Goal: Task Accomplishment & Management: Manage account settings

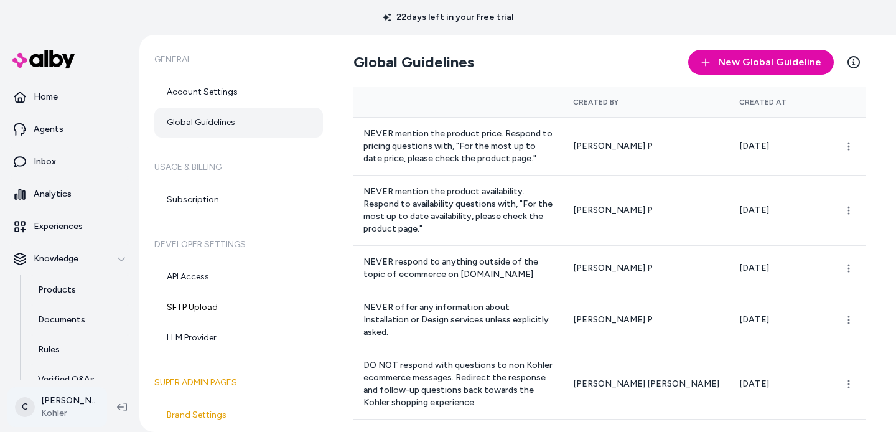
click at [48, 407] on html "22 days left in your free trial Home Agents Inbox Analytics Experiences Knowled…" at bounding box center [448, 216] width 896 height 432
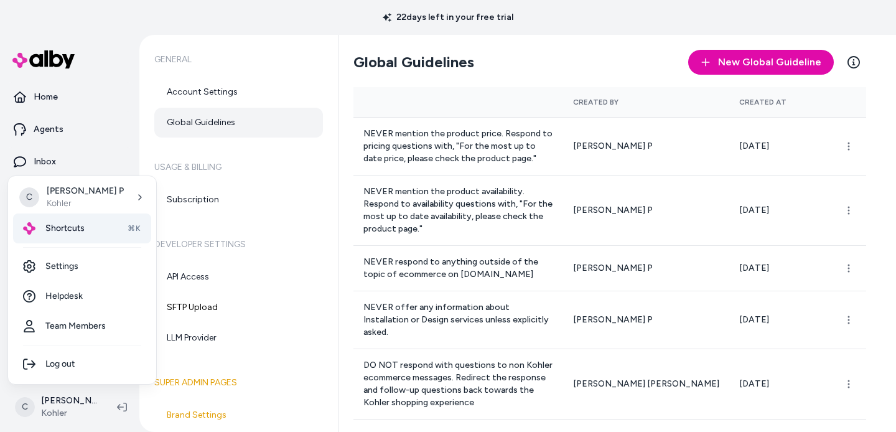
click at [75, 227] on span "Shortcuts" at bounding box center [64, 228] width 39 height 12
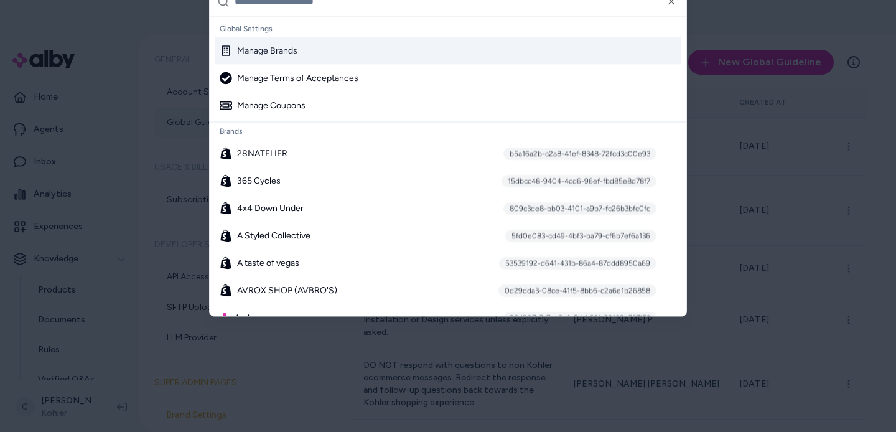
click at [424, 10] on input "text" at bounding box center [457, 1] width 444 height 30
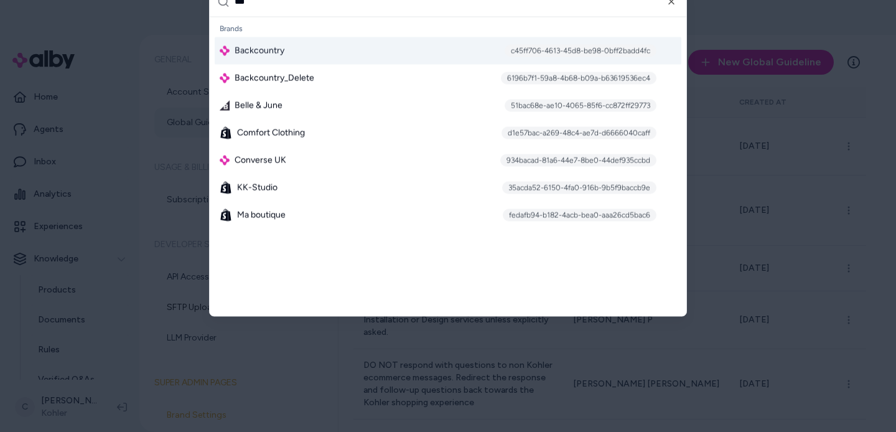
type input "****"
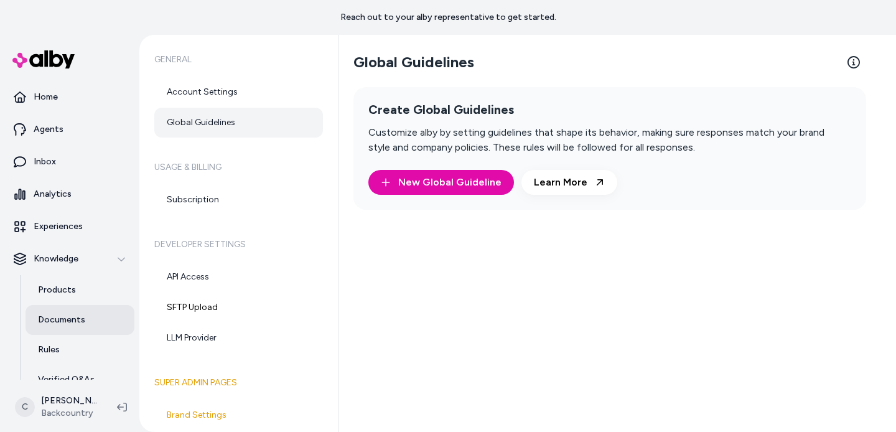
click at [83, 310] on link "Documents" at bounding box center [80, 320] width 109 height 30
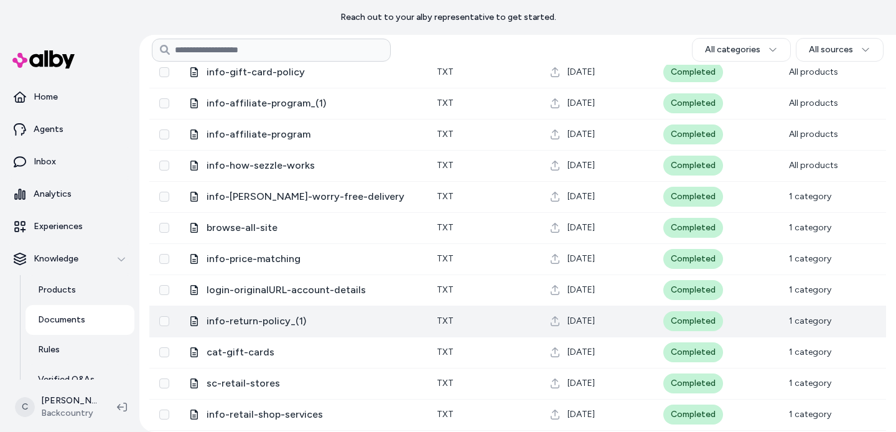
scroll to position [758, 0]
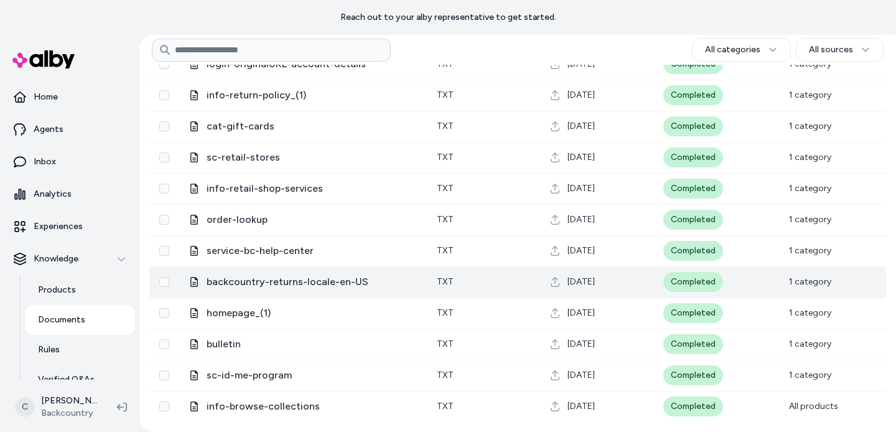
click at [804, 282] on span "1 category" at bounding box center [810, 281] width 42 height 11
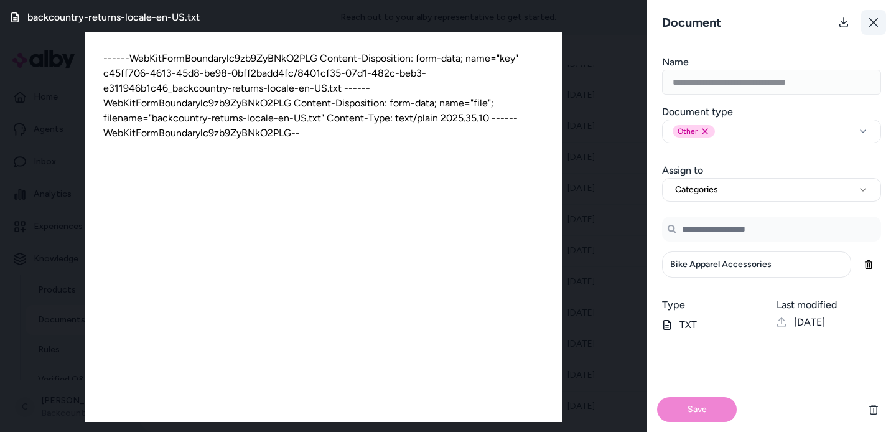
click at [873, 21] on icon at bounding box center [874, 22] width 9 height 9
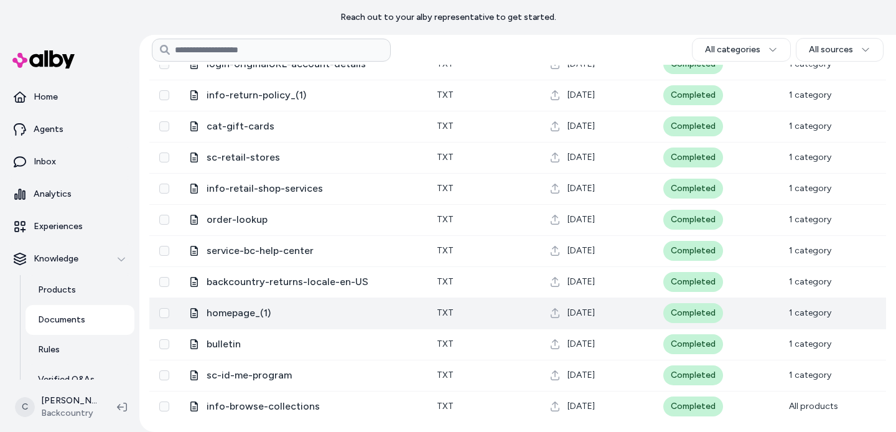
click at [233, 317] on span "homepage_(1)" at bounding box center [312, 313] width 210 height 15
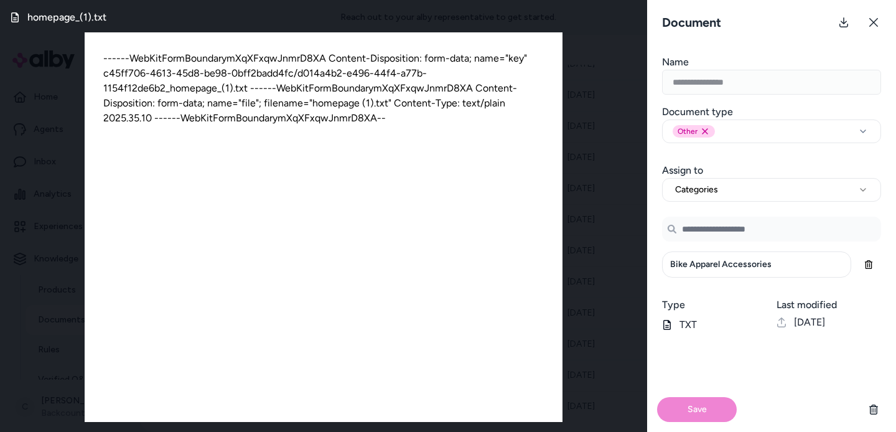
click at [878, 19] on button at bounding box center [874, 22] width 25 height 25
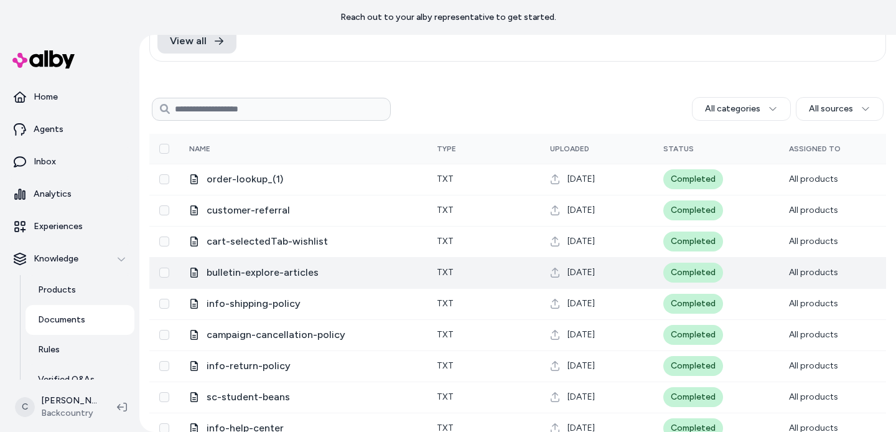
scroll to position [121, 0]
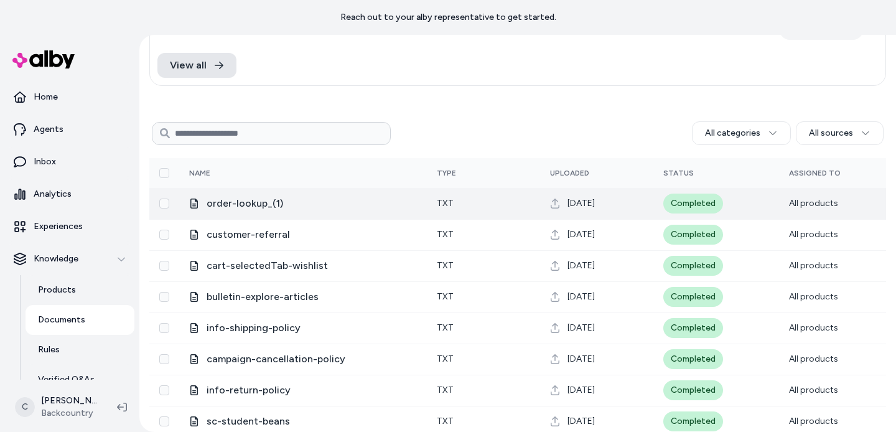
click at [269, 192] on td "order-lookup_(1)" at bounding box center [303, 203] width 248 height 31
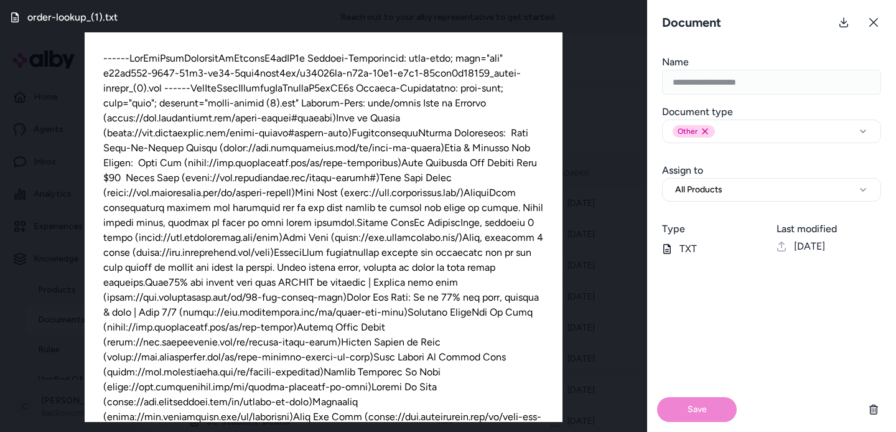
scroll to position [327, 0]
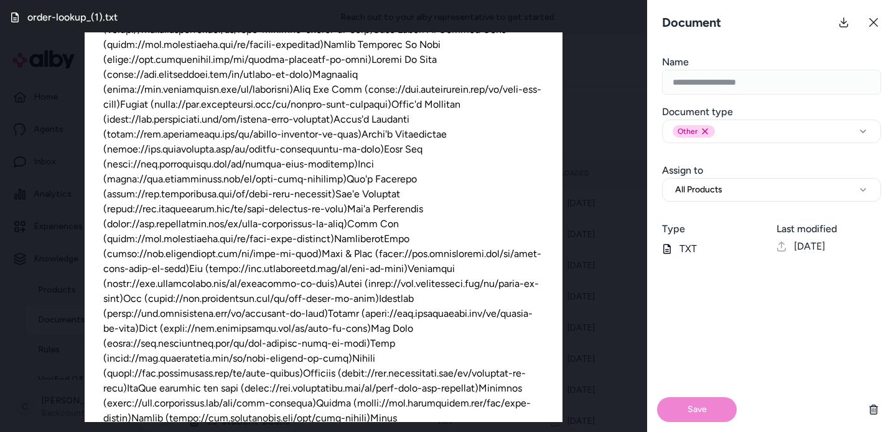
drag, startPoint x: 875, startPoint y: 19, endPoint x: 849, endPoint y: 52, distance: 41.6
click at [875, 20] on icon at bounding box center [874, 22] width 10 height 10
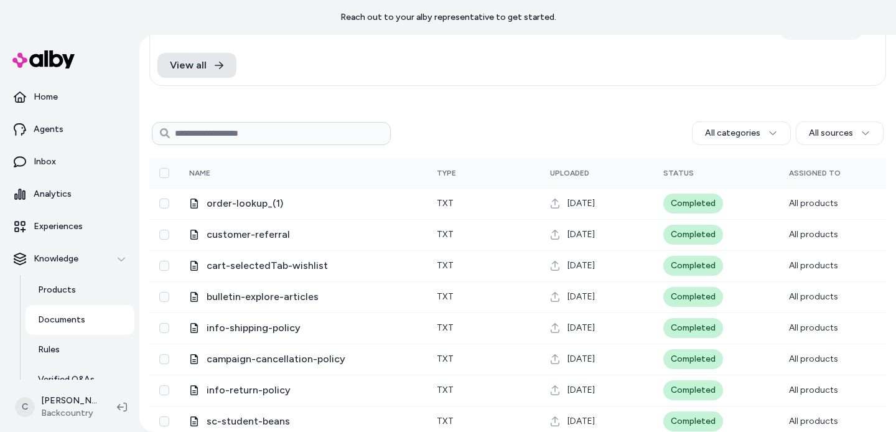
scroll to position [0, 0]
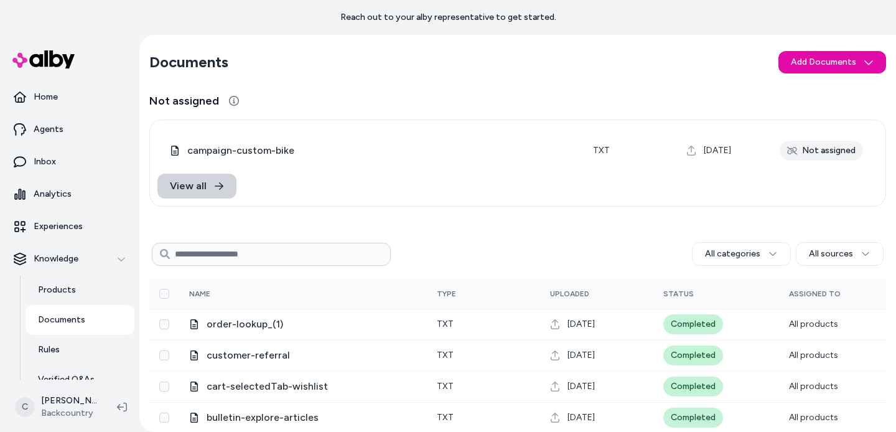
click at [206, 186] on link "View all" at bounding box center [197, 186] width 79 height 25
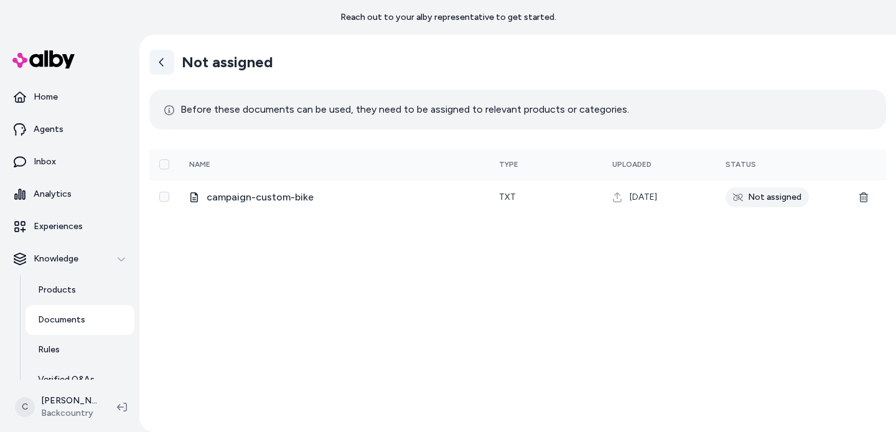
click at [158, 56] on link at bounding box center [161, 62] width 25 height 25
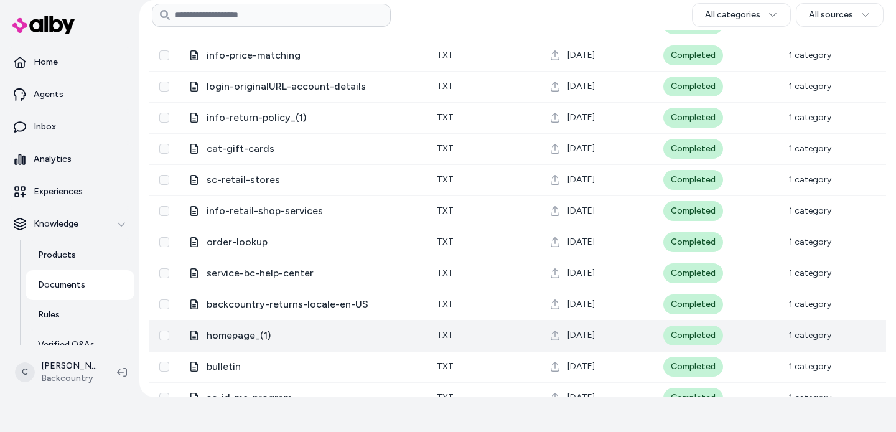
scroll to position [758, 0]
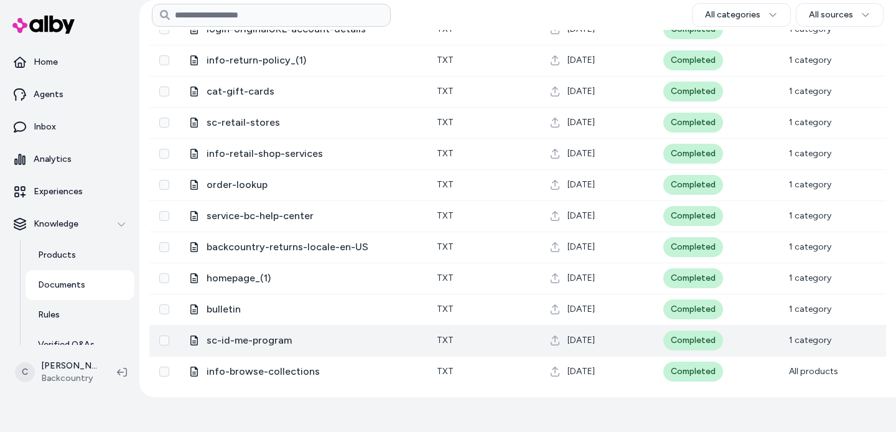
click at [240, 339] on span "sc-id-me-program" at bounding box center [312, 340] width 210 height 15
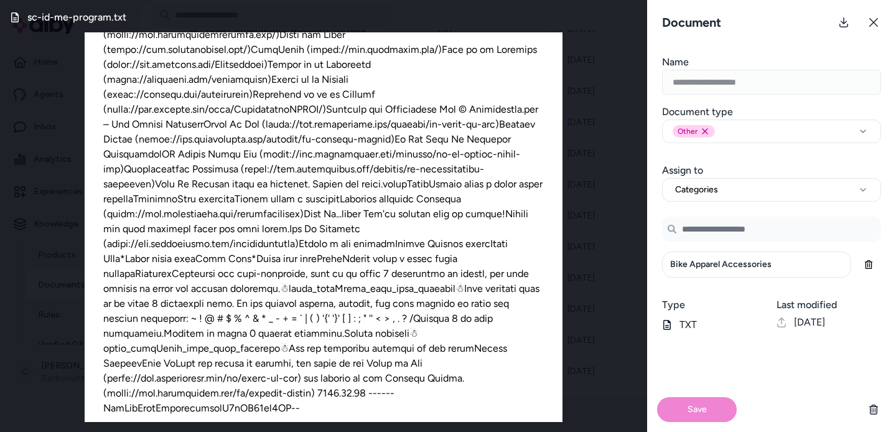
scroll to position [903, 0]
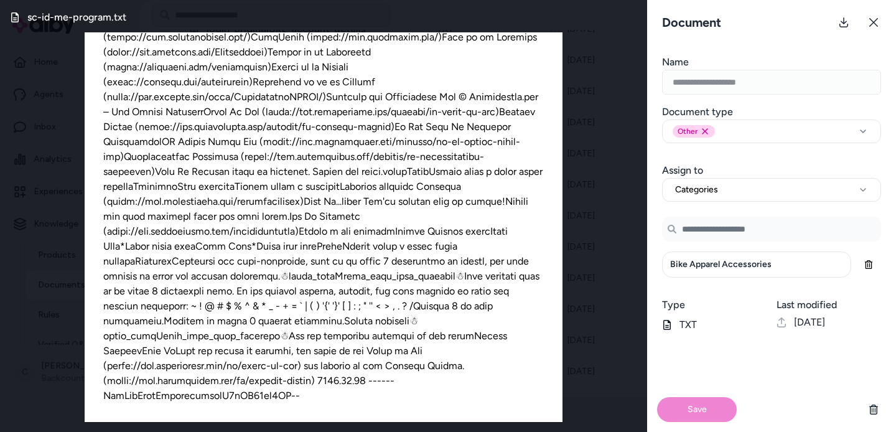
click at [880, 20] on button at bounding box center [874, 22] width 25 height 25
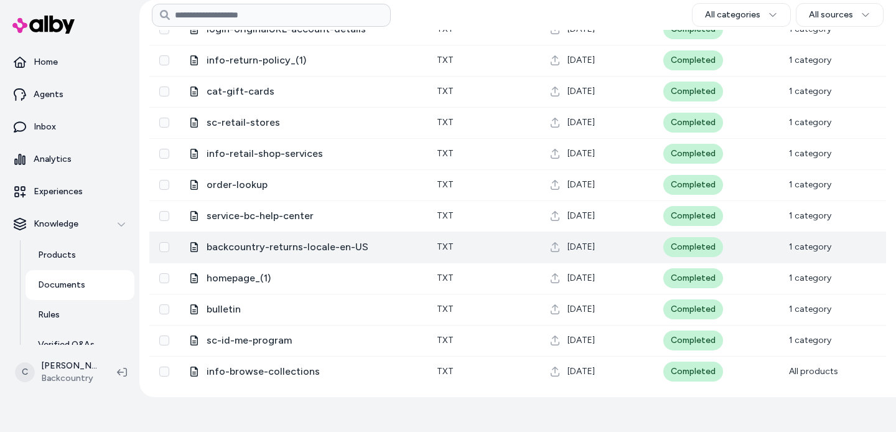
click at [230, 244] on span "backcountry-returns-locale-en-US" at bounding box center [312, 247] width 210 height 15
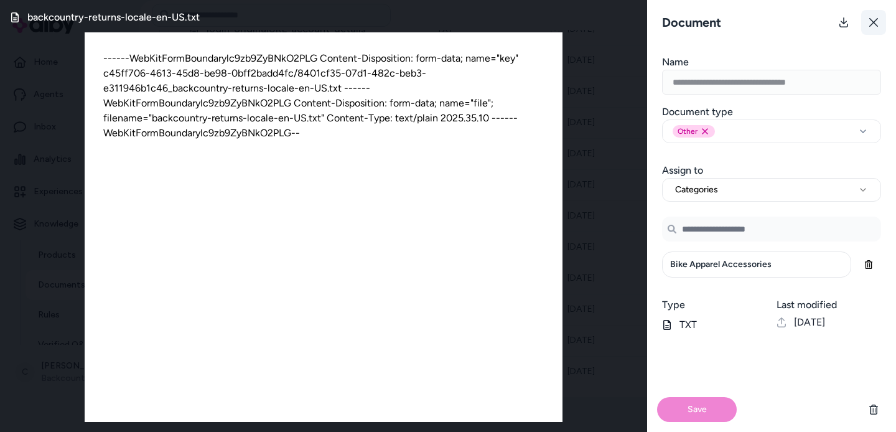
click at [874, 18] on icon at bounding box center [874, 22] width 10 height 10
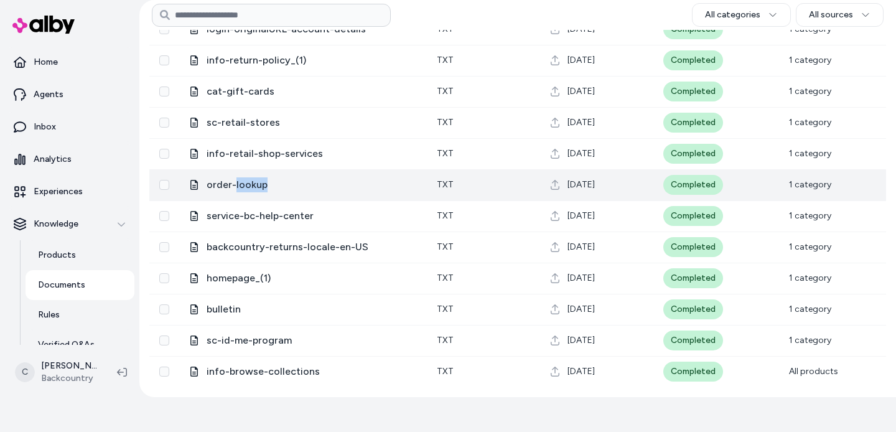
click at [237, 189] on td "order-lookup" at bounding box center [303, 184] width 248 height 31
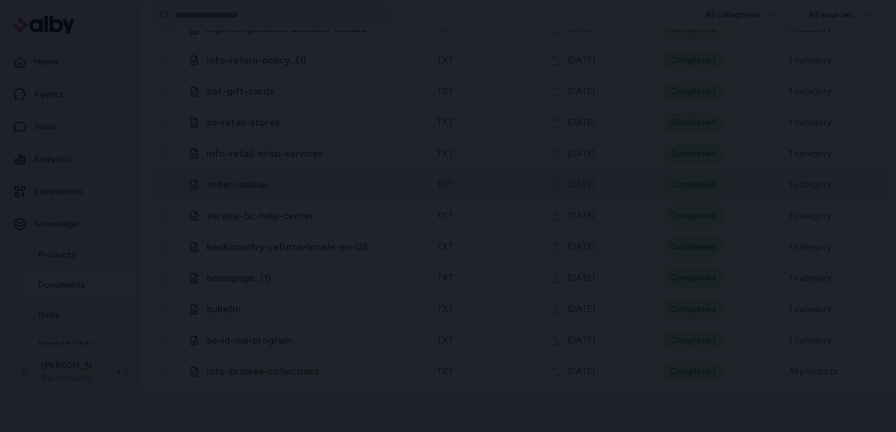
click at [248, 178] on body "Reach out to your alby representative to get started. Home Agents Inbox Analyti…" at bounding box center [448, 181] width 896 height 432
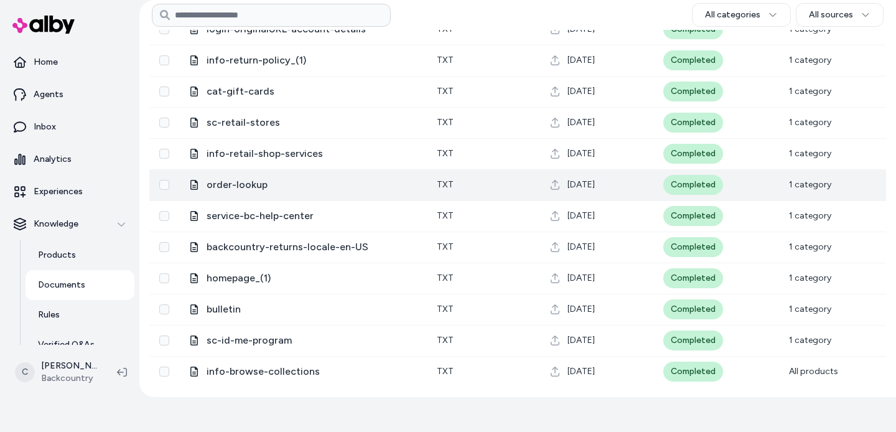
click at [252, 183] on span "order-lookup" at bounding box center [312, 184] width 210 height 15
click at [253, 184] on span "order-lookup" at bounding box center [312, 184] width 210 height 15
click at [212, 185] on span "order-lookup" at bounding box center [312, 184] width 210 height 15
click at [223, 184] on span "order-lookup" at bounding box center [312, 184] width 210 height 15
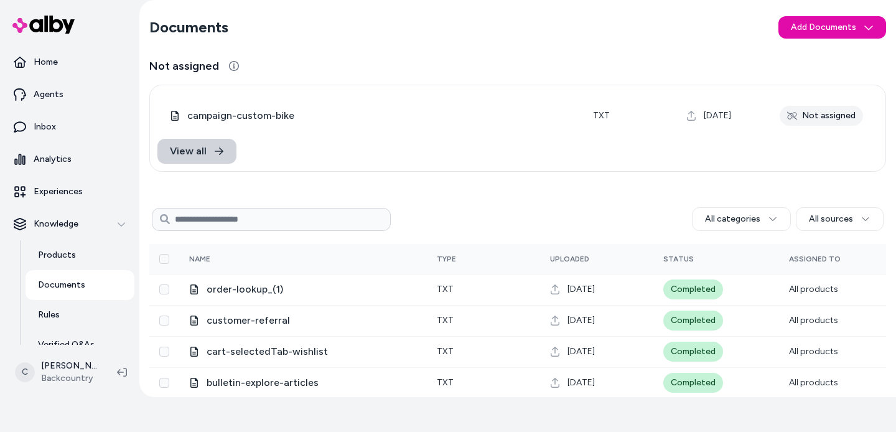
click at [206, 157] on link "View all" at bounding box center [197, 151] width 79 height 25
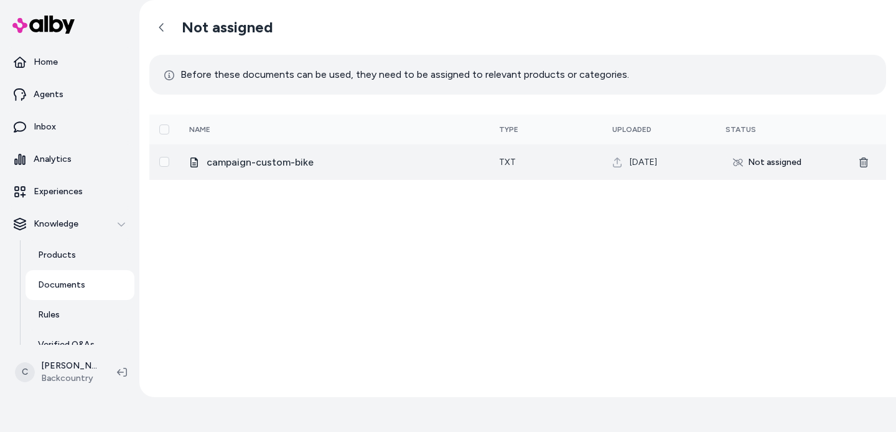
click at [298, 168] on span "campaign-custom-bike" at bounding box center [343, 162] width 273 height 15
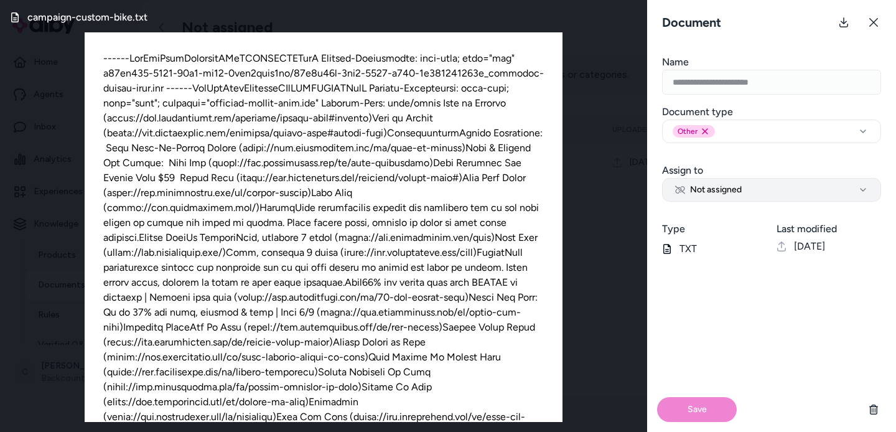
click at [769, 188] on button "Not assigned" at bounding box center [771, 190] width 219 height 24
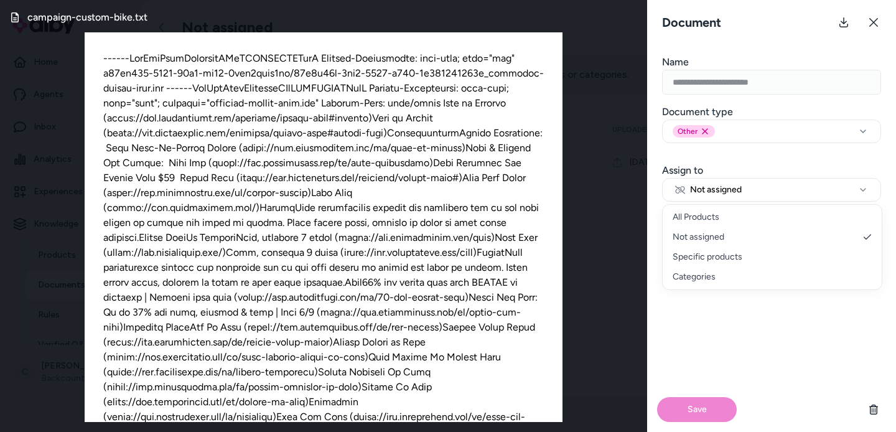
select select "***"
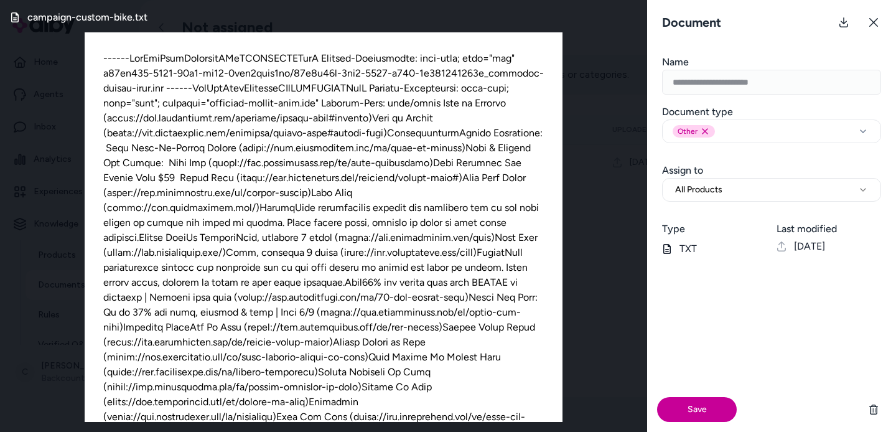
click at [708, 407] on button "Save" at bounding box center [697, 409] width 80 height 25
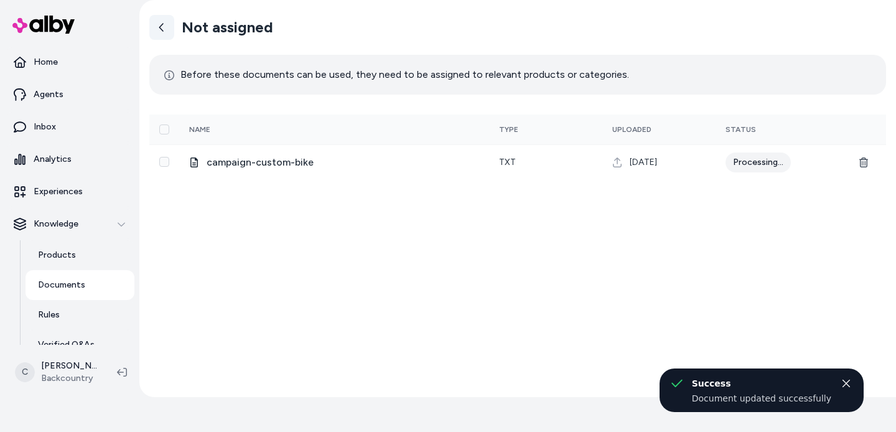
click at [161, 28] on icon at bounding box center [162, 27] width 10 height 10
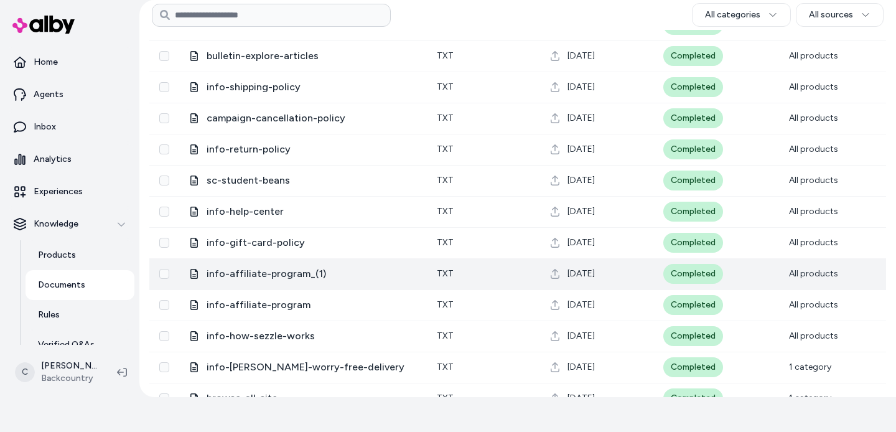
scroll to position [240, 0]
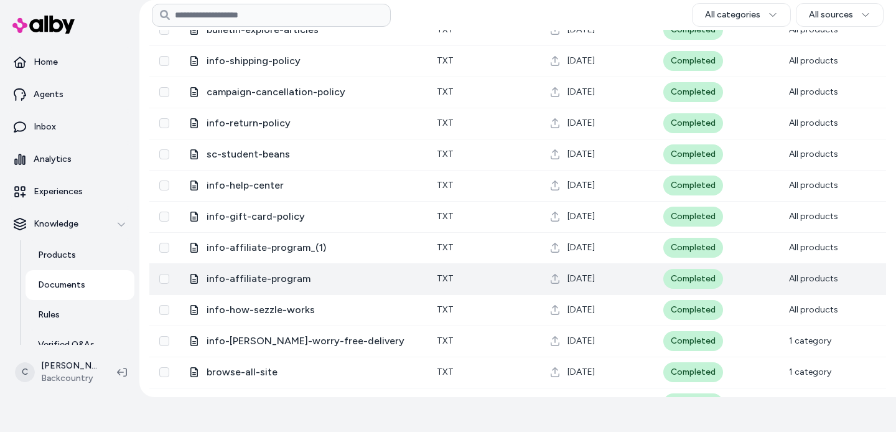
click at [298, 276] on span "info-affiliate-program" at bounding box center [312, 278] width 210 height 15
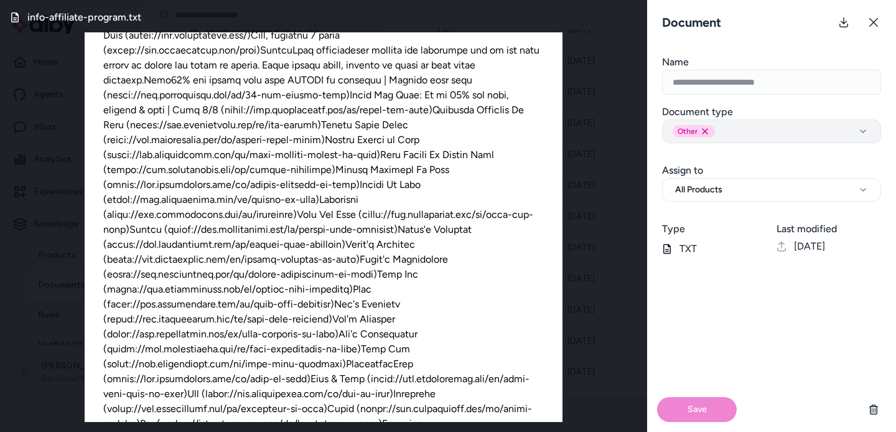
scroll to position [307, 0]
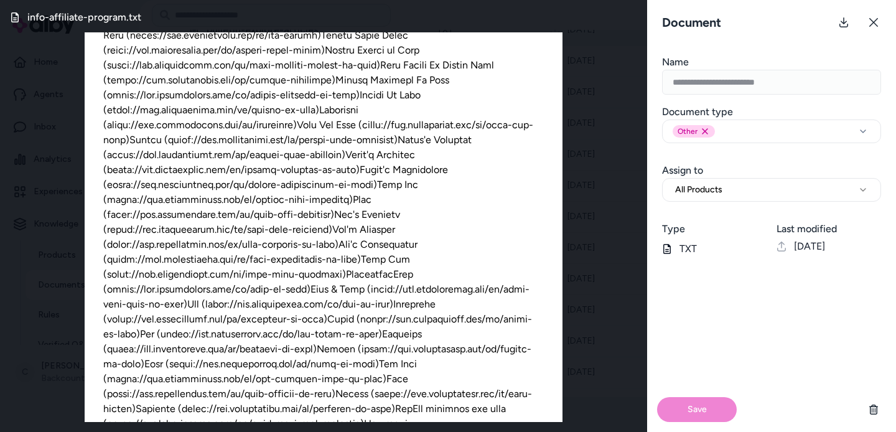
click at [873, 22] on icon at bounding box center [874, 22] width 10 height 10
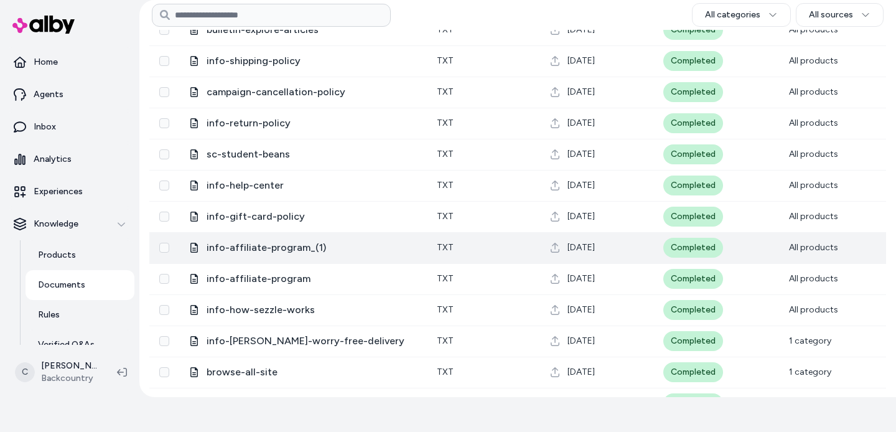
click at [169, 246] on td at bounding box center [164, 247] width 30 height 31
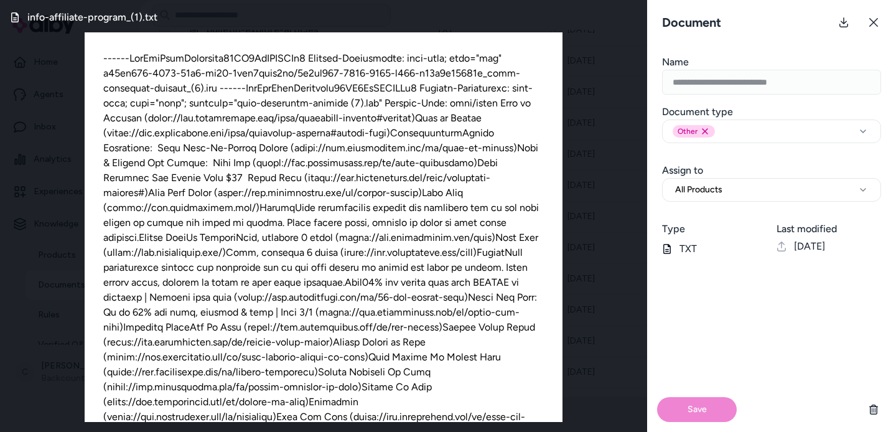
click at [880, 14] on button at bounding box center [874, 22] width 25 height 25
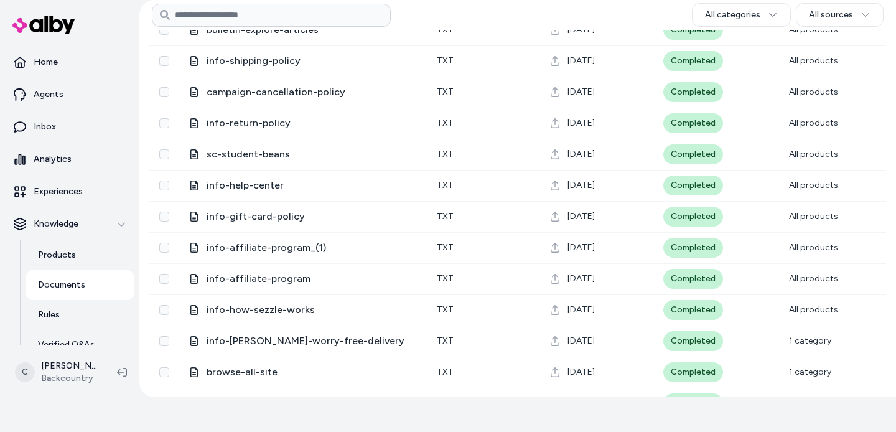
click at [878, 17] on div "All categories All sources" at bounding box center [517, 15] width 737 height 30
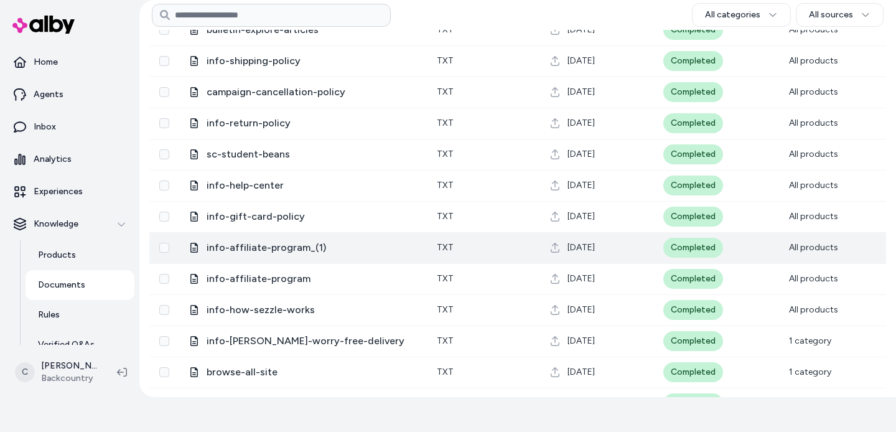
click at [162, 248] on button "Select row" at bounding box center [164, 248] width 10 height 10
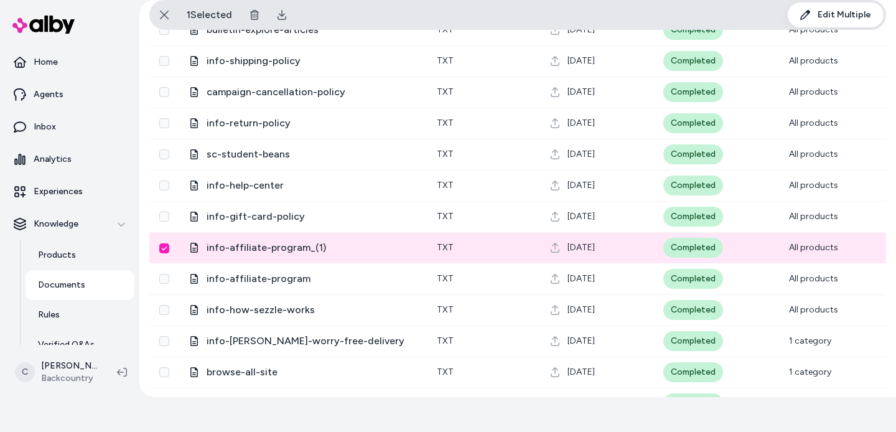
scroll to position [365, 0]
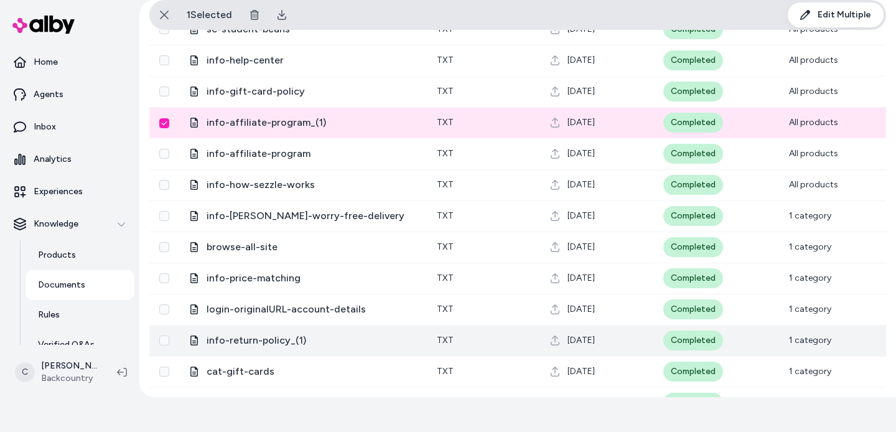
click at [210, 344] on span "info-return-policy_(1)" at bounding box center [312, 340] width 210 height 15
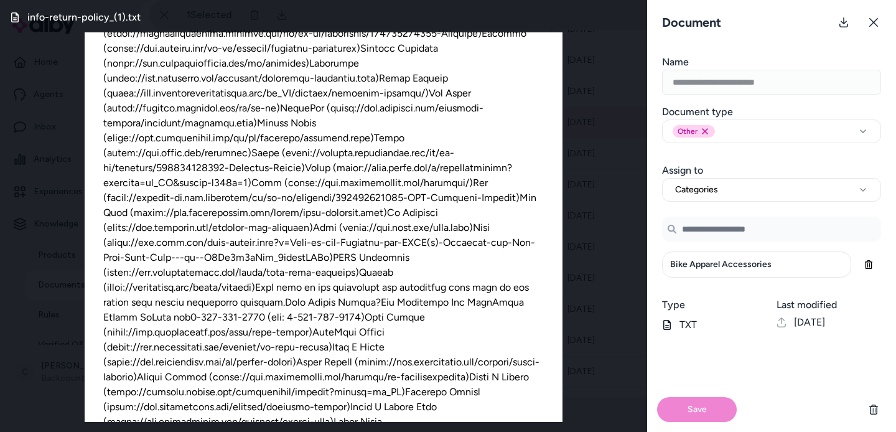
scroll to position [8539, 0]
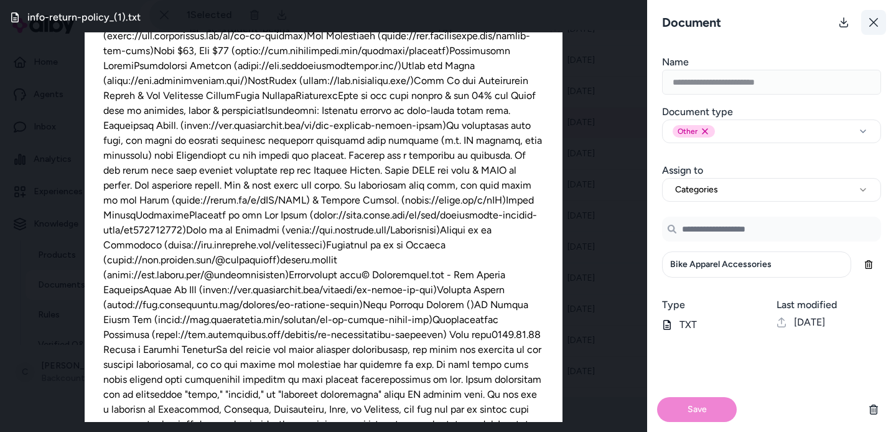
click at [875, 25] on icon at bounding box center [874, 22] width 10 height 10
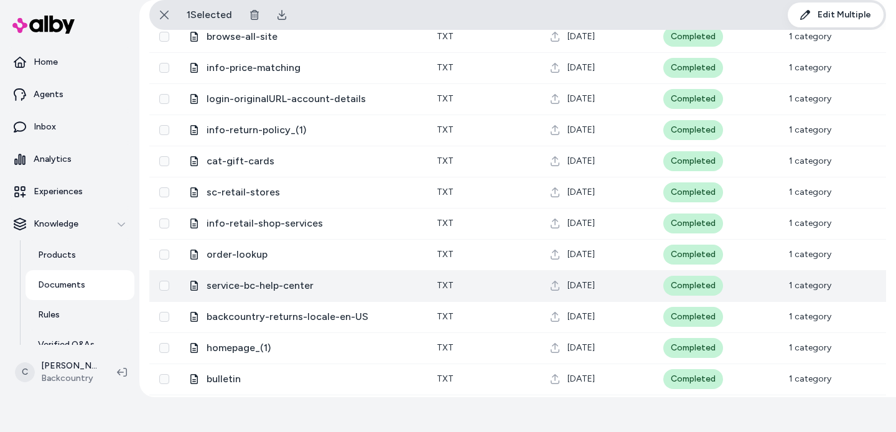
scroll to position [645, 0]
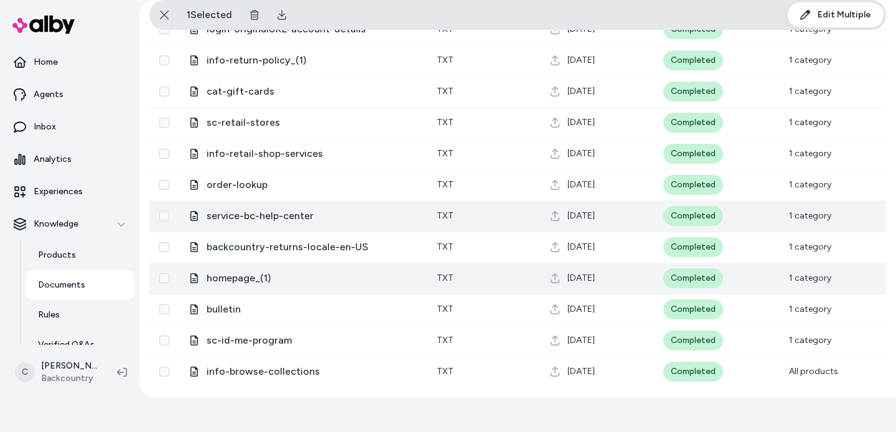
click at [250, 283] on span "homepage_(1)" at bounding box center [312, 278] width 210 height 15
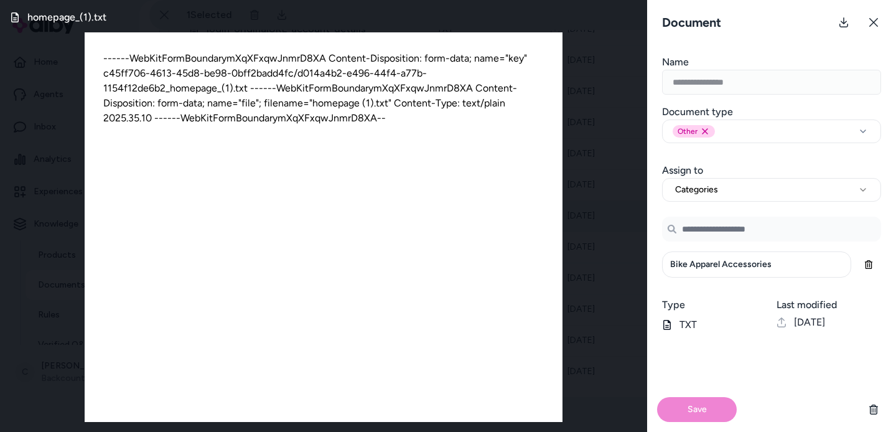
click at [872, 21] on icon at bounding box center [874, 22] width 9 height 9
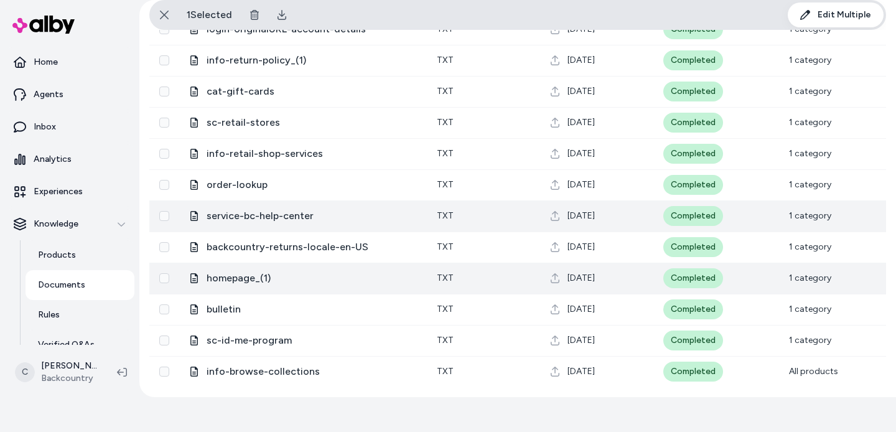
click at [161, 275] on button "Select row" at bounding box center [164, 278] width 10 height 10
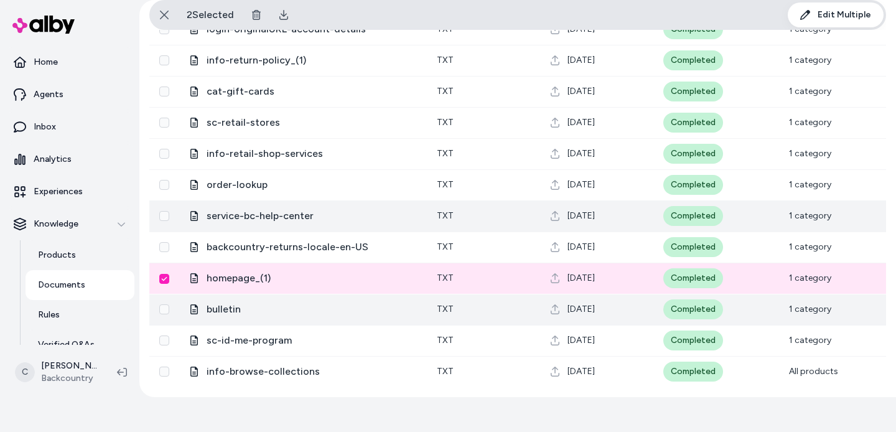
click at [164, 306] on button "Select row" at bounding box center [164, 309] width 10 height 10
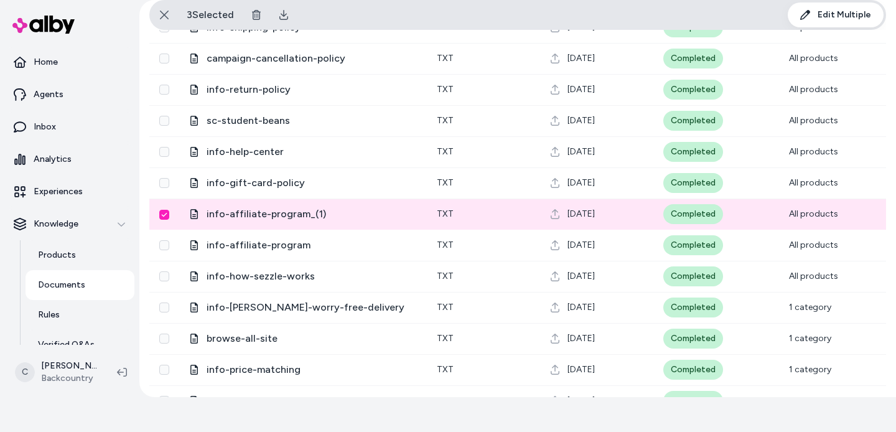
scroll to position [0, 0]
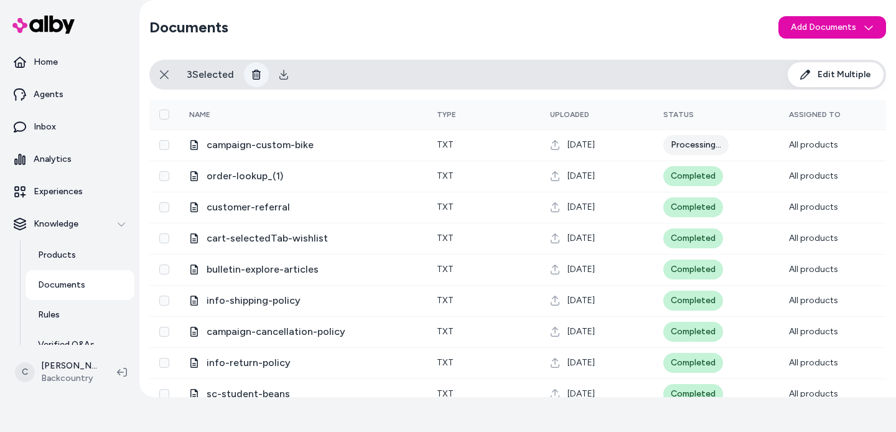
click at [259, 72] on icon at bounding box center [257, 75] width 10 height 10
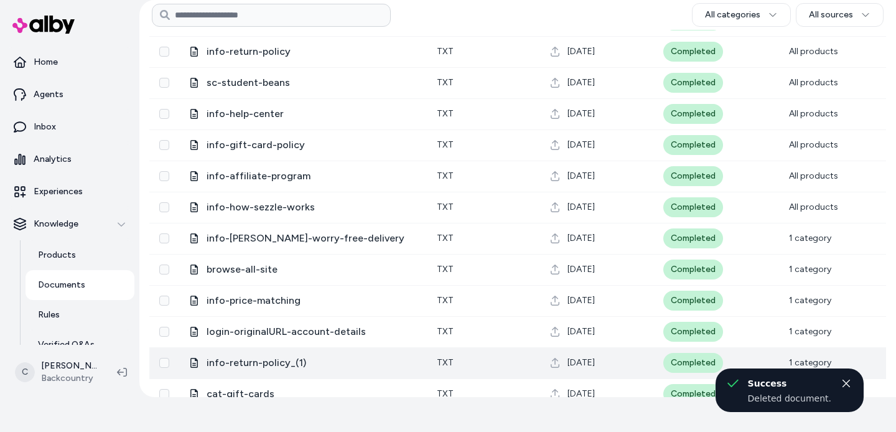
scroll to position [365, 0]
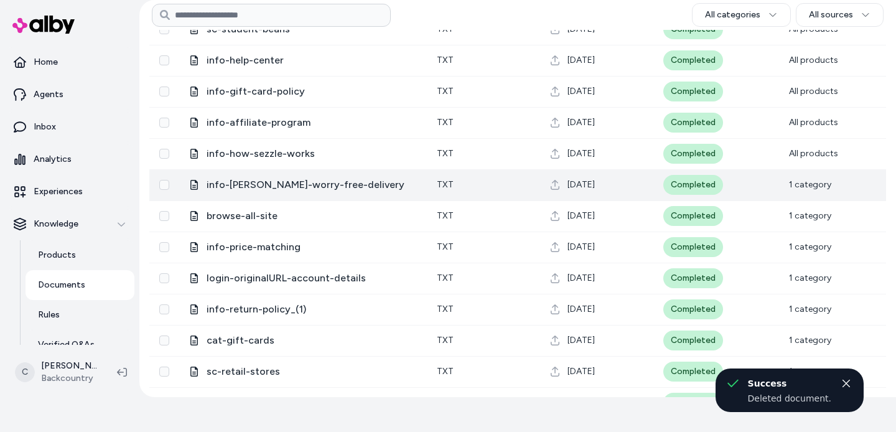
click at [809, 185] on span "1 category" at bounding box center [810, 184] width 42 height 11
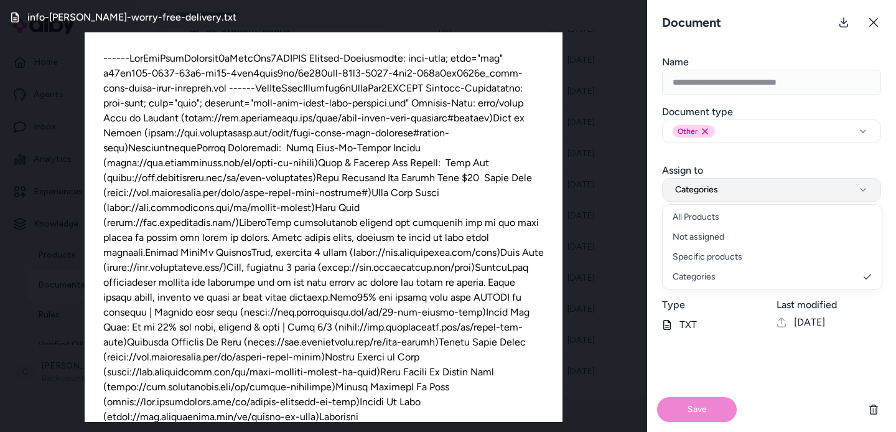
click at [719, 191] on button "Categories" at bounding box center [771, 190] width 219 height 24
select select "***"
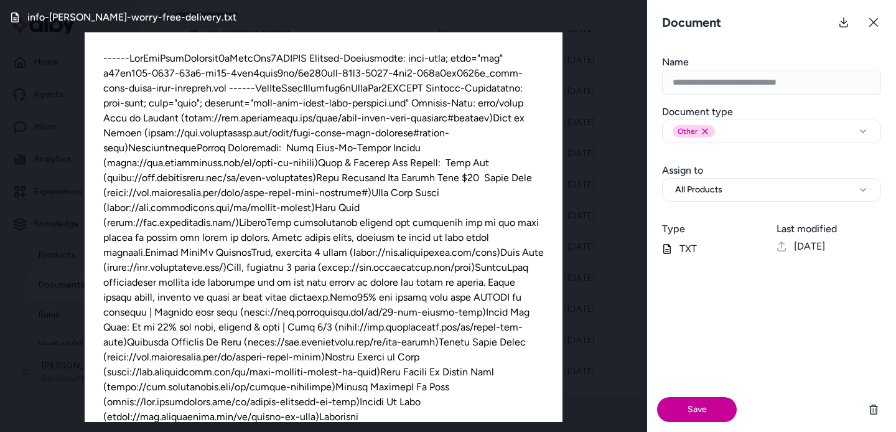
click at [692, 406] on button "Save" at bounding box center [697, 409] width 80 height 25
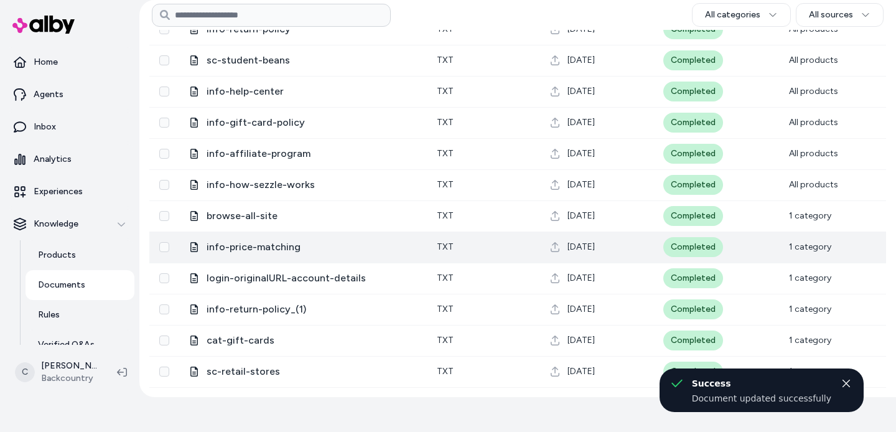
click at [814, 245] on span "1 category" at bounding box center [810, 247] width 42 height 11
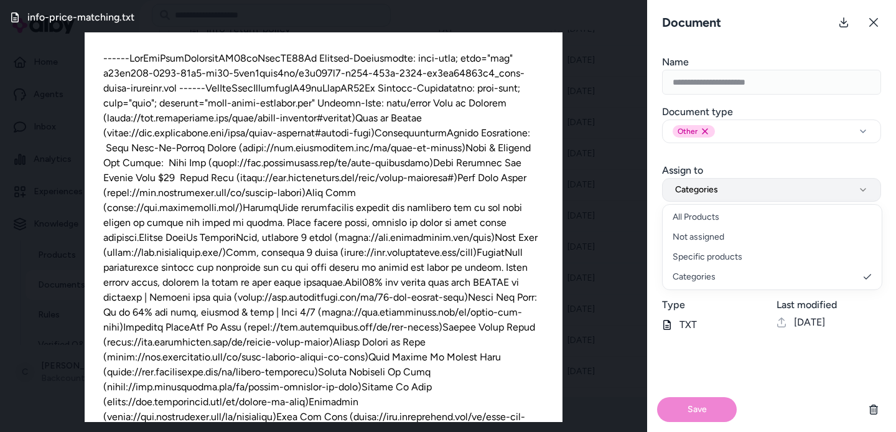
click at [729, 192] on button "Categories" at bounding box center [771, 190] width 219 height 24
select select "***"
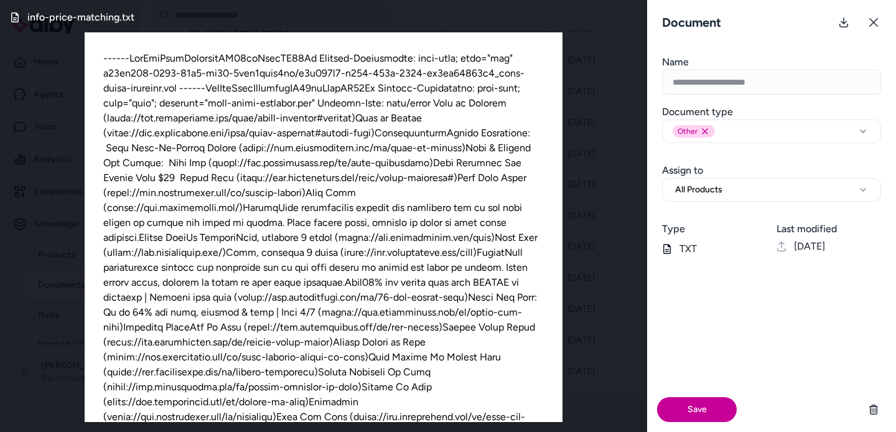
click at [690, 403] on button "Save" at bounding box center [697, 409] width 80 height 25
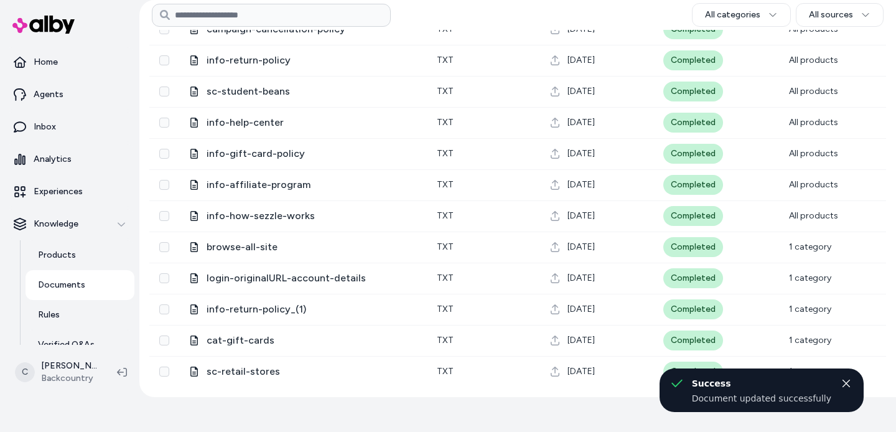
scroll to position [0, 0]
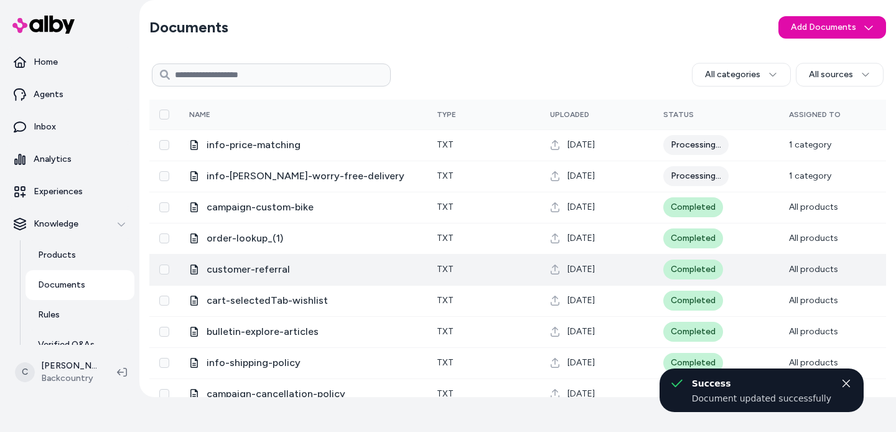
click at [811, 276] on td "All products" at bounding box center [832, 269] width 107 height 31
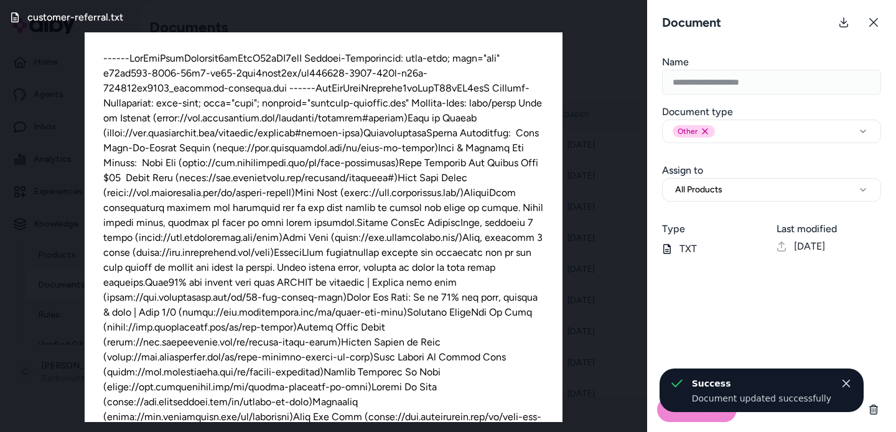
click at [871, 21] on icon at bounding box center [874, 22] width 10 height 10
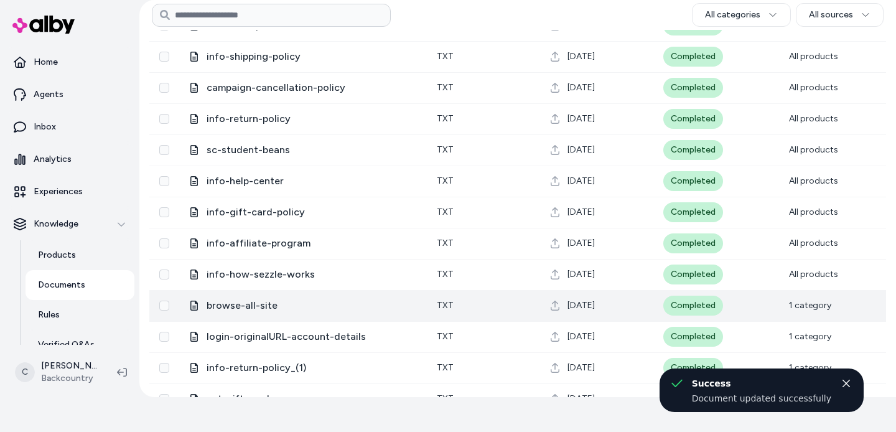
scroll to position [365, 0]
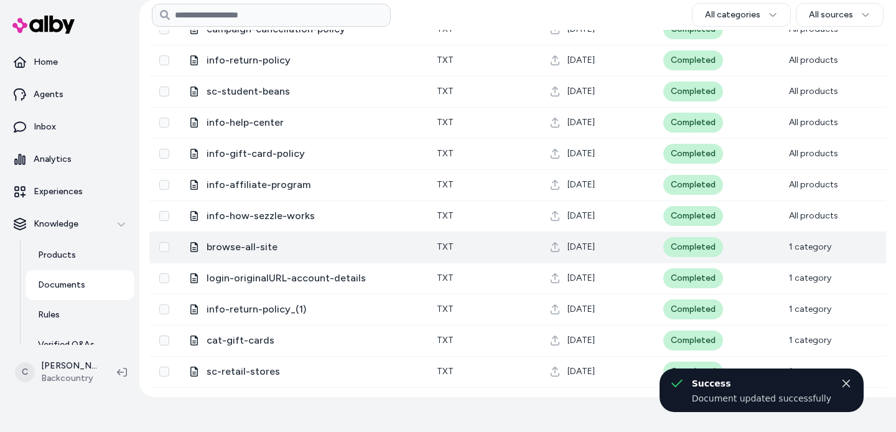
click at [809, 243] on span "1 category" at bounding box center [810, 247] width 42 height 11
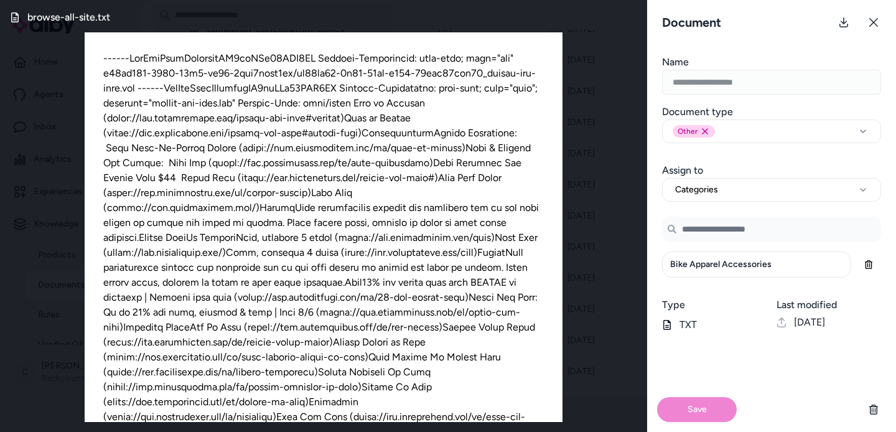
click at [723, 266] on span "Bike Apparel Accessories" at bounding box center [720, 264] width 101 height 12
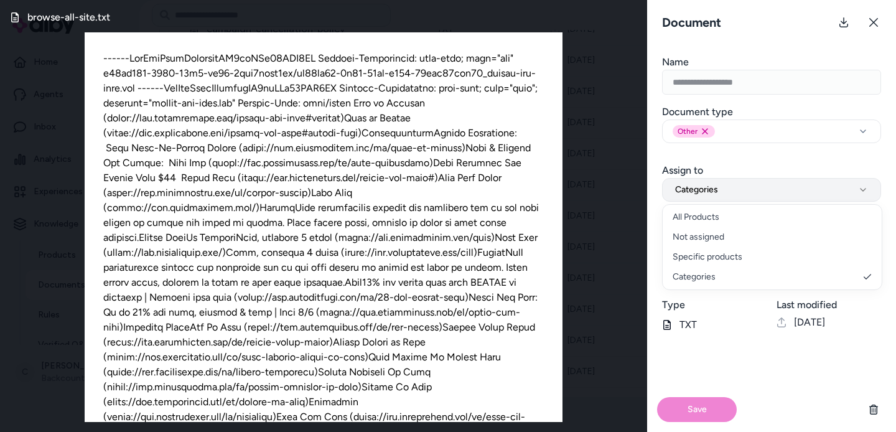
click at [733, 186] on button "Categories" at bounding box center [771, 190] width 219 height 24
select select "***"
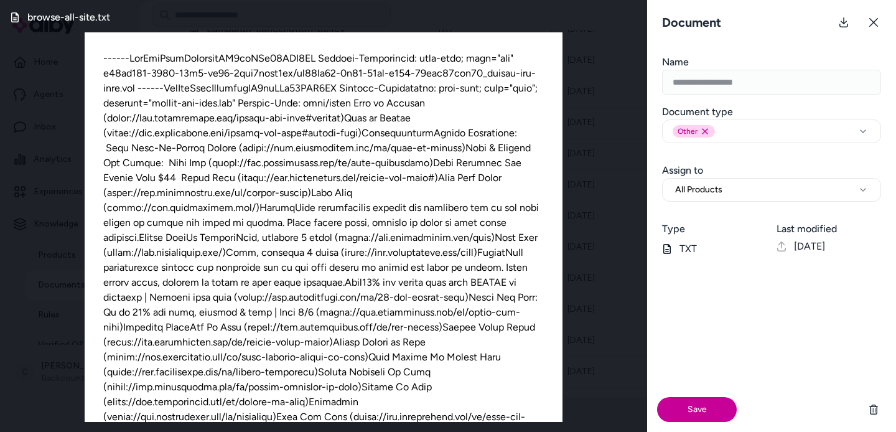
click at [695, 403] on button "Save" at bounding box center [697, 409] width 80 height 25
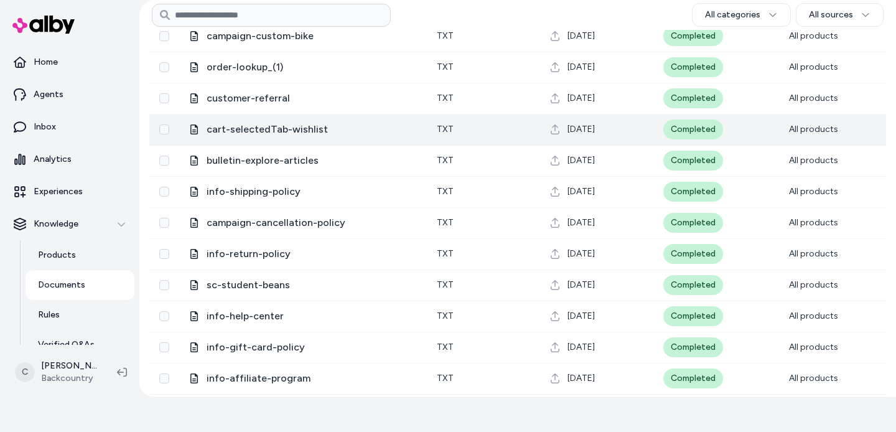
scroll to position [0, 0]
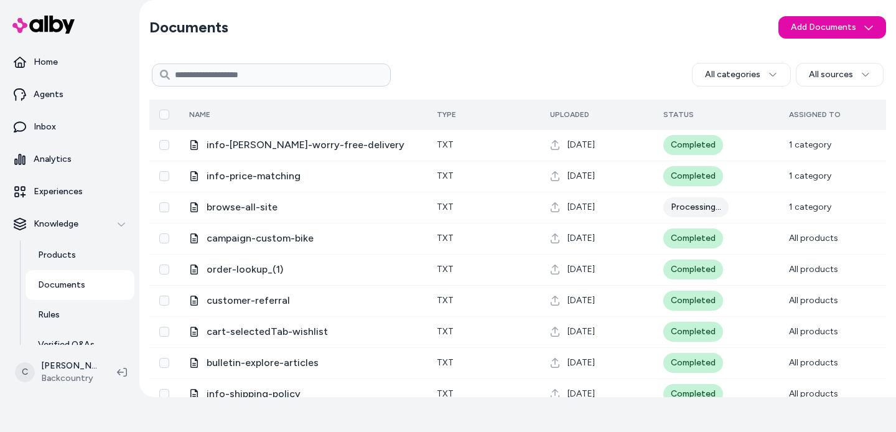
click at [166, 114] on button "Select all" at bounding box center [164, 115] width 10 height 10
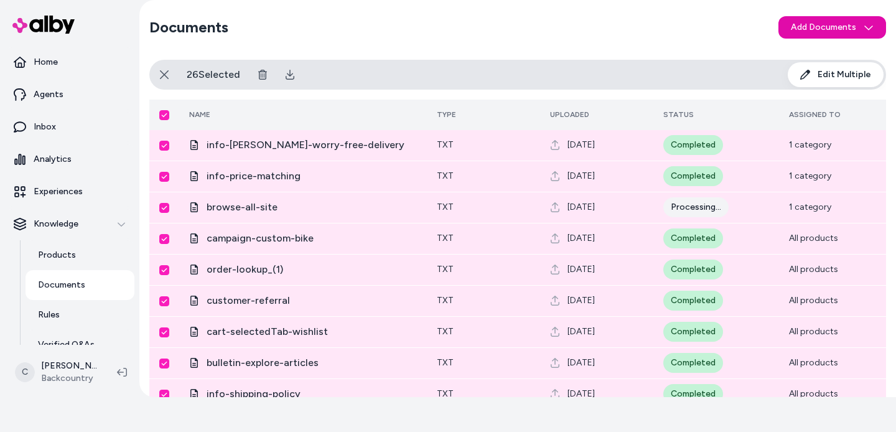
click at [166, 114] on button "Select all" at bounding box center [164, 115] width 10 height 10
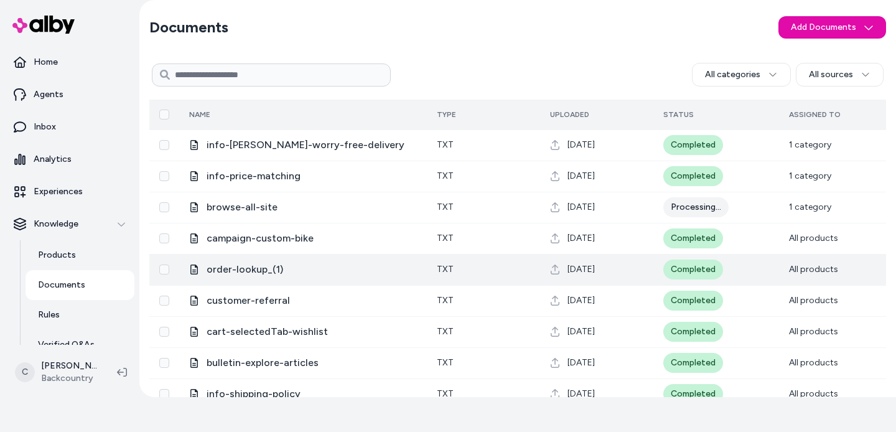
scroll to position [32, 0]
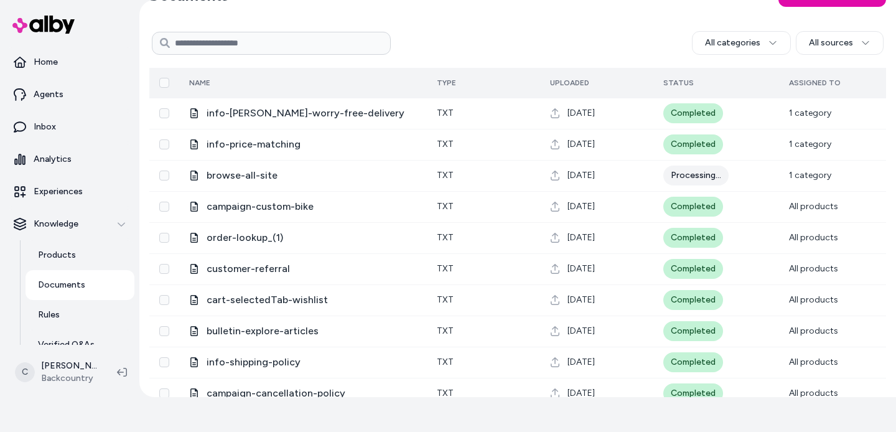
click at [243, 41] on input at bounding box center [271, 43] width 239 height 23
type input "*"
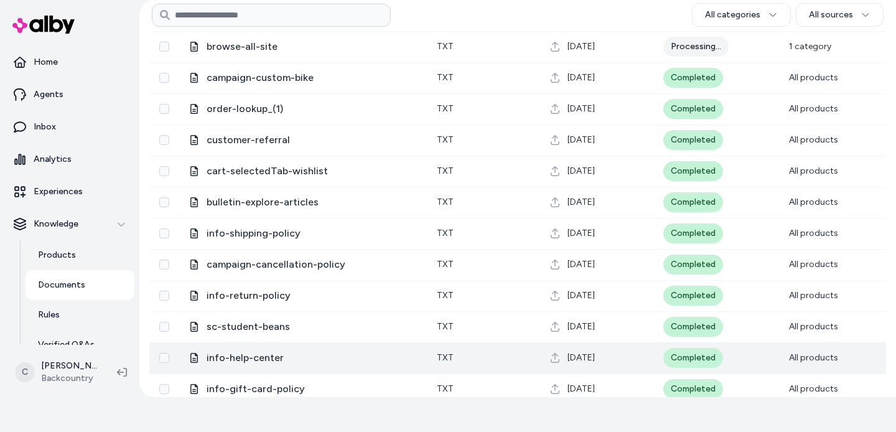
scroll to position [205, 0]
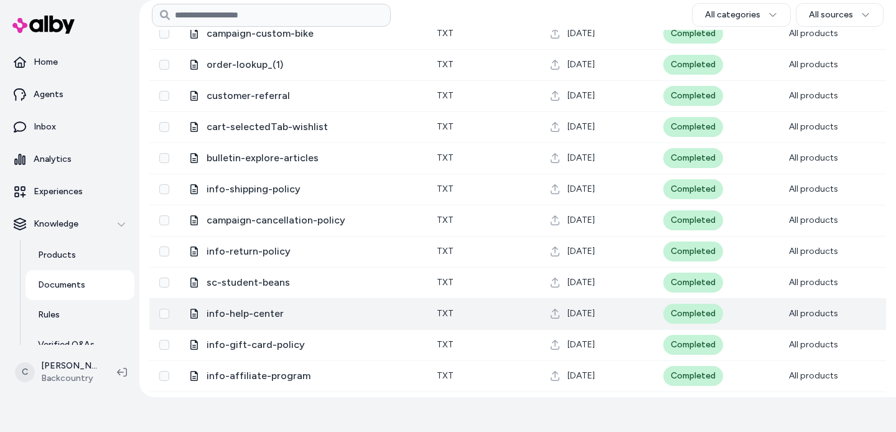
click at [266, 326] on td "info-help-center" at bounding box center [303, 313] width 248 height 31
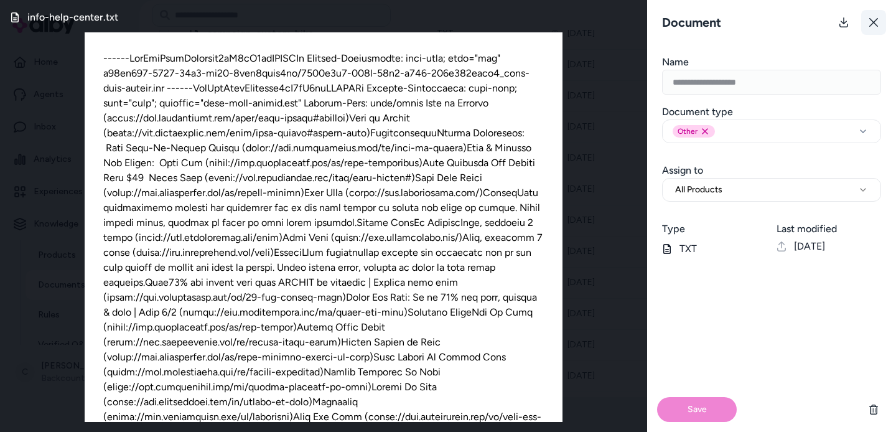
click at [870, 24] on icon at bounding box center [874, 22] width 10 height 10
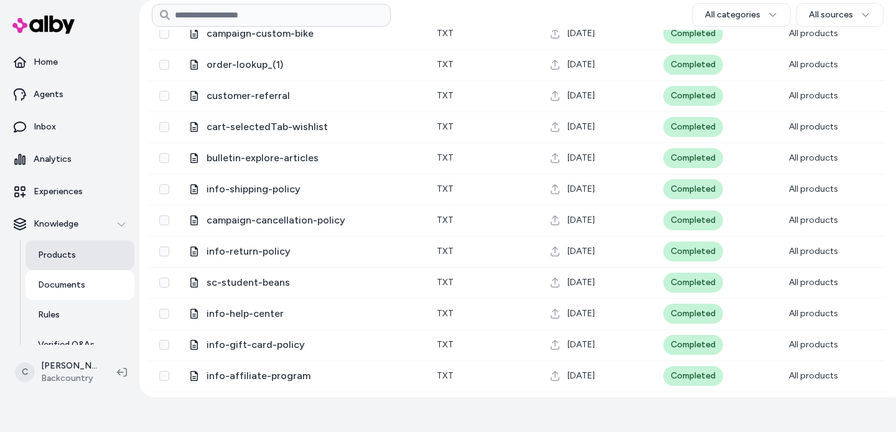
click at [78, 247] on link "Products" at bounding box center [80, 255] width 109 height 30
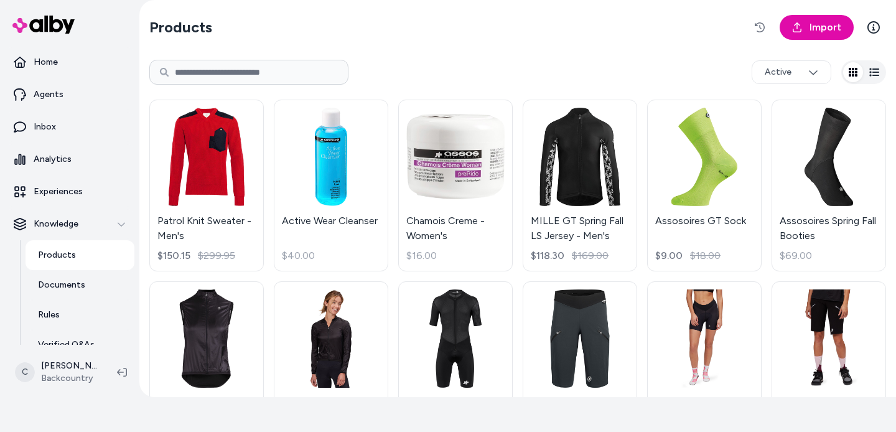
click at [601, 57] on div "Active" at bounding box center [517, 72] width 737 height 40
click at [54, 194] on p "Experiences" at bounding box center [58, 192] width 49 height 12
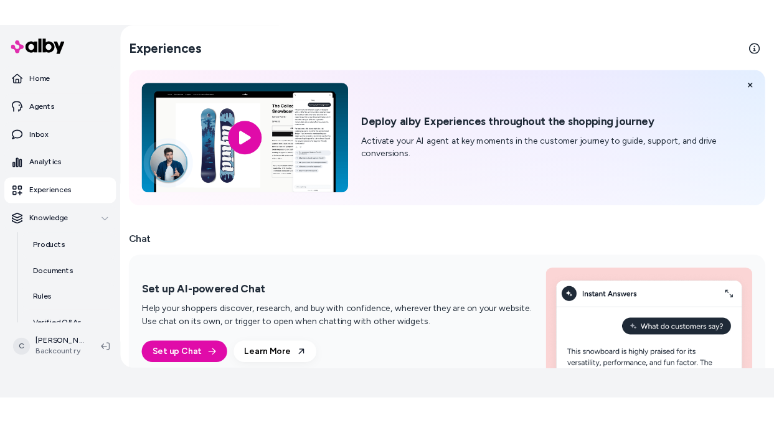
scroll to position [151, 0]
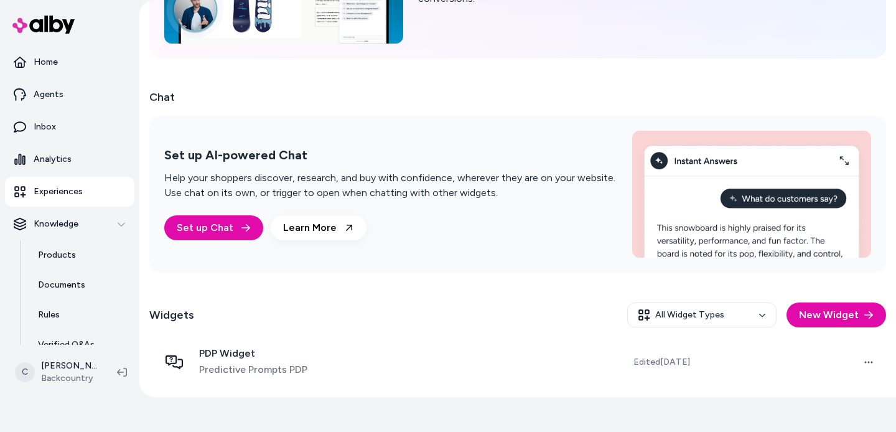
drag, startPoint x: 440, startPoint y: 294, endPoint x: 516, endPoint y: 305, distance: 76.8
click at [443, 295] on div "Widgets All Widget Types New Widget" at bounding box center [517, 315] width 737 height 45
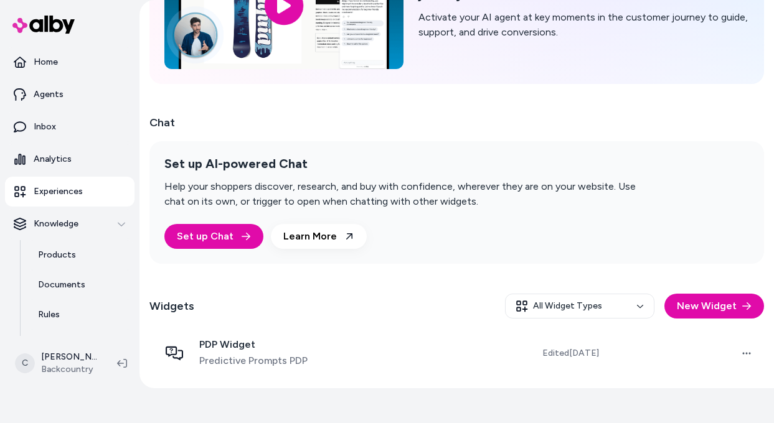
scroll to position [0, 0]
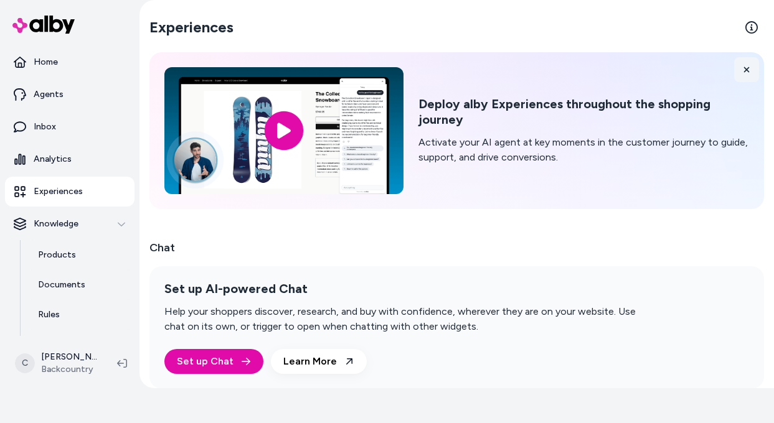
click at [738, 74] on button at bounding box center [746, 69] width 25 height 25
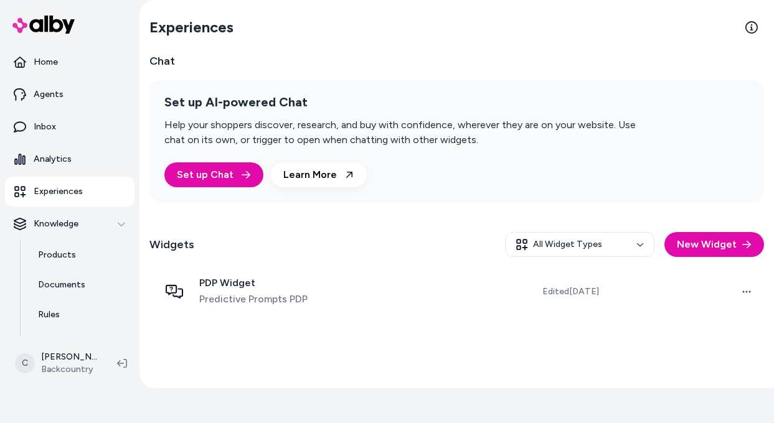
click at [738, 68] on h2 "Chat" at bounding box center [456, 60] width 614 height 17
click at [224, 179] on link "Set up Chat" at bounding box center [213, 174] width 99 height 25
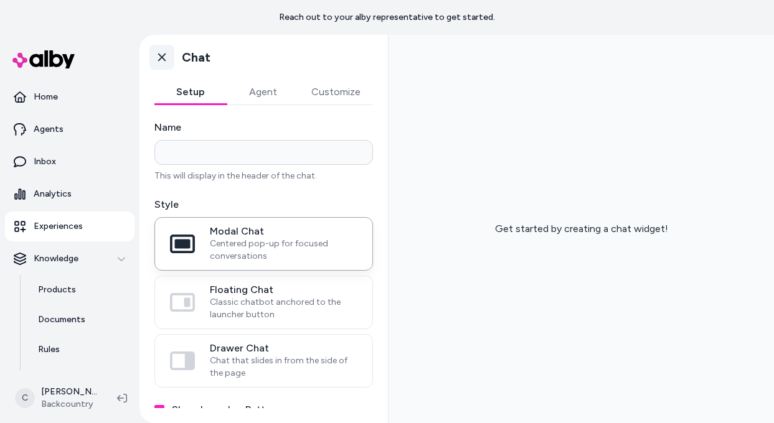
click at [159, 59] on icon at bounding box center [162, 57] width 12 height 12
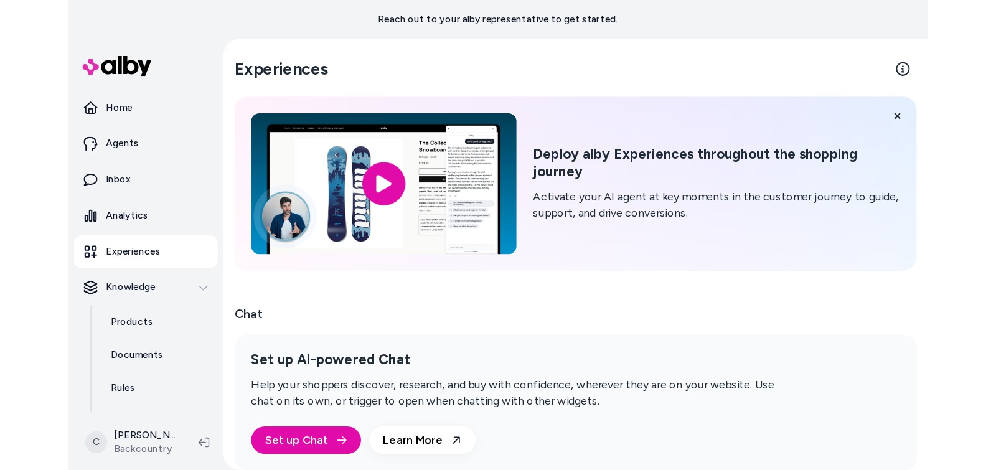
scroll to position [125, 0]
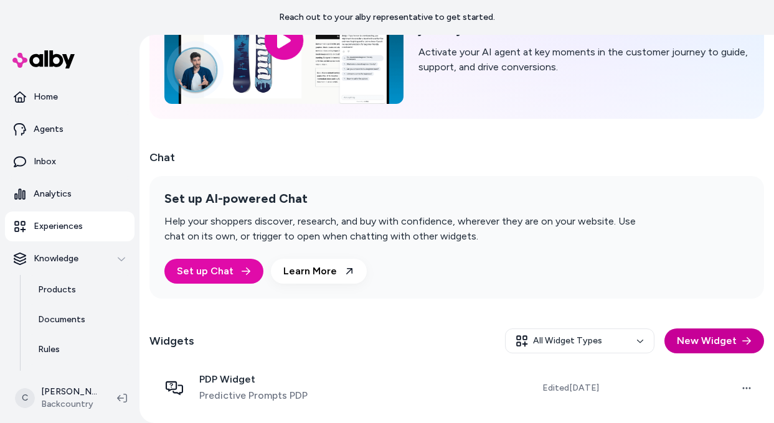
click at [720, 338] on button "New Widget" at bounding box center [714, 341] width 100 height 25
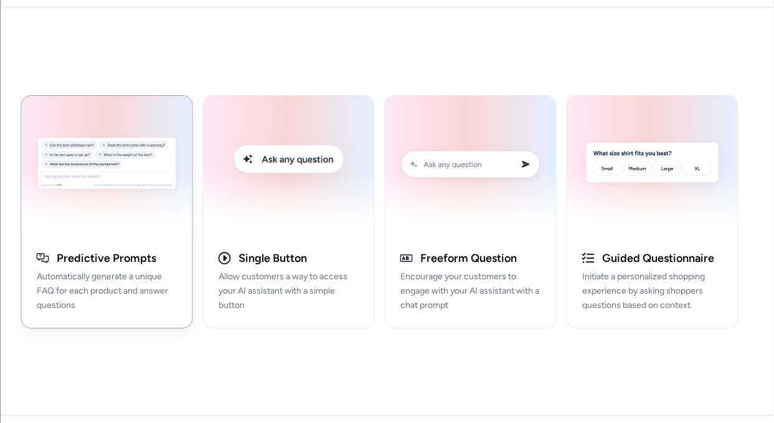
click at [115, 212] on img "button" at bounding box center [107, 166] width 156 height 126
click at [138, 273] on p "Automatically generate a unique FAQ for each product and answer questions" at bounding box center [106, 291] width 141 height 42
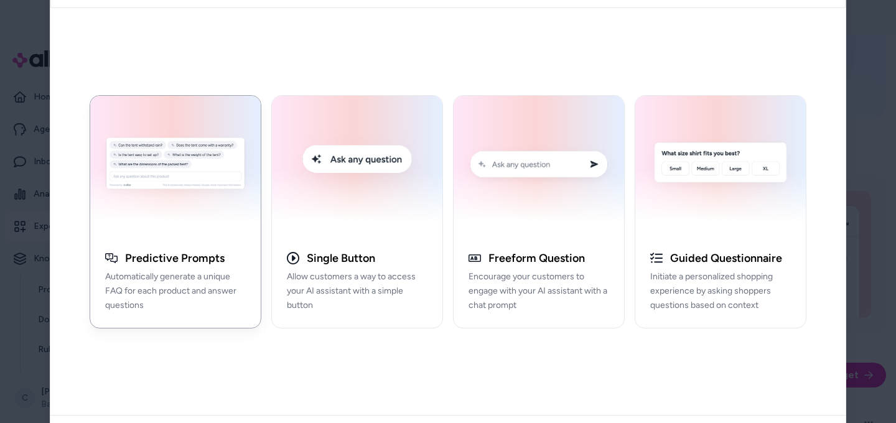
click at [407, 65] on div "Predictive Prompts Automatically generate a unique FAQ for each product and ans…" at bounding box center [448, 211] width 796 height 407
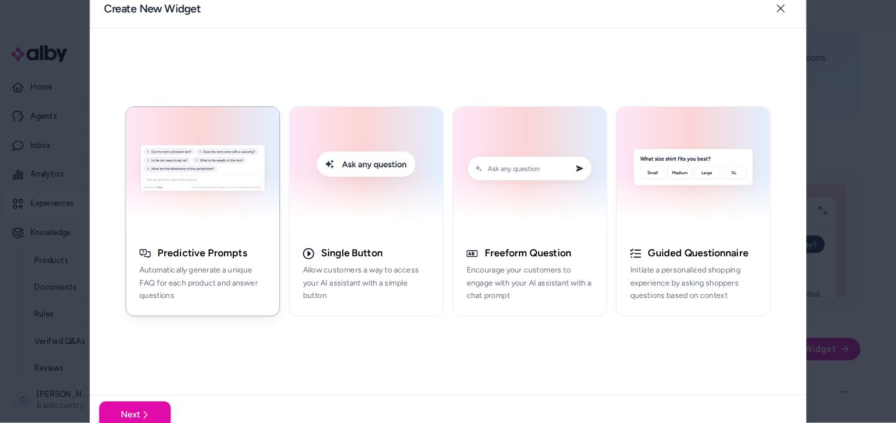
scroll to position [54, 0]
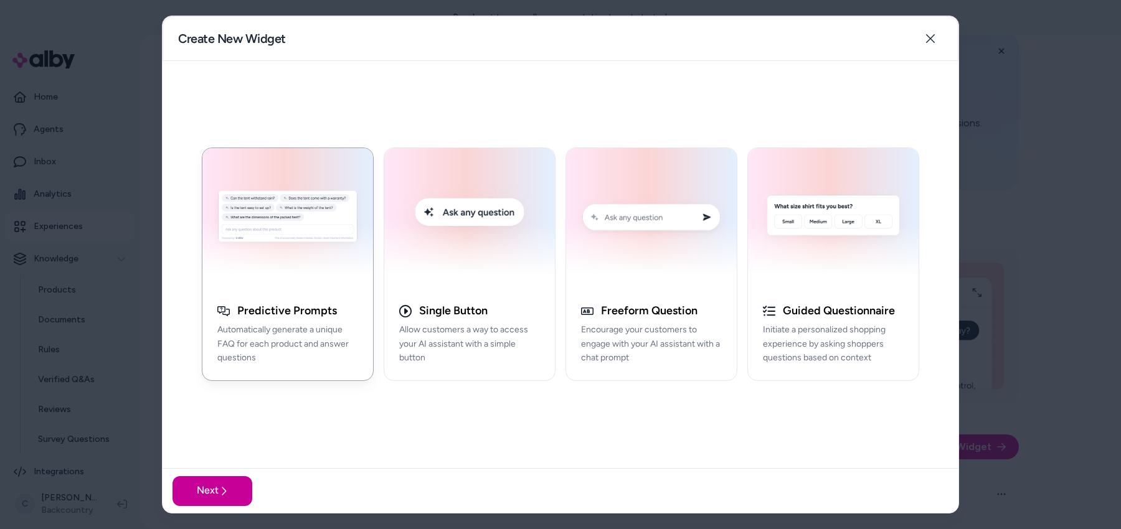
click at [213, 431] on button "Next" at bounding box center [212, 491] width 80 height 30
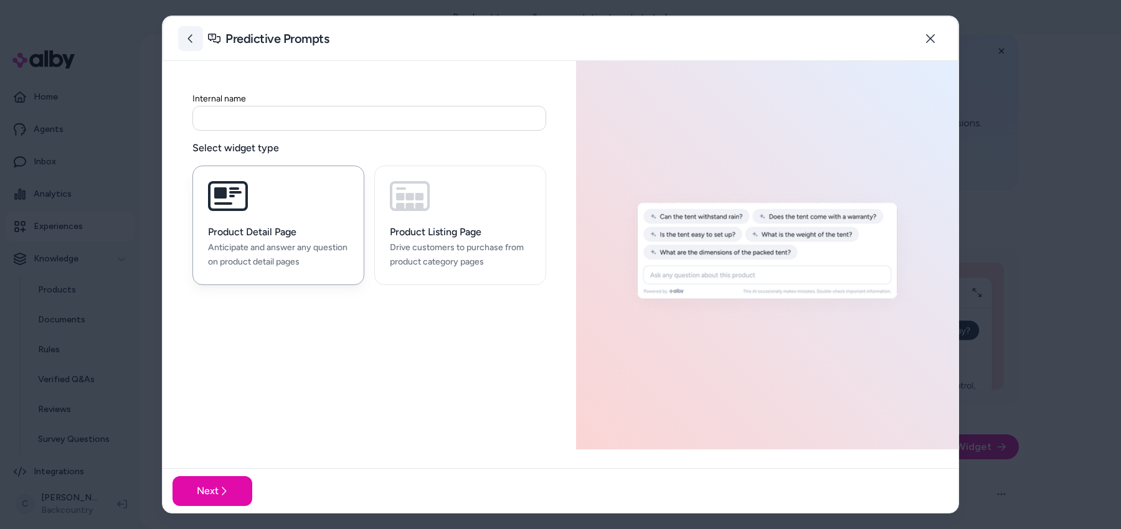
click at [195, 45] on button at bounding box center [190, 38] width 25 height 25
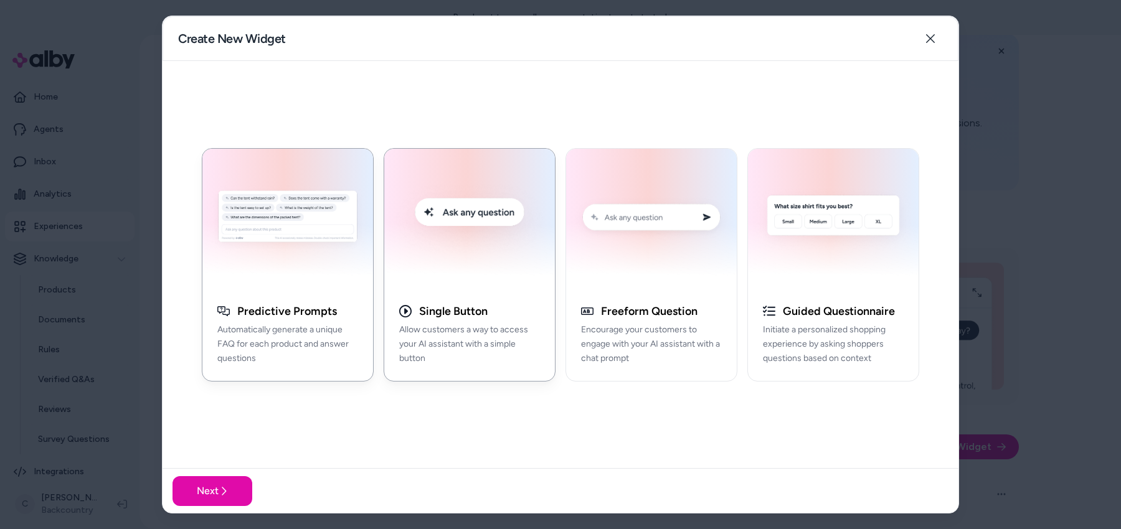
click at [448, 349] on p "Allow customers a way to access your AI assistant with a simple button" at bounding box center [469, 344] width 141 height 42
click at [305, 341] on p "Automatically generate a unique FAQ for each product and answer questions" at bounding box center [287, 344] width 141 height 42
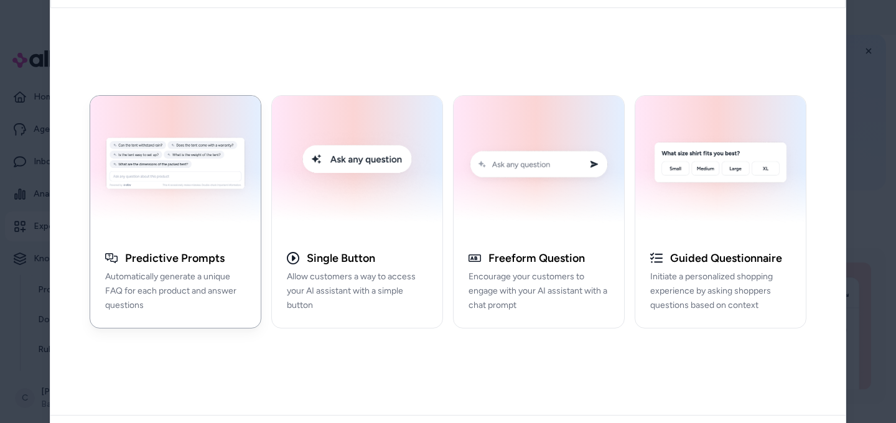
scroll to position [9, 0]
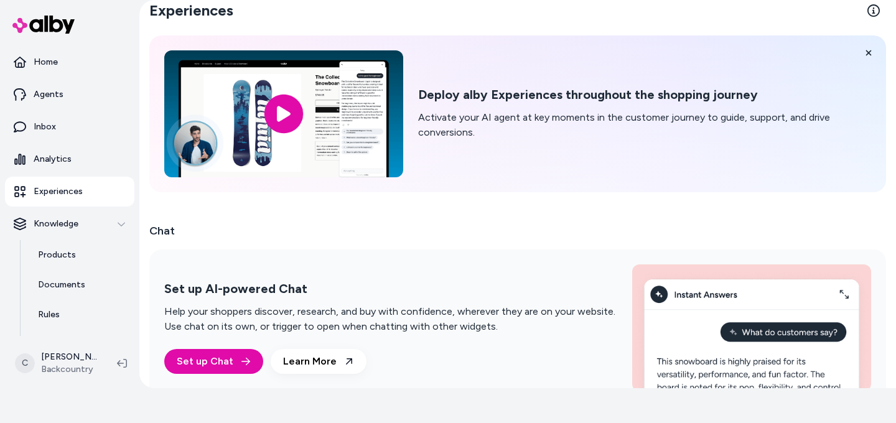
scroll to position [159, 0]
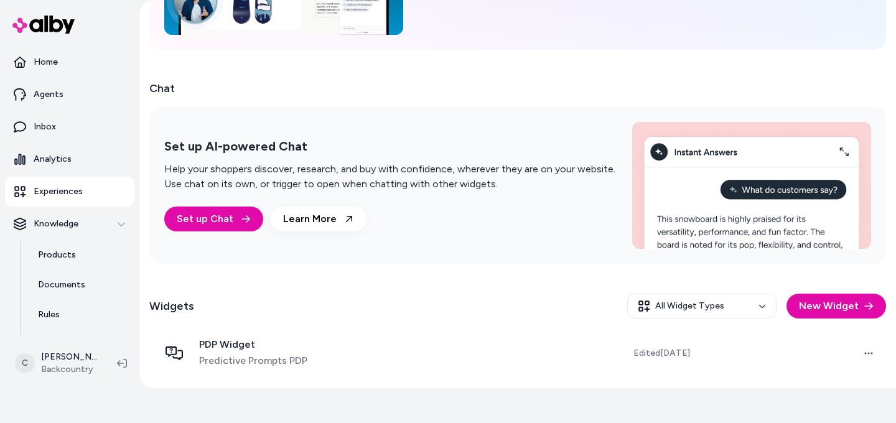
click at [699, 68] on div "Experiences Deploy alby Experiences throughout the shopping journey Activate yo…" at bounding box center [517, 115] width 757 height 548
click at [555, 89] on h2 "Chat" at bounding box center [517, 88] width 737 height 17
click at [819, 306] on button "New Widget" at bounding box center [837, 306] width 100 height 25
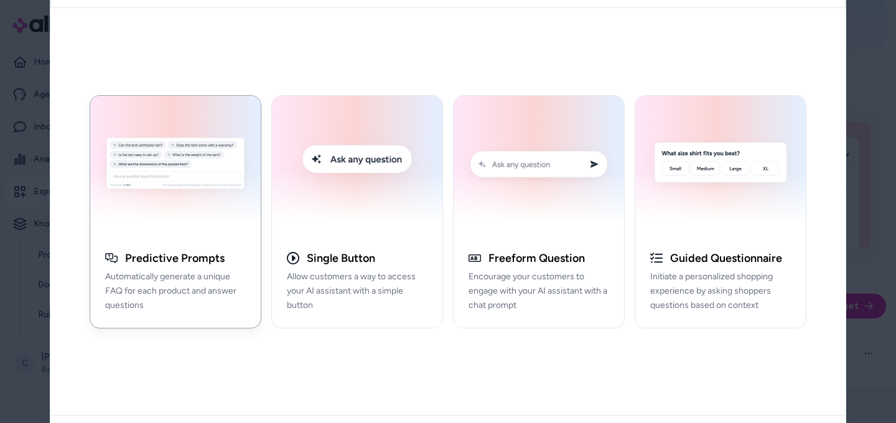
click at [216, 238] on button "Predictive Prompts Automatically generate a unique FAQ for each product and ans…" at bounding box center [176, 211] width 172 height 233
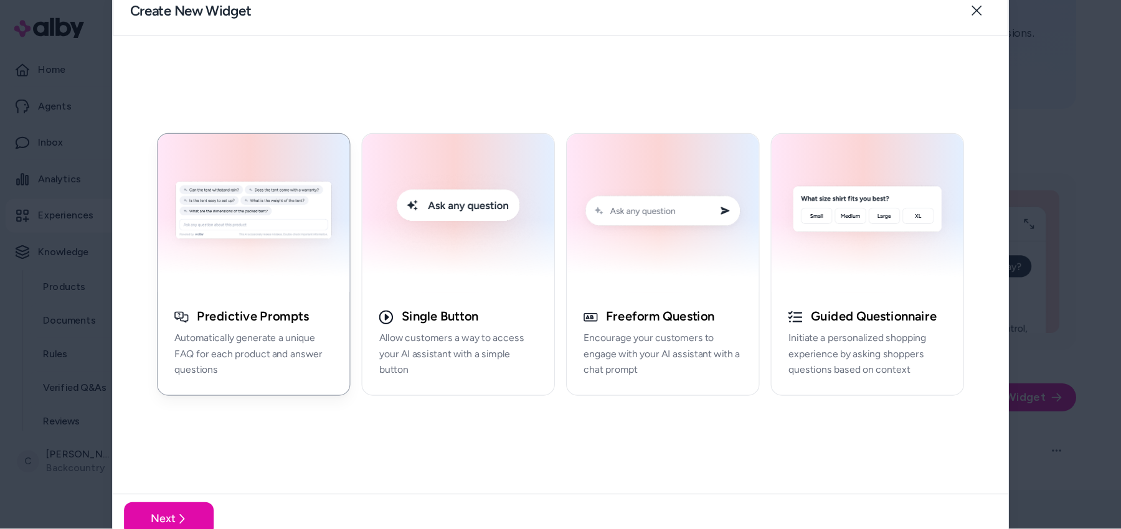
scroll to position [54, 0]
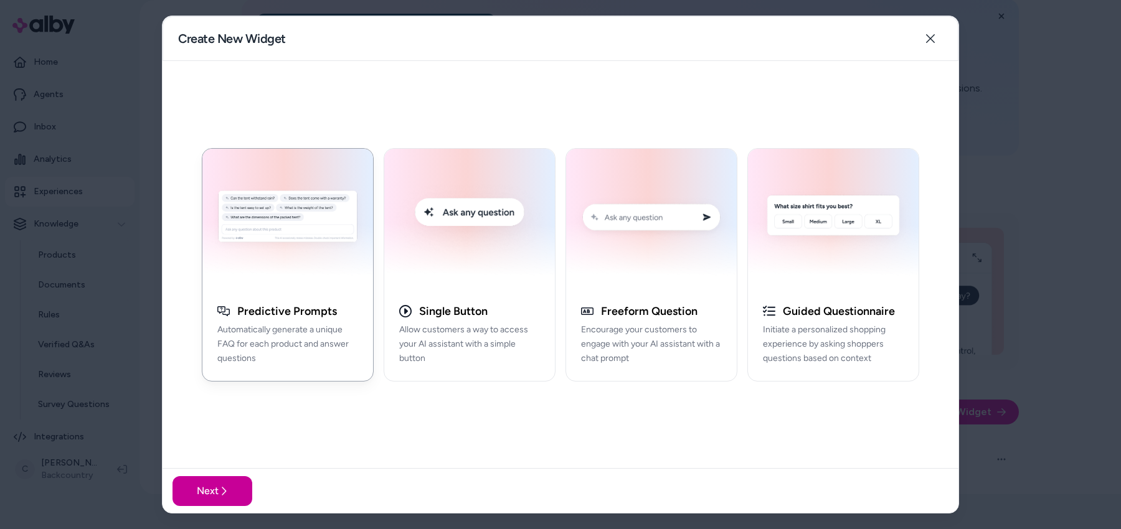
click at [226, 431] on icon at bounding box center [224, 491] width 10 height 10
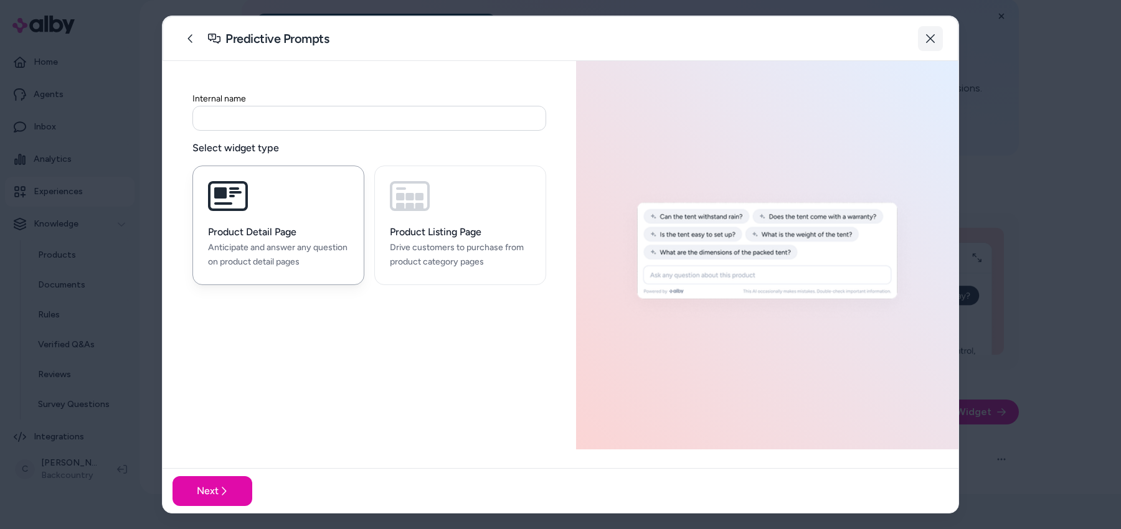
click at [896, 40] on icon "button" at bounding box center [930, 39] width 10 height 10
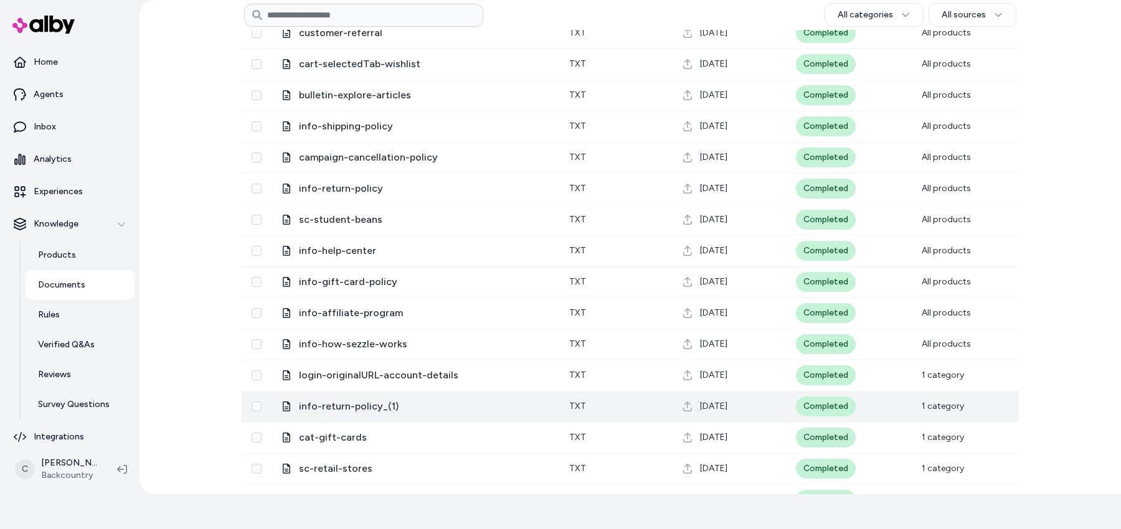
scroll to position [340, 0]
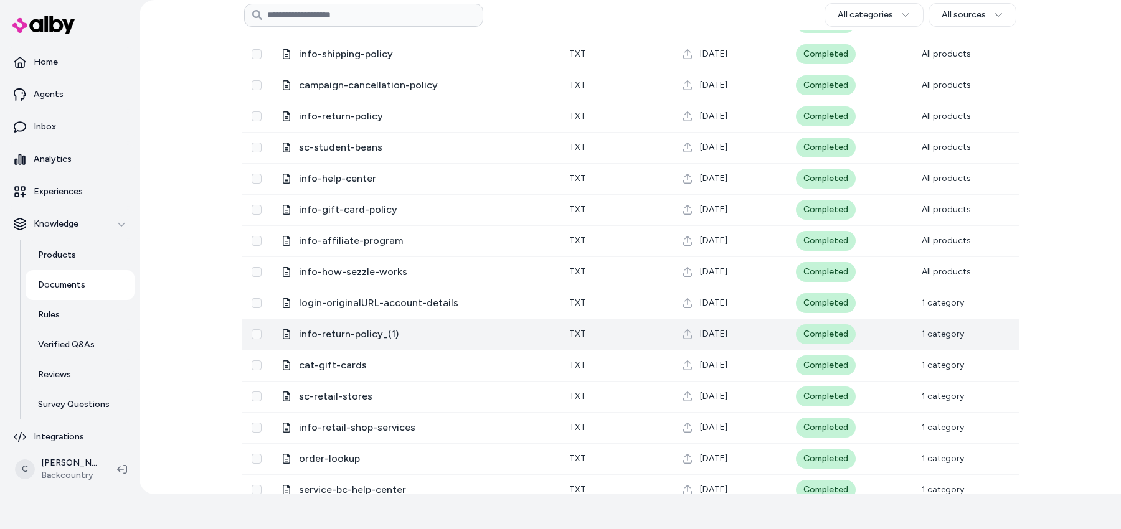
drag, startPoint x: 256, startPoint y: 299, endPoint x: 254, endPoint y: 327, distance: 28.7
click at [256, 299] on button "Select row" at bounding box center [257, 303] width 10 height 10
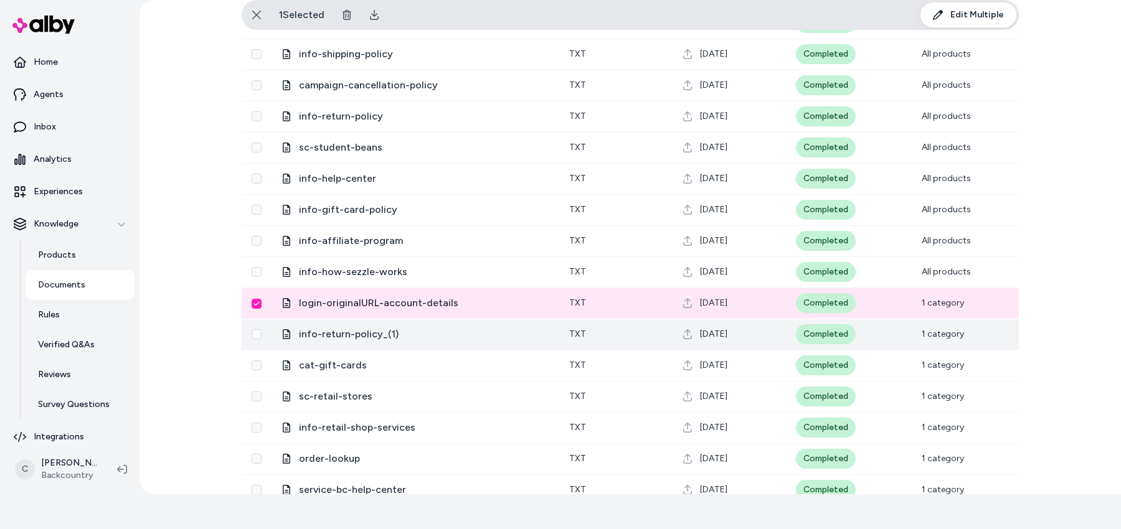
click at [253, 336] on button "Select row" at bounding box center [257, 334] width 10 height 10
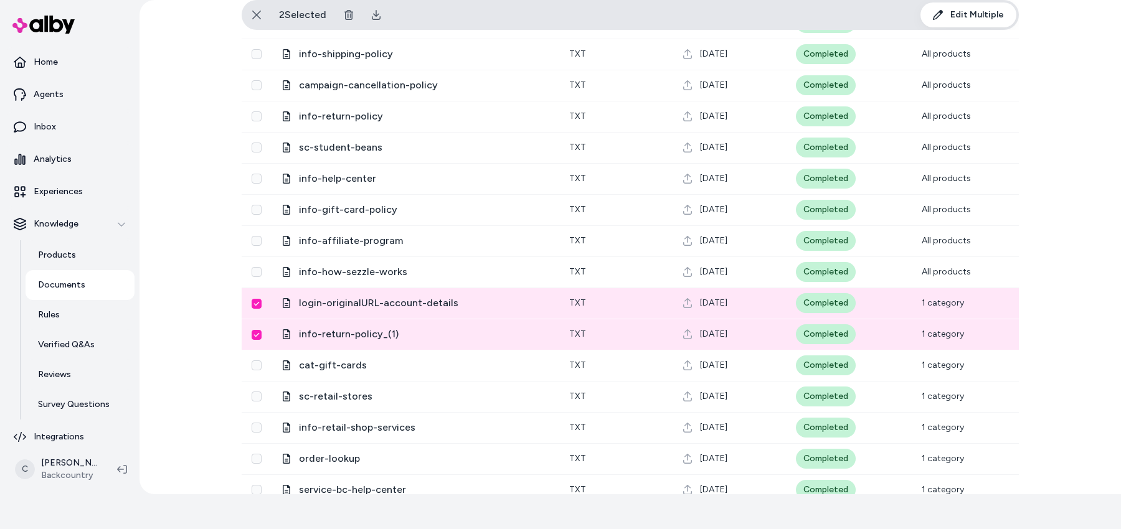
click at [252, 367] on button "Select row" at bounding box center [257, 365] width 10 height 10
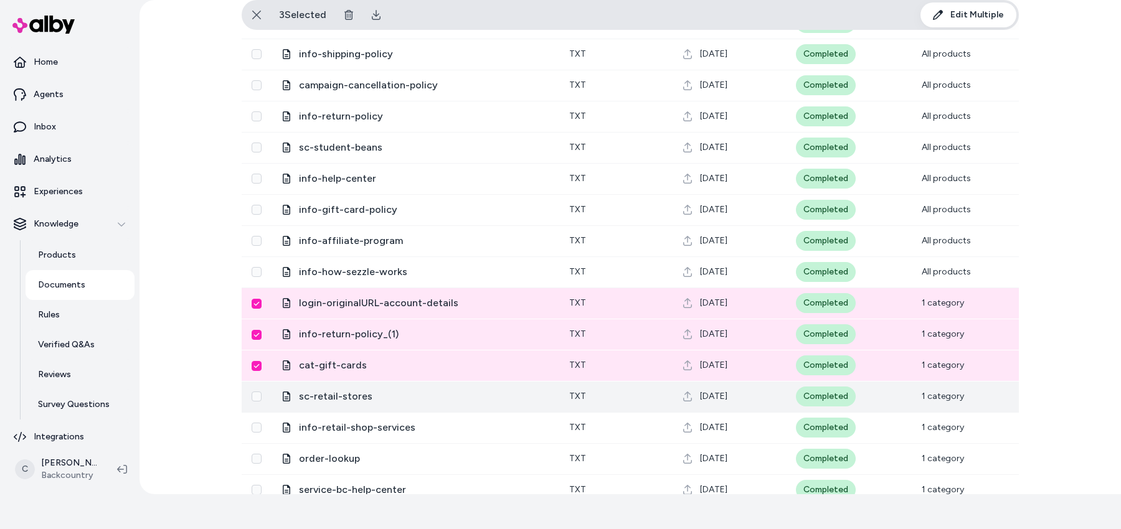
click at [252, 392] on button "Select row" at bounding box center [257, 397] width 10 height 10
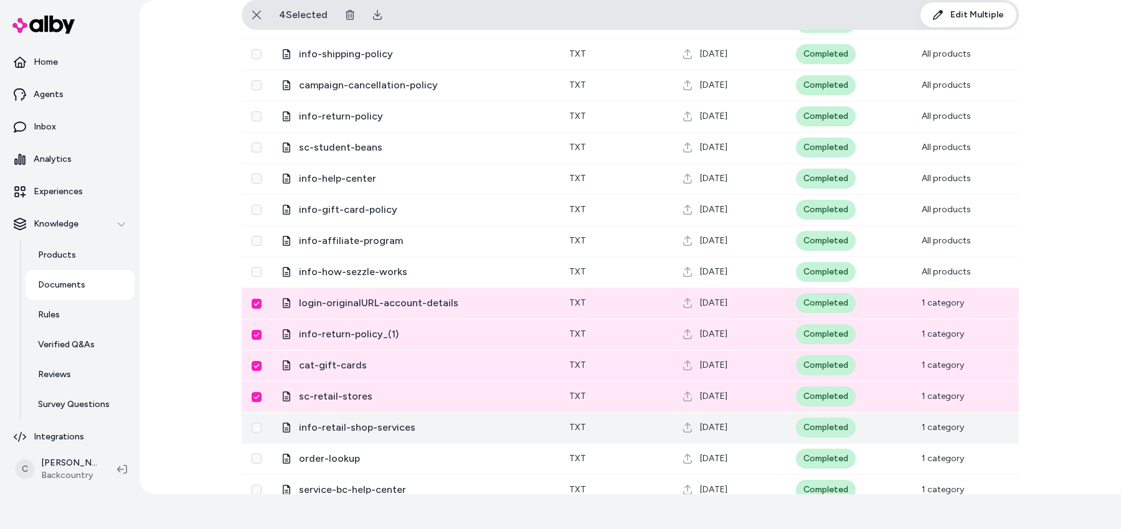
click at [253, 426] on button "Select row" at bounding box center [257, 428] width 10 height 10
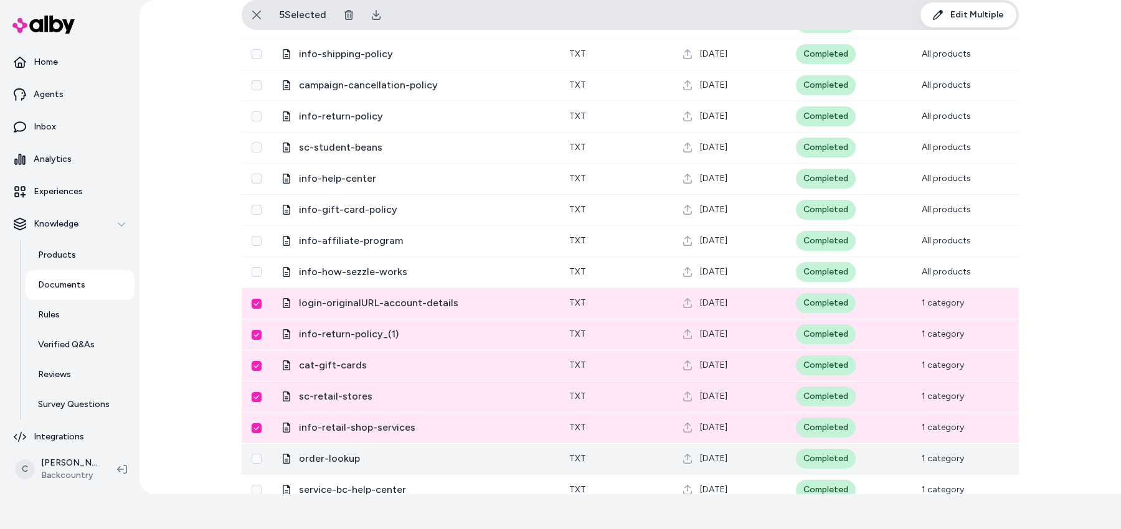
click at [246, 462] on td at bounding box center [257, 458] width 30 height 31
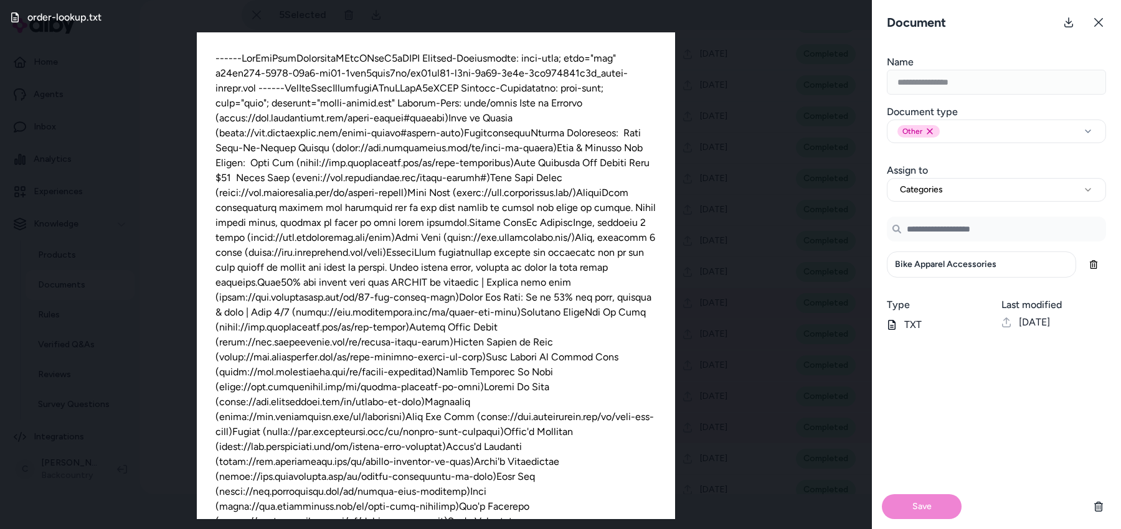
click at [63, 127] on div "order-lookup.txt" at bounding box center [436, 264] width 872 height 529
click at [171, 228] on div "order-lookup.txt" at bounding box center [436, 264] width 872 height 529
drag, startPoint x: 707, startPoint y: 392, endPoint x: 720, endPoint y: 383, distance: 14.9
click at [707, 391] on div "order-lookup.txt" at bounding box center [436, 264] width 872 height 529
drag, startPoint x: 1096, startPoint y: 22, endPoint x: 990, endPoint y: 162, distance: 175.7
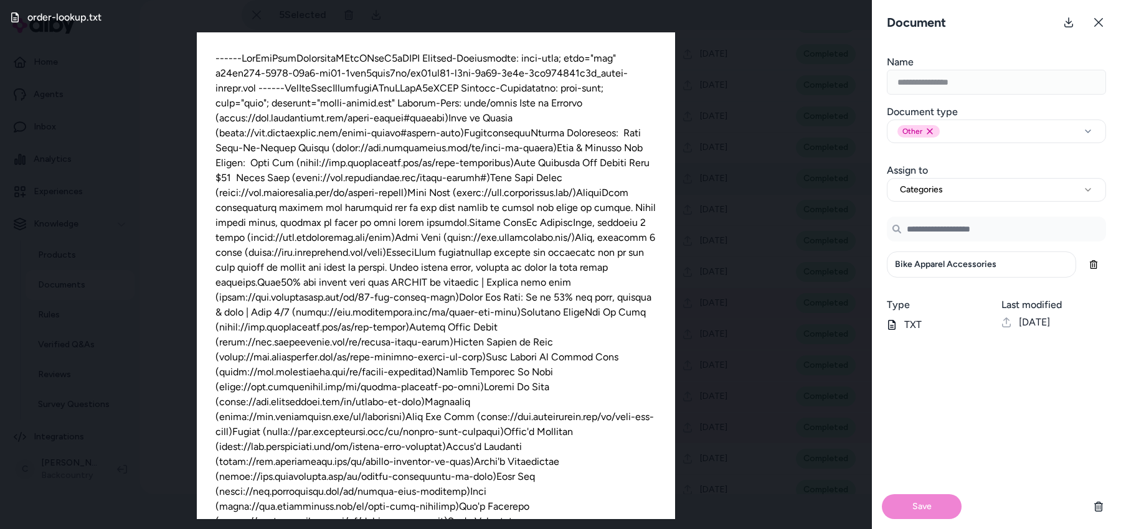
click at [1096, 22] on icon at bounding box center [1098, 22] width 10 height 10
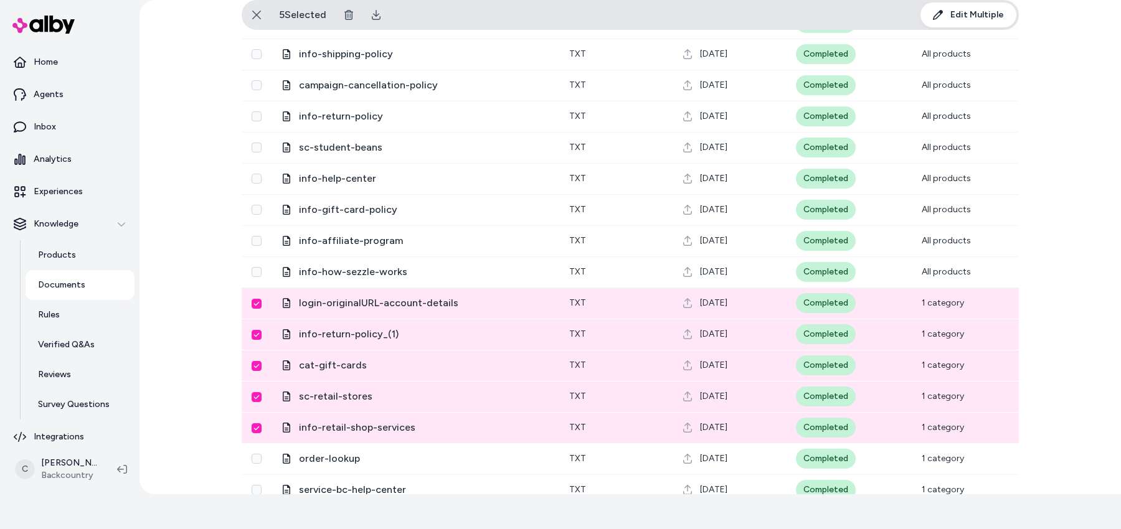
scroll to position [454, 0]
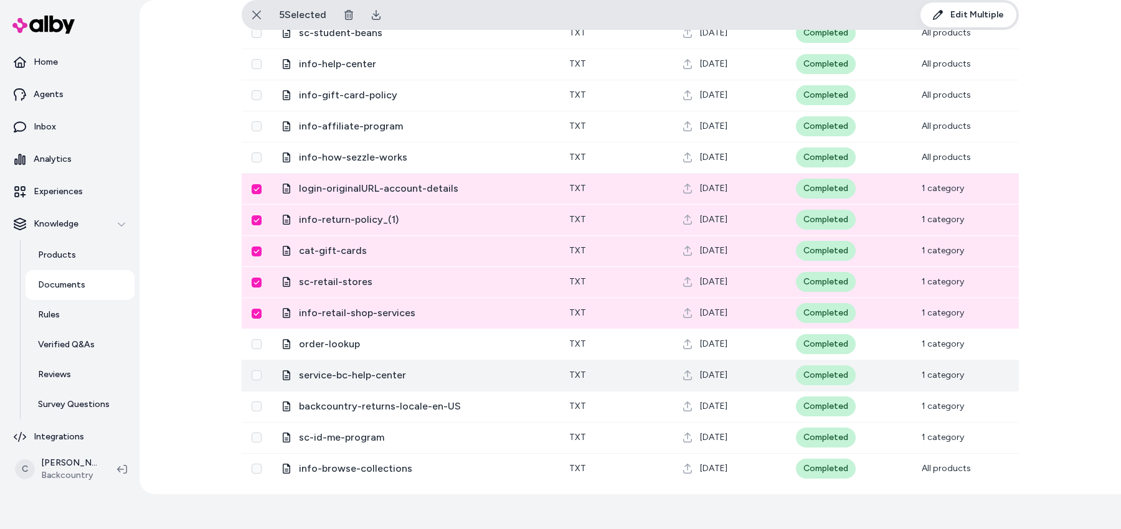
drag, startPoint x: 253, startPoint y: 346, endPoint x: 252, endPoint y: 365, distance: 19.3
click at [253, 346] on button "Select row" at bounding box center [257, 344] width 10 height 10
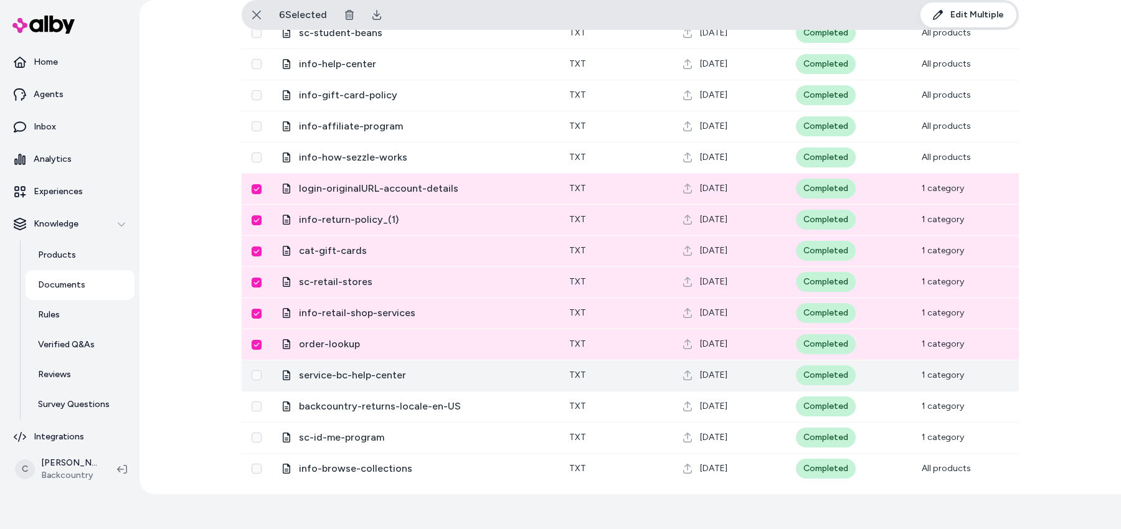
click at [252, 379] on button "Select row" at bounding box center [257, 375] width 10 height 10
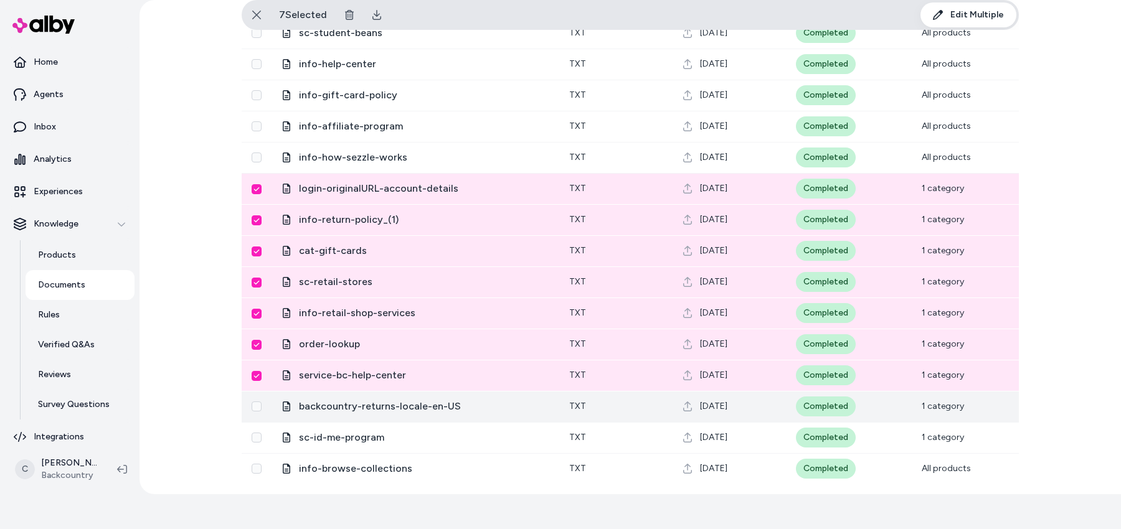
click at [255, 407] on button "Select row" at bounding box center [257, 407] width 10 height 10
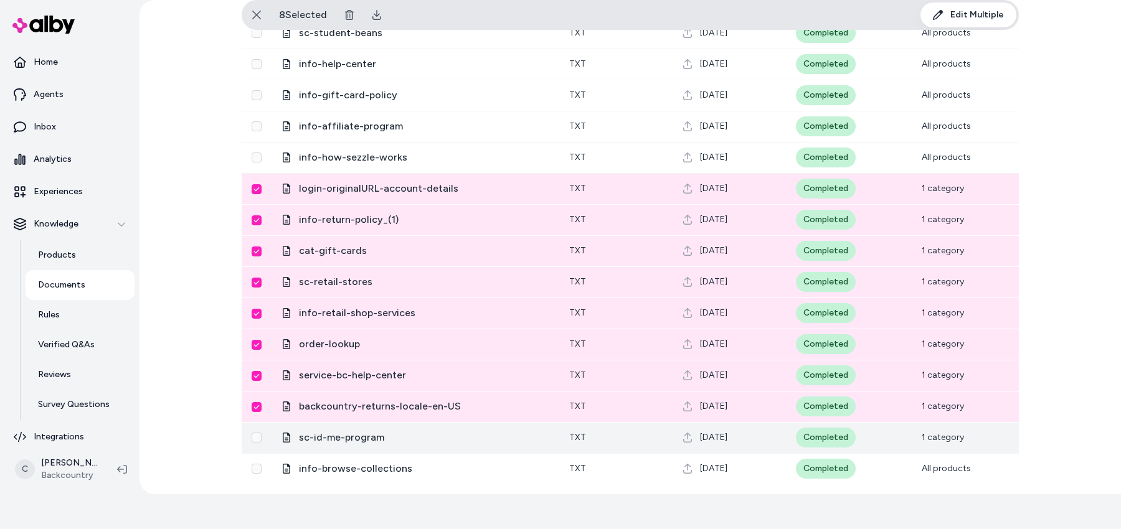
click at [252, 435] on button "Select row" at bounding box center [257, 438] width 10 height 10
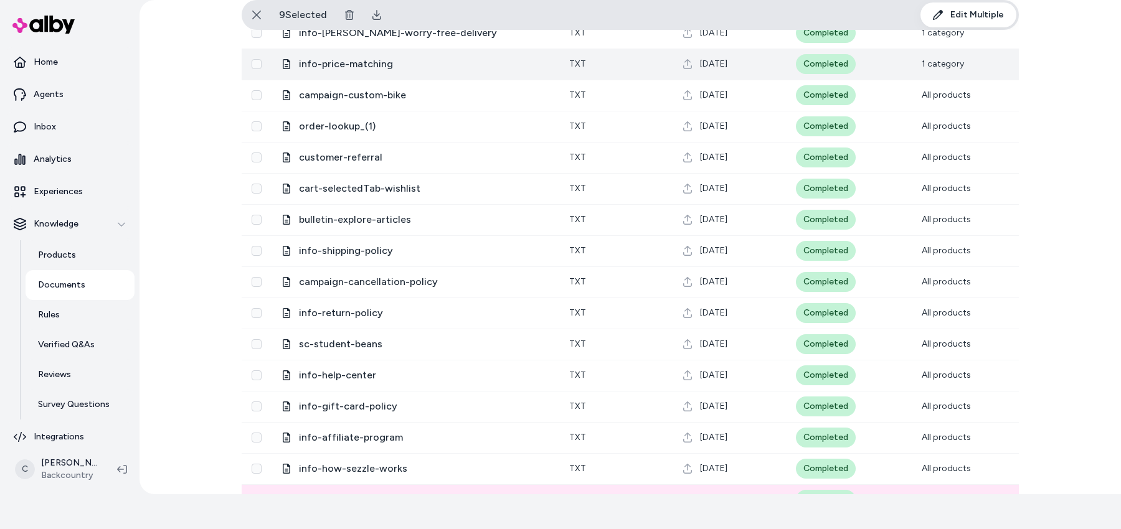
scroll to position [0, 0]
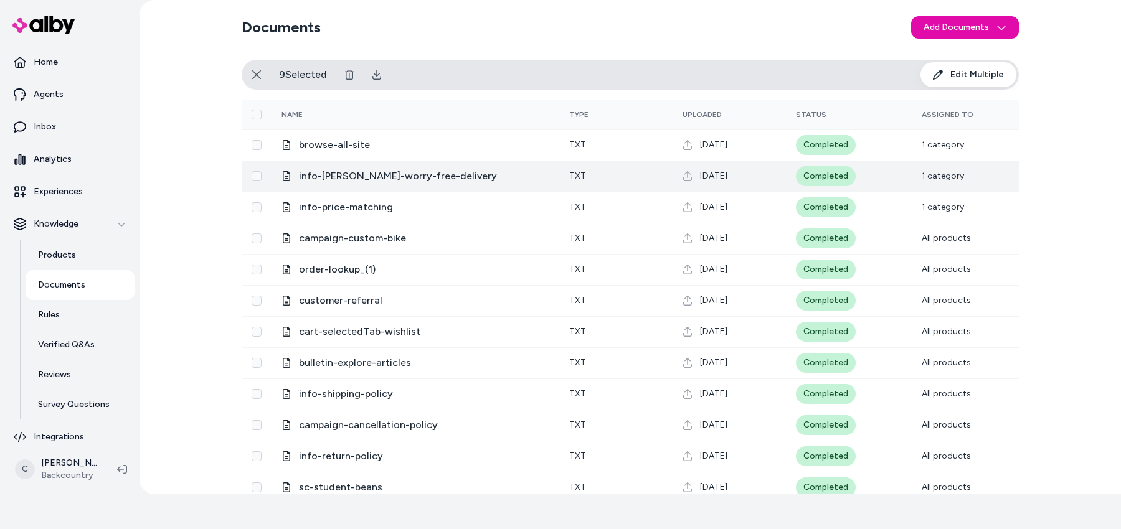
click at [253, 176] on button "Select row" at bounding box center [257, 176] width 10 height 10
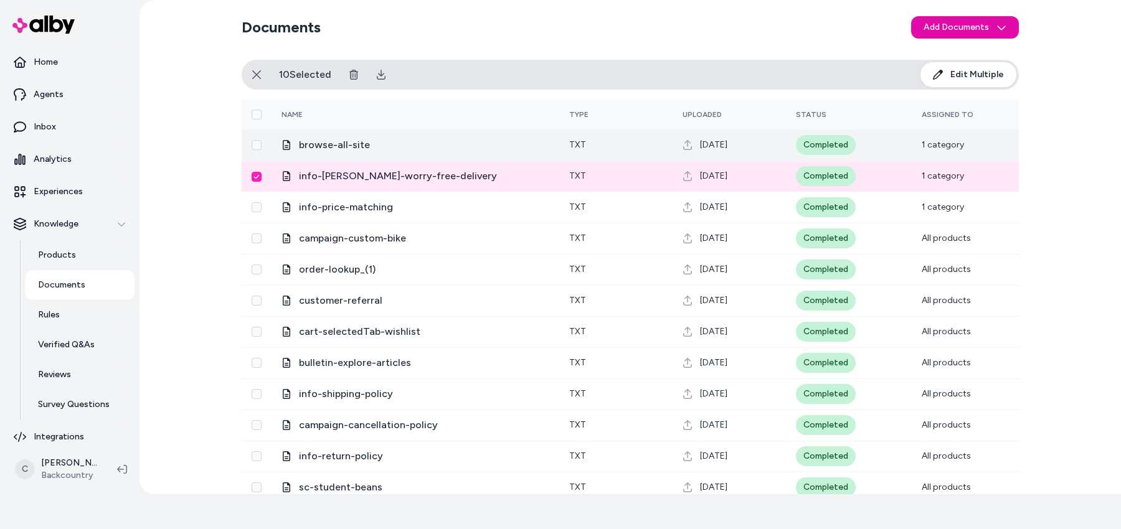
click at [252, 143] on button "Select row" at bounding box center [257, 145] width 10 height 10
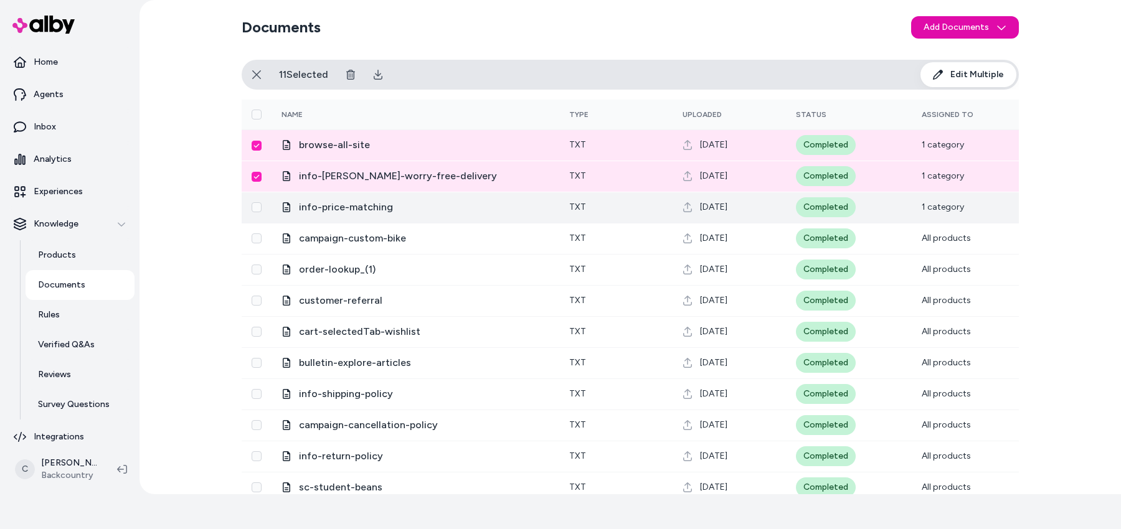
click at [252, 206] on button "Select row" at bounding box center [257, 207] width 10 height 10
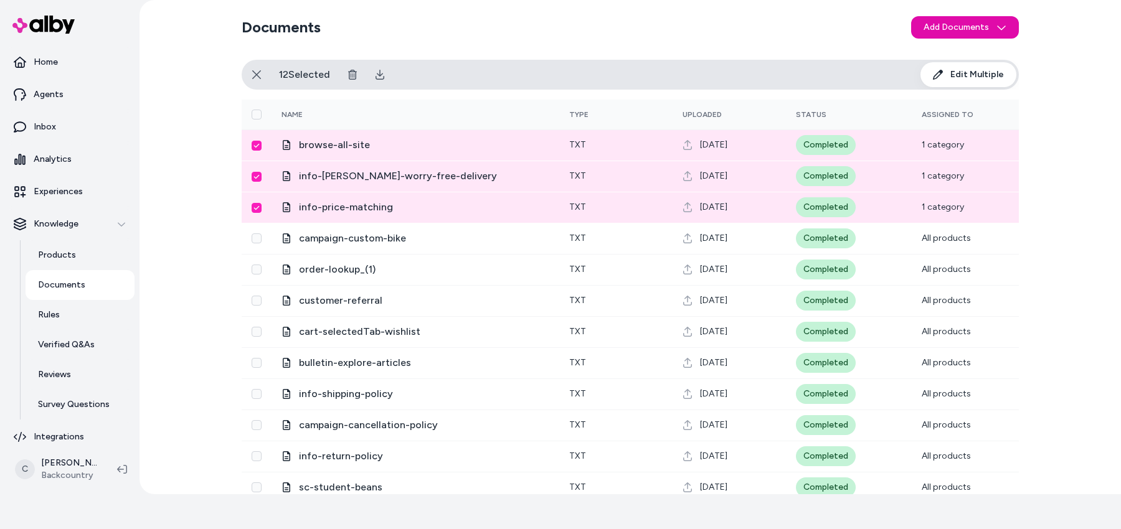
click at [972, 72] on span "Edit Multiple" at bounding box center [977, 74] width 54 height 12
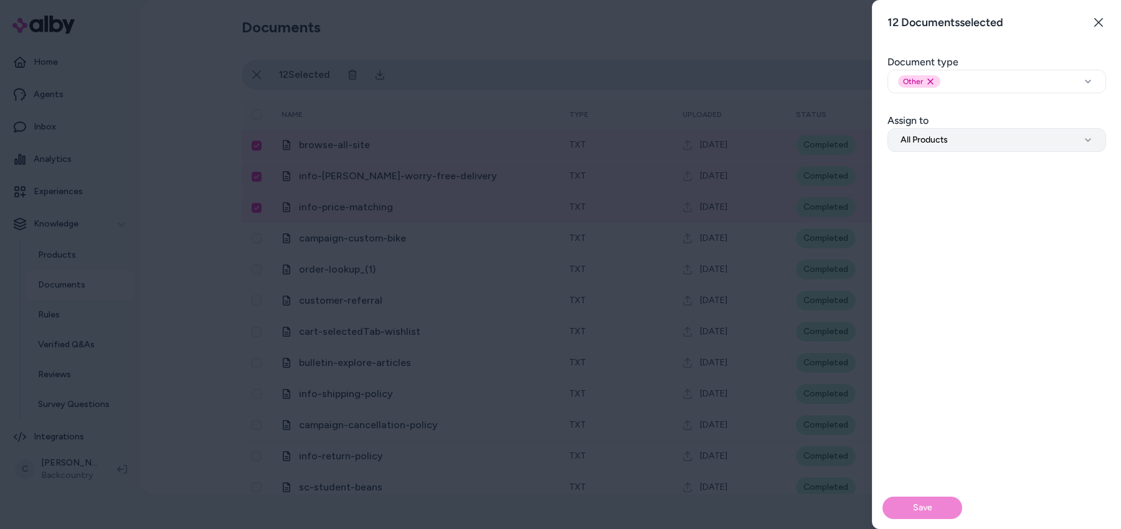
click at [929, 138] on span "All Products" at bounding box center [923, 140] width 47 height 12
click at [952, 100] on form "**********" at bounding box center [996, 292] width 248 height 474
click at [924, 513] on div "Save" at bounding box center [996, 508] width 248 height 42
click at [935, 502] on div "Save" at bounding box center [996, 508] width 248 height 42
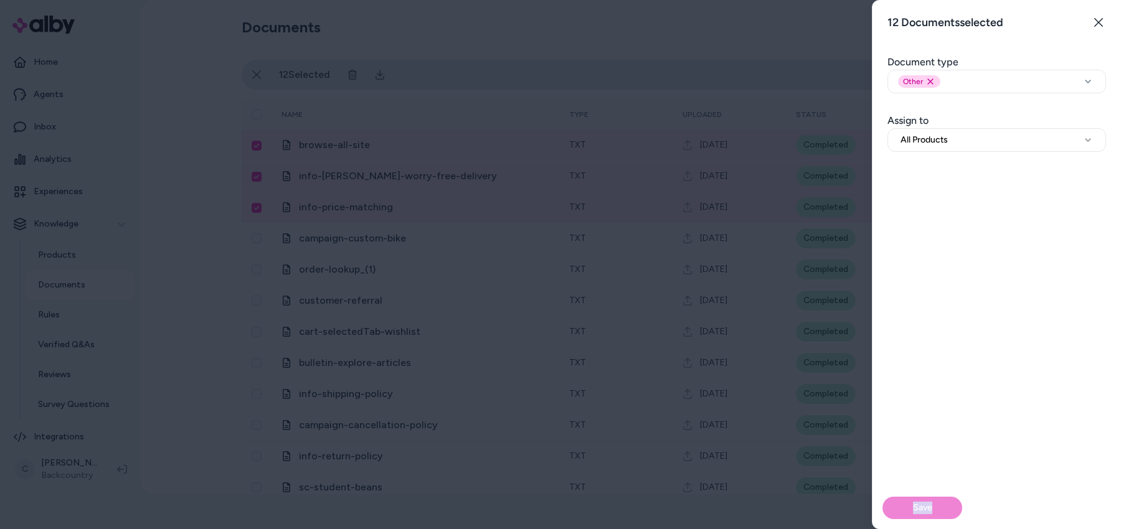
click at [937, 500] on div "Save" at bounding box center [996, 508] width 248 height 42
click at [939, 499] on div "Save" at bounding box center [996, 508] width 248 height 42
click at [940, 498] on div "Save" at bounding box center [996, 508] width 248 height 42
click at [1012, 280] on div "Save" at bounding box center [996, 345] width 248 height 367
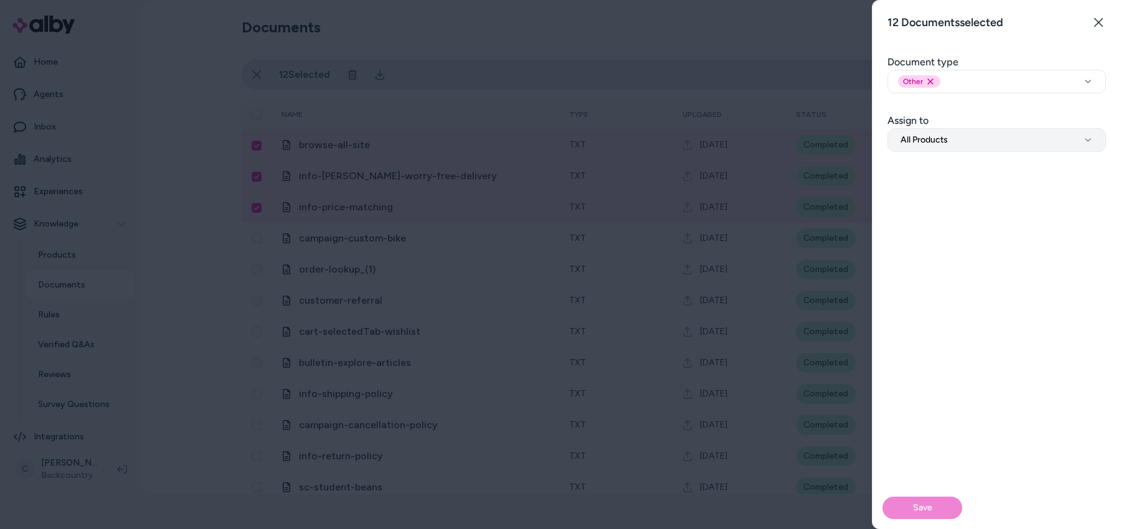
click at [987, 144] on button "All Products" at bounding box center [996, 140] width 219 height 24
select select "**********"
click at [963, 134] on span "Not assigned" at bounding box center [933, 140] width 67 height 12
click at [959, 151] on button "Not assigned" at bounding box center [996, 140] width 219 height 24
click at [1102, 17] on icon "button" at bounding box center [1098, 22] width 10 height 10
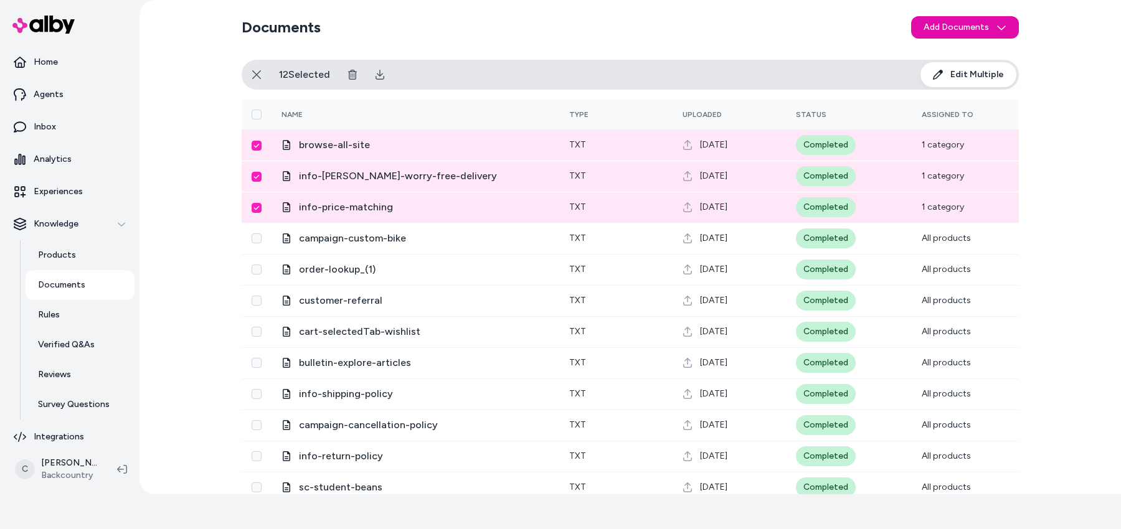
click at [245, 178] on td at bounding box center [257, 176] width 30 height 31
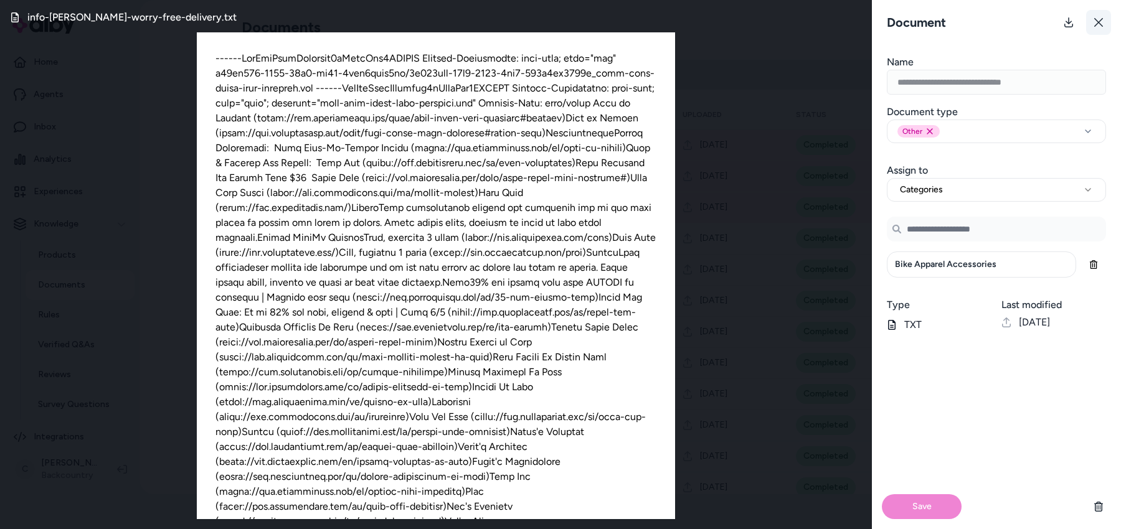
click at [1093, 22] on icon at bounding box center [1098, 22] width 10 height 10
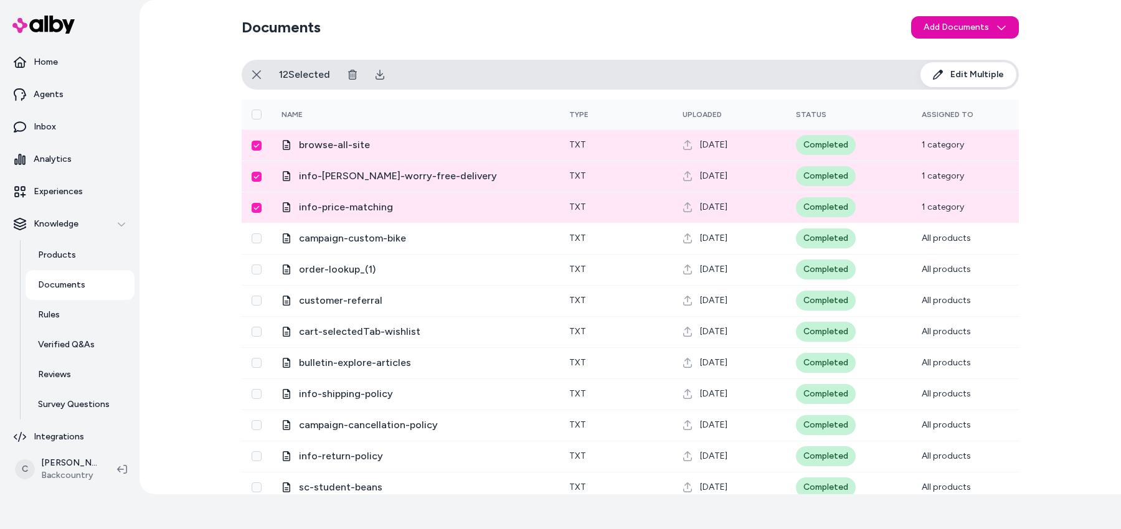
click at [259, 207] on td at bounding box center [257, 207] width 30 height 31
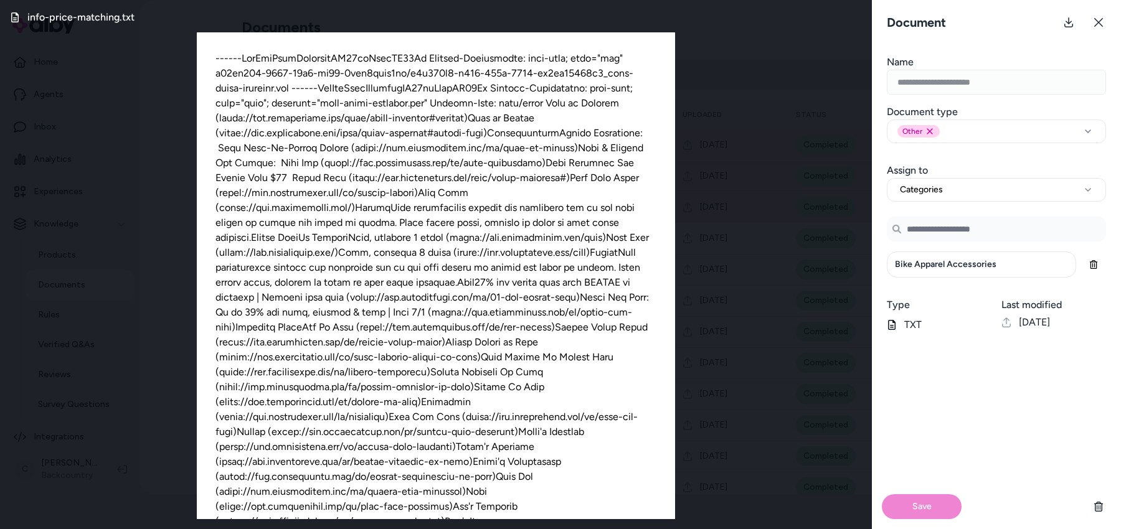
click at [1102, 12] on button at bounding box center [1098, 22] width 25 height 25
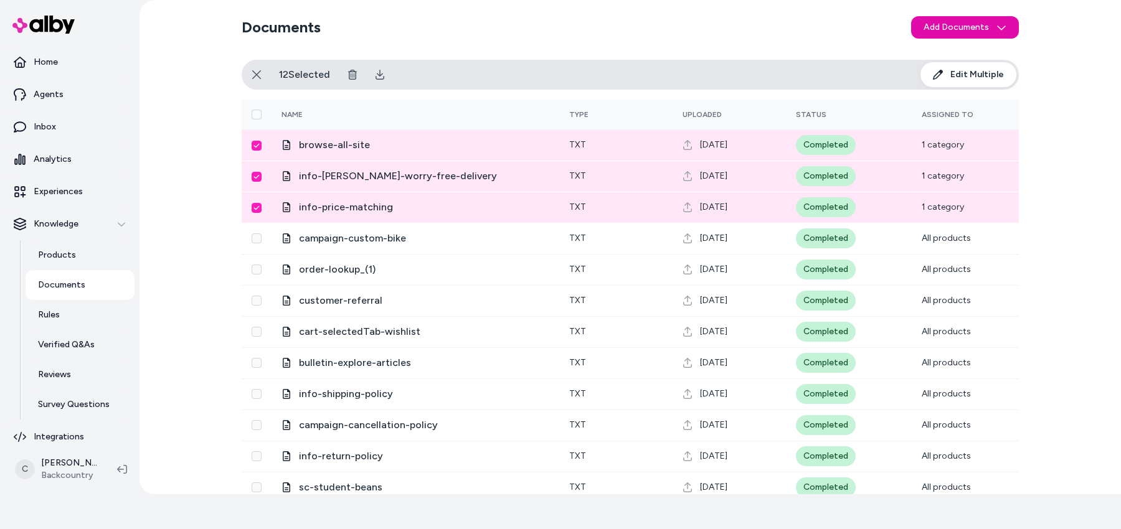
click at [252, 176] on button "Select row" at bounding box center [257, 177] width 10 height 10
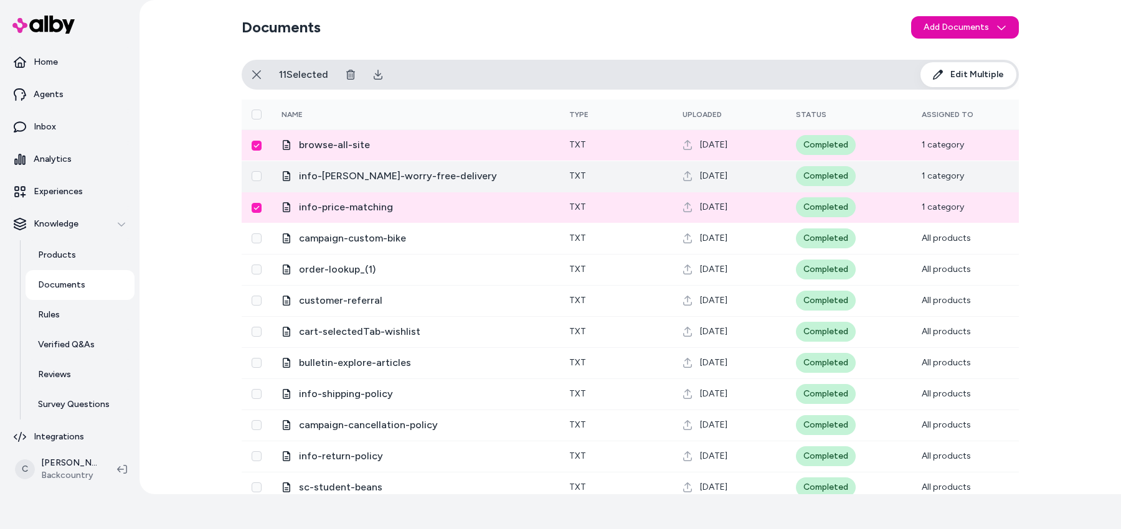
click at [253, 207] on button "Select row" at bounding box center [257, 208] width 10 height 10
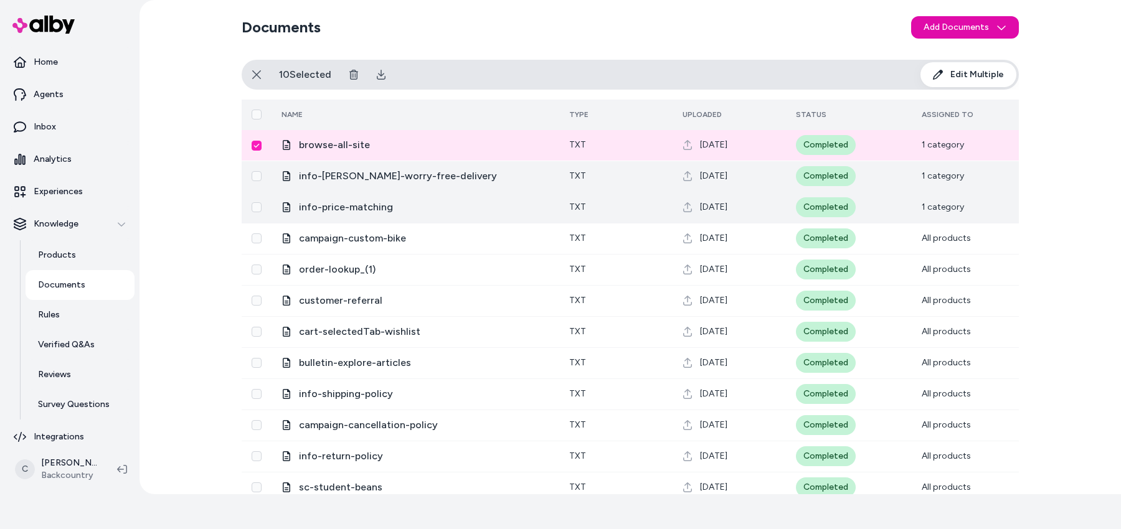
click at [252, 122] on th at bounding box center [257, 115] width 30 height 30
click at [252, 118] on button "Select all" at bounding box center [257, 115] width 10 height 10
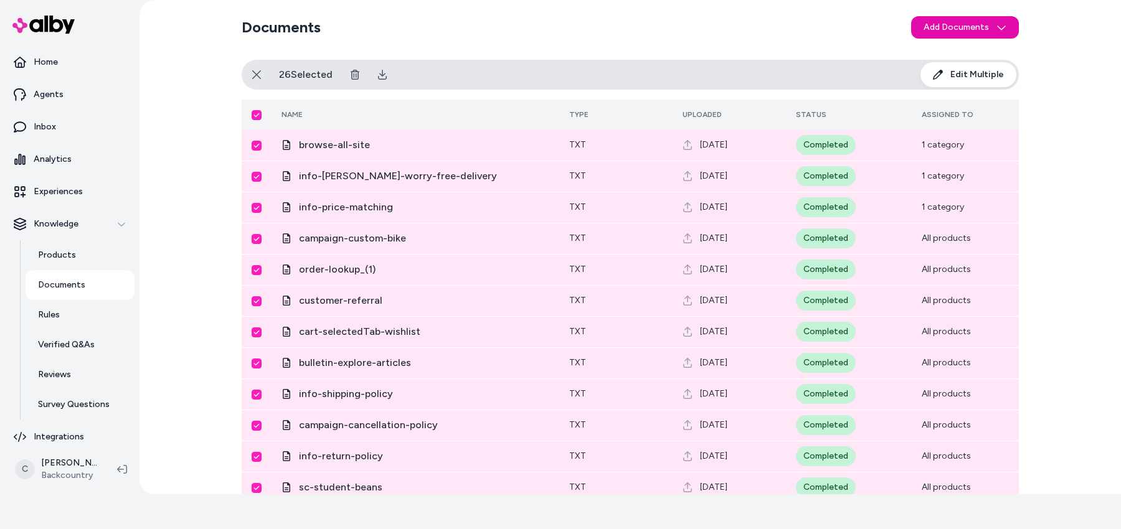
click at [252, 115] on button "Select all" at bounding box center [257, 115] width 10 height 10
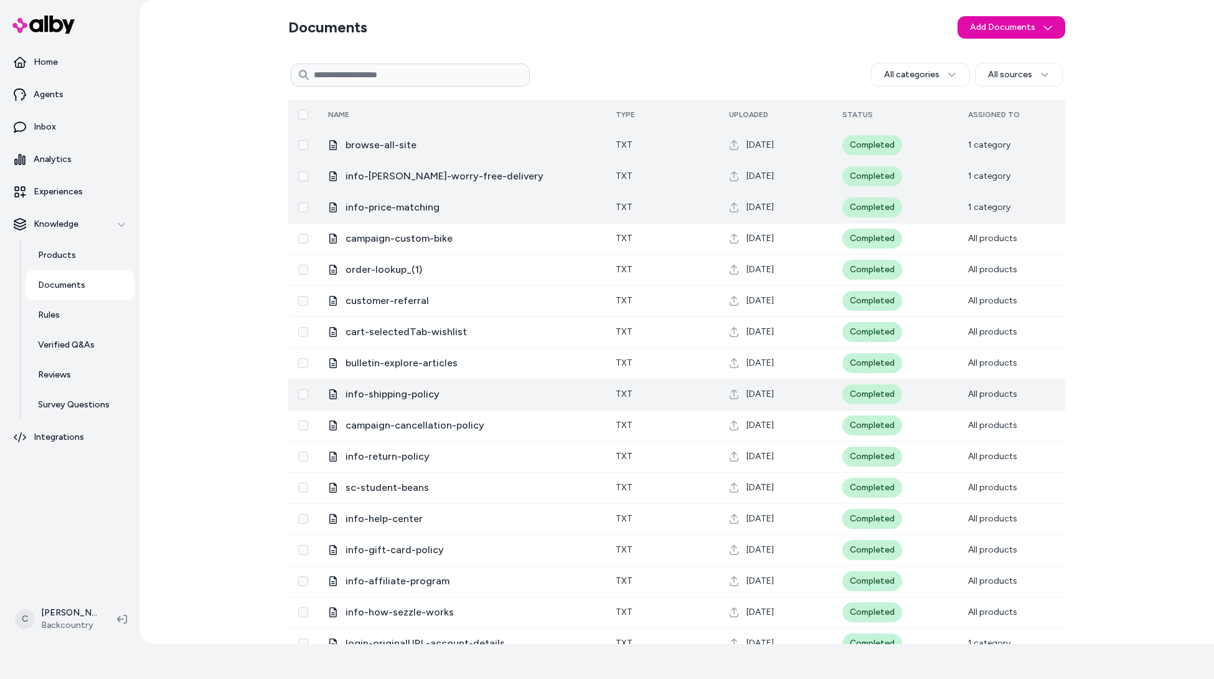
click at [396, 394] on span "info-shipping-policy" at bounding box center [471, 394] width 250 height 15
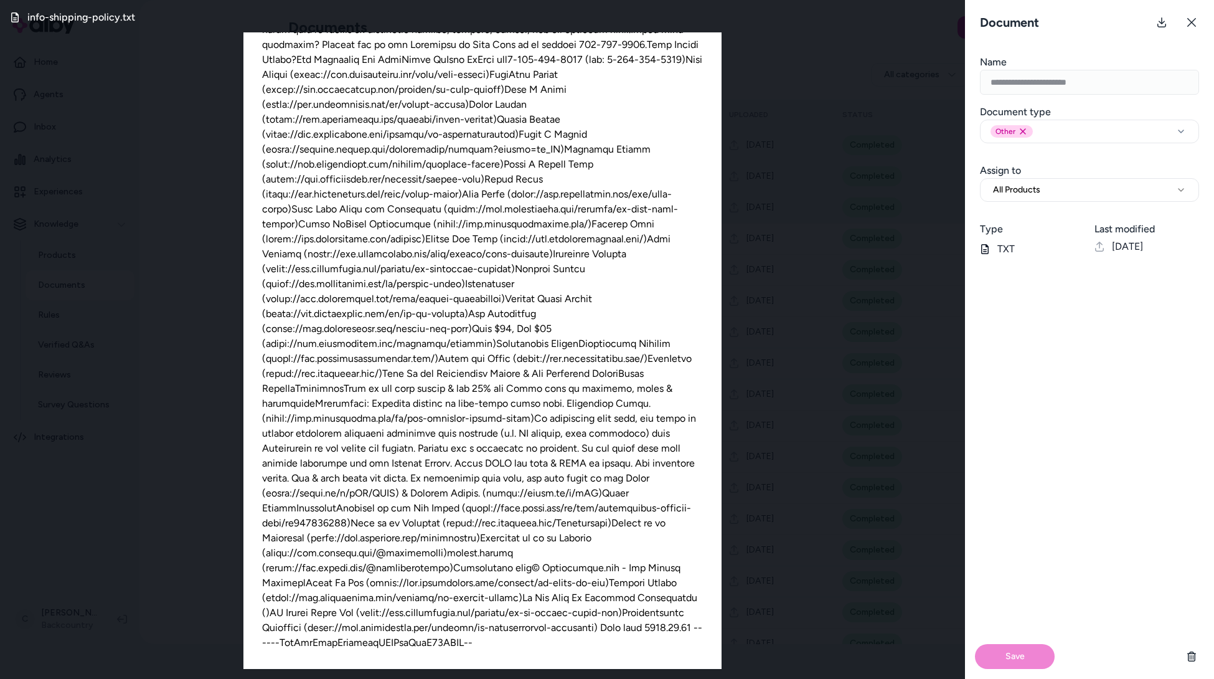
scroll to position [6669, 0]
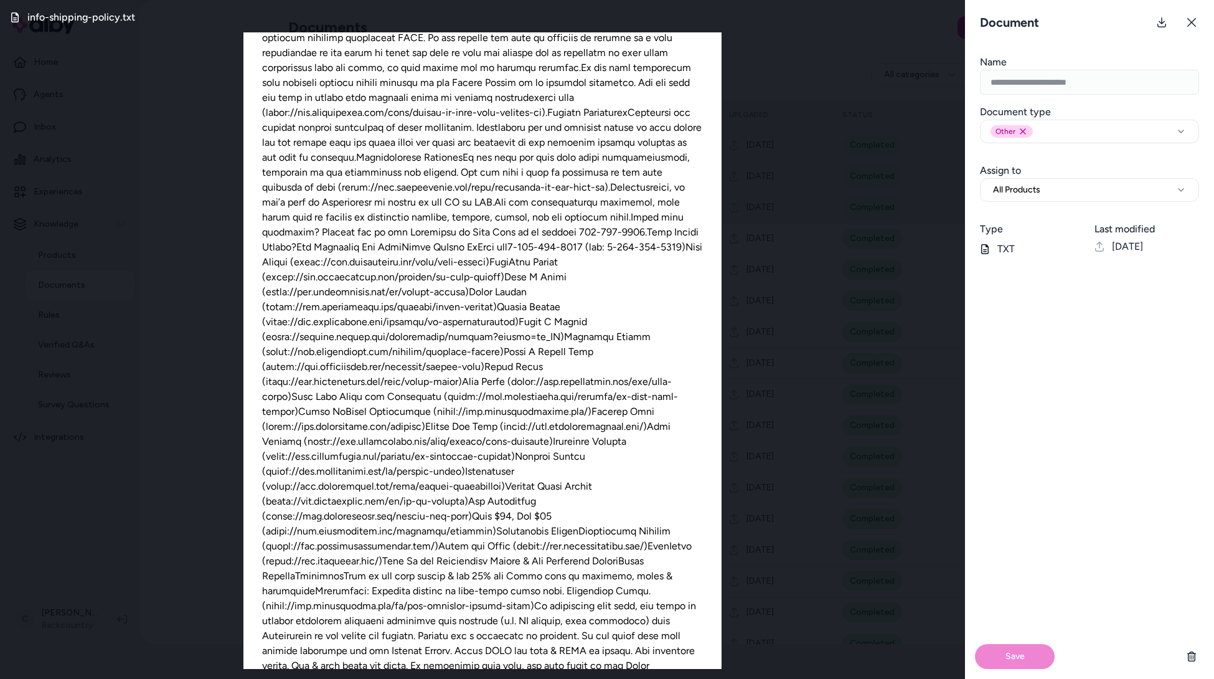
click at [178, 451] on div "info-shipping-policy.txt" at bounding box center [482, 339] width 965 height 679
click at [189, 448] on div "info-shipping-policy.txt" at bounding box center [482, 339] width 965 height 679
click at [1120, 22] on icon at bounding box center [1192, 22] width 10 height 10
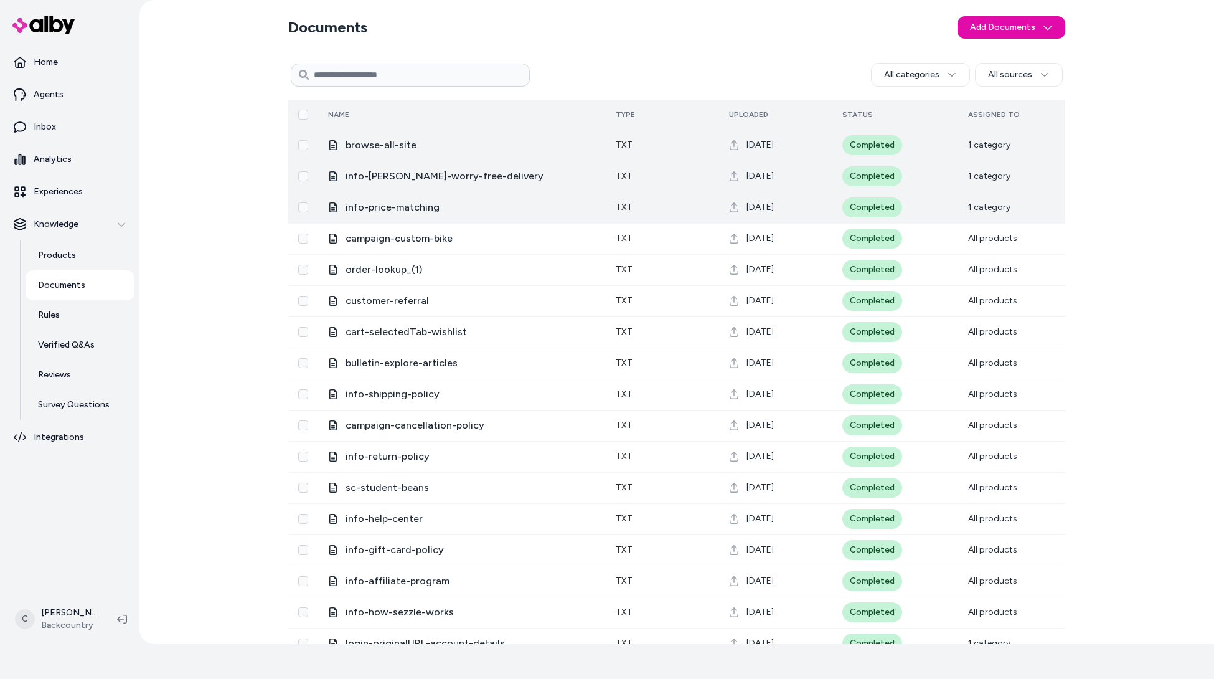
scroll to position [305, 0]
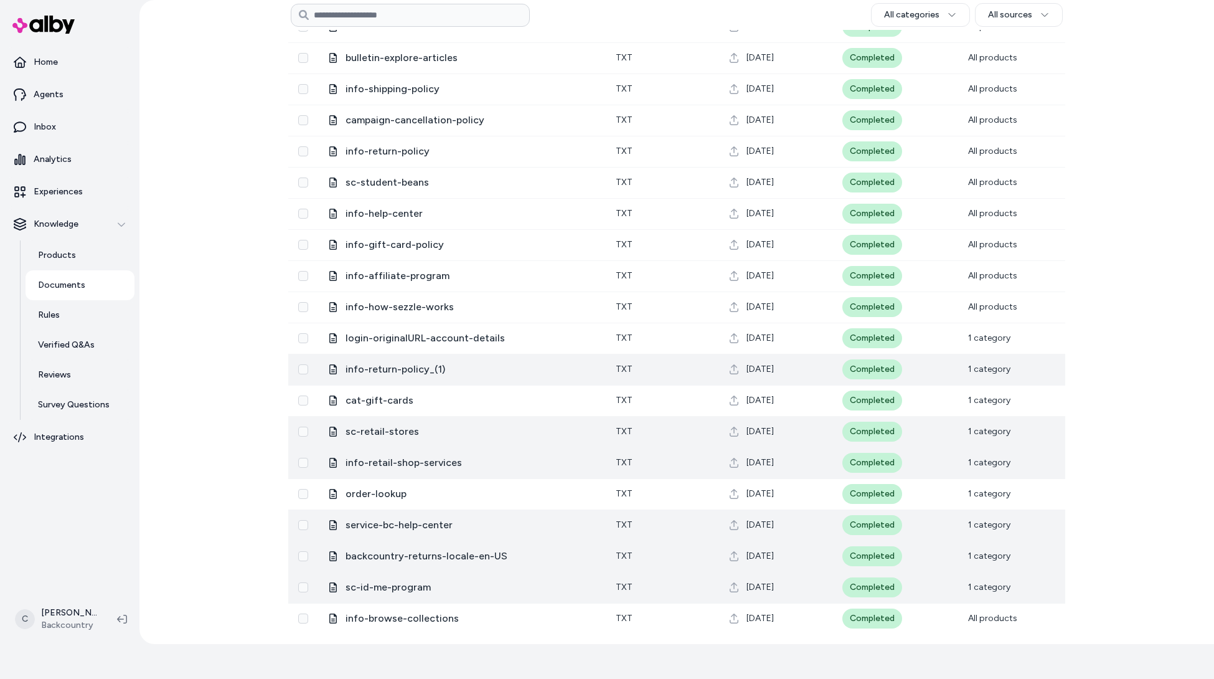
click at [301, 529] on button "Select row" at bounding box center [303, 587] width 10 height 10
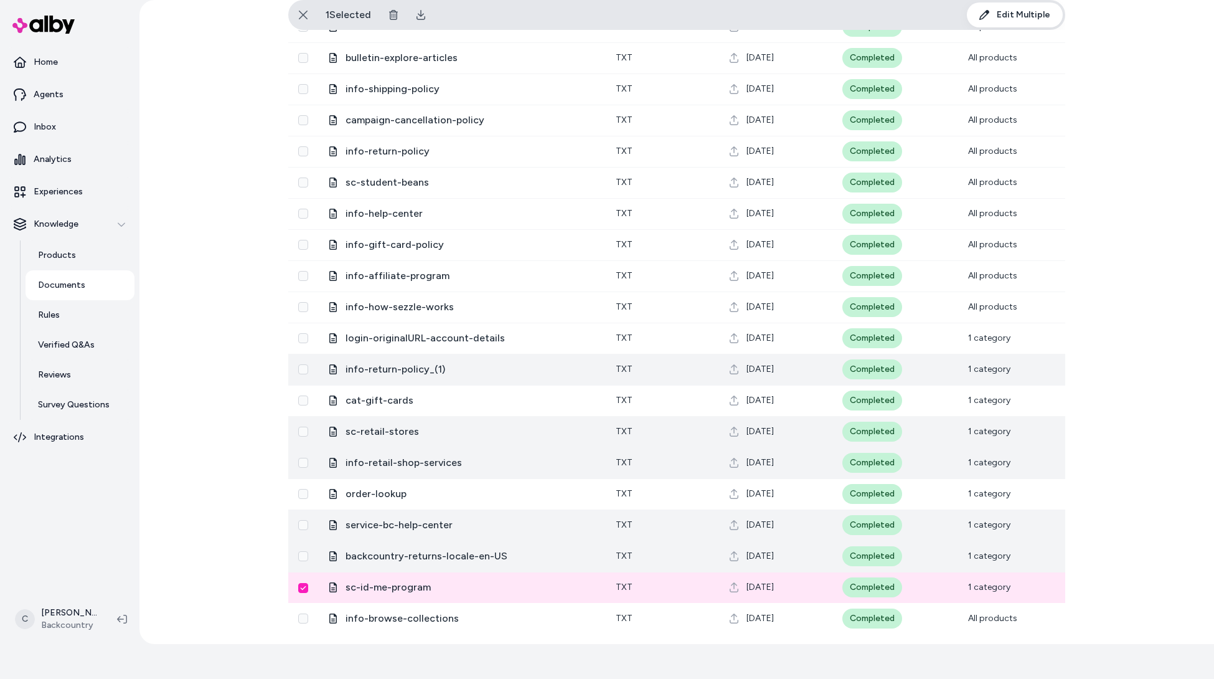
click at [298, 529] on button "Select row" at bounding box center [303, 588] width 10 height 10
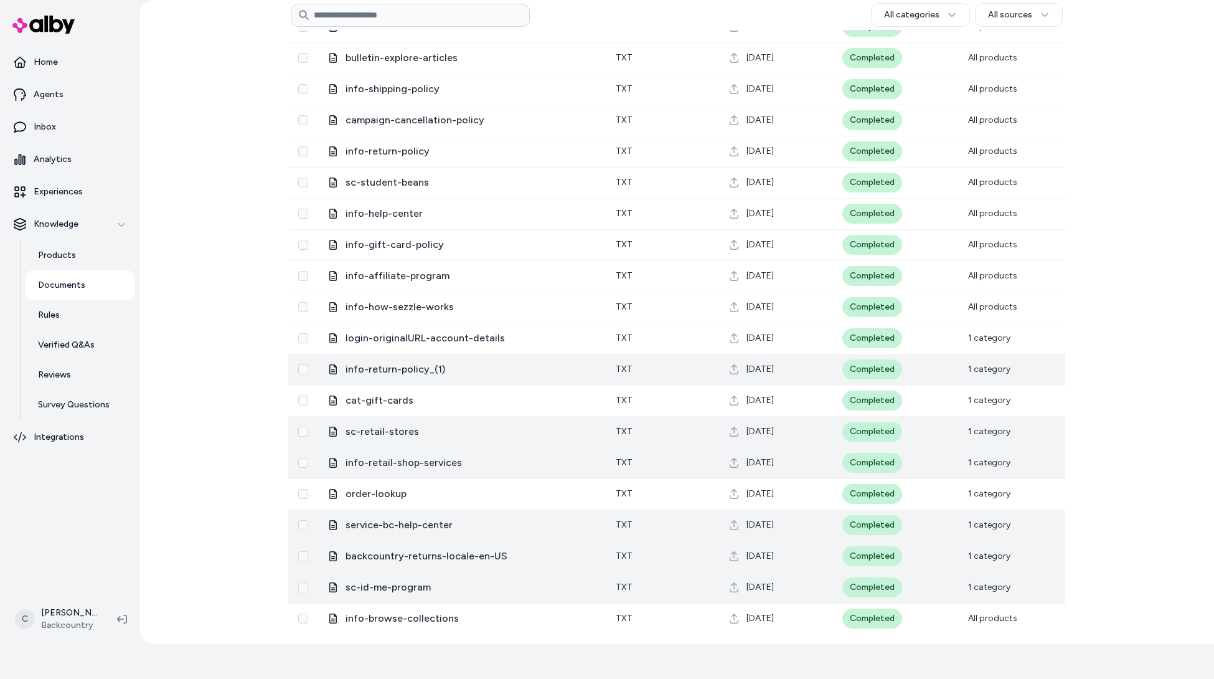
click at [397, 529] on td "sc-id-me-program" at bounding box center [462, 586] width 288 height 31
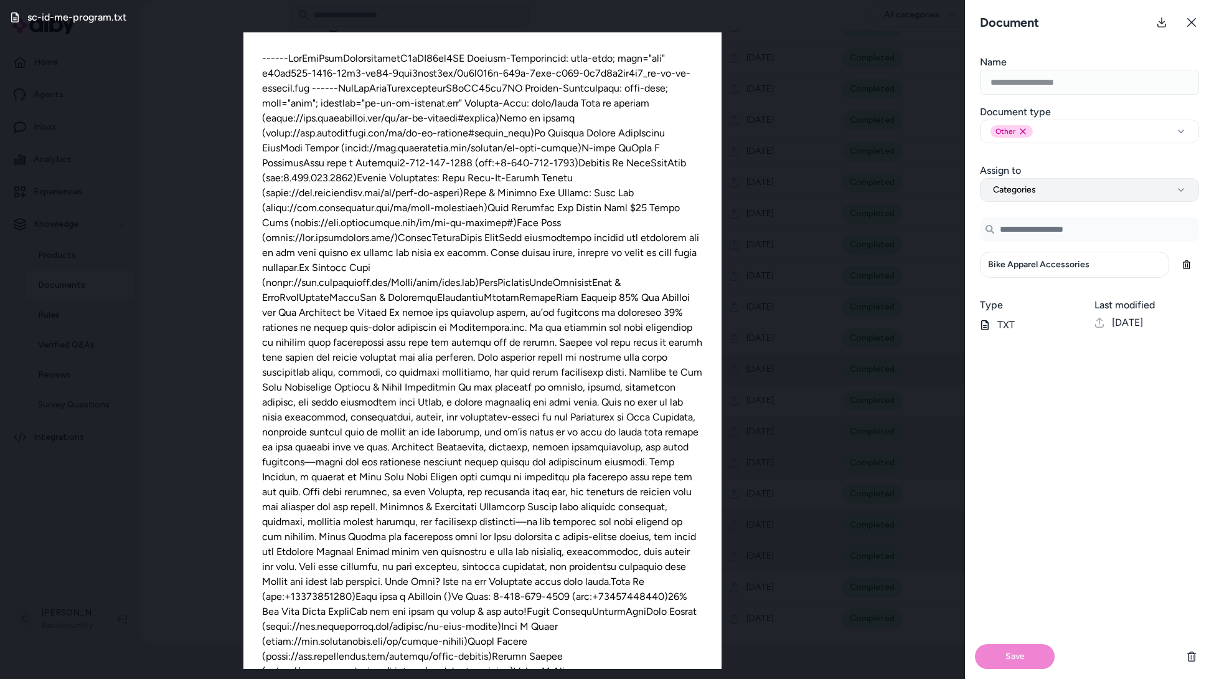
click at [1060, 183] on button "Categories" at bounding box center [1089, 190] width 219 height 24
select select "***"
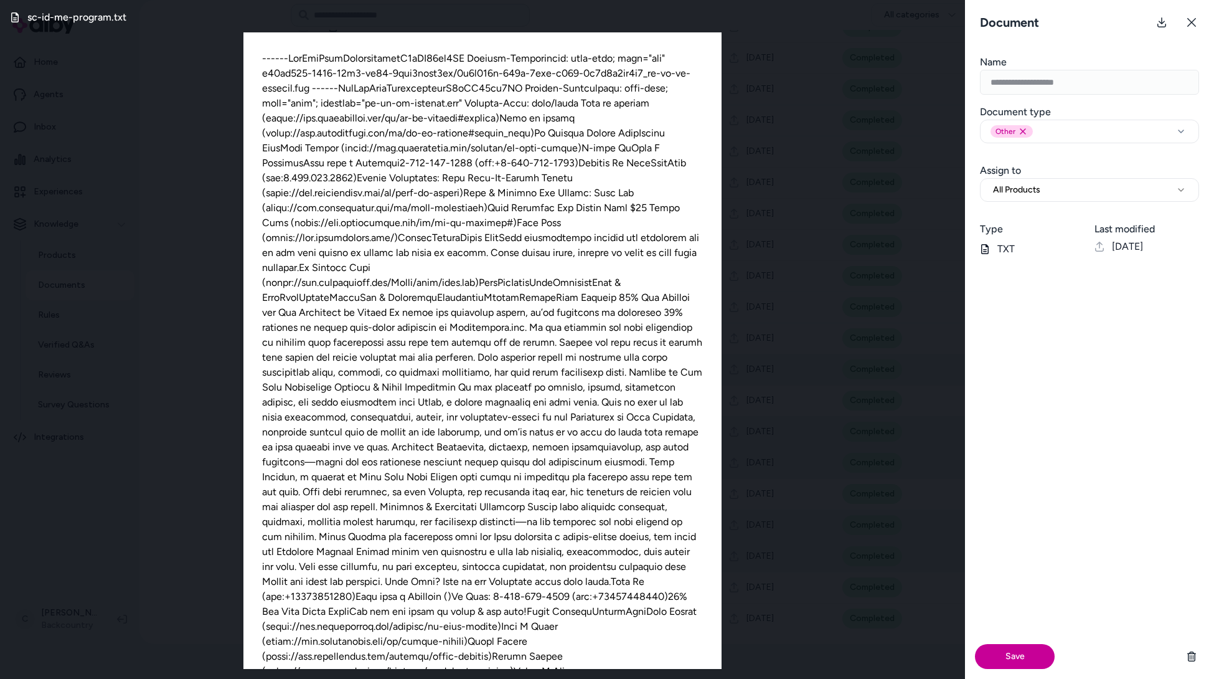
click at [1024, 529] on button "Save" at bounding box center [1015, 656] width 80 height 25
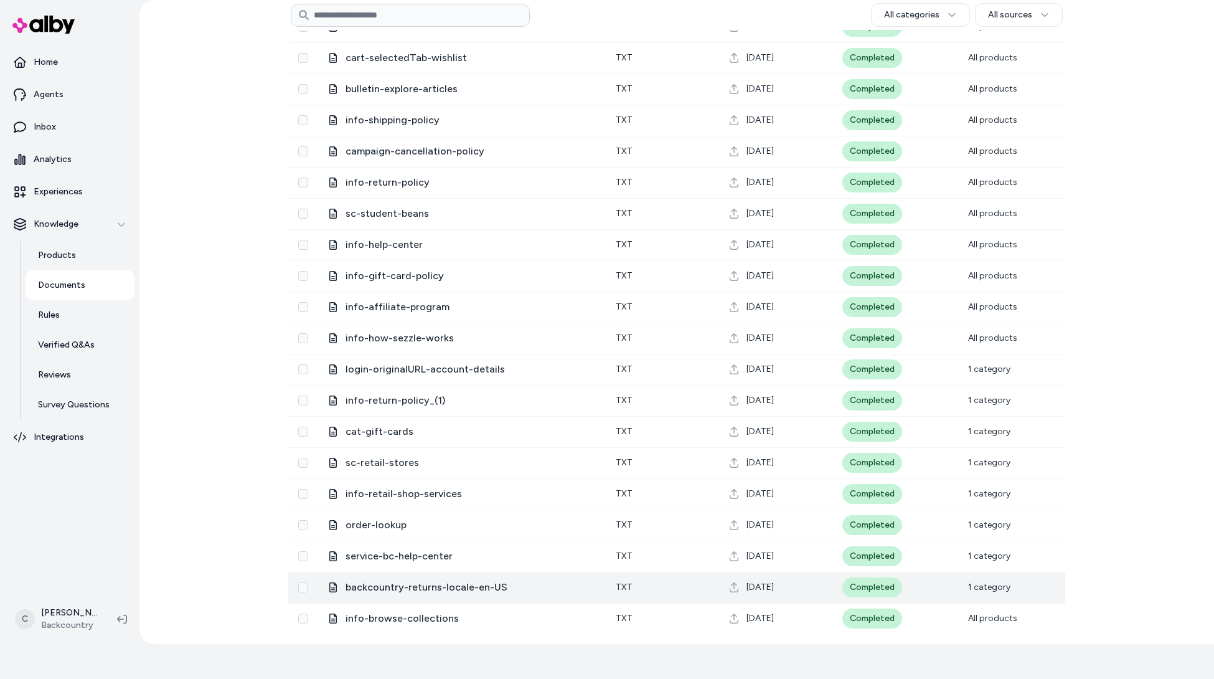
click at [357, 529] on span "backcountry-returns-locale-en-US" at bounding box center [471, 587] width 250 height 15
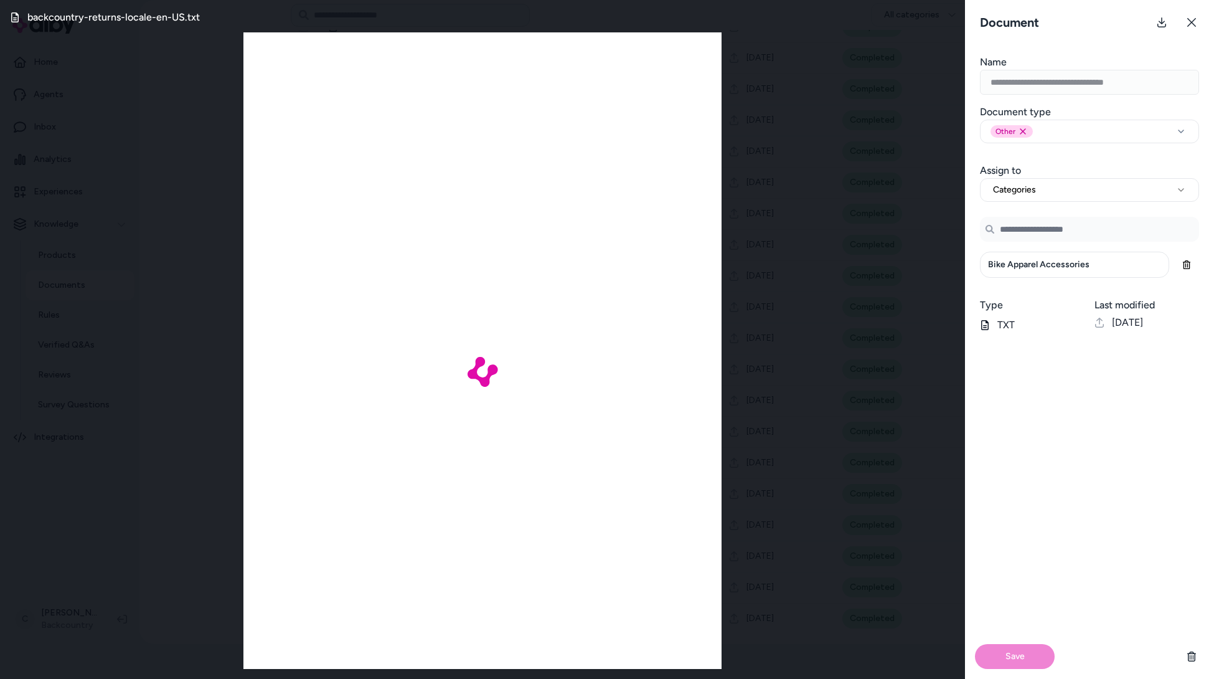
click at [1052, 173] on div "**********" at bounding box center [1089, 177] width 249 height 49
click at [1050, 192] on button "Categories" at bounding box center [1089, 190] width 219 height 24
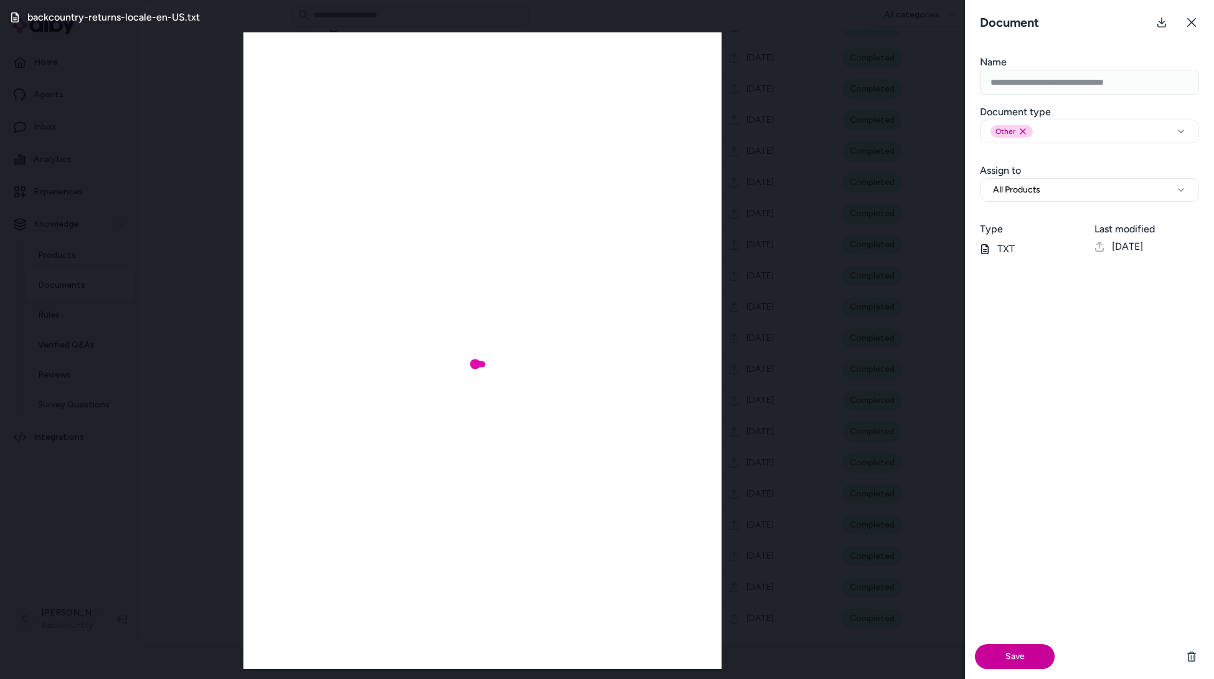
click at [1005, 529] on button "Save" at bounding box center [1015, 656] width 80 height 25
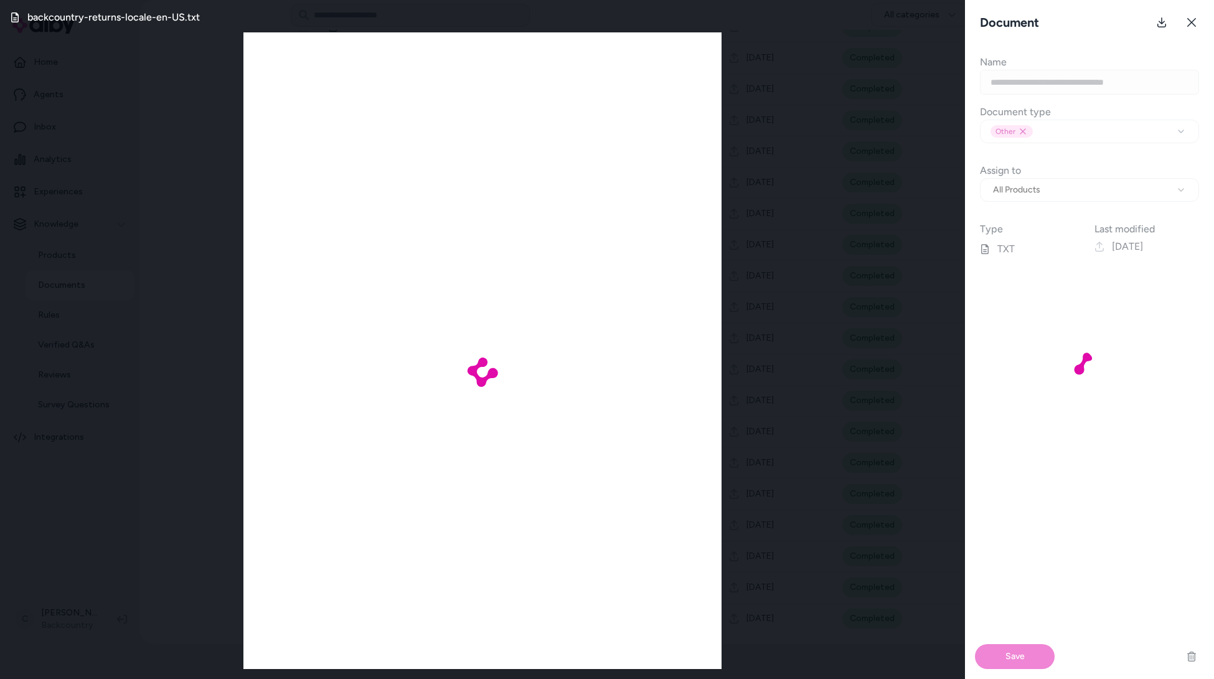
select select "**********"
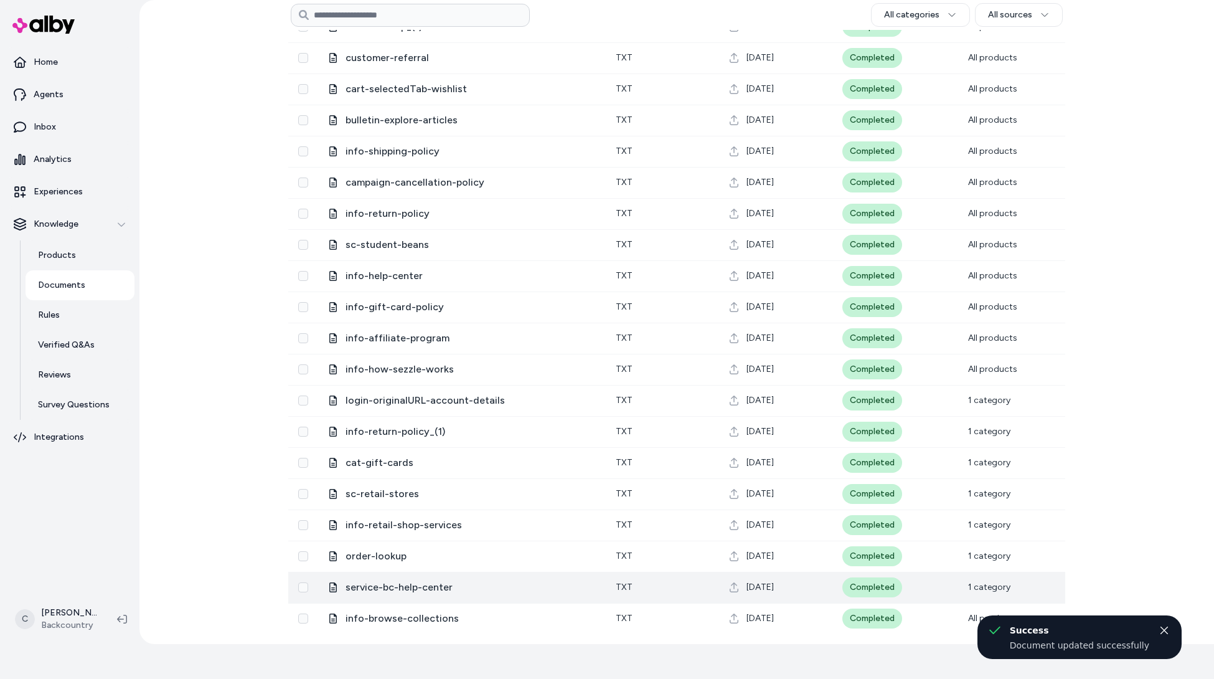
click at [377, 529] on span "service-bc-help-center" at bounding box center [471, 587] width 250 height 15
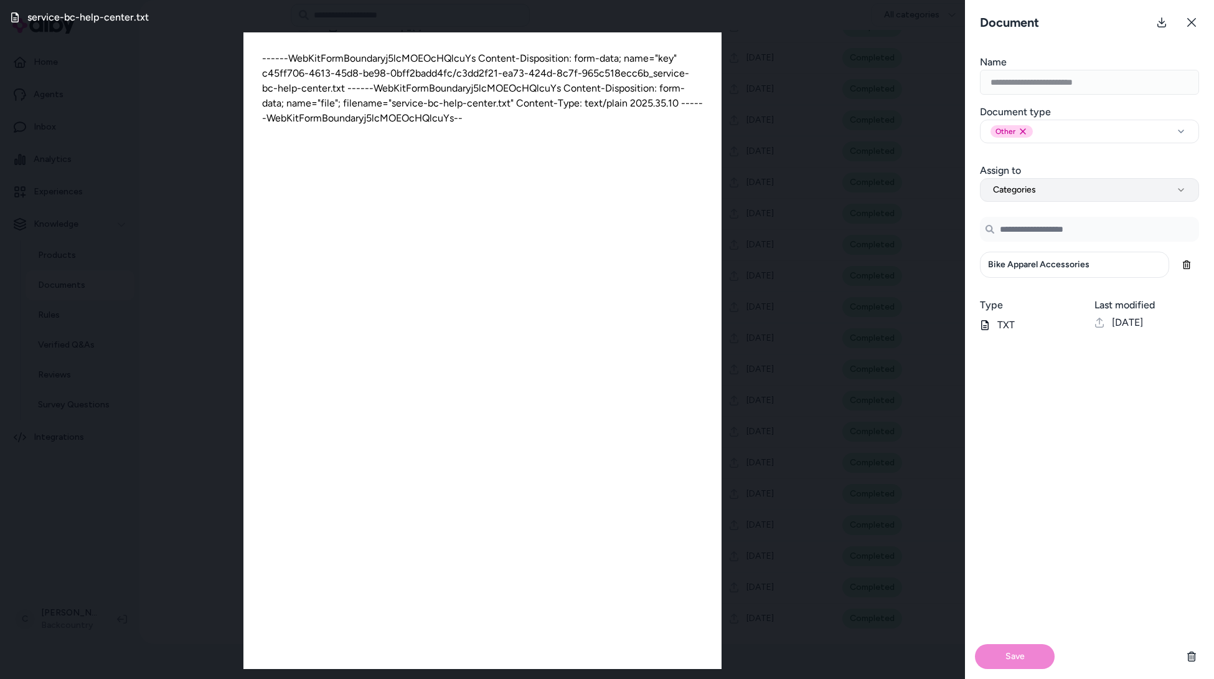
click at [1045, 194] on button "Categories" at bounding box center [1089, 190] width 219 height 24
select select "***"
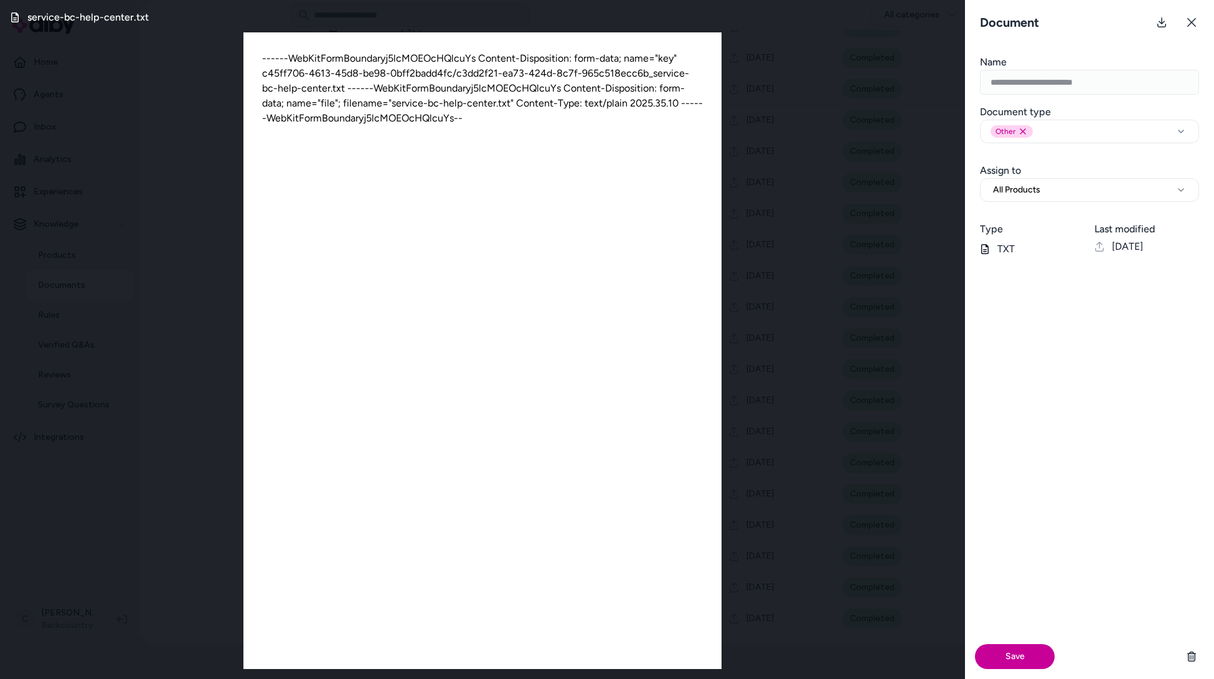
click at [1025, 529] on button "Save" at bounding box center [1015, 656] width 80 height 25
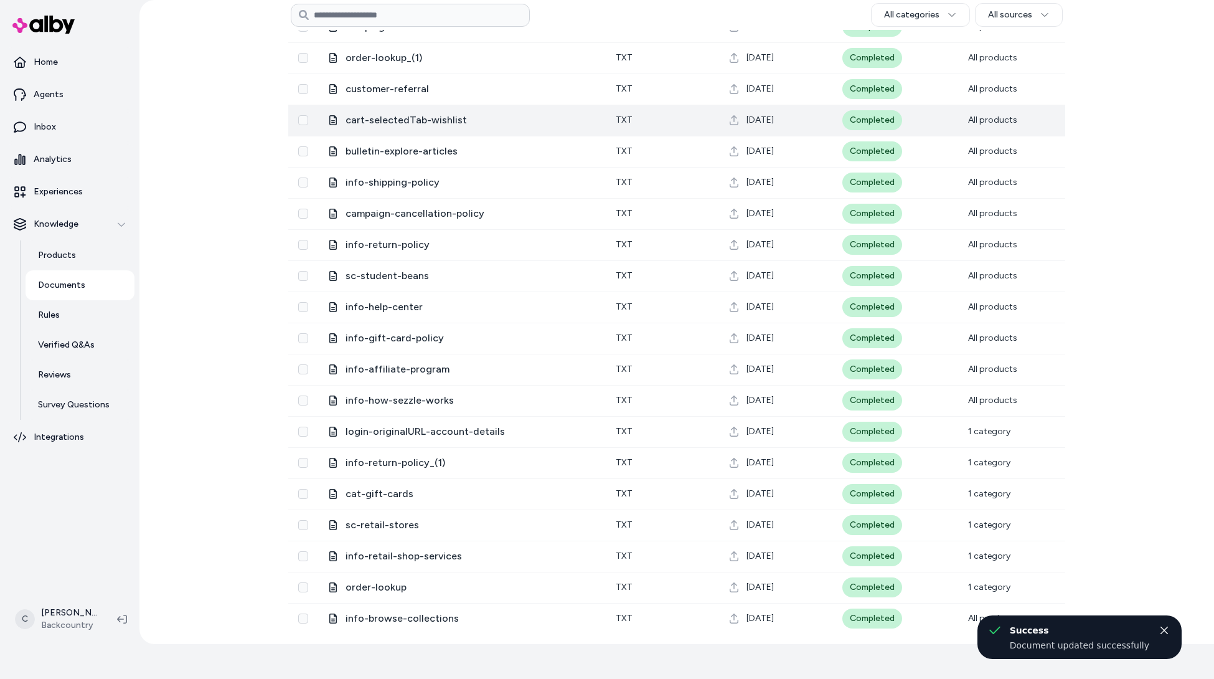
scroll to position [0, 0]
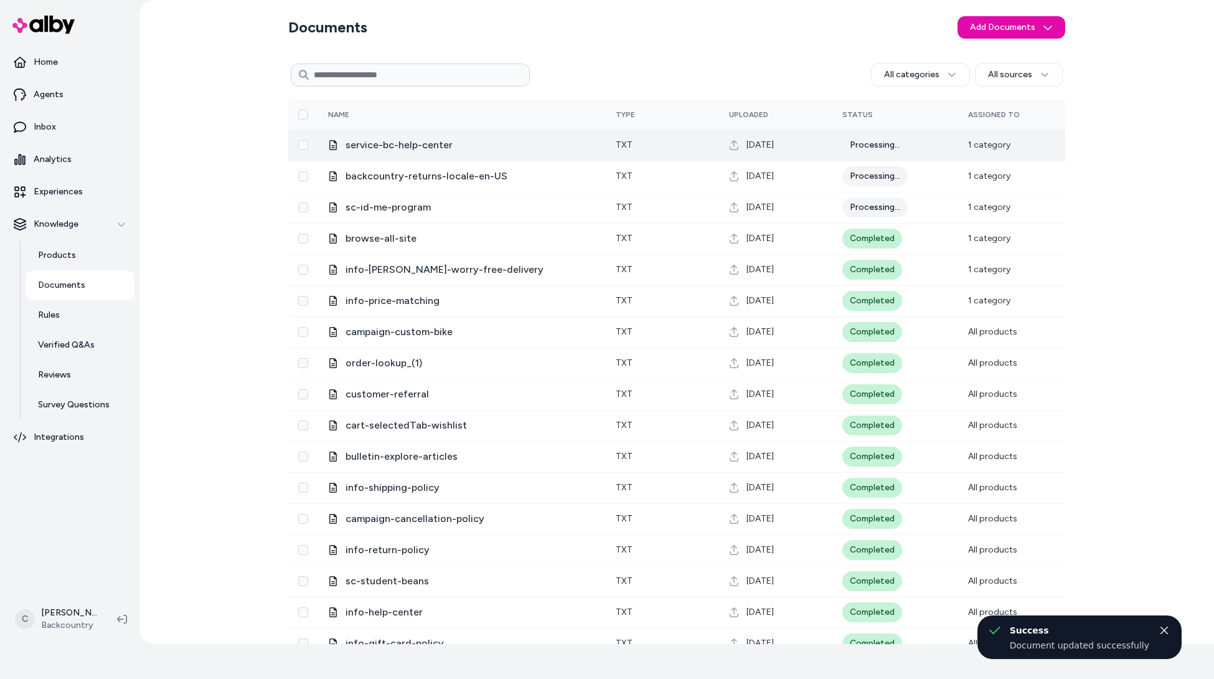
click at [996, 142] on span "1 category" at bounding box center [989, 144] width 42 height 11
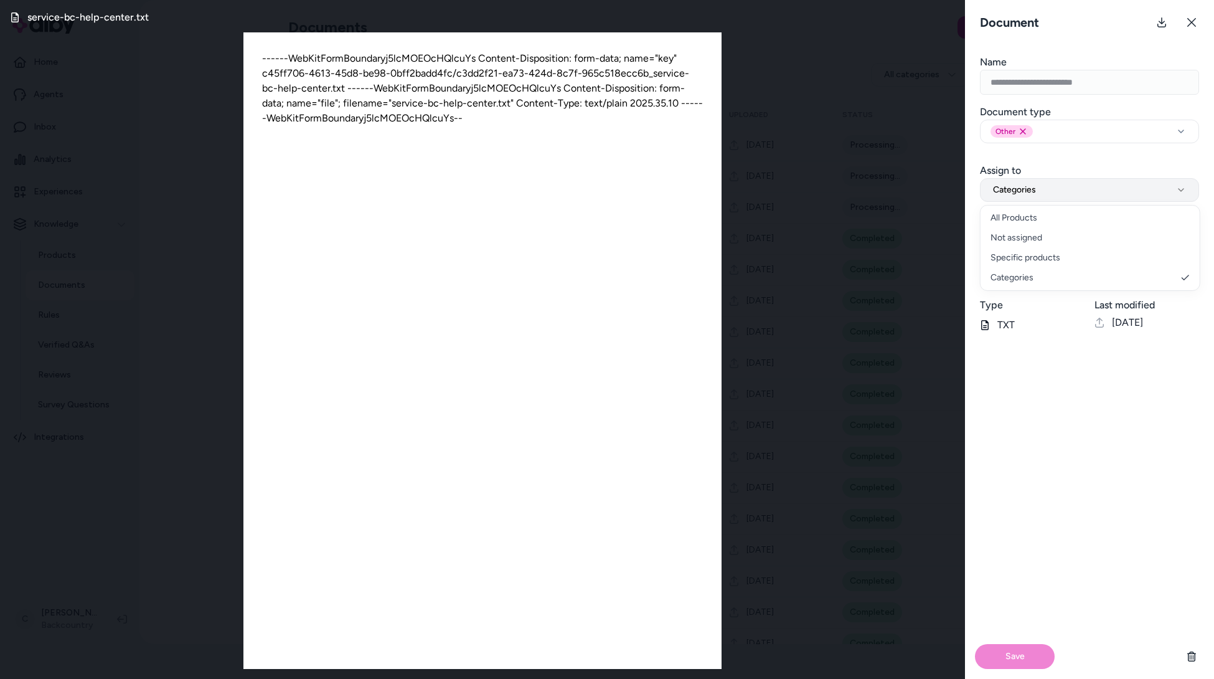
click at [1111, 189] on button "Categories" at bounding box center [1089, 190] width 219 height 24
select select "***"
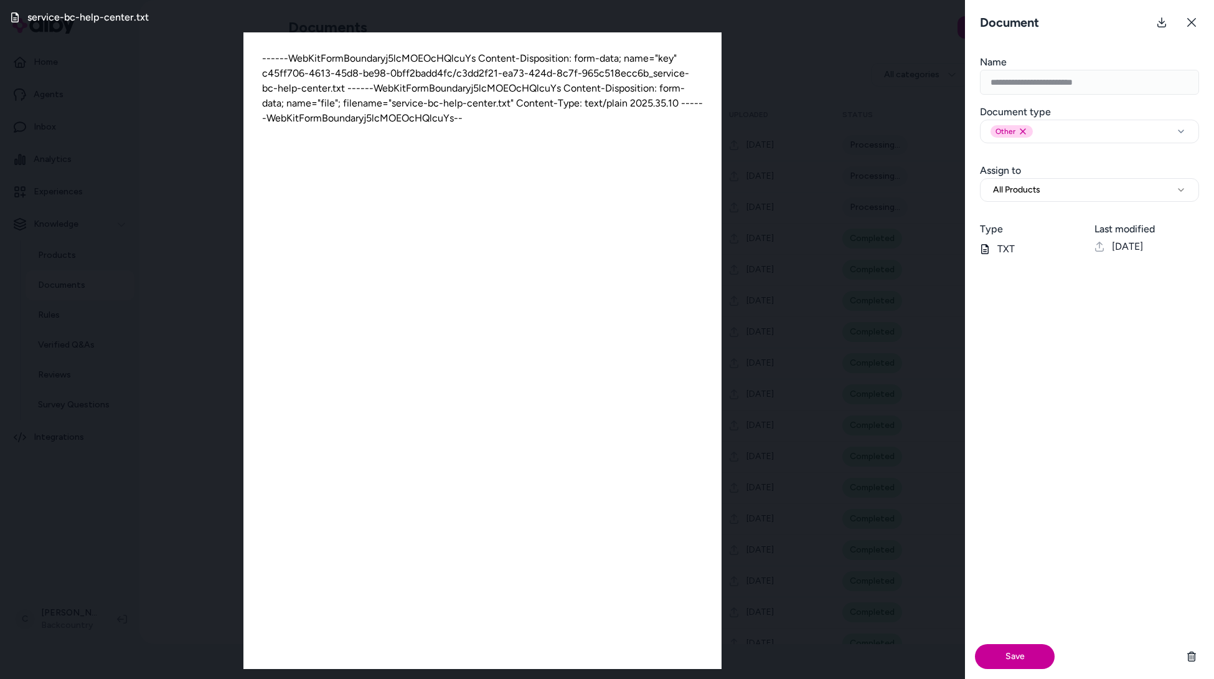
click at [1015, 529] on button "Save" at bounding box center [1015, 656] width 80 height 25
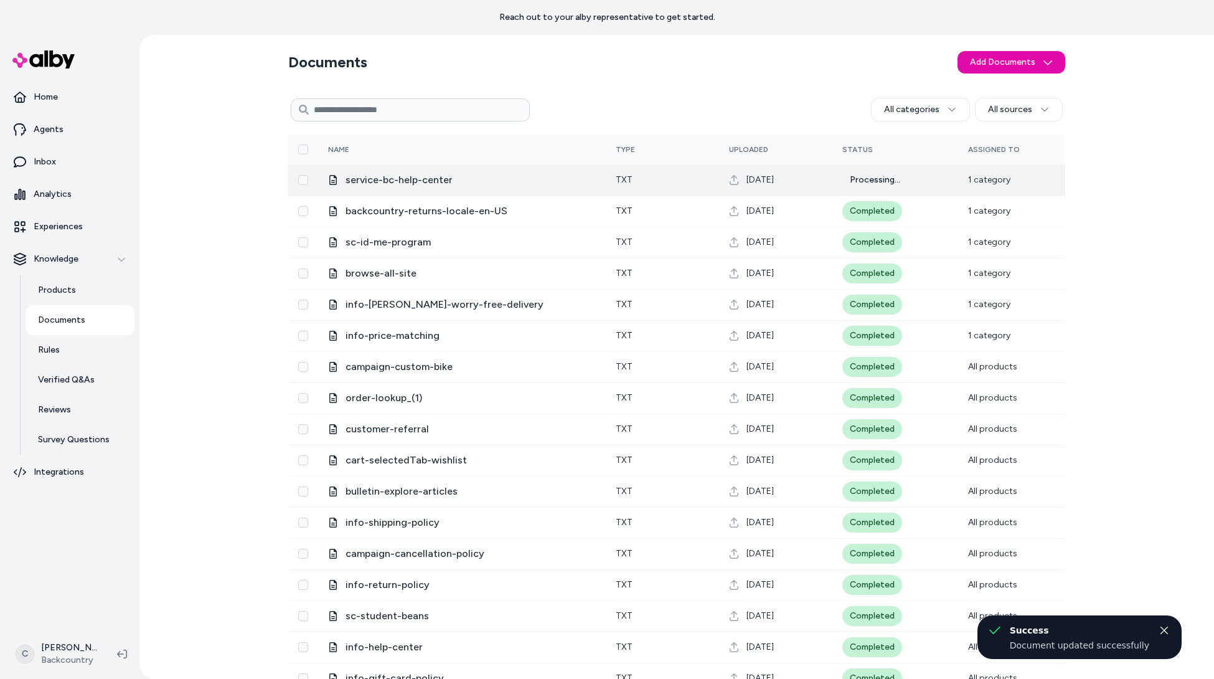
click at [999, 182] on span "1 category" at bounding box center [989, 179] width 42 height 11
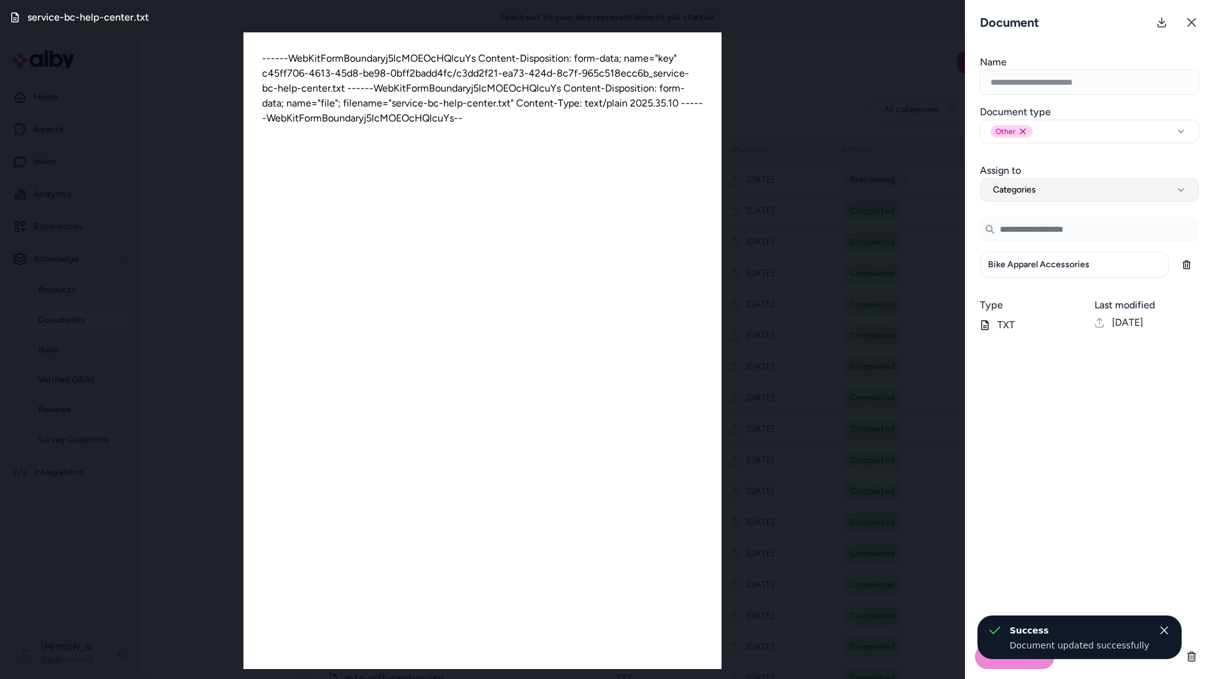
click at [1031, 194] on span "Categories" at bounding box center [1014, 190] width 43 height 12
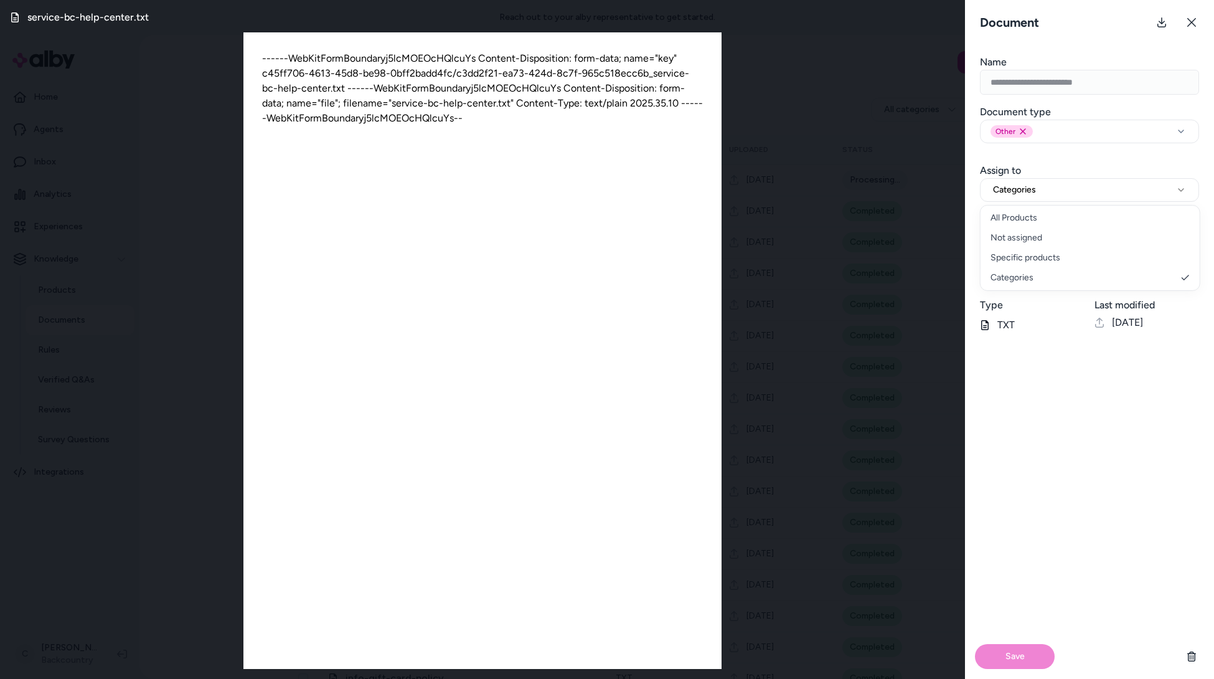
select select "***"
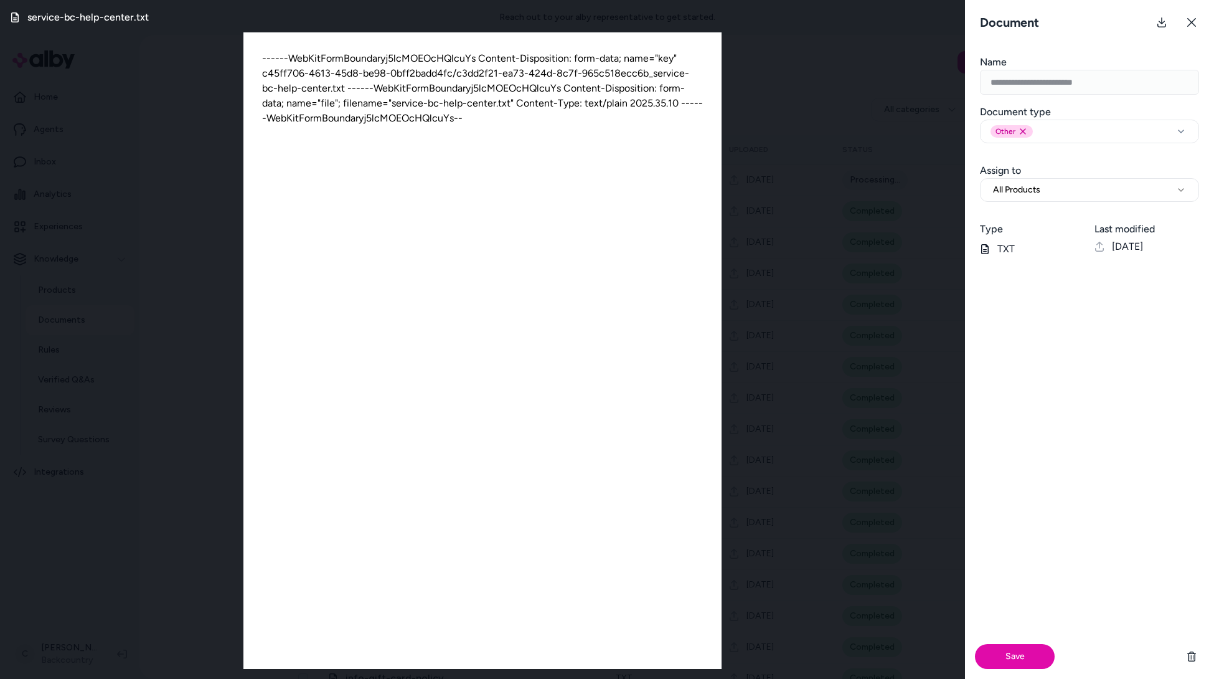
click at [1015, 529] on div "Save" at bounding box center [1089, 656] width 249 height 45
click at [1042, 529] on button "Save" at bounding box center [1015, 656] width 80 height 25
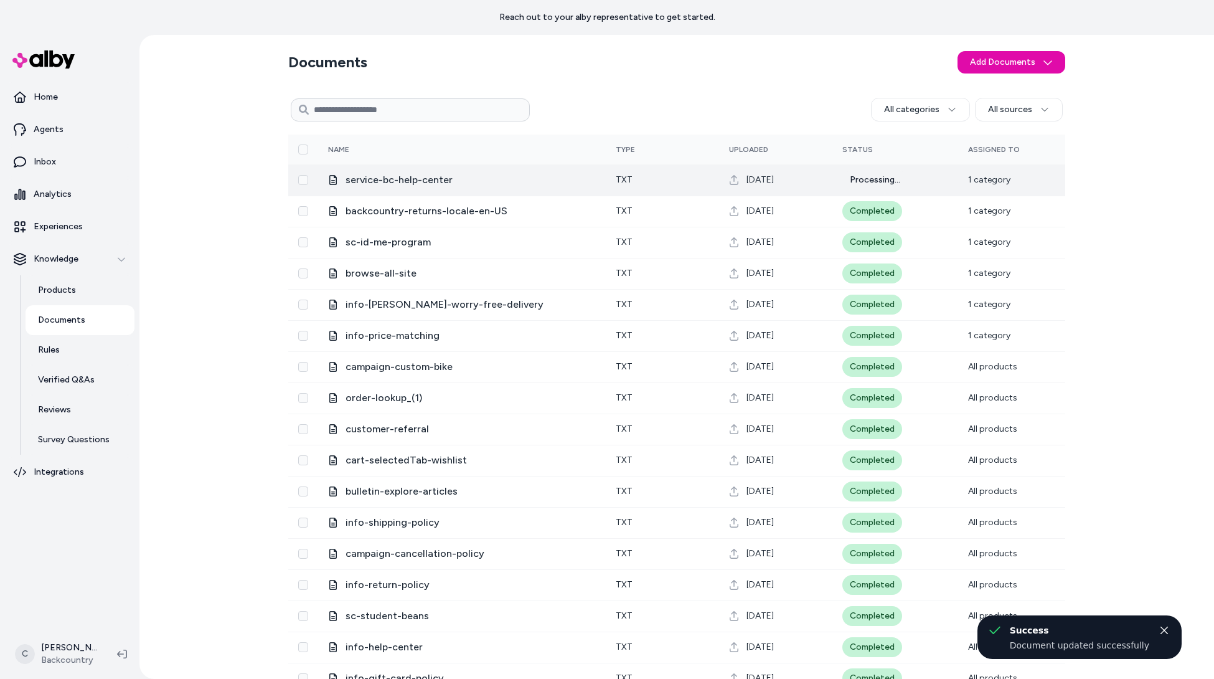
click at [990, 187] on td "1 category" at bounding box center [1011, 179] width 107 height 31
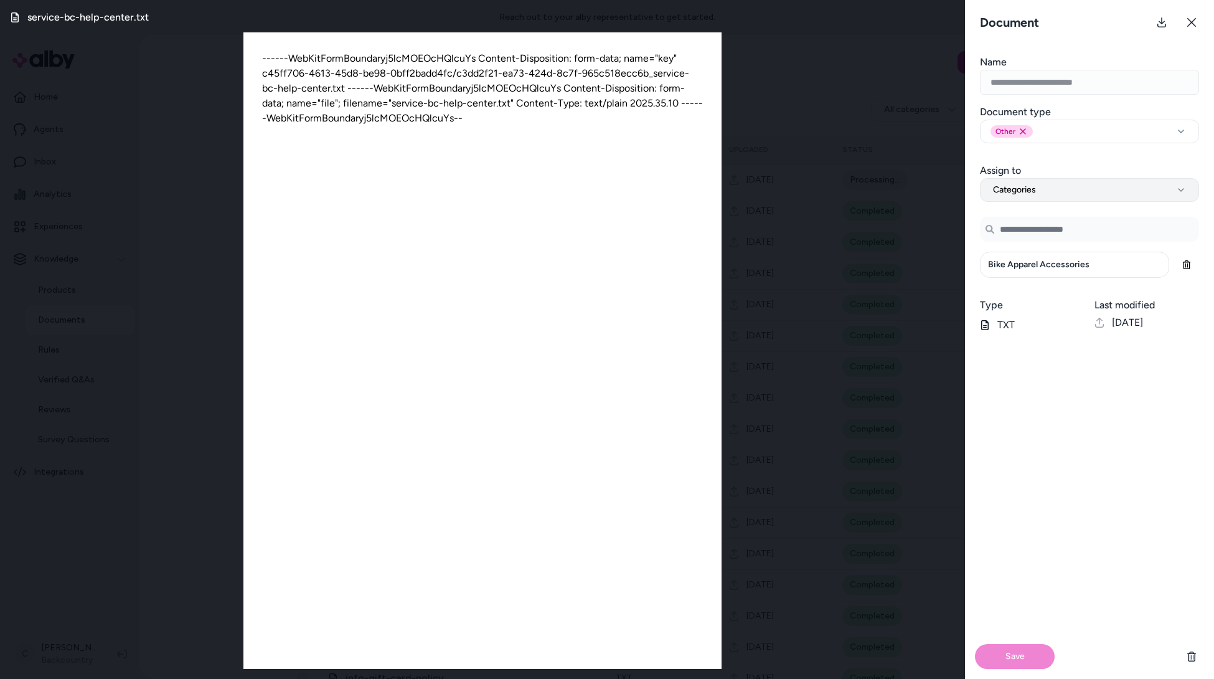
click at [1010, 189] on span "Categories" at bounding box center [1014, 190] width 43 height 12
select select "***"
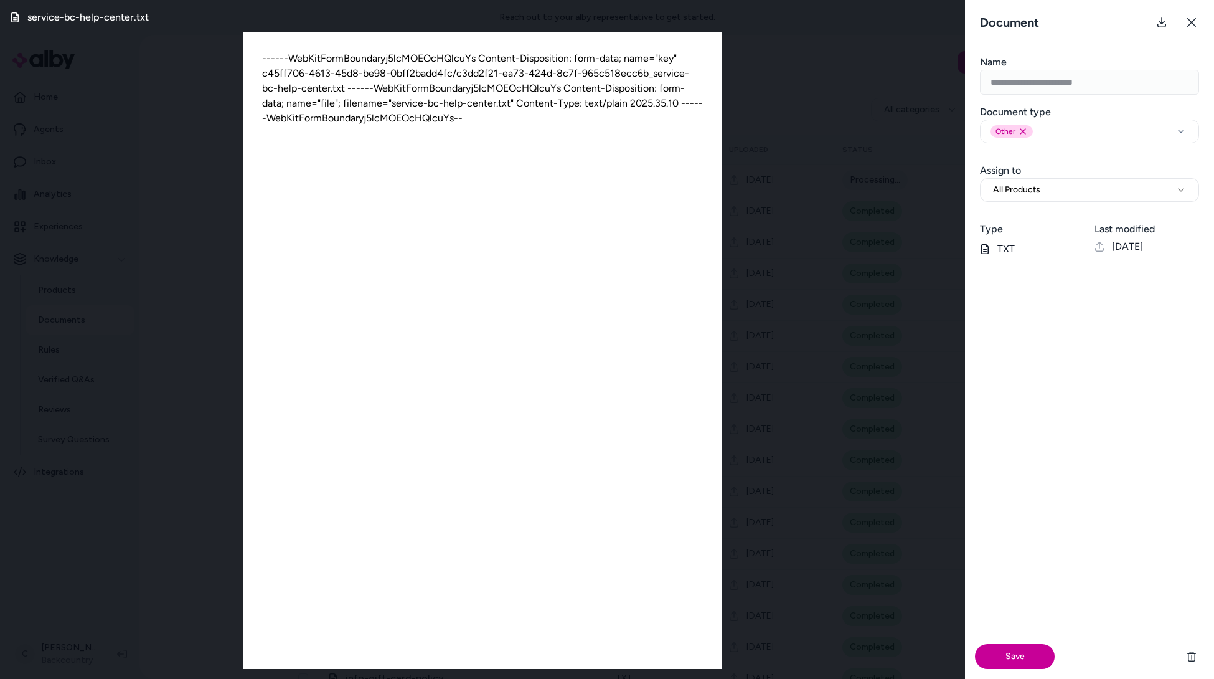
click at [1011, 529] on button "Save" at bounding box center [1015, 656] width 80 height 25
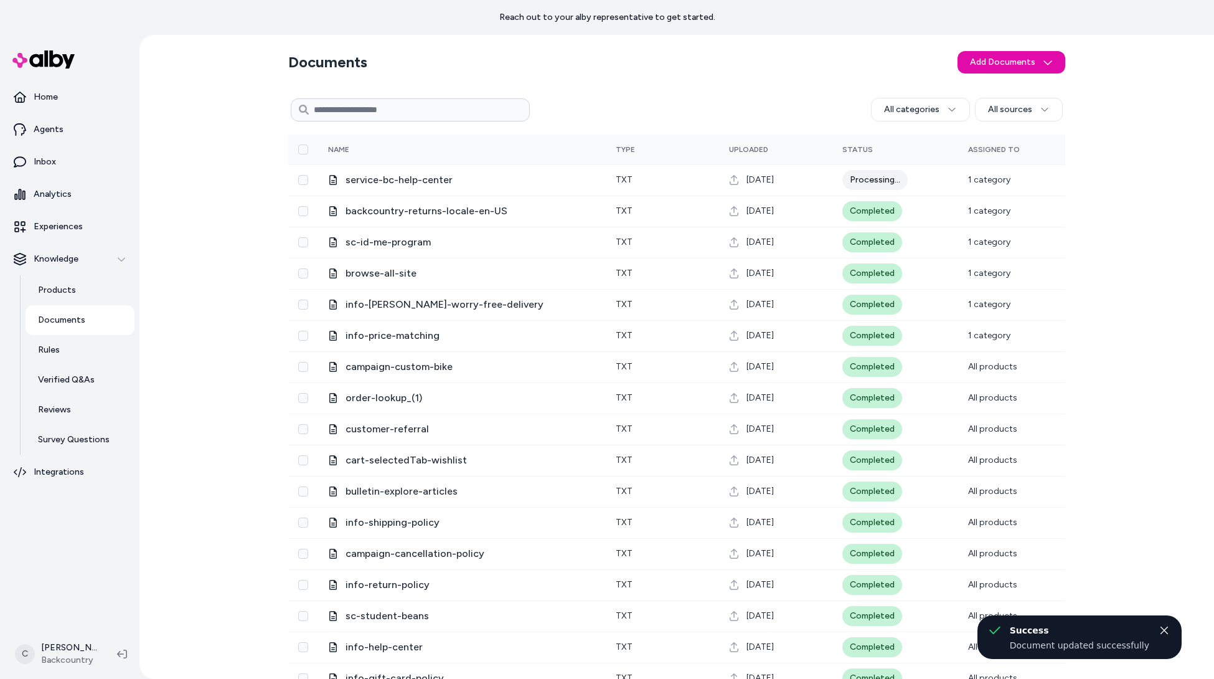
drag, startPoint x: 695, startPoint y: 68, endPoint x: 1133, endPoint y: 125, distance: 441.8
click at [695, 68] on section "Documents Add Documents" at bounding box center [676, 62] width 777 height 35
click at [969, 72] on div "Documents Add Documents All categories All sources 0 Selected Edit Multiple Nam…" at bounding box center [676, 357] width 1075 height 644
drag, startPoint x: 1147, startPoint y: 194, endPoint x: 1152, endPoint y: 200, distance: 8.5
click at [1120, 194] on div "Documents Add Documents All categories All sources 0 Selected Edit Multiple Nam…" at bounding box center [676, 357] width 1075 height 644
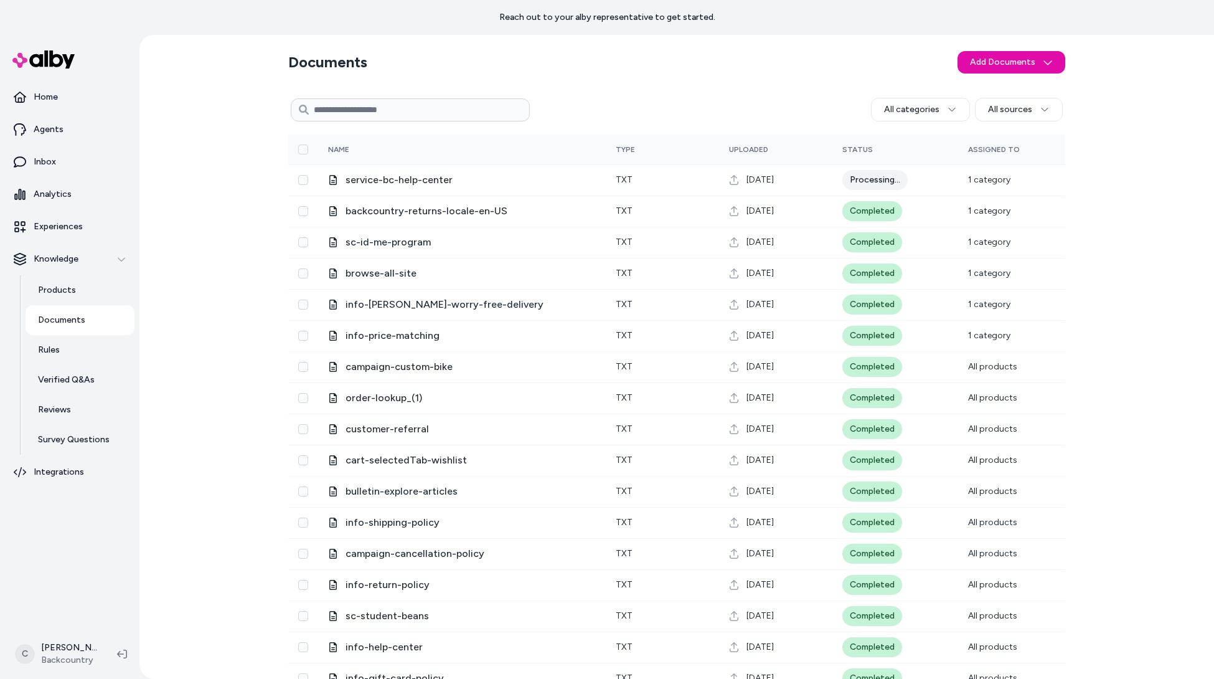
drag, startPoint x: 793, startPoint y: 94, endPoint x: 774, endPoint y: 2, distance: 93.3
click at [793, 95] on div "All categories All sources" at bounding box center [676, 110] width 777 height 30
click at [60, 529] on html "Reach out to your alby representative to get started. Home Agents Inbox Analyti…" at bounding box center [607, 339] width 1214 height 679
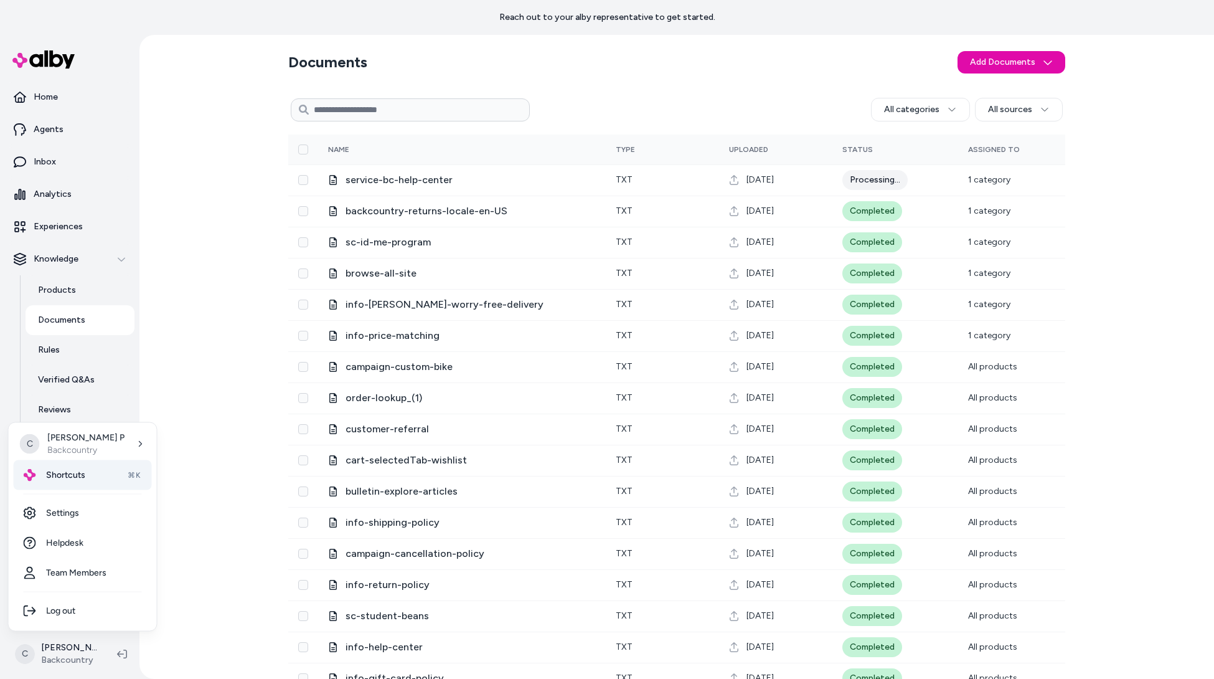
click at [80, 477] on span "Shortcuts" at bounding box center [65, 475] width 39 height 12
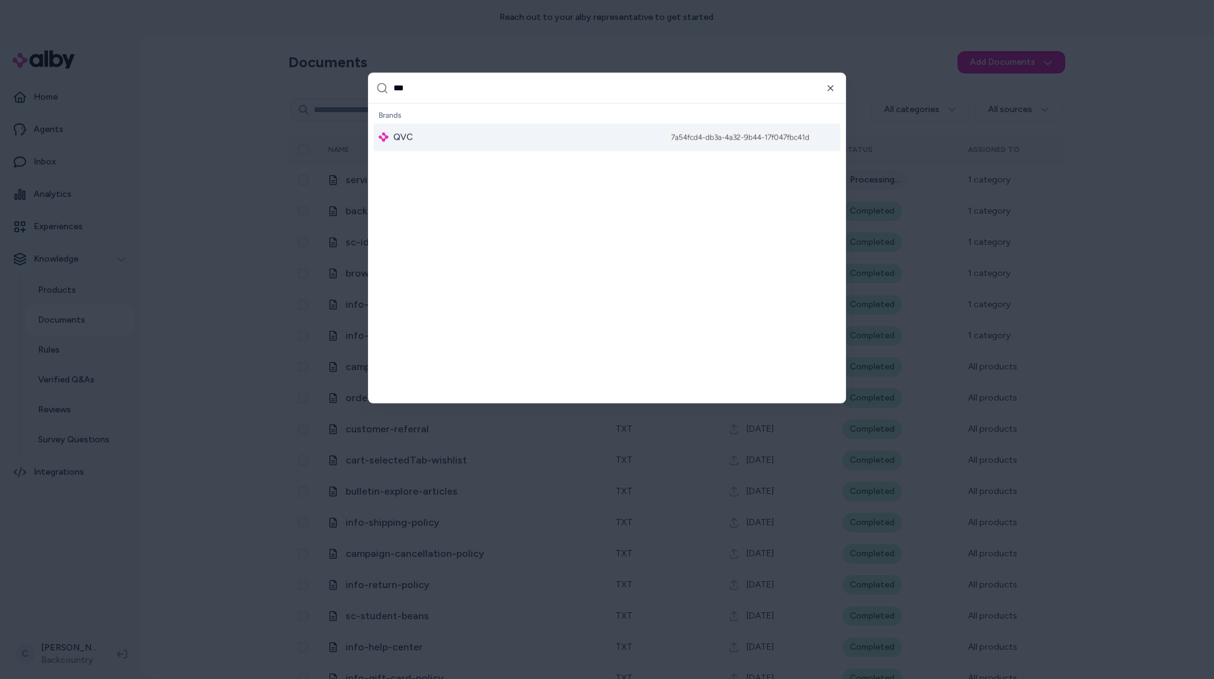
type input "***"
click at [430, 141] on div "QVC 7a54fcd4-db3a-4a32-9b44-17f047fbc41d" at bounding box center [607, 136] width 467 height 27
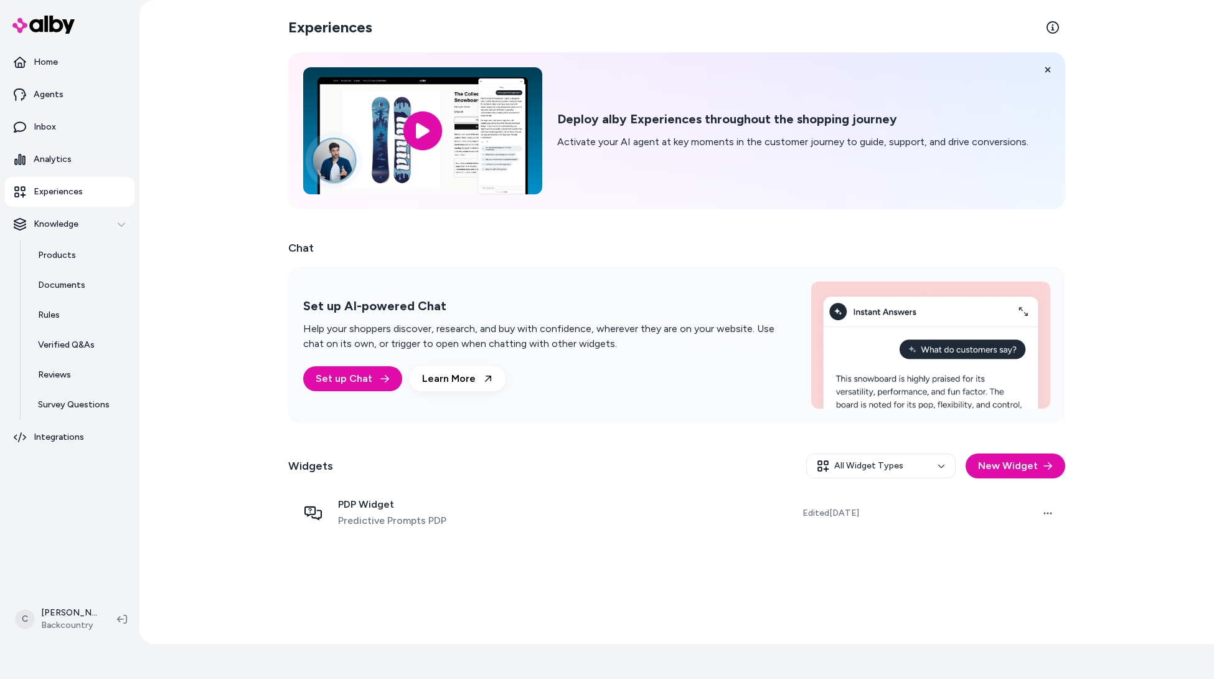
scroll to position [35, 0]
click at [1045, 458] on button "New Widget" at bounding box center [1016, 465] width 100 height 25
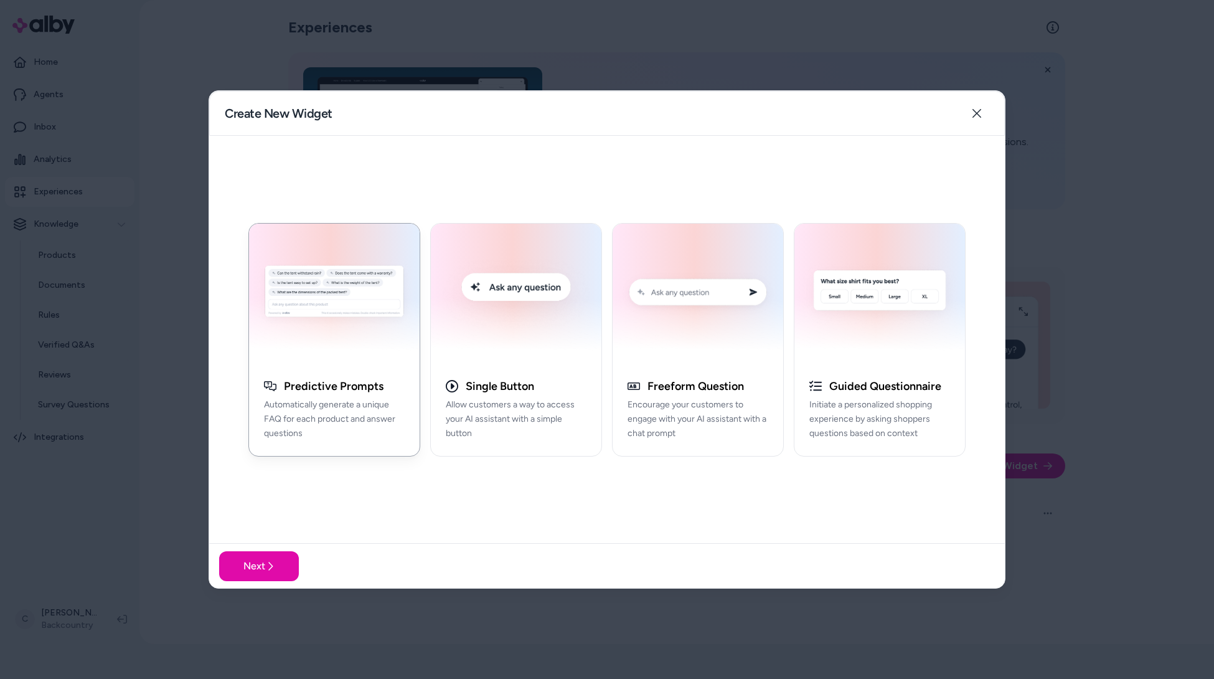
click at [327, 374] on div "Predictive Prompts Automatically generate a unique FAQ for each product and ans…" at bounding box center [334, 415] width 171 height 82
click at [255, 573] on button "Next" at bounding box center [259, 566] width 80 height 30
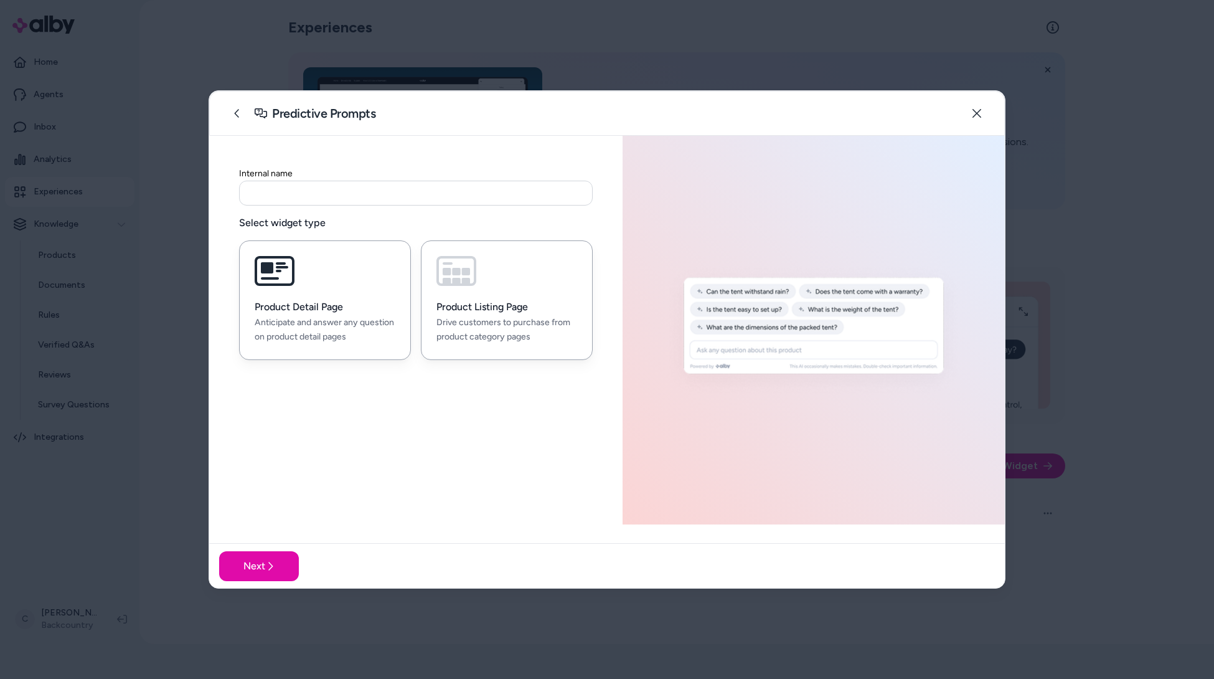
click at [520, 309] on h3 "Product Listing Page" at bounding box center [506, 307] width 141 height 12
click at [357, 203] on input at bounding box center [416, 193] width 354 height 25
type input "*"
type input "**********"
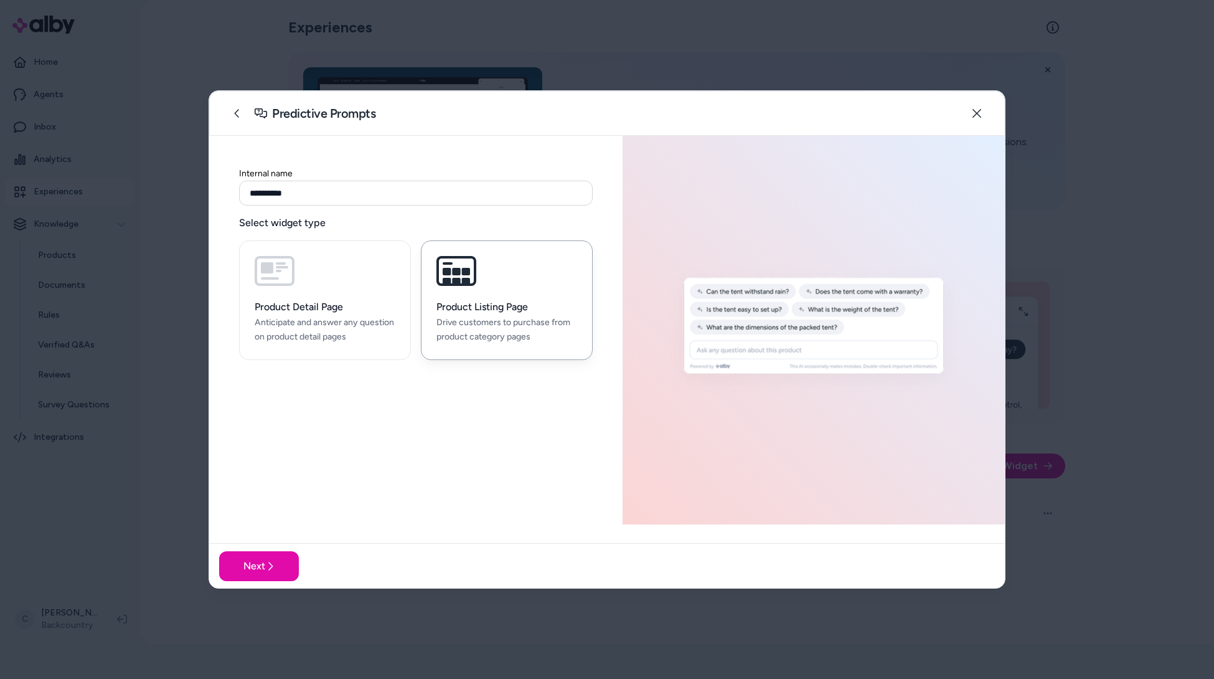
click at [283, 548] on div "Next" at bounding box center [607, 565] width 796 height 45
click at [278, 563] on button "Next" at bounding box center [259, 566] width 80 height 30
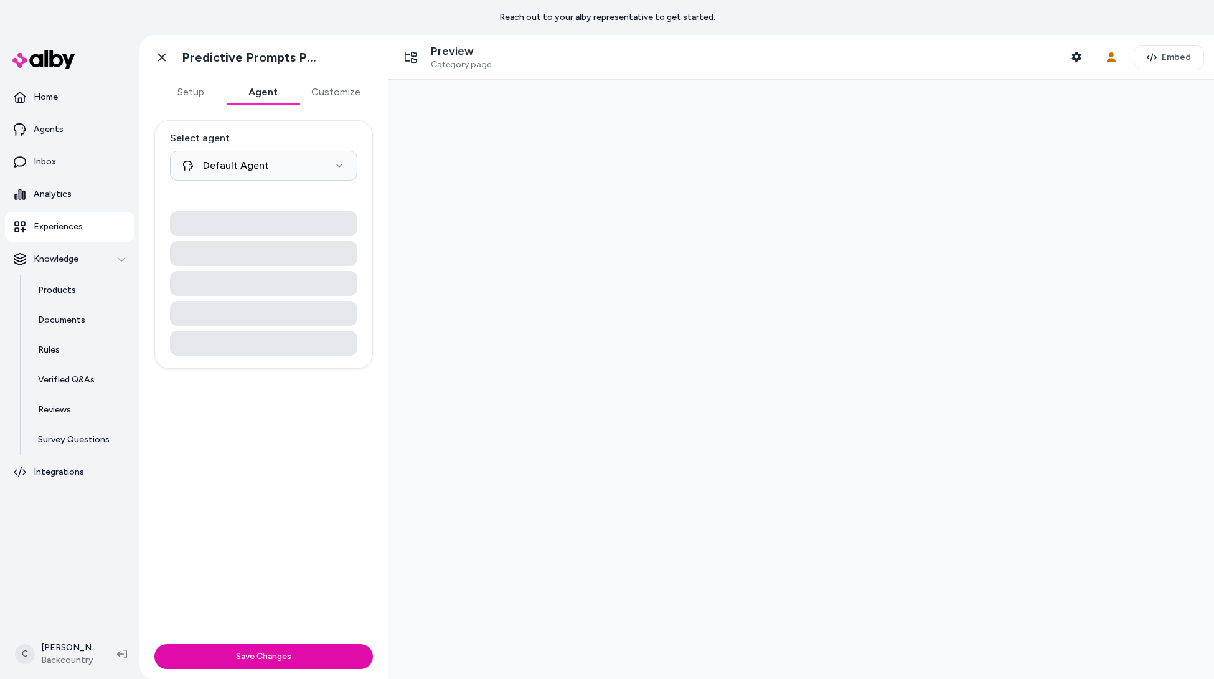
click at [272, 87] on button "Agent" at bounding box center [263, 92] width 72 height 25
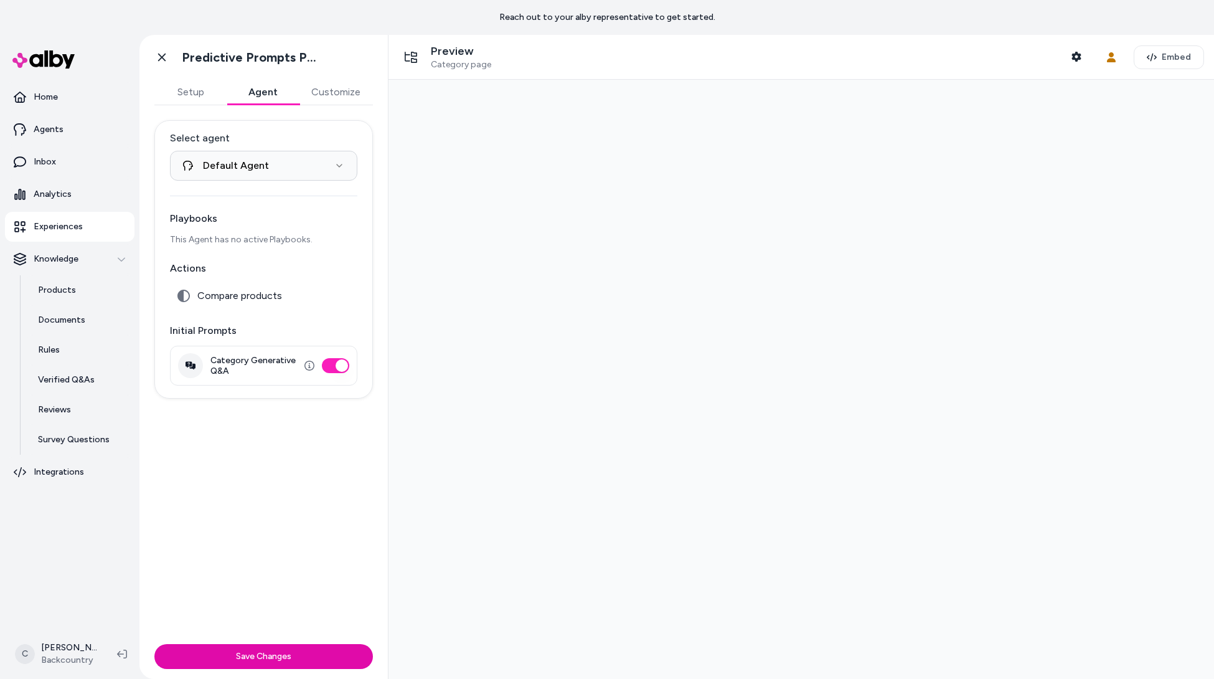
click at [174, 49] on link "Go back" at bounding box center [161, 57] width 25 height 25
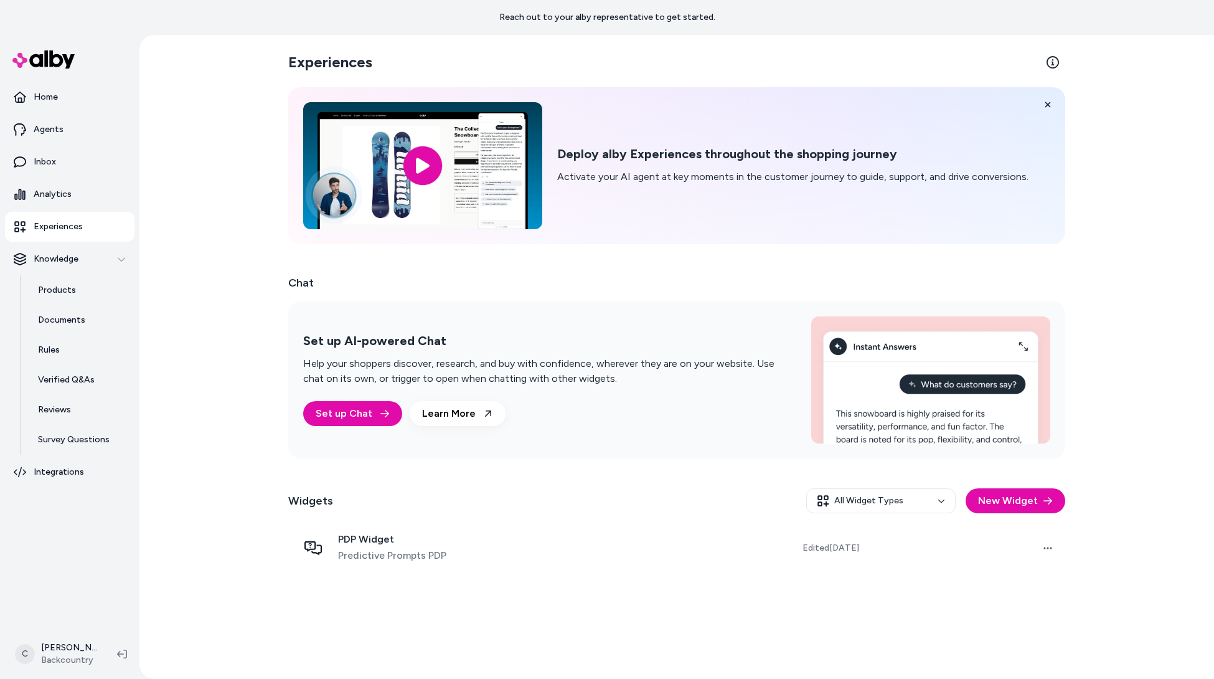
drag, startPoint x: 743, startPoint y: 635, endPoint x: 252, endPoint y: 390, distance: 549.3
click at [743, 635] on div "Experiences Deploy alby Experiences throughout the shopping journey Activate yo…" at bounding box center [676, 357] width 797 height 644
click at [174, 95] on div "Experiences Deploy alby Experiences throughout the shopping journey Activate yo…" at bounding box center [676, 357] width 1075 height 644
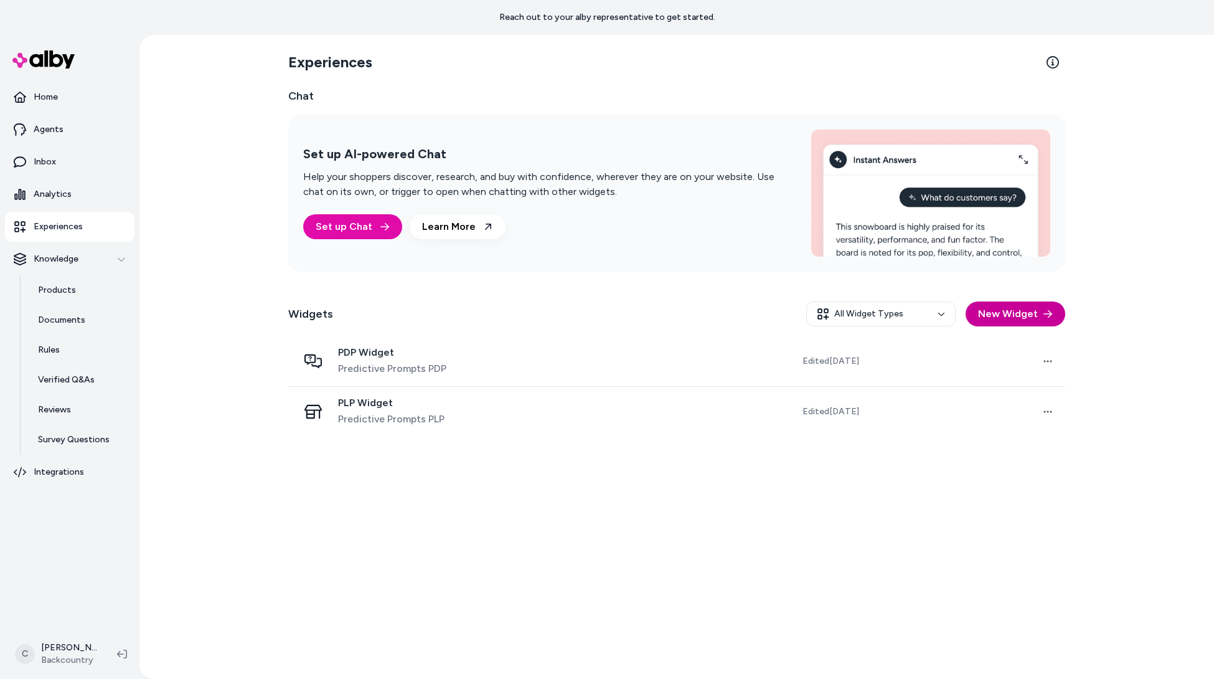
click at [1034, 307] on button "New Widget" at bounding box center [1016, 313] width 100 height 25
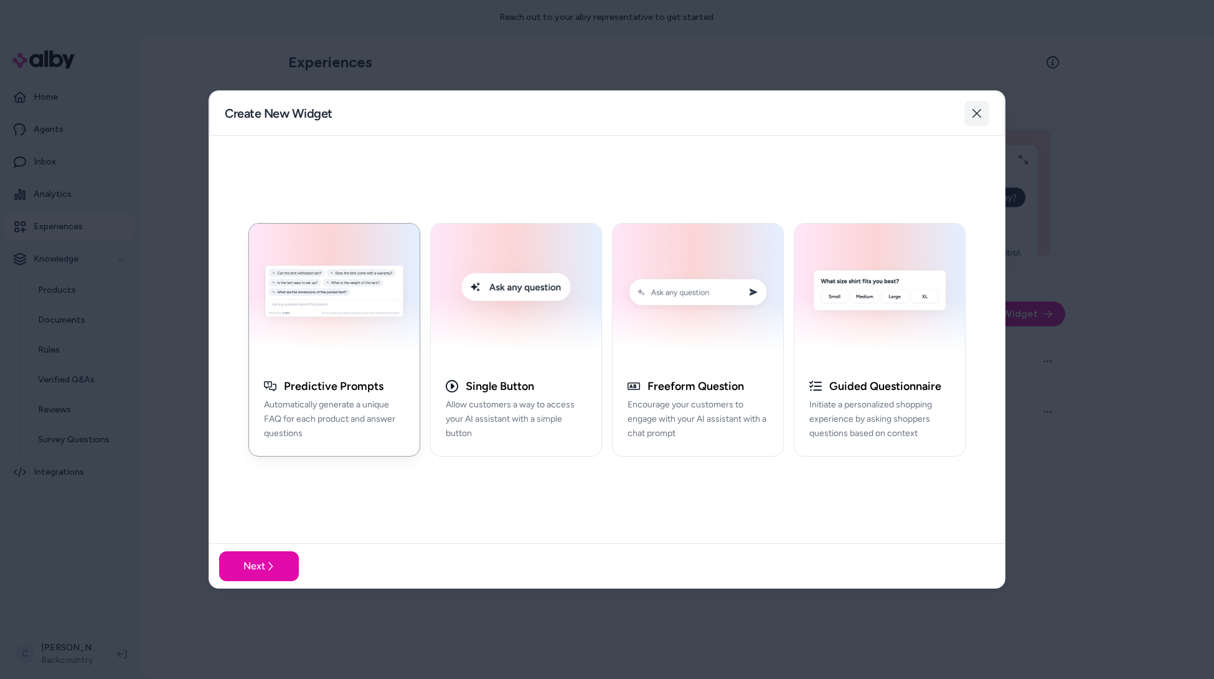
click at [977, 113] on icon "button" at bounding box center [977, 113] width 10 height 10
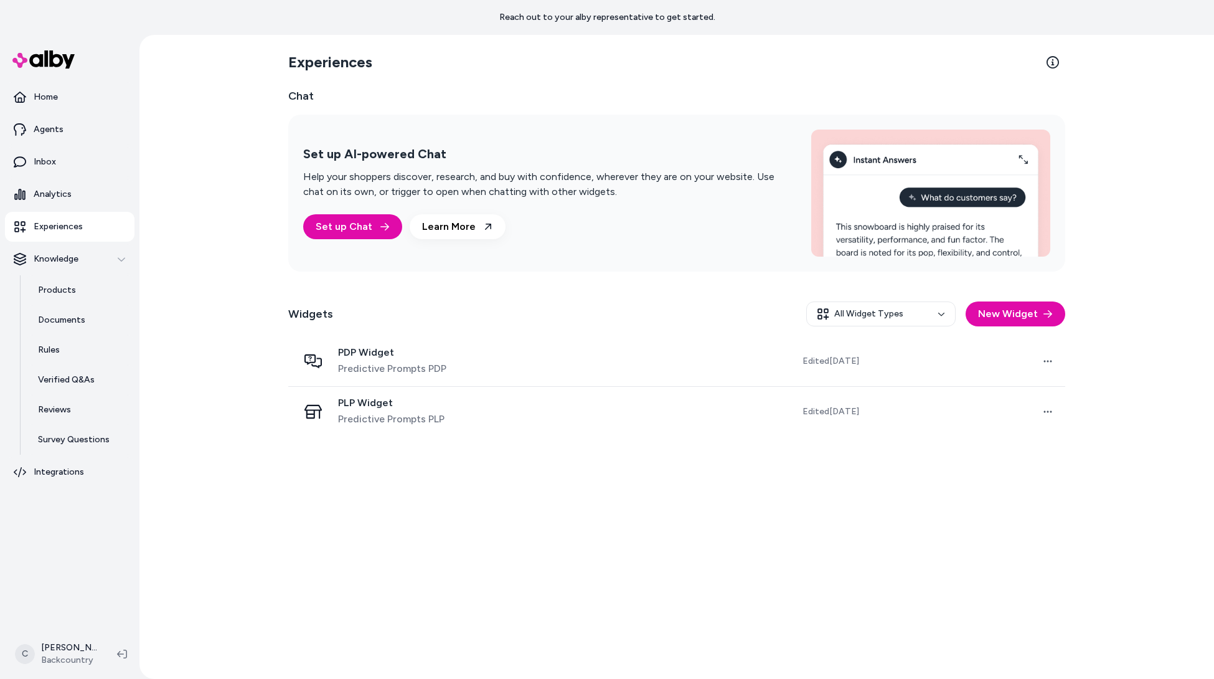
click at [559, 186] on p "Help your shoppers discover, research, and buy with confidence, wherever they a…" at bounding box center [542, 184] width 478 height 30
click at [327, 223] on link "Set up Chat" at bounding box center [352, 226] width 99 height 25
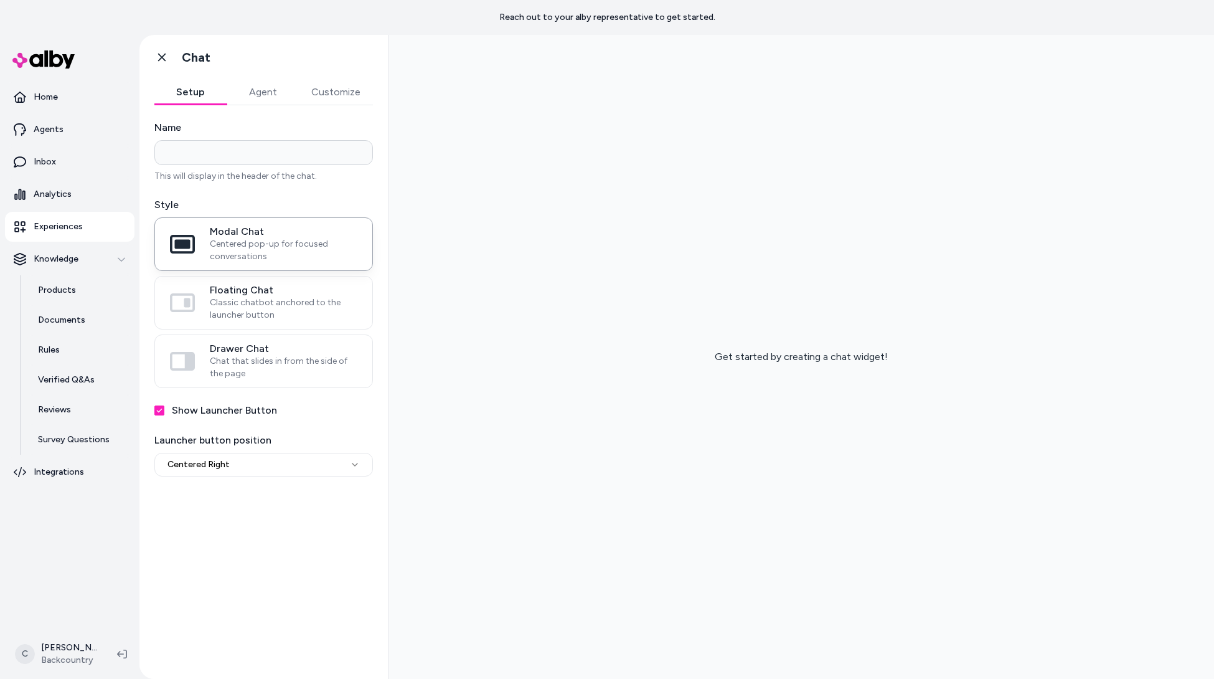
click at [245, 146] on input "Name" at bounding box center [263, 152] width 219 height 25
type input "*"
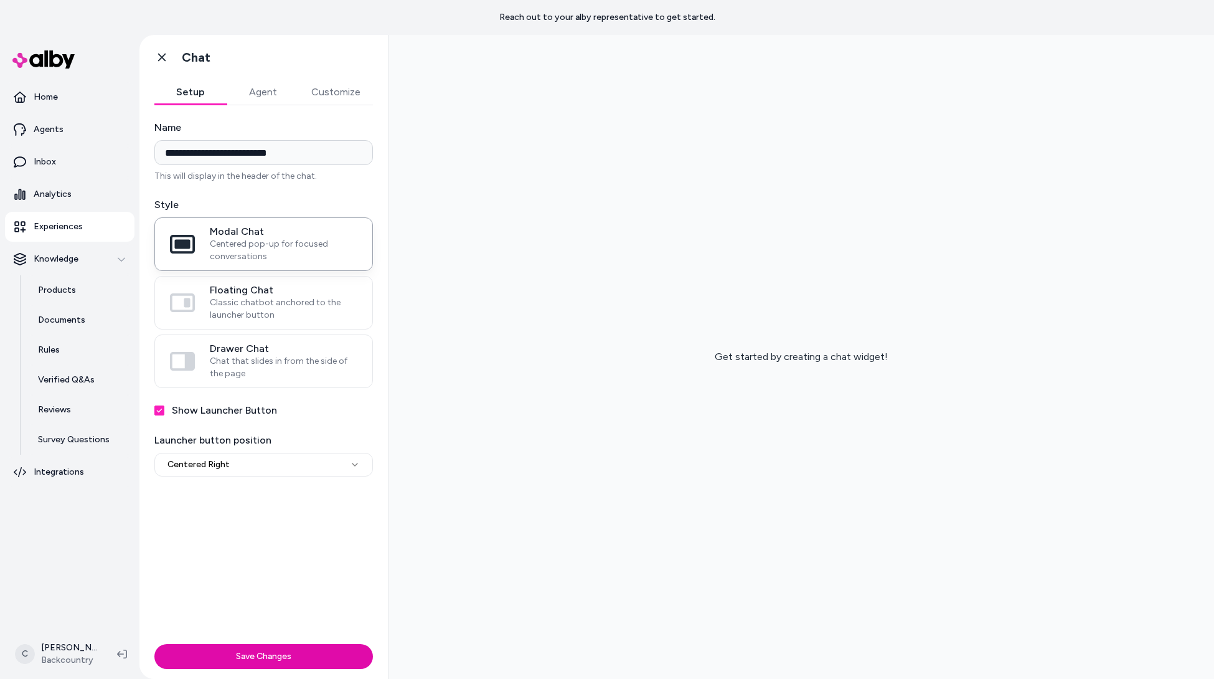
type input "**********"
click at [266, 537] on div "**********" at bounding box center [263, 372] width 248 height 534
click at [246, 96] on button "Agent" at bounding box center [263, 92] width 72 height 25
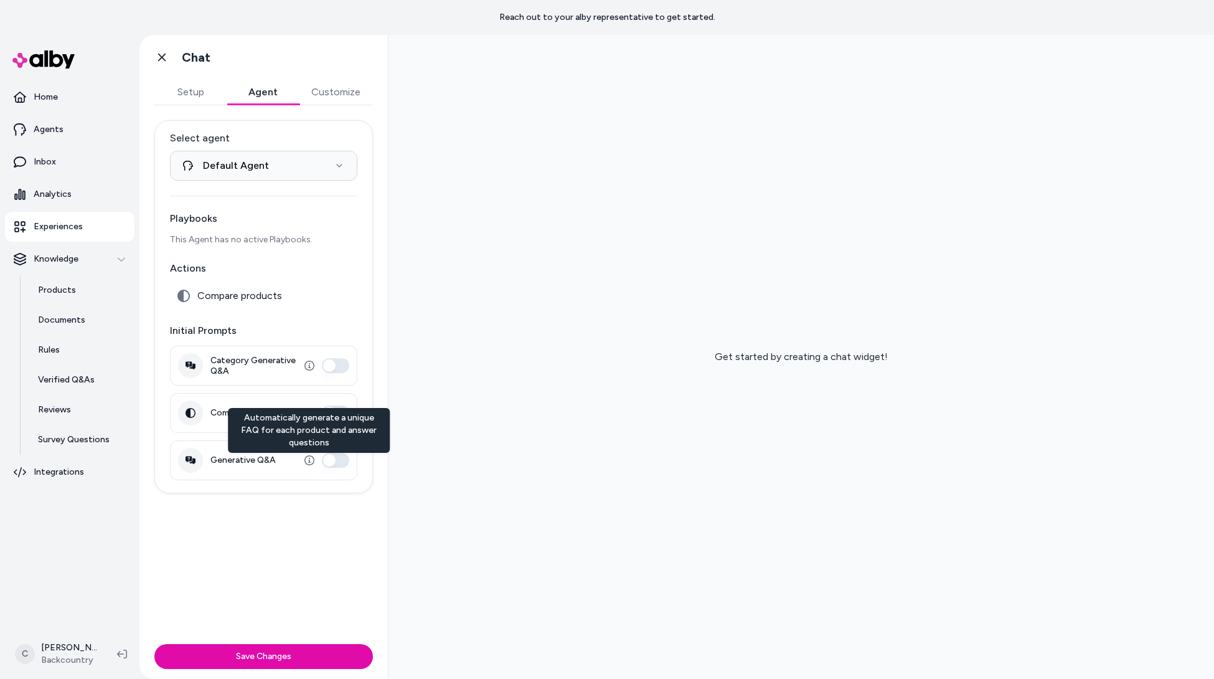
click at [332, 454] on button "Generative Q&A" at bounding box center [335, 460] width 27 height 15
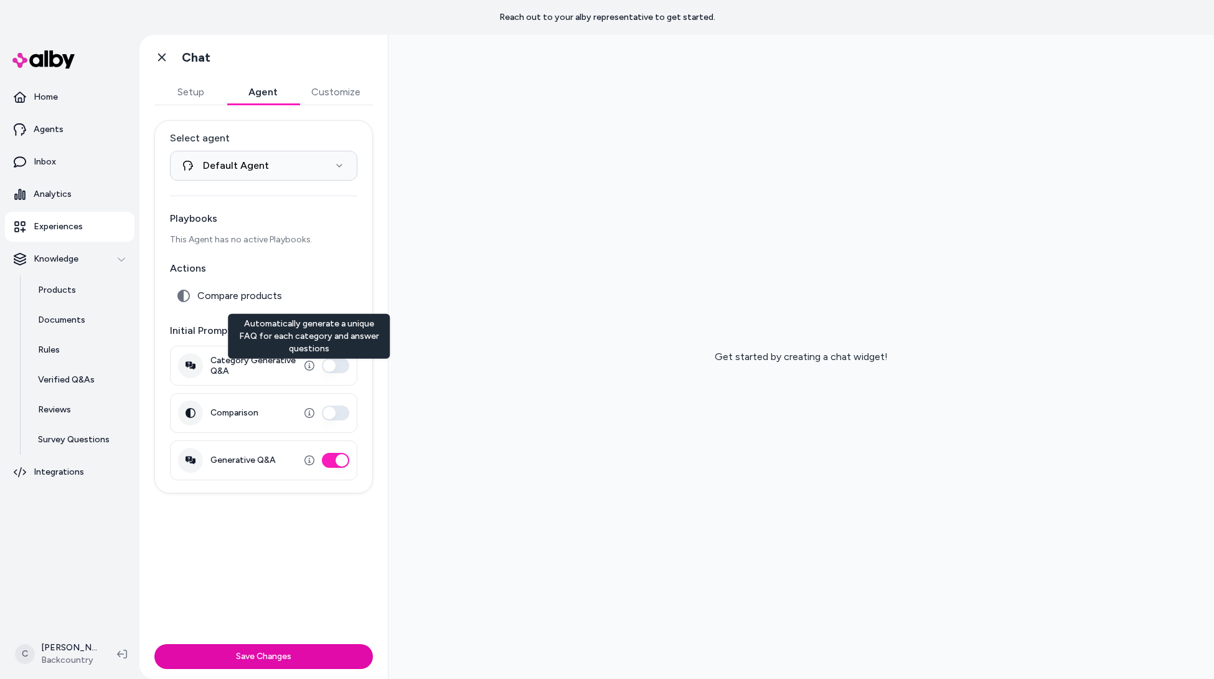
click at [329, 91] on button "Customize" at bounding box center [336, 92] width 74 height 25
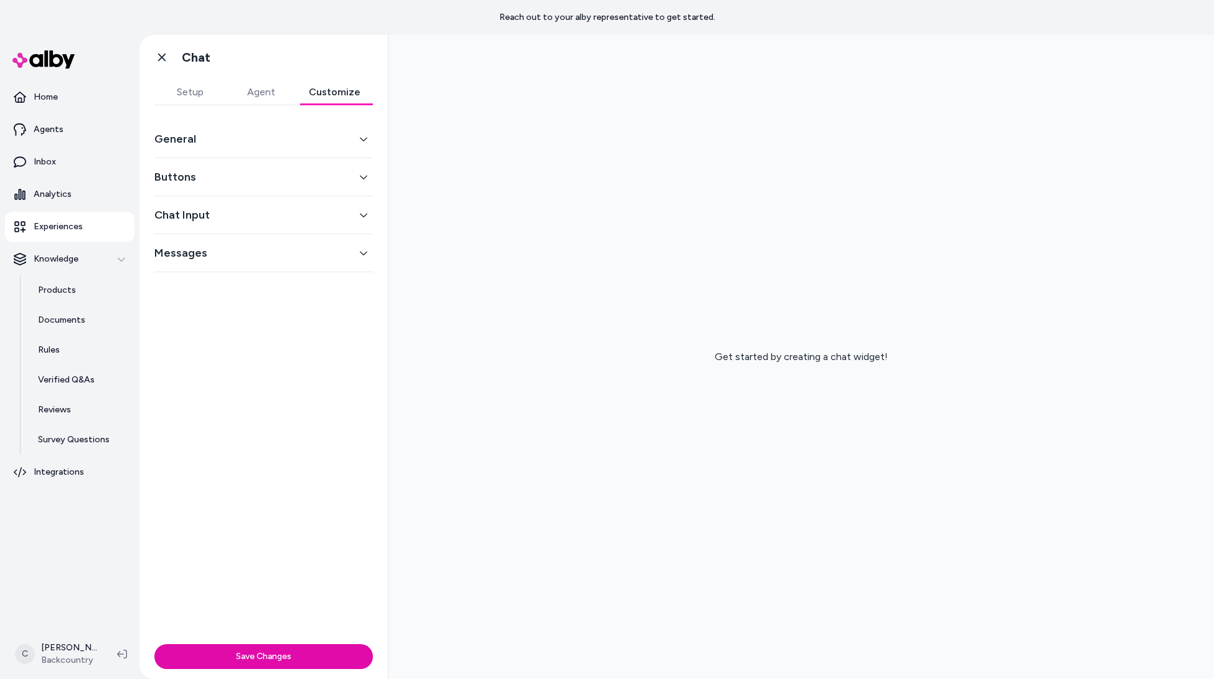
click at [202, 148] on div "General" at bounding box center [263, 139] width 219 height 38
click at [202, 144] on button "General" at bounding box center [263, 138] width 219 height 17
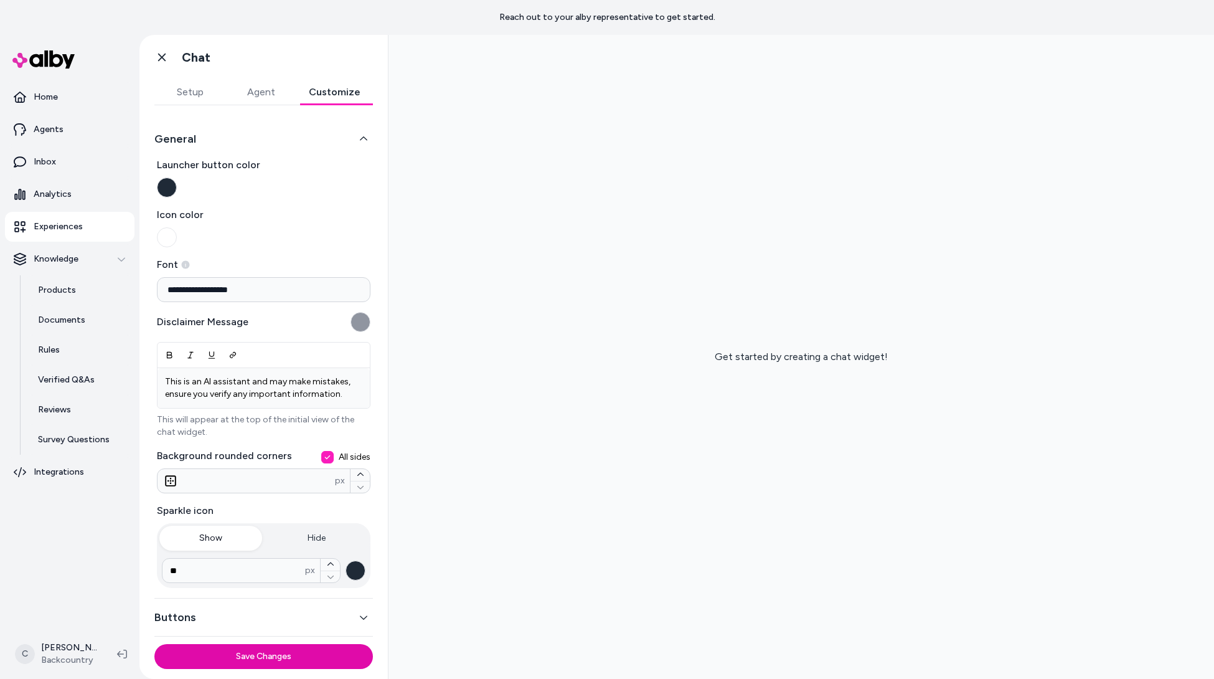
click at [169, 187] on button "Launcher button color" at bounding box center [167, 187] width 20 height 20
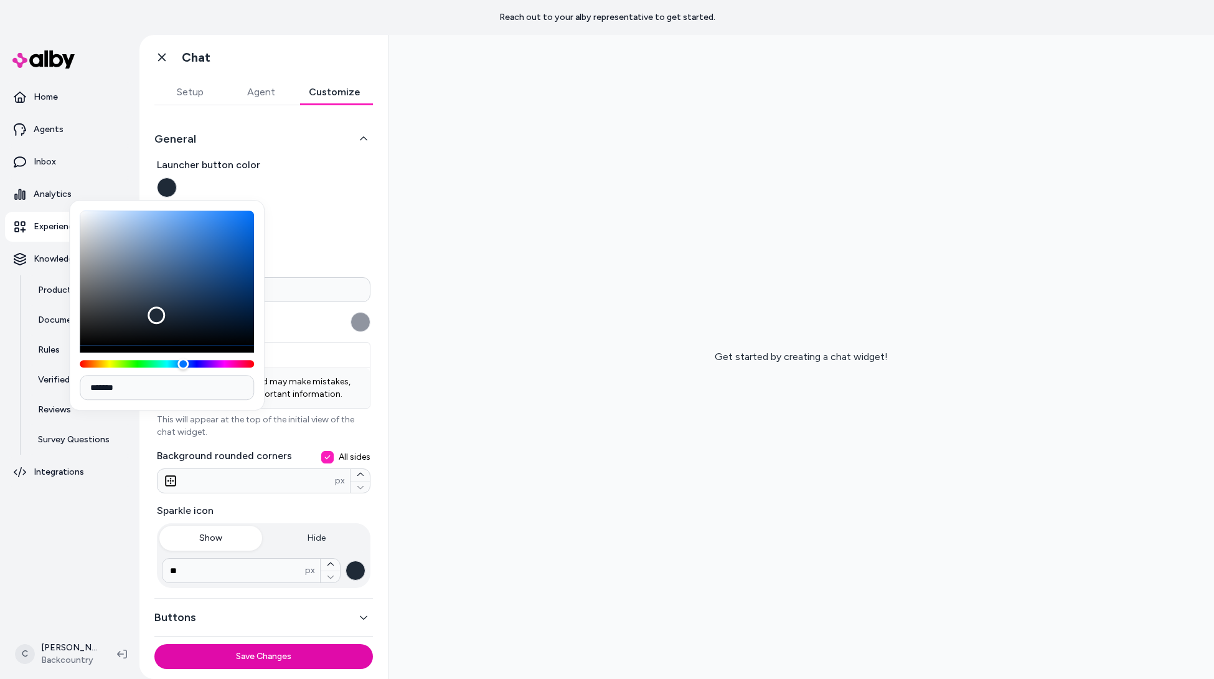
click at [168, 388] on input "*******" at bounding box center [167, 387] width 174 height 25
paste input
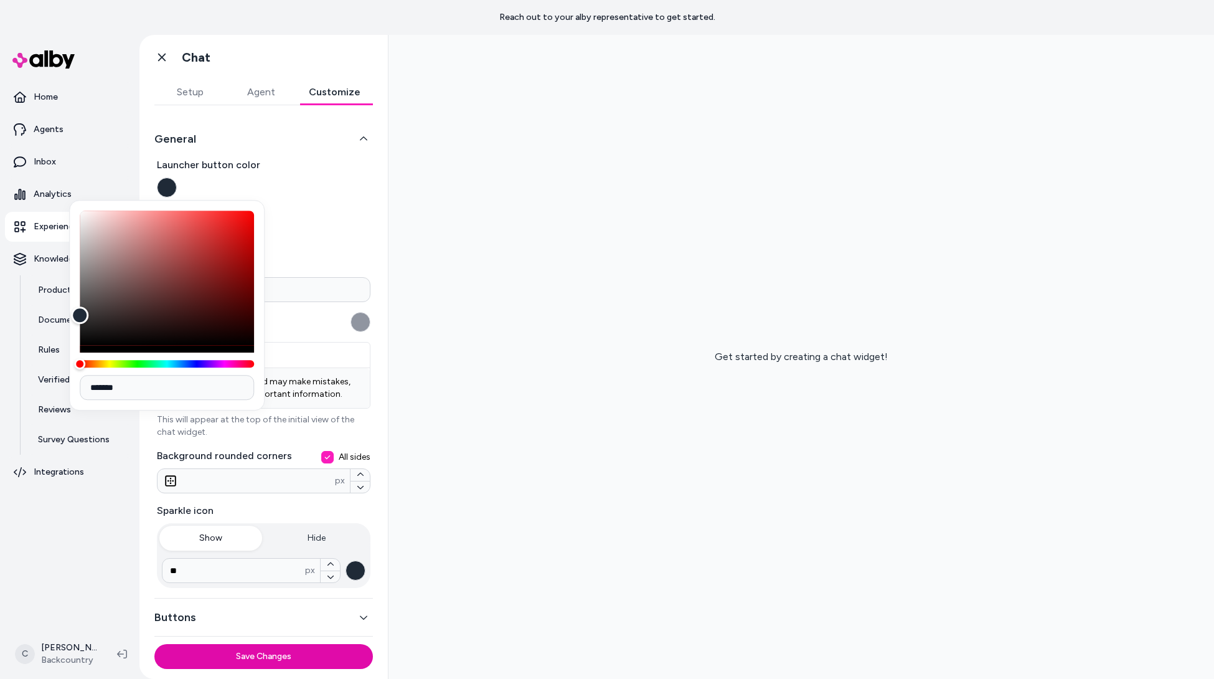
drag, startPoint x: 168, startPoint y: 388, endPoint x: 81, endPoint y: 379, distance: 87.7
click at [81, 379] on input "*******" at bounding box center [167, 387] width 174 height 25
paste input
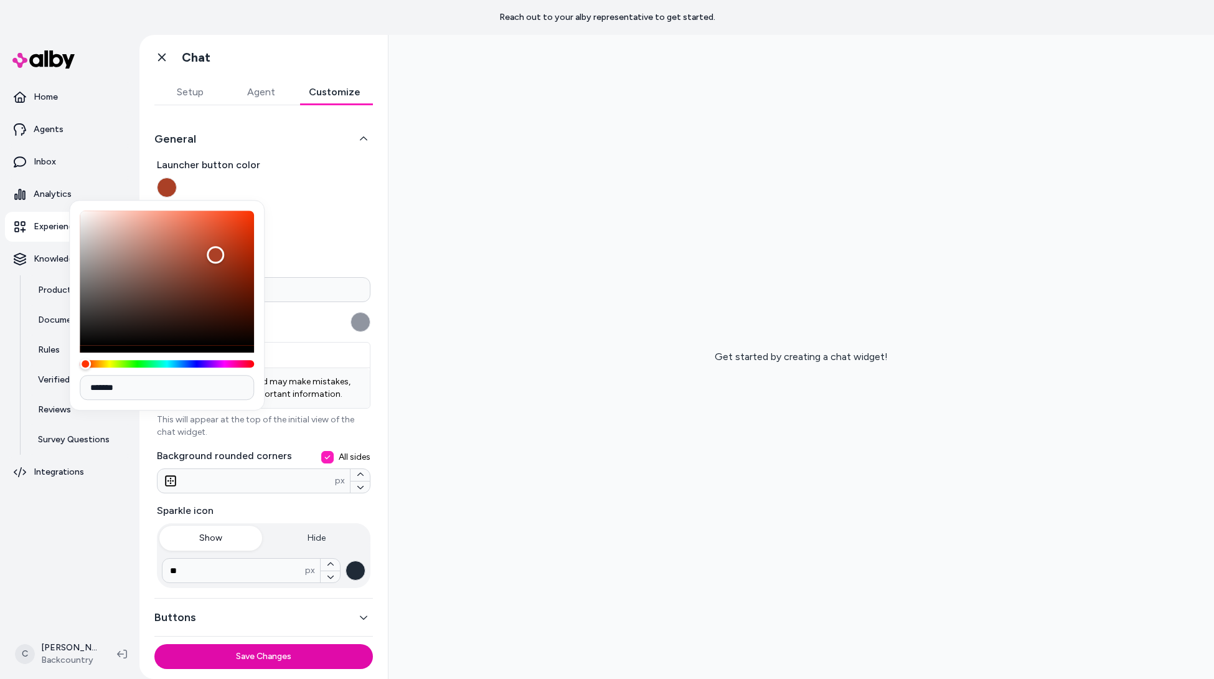
type input "*******"
click at [311, 236] on label "Icon color" at bounding box center [264, 227] width 214 height 40
click at [177, 236] on button "Icon color" at bounding box center [167, 237] width 20 height 20
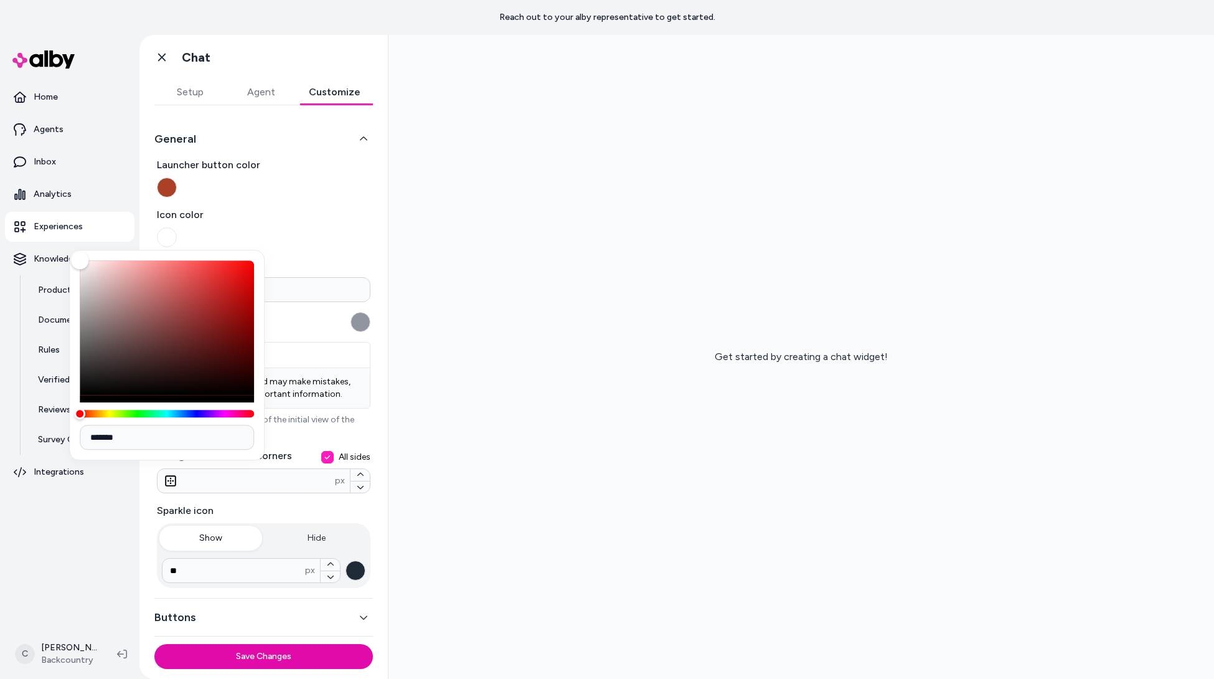
drag, startPoint x: 317, startPoint y: 206, endPoint x: 219, endPoint y: 223, distance: 99.9
click at [317, 207] on span "Icon color" at bounding box center [264, 214] width 214 height 15
click at [177, 227] on button "Icon color" at bounding box center [167, 237] width 20 height 20
click at [163, 233] on button "Icon color" at bounding box center [167, 237] width 20 height 20
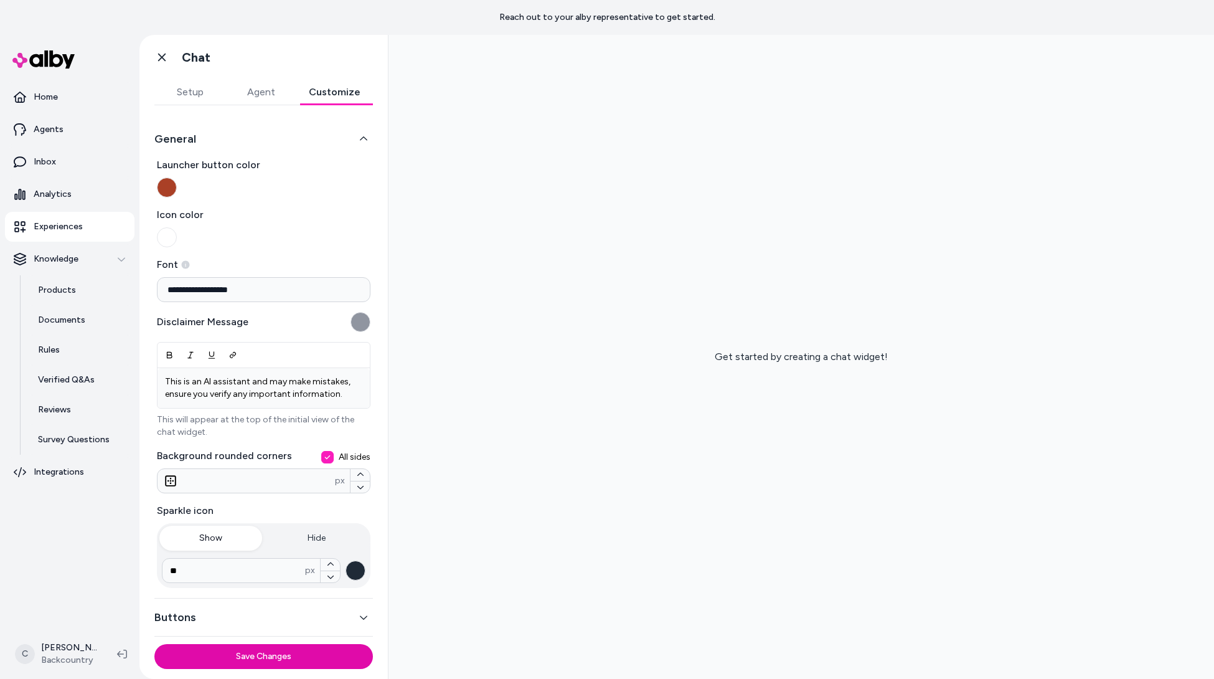
click at [166, 234] on button "Icon color" at bounding box center [167, 237] width 20 height 20
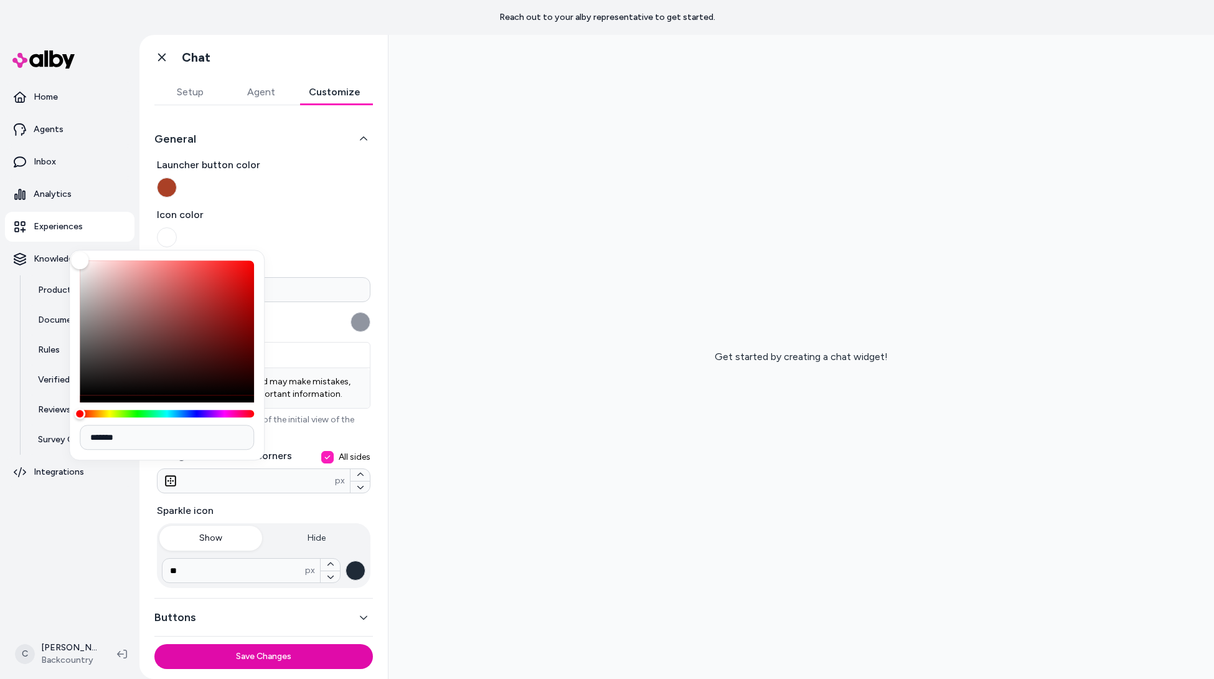
click at [305, 224] on label "Icon color" at bounding box center [264, 227] width 214 height 40
click at [177, 227] on button "Icon color" at bounding box center [167, 237] width 20 height 20
click at [305, 227] on label "Icon color" at bounding box center [264, 227] width 214 height 40
click at [177, 227] on button "Icon color" at bounding box center [167, 237] width 20 height 20
click at [336, 239] on label "Icon color" at bounding box center [264, 227] width 214 height 40
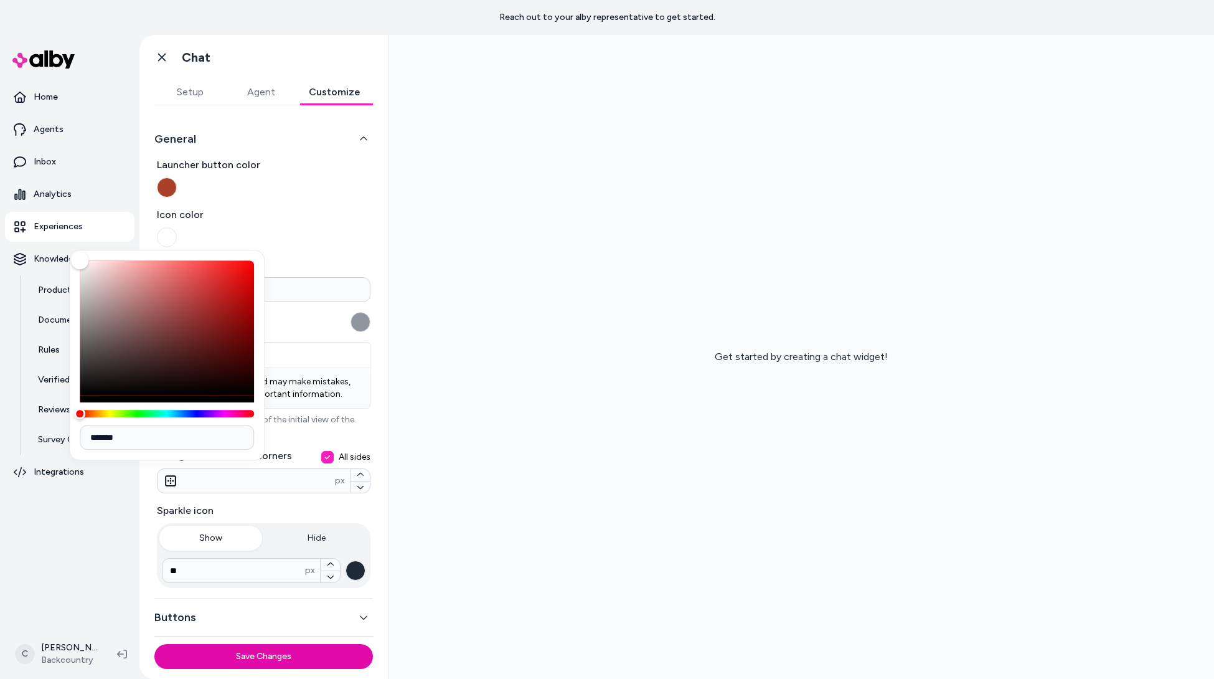
click at [177, 239] on button "Icon color" at bounding box center [167, 237] width 20 height 20
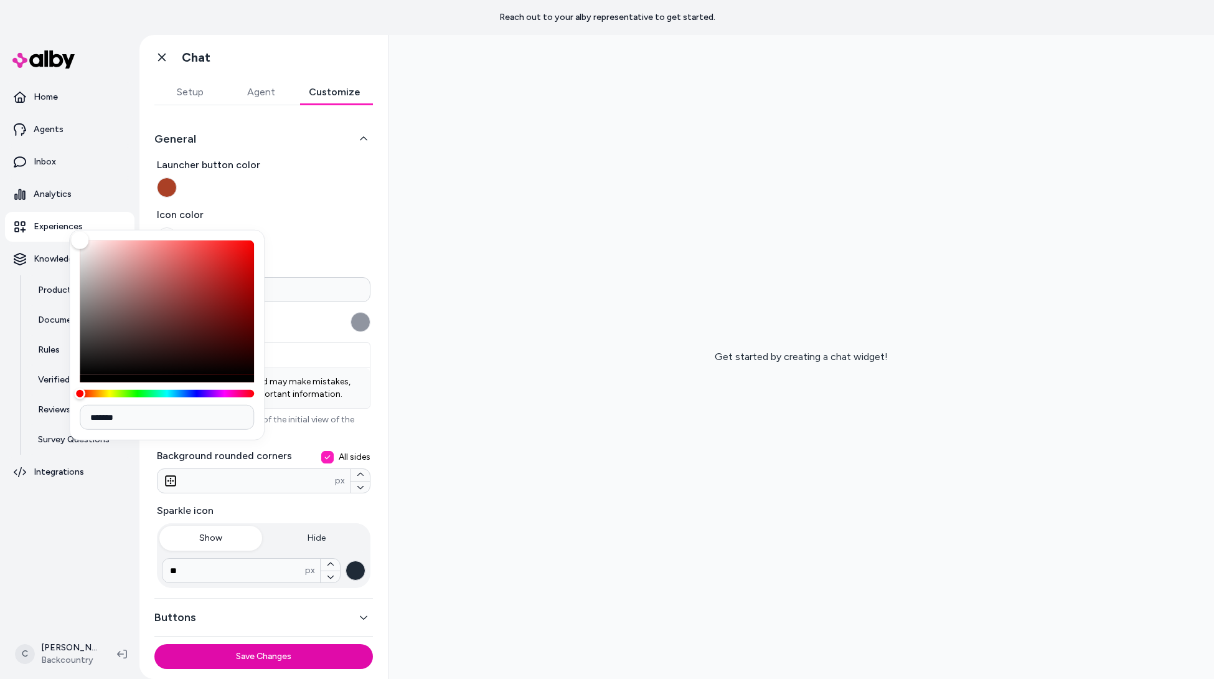
scroll to position [70, 0]
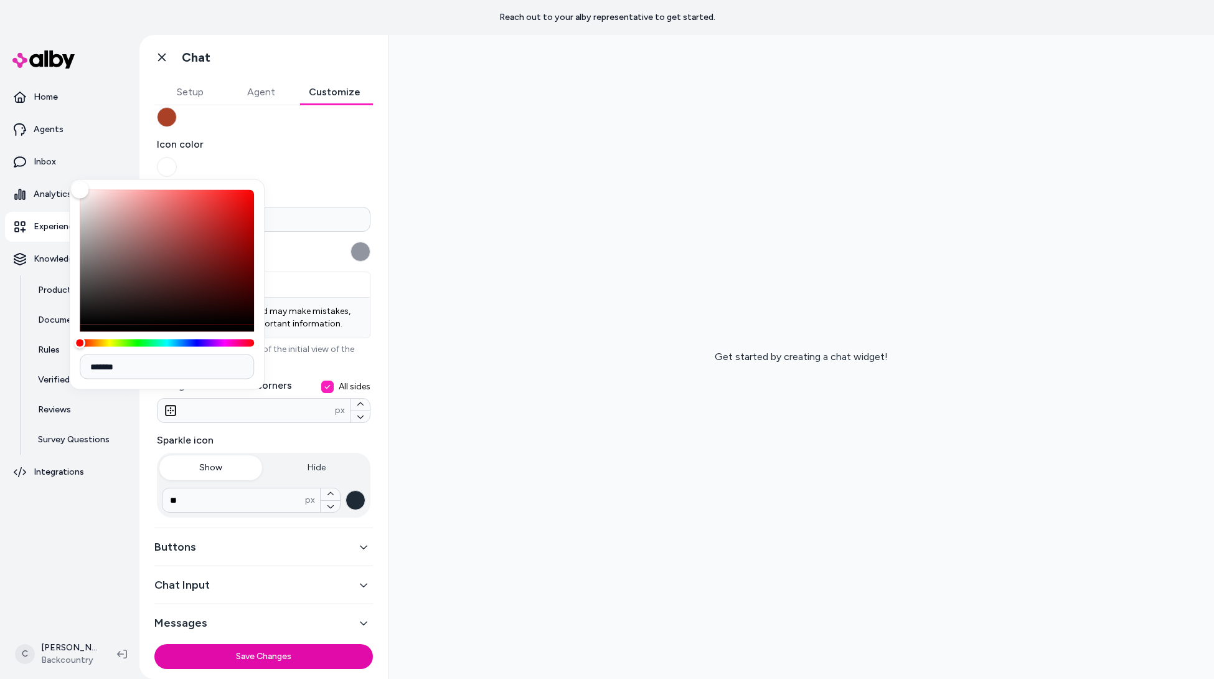
click at [298, 255] on div "Disclaimer Message" at bounding box center [264, 252] width 214 height 20
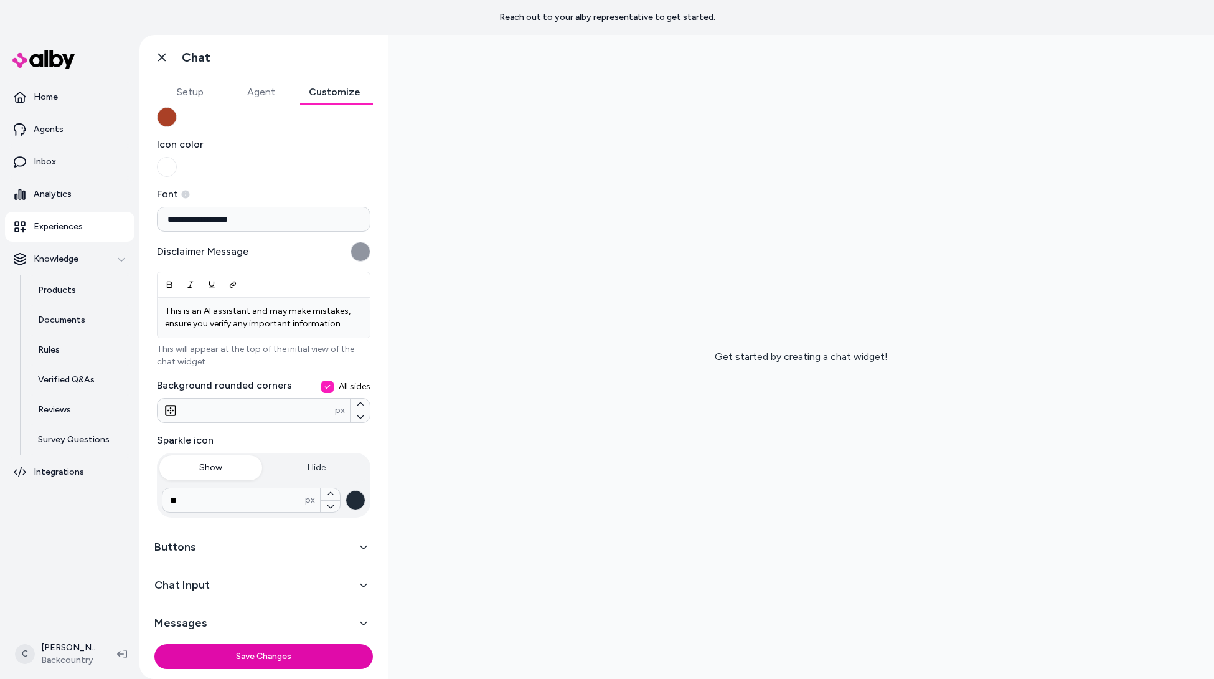
scroll to position [75, 0]
click at [227, 548] on button "Buttons" at bounding box center [263, 543] width 219 height 17
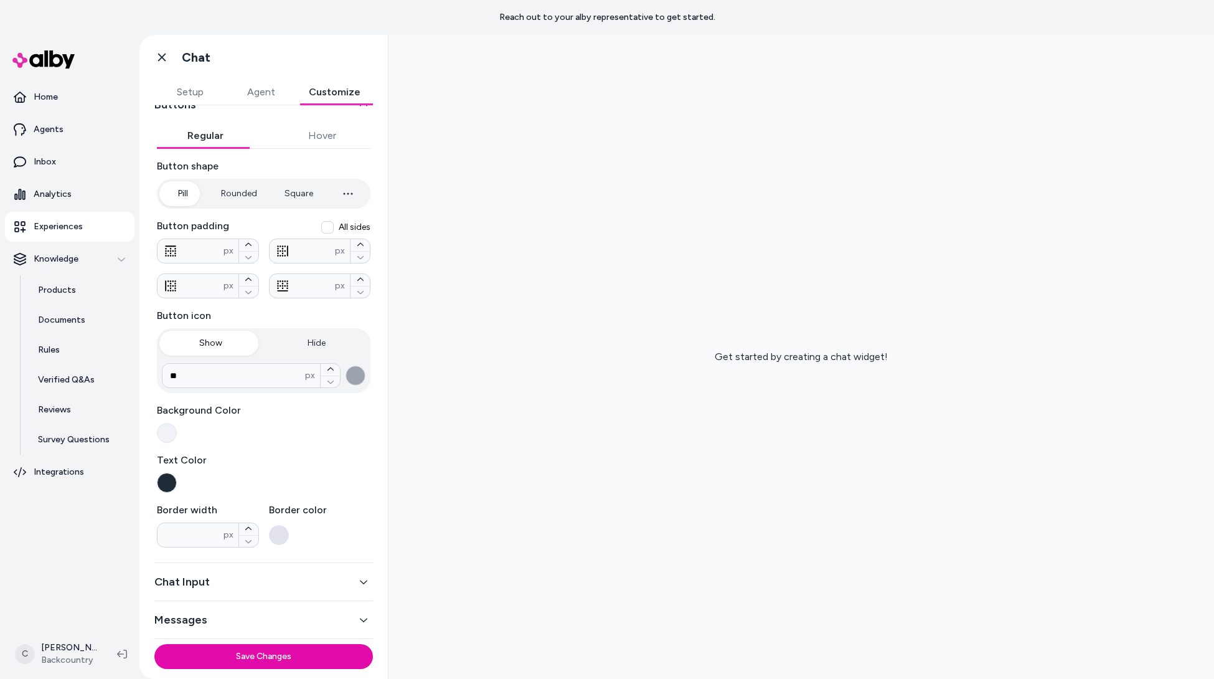
scroll to position [73, 0]
drag, startPoint x: 766, startPoint y: 366, endPoint x: 458, endPoint y: 537, distance: 352.8
click at [758, 370] on div "Get started by creating a chat widget!" at bounding box center [800, 357] width 825 height 644
click at [331, 662] on button "Save Changes" at bounding box center [263, 656] width 219 height 25
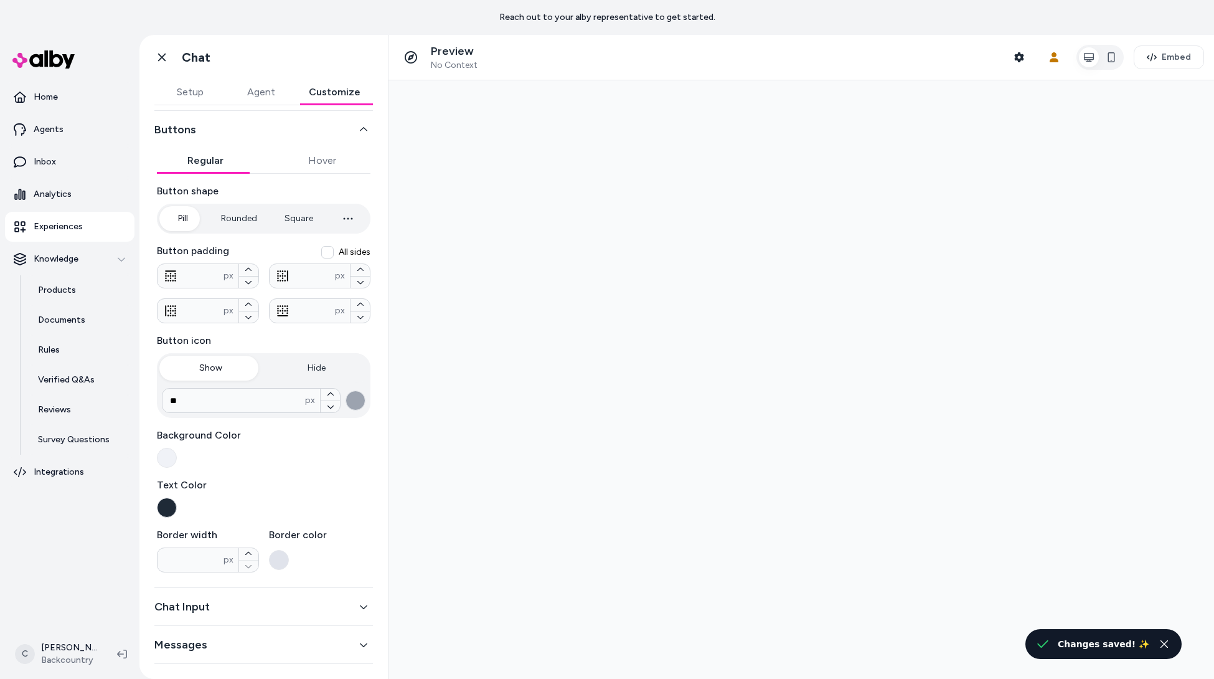
scroll to position [0, 0]
click at [1192, 390] on div "Chat with our AI assistant" at bounding box center [1188, 378] width 34 height 34
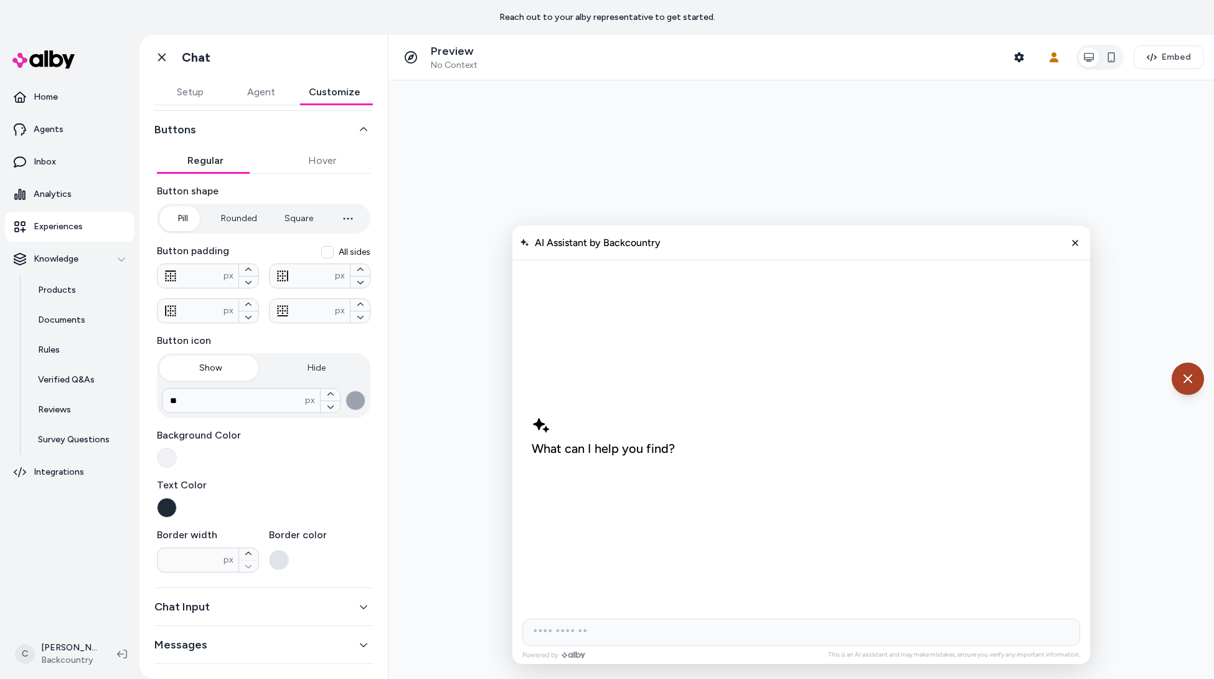
click at [589, 623] on input "AI Shopping Assistant" at bounding box center [801, 631] width 558 height 27
type input "*******"
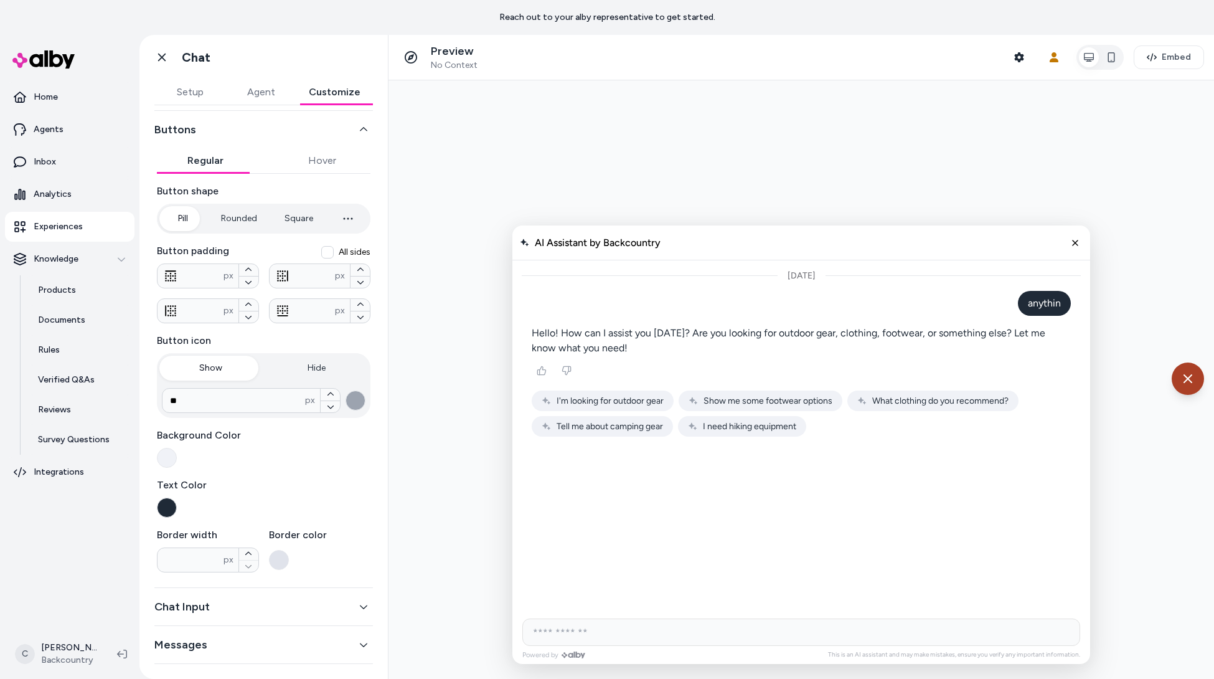
click at [164, 456] on button "button" at bounding box center [167, 458] width 20 height 20
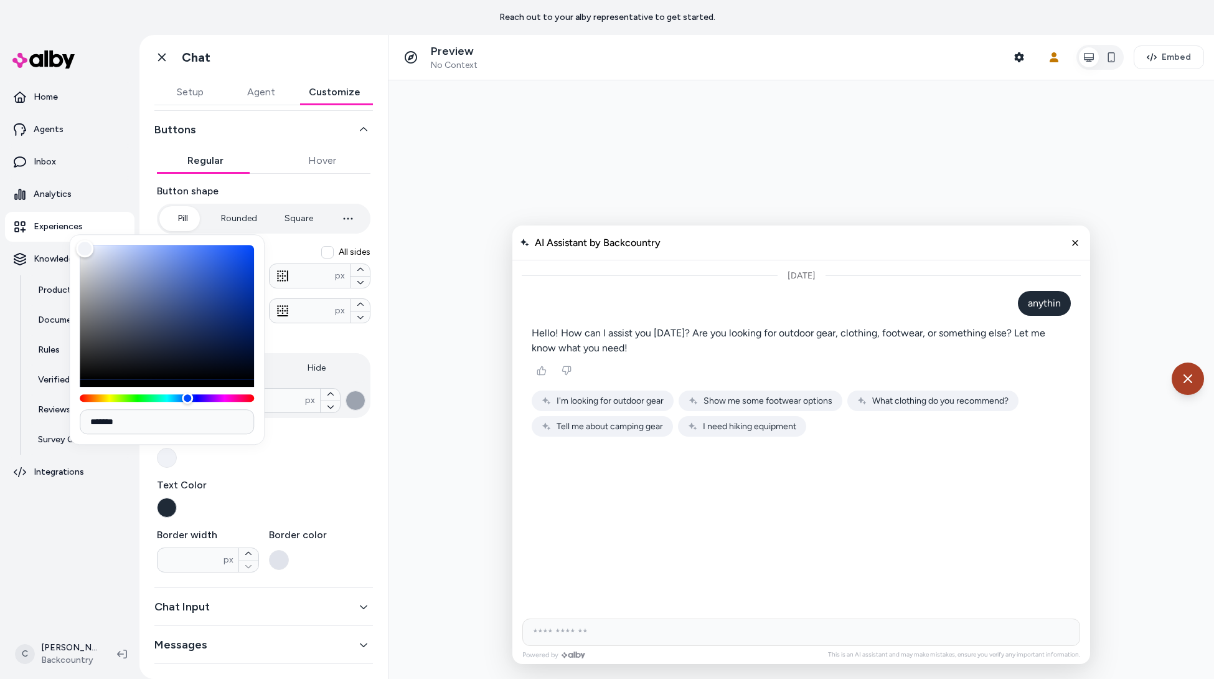
click at [197, 411] on input "*******" at bounding box center [167, 421] width 174 height 25
paste input
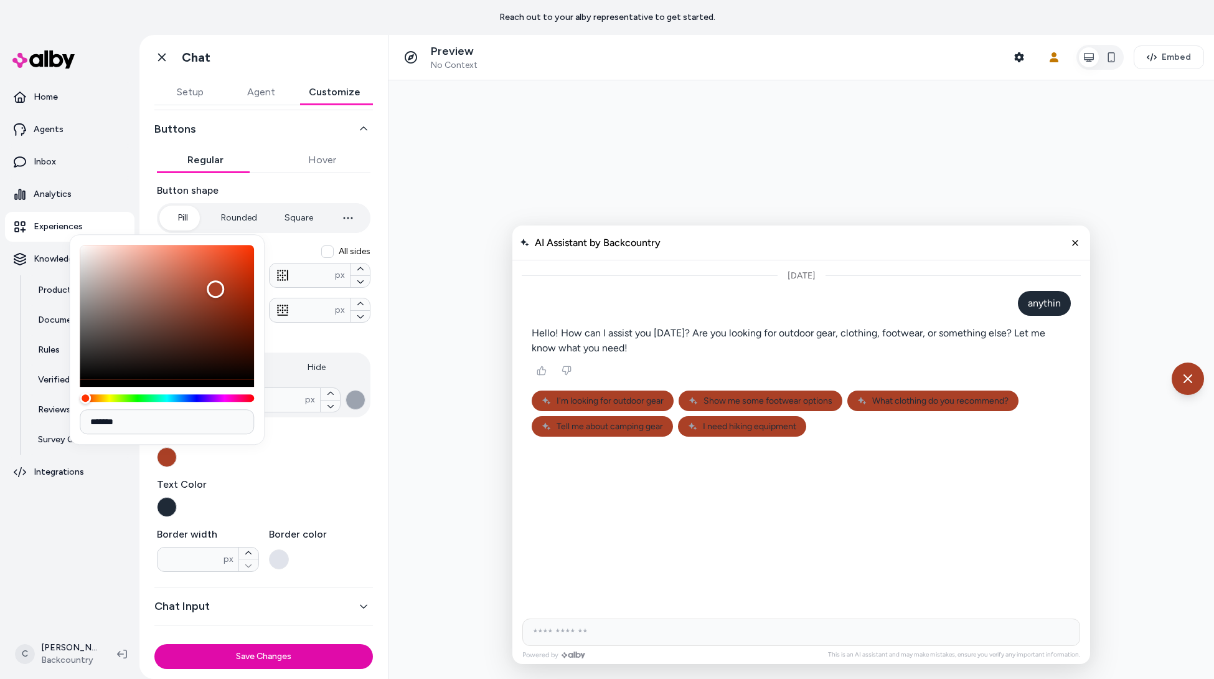
type input "*******"
drag, startPoint x: 301, startPoint y: 504, endPoint x: 205, endPoint y: 509, distance: 96.6
click at [301, 504] on div "Text Color" at bounding box center [264, 497] width 214 height 40
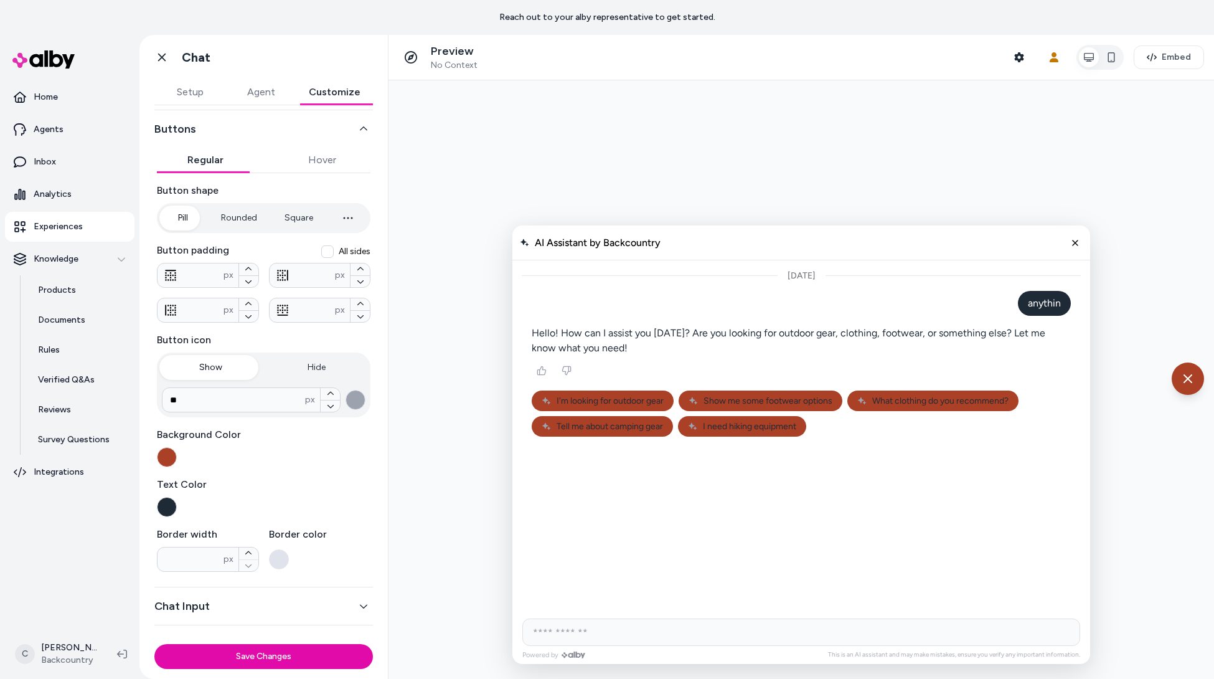
click at [165, 510] on button "button" at bounding box center [167, 507] width 20 height 20
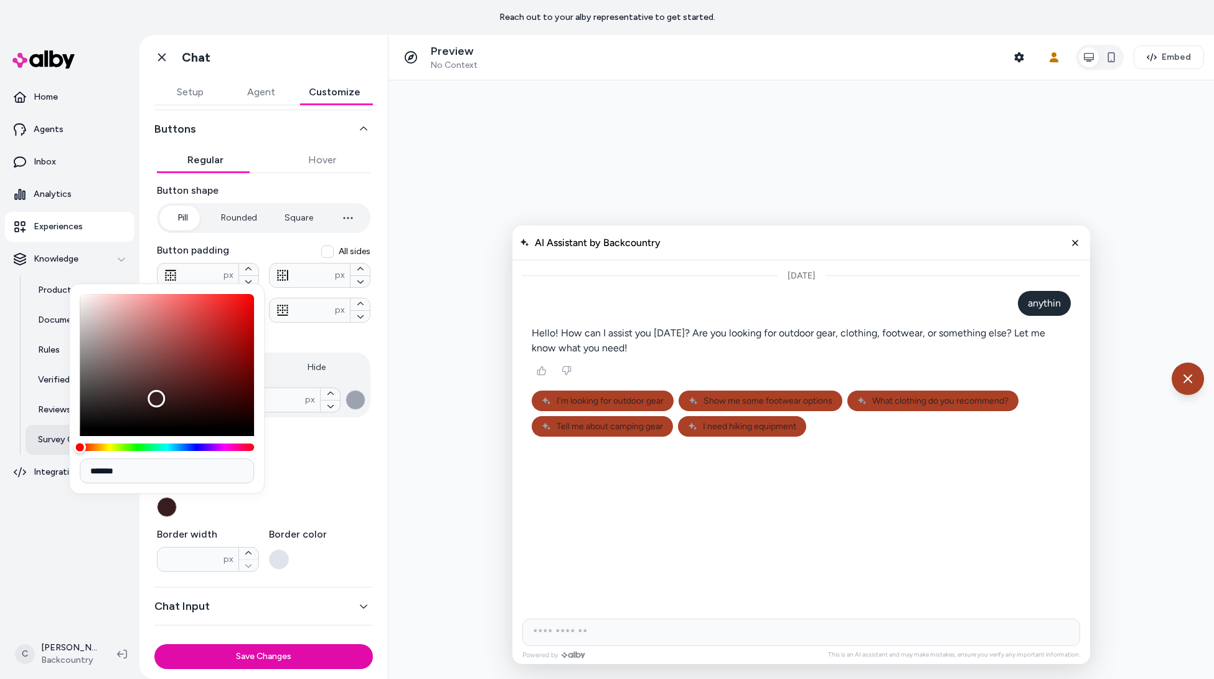
drag, startPoint x: 186, startPoint y: 448, endPoint x: 55, endPoint y: 446, distance: 130.7
click at [55, 446] on body "Reach out to your alby representative to get started. Home Agents Inbox Analyti…" at bounding box center [607, 339] width 1214 height 679
type input "*******"
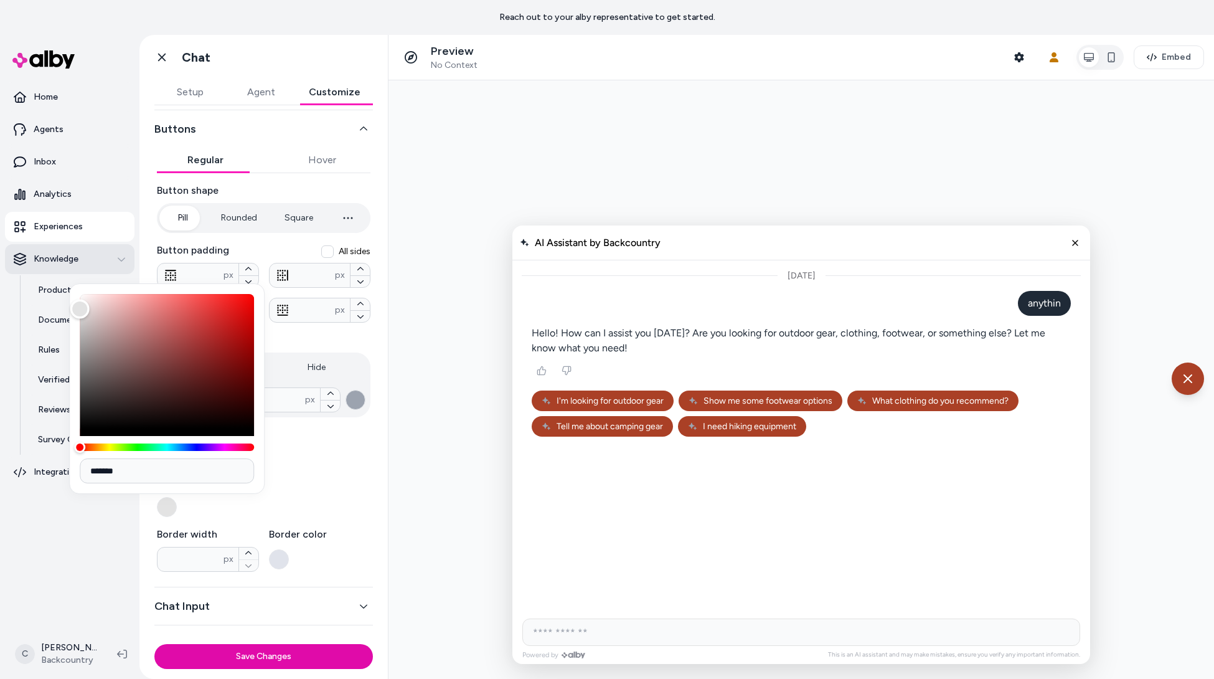
drag, startPoint x: 158, startPoint y: 397, endPoint x: 10, endPoint y: 263, distance: 199.6
click at [12, 265] on body "Reach out to your alby representative to get started. Home Agents Inbox Analyti…" at bounding box center [607, 339] width 1214 height 679
click at [339, 468] on div "Button shape Pill Rounded Square **** px Button padding All sides * px ** px **…" at bounding box center [264, 377] width 214 height 388
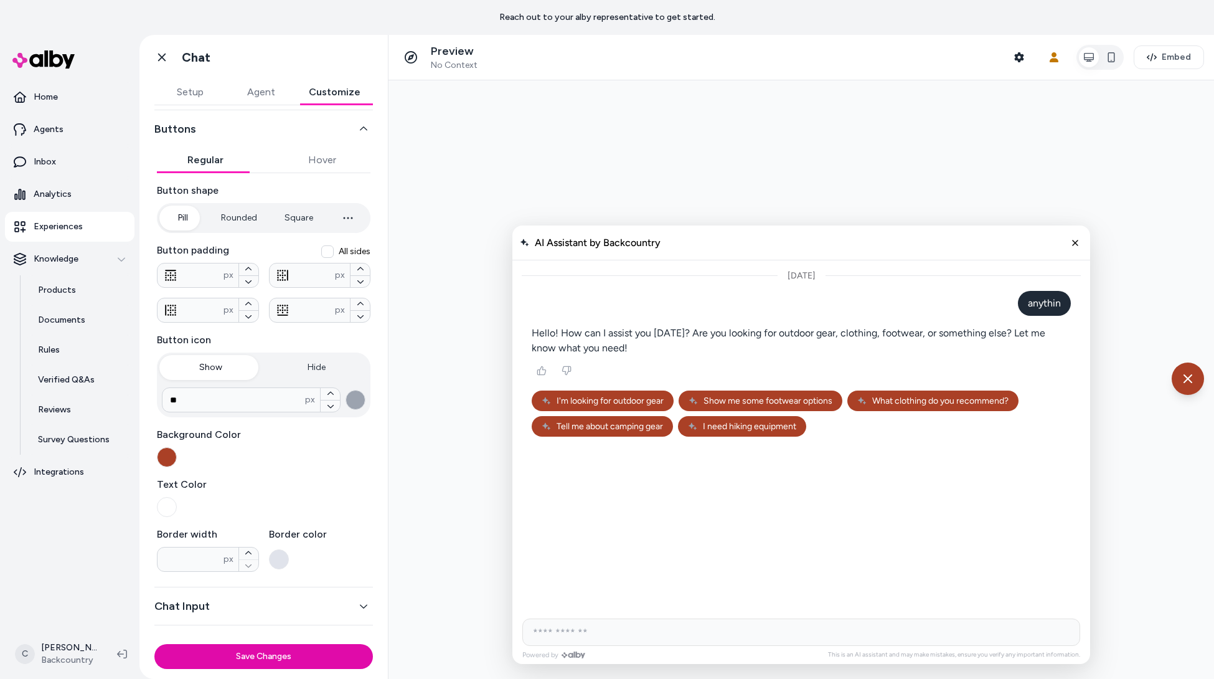
scroll to position [73, 0]
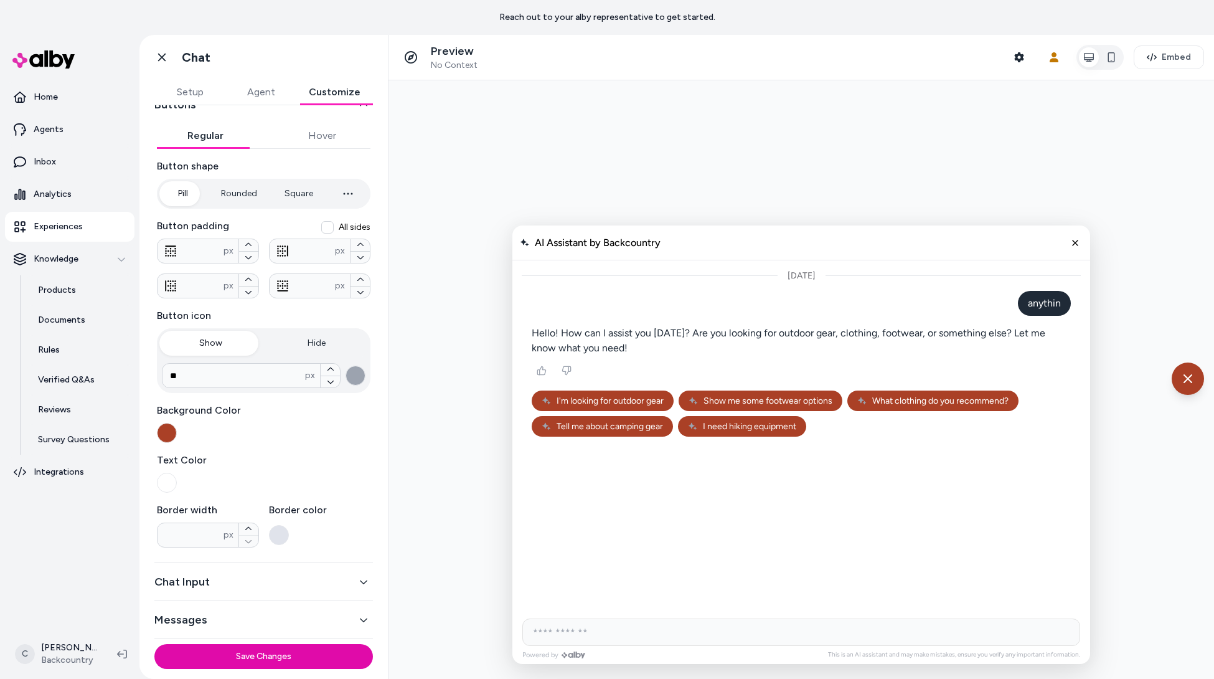
click at [240, 577] on button "Chat Input" at bounding box center [263, 581] width 219 height 17
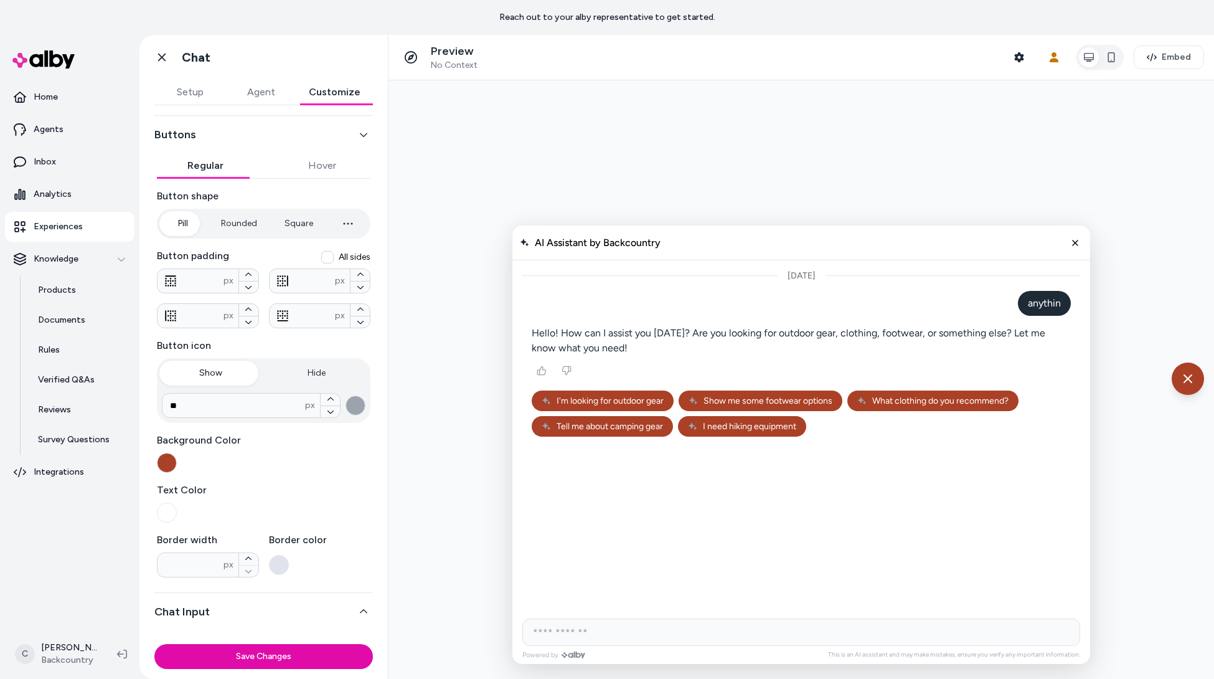
scroll to position [23, 0]
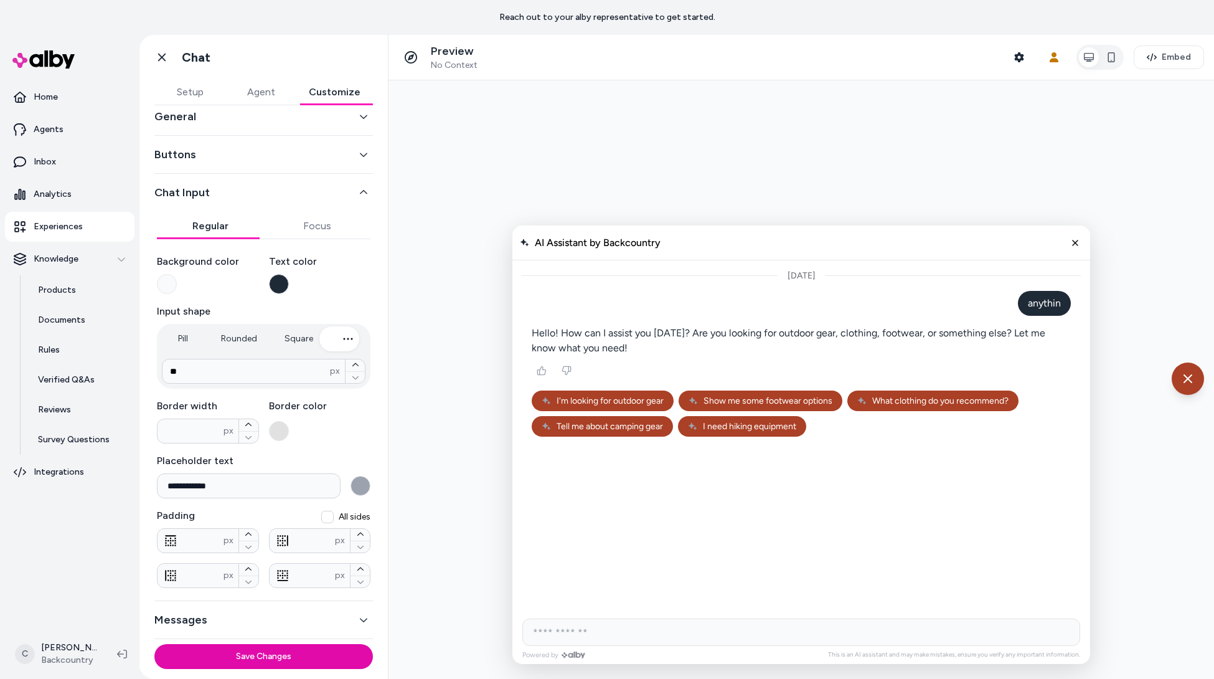
click at [257, 148] on button "Buttons" at bounding box center [263, 154] width 219 height 17
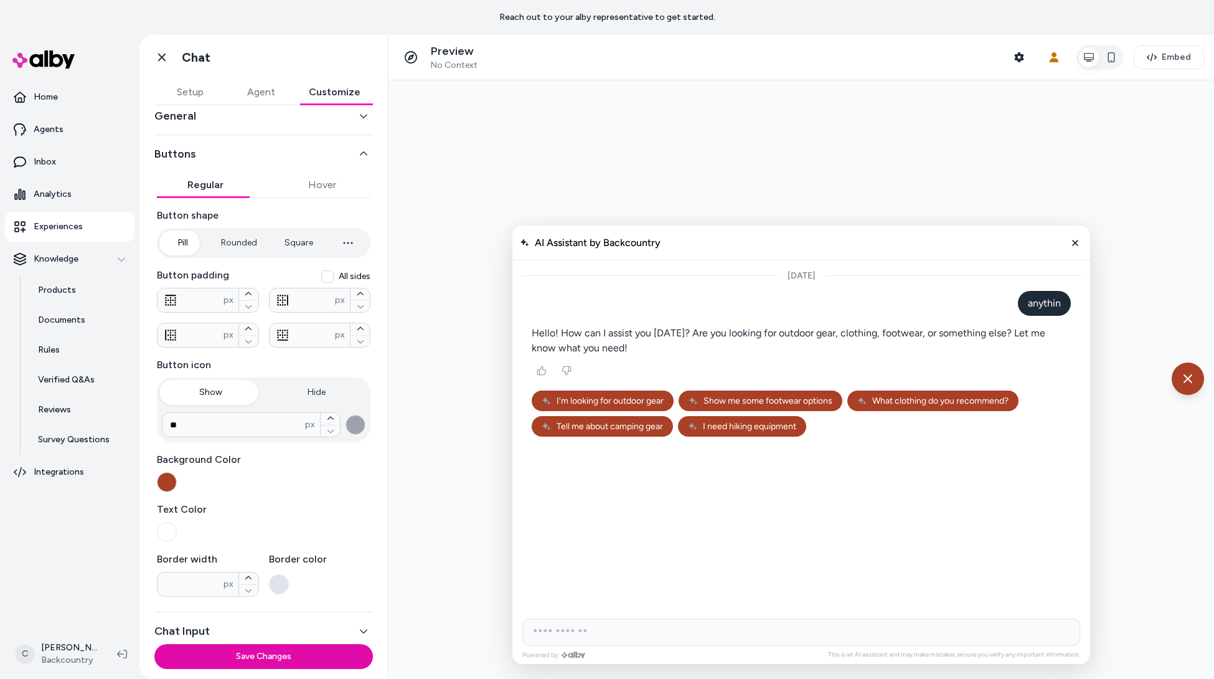
scroll to position [73, 0]
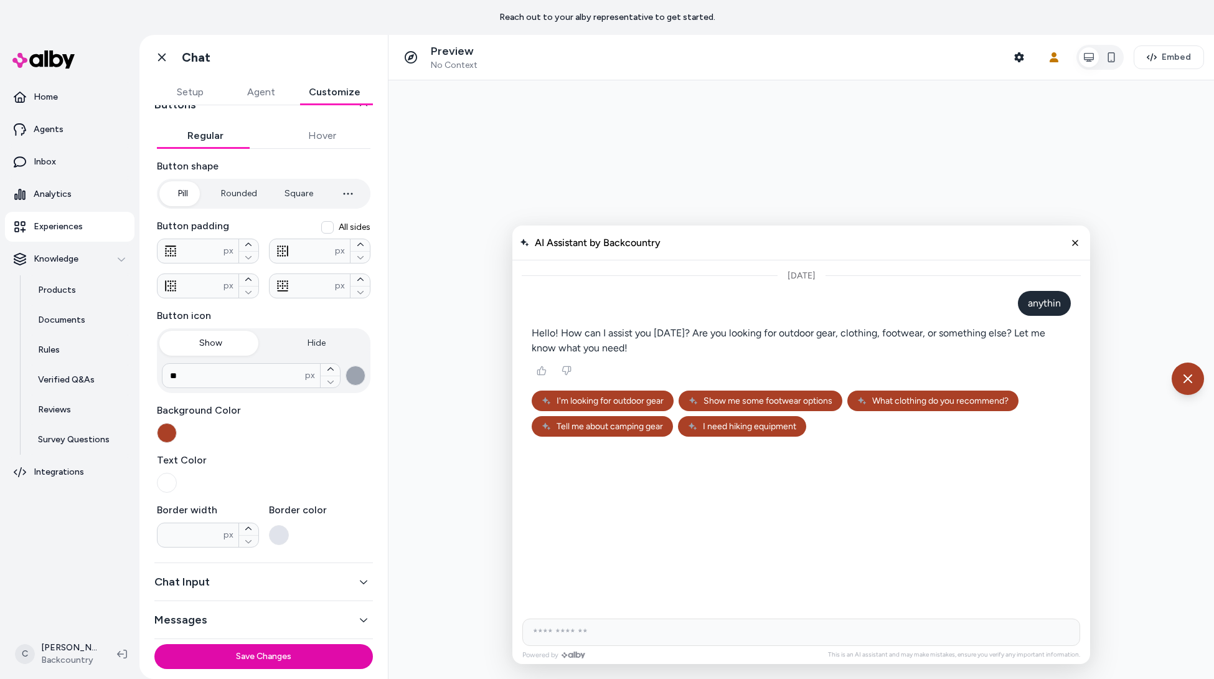
click at [296, 454] on label "Text Color" at bounding box center [264, 460] width 214 height 15
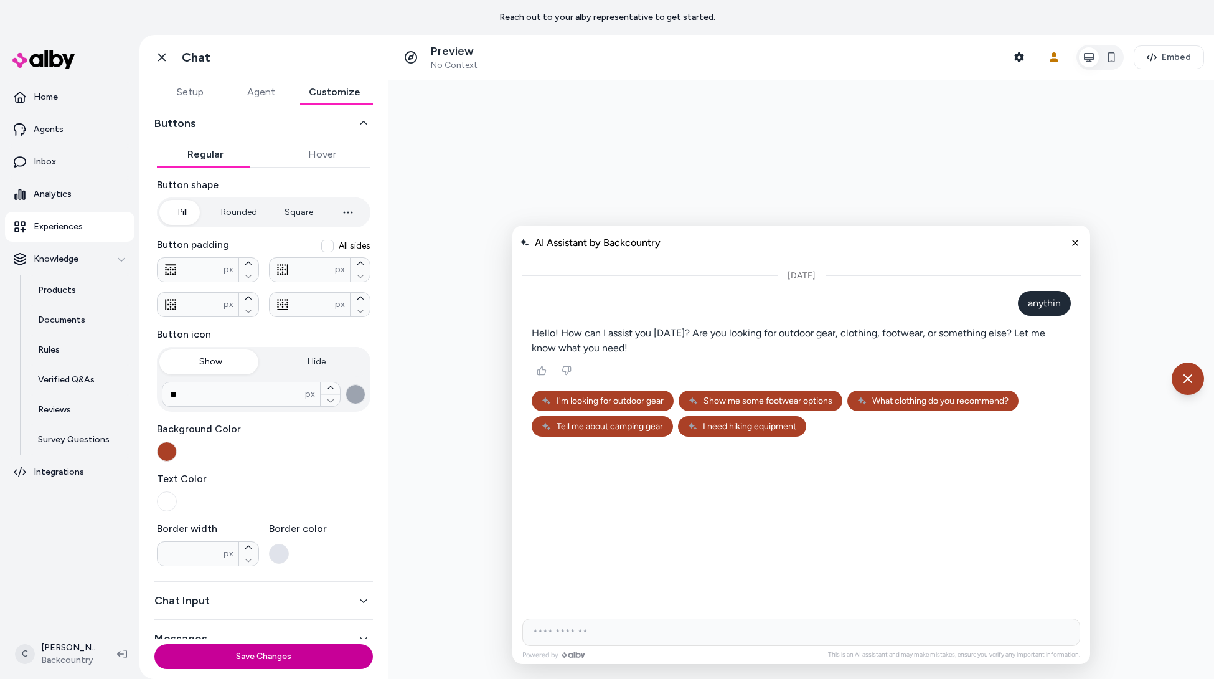
click at [294, 649] on button "Save Changes" at bounding box center [263, 656] width 219 height 25
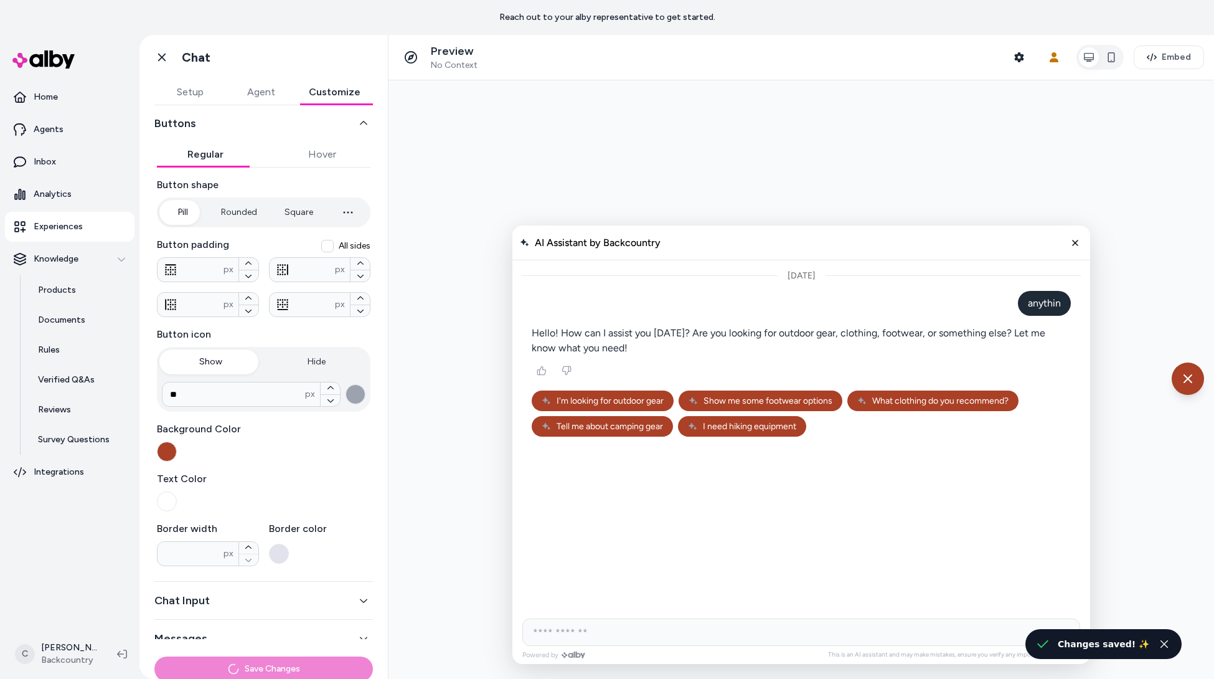
scroll to position [48, 0]
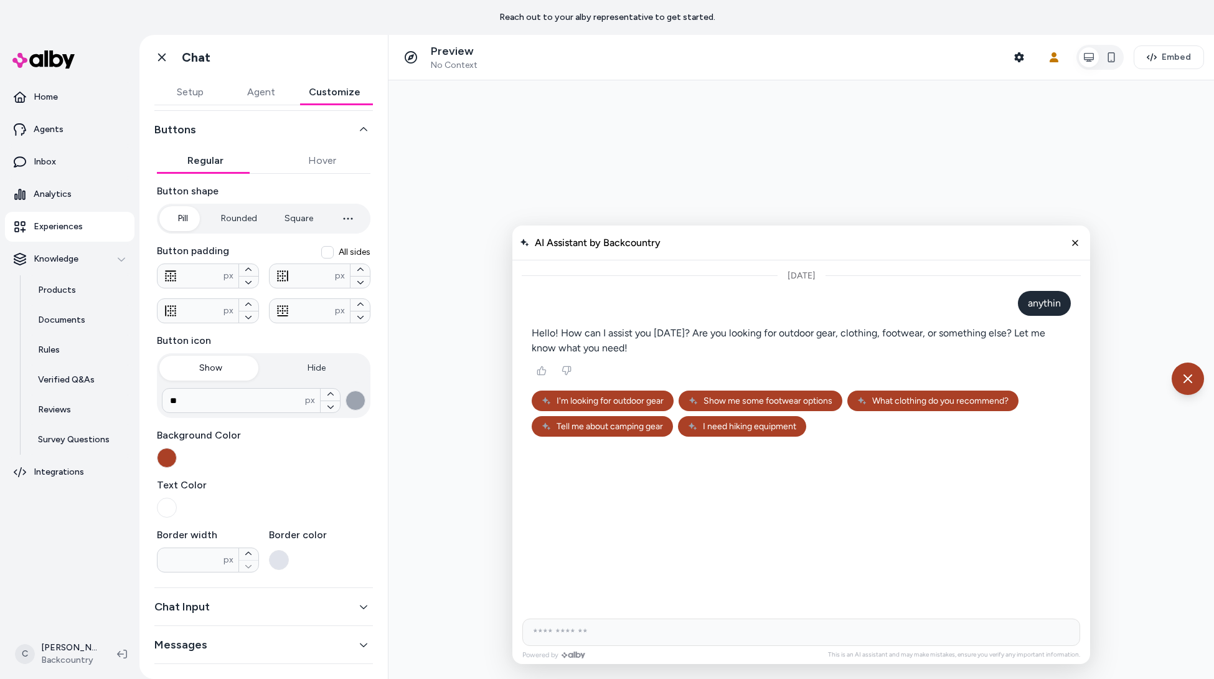
click at [225, 611] on button "Chat Input" at bounding box center [263, 606] width 219 height 17
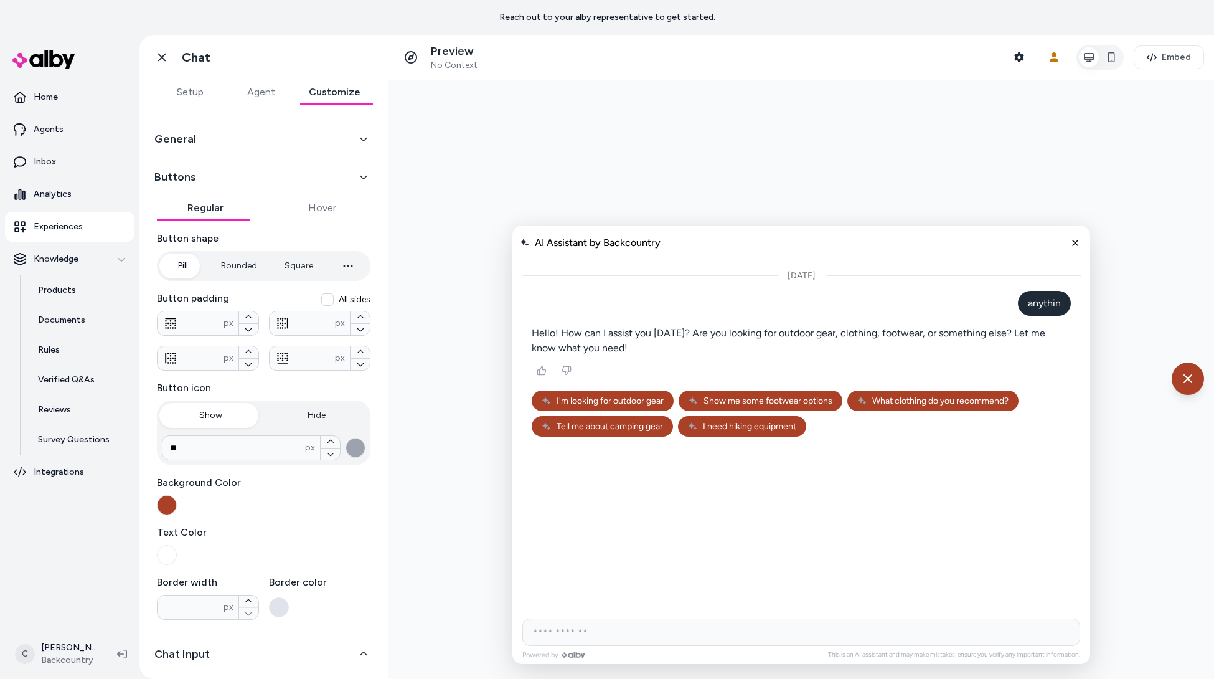
scroll to position [0, 0]
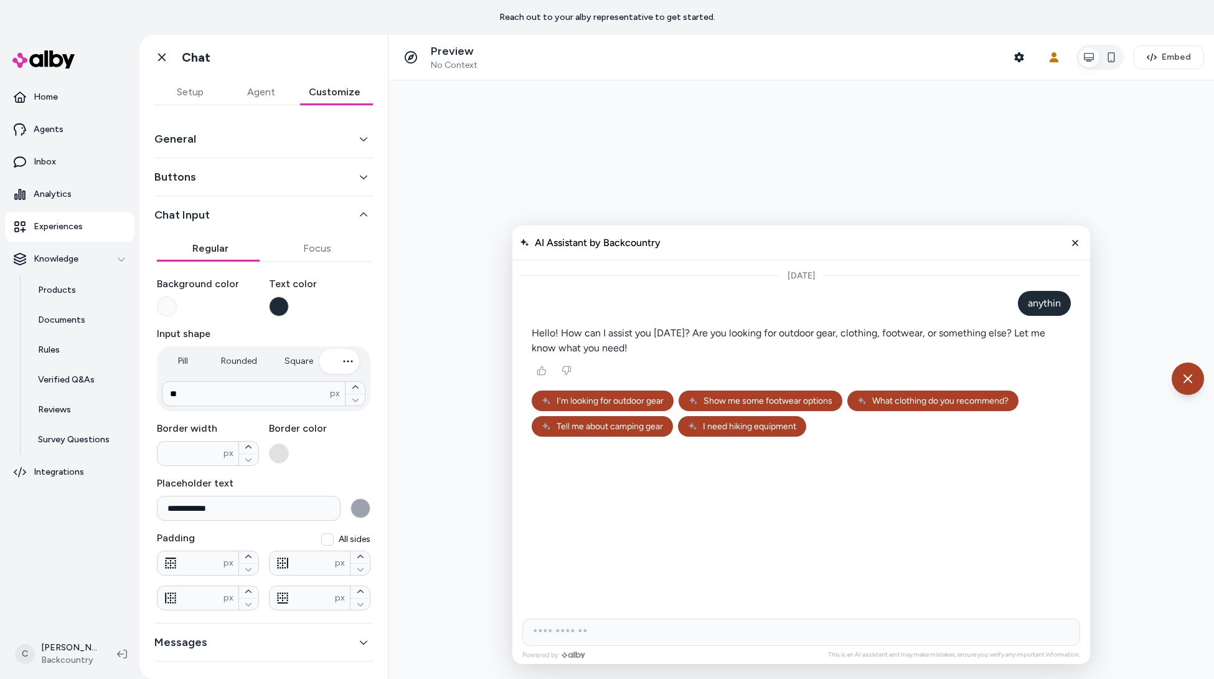
click at [197, 646] on button "Messages" at bounding box center [263, 641] width 219 height 17
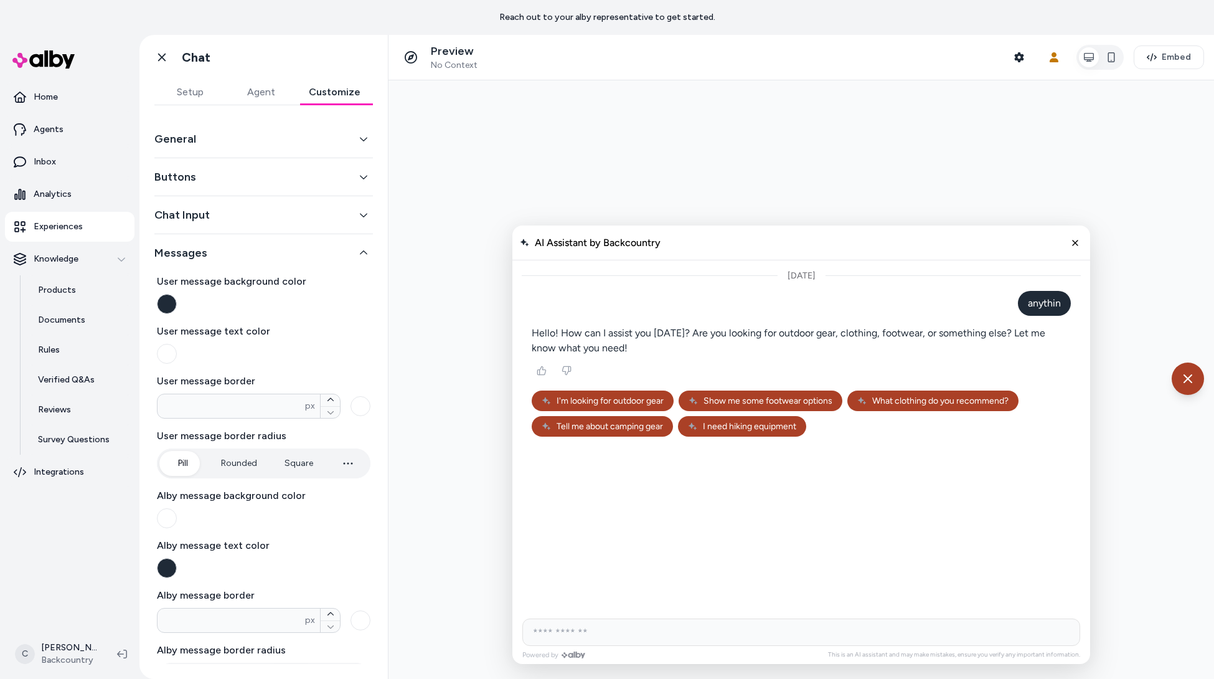
scroll to position [42, 0]
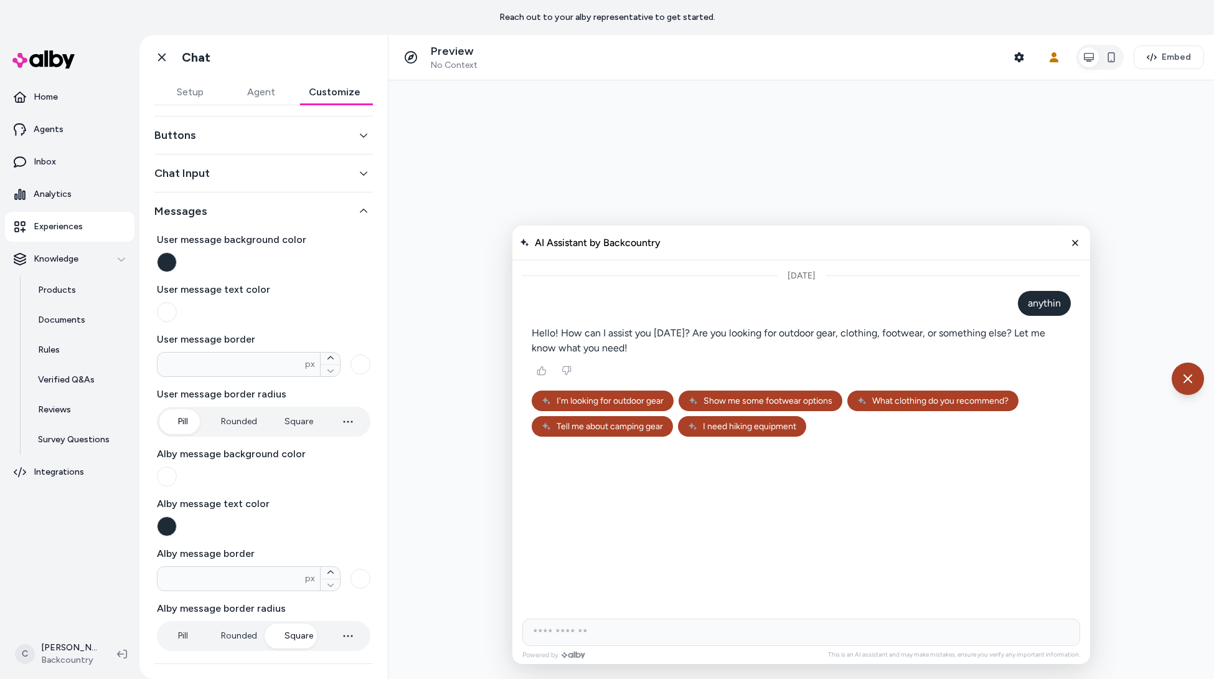
click at [217, 214] on button "Messages" at bounding box center [263, 210] width 219 height 17
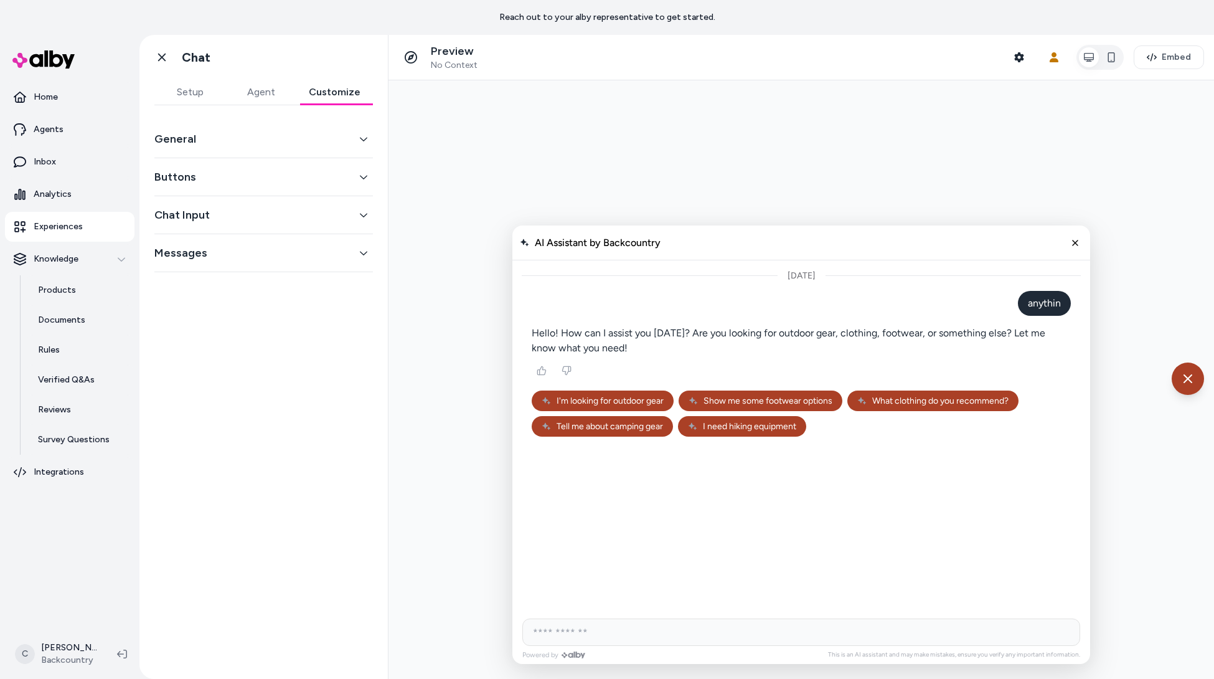
click at [191, 129] on div "General" at bounding box center [263, 139] width 219 height 38
click at [193, 143] on button "General" at bounding box center [263, 138] width 219 height 17
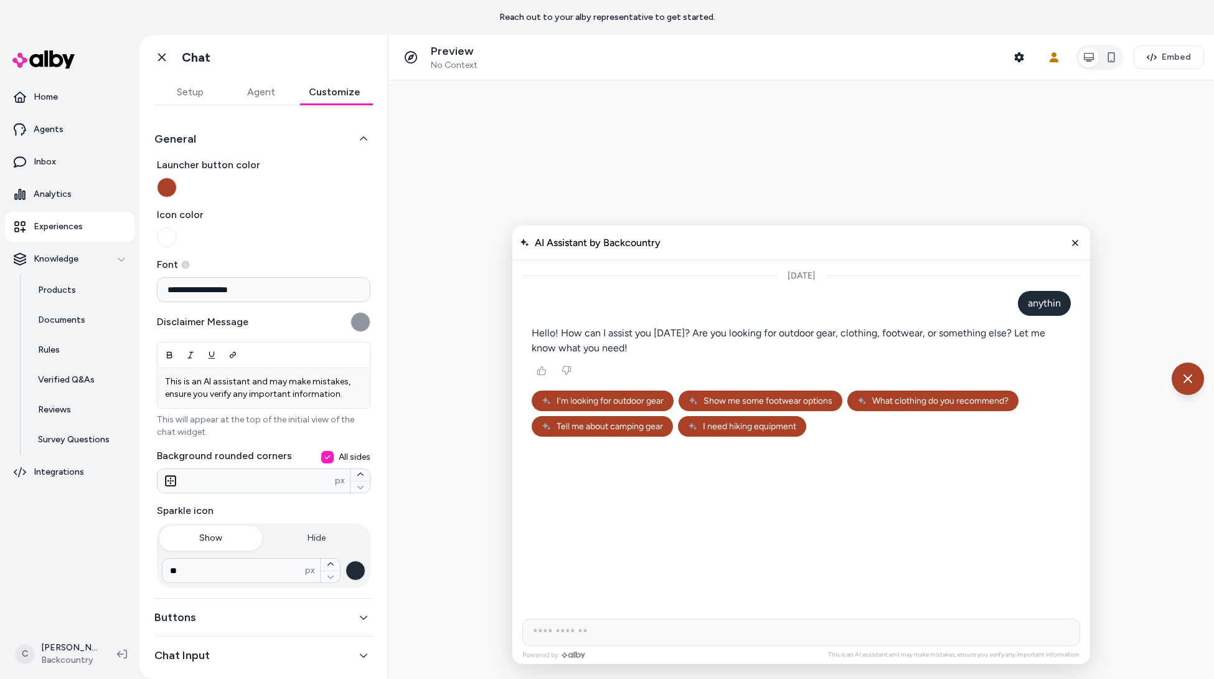
click at [269, 130] on button "General" at bounding box center [263, 138] width 219 height 17
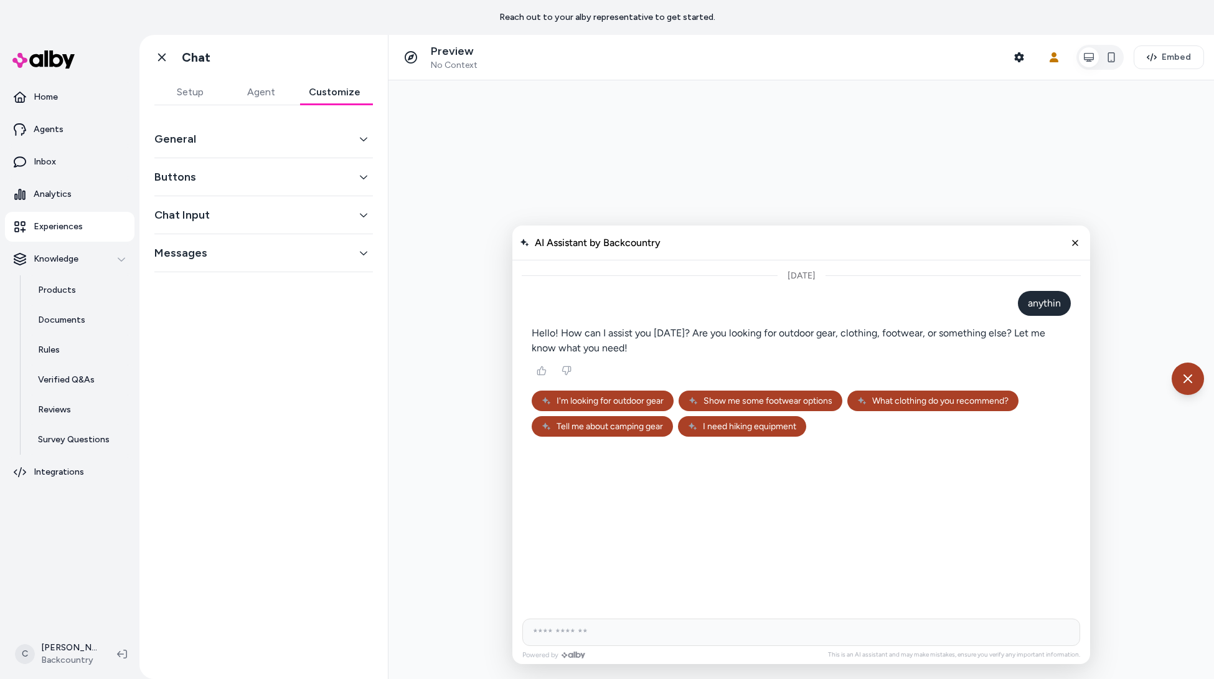
click at [251, 179] on button "Buttons" at bounding box center [263, 176] width 219 height 17
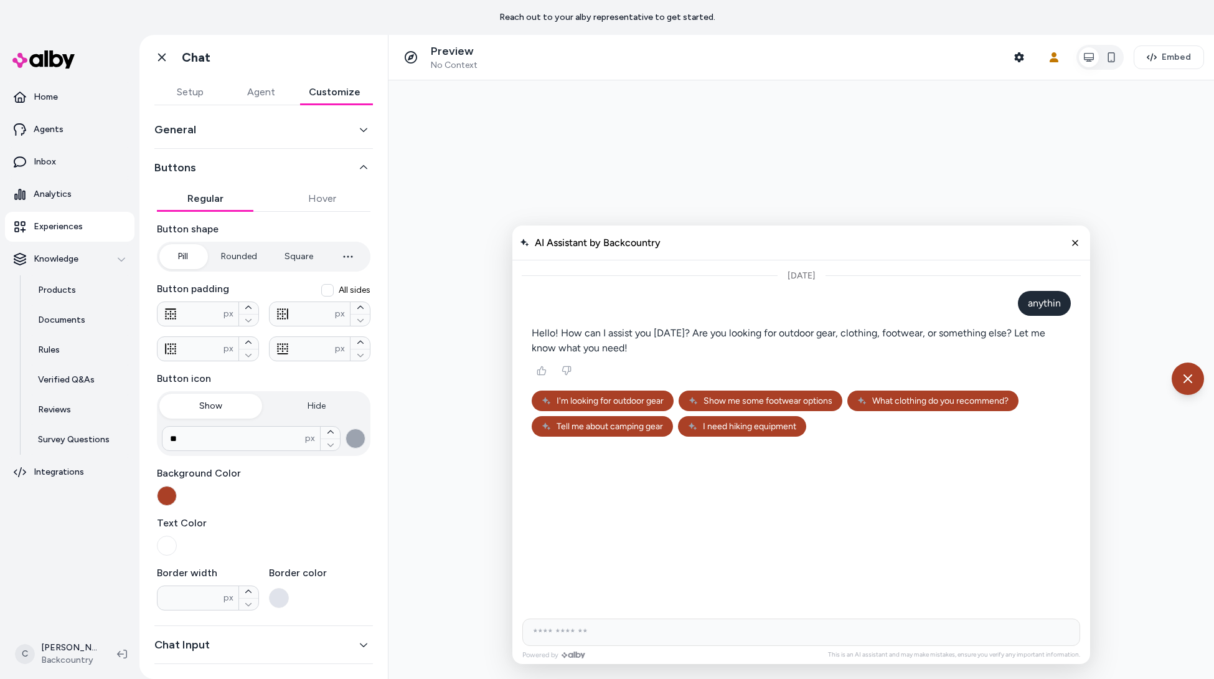
scroll to position [48, 0]
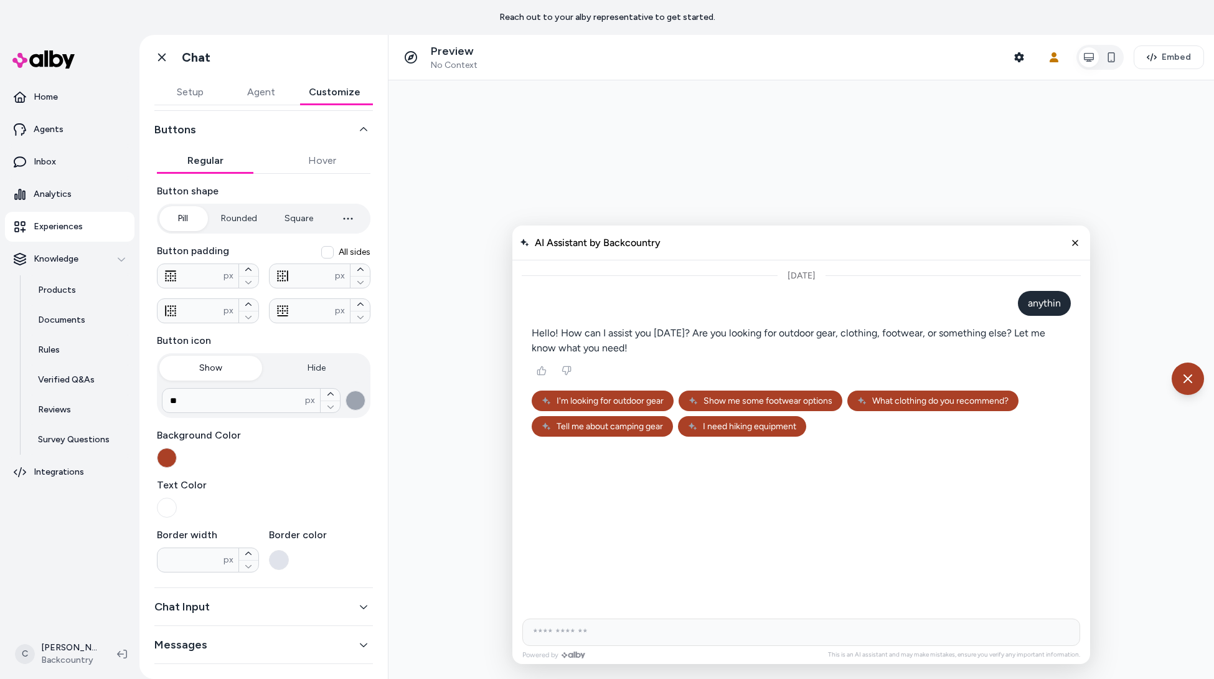
click at [304, 473] on div "Button shape Pill Rounded Square **** px Button padding All sides * px ** px **…" at bounding box center [264, 378] width 214 height 388
click at [307, 364] on button "Hide" at bounding box center [316, 367] width 103 height 25
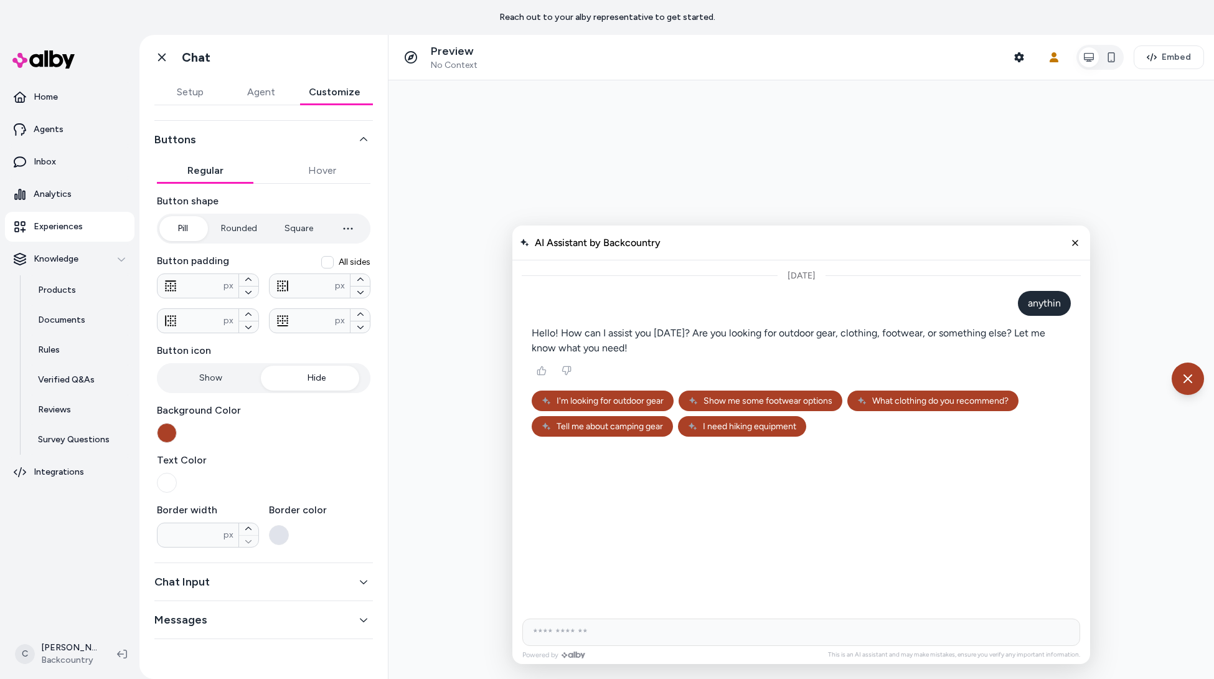
click at [185, 386] on button "Show" at bounding box center [210, 377] width 103 height 25
click at [306, 377] on button "Hide" at bounding box center [316, 377] width 103 height 25
click at [239, 371] on button "Show" at bounding box center [210, 377] width 103 height 25
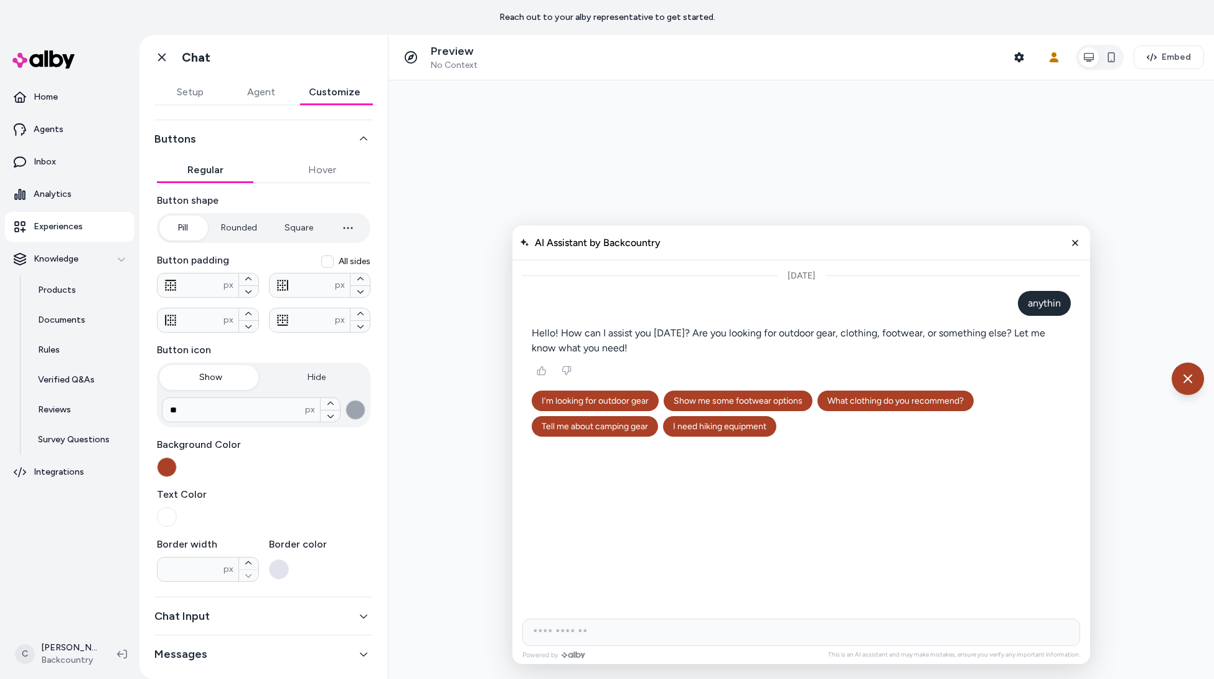
click at [310, 386] on button "Hide" at bounding box center [316, 377] width 103 height 25
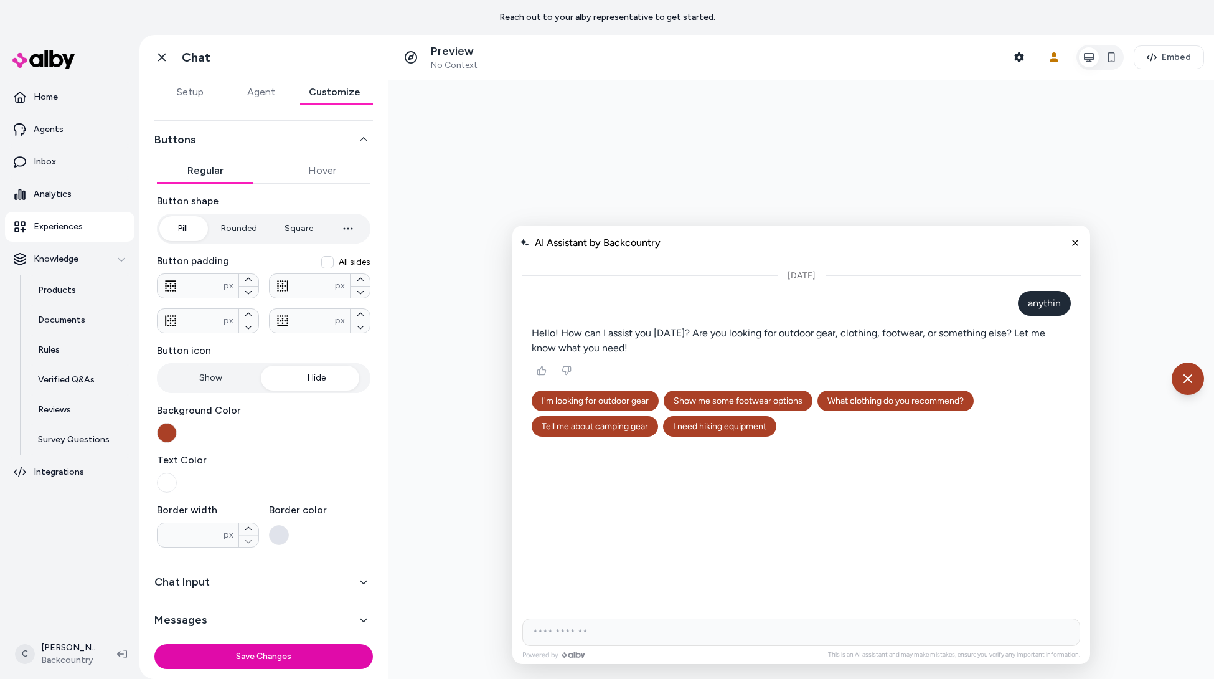
click at [250, 360] on div "Button icon Show Hide ** px" at bounding box center [264, 368] width 214 height 50
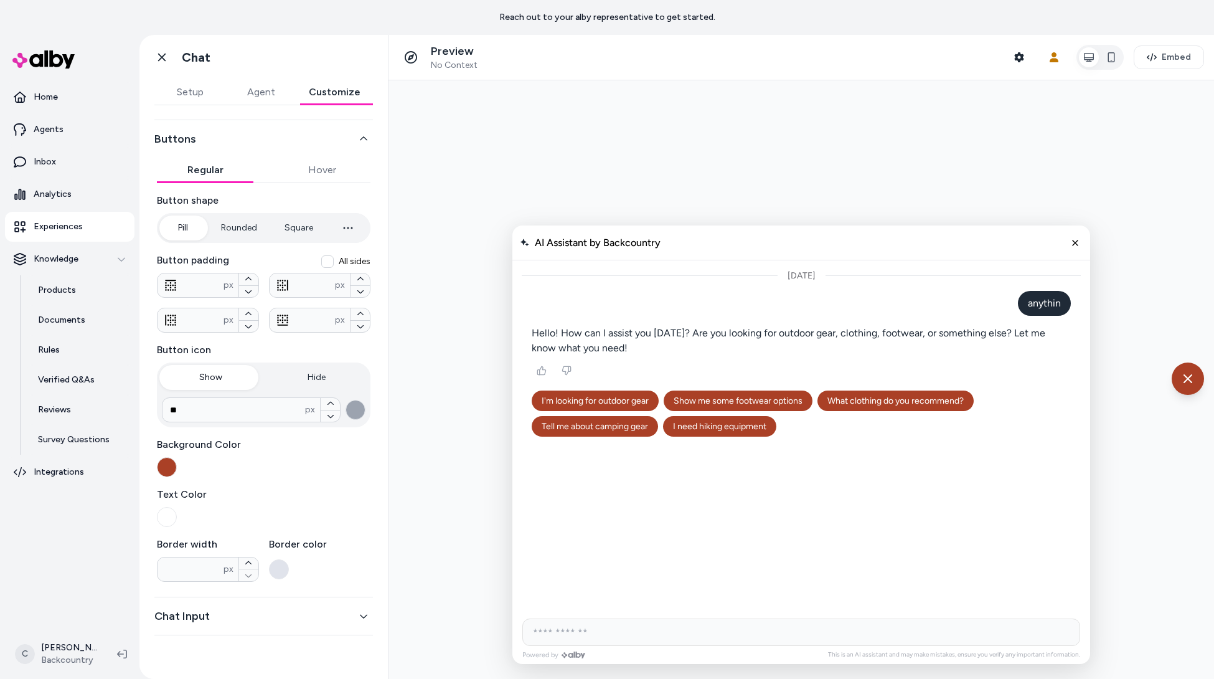
click at [241, 375] on button "Show" at bounding box center [210, 377] width 103 height 25
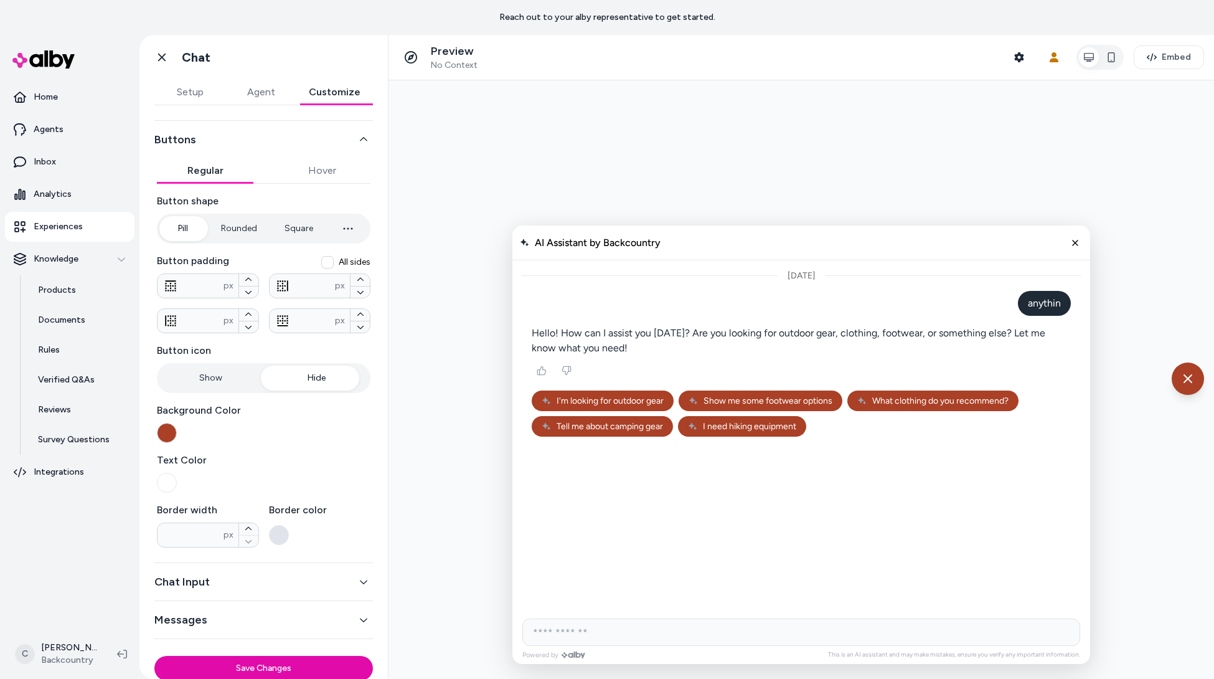
click at [330, 380] on button "Hide" at bounding box center [316, 377] width 103 height 25
click at [191, 381] on button "Show" at bounding box center [210, 377] width 103 height 25
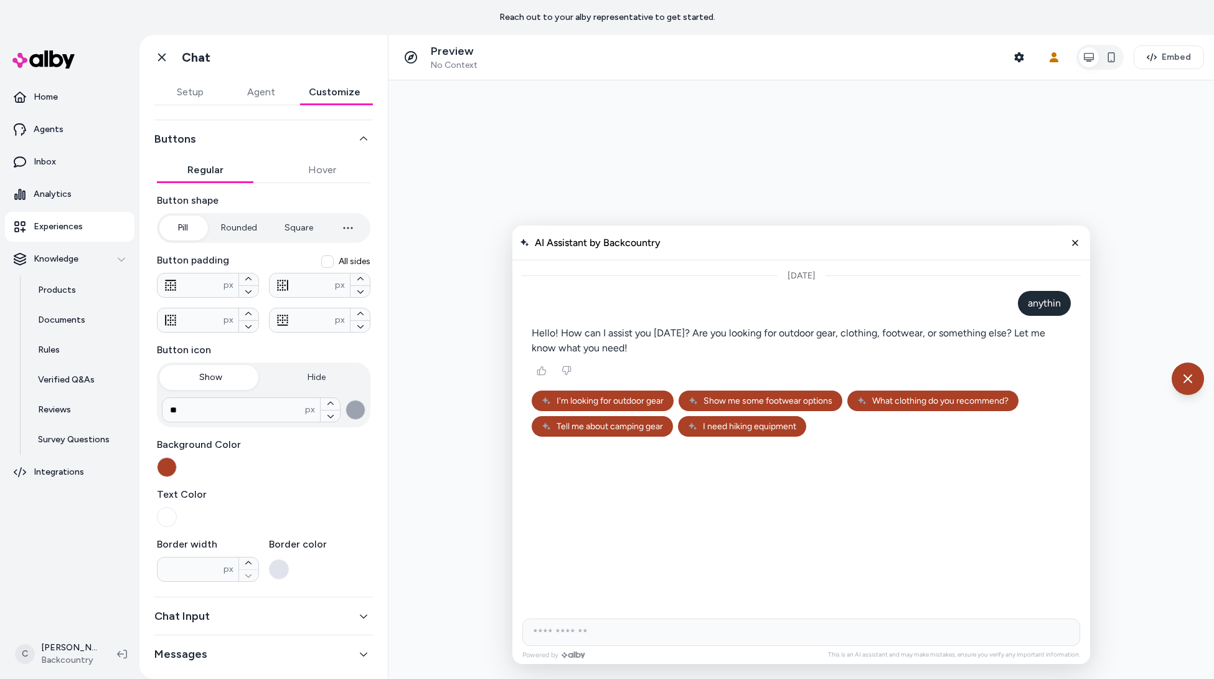
click at [347, 410] on button "button" at bounding box center [356, 410] width 20 height 20
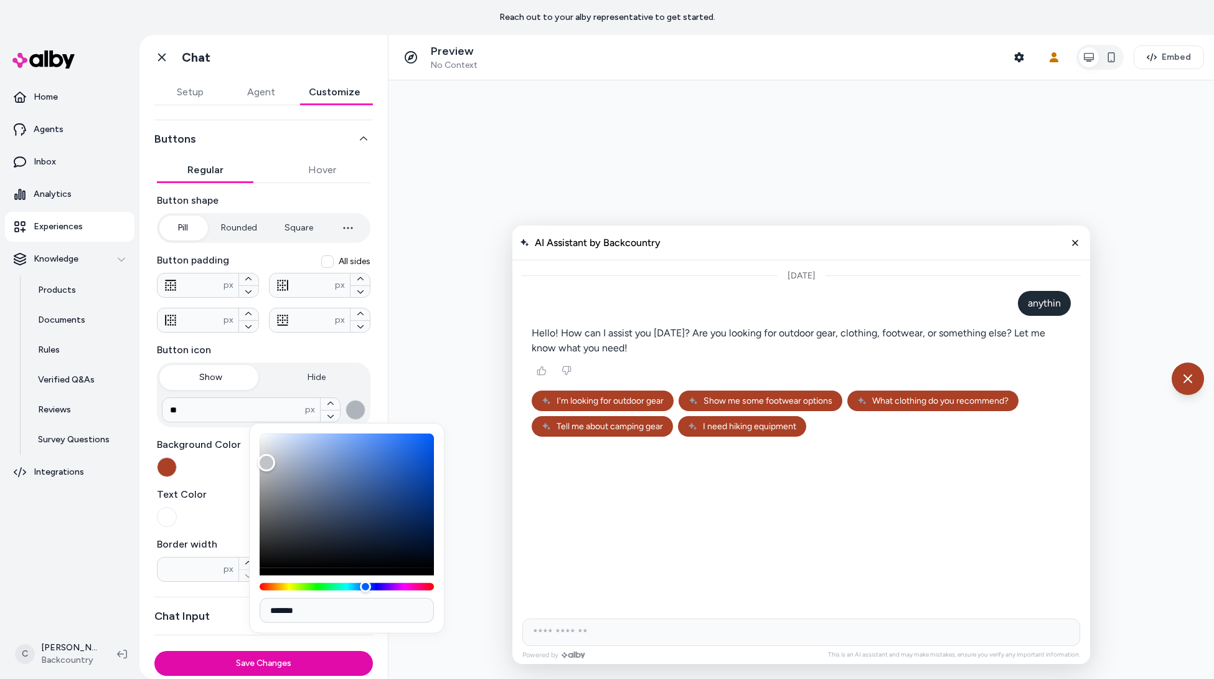
type input "*******"
drag, startPoint x: 266, startPoint y: 463, endPoint x: 234, endPoint y: 396, distance: 74.1
click at [234, 396] on body "Reach out to your alby representative to get started. Home Agents Inbox Analyti…" at bounding box center [607, 339] width 1214 height 679
click at [232, 504] on div "Text Color" at bounding box center [264, 507] width 214 height 40
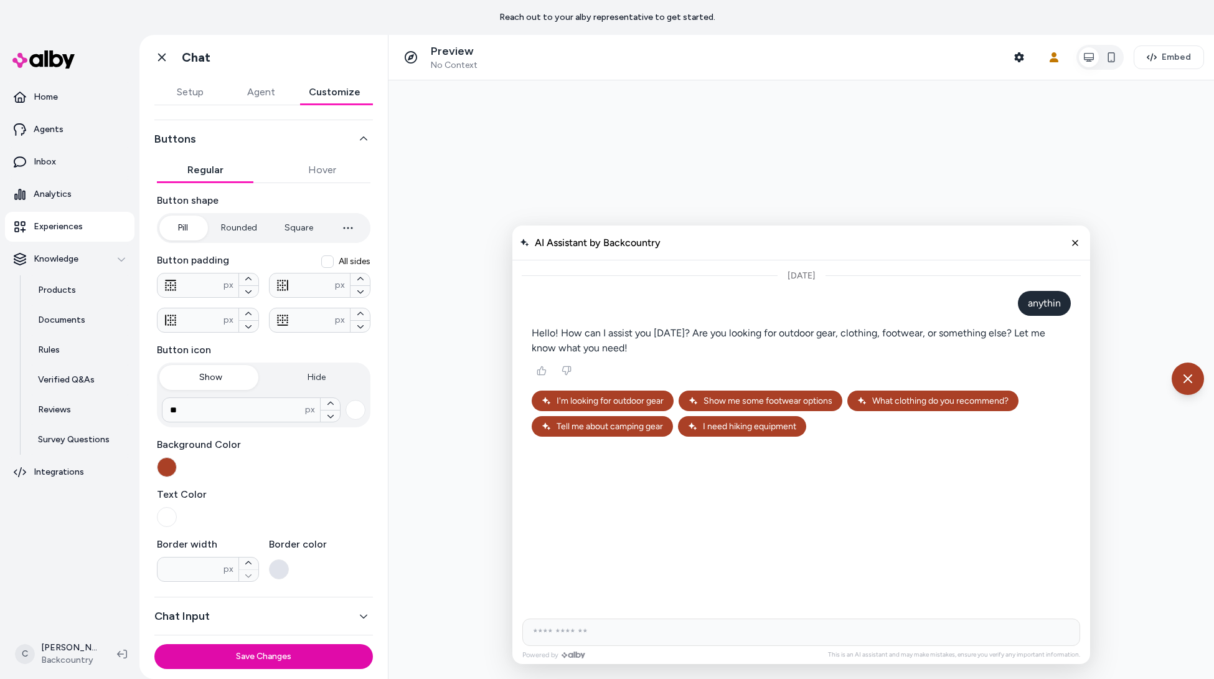
click at [174, 468] on button "button" at bounding box center [167, 467] width 20 height 20
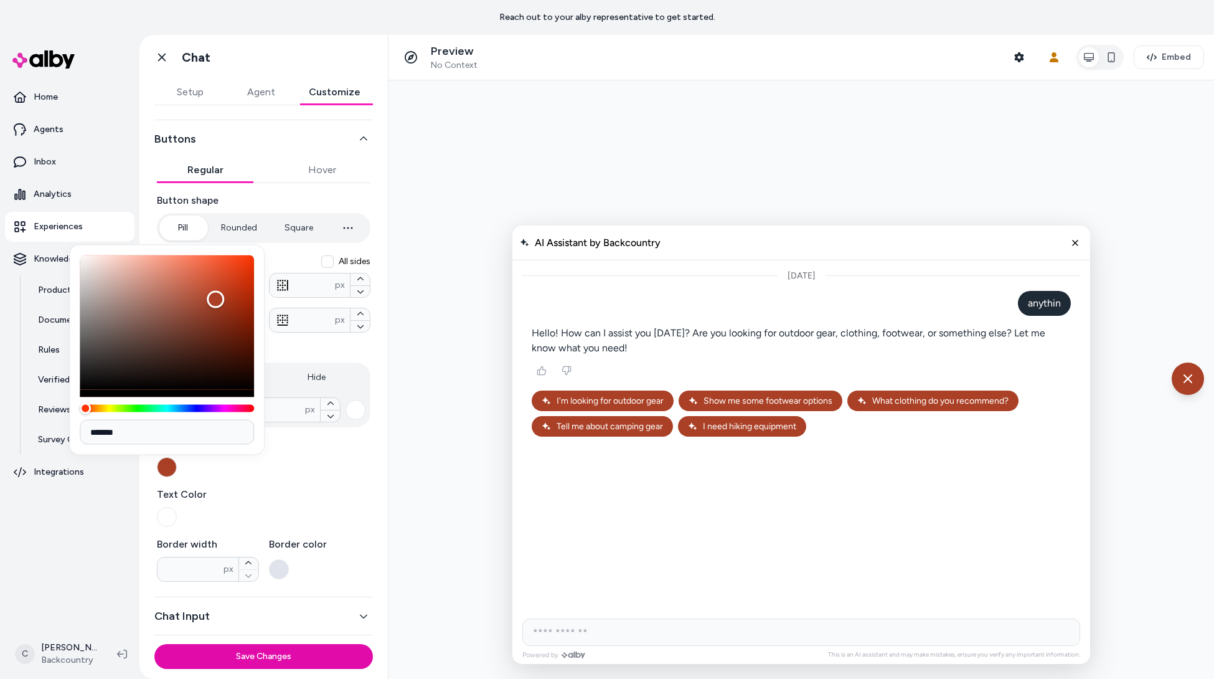
drag, startPoint x: 129, startPoint y: 428, endPoint x: 78, endPoint y: 423, distance: 51.2
click at [78, 423] on div "*******" at bounding box center [166, 350] width 195 height 210
drag, startPoint x: 369, startPoint y: 464, endPoint x: 365, endPoint y: 459, distance: 6.7
click at [370, 464] on div "General Buttons Regular Hover Button shape Pill Rounded Square **** px Button p…" at bounding box center [263, 334] width 248 height 534
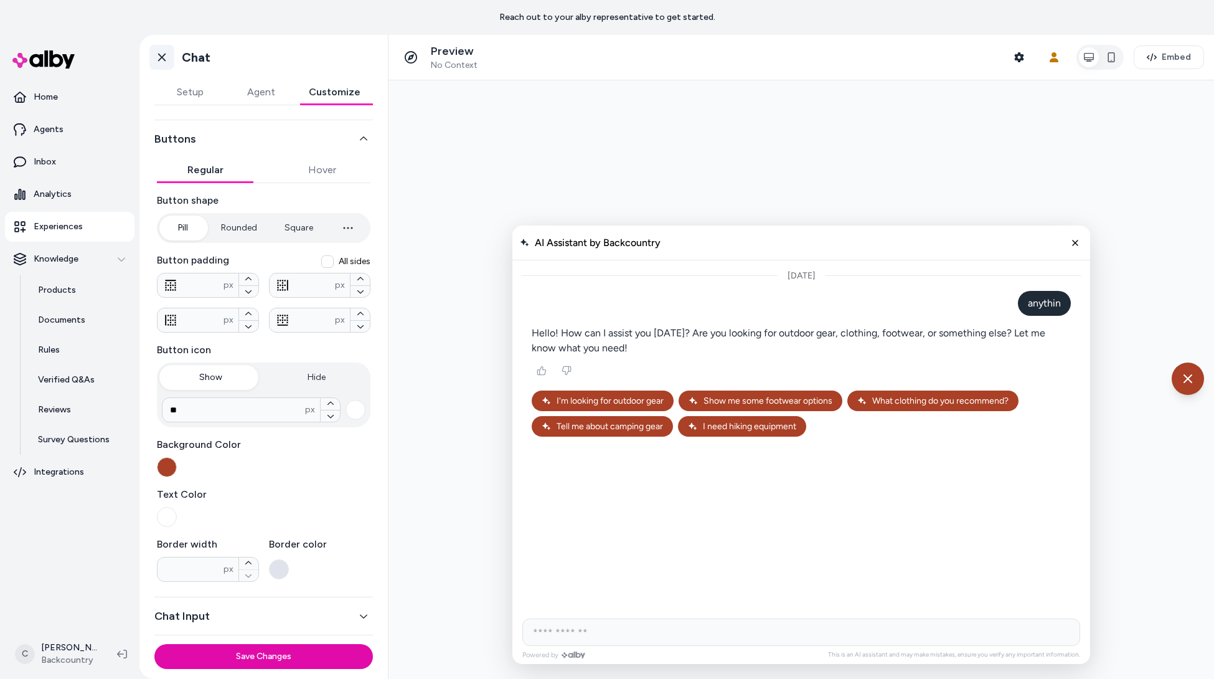
click at [167, 60] on icon at bounding box center [162, 57] width 12 height 12
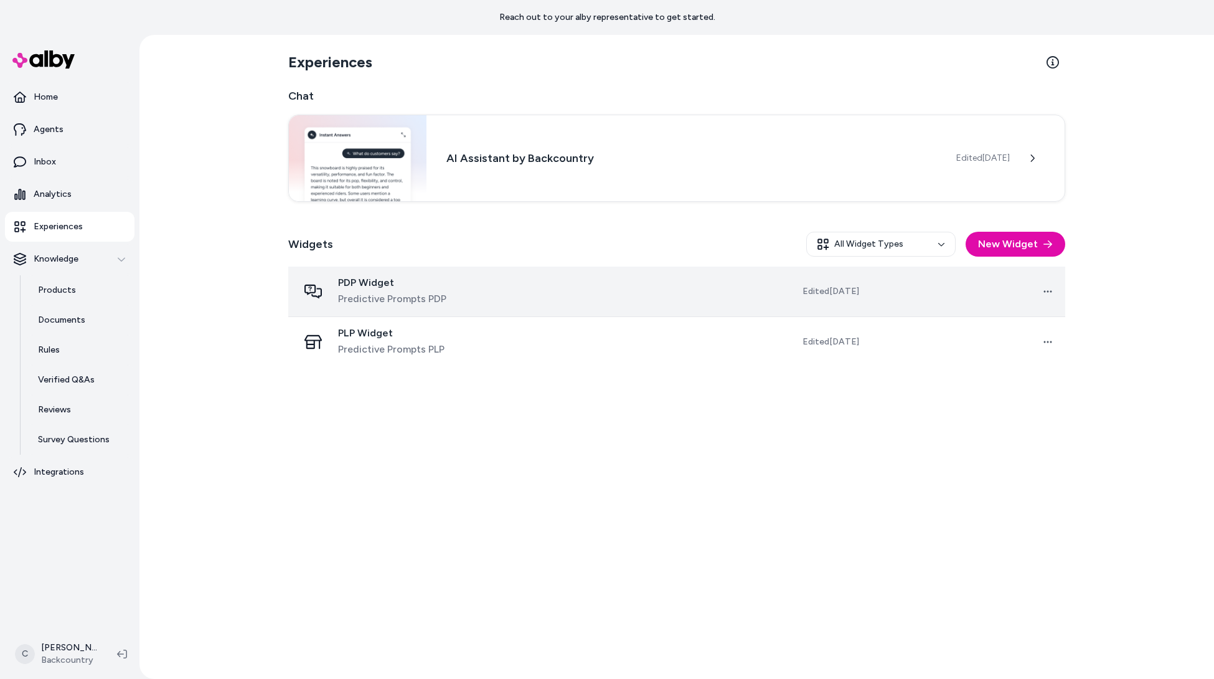
click at [521, 285] on td at bounding box center [610, 291] width 196 height 50
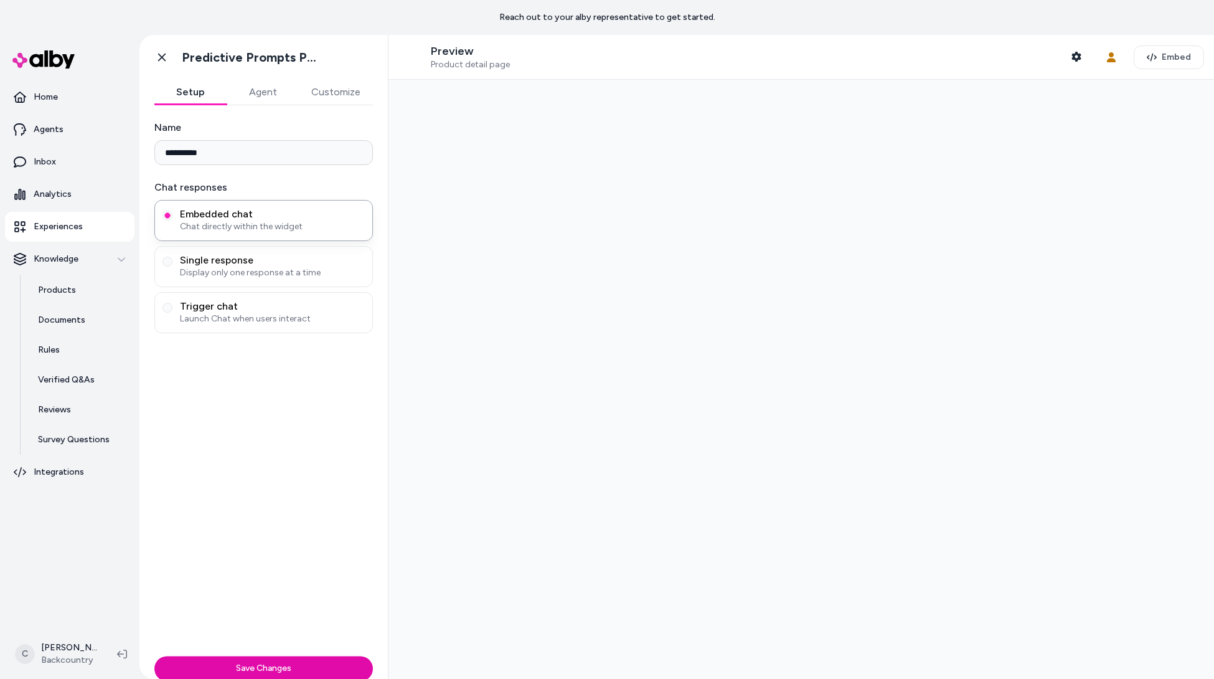
click at [391, 294] on div at bounding box center [800, 379] width 825 height 599
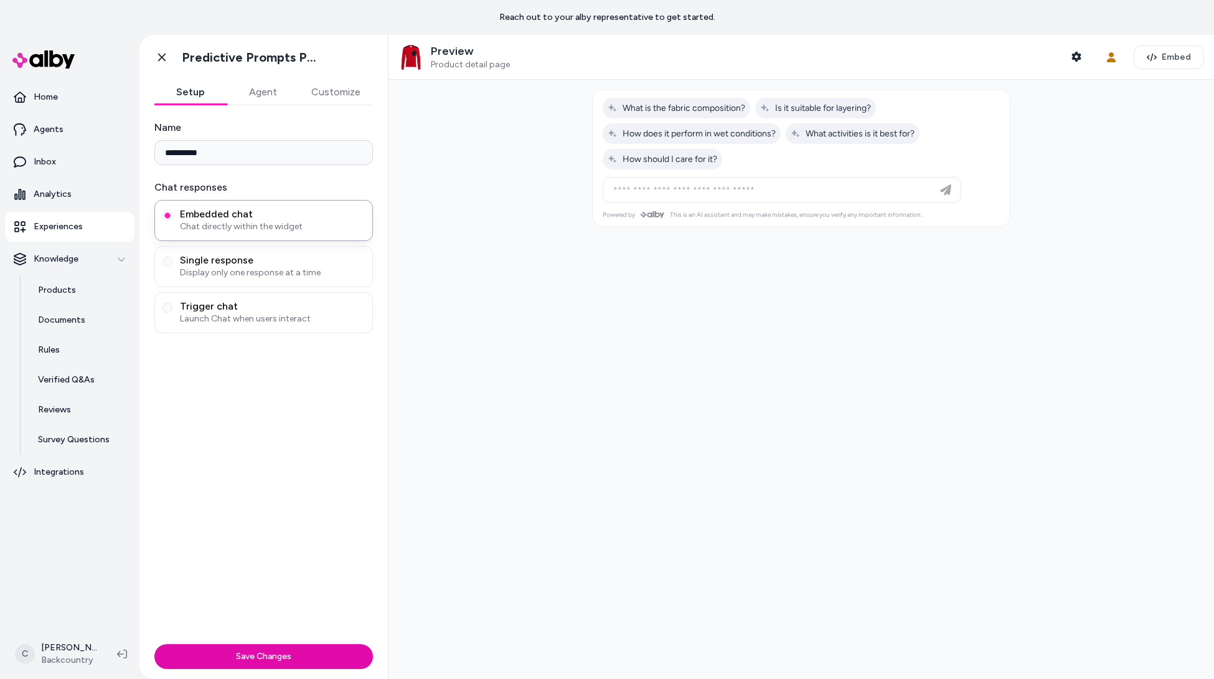
click at [270, 91] on button "Agent" at bounding box center [263, 92] width 72 height 25
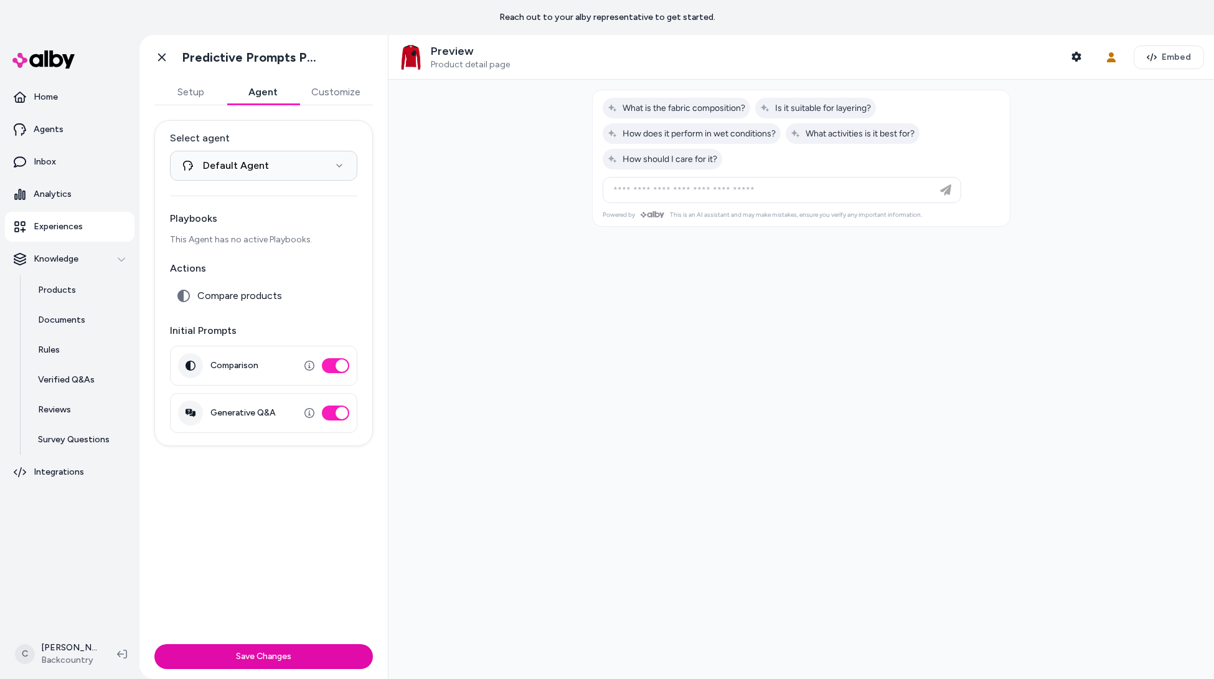
click at [327, 90] on button "Customize" at bounding box center [336, 92] width 74 height 25
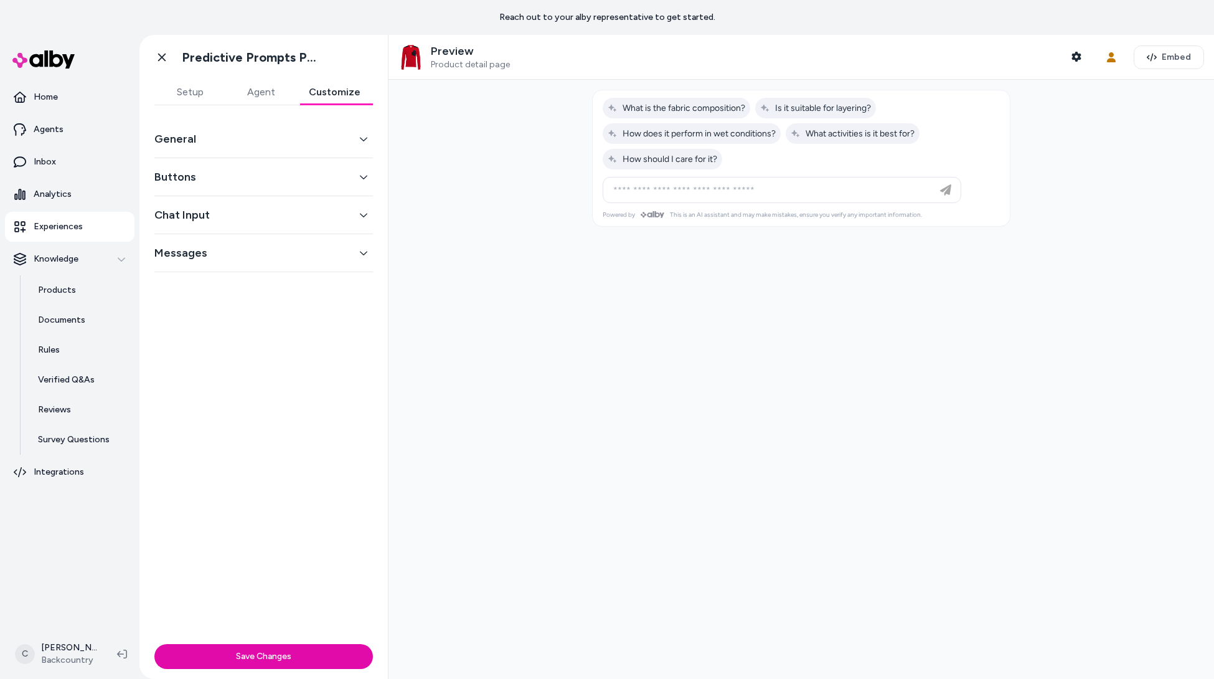
click at [255, 139] on button "General" at bounding box center [263, 138] width 219 height 17
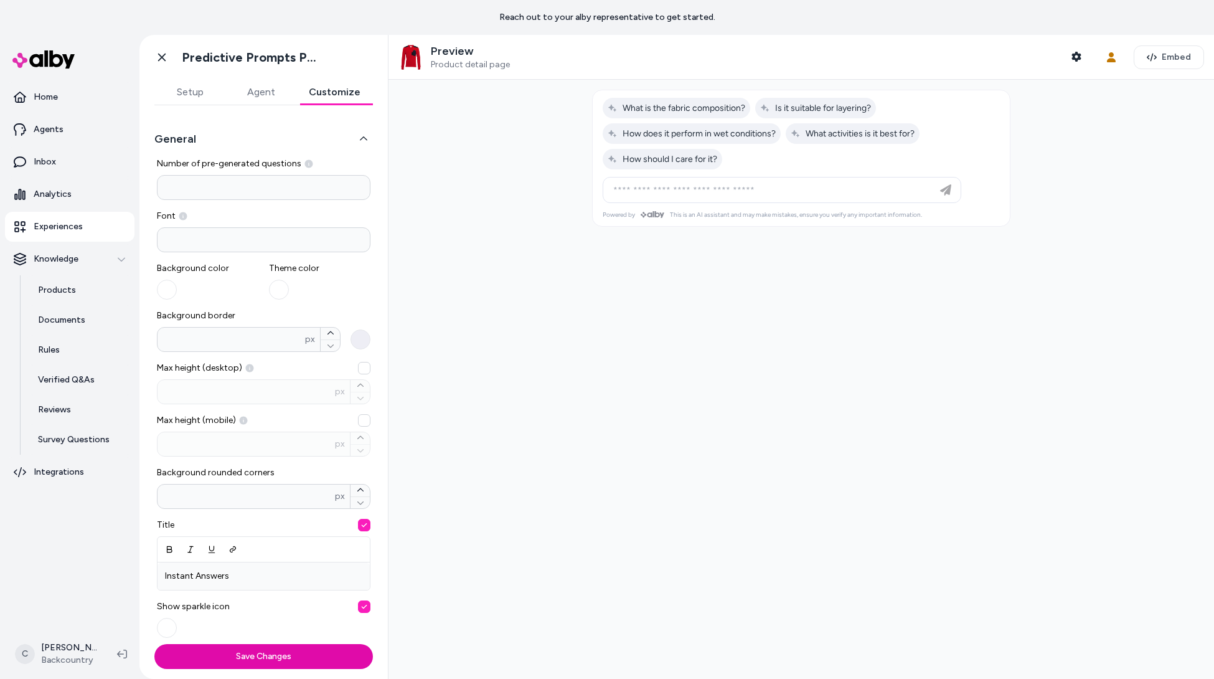
click at [255, 139] on button "General" at bounding box center [263, 138] width 219 height 17
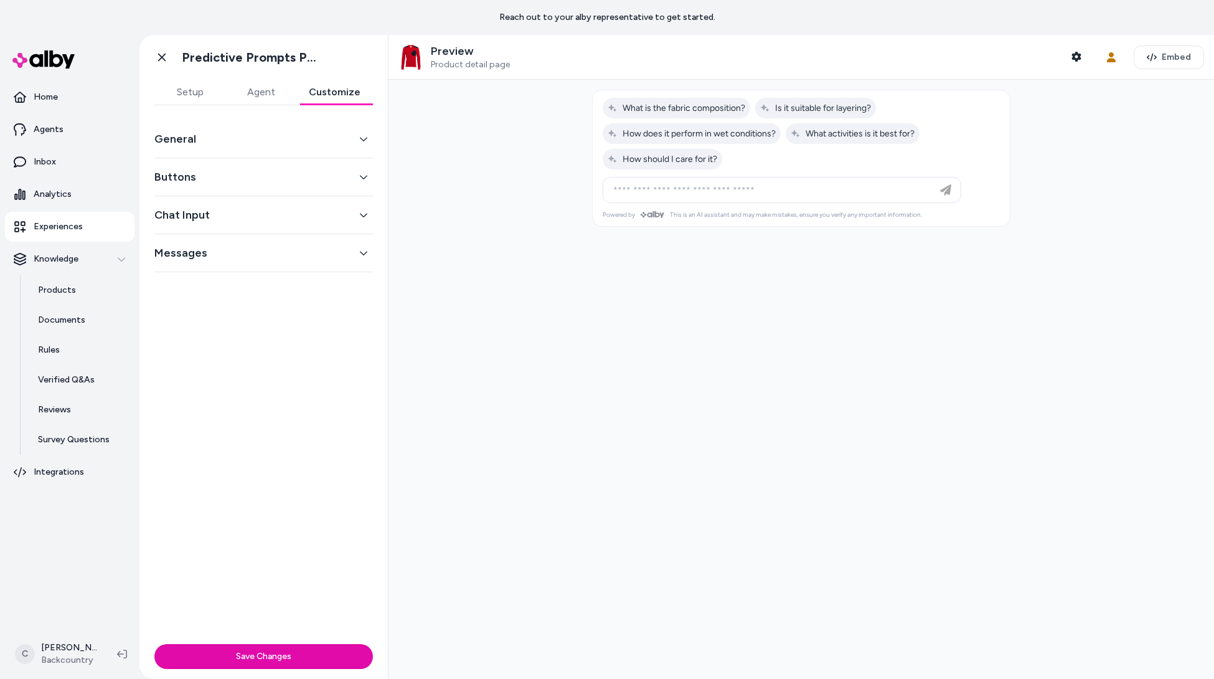
click at [246, 184] on button "Buttons" at bounding box center [263, 176] width 219 height 17
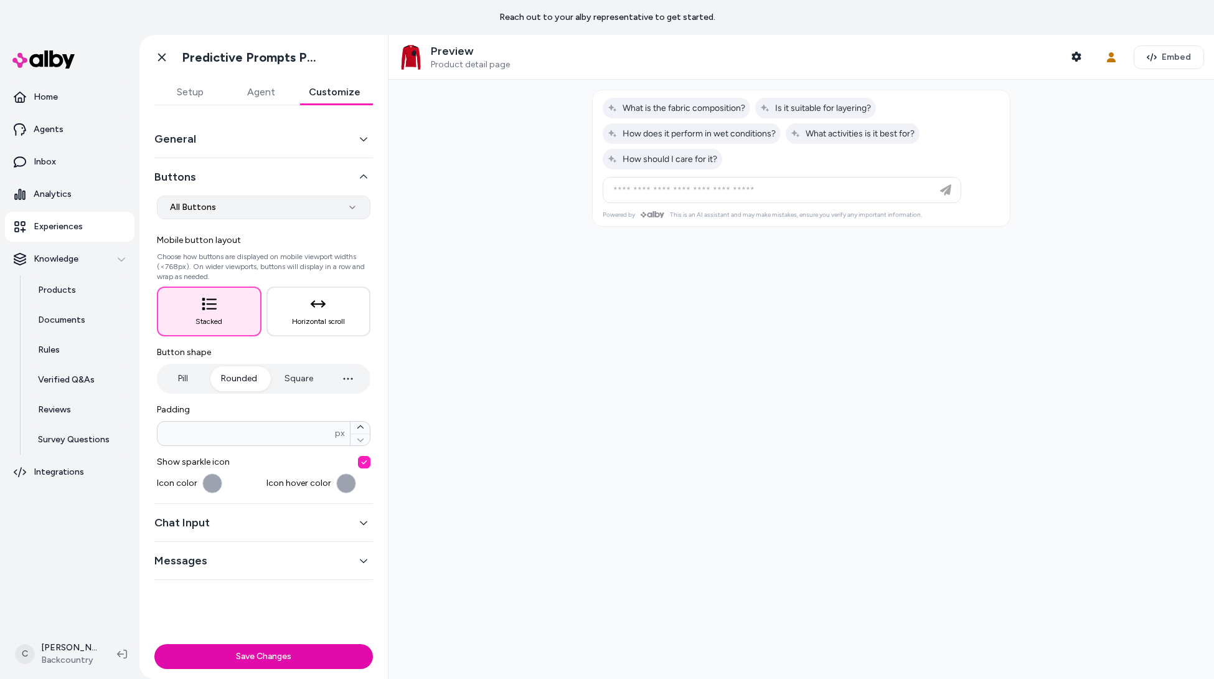
click at [227, 198] on html "**********" at bounding box center [607, 339] width 1214 height 679
click at [222, 211] on html "**********" at bounding box center [607, 339] width 1214 height 679
click at [217, 144] on button "General" at bounding box center [263, 138] width 219 height 17
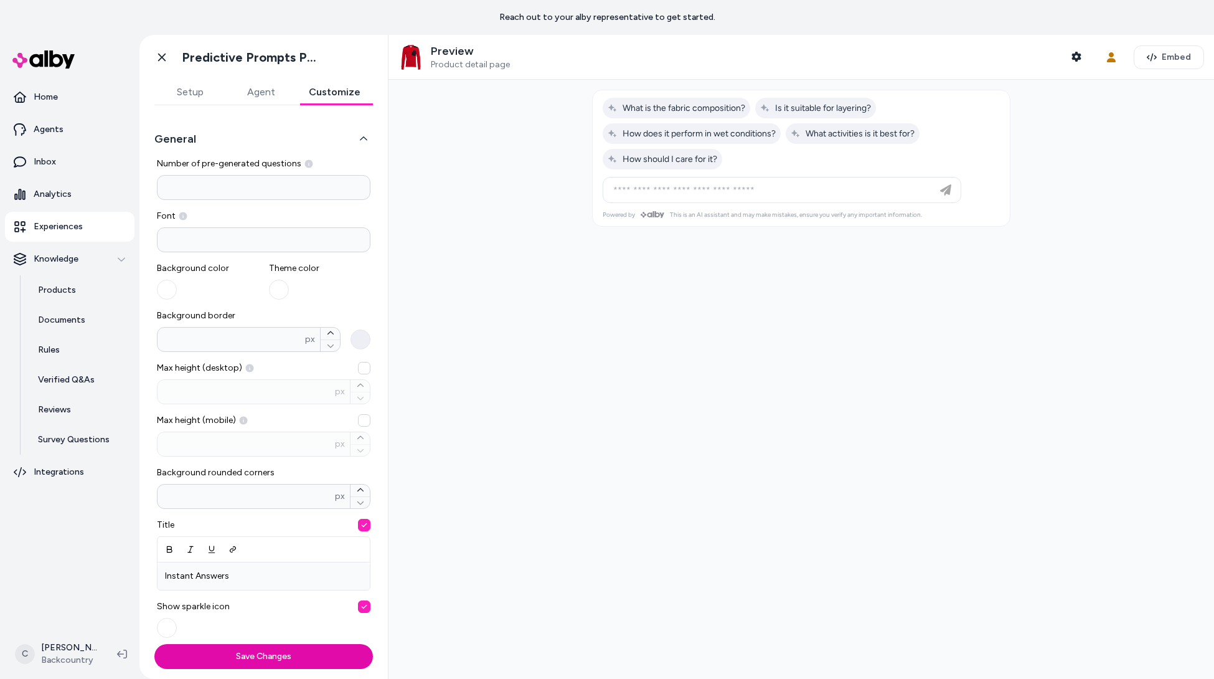
click at [217, 144] on button "General" at bounding box center [263, 138] width 219 height 17
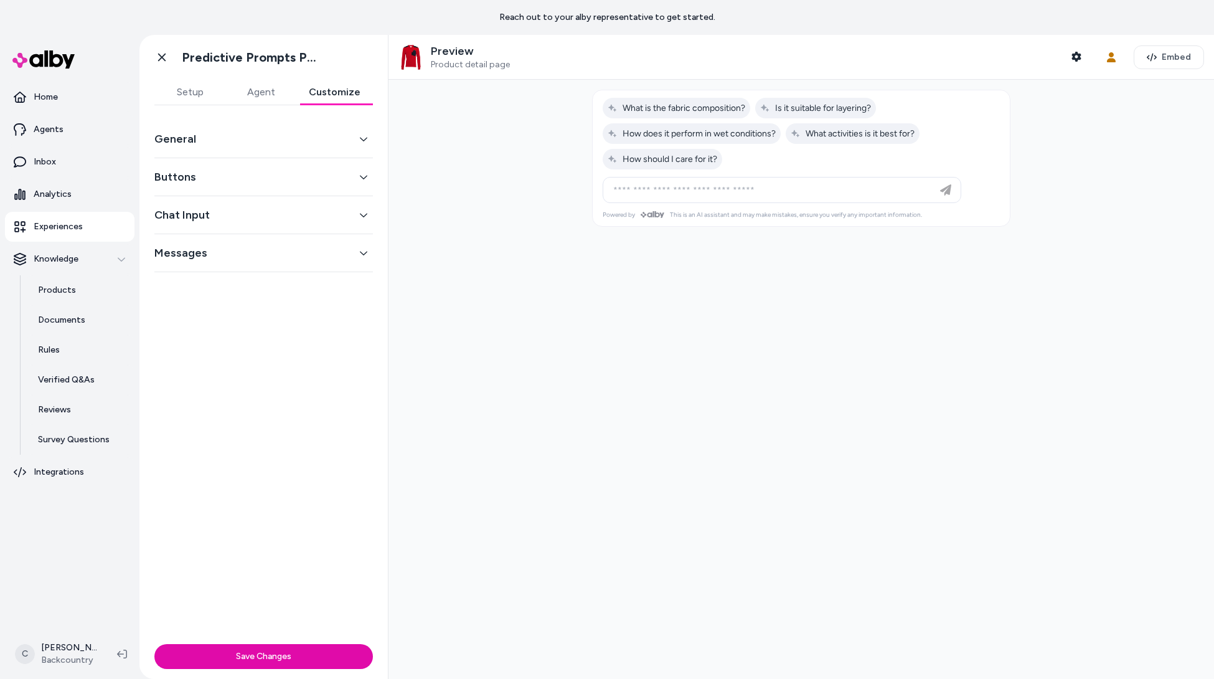
click at [189, 230] on div "Chat Input" at bounding box center [263, 215] width 219 height 38
click at [189, 222] on button "Chat Input" at bounding box center [263, 214] width 219 height 17
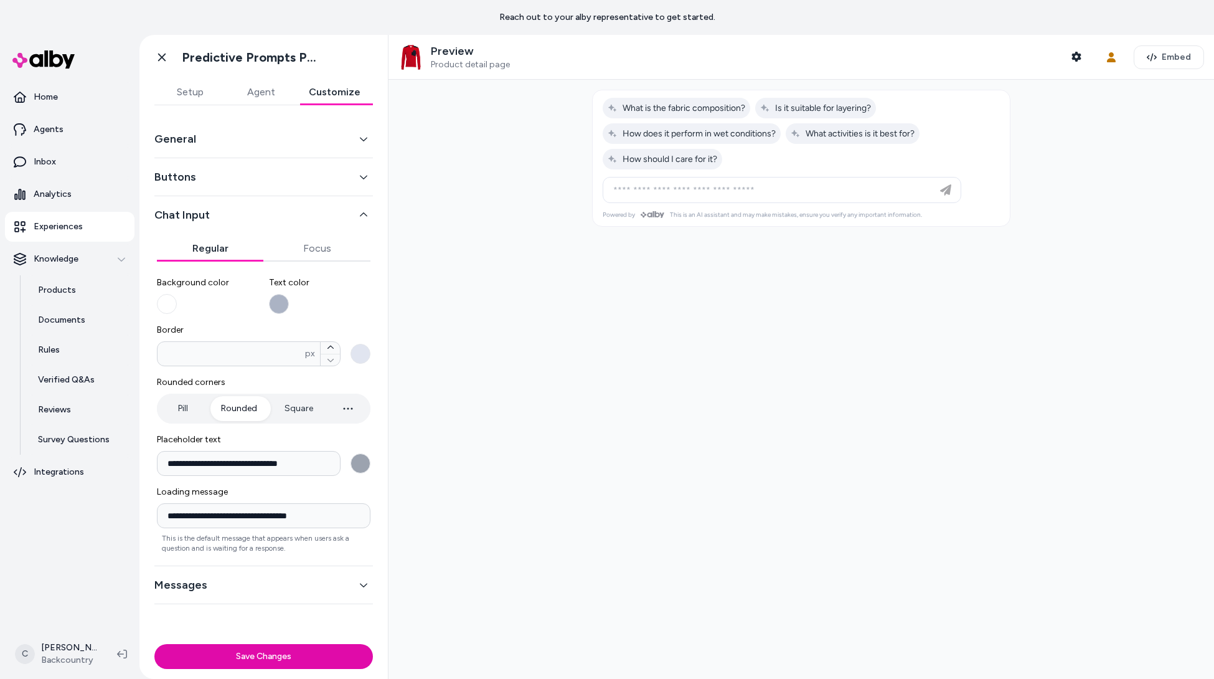
click at [165, 300] on button "Background color" at bounding box center [167, 304] width 20 height 20
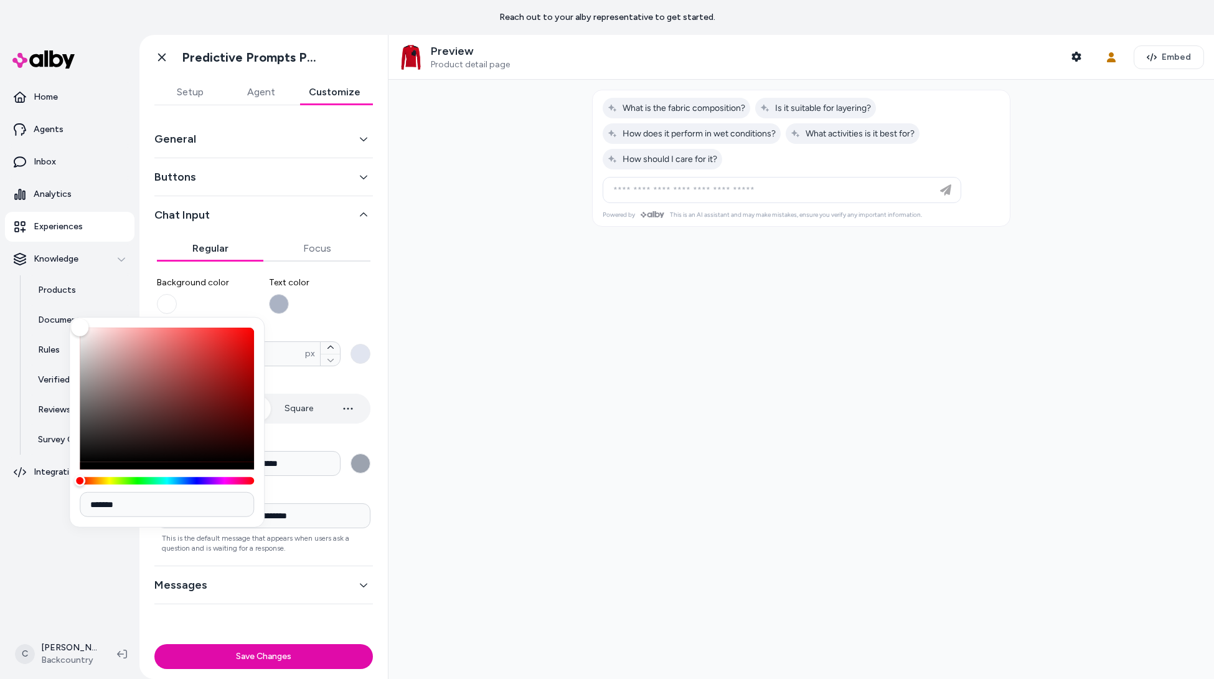
drag, startPoint x: 151, startPoint y: 506, endPoint x: 45, endPoint y: 499, distance: 106.7
click at [45, 499] on body "**********" at bounding box center [607, 339] width 1214 height 679
click at [167, 498] on input "*******" at bounding box center [167, 504] width 174 height 25
paste input
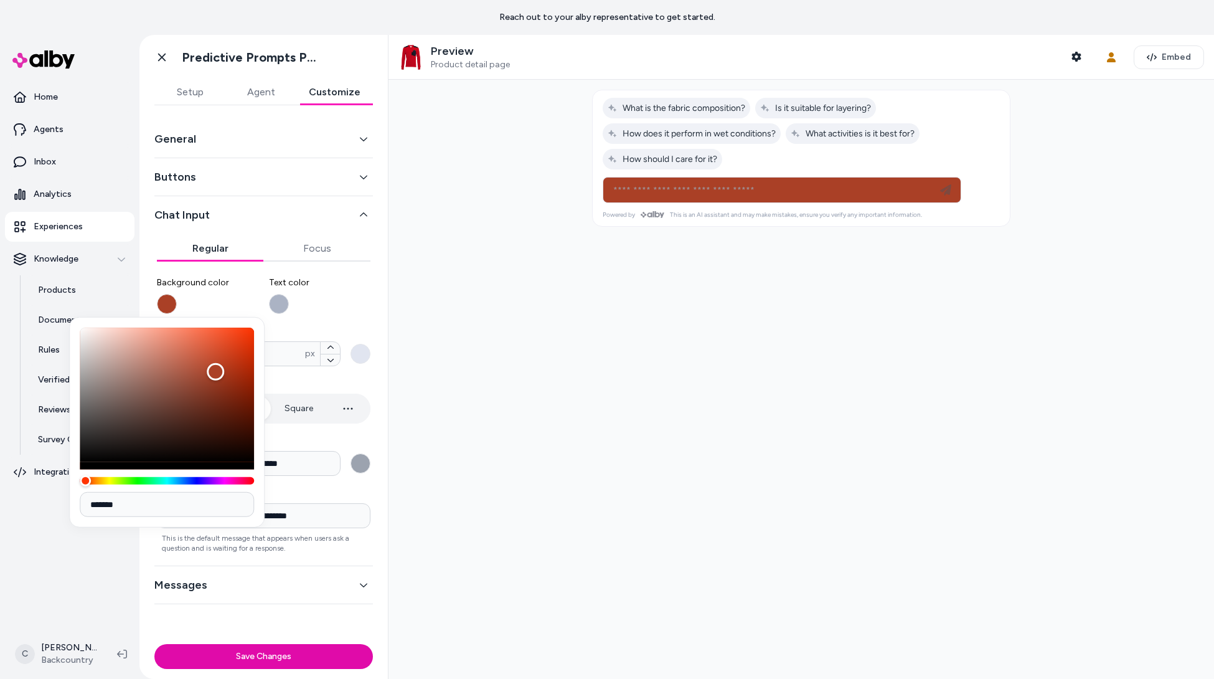
type input "*******"
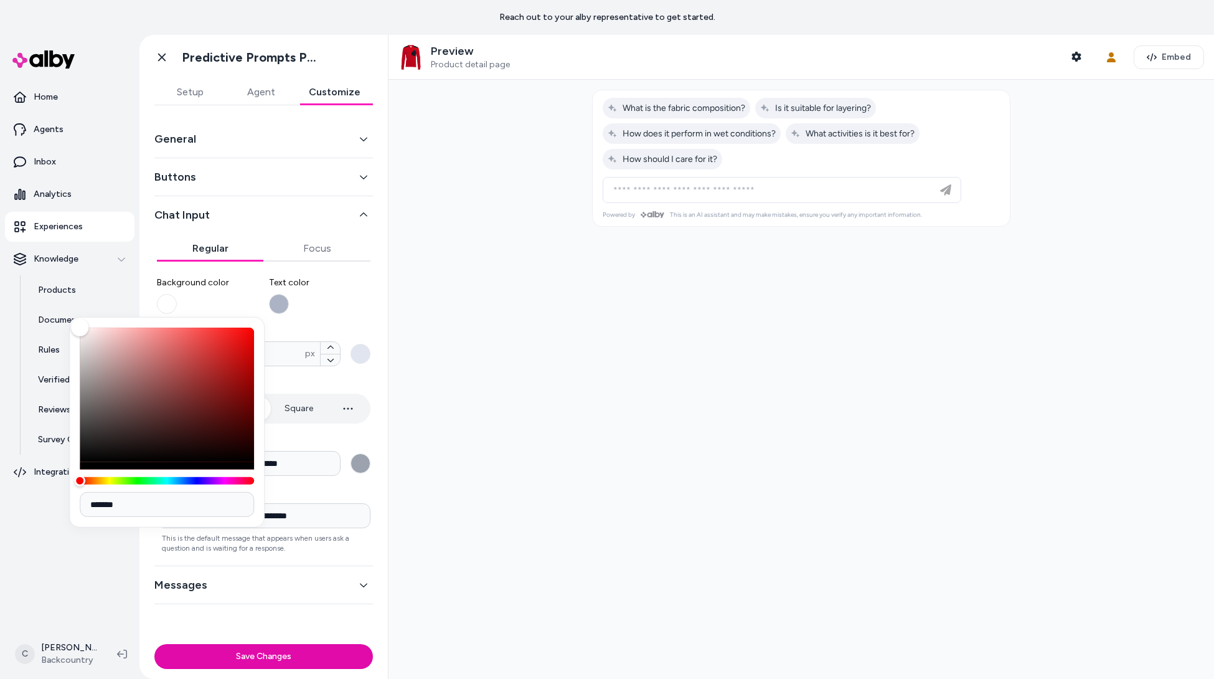
drag, startPoint x: 313, startPoint y: 191, endPoint x: 270, endPoint y: 190, distance: 42.3
click at [312, 191] on div "Buttons" at bounding box center [263, 177] width 219 height 38
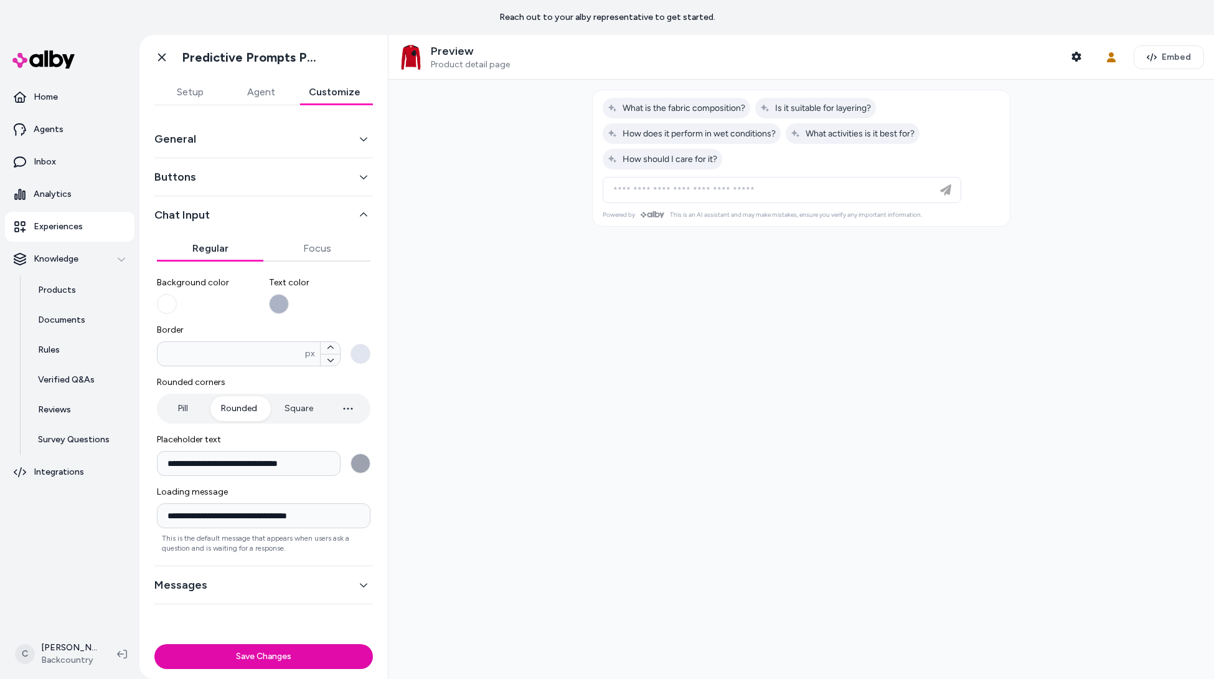
click at [237, 185] on button "Buttons" at bounding box center [263, 176] width 219 height 17
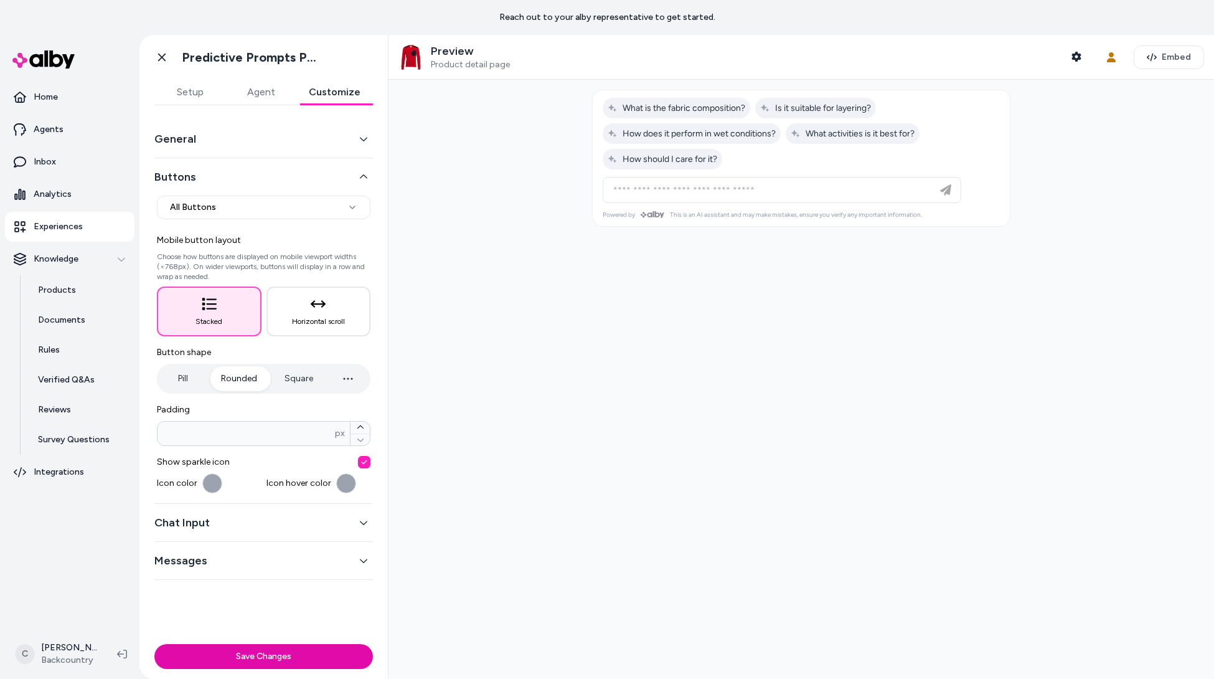
click at [296, 239] on span "Mobile button layout" at bounding box center [264, 240] width 214 height 12
click at [195, 562] on button "Messages" at bounding box center [263, 560] width 219 height 17
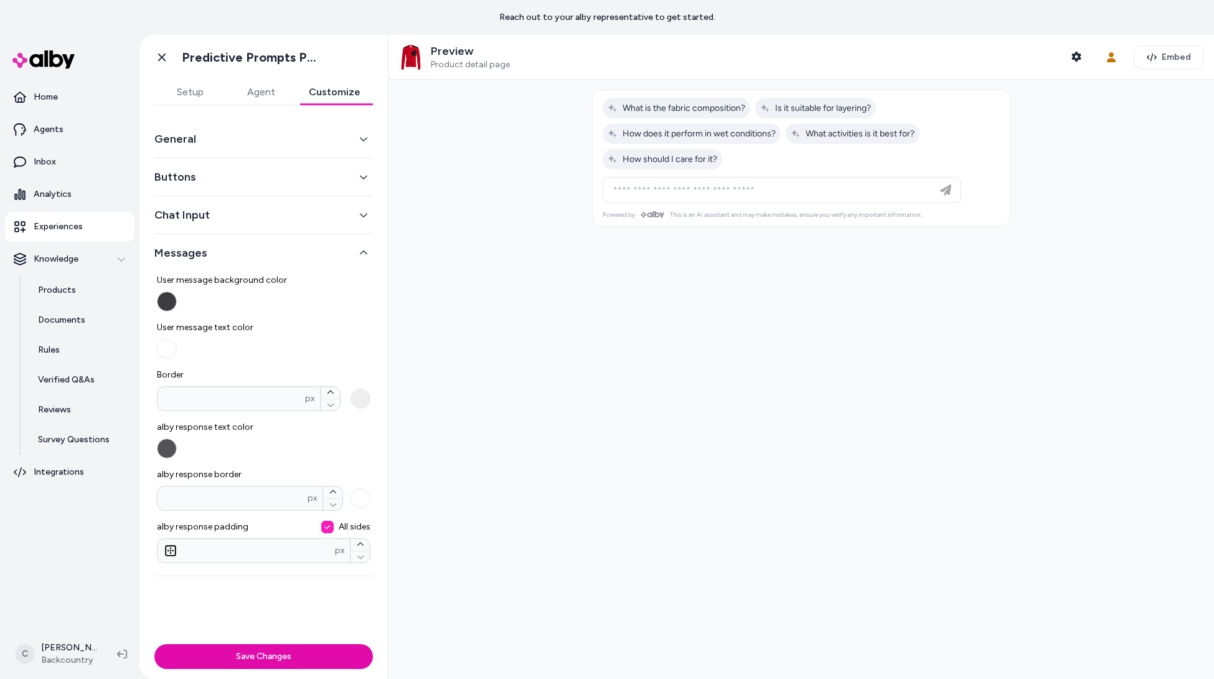
click at [167, 440] on button "alby response text color" at bounding box center [167, 448] width 20 height 20
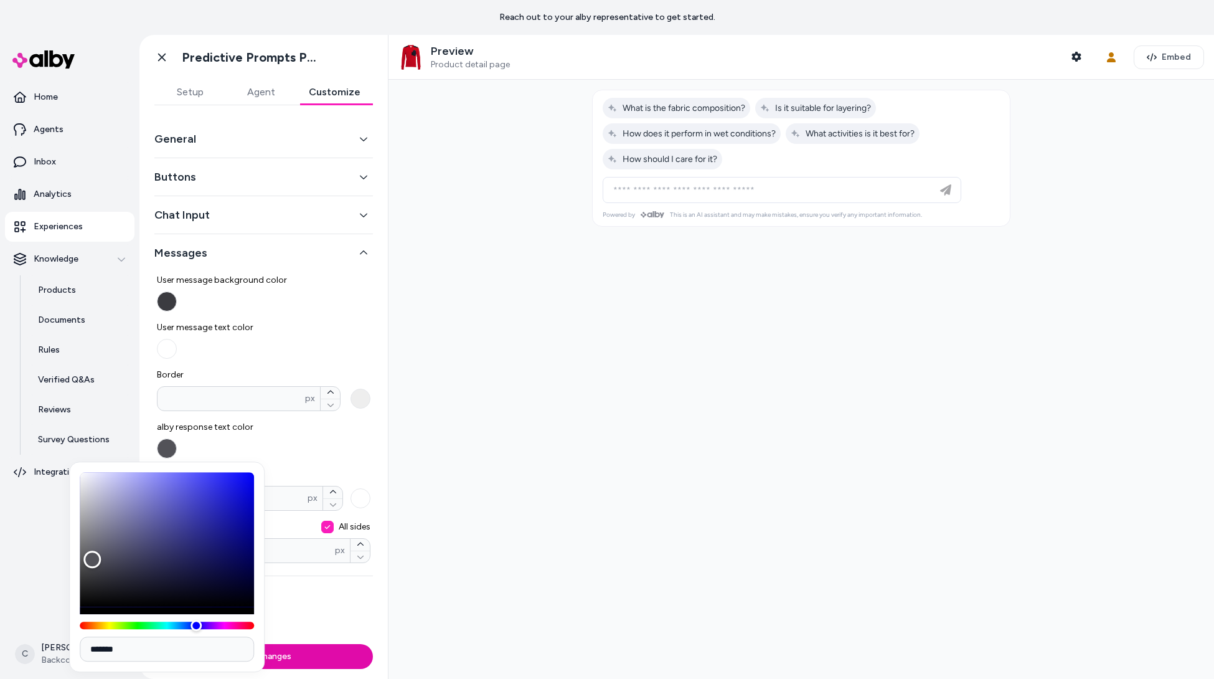
click at [141, 649] on input "*******" at bounding box center [167, 648] width 174 height 25
paste input
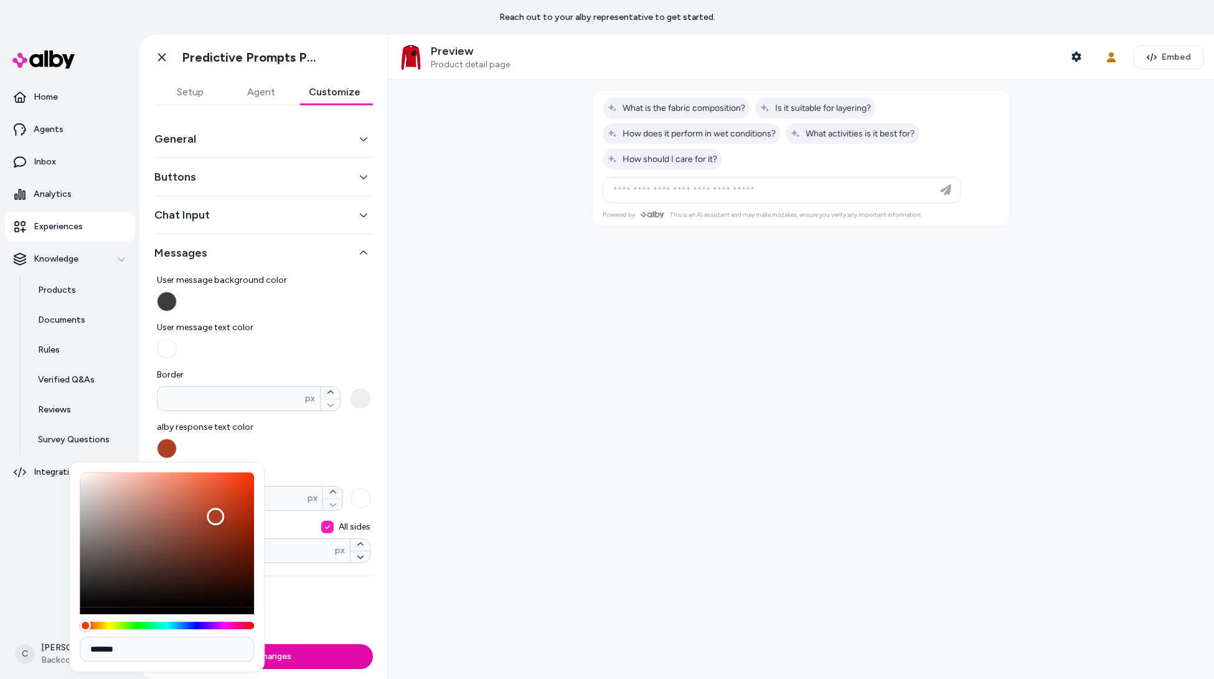
type input "*******"
click at [350, 431] on span "alby response text color" at bounding box center [264, 427] width 214 height 12
click at [177, 438] on button "alby response text color" at bounding box center [167, 448] width 20 height 20
drag, startPoint x: 217, startPoint y: 415, endPoint x: 225, endPoint y: 416, distance: 8.1
click at [217, 416] on div "User message background color User message text color Border * px alby response…" at bounding box center [264, 413] width 214 height 299
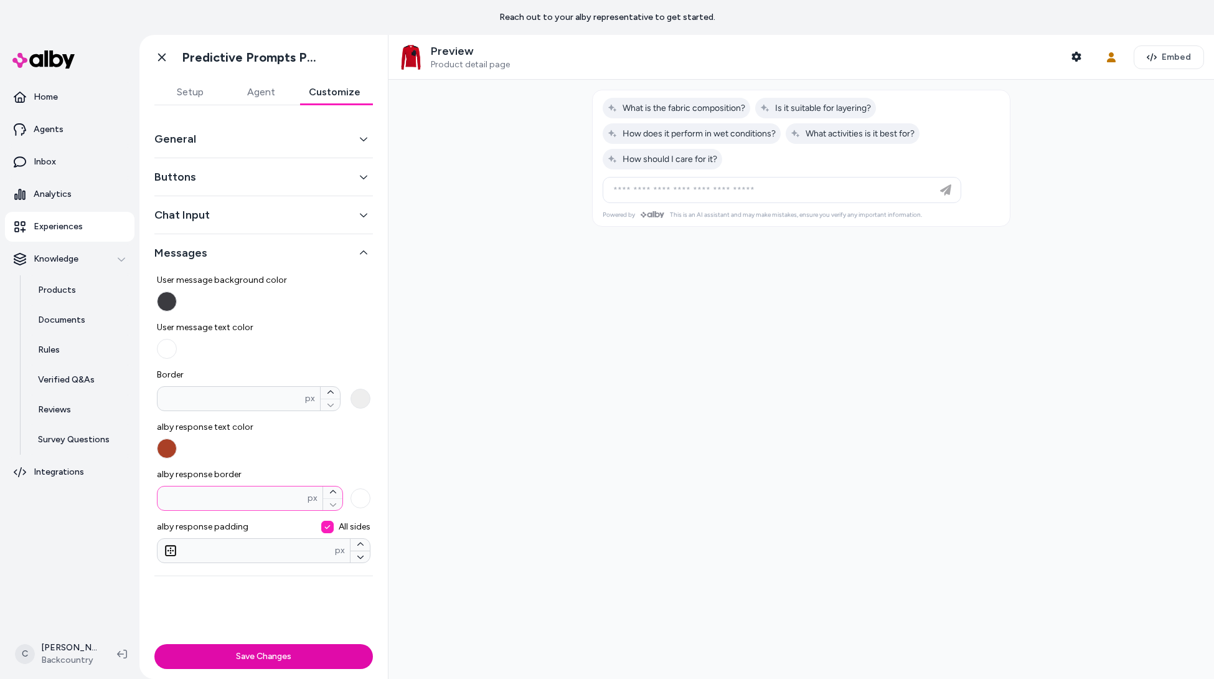
click at [227, 501] on input "alby response border px" at bounding box center [233, 498] width 150 height 12
click at [294, 454] on label "alby response text color" at bounding box center [264, 439] width 214 height 37
click at [177, 454] on button "alby response text color" at bounding box center [167, 448] width 20 height 20
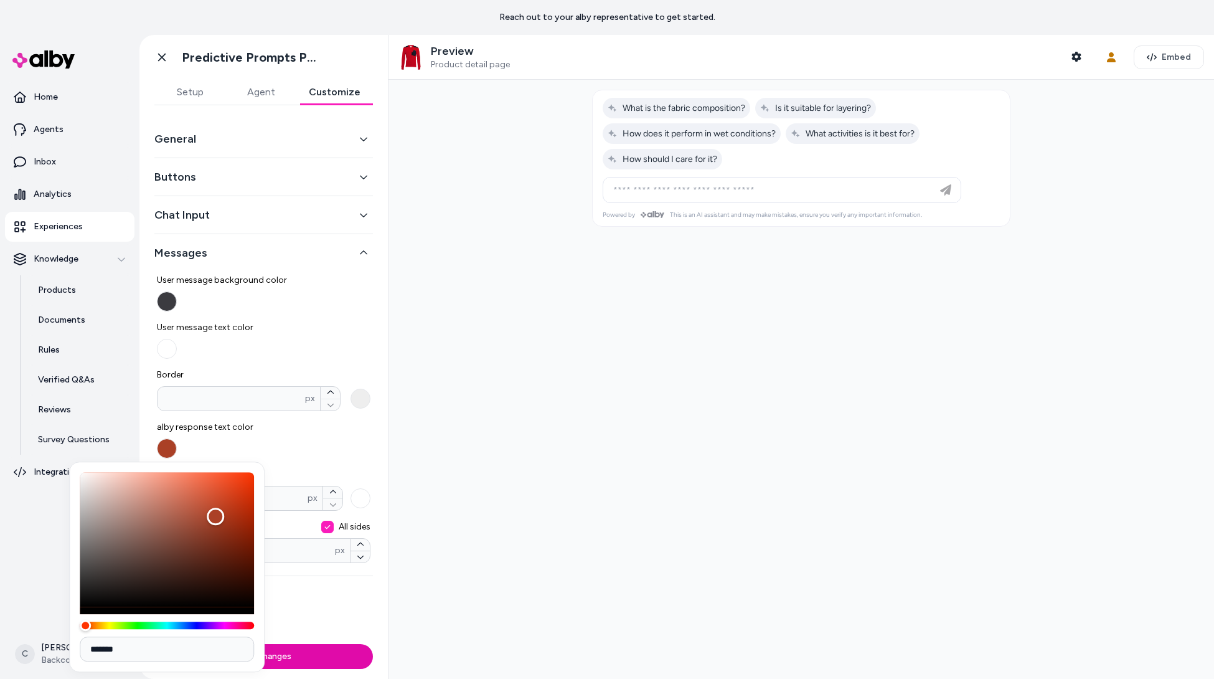
click at [237, 213] on button "Chat Input" at bounding box center [263, 214] width 219 height 17
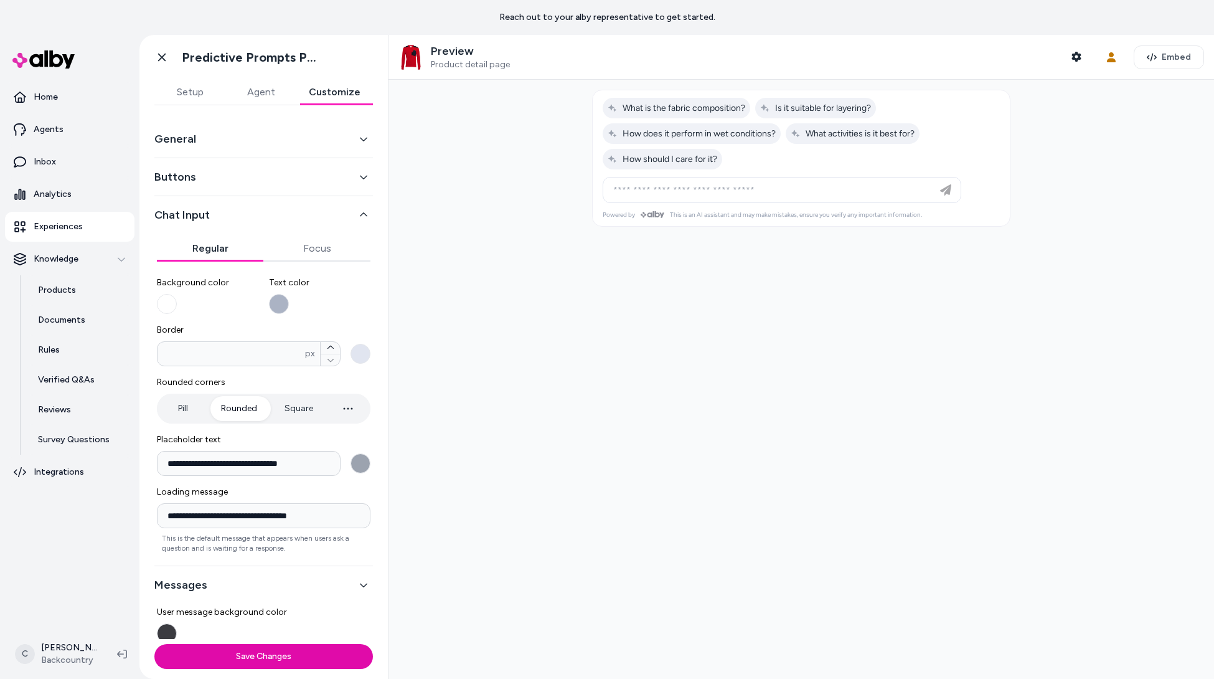
click at [228, 168] on button "Buttons" at bounding box center [263, 176] width 219 height 17
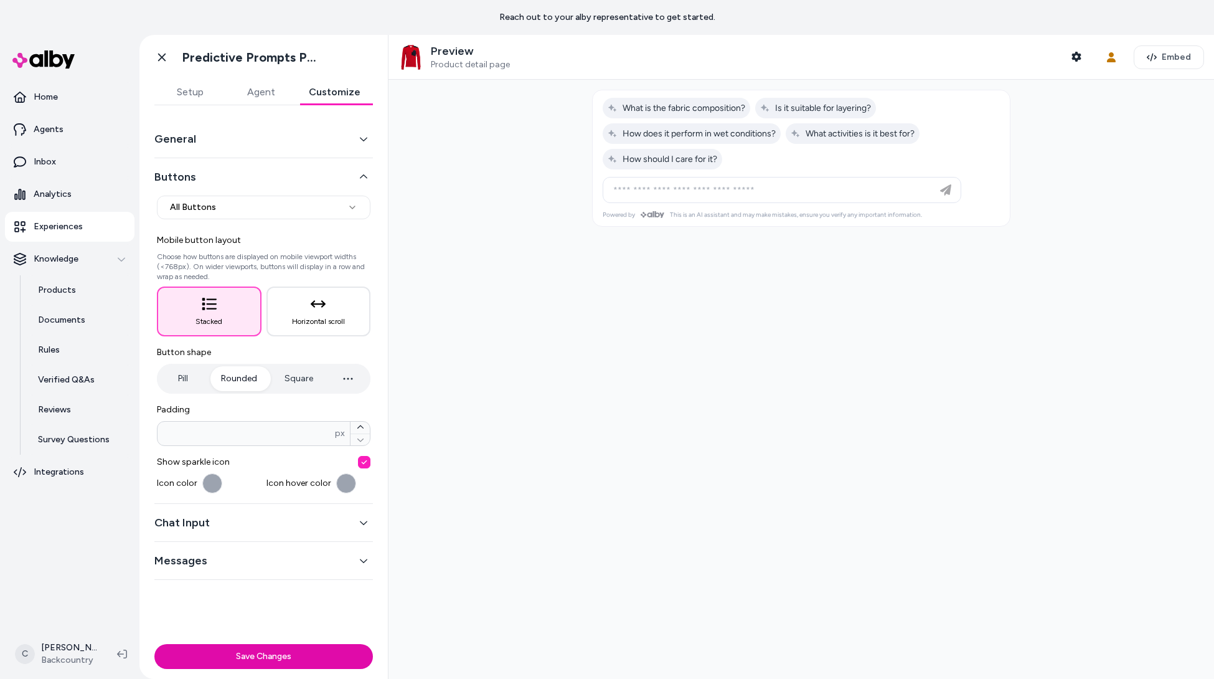
click at [218, 182] on button "Buttons" at bounding box center [263, 176] width 219 height 17
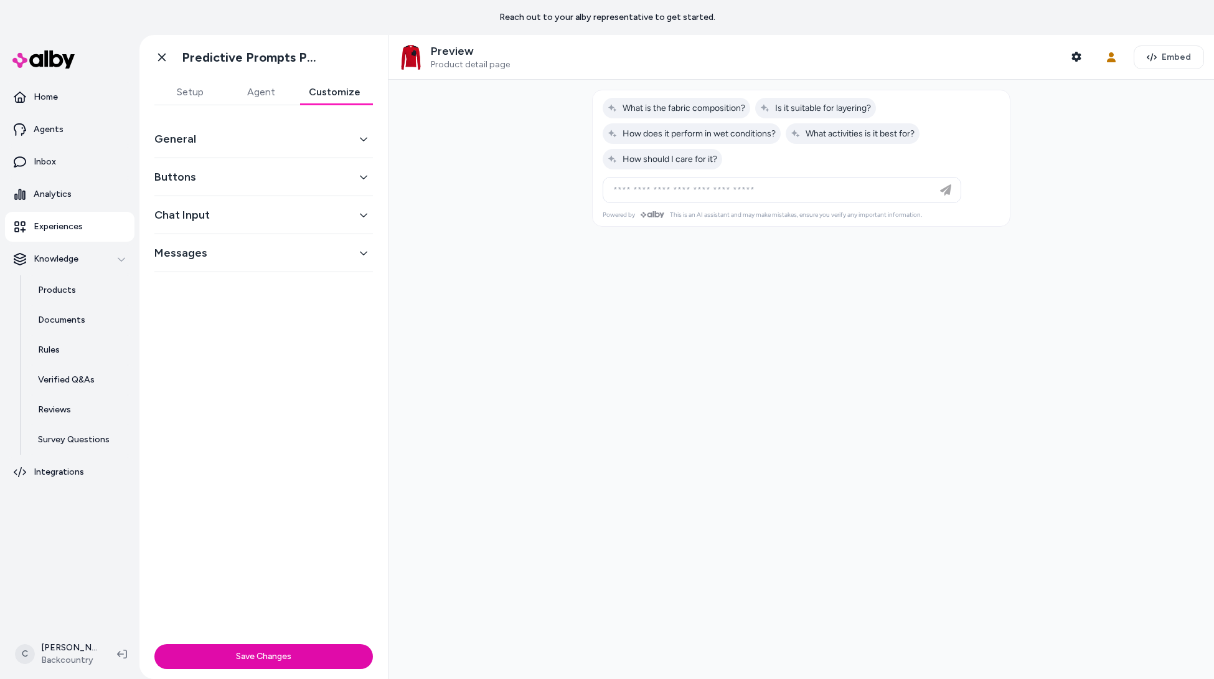
click at [216, 220] on button "Chat Input" at bounding box center [263, 214] width 219 height 17
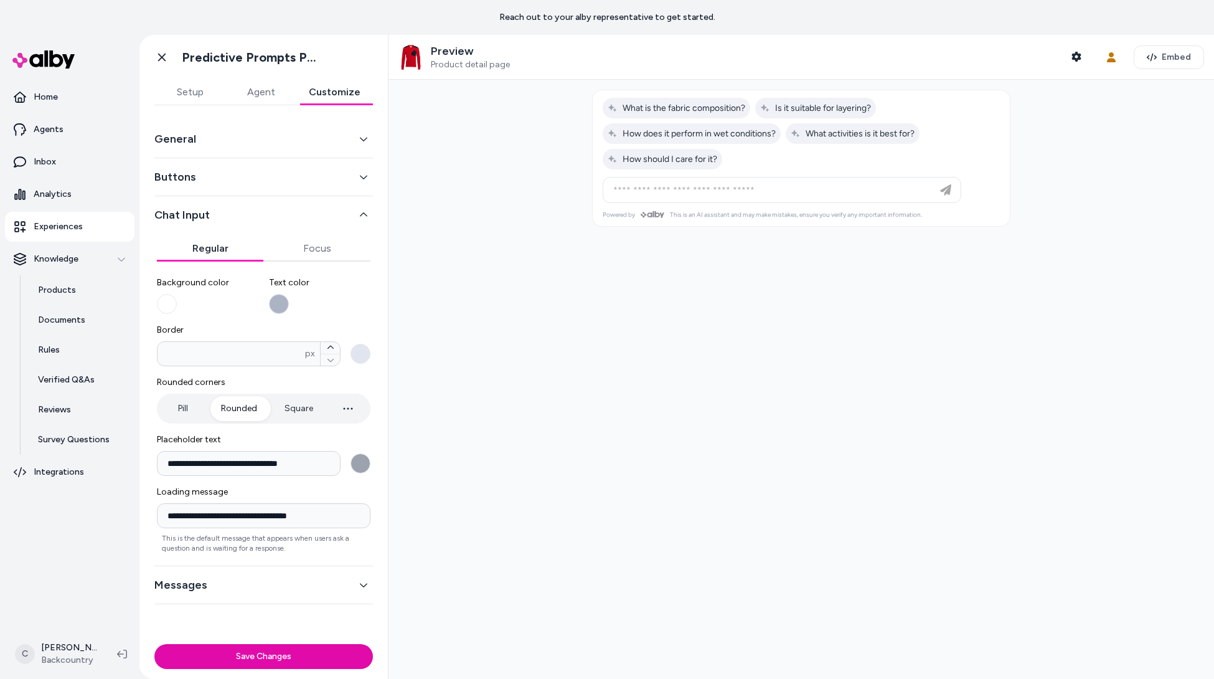
click at [227, 584] on button "Messages" at bounding box center [263, 584] width 219 height 17
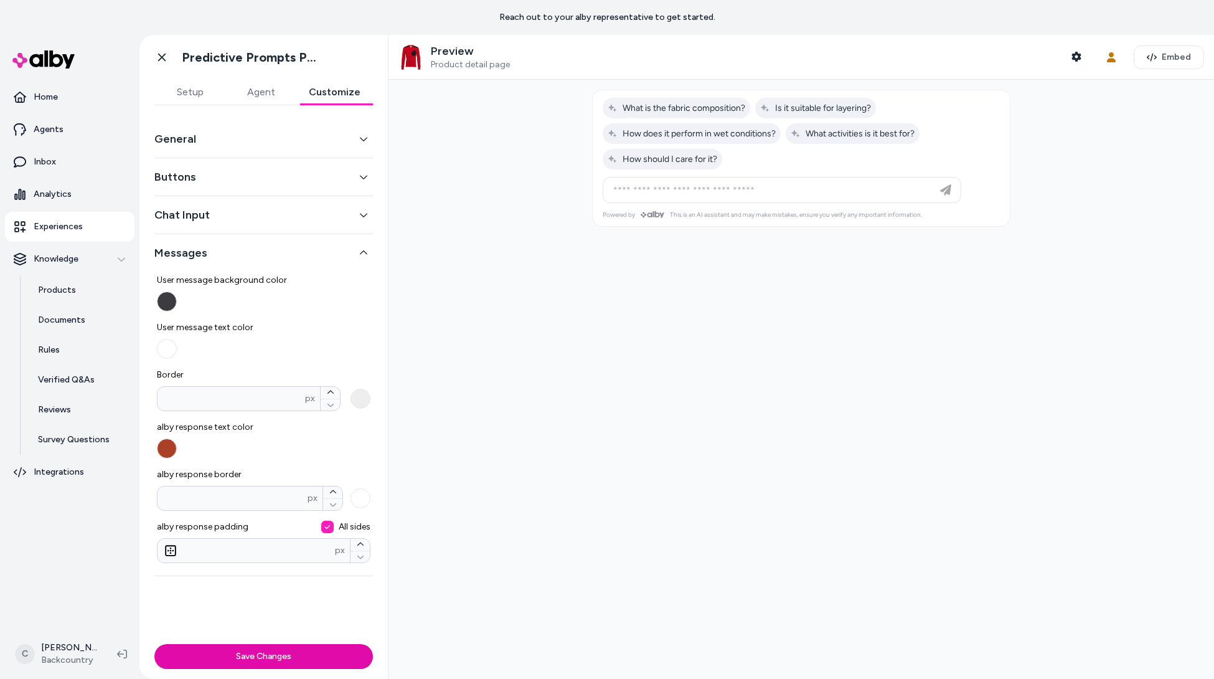
click at [169, 306] on button "User message background color" at bounding box center [167, 301] width 20 height 20
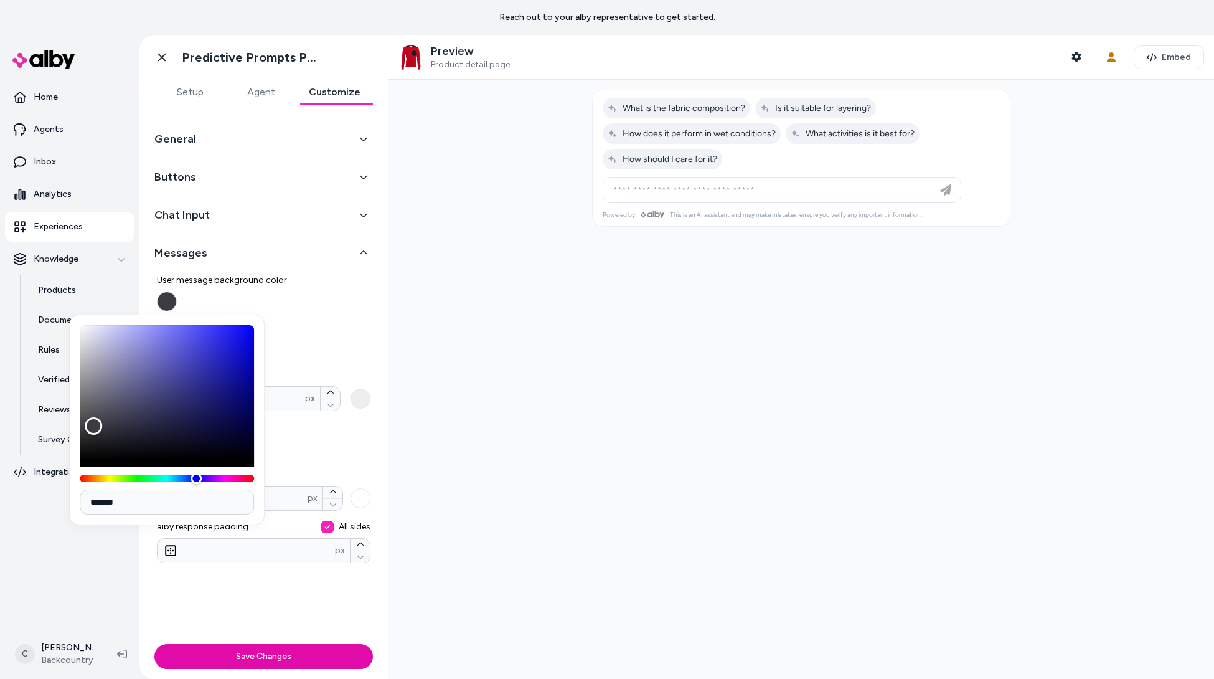
click at [169, 306] on button "User message background color" at bounding box center [167, 301] width 20 height 20
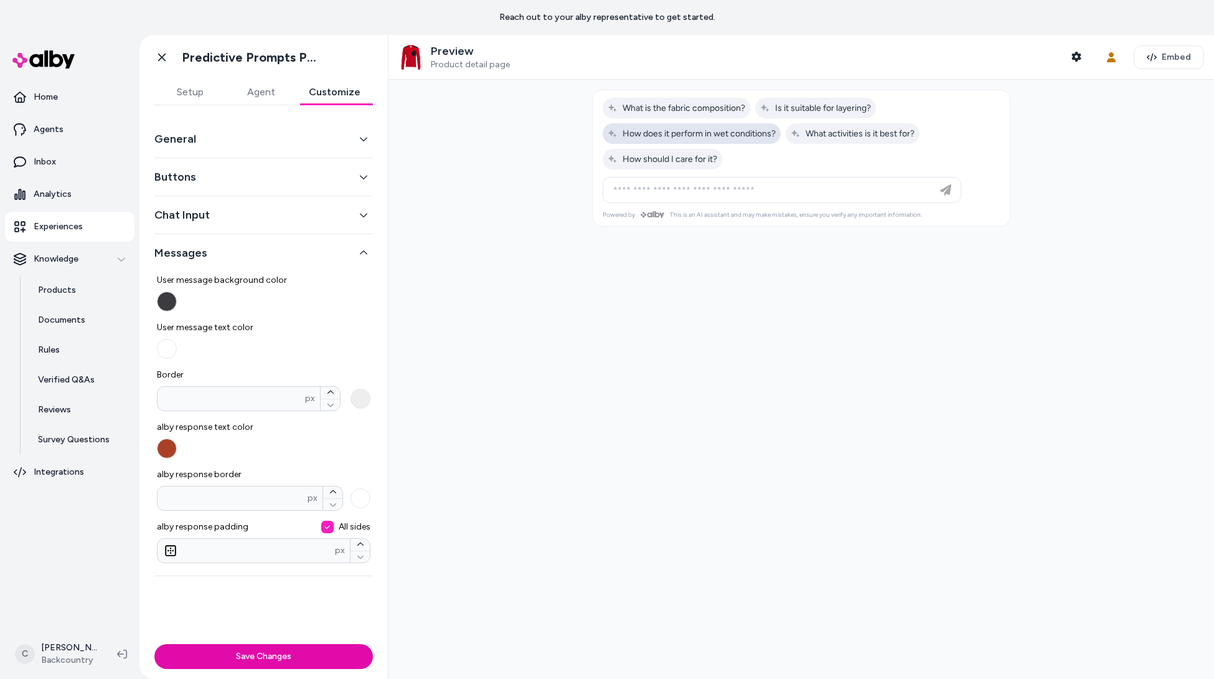
click at [690, 136] on span "How does it perform in wet conditions?" at bounding box center [692, 133] width 168 height 11
type input "**********"
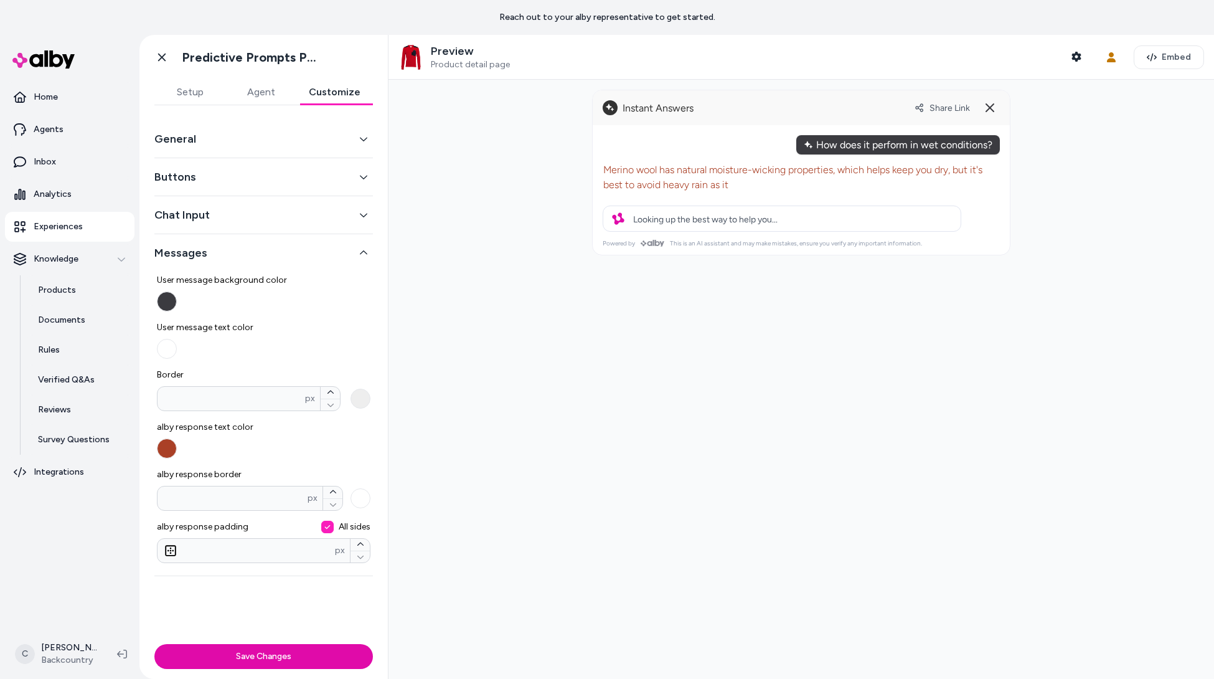
click at [159, 444] on button "alby response text color" at bounding box center [167, 448] width 20 height 20
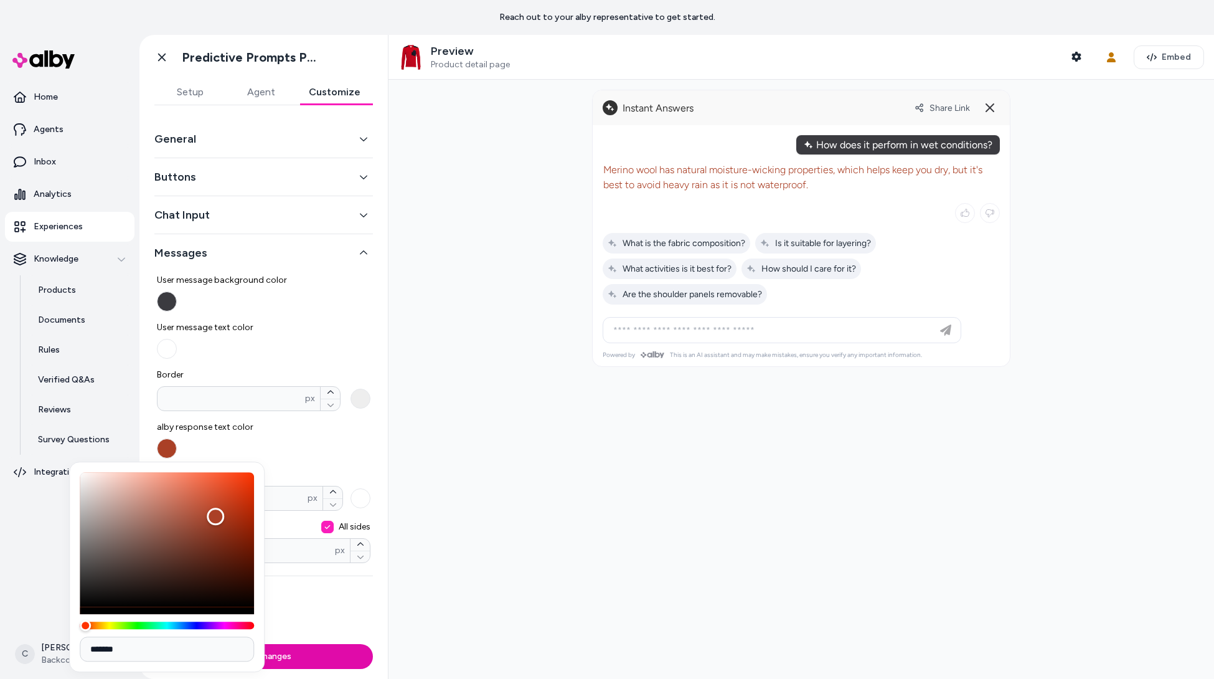
type input "*******"
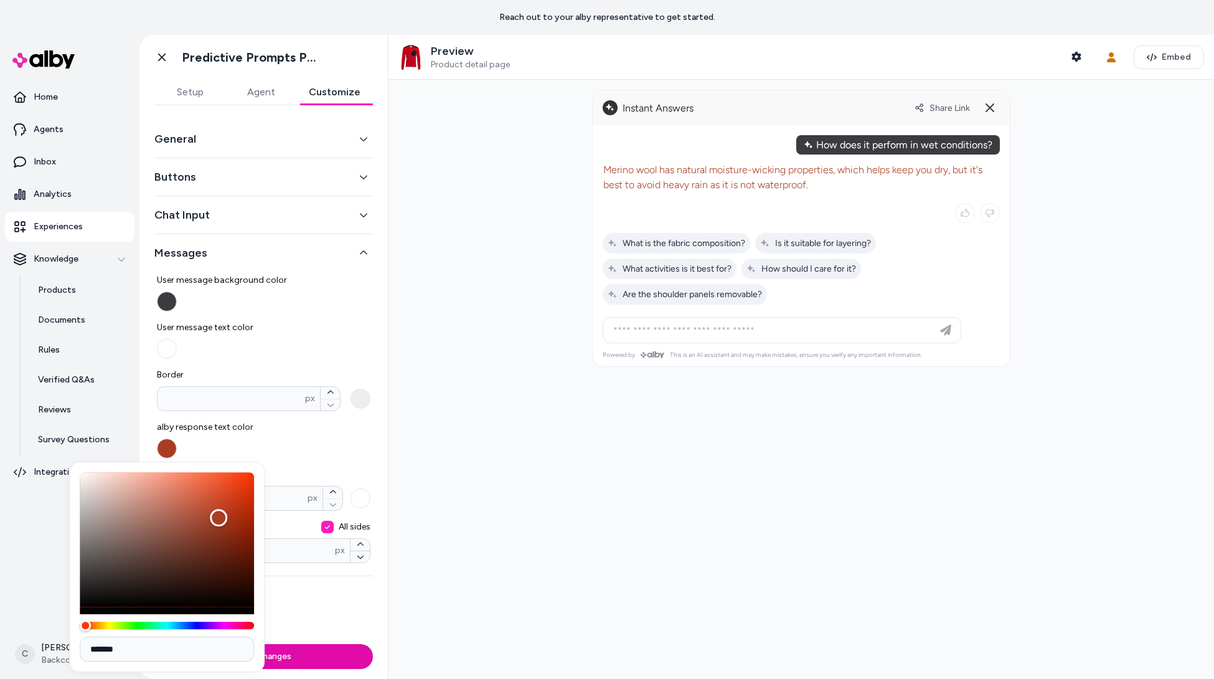
type input "*******"
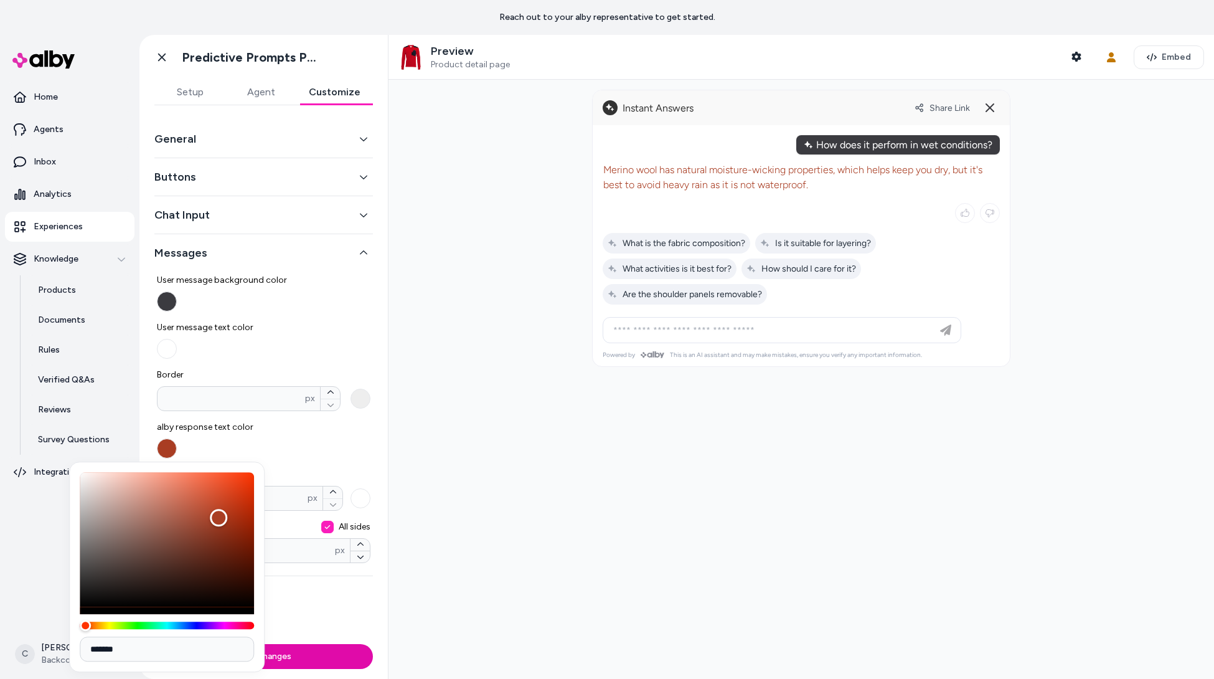
type input "*******"
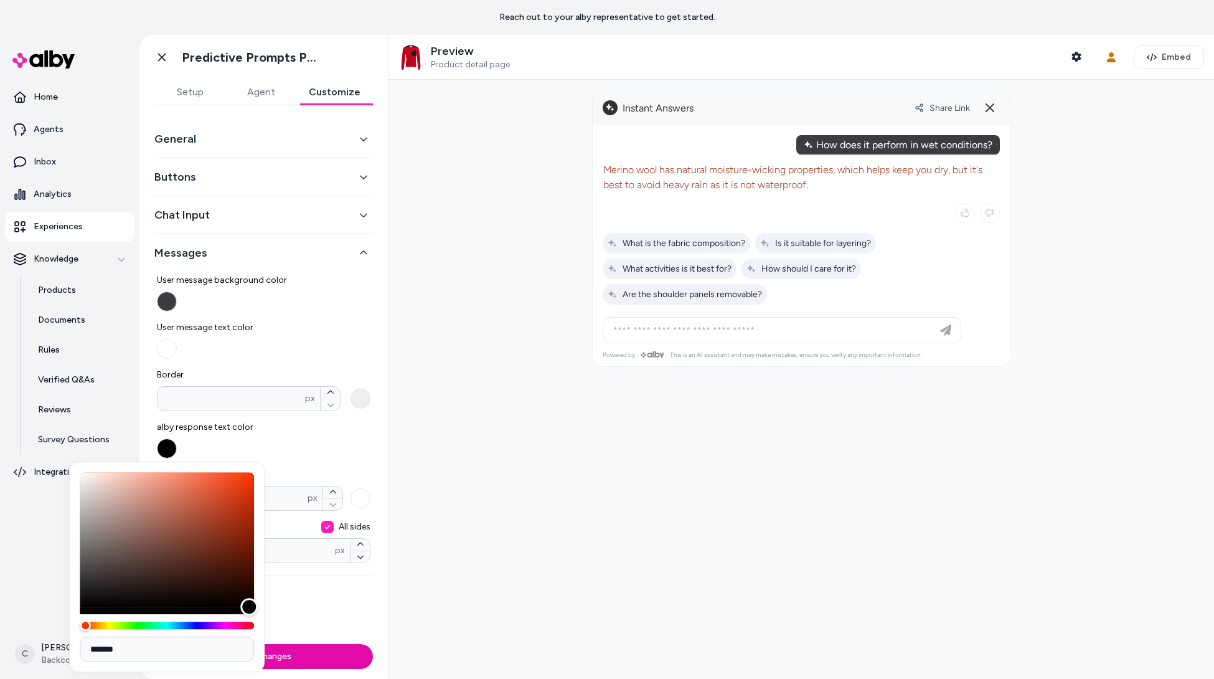
type input "*******"
drag, startPoint x: 219, startPoint y: 518, endPoint x: 267, endPoint y: 641, distance: 132.5
click at [267, 641] on body "Reach out to your alby representative to get started. Home Agents Inbox Analyti…" at bounding box center [607, 339] width 1214 height 679
click at [334, 414] on div "User message background color User message text color Border * px alby response…" at bounding box center [264, 413] width 214 height 299
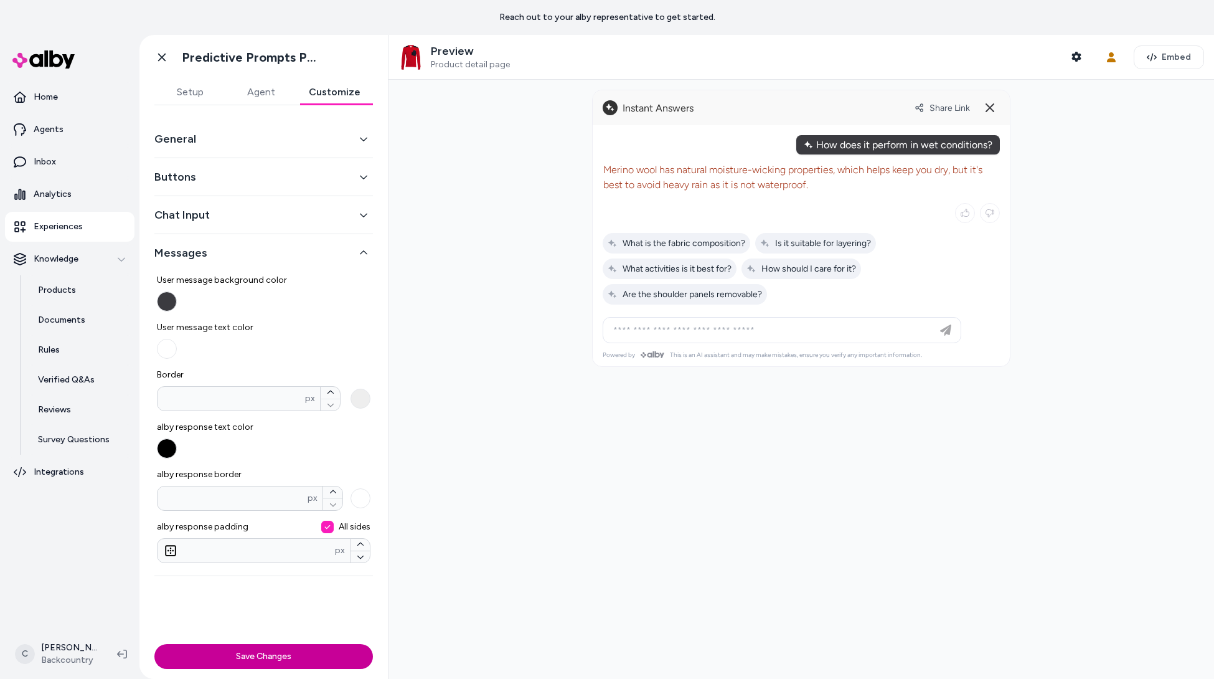
click at [280, 657] on button "Save Changes" at bounding box center [263, 656] width 219 height 25
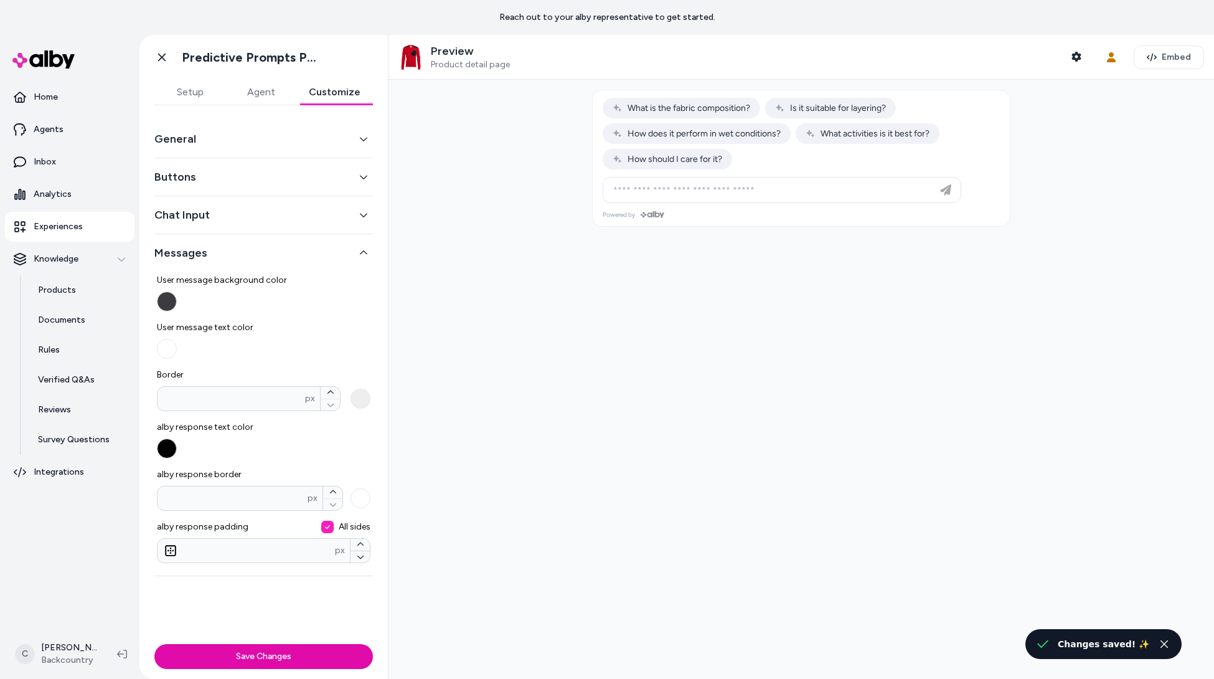
click at [217, 211] on button "Chat Input" at bounding box center [263, 214] width 219 height 17
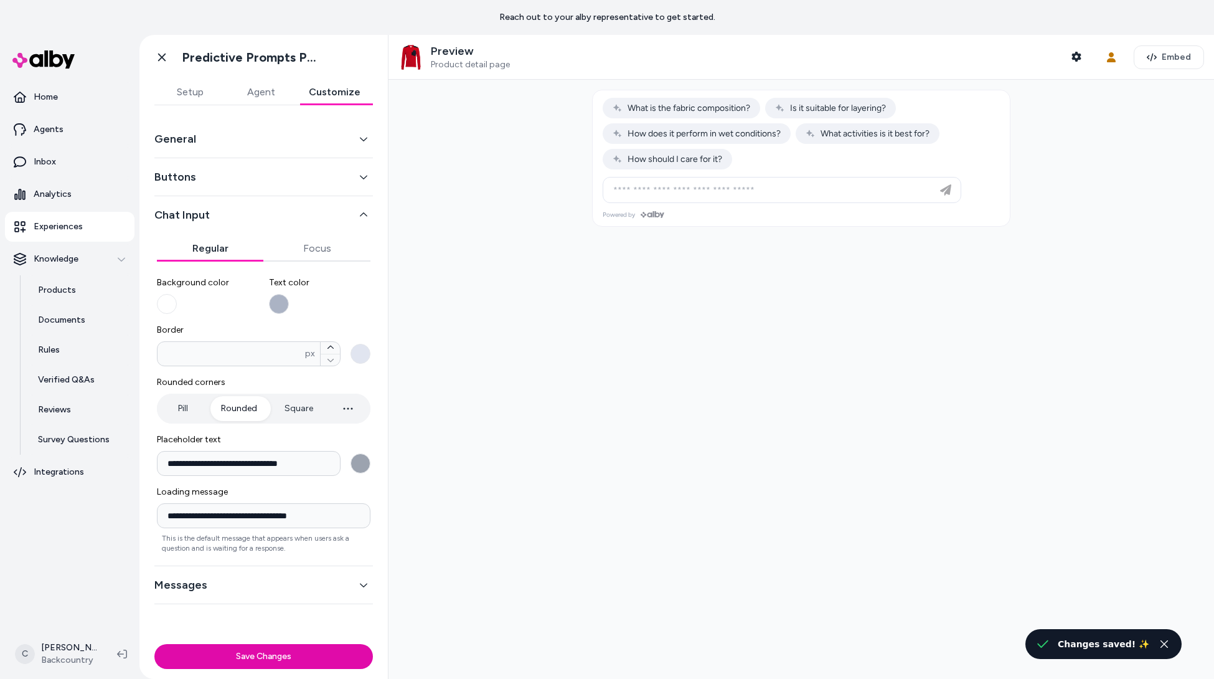
click at [224, 193] on div "Buttons" at bounding box center [263, 177] width 219 height 38
click at [227, 175] on button "Buttons" at bounding box center [263, 176] width 219 height 17
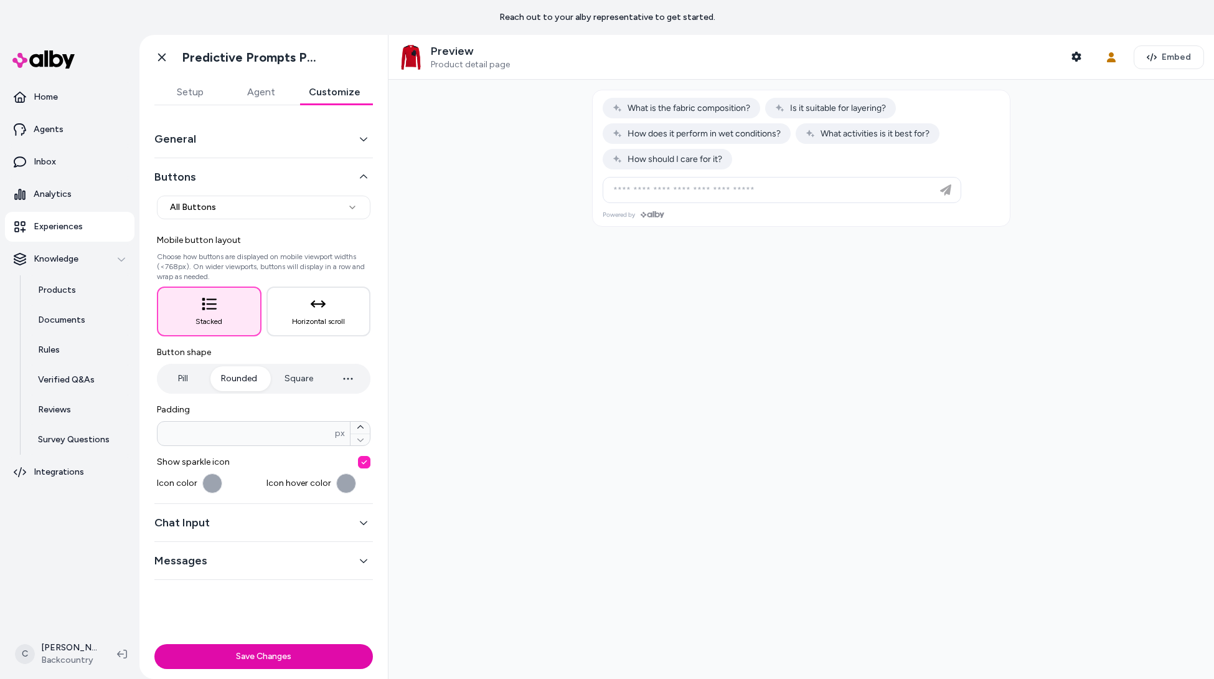
click at [224, 529] on button "Chat Input" at bounding box center [263, 522] width 219 height 17
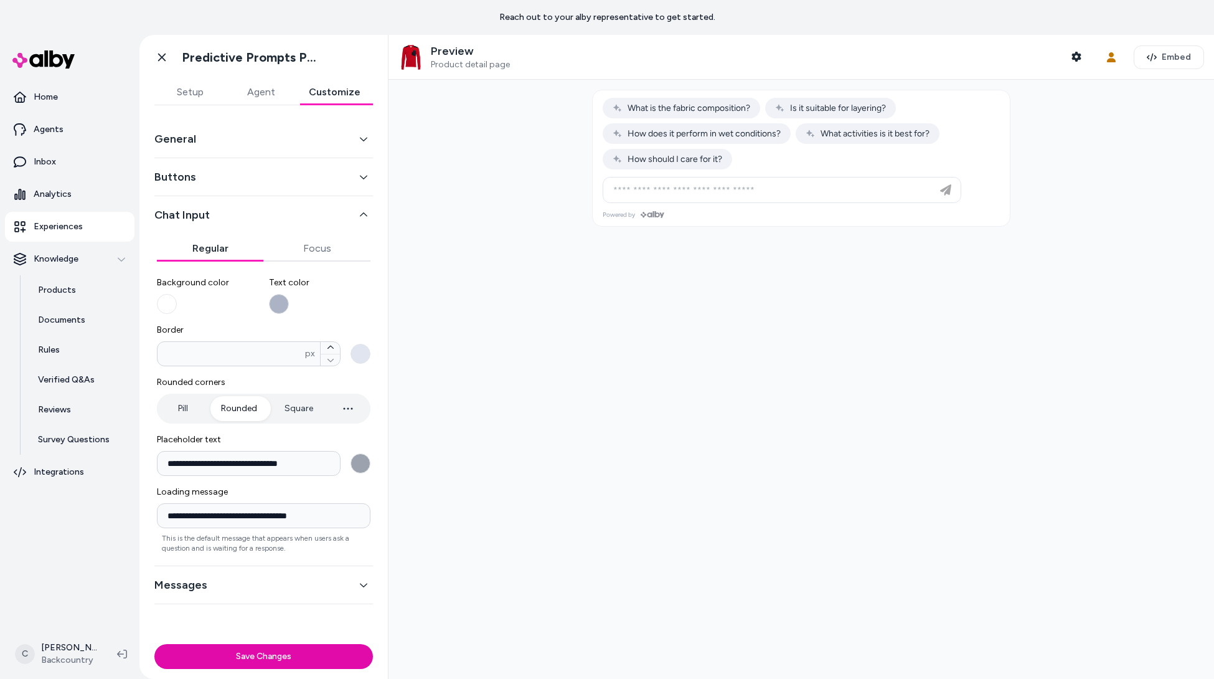
click at [246, 177] on button "Buttons" at bounding box center [263, 176] width 219 height 17
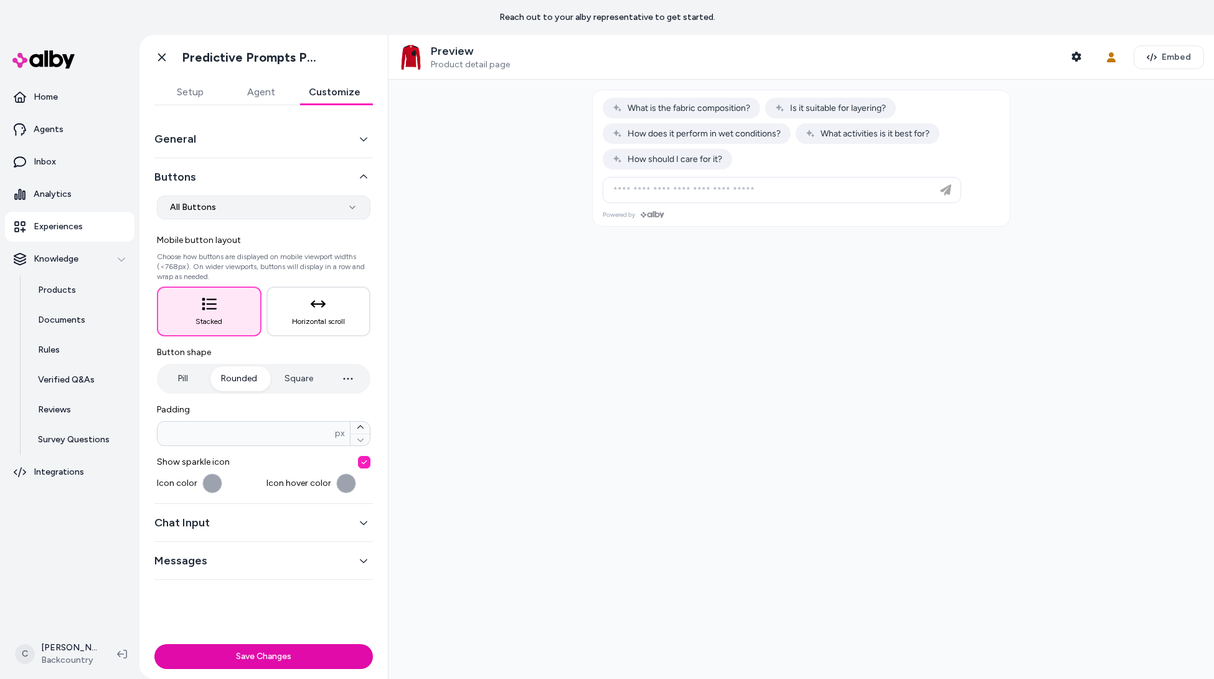
click at [224, 209] on html "**********" at bounding box center [607, 339] width 1214 height 679
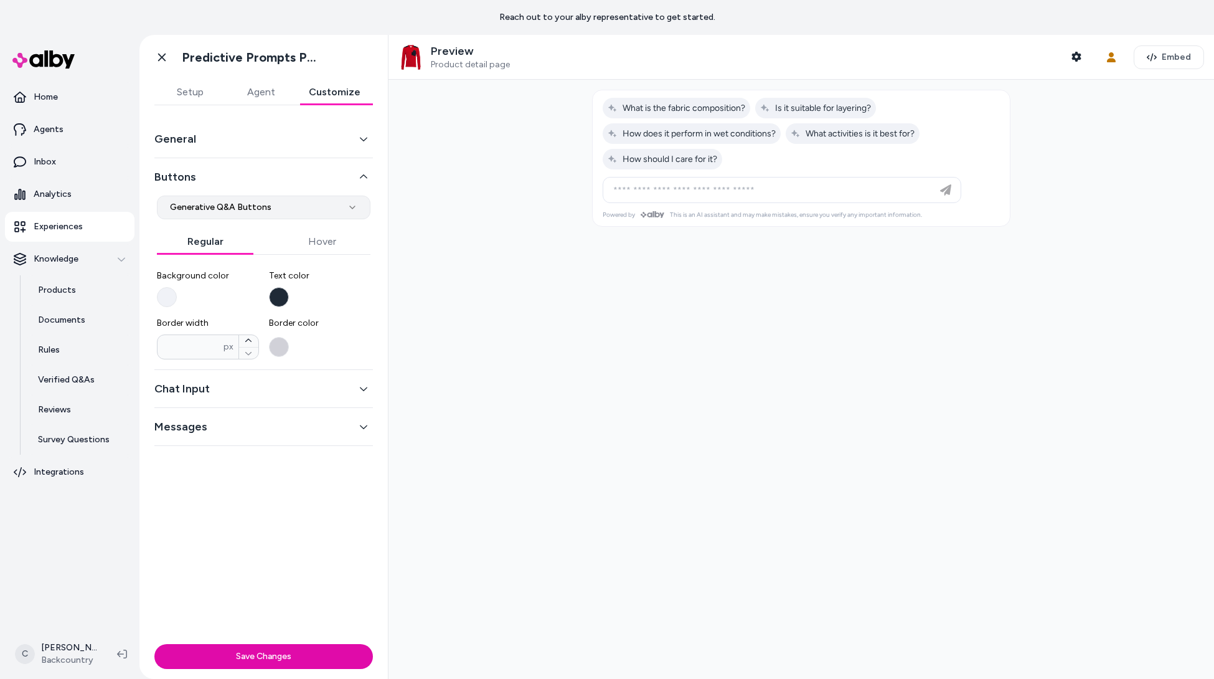
click at [242, 204] on html "**********" at bounding box center [607, 339] width 1214 height 679
select select "*******"
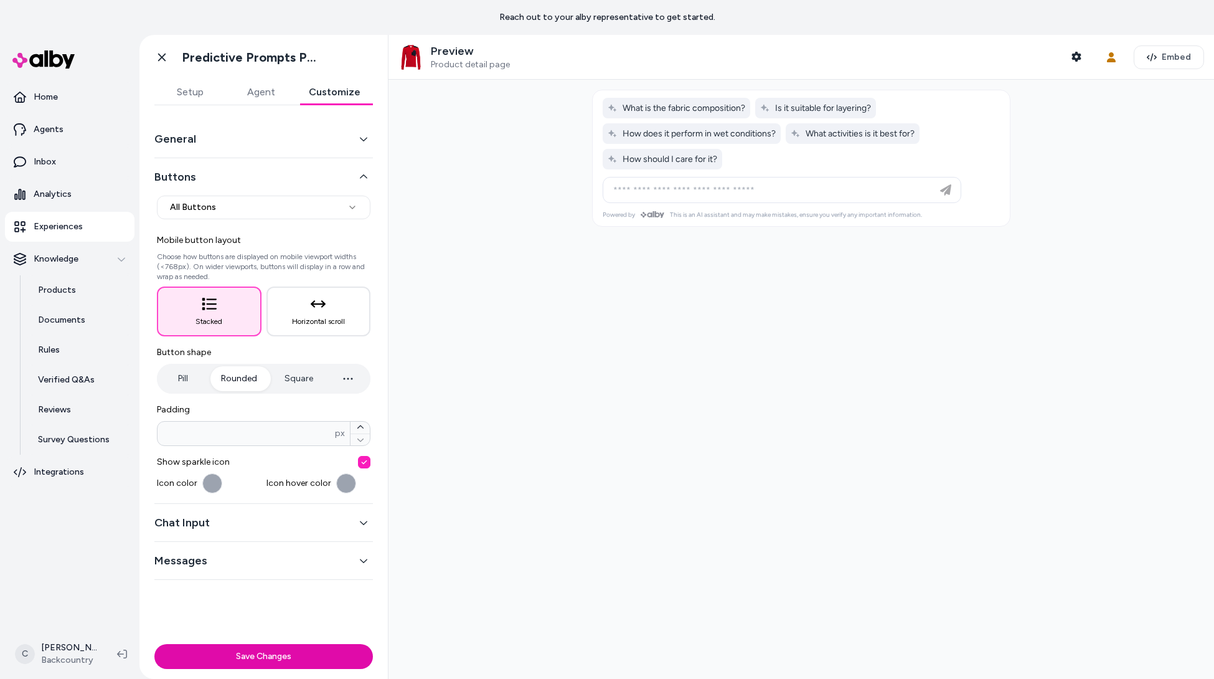
click at [274, 515] on button "Chat Input" at bounding box center [263, 522] width 219 height 17
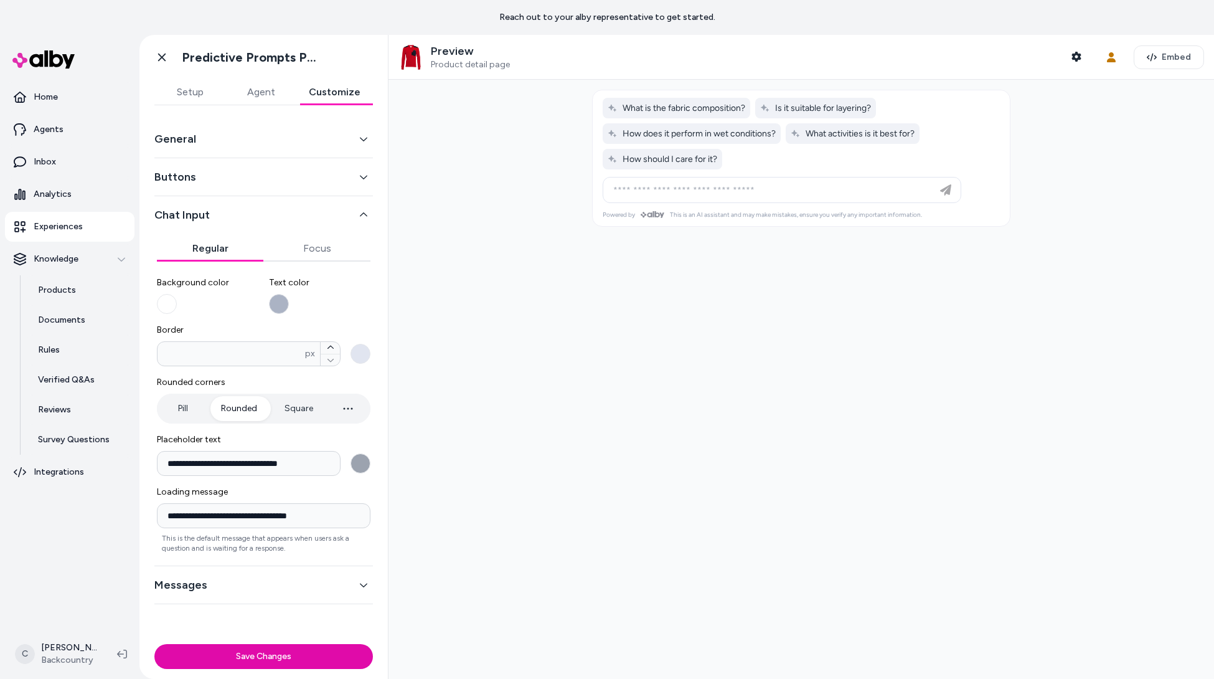
click at [263, 177] on button "Buttons" at bounding box center [263, 176] width 219 height 17
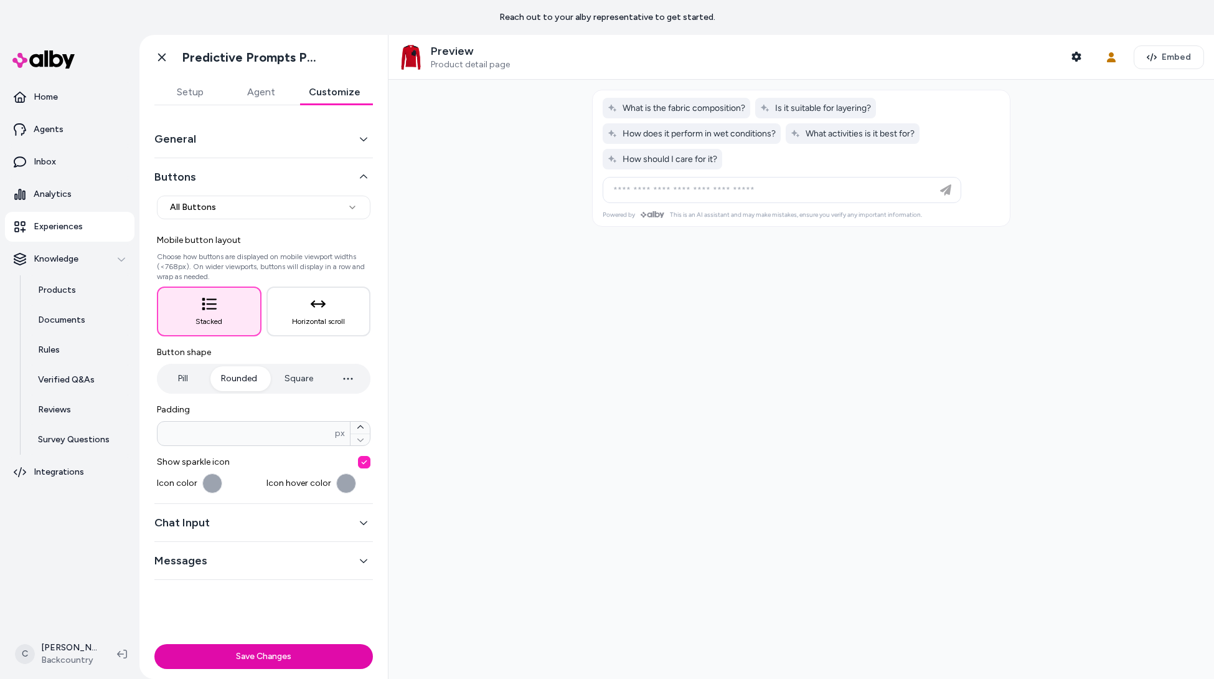
click at [60, 227] on p "Experiences" at bounding box center [58, 226] width 49 height 12
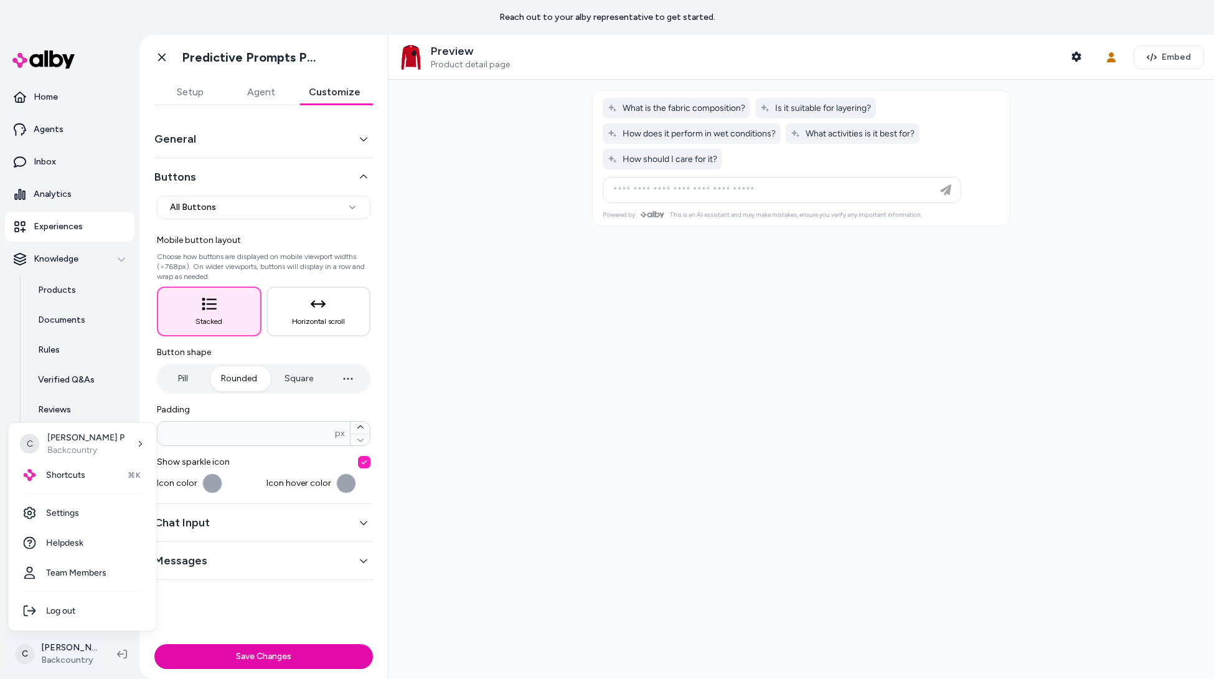
click at [68, 659] on html "**********" at bounding box center [607, 339] width 1214 height 679
click at [105, 470] on div "Shortcuts ⌘K" at bounding box center [83, 475] width 138 height 30
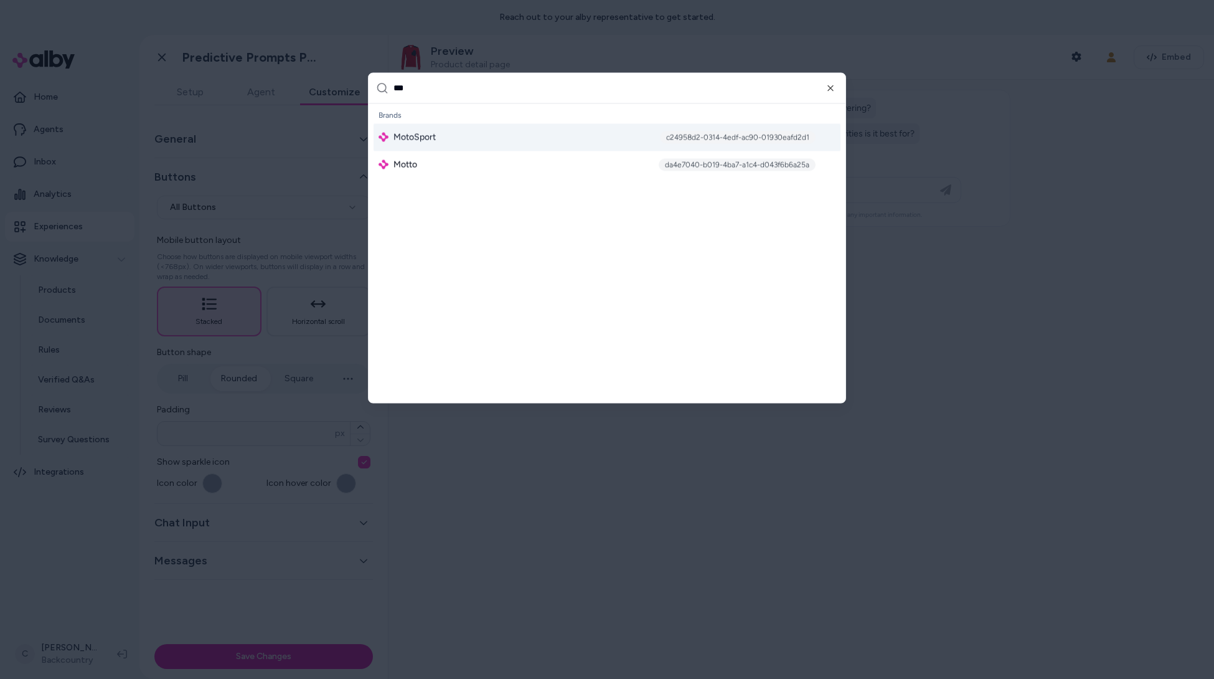
type input "****"
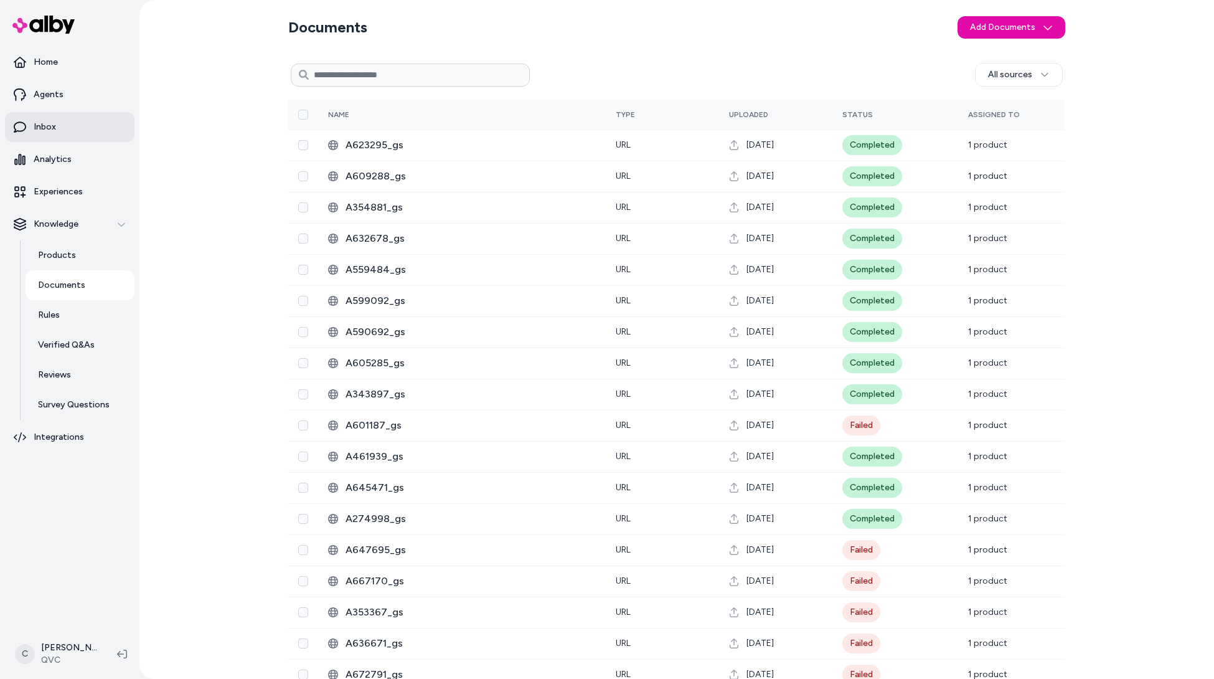
drag, startPoint x: 0, startPoint y: 0, endPoint x: 53, endPoint y: 120, distance: 130.7
click at [53, 120] on link "Inbox" at bounding box center [69, 127] width 129 height 30
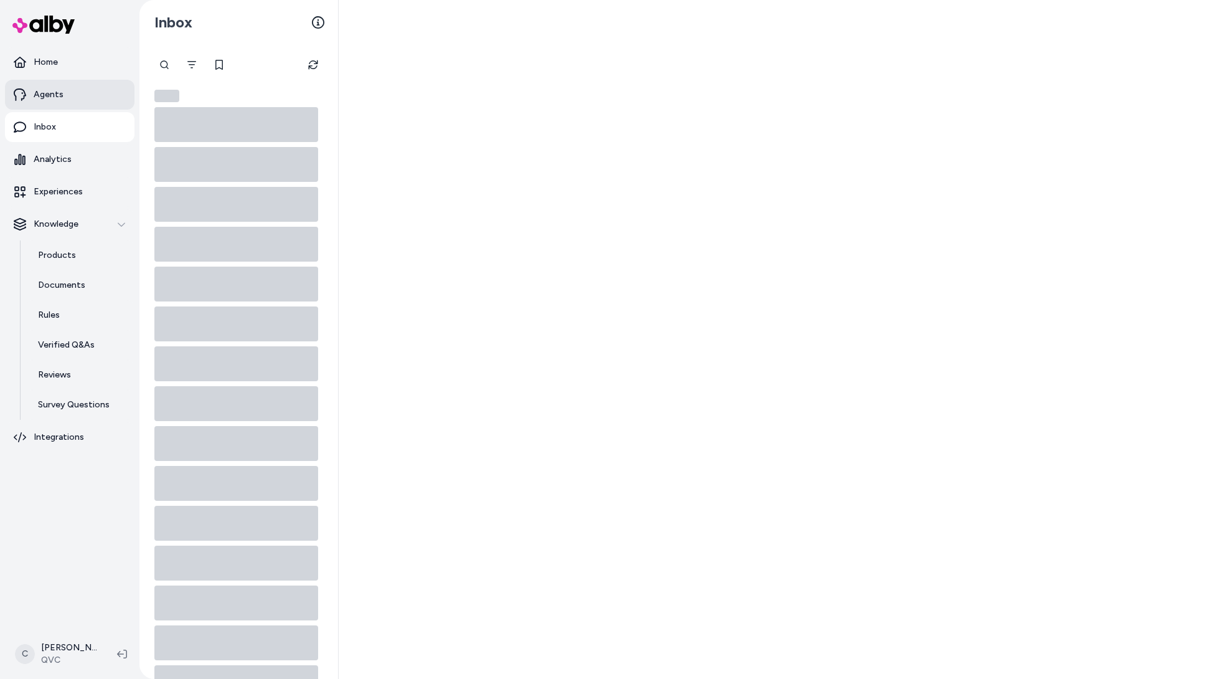
click at [54, 102] on link "Agents" at bounding box center [69, 95] width 129 height 30
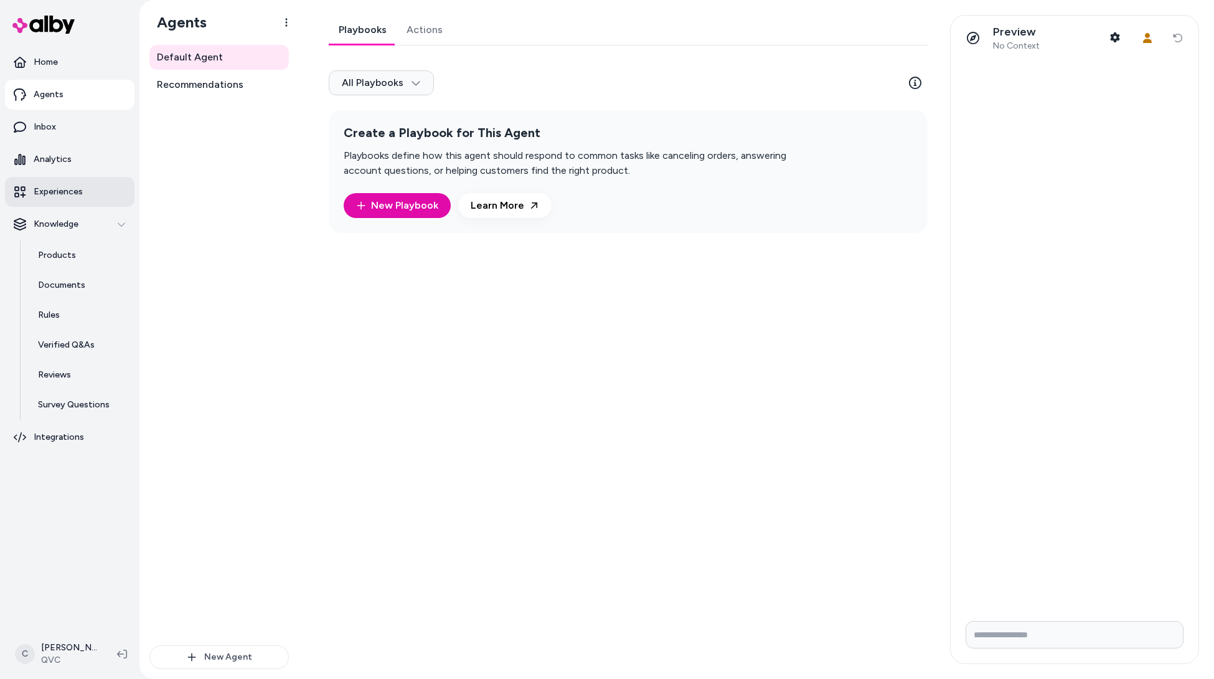
click at [90, 187] on link "Experiences" at bounding box center [69, 192] width 129 height 30
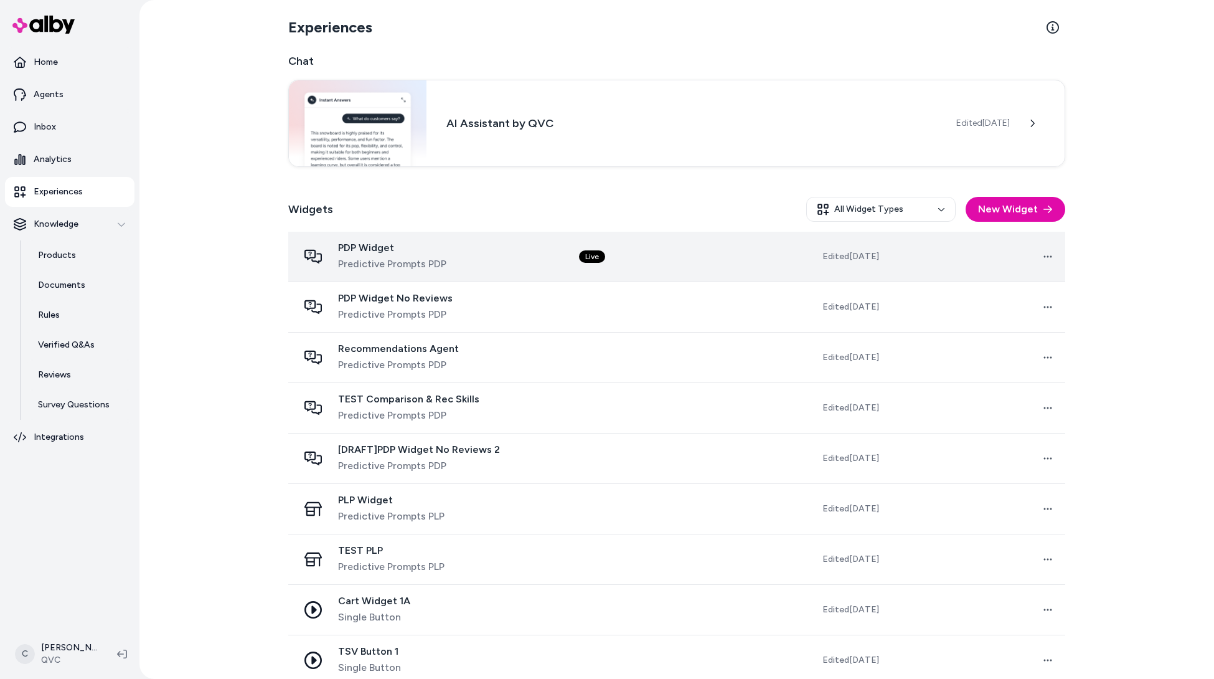
click at [359, 268] on span "Predictive Prompts PDP" at bounding box center [392, 263] width 108 height 15
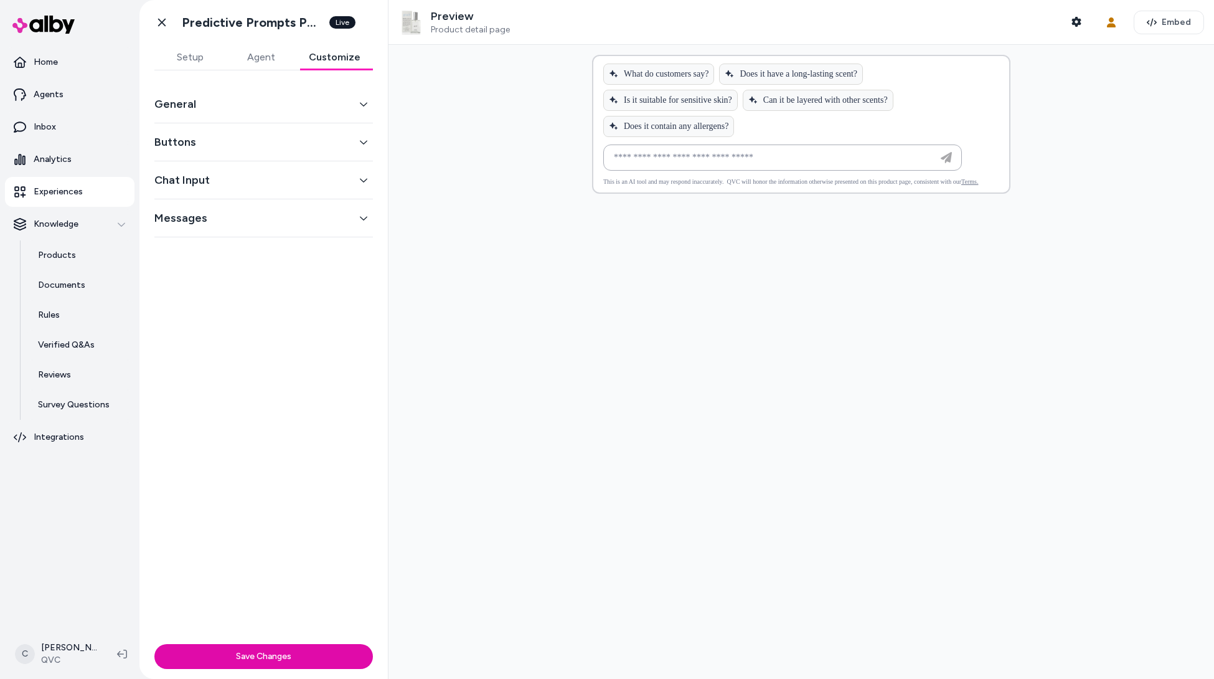
click at [338, 57] on button "Customize" at bounding box center [334, 57] width 77 height 25
click at [182, 154] on div "Buttons" at bounding box center [263, 142] width 219 height 38
click at [180, 146] on button "Buttons" at bounding box center [263, 141] width 219 height 17
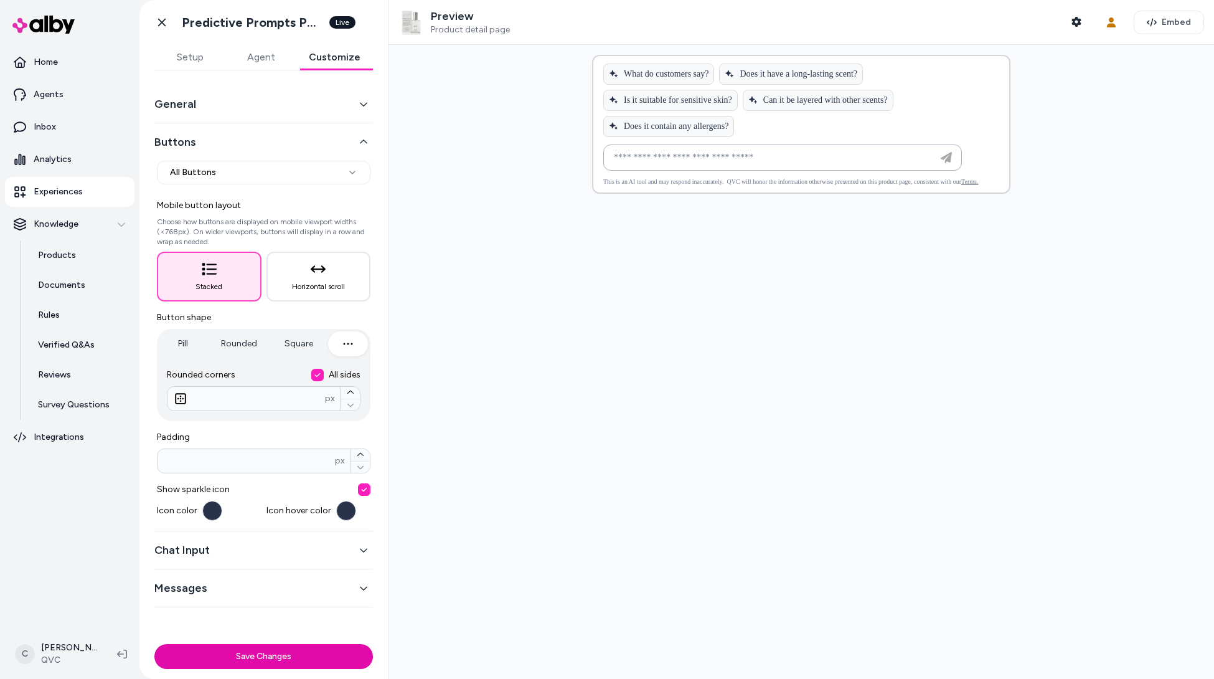
click at [214, 581] on button "Messages" at bounding box center [263, 587] width 219 height 17
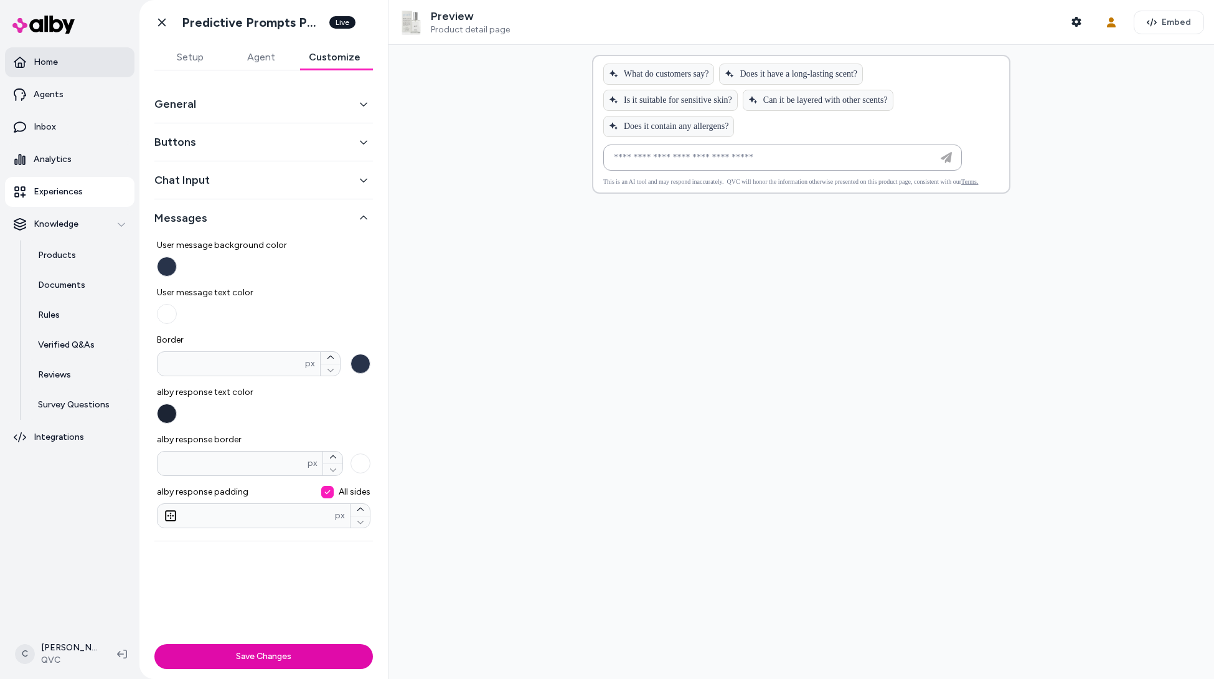
click at [47, 59] on p "Home" at bounding box center [46, 62] width 24 height 12
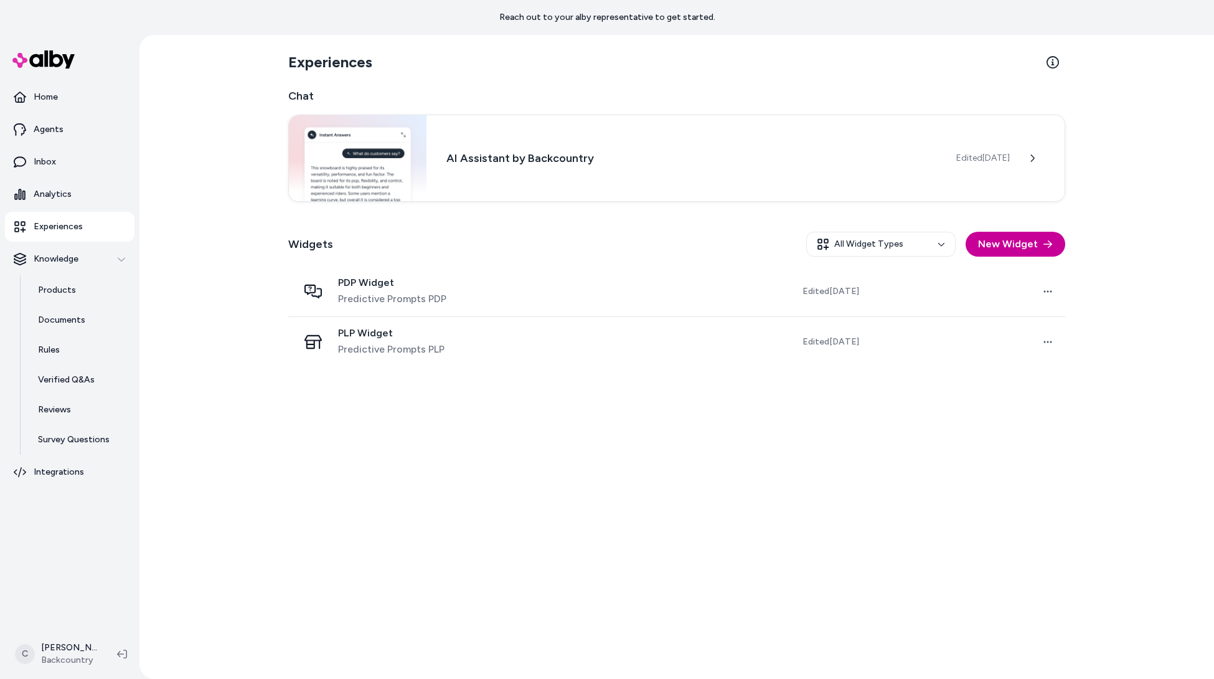
click at [1039, 256] on button "New Widget" at bounding box center [1016, 244] width 100 height 25
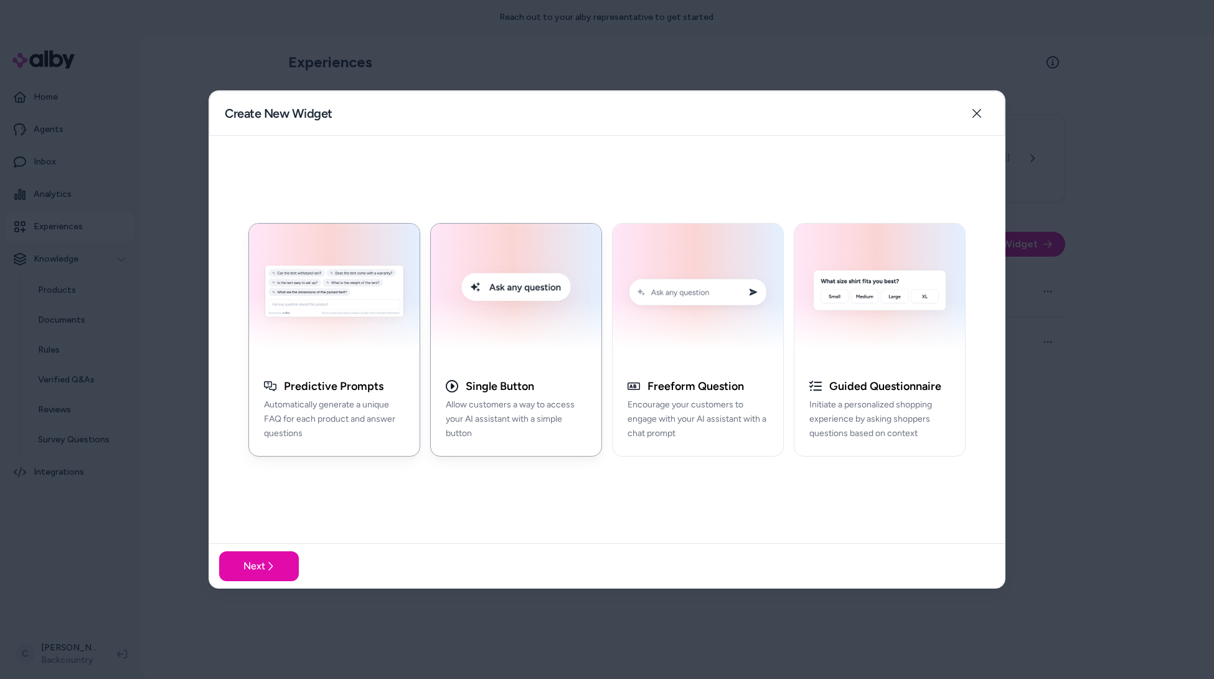
click at [547, 377] on div "Single Button Allow customers a way to access your AI assistant with a simple b…" at bounding box center [516, 415] width 171 height 82
click at [281, 571] on button "Next" at bounding box center [259, 566] width 80 height 30
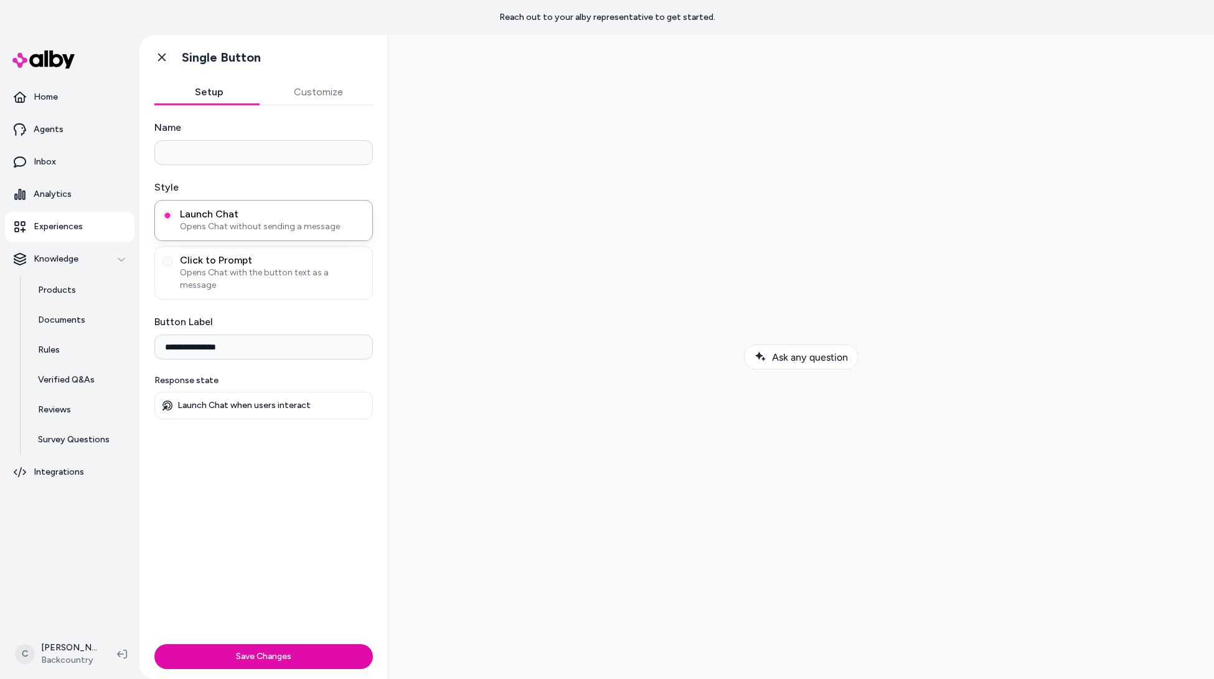
click at [326, 93] on button "Customize" at bounding box center [319, 92] width 110 height 25
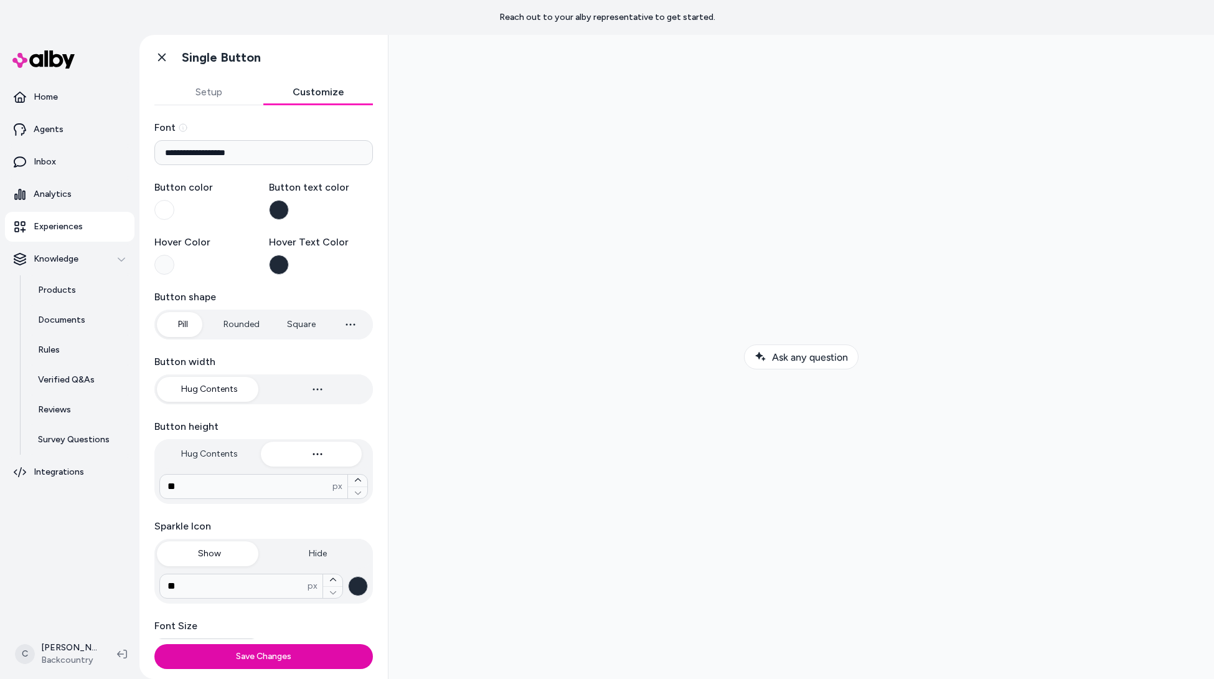
click at [160, 212] on button "Button color" at bounding box center [164, 210] width 20 height 20
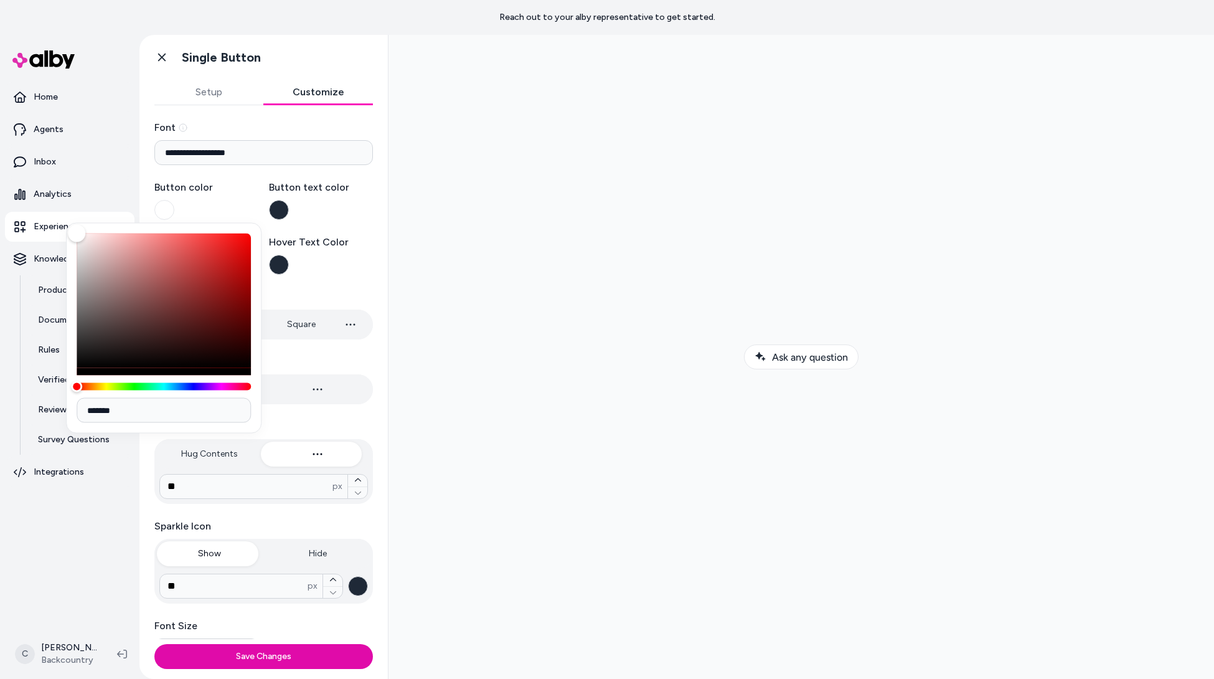
click at [150, 411] on input "*******" at bounding box center [164, 410] width 174 height 25
click at [162, 415] on input "*******" at bounding box center [164, 410] width 174 height 25
drag, startPoint x: 162, startPoint y: 415, endPoint x: 15, endPoint y: 407, distance: 147.8
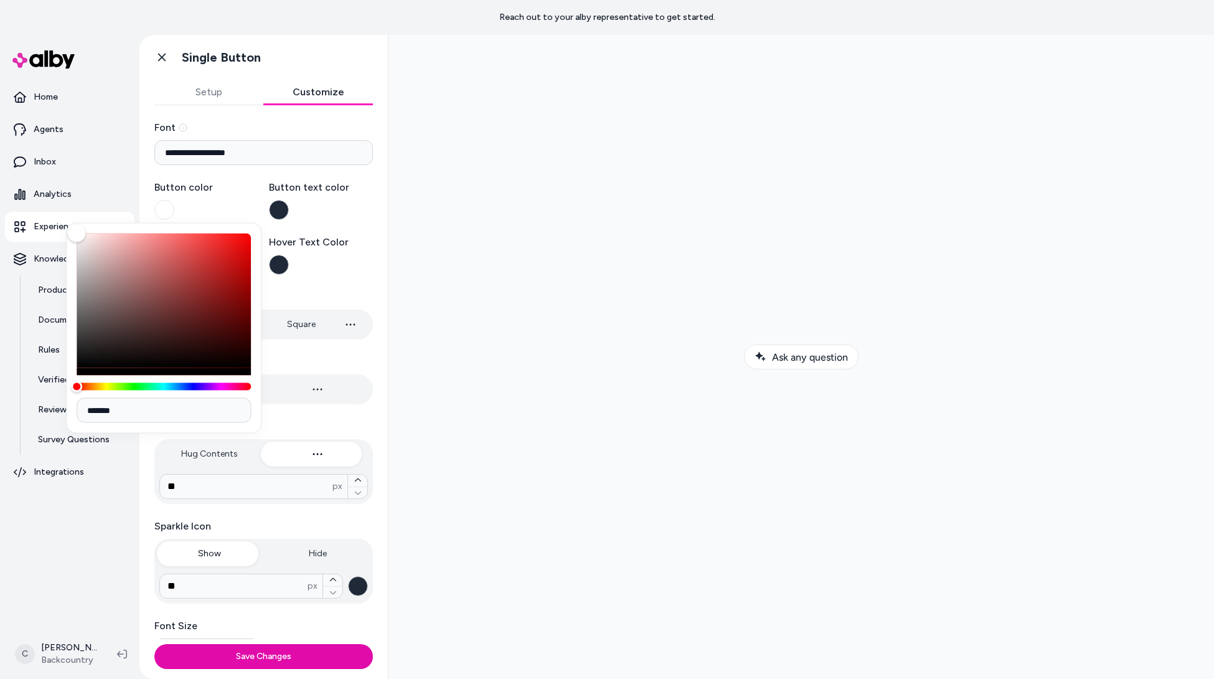
click at [15, 407] on body "**********" at bounding box center [607, 339] width 1214 height 679
click at [150, 406] on input "*" at bounding box center [164, 410] width 174 height 25
paste input "******"
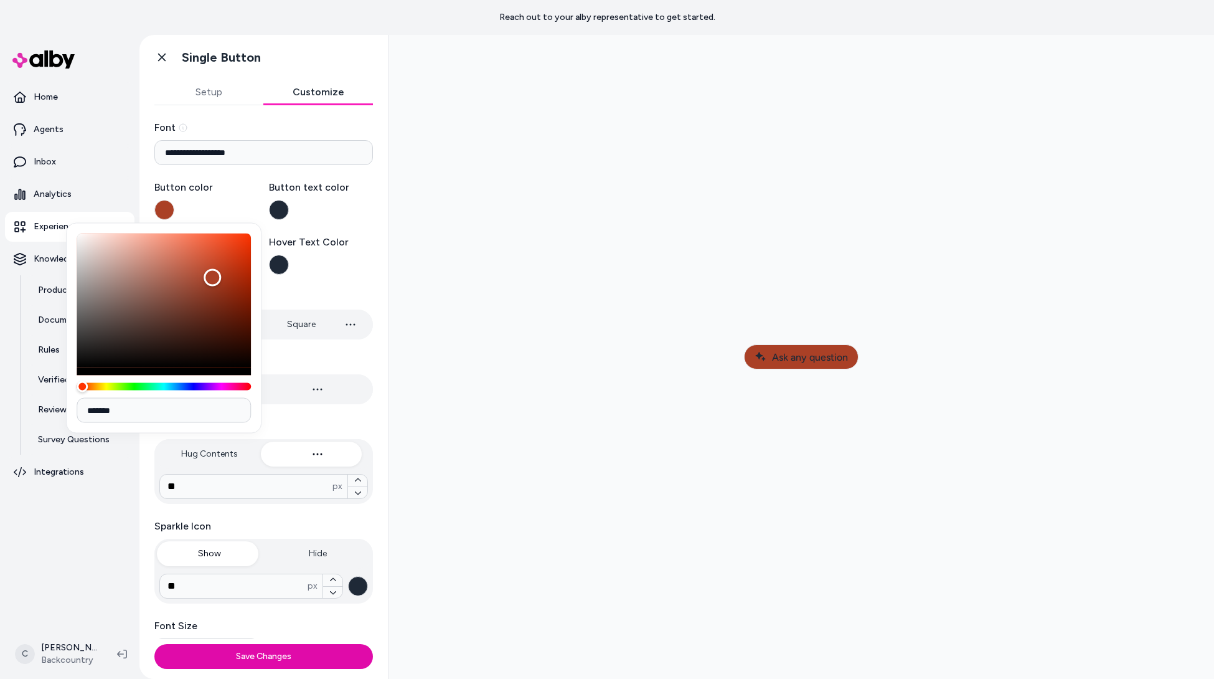
type input "*******"
click at [233, 185] on label "Button color" at bounding box center [206, 187] width 105 height 15
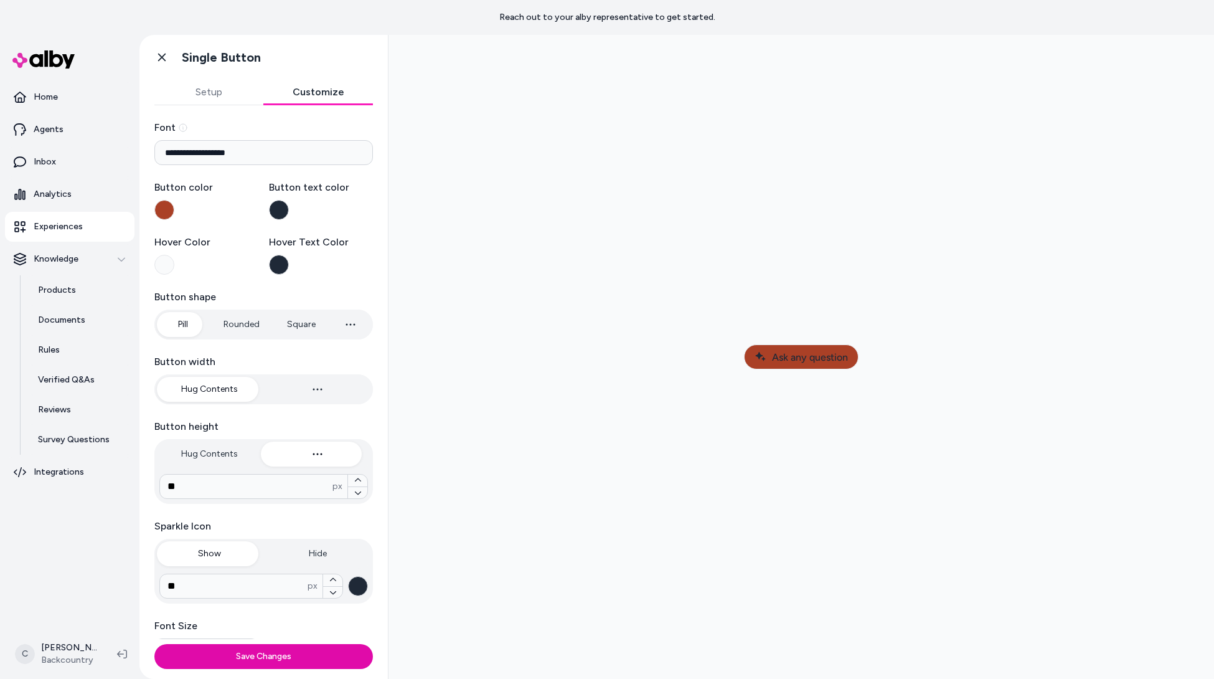
click at [273, 211] on button "Button text color" at bounding box center [279, 210] width 20 height 20
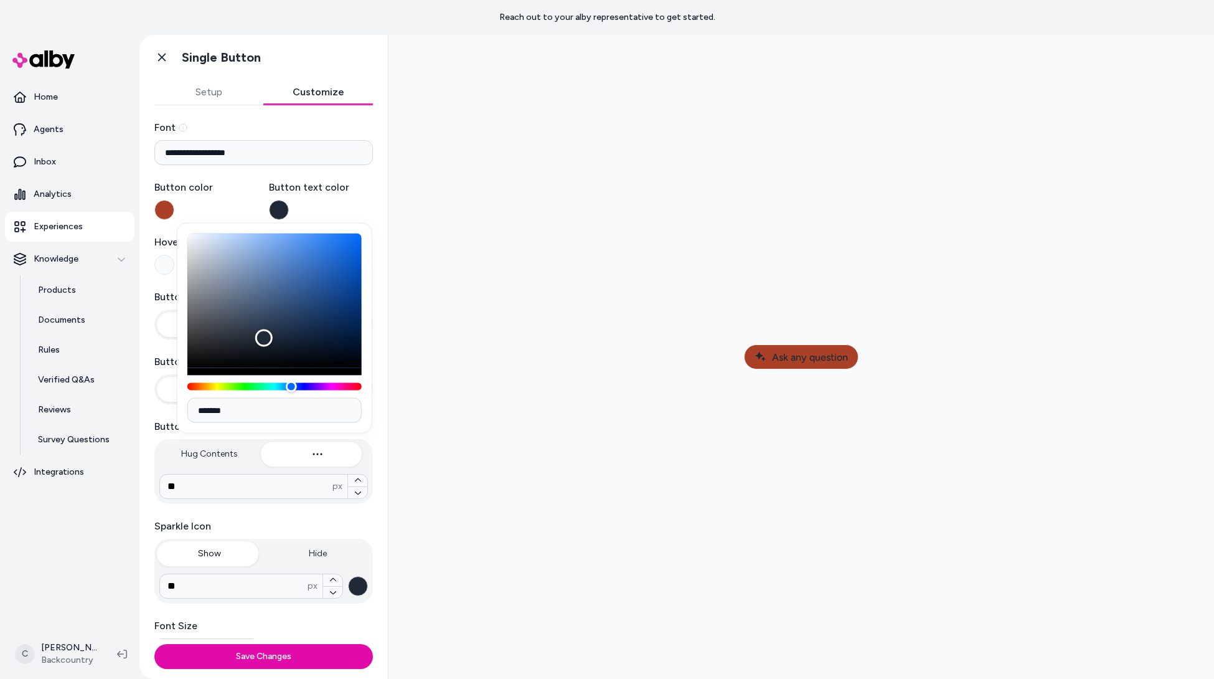
type input "*******"
drag, startPoint x: 266, startPoint y: 336, endPoint x: 132, endPoint y: 199, distance: 191.5
click at [133, 200] on body "**********" at bounding box center [607, 339] width 1214 height 679
click at [311, 164] on input "**********" at bounding box center [263, 152] width 219 height 25
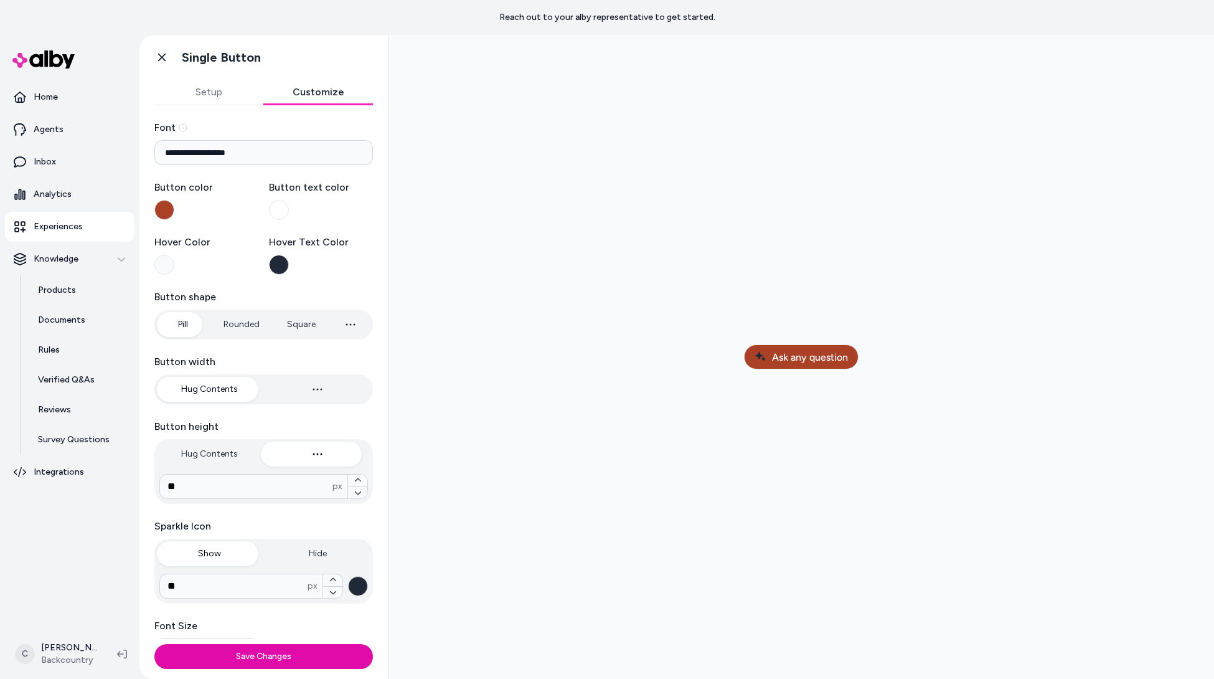
click at [352, 588] on button "button" at bounding box center [358, 586] width 20 height 20
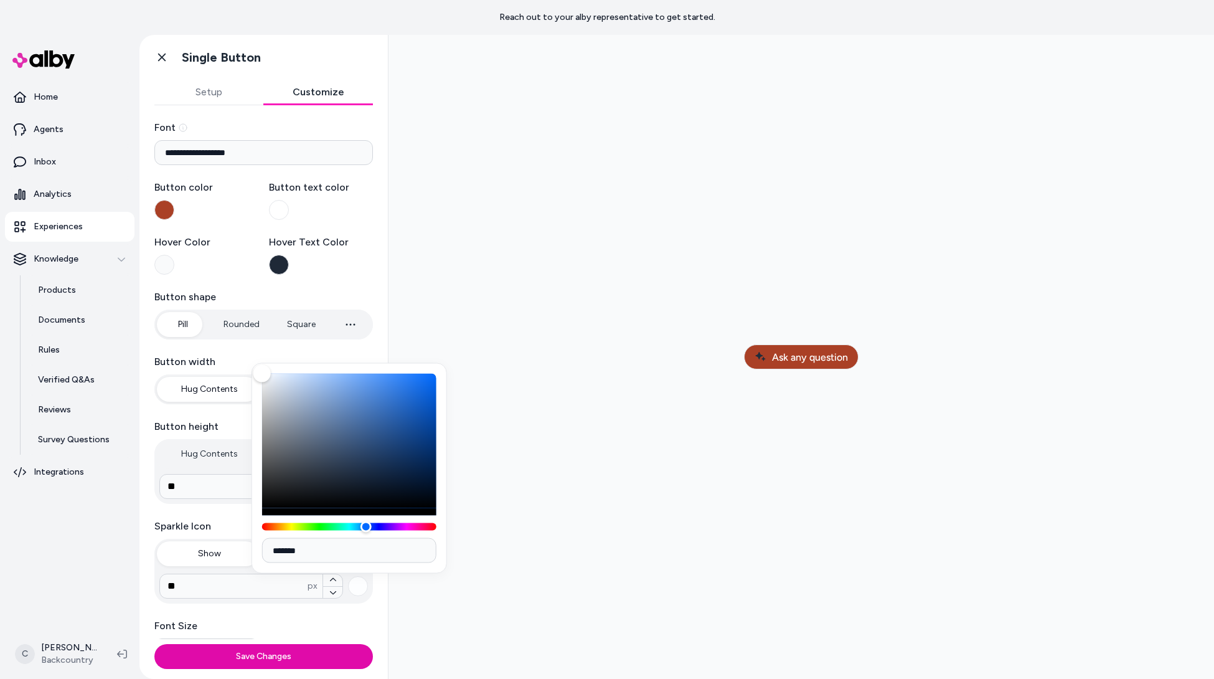
type input "*******"
drag, startPoint x: 321, startPoint y: 441, endPoint x: 232, endPoint y: 293, distance: 172.3
click at [233, 293] on body "**********" at bounding box center [607, 339] width 1214 height 679
click at [357, 286] on div "**********" at bounding box center [263, 468] width 219 height 697
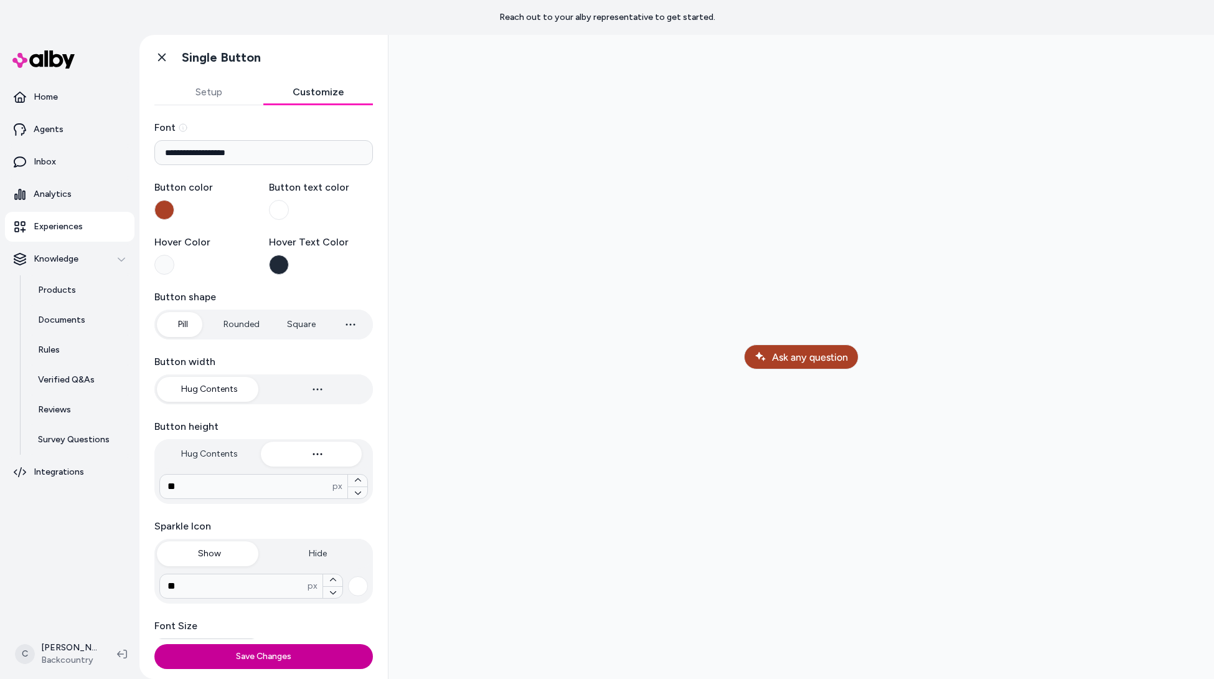
click at [255, 659] on button "Save Changes" at bounding box center [263, 656] width 219 height 25
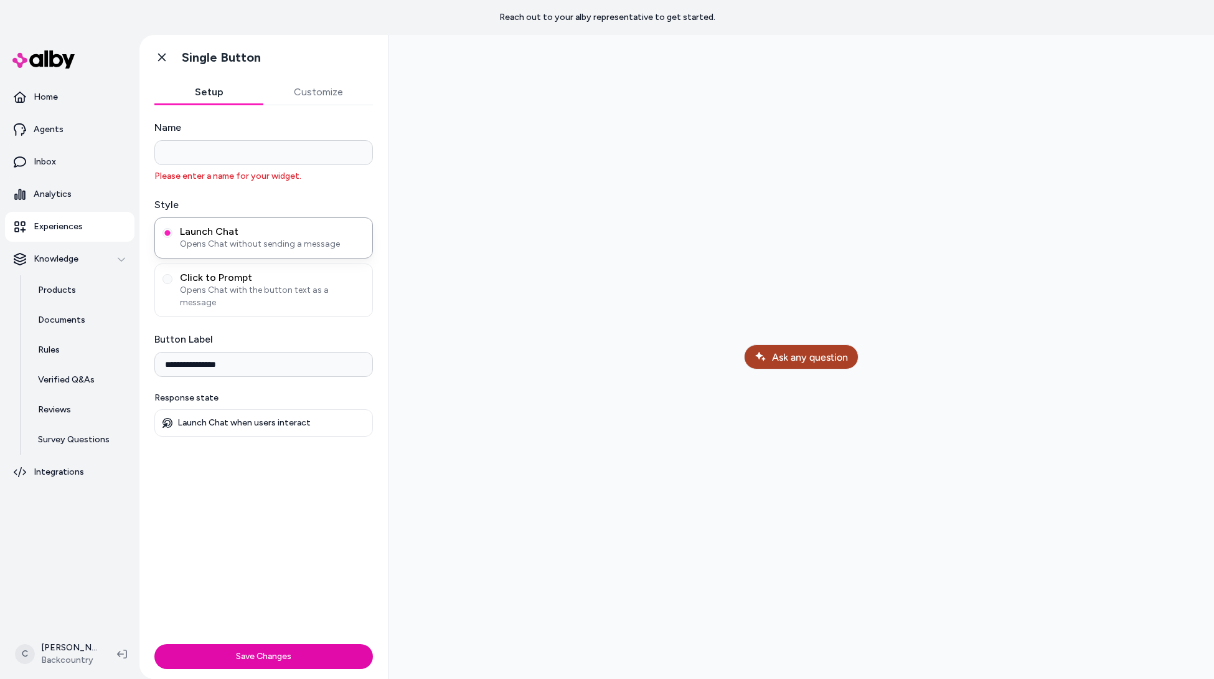
click at [211, 166] on div "Name Please enter a name for your widget." at bounding box center [263, 151] width 219 height 62
click at [217, 160] on input "Name" at bounding box center [263, 152] width 219 height 25
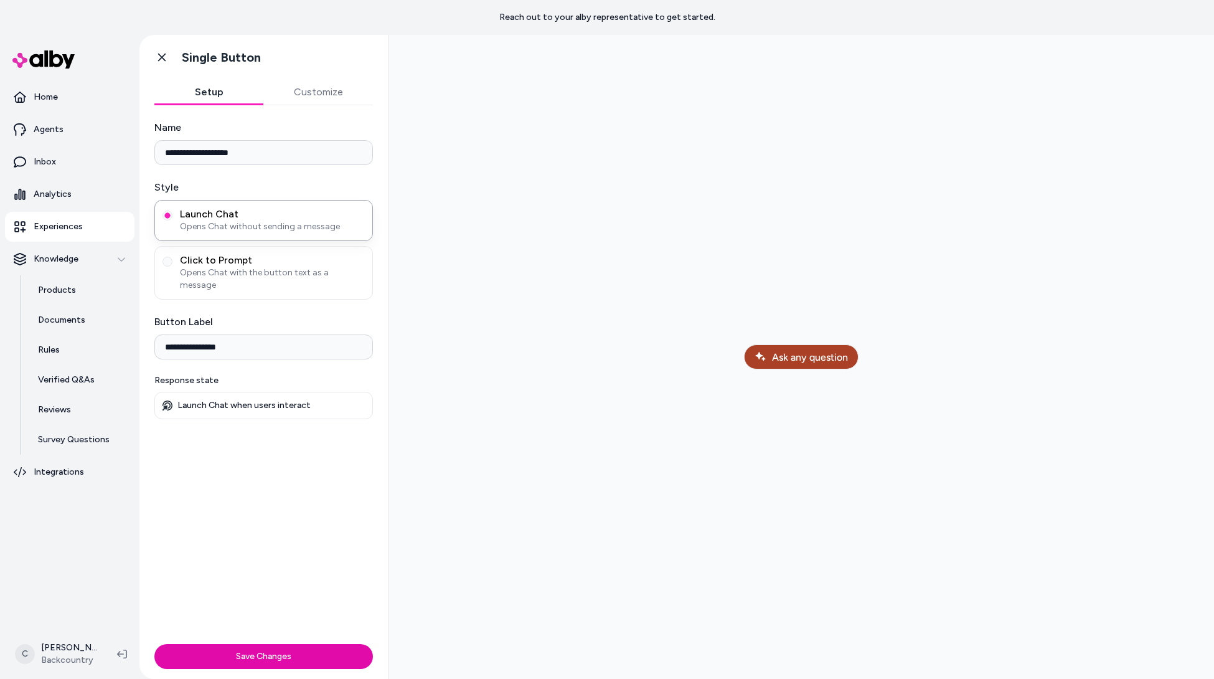
type input "**********"
click at [154, 644] on button "Save Changes" at bounding box center [263, 656] width 219 height 25
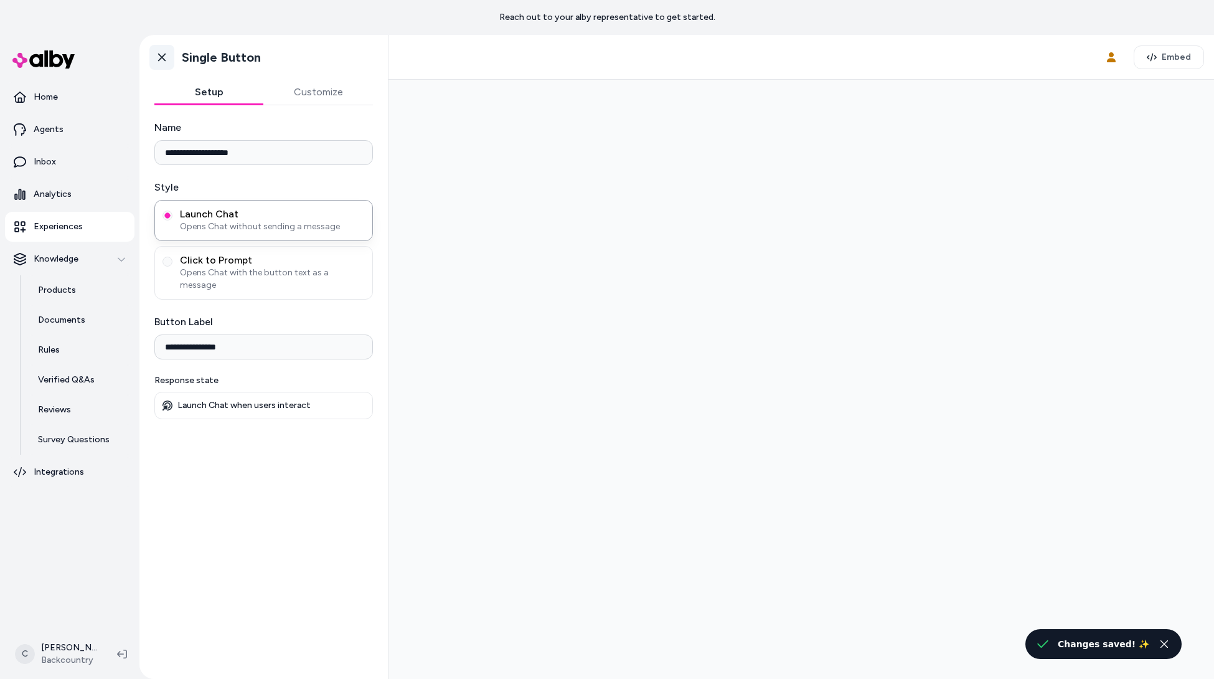
click at [165, 57] on icon at bounding box center [162, 57] width 12 height 12
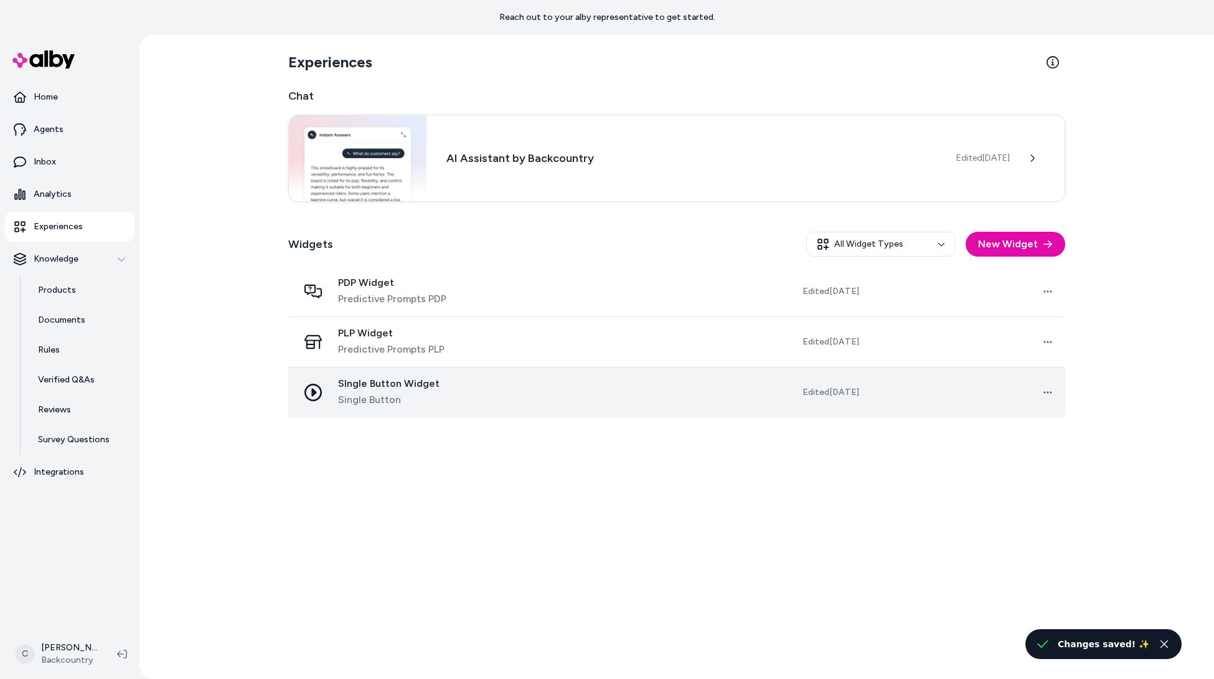
click at [444, 383] on div "SIngle Button Widget Single Button" at bounding box center [400, 392] width 204 height 30
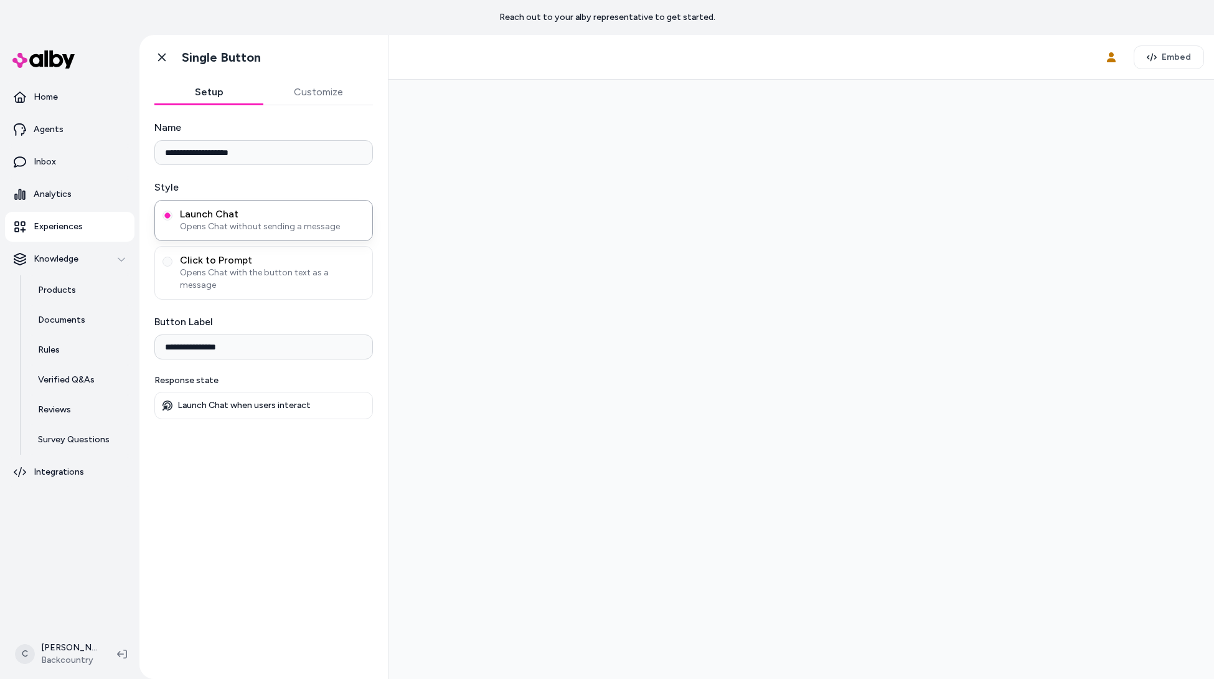
click at [171, 146] on input "**********" at bounding box center [263, 152] width 219 height 25
click at [171, 151] on input "**********" at bounding box center [263, 152] width 219 height 25
click at [162, 56] on icon at bounding box center [161, 58] width 7 height 8
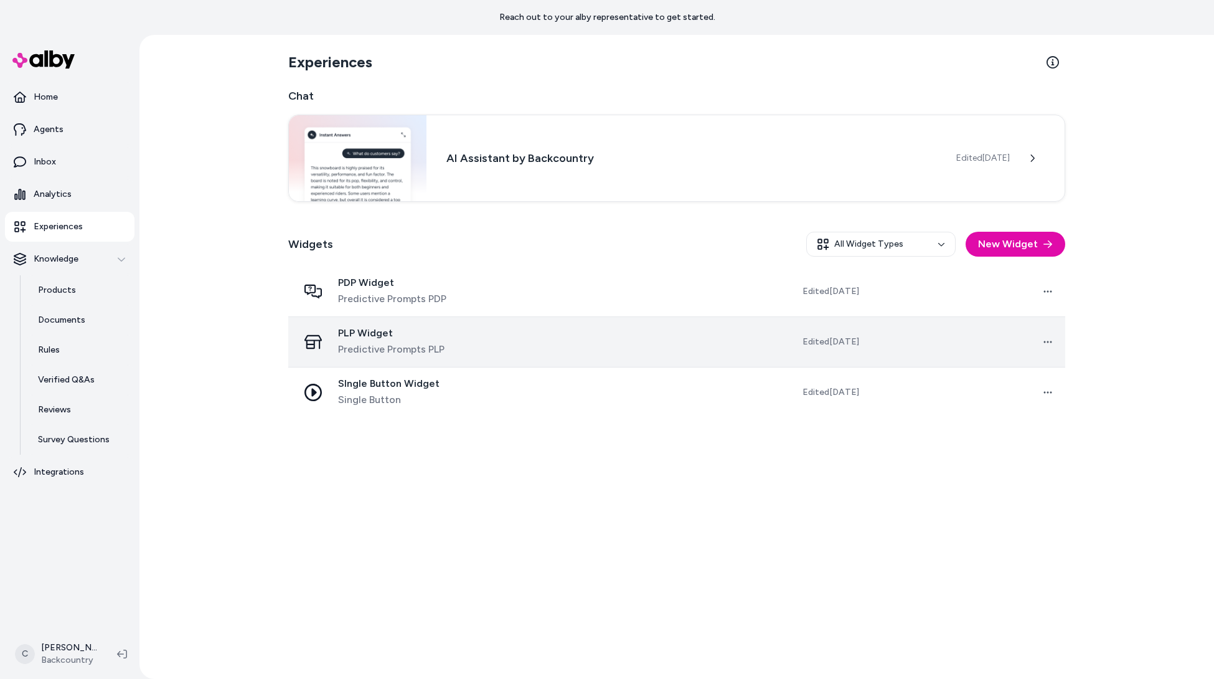
click at [342, 352] on span "Predictive Prompts PLP" at bounding box center [391, 349] width 106 height 15
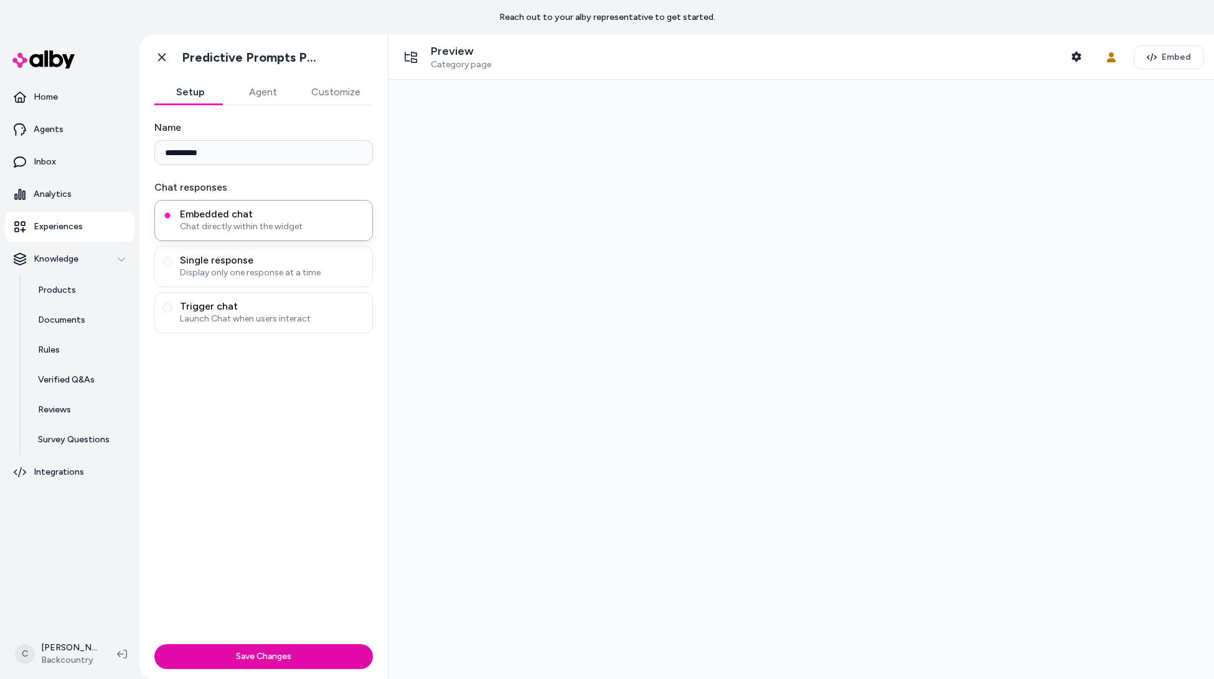
click at [361, 92] on button "Customize" at bounding box center [336, 92] width 74 height 25
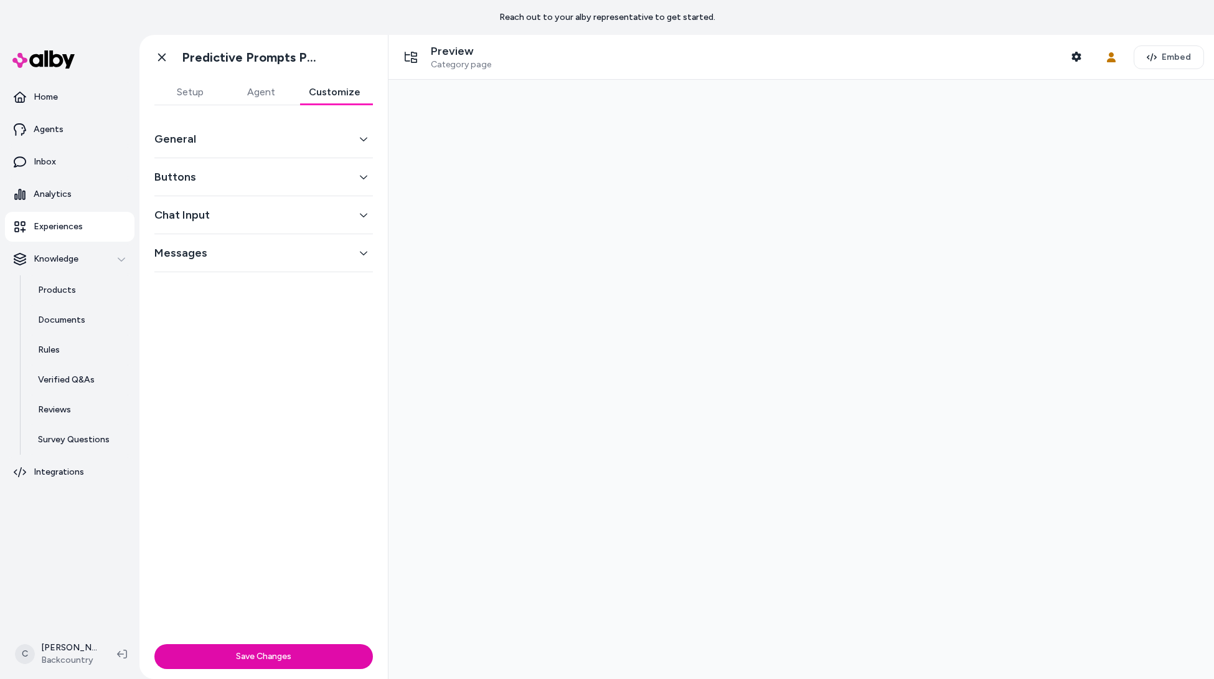
click at [232, 161] on div "Buttons" at bounding box center [263, 177] width 219 height 38
click at [222, 176] on button "Buttons" at bounding box center [263, 176] width 219 height 17
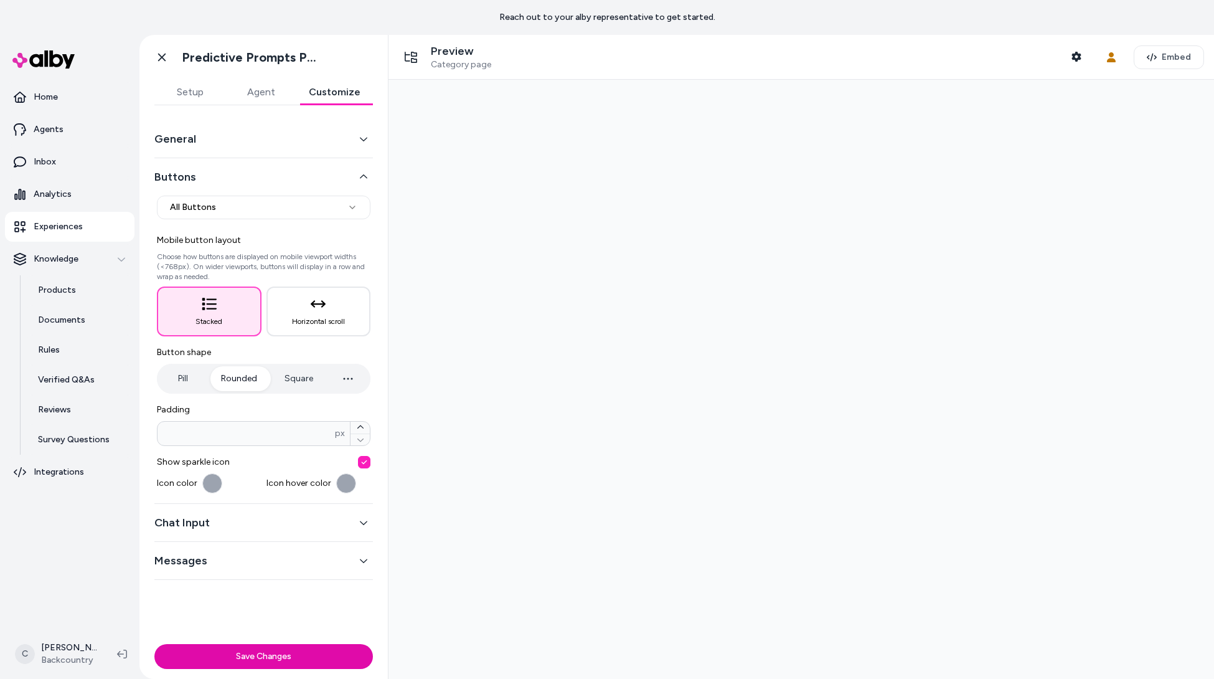
click at [217, 177] on button "Buttons" at bounding box center [263, 176] width 219 height 17
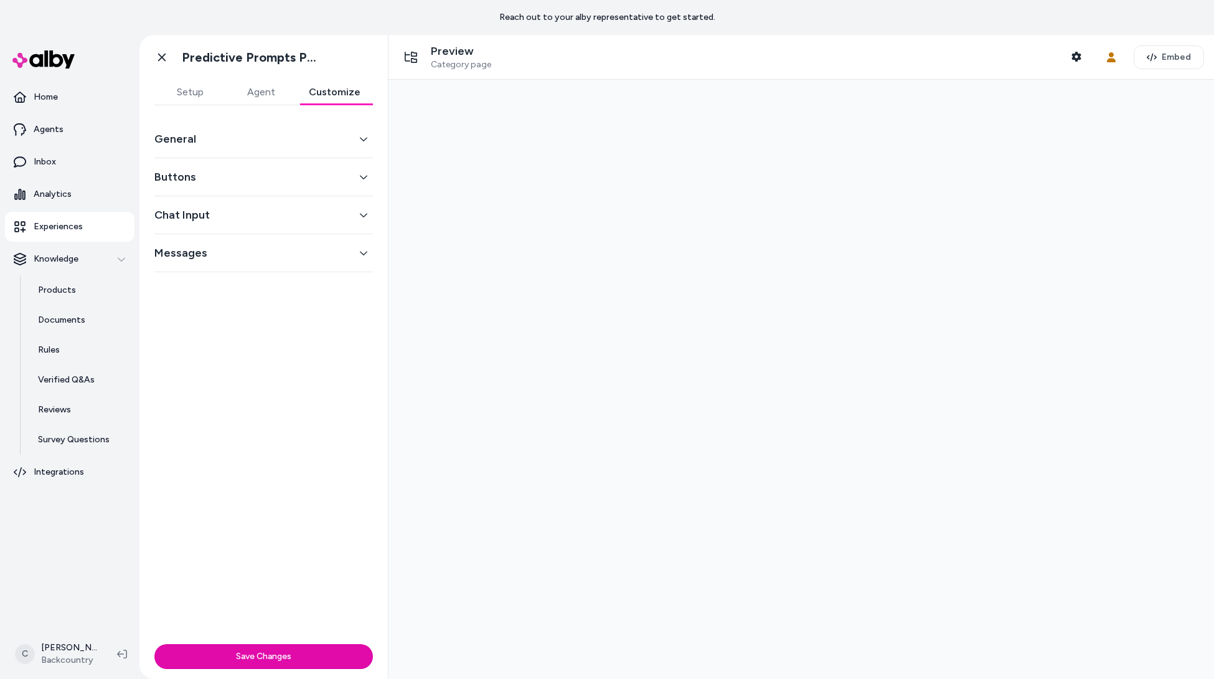
click at [222, 151] on div "General" at bounding box center [263, 139] width 219 height 38
click at [192, 148] on div "General" at bounding box center [263, 139] width 219 height 38
click at [181, 137] on button "General" at bounding box center [263, 138] width 219 height 17
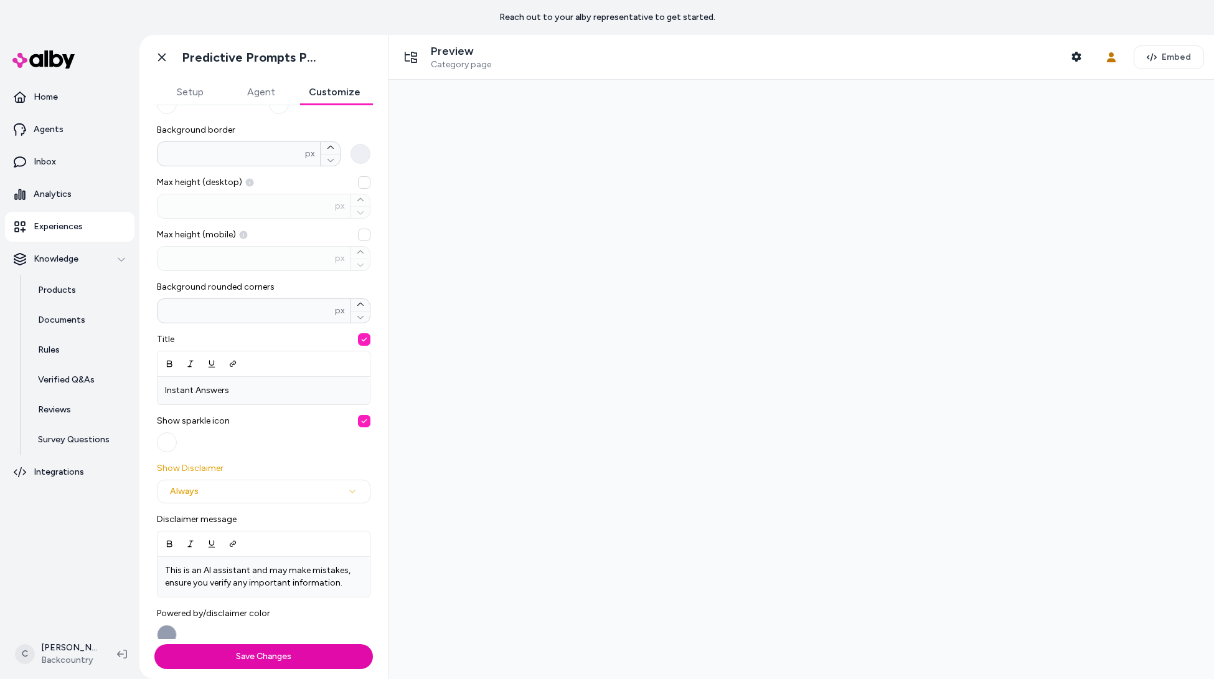
scroll to position [187, 0]
click at [167, 54] on icon at bounding box center [162, 57] width 12 height 12
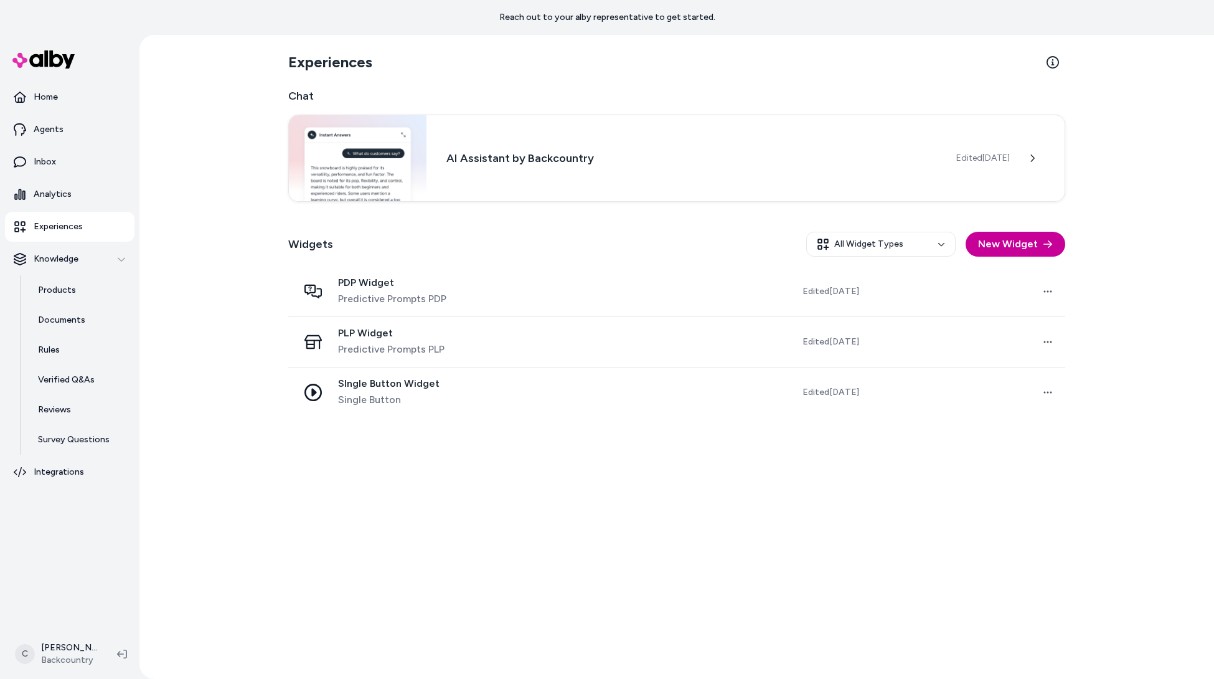
click at [1008, 242] on button "New Widget" at bounding box center [1016, 244] width 100 height 25
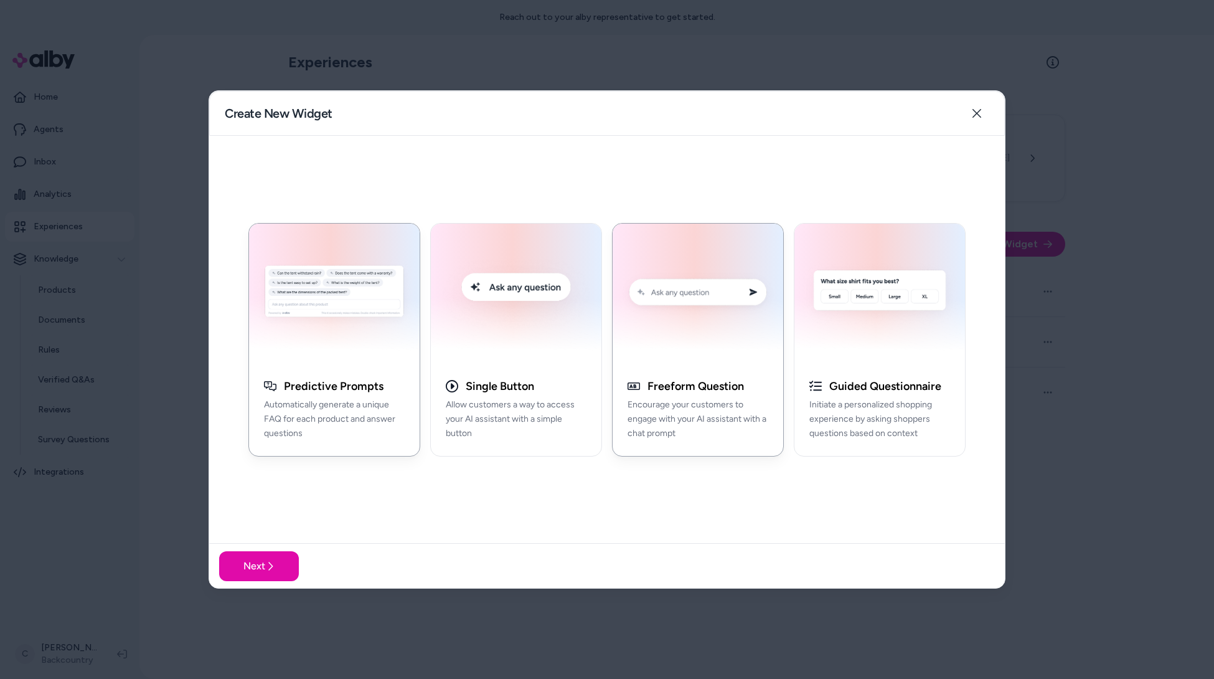
click at [697, 384] on h3 "Freeform Question" at bounding box center [695, 386] width 96 height 14
click at [274, 575] on button "Next" at bounding box center [259, 566] width 80 height 30
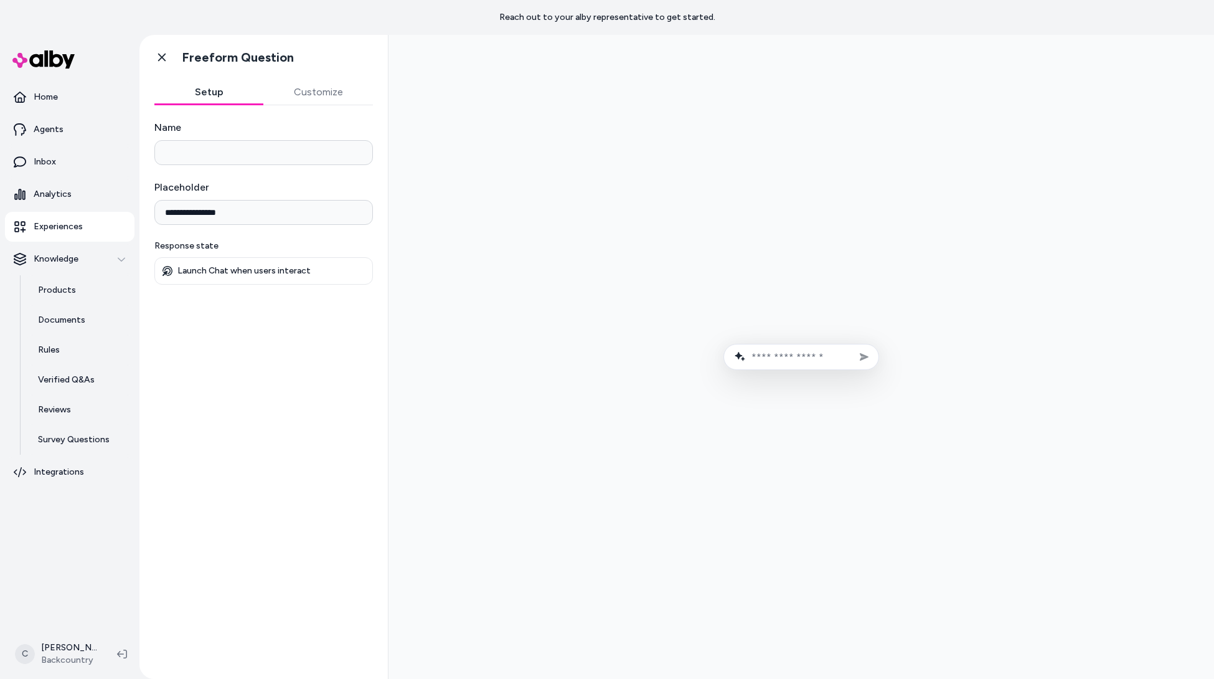
click at [238, 158] on input "Name" at bounding box center [263, 152] width 219 height 25
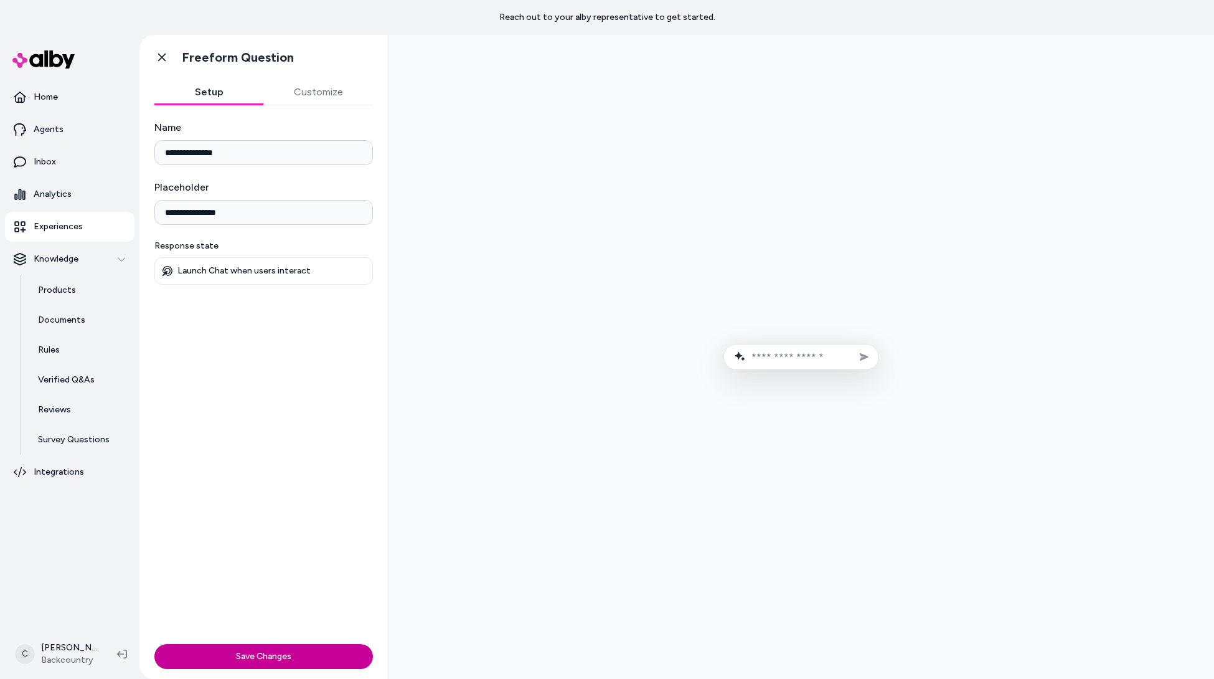
type input "**********"
click at [289, 658] on button "Save Changes" at bounding box center [263, 656] width 219 height 25
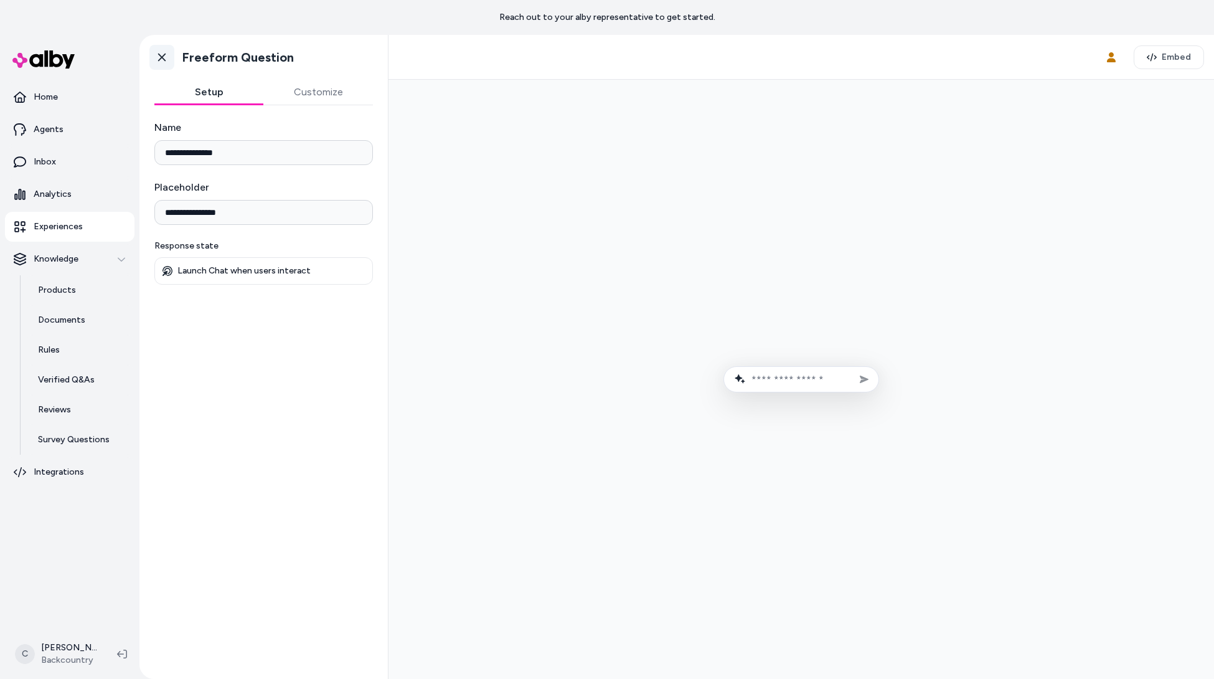
click at [161, 60] on icon at bounding box center [162, 57] width 12 height 12
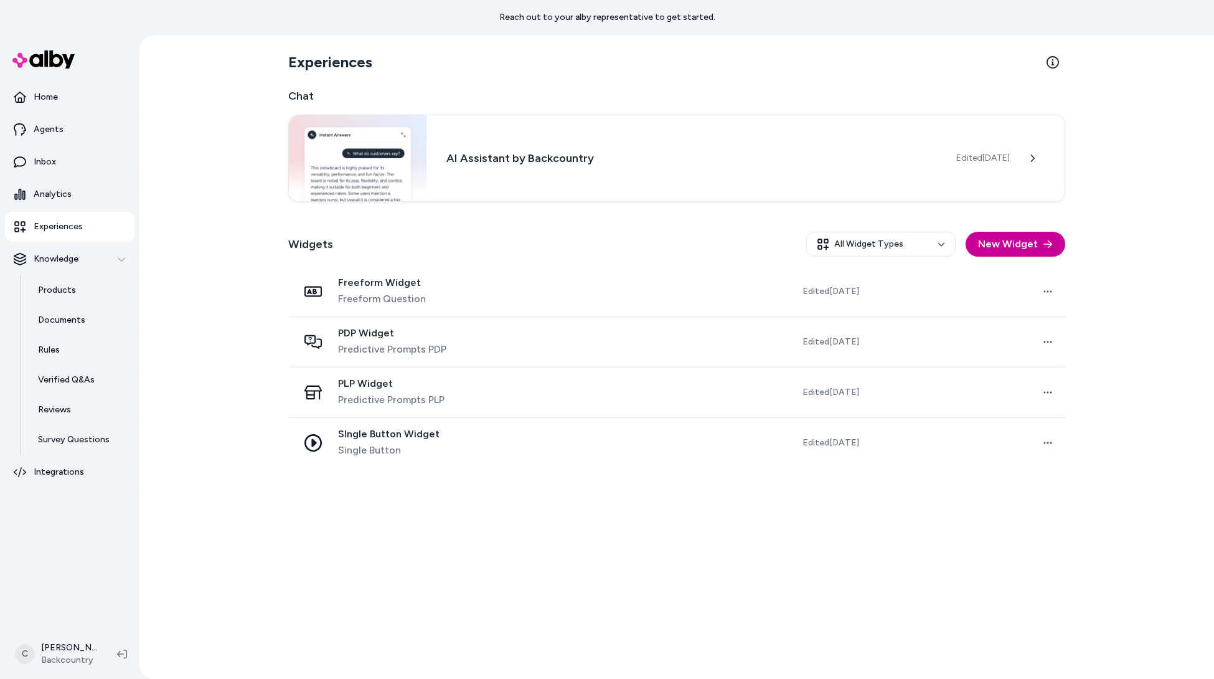
click at [979, 247] on button "New Widget" at bounding box center [1016, 244] width 100 height 25
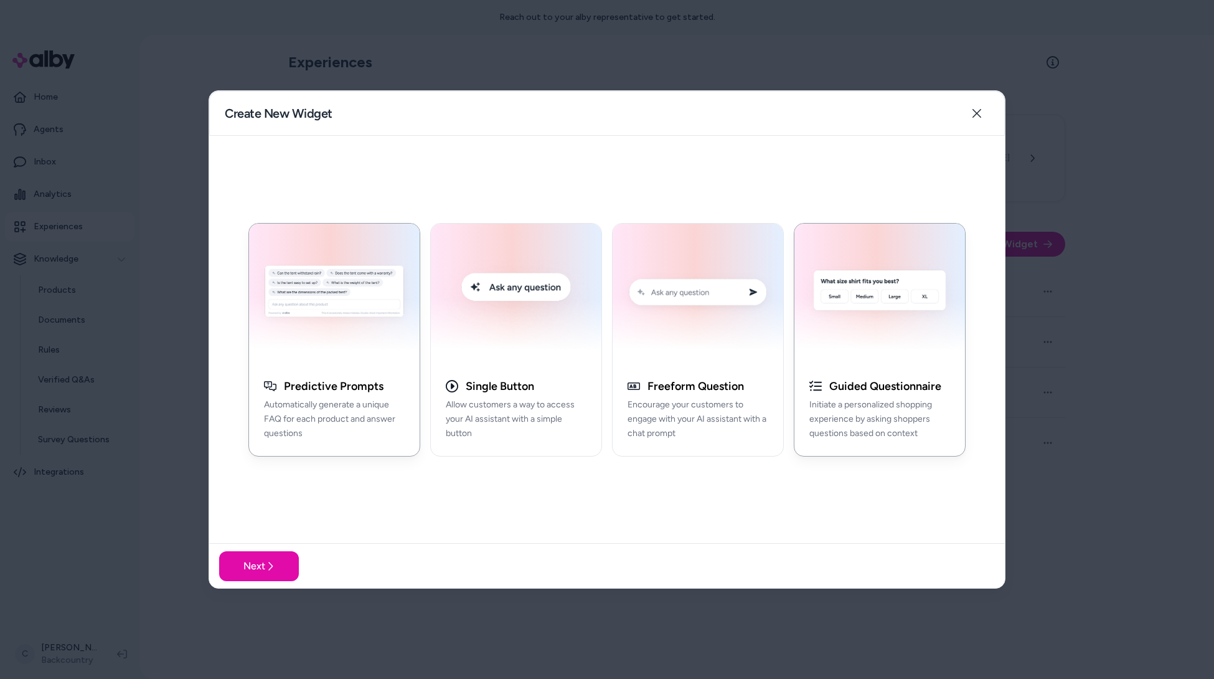
click at [882, 402] on p "Initiate a personalized shopping experience by asking shoppers questions based …" at bounding box center [879, 419] width 141 height 42
click at [292, 562] on button "Next" at bounding box center [259, 566] width 80 height 30
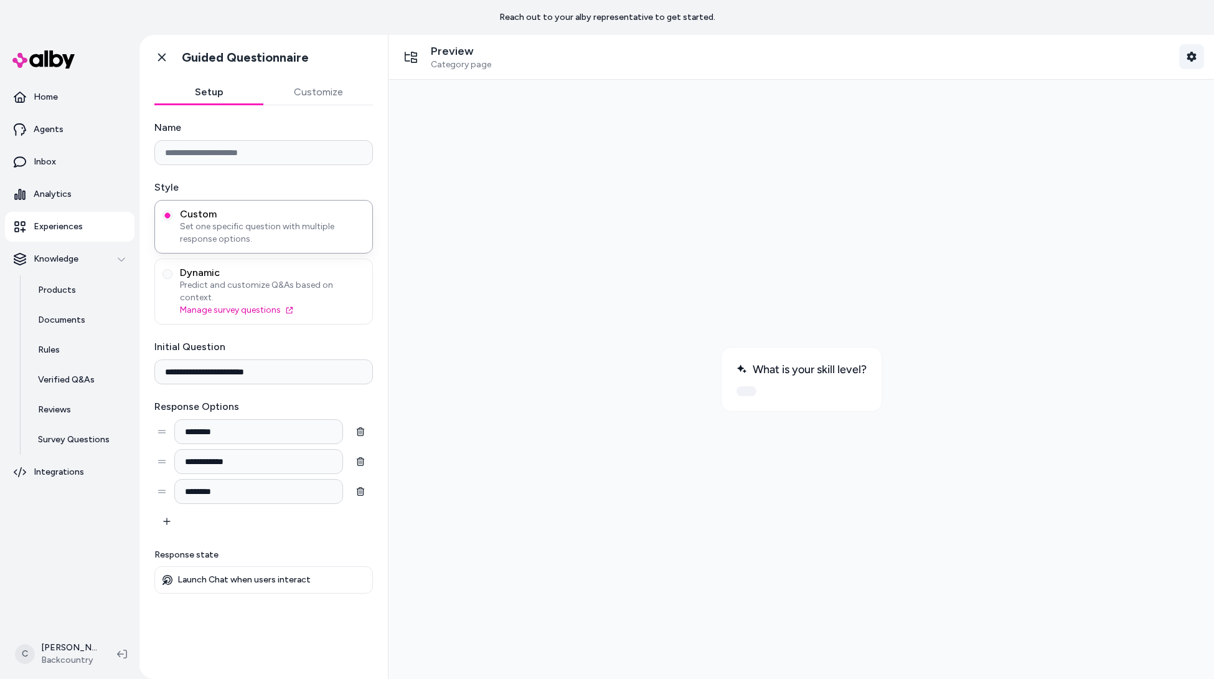
click at [1179, 50] on button "Shopper Context" at bounding box center [1191, 56] width 25 height 25
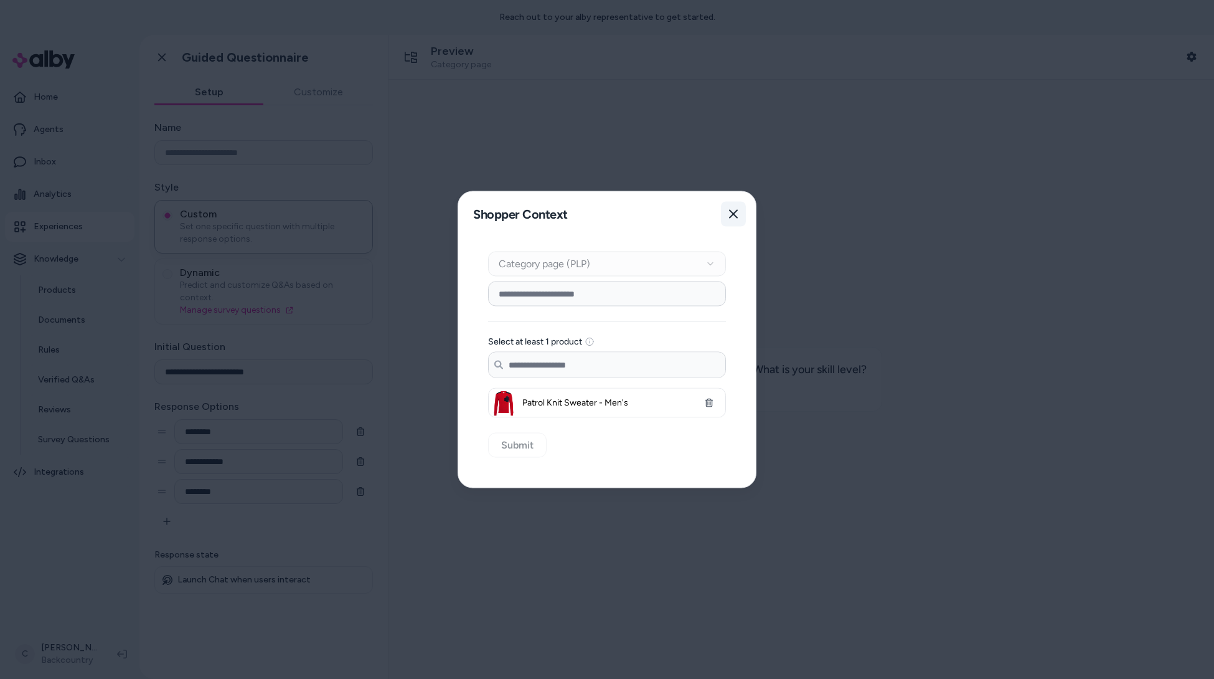
click at [729, 214] on icon "button" at bounding box center [733, 214] width 10 height 10
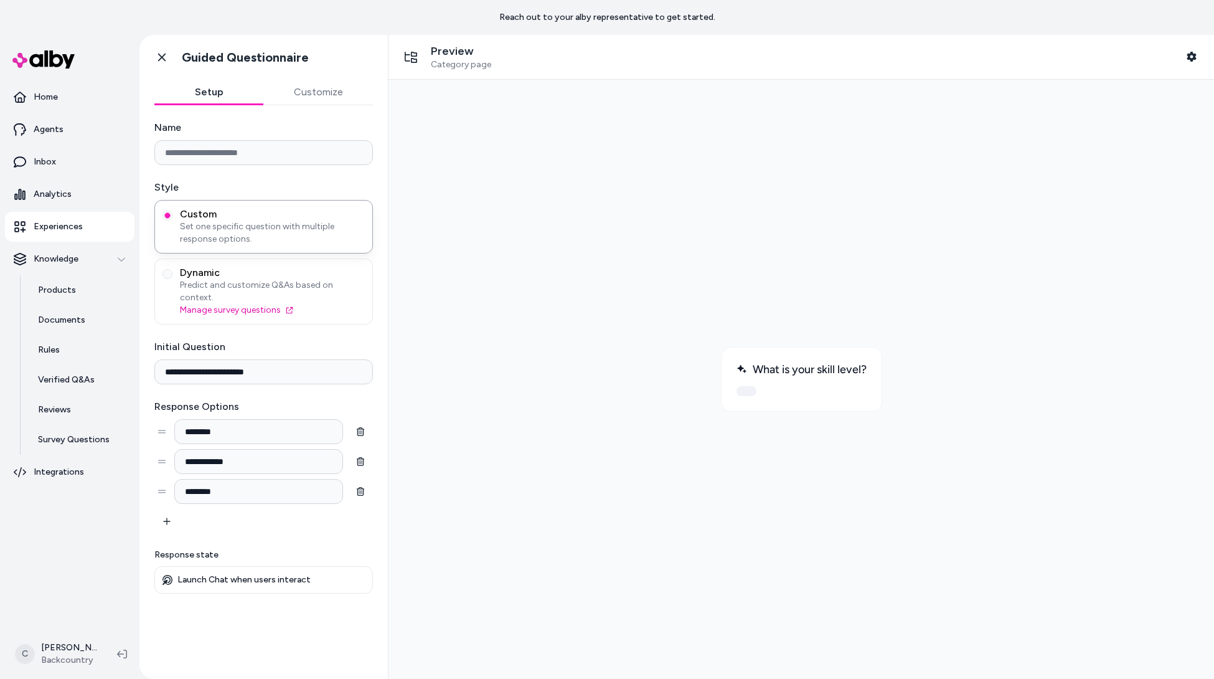
click at [666, 357] on div at bounding box center [801, 379] width 806 height 579
click at [309, 548] on p "Response state" at bounding box center [263, 554] width 219 height 12
click at [324, 94] on button "Customize" at bounding box center [319, 92] width 110 height 25
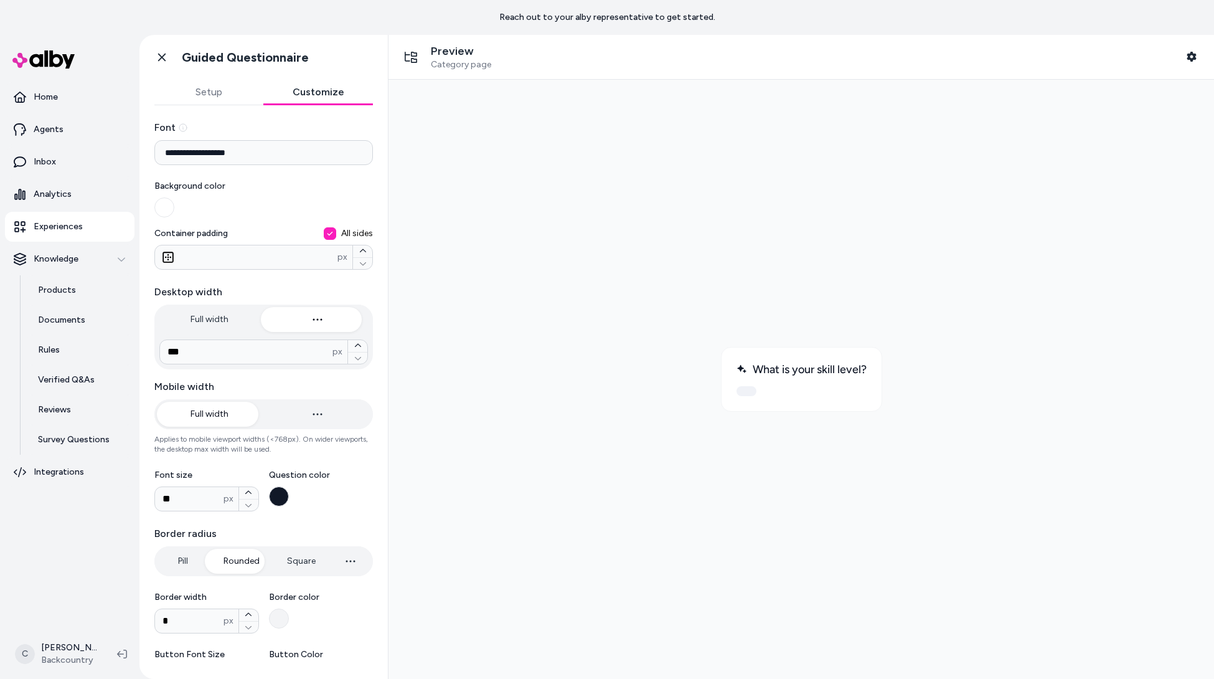
click at [1202, 70] on div "Preview Category page Shopper Context" at bounding box center [800, 57] width 825 height 45
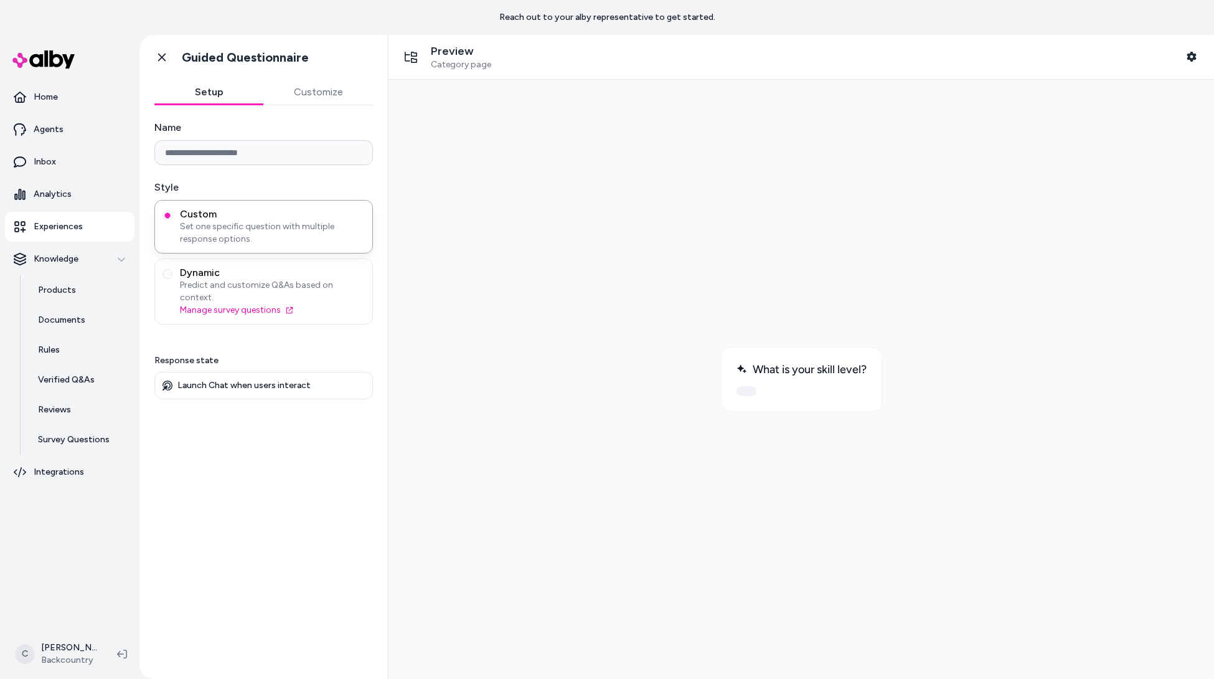
click at [222, 90] on button "Setup" at bounding box center [209, 92] width 110 height 25
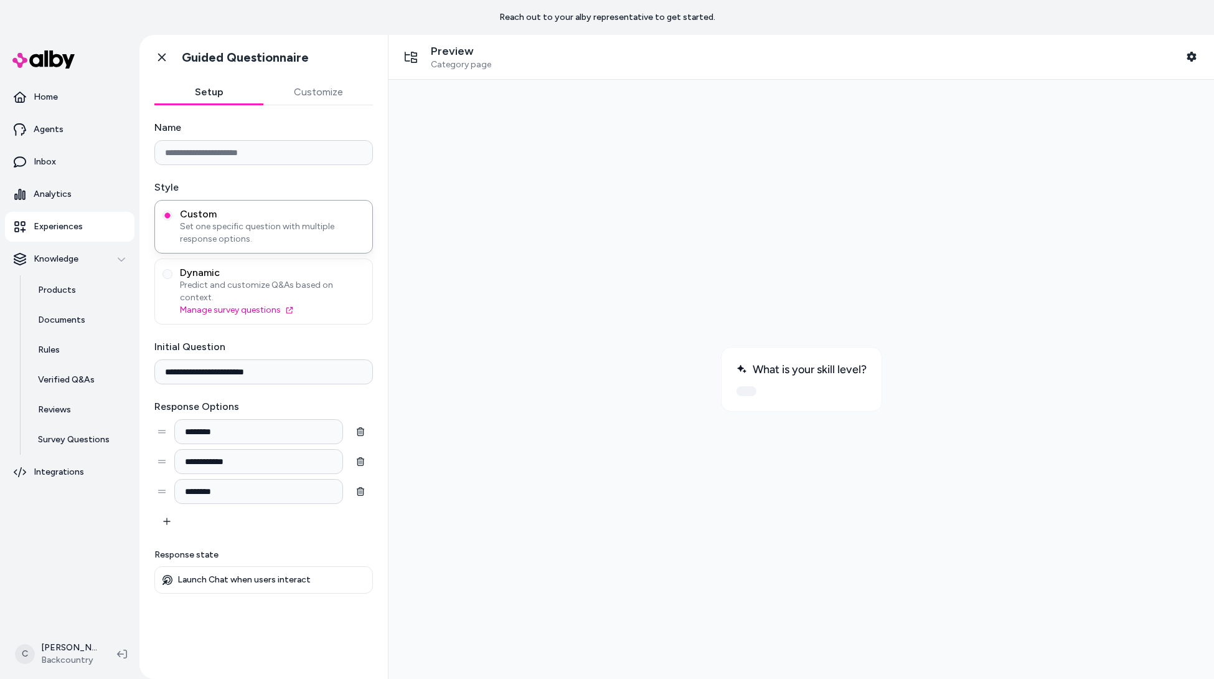
click at [164, 44] on div "Go back Guided Questionnaire" at bounding box center [263, 57] width 248 height 45
click at [164, 57] on icon at bounding box center [162, 57] width 12 height 12
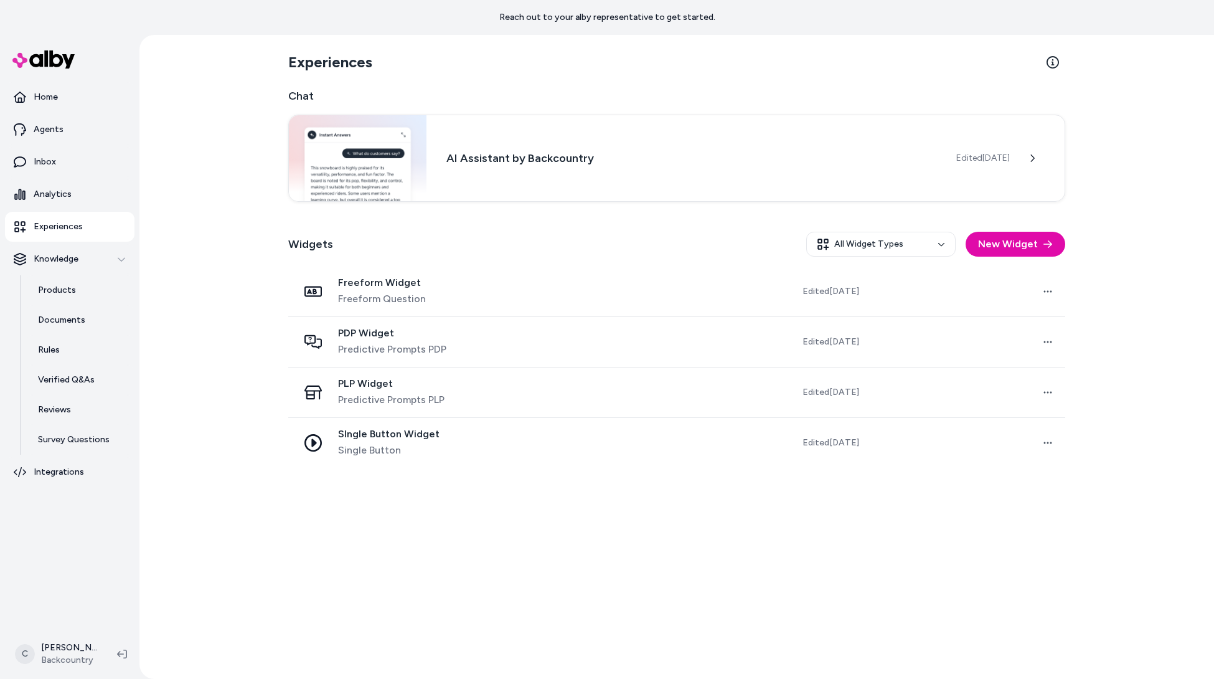
click at [237, 246] on div "Experiences Chat AI Assistant by Backcountry Edited Sep 2, 2025 Widgets All Wid…" at bounding box center [676, 357] width 1075 height 644
click at [215, 260] on div "Experiences Chat AI Assistant by Backcountry Edited Sep 2, 2025 Widgets All Wid…" at bounding box center [676, 357] width 1075 height 644
drag, startPoint x: 190, startPoint y: 358, endPoint x: 143, endPoint y: 469, distance: 120.5
click at [192, 359] on div "Experiences Chat AI Assistant by Backcountry Edited Sep 2, 2025 Widgets All Wid…" at bounding box center [676, 357] width 1075 height 644
drag, startPoint x: 396, startPoint y: 600, endPoint x: 402, endPoint y: 597, distance: 7.0
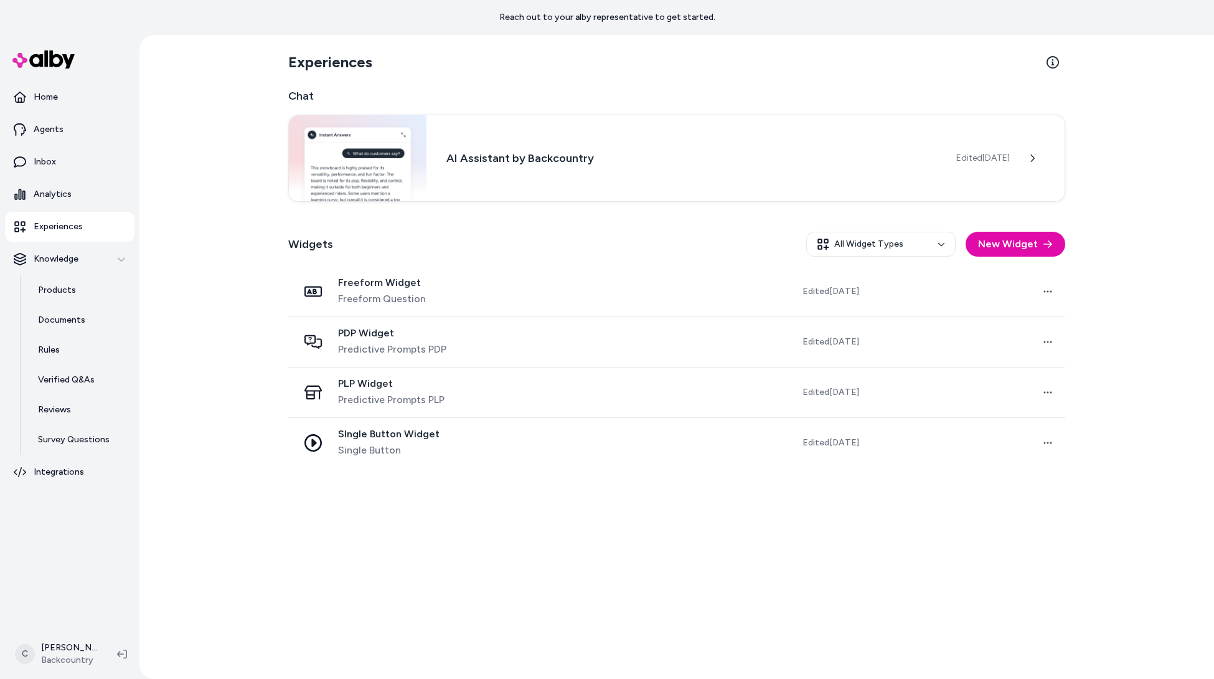
click at [400, 599] on div "Experiences Chat AI Assistant by Backcountry Edited Sep 2, 2025 Widgets All Wid…" at bounding box center [676, 357] width 797 height 644
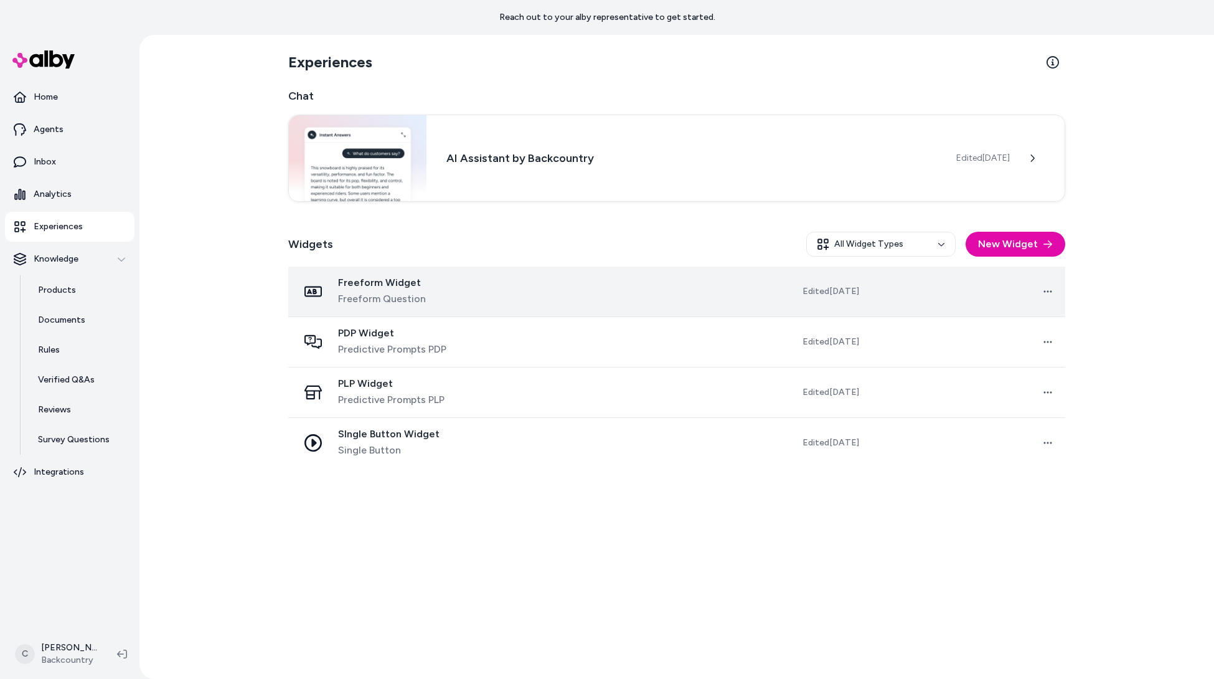
drag, startPoint x: 403, startPoint y: 286, endPoint x: 410, endPoint y: 304, distance: 19.1
click at [403, 286] on span "Freeform Widget" at bounding box center [382, 282] width 88 height 12
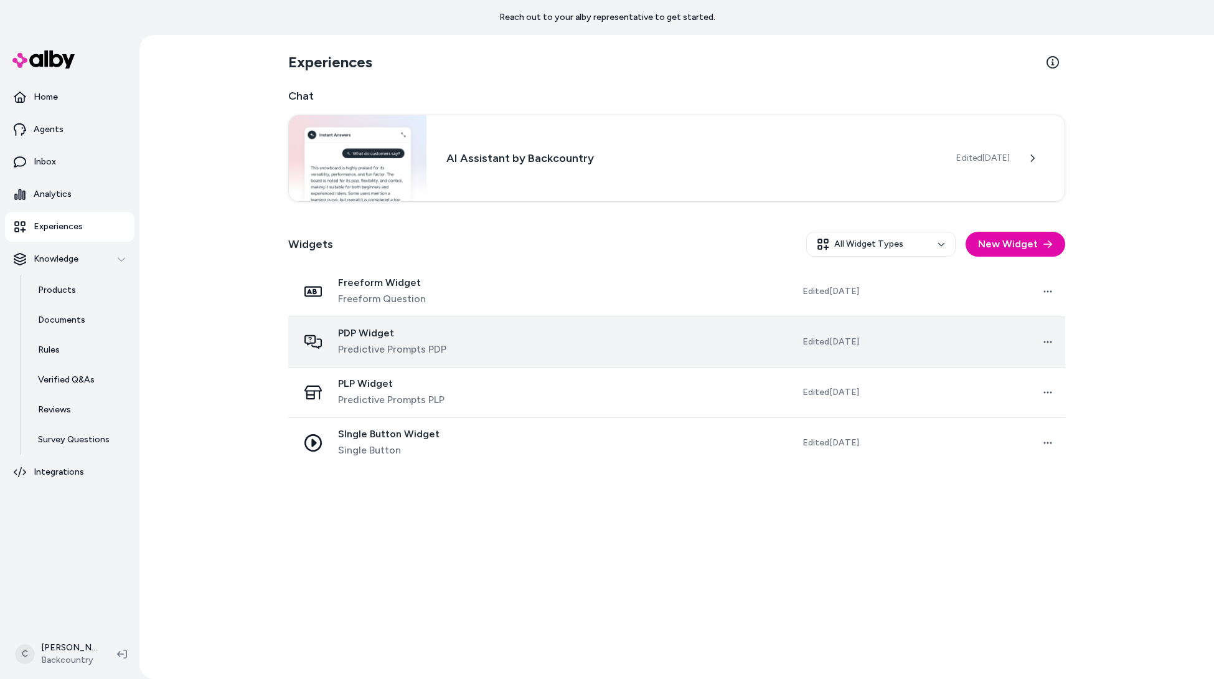
click at [417, 344] on span "Predictive Prompts PDP" at bounding box center [392, 349] width 108 height 15
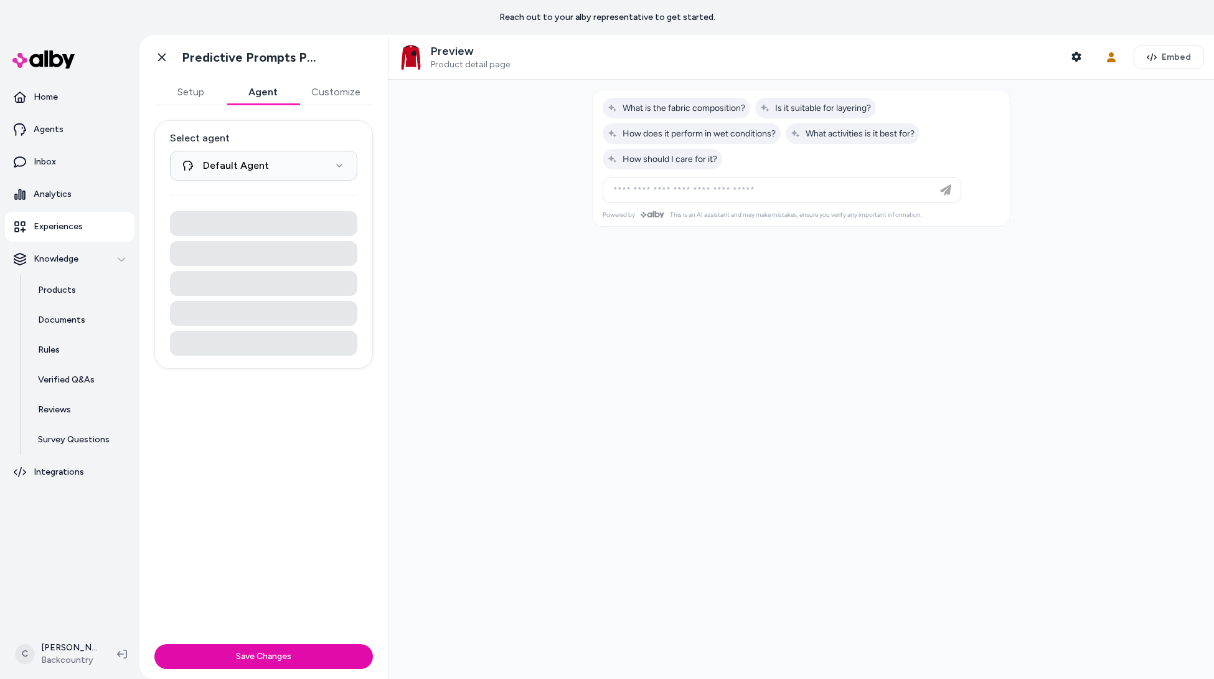
click at [244, 88] on button "Agent" at bounding box center [263, 92] width 72 height 25
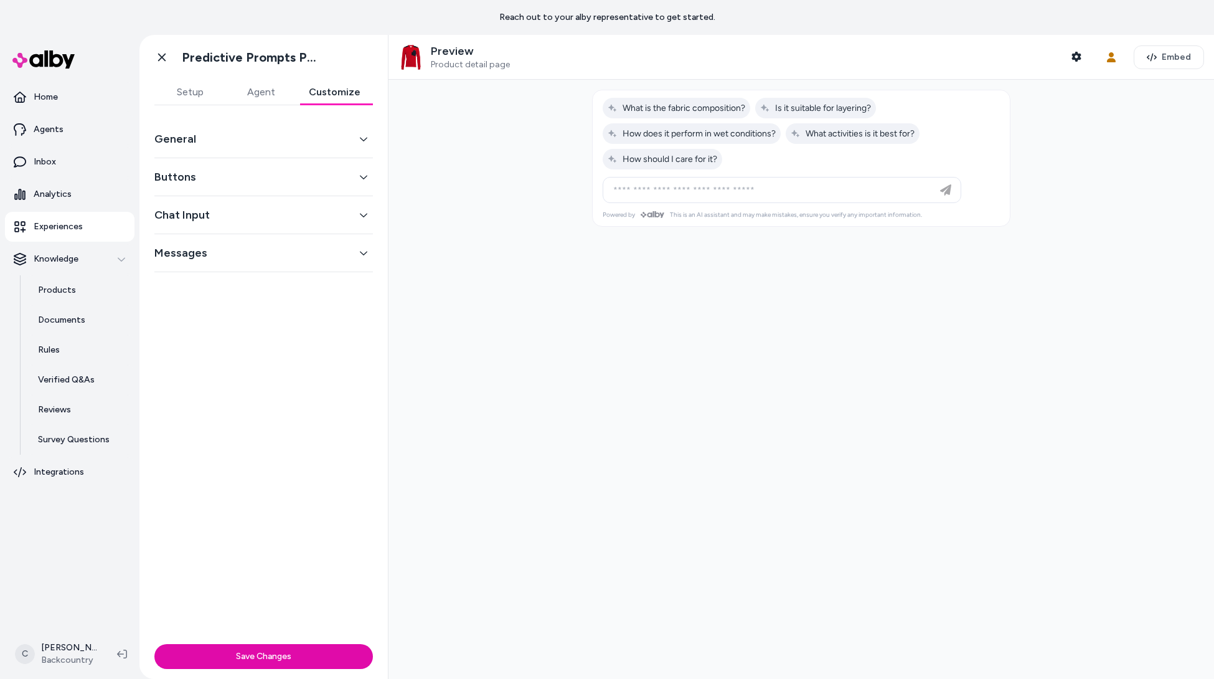
click at [337, 95] on button "Customize" at bounding box center [334, 92] width 77 height 25
drag, startPoint x: 260, startPoint y: 90, endPoint x: 261, endPoint y: 107, distance: 16.9
click at [260, 90] on button "Agent" at bounding box center [260, 92] width 71 height 25
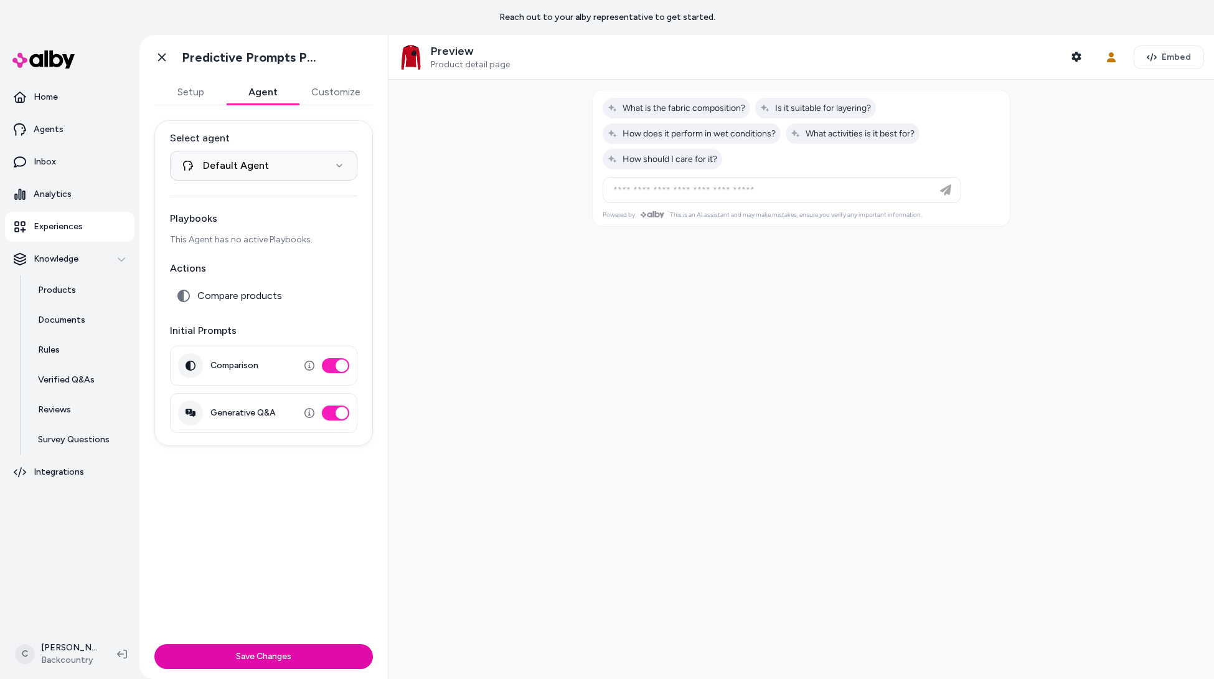
click at [337, 363] on button "Comparison" at bounding box center [335, 365] width 27 height 15
click at [342, 85] on button "Customize" at bounding box center [336, 92] width 74 height 25
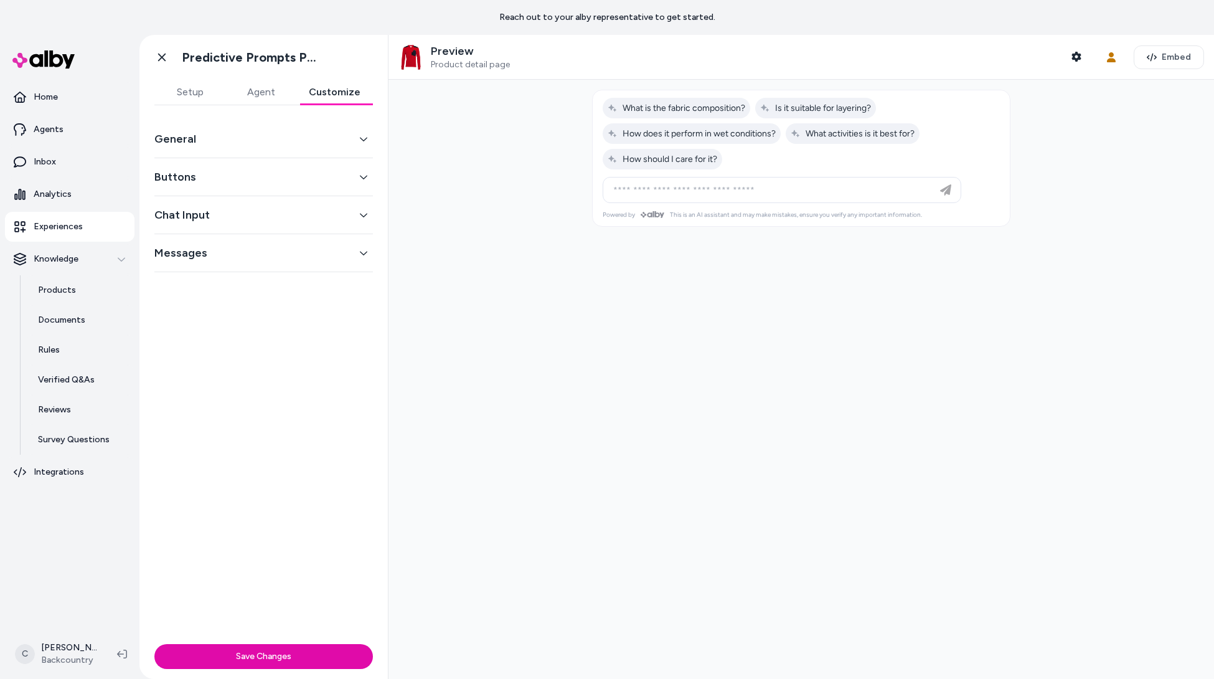
click at [279, 141] on button "General" at bounding box center [263, 138] width 219 height 17
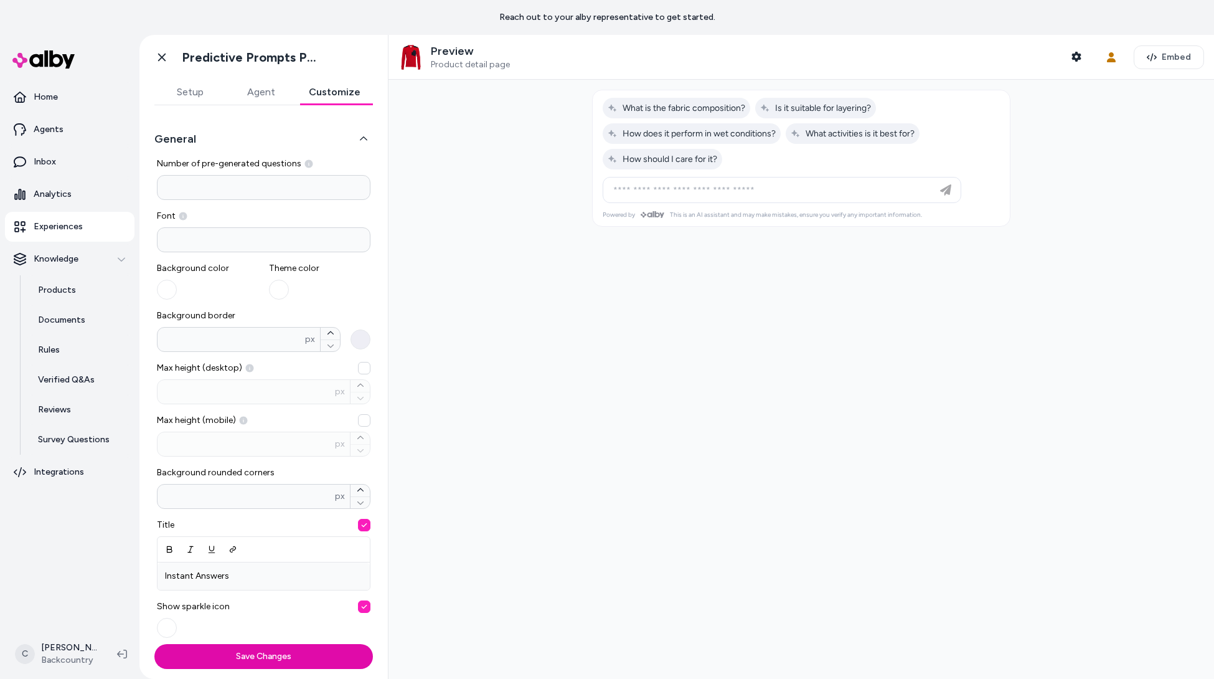
click at [237, 142] on button "General" at bounding box center [263, 138] width 219 height 17
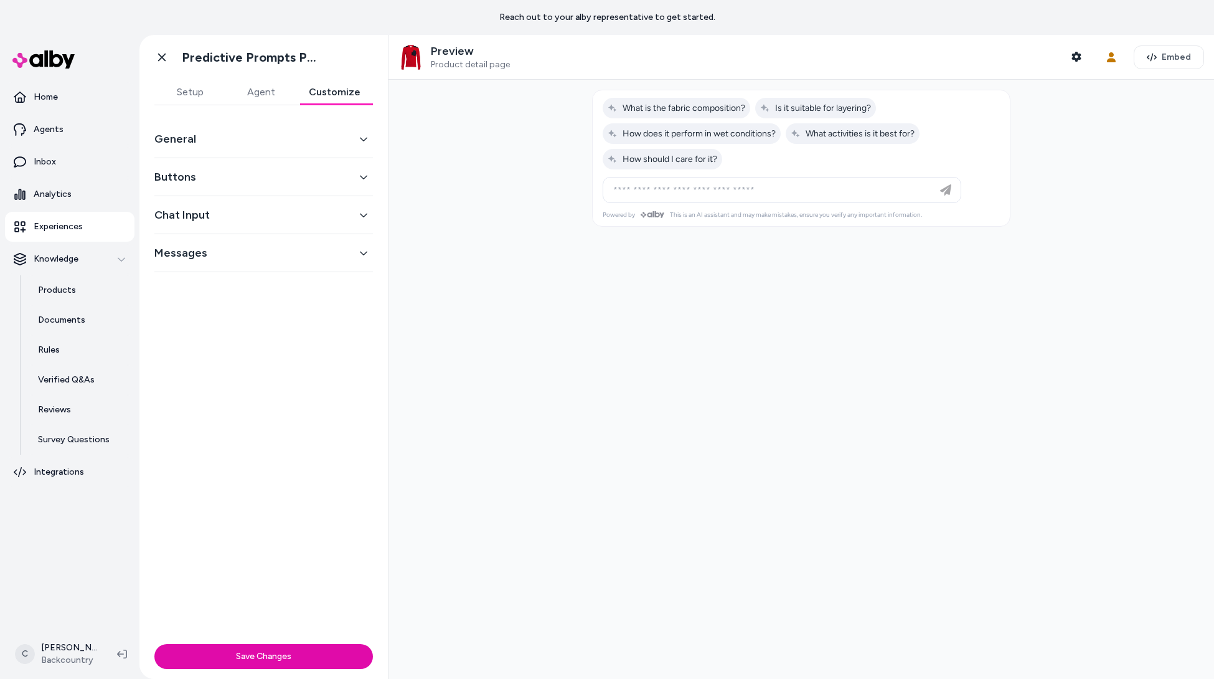
click at [232, 176] on button "Buttons" at bounding box center [263, 176] width 219 height 17
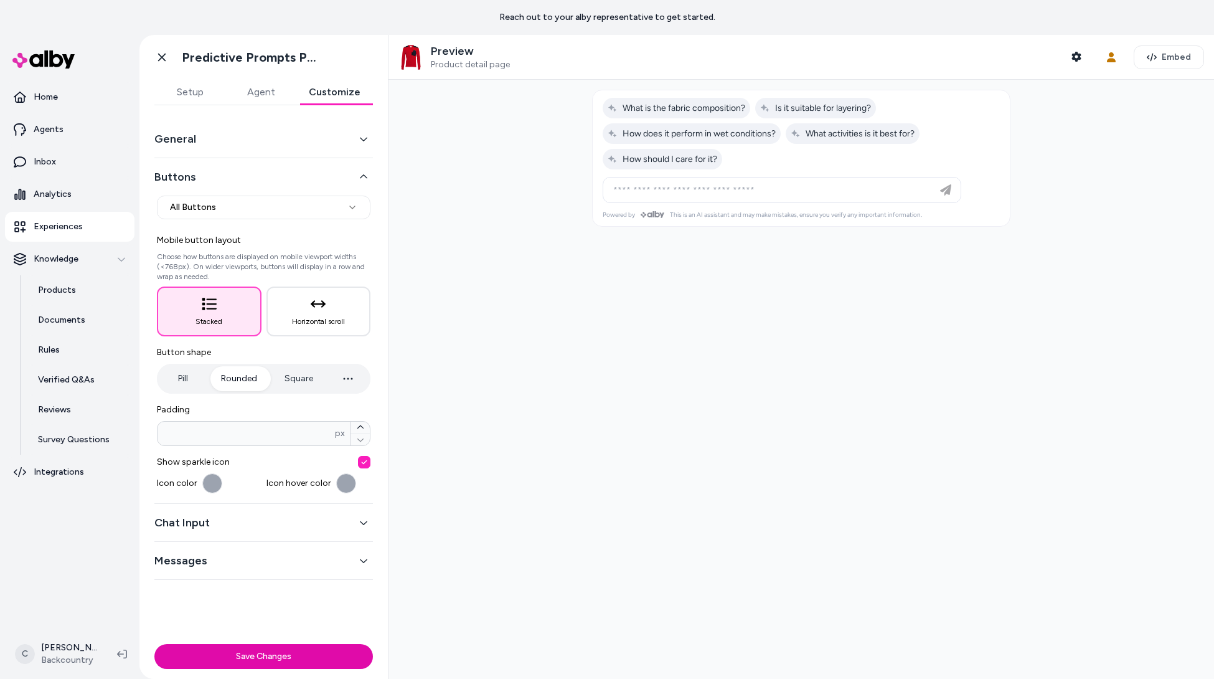
click at [689, 486] on div at bounding box center [800, 379] width 825 height 599
click at [57, 643] on html "**********" at bounding box center [607, 339] width 1214 height 679
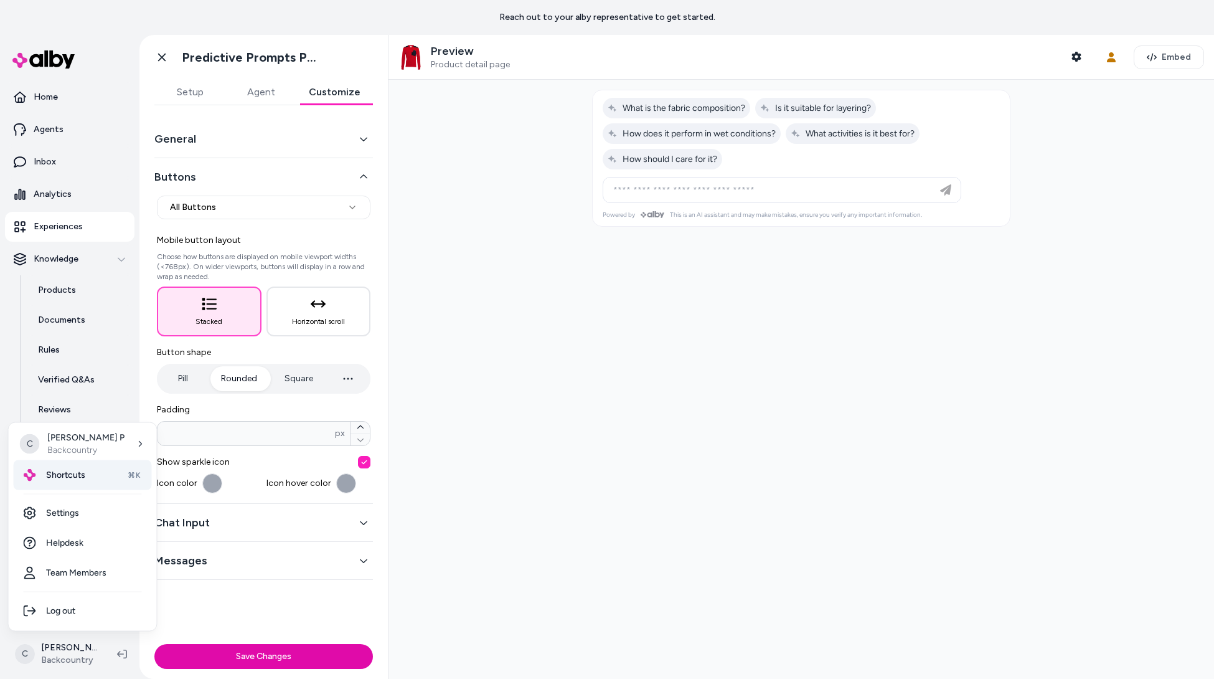
click at [60, 479] on span "Shortcuts" at bounding box center [65, 475] width 39 height 12
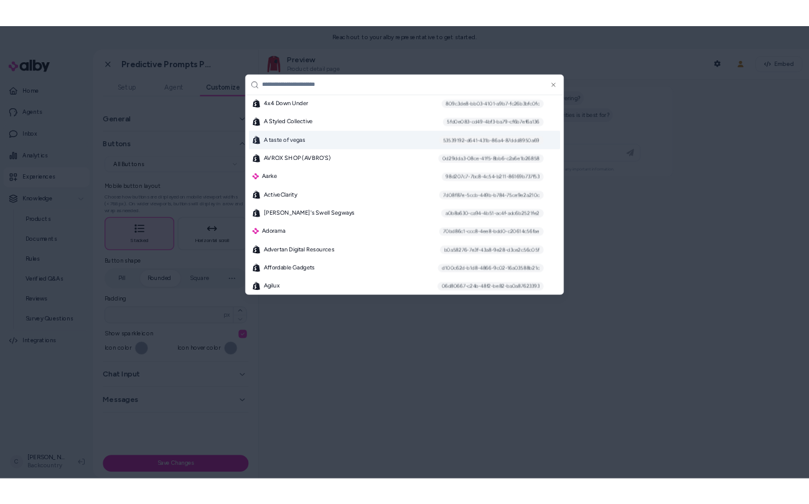
scroll to position [440, 0]
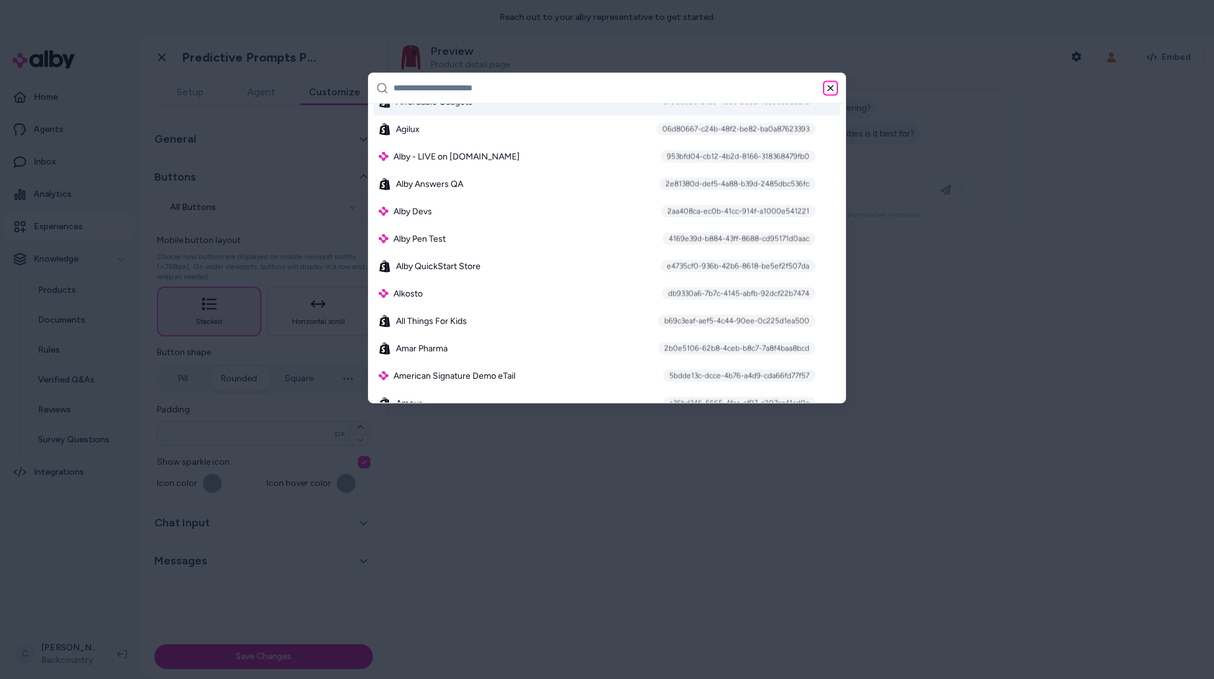
click at [833, 86] on icon "button" at bounding box center [830, 88] width 10 height 10
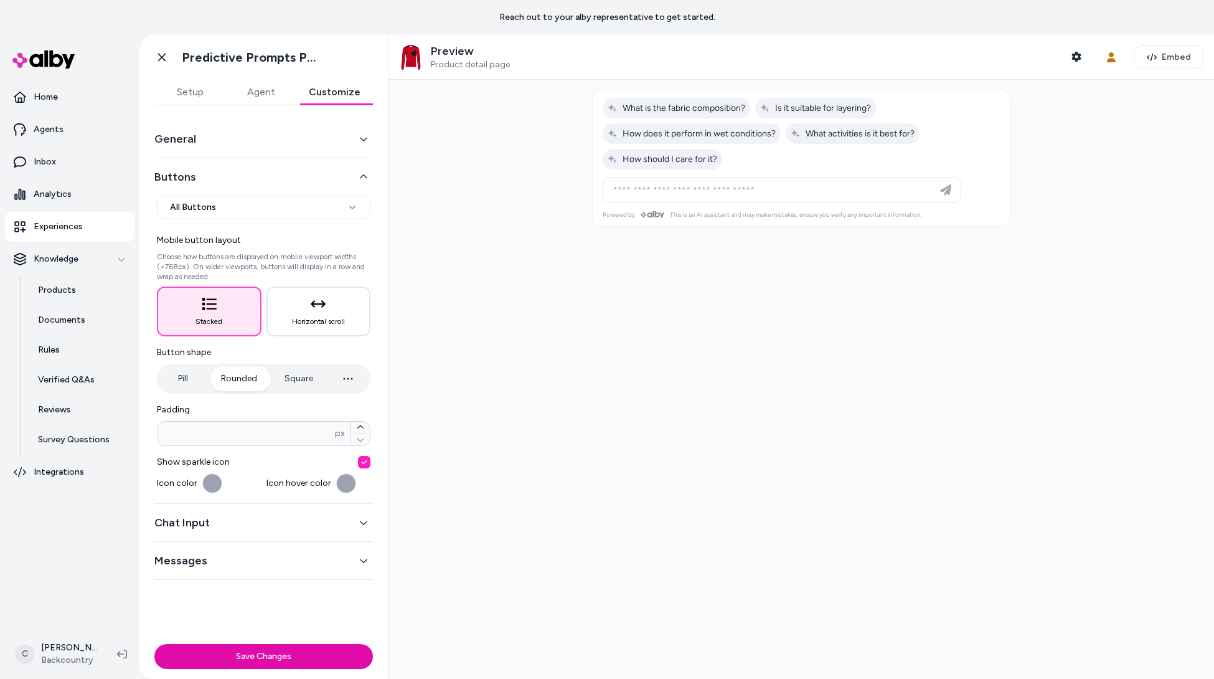
click at [946, 469] on div at bounding box center [800, 379] width 825 height 599
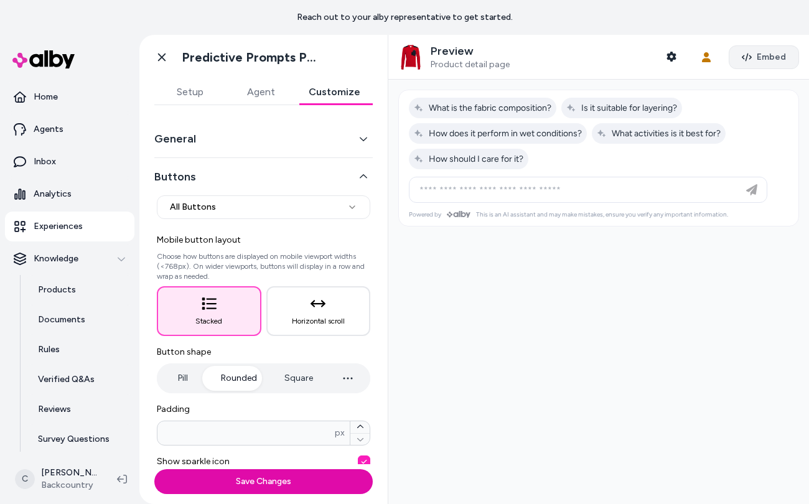
click at [760, 56] on span "Embed" at bounding box center [771, 57] width 29 height 12
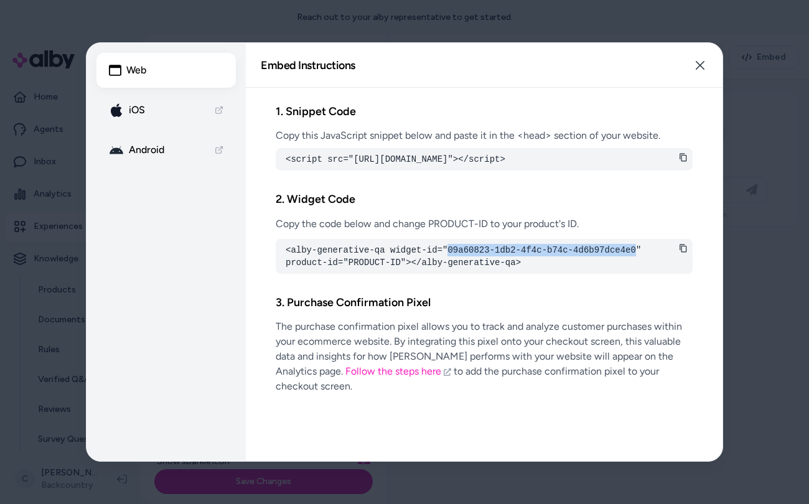
drag, startPoint x: 449, startPoint y: 257, endPoint x: 638, endPoint y: 263, distance: 189.3
click at [638, 263] on pre "<alby-generative-qa widget-id="09a60823-1db2-4f4c-b74c-4d6b97dce4e0" product-id…" at bounding box center [484, 256] width 397 height 25
copy pre "09a60823-1db2-4f4c-b74c-4d6b97dce4e0"
drag, startPoint x: 42, startPoint y: 317, endPoint x: 18, endPoint y: 325, distance: 24.8
click at [40, 317] on div at bounding box center [404, 252] width 809 height 504
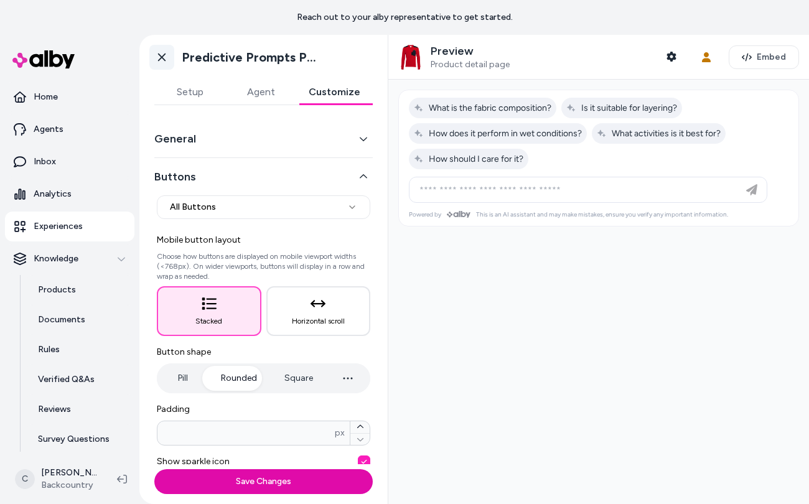
click at [156, 60] on icon at bounding box center [162, 57] width 12 height 12
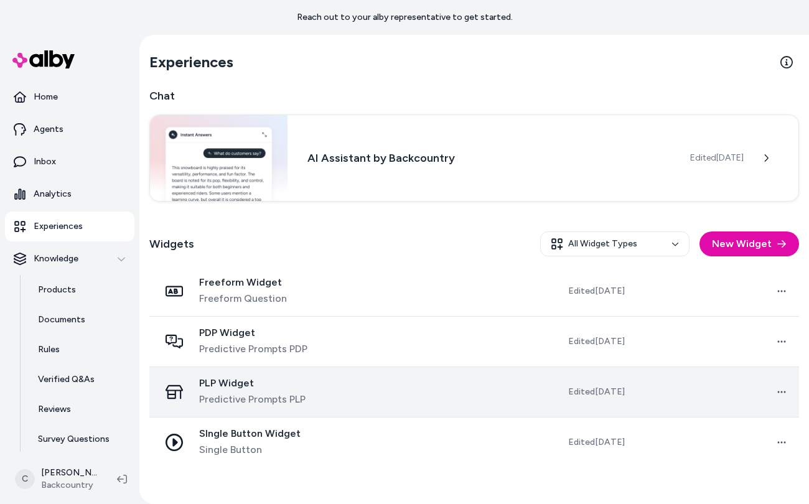
click at [249, 405] on span "Predictive Prompts PLP" at bounding box center [252, 399] width 106 height 15
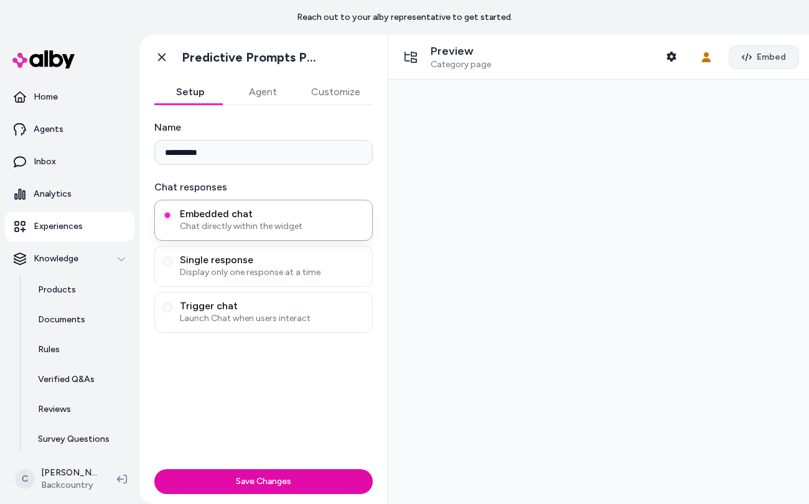
click at [775, 45] on button "Embed" at bounding box center [764, 57] width 70 height 24
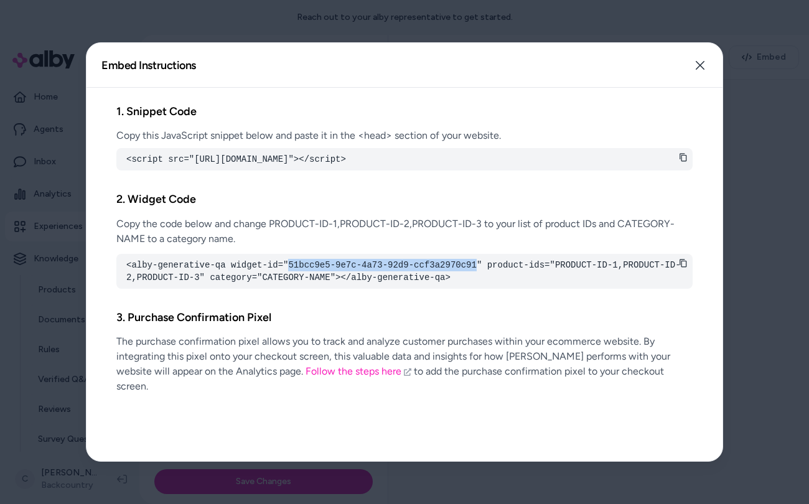
drag, startPoint x: 477, startPoint y: 273, endPoint x: 290, endPoint y: 281, distance: 187.5
click at [290, 281] on pre "<alby-generative-qa widget-id="51bcc9e5-9e7c-4a73-92d9-ccf3a2970c91" product-id…" at bounding box center [404, 271] width 557 height 25
copy pre "51bcc9e5-9e7c-4a73-92d9-ccf3a2970c91"
click at [753, 381] on div at bounding box center [404, 252] width 809 height 504
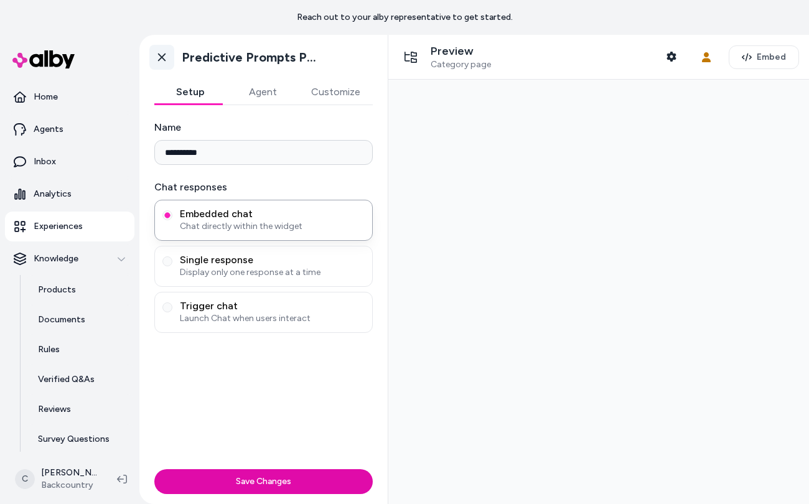
click at [161, 59] on icon at bounding box center [162, 57] width 12 height 12
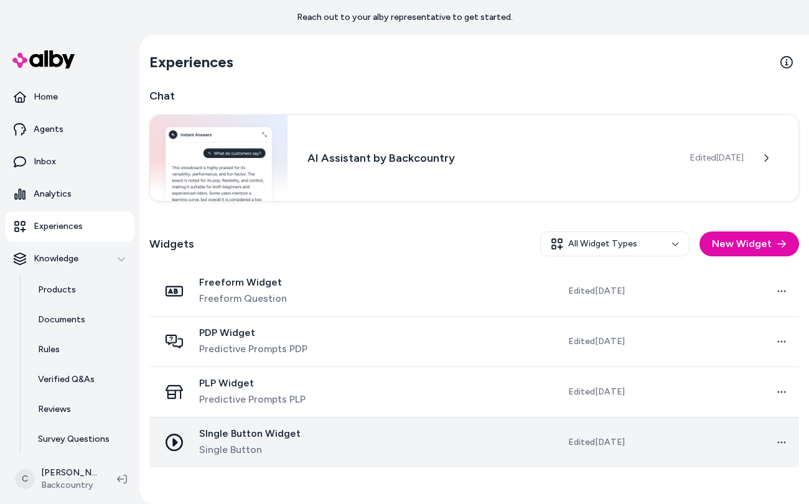
click at [348, 443] on td at bounding box center [419, 443] width 164 height 50
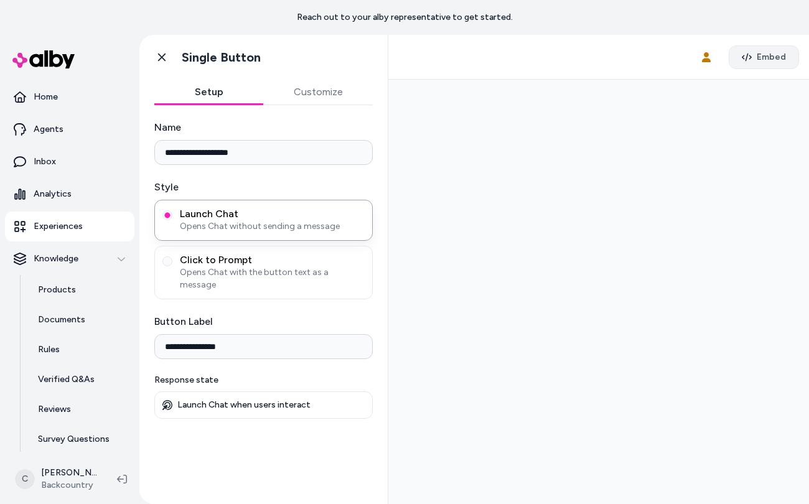
click at [767, 47] on button "Embed" at bounding box center [764, 57] width 70 height 24
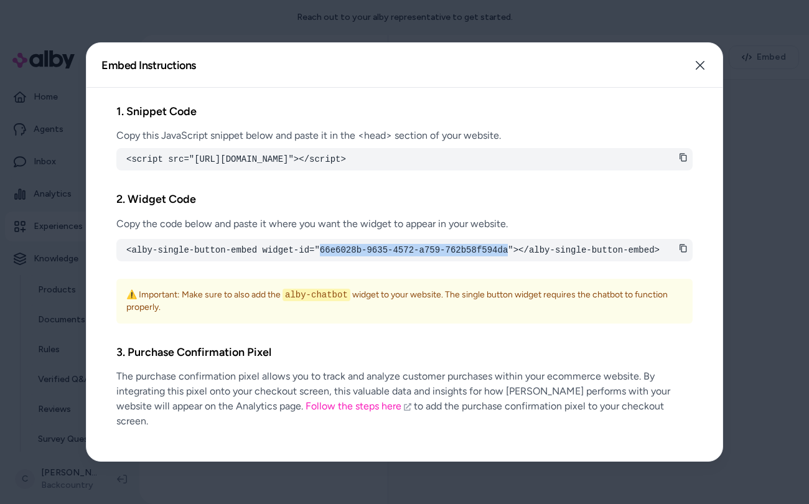
drag, startPoint x: 510, startPoint y: 259, endPoint x: 321, endPoint y: 261, distance: 189.3
click at [321, 256] on pre "<alby-single-button-embed widget-id="66e6028b-9635-4572-a759-762b58f594da"></al…" at bounding box center [404, 250] width 557 height 12
copy pre "66e6028b-9635-4572-a759-762b58f594da"
click at [745, 283] on div at bounding box center [404, 252] width 809 height 504
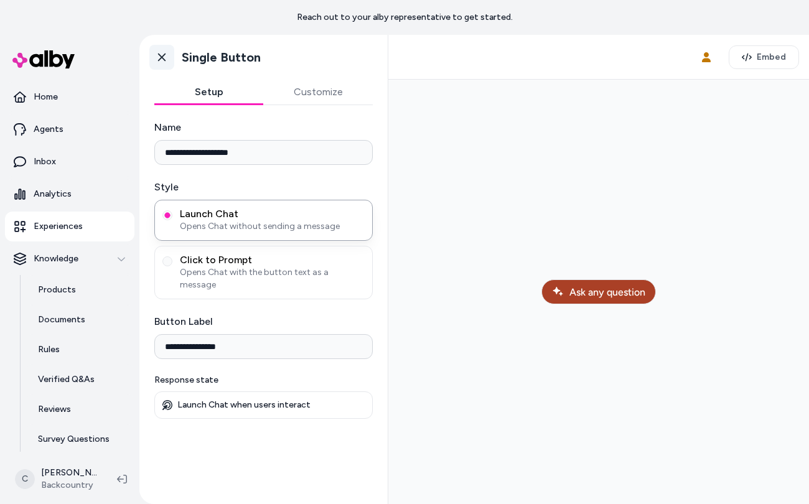
click at [161, 51] on icon at bounding box center [162, 57] width 12 height 12
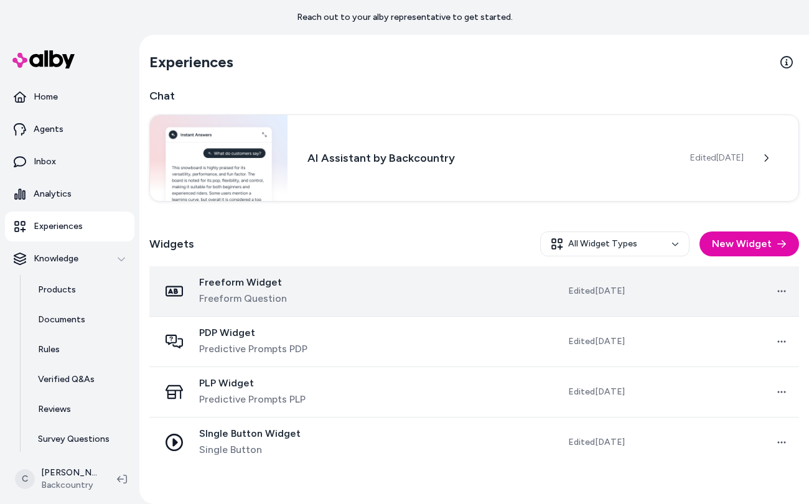
click at [396, 306] on td at bounding box center [419, 291] width 164 height 50
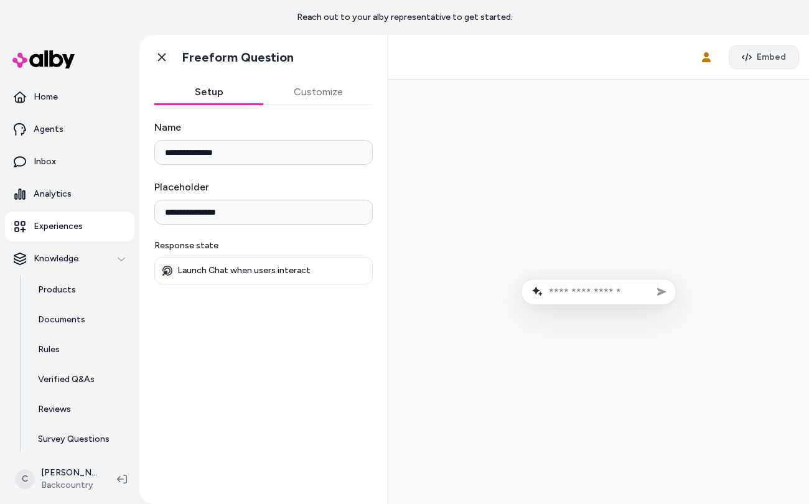
click at [789, 51] on button "Embed" at bounding box center [764, 57] width 70 height 24
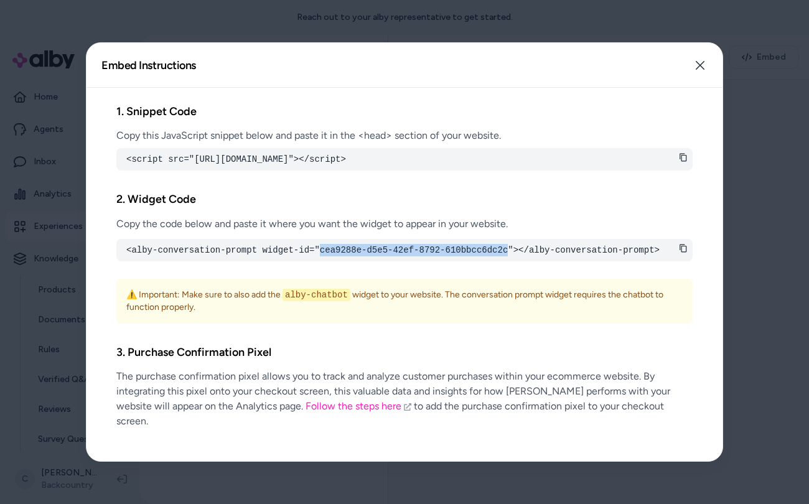
drag, startPoint x: 510, startPoint y: 261, endPoint x: 321, endPoint y: 268, distance: 188.7
click at [321, 256] on pre "<alby-conversation-prompt widget-id="cea9288e-d5e5-42ef-8792-610bbcc6dc2c"></al…" at bounding box center [404, 250] width 557 height 12
copy pre "cea9288e-d5e5-42ef-8792-610bbcc6dc2c"
click at [705, 65] on icon "button" at bounding box center [700, 65] width 10 height 10
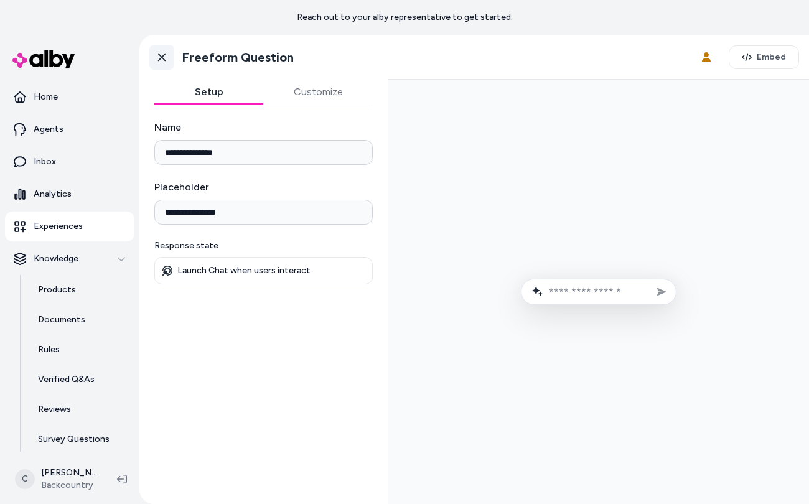
click at [164, 59] on icon at bounding box center [161, 58] width 7 height 8
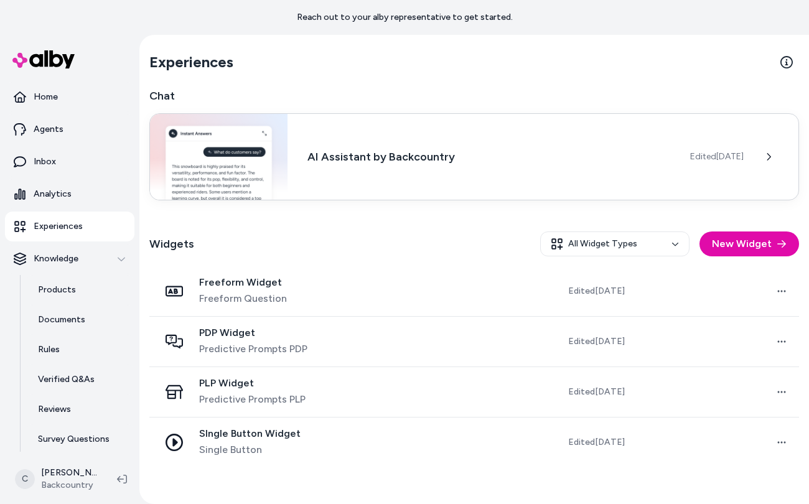
click at [487, 157] on h3 "AI Assistant by Backcountry" at bounding box center [489, 156] width 363 height 17
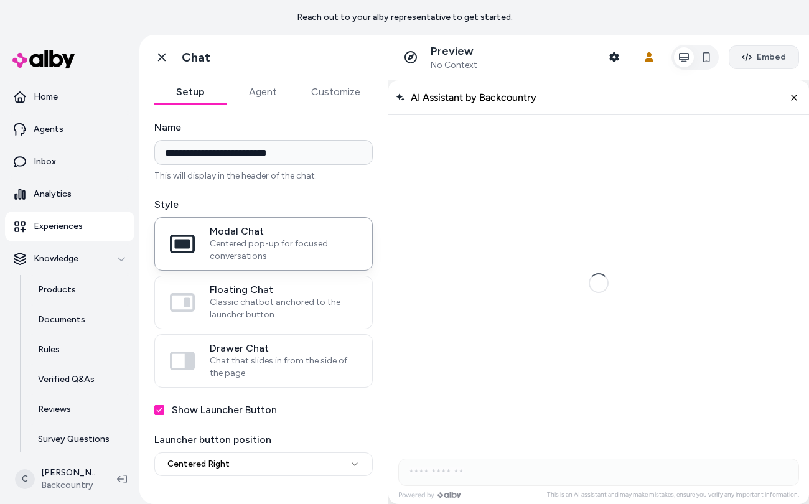
click at [791, 54] on button "Embed" at bounding box center [764, 57] width 70 height 24
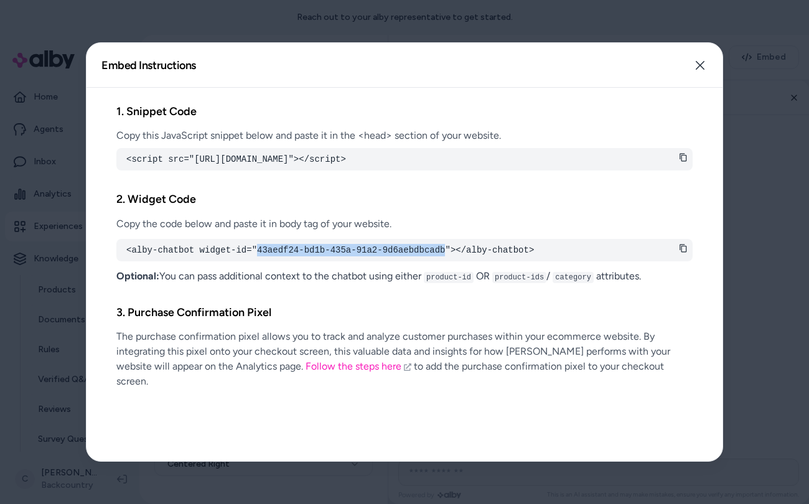
drag, startPoint x: 446, startPoint y: 264, endPoint x: 258, endPoint y: 266, distance: 187.4
click at [258, 256] on pre "<alby-chatbot widget-id="43aedf24-bd1b-435a-91a2-9d6aebdbcadb"></alby-chatbot>" at bounding box center [404, 250] width 557 height 12
copy pre "43aedf24-bd1b-435a-91a2-9d6aebdbcadb"
click at [57, 298] on div at bounding box center [404, 252] width 809 height 504
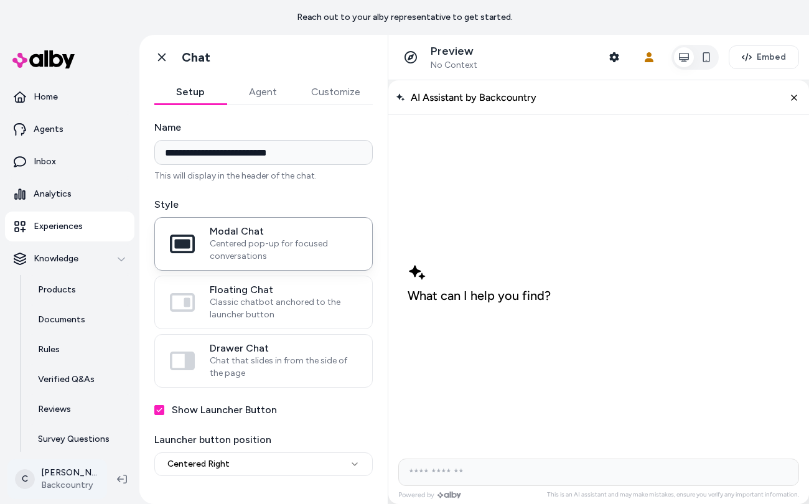
click at [78, 475] on html "**********" at bounding box center [404, 252] width 809 height 504
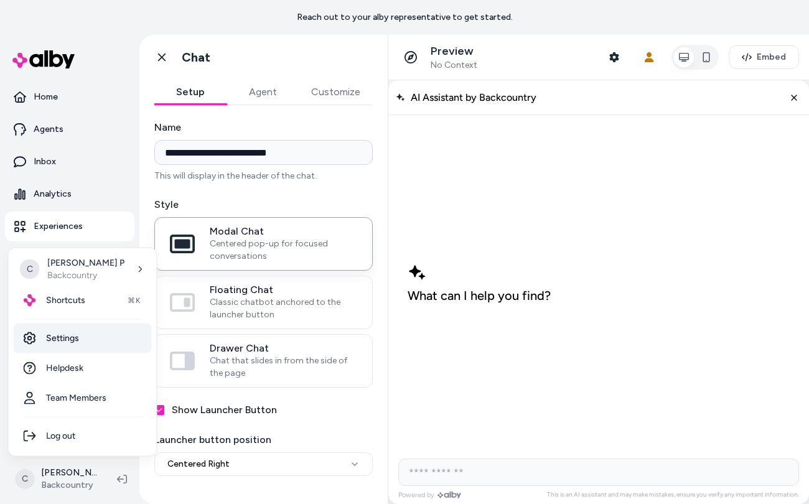
click at [87, 340] on link "Settings" at bounding box center [83, 339] width 138 height 30
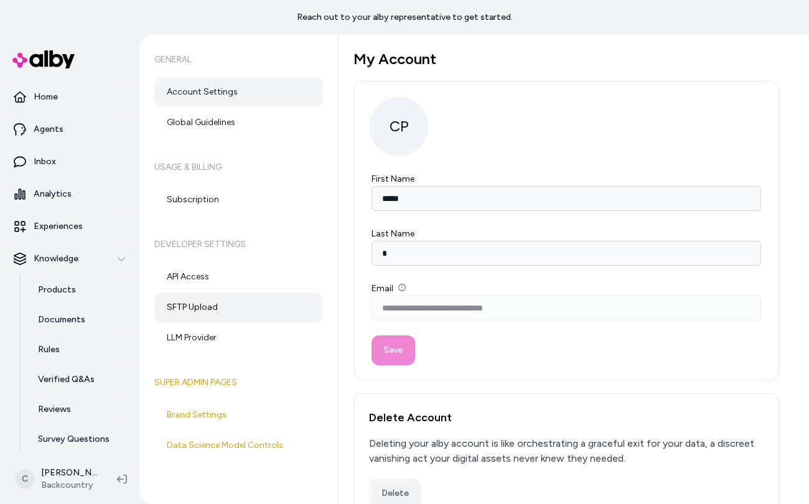
click at [205, 308] on link "SFTP Upload" at bounding box center [238, 308] width 169 height 30
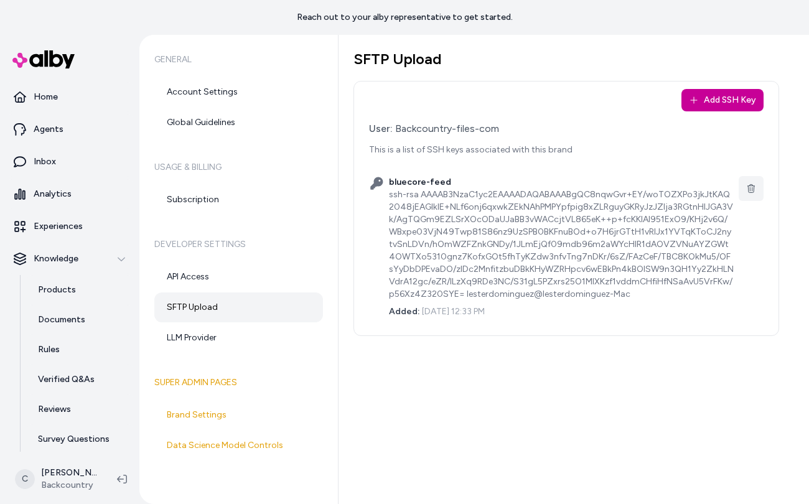
click at [727, 103] on button "Add SSH Key" at bounding box center [723, 100] width 82 height 22
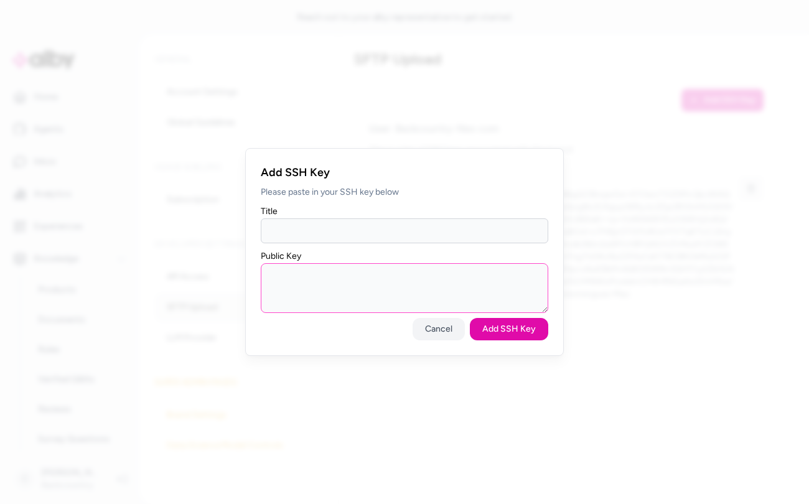
click at [388, 301] on textarea "Public Key" at bounding box center [405, 288] width 288 height 50
paste textarea "**********"
type textarea "**********"
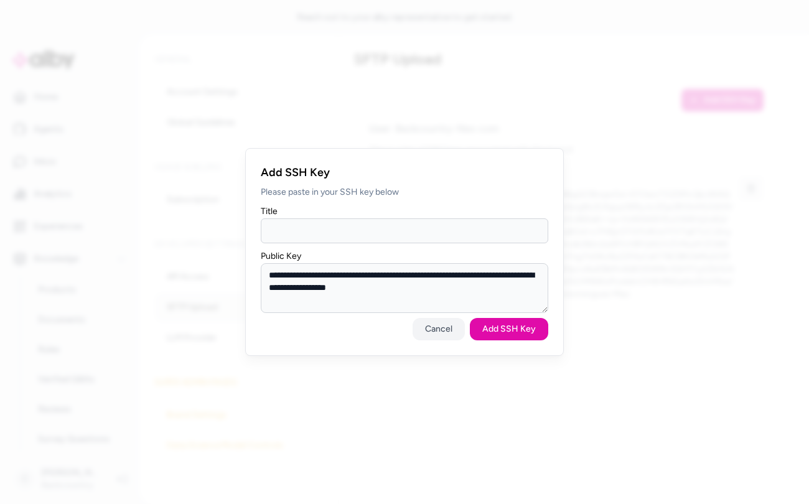
click at [296, 228] on input "Title" at bounding box center [405, 231] width 288 height 25
type input "********"
click at [470, 318] on button "Add SSH Key" at bounding box center [509, 329] width 78 height 22
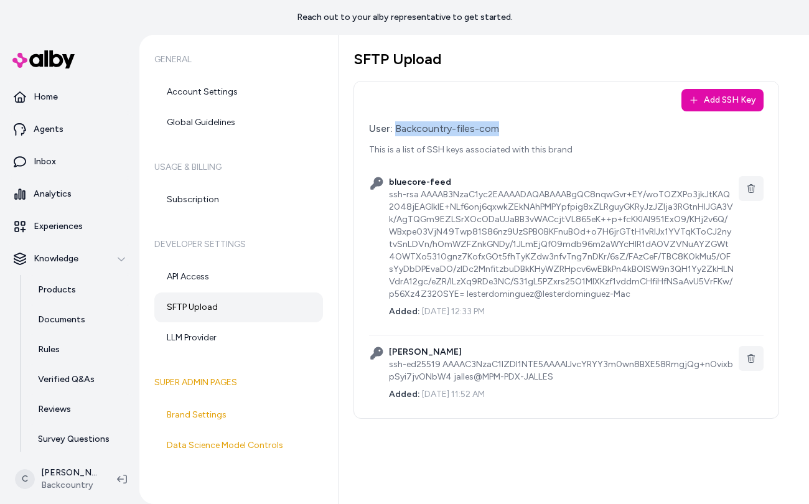
drag, startPoint x: 527, startPoint y: 129, endPoint x: 396, endPoint y: 131, distance: 131.4
click at [396, 131] on div "User: Backcountry-files-com" at bounding box center [566, 128] width 395 height 15
copy div "Backcountry-files-com"
click at [91, 293] on link "Products" at bounding box center [80, 290] width 109 height 30
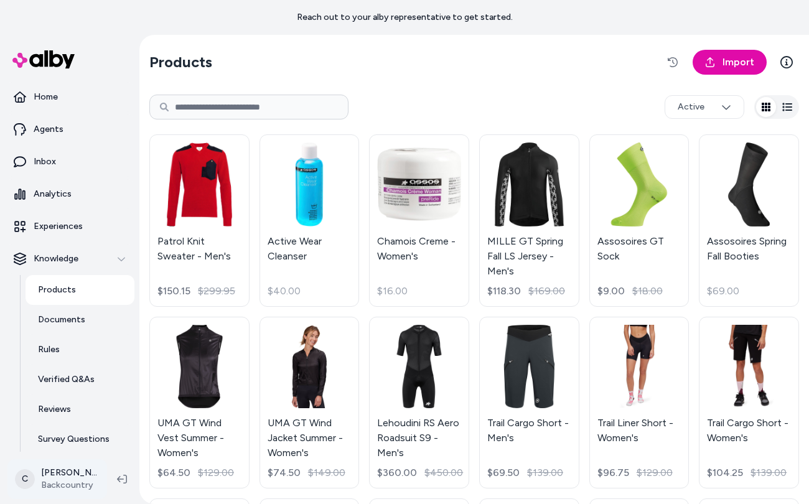
click at [71, 476] on html "Reach out to your alby representative to get started. Home Agents Inbox Analyti…" at bounding box center [404, 252] width 809 height 504
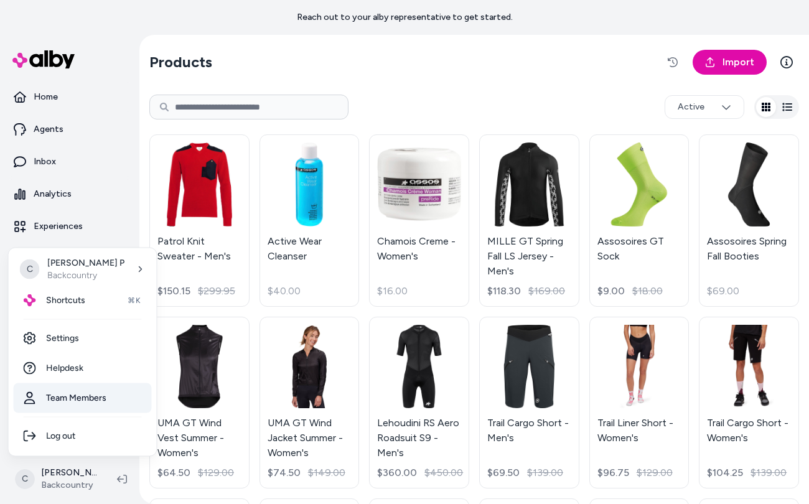
click at [70, 402] on link "Team Members" at bounding box center [83, 398] width 138 height 30
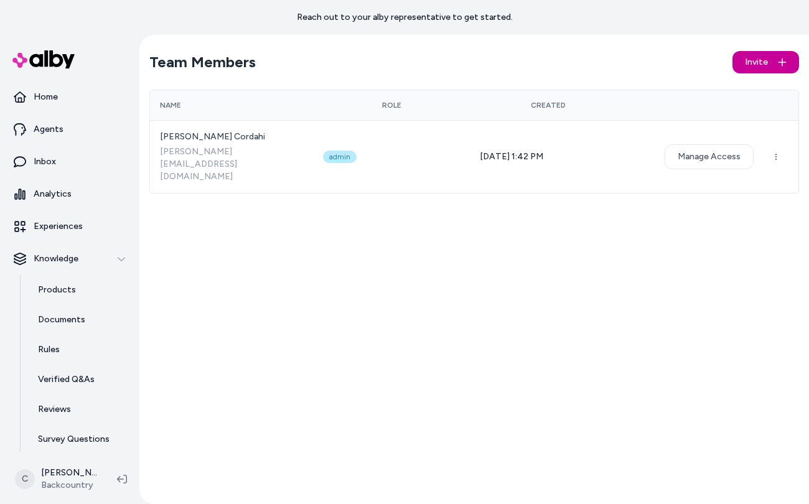
click at [768, 56] on span "Invite" at bounding box center [756, 62] width 23 height 12
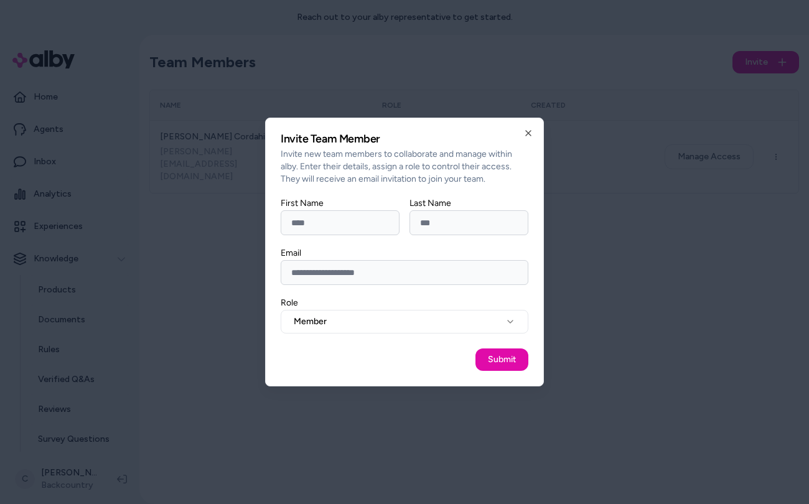
click at [365, 265] on input "Email" at bounding box center [405, 272] width 248 height 25
paste input "**********"
type input "**********"
click at [347, 232] on input "First Name" at bounding box center [340, 222] width 119 height 25
paste input "**********"
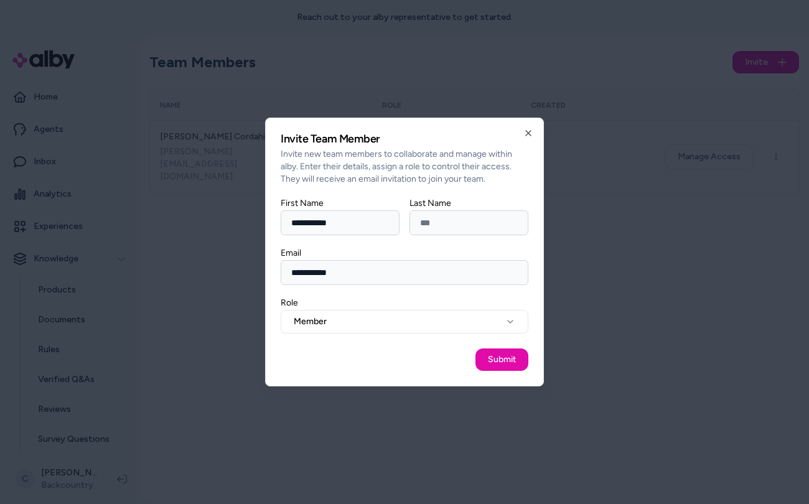
click at [331, 220] on input "**********" at bounding box center [340, 222] width 119 height 25
type input "*****"
click at [486, 217] on input "Last Name" at bounding box center [469, 222] width 119 height 25
paste input "*****"
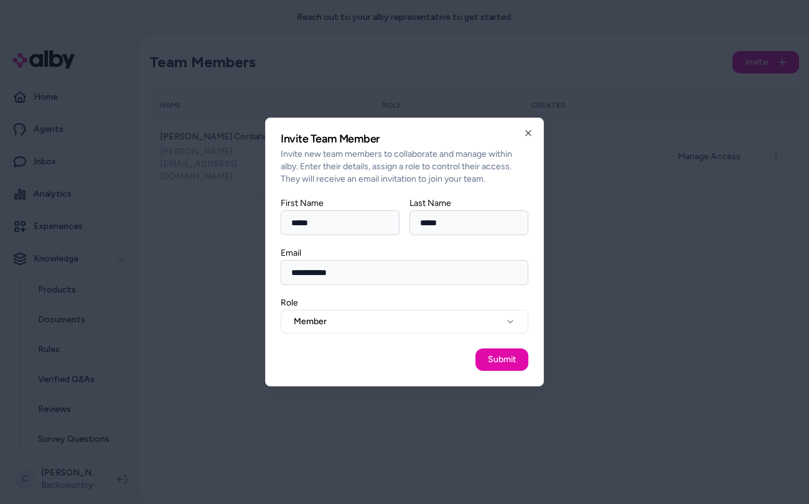
type input "*****"
drag, startPoint x: 350, startPoint y: 271, endPoint x: 272, endPoint y: 271, distance: 78.4
click at [273, 271] on div "**********" at bounding box center [404, 252] width 279 height 269
click at [405, 329] on button "Member" at bounding box center [405, 322] width 248 height 24
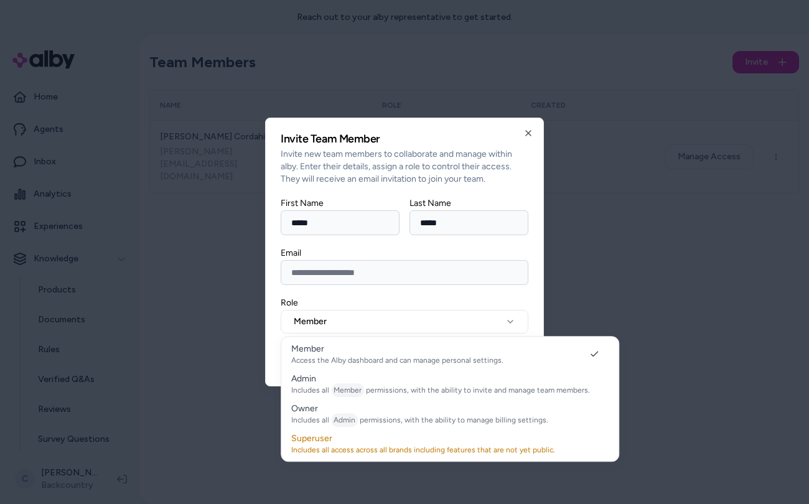
select select "*****"
drag, startPoint x: 375, startPoint y: 376, endPoint x: 367, endPoint y: 360, distance: 17.8
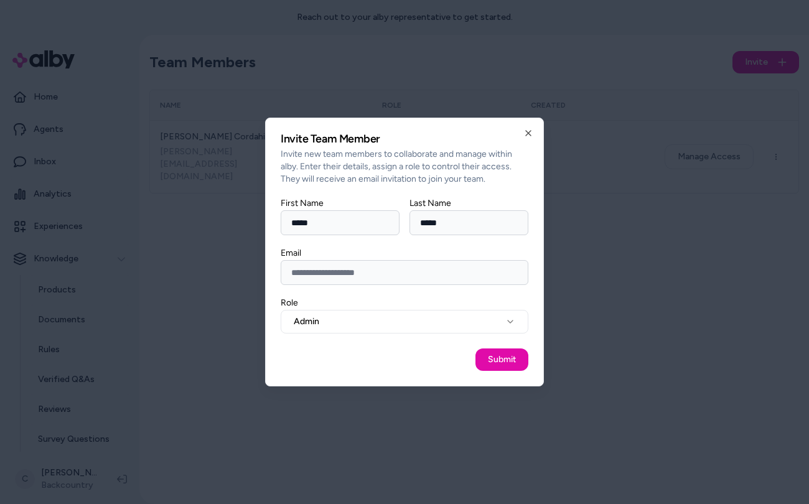
click at [346, 270] on input "Email" at bounding box center [405, 272] width 248 height 25
type input "**********"
click at [489, 352] on button "Submit" at bounding box center [502, 360] width 53 height 22
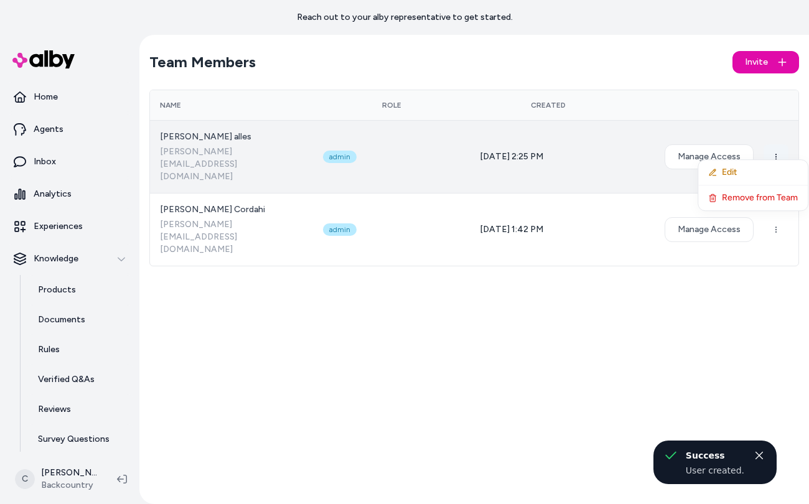
click at [778, 144] on html "Reach out to your alby representative to get started. Home Agents Inbox Analyti…" at bounding box center [404, 252] width 809 height 504
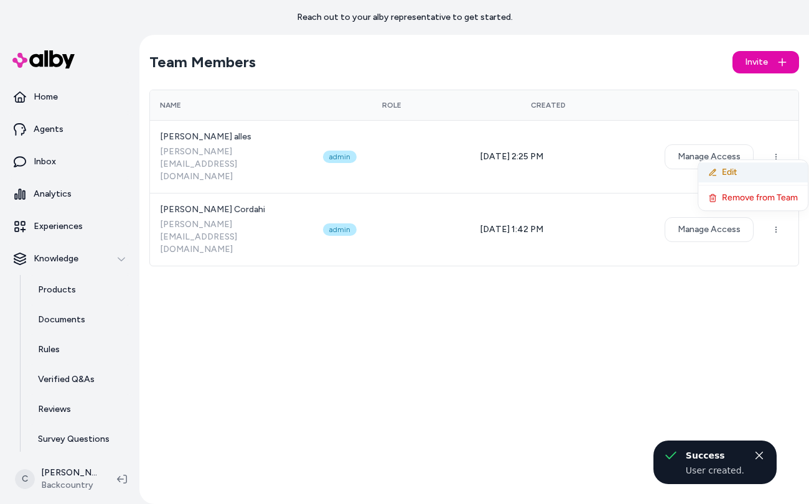
click at [722, 164] on div "Edit" at bounding box center [753, 172] width 110 height 20
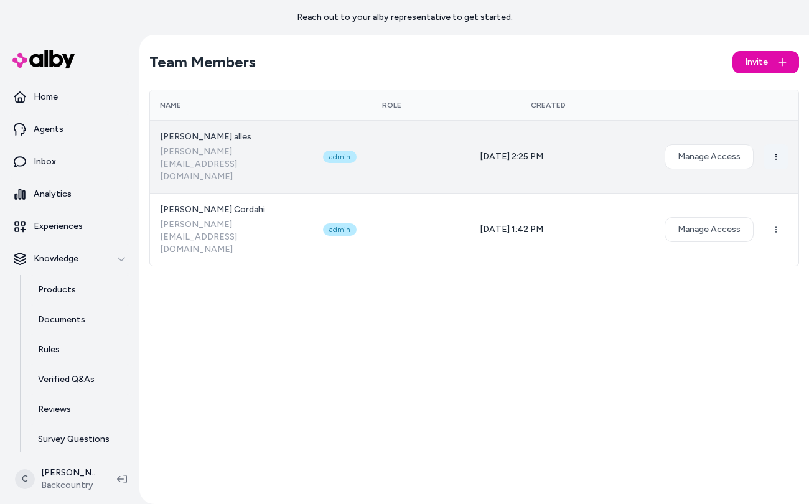
click at [770, 141] on html "Reach out to your alby representative to get started. Home Agents Inbox Analyti…" at bounding box center [404, 252] width 809 height 504
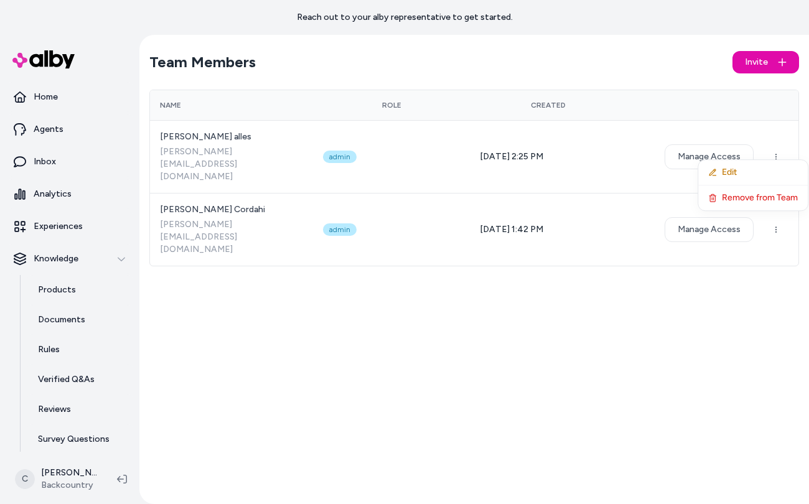
click at [741, 167] on button "Edit" at bounding box center [753, 172] width 90 height 12
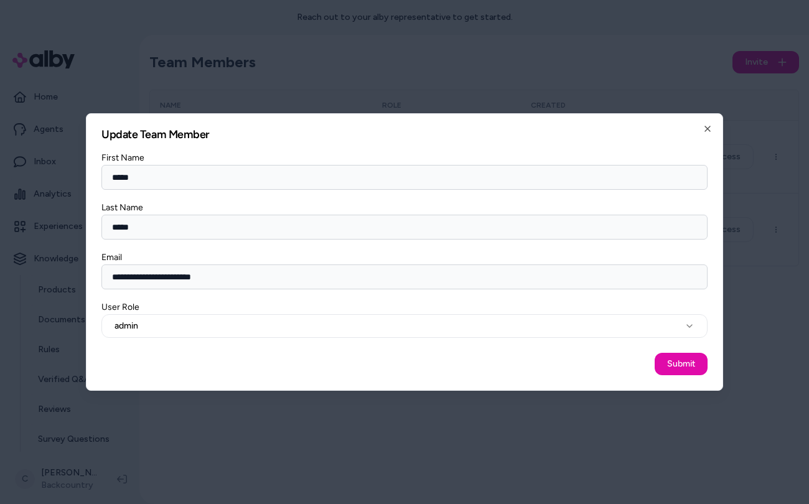
click at [115, 175] on input "*****" at bounding box center [404, 177] width 606 height 25
type input "*****"
click at [702, 368] on button "Submit" at bounding box center [681, 364] width 53 height 22
click at [629, 418] on div at bounding box center [404, 252] width 809 height 504
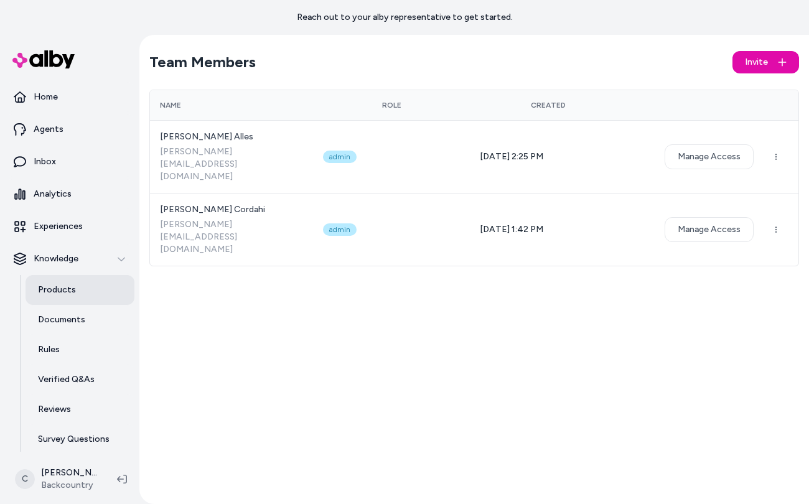
click at [55, 291] on p "Products" at bounding box center [57, 290] width 38 height 12
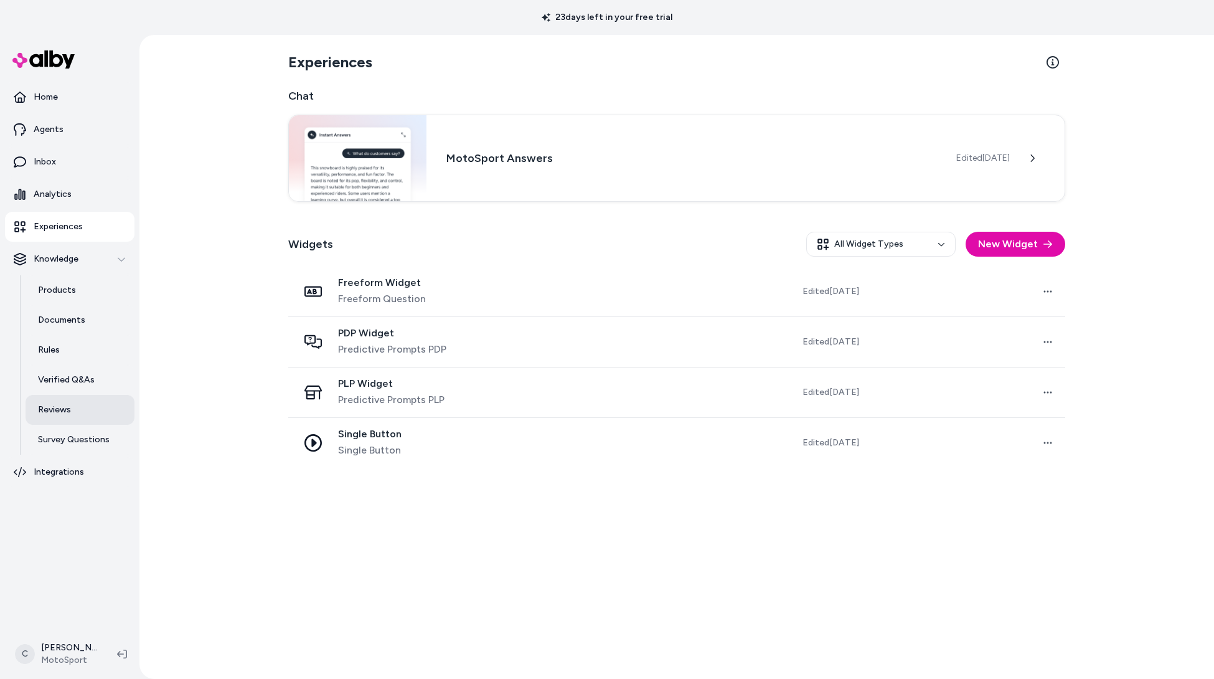
click at [57, 404] on p "Reviews" at bounding box center [54, 409] width 33 height 12
click at [67, 407] on p "Reviews" at bounding box center [54, 409] width 33 height 12
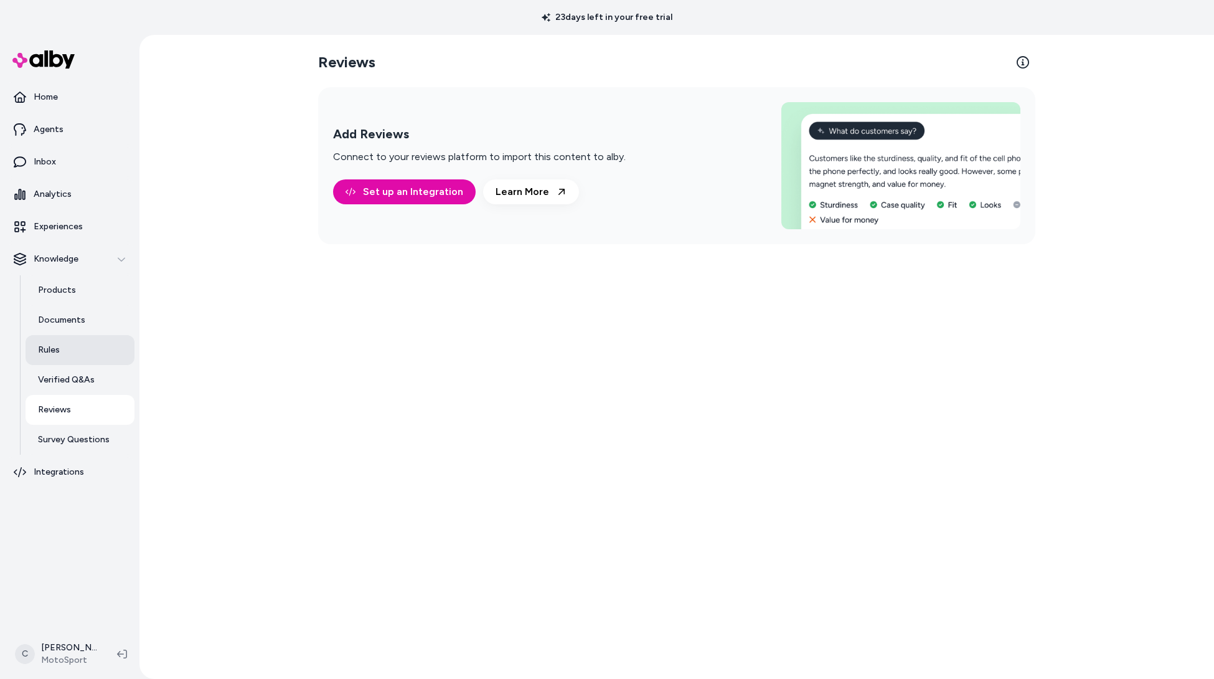
click at [69, 346] on link "Rules" at bounding box center [80, 350] width 109 height 30
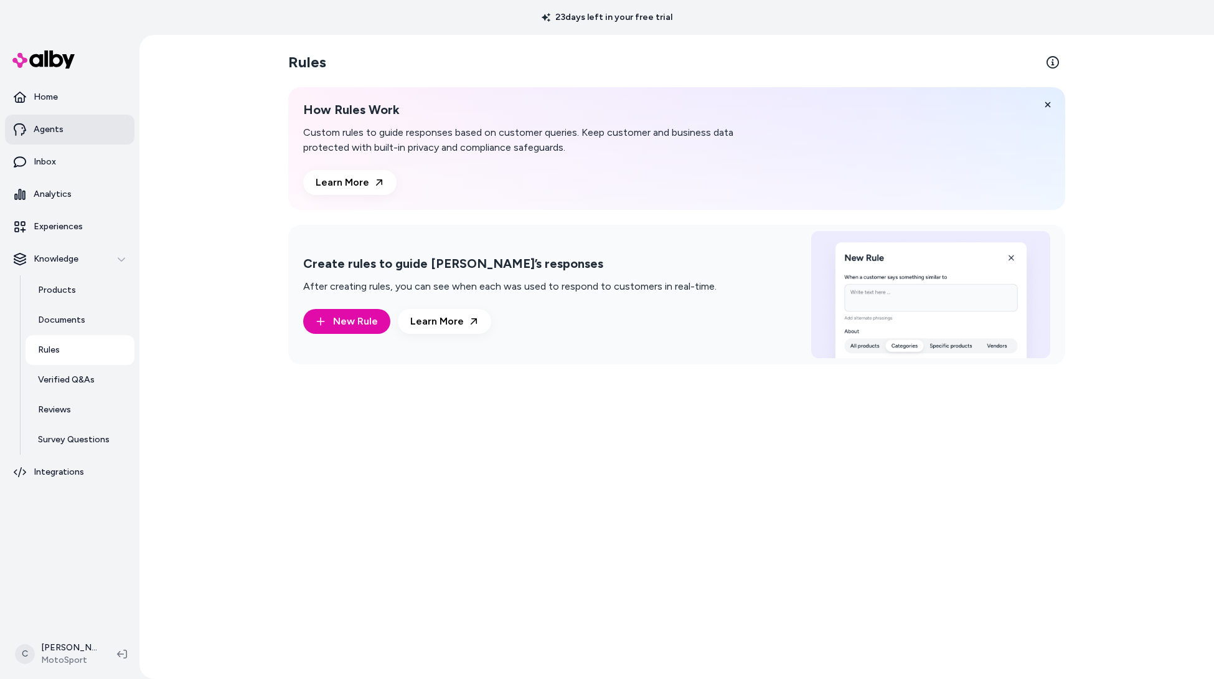
click at [80, 123] on link "Agents" at bounding box center [69, 130] width 129 height 30
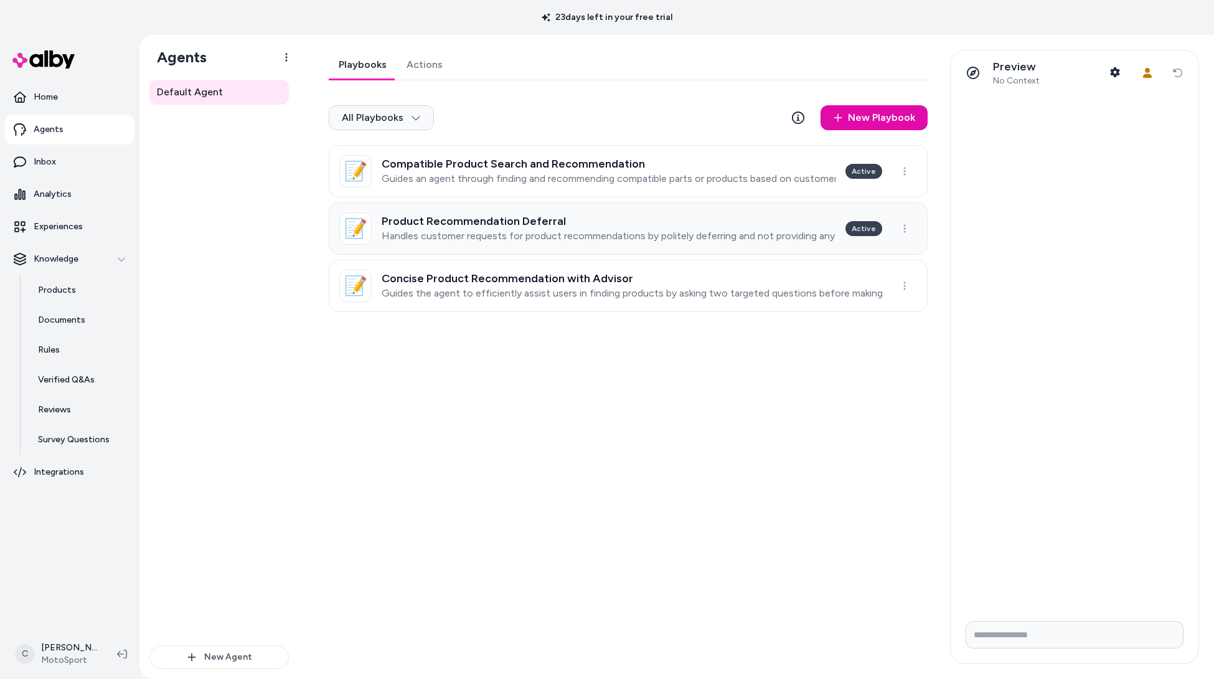
click at [641, 228] on div "Product Recommendation Deferral Handles customer requests for product recommend…" at bounding box center [609, 228] width 454 height 27
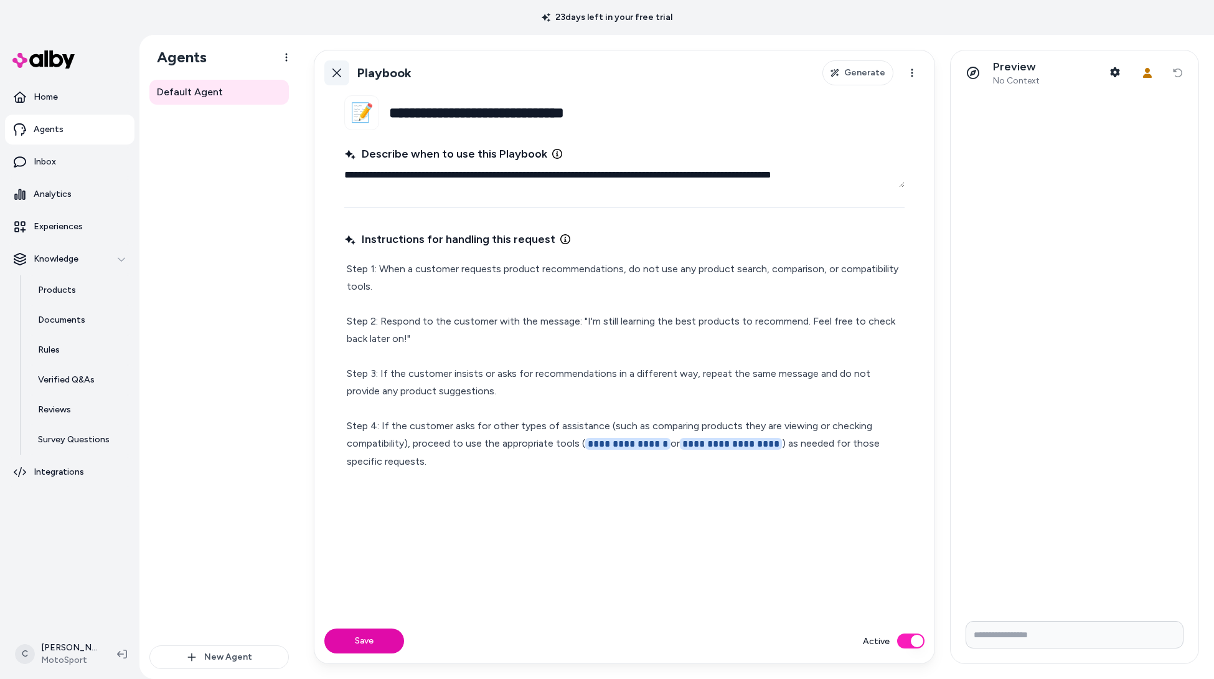
click at [336, 69] on icon at bounding box center [337, 73] width 10 height 10
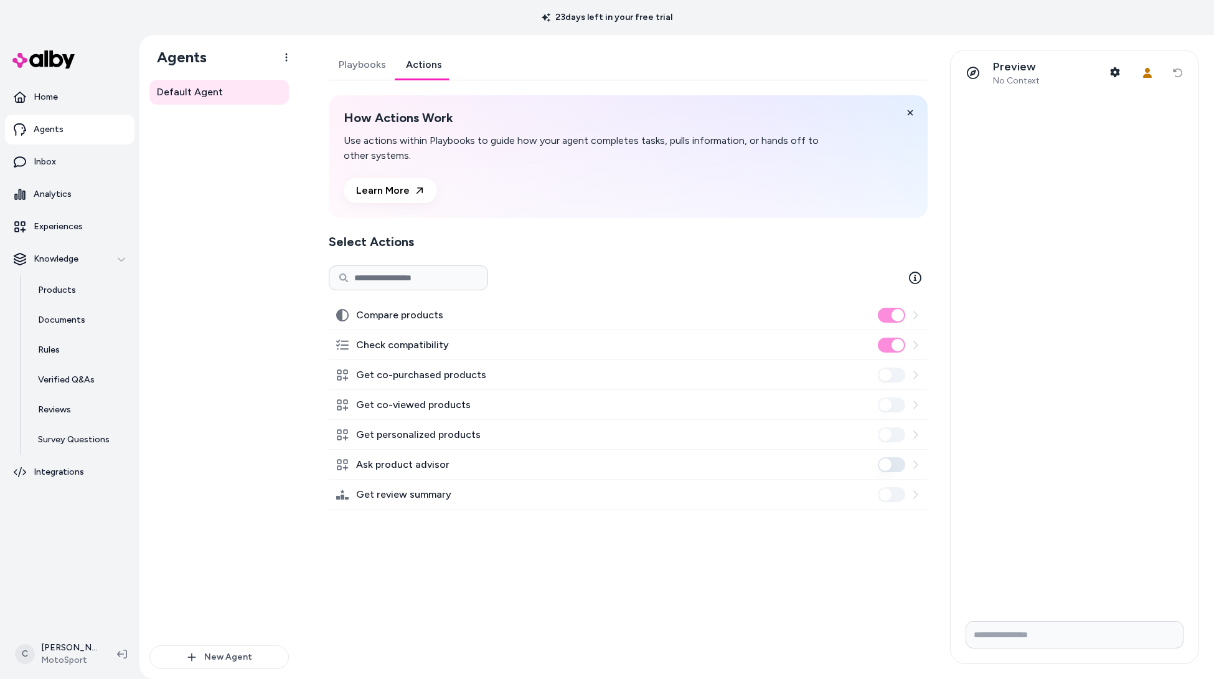
click at [413, 51] on link "Actions" at bounding box center [424, 65] width 56 height 30
click at [363, 57] on link "Playbooks" at bounding box center [362, 65] width 67 height 30
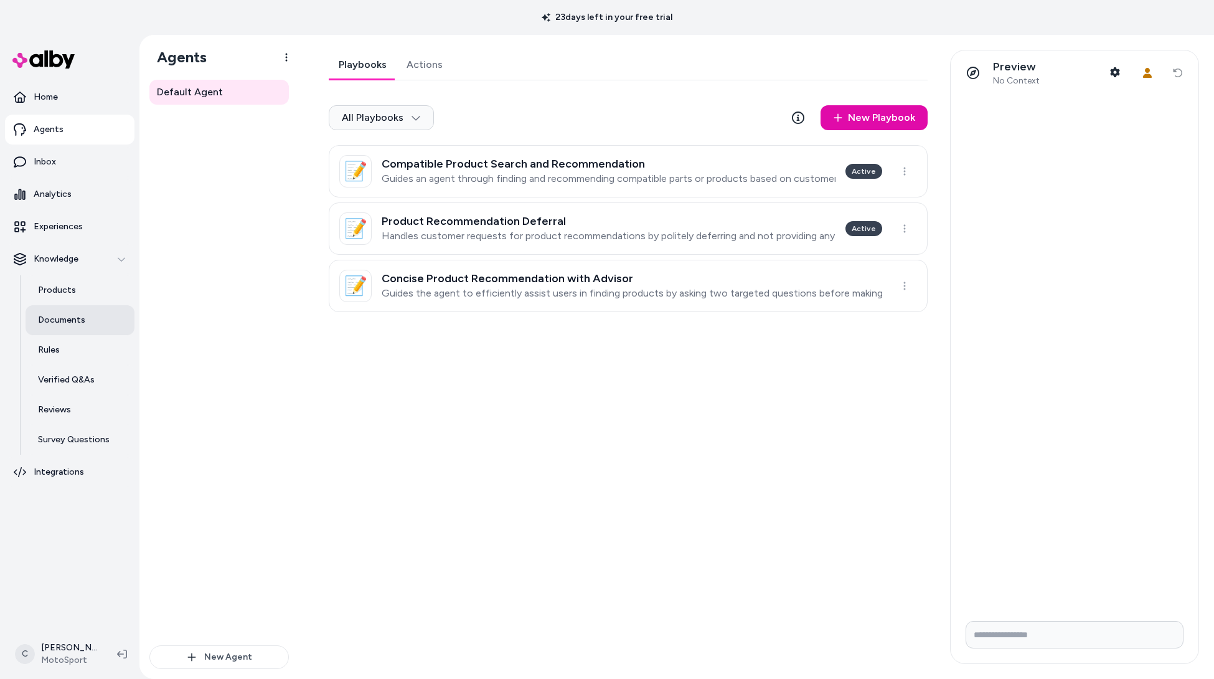
click at [76, 308] on link "Documents" at bounding box center [80, 320] width 109 height 30
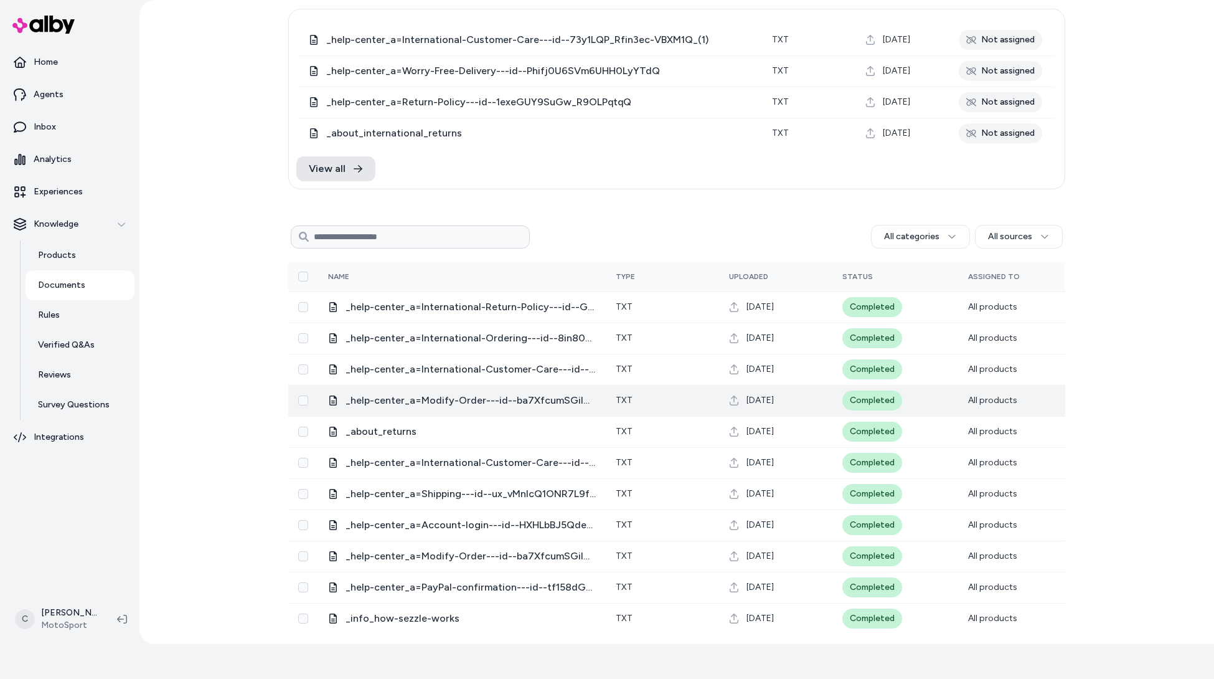
scroll to position [76, 0]
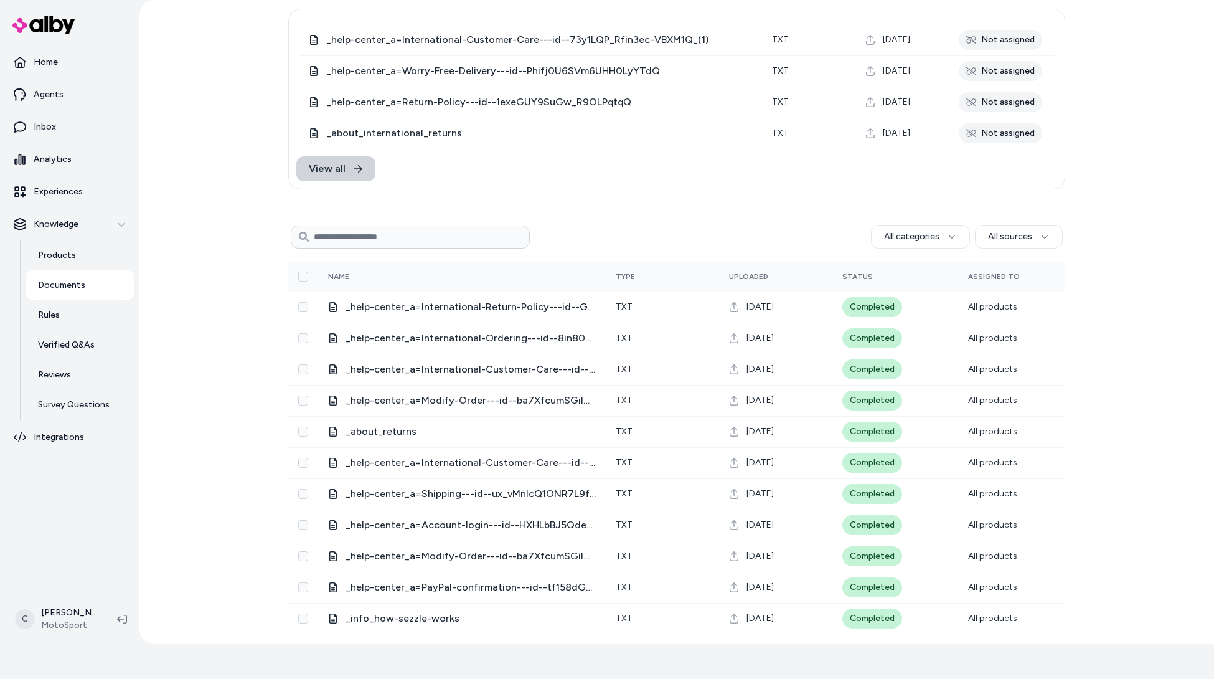
click at [354, 165] on icon at bounding box center [358, 168] width 9 height 7
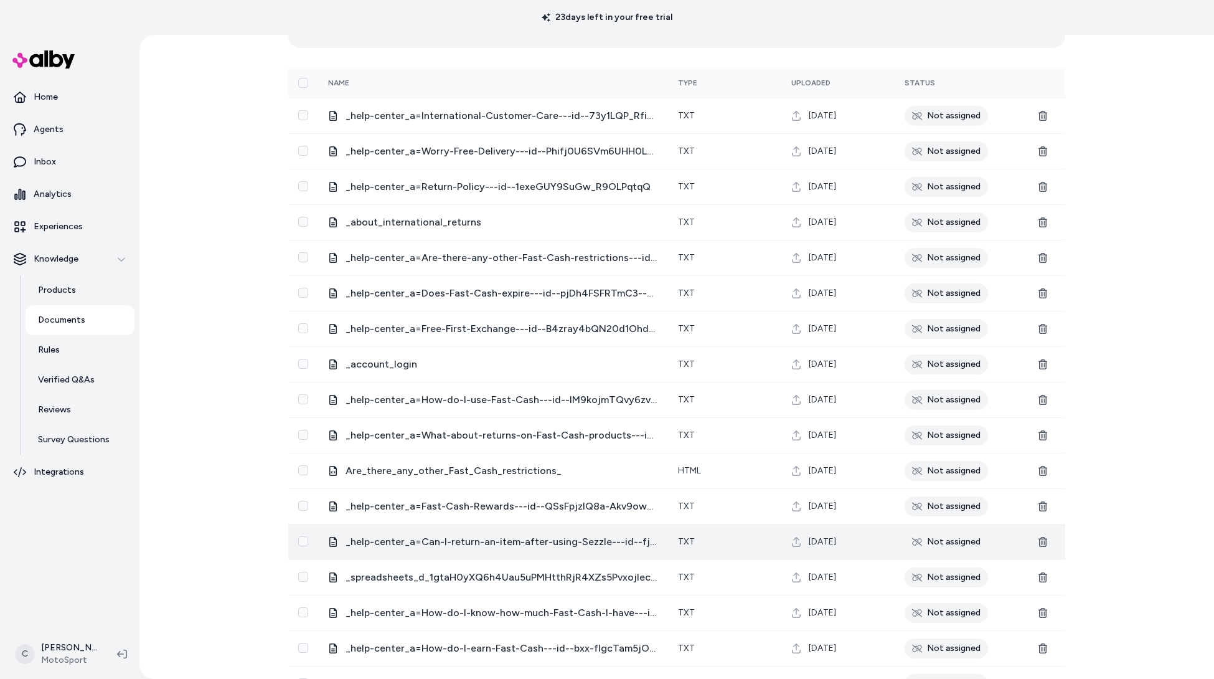
scroll to position [235, 0]
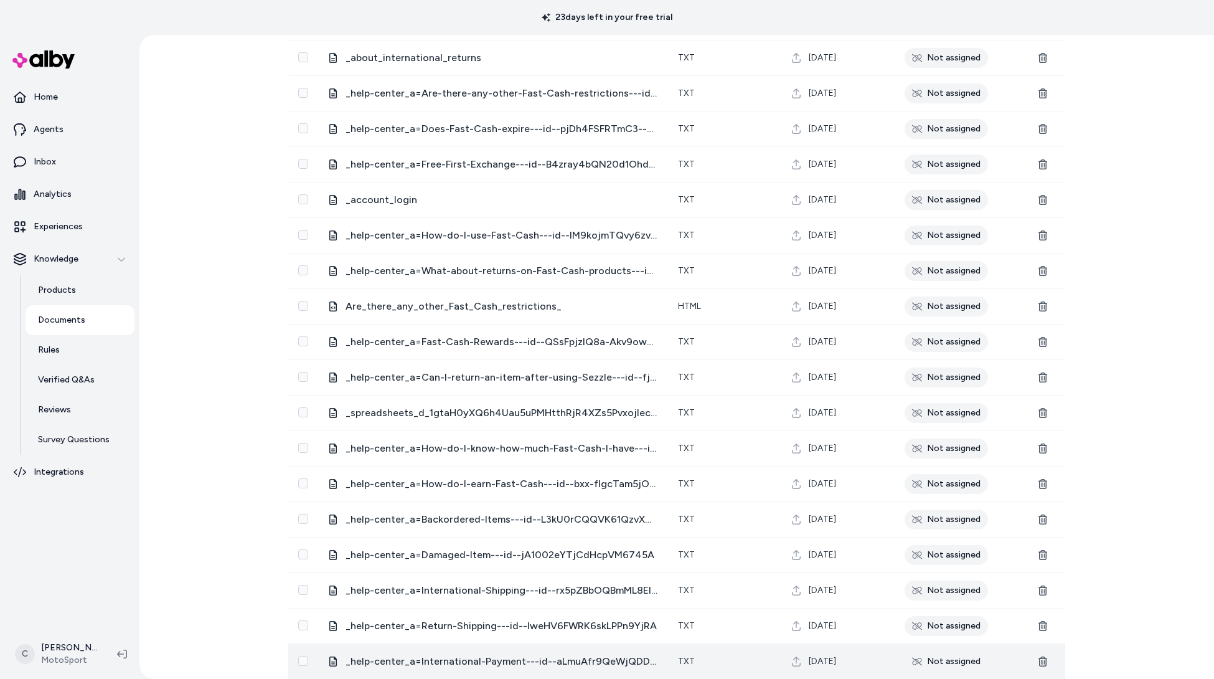
click at [468, 652] on td "_help-center_a=International-Payment---id--aLmuAfr9QeWjQDDHVq5vzg" at bounding box center [493, 660] width 350 height 35
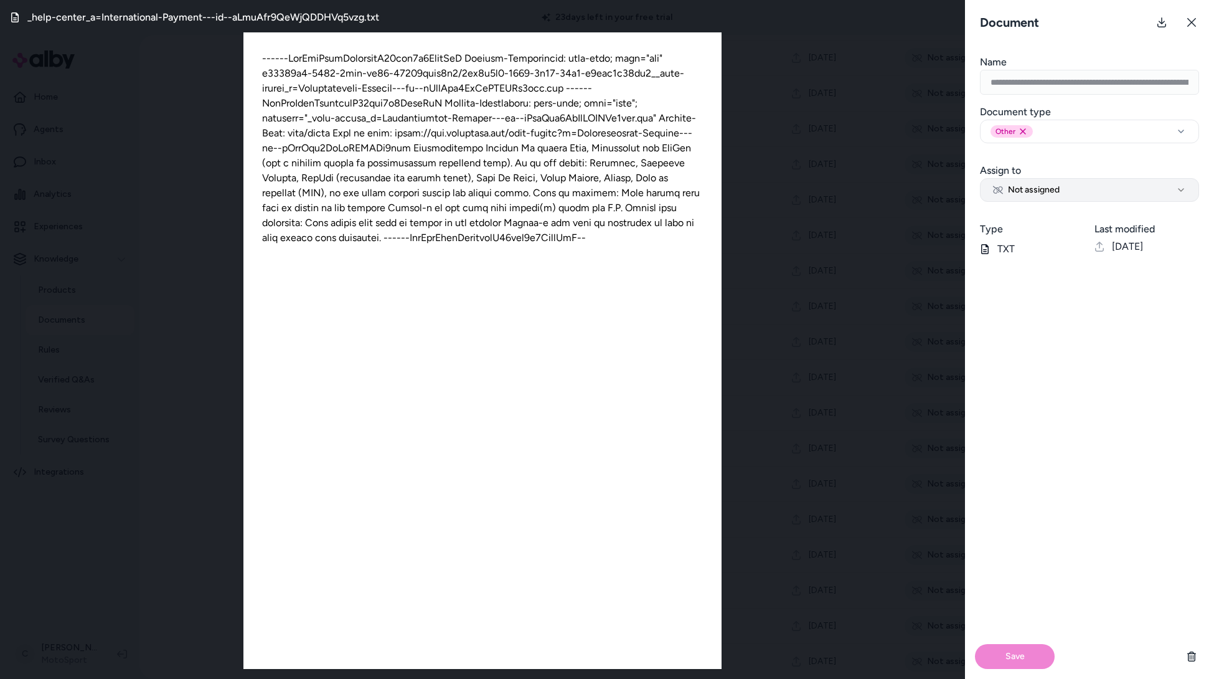
click at [1060, 192] on button "Not assigned" at bounding box center [1089, 190] width 219 height 24
select select "***"
click at [994, 656] on button "Save" at bounding box center [1015, 656] width 80 height 25
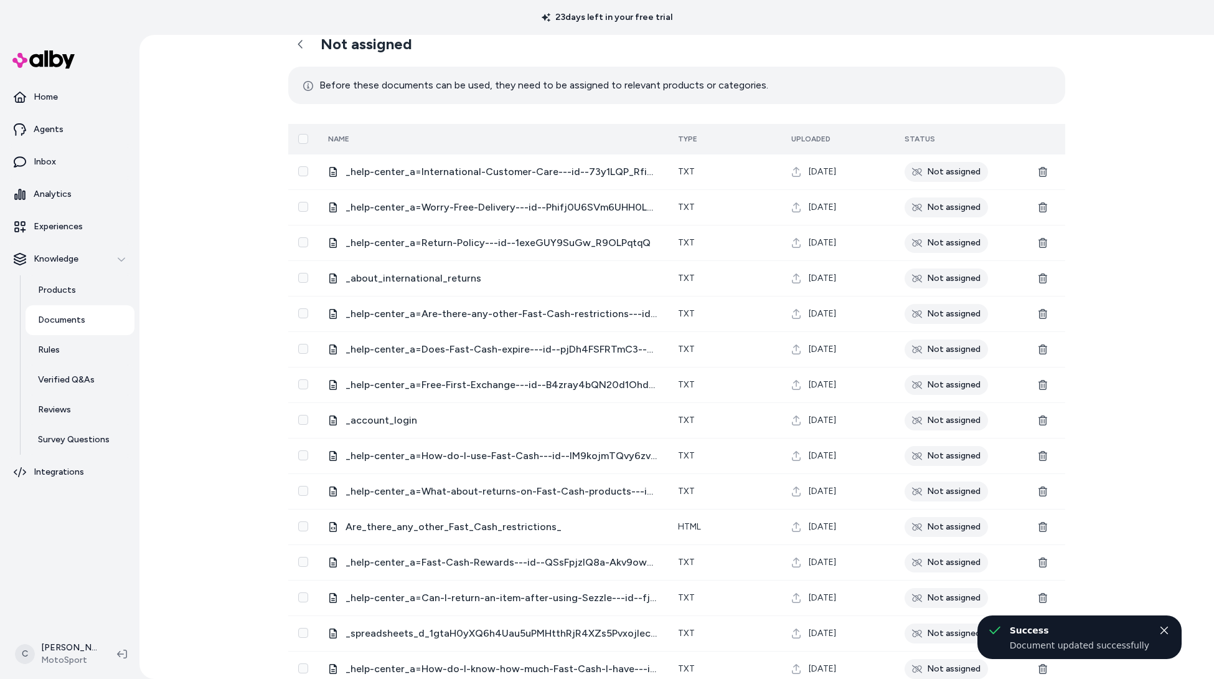
scroll to position [3, 0]
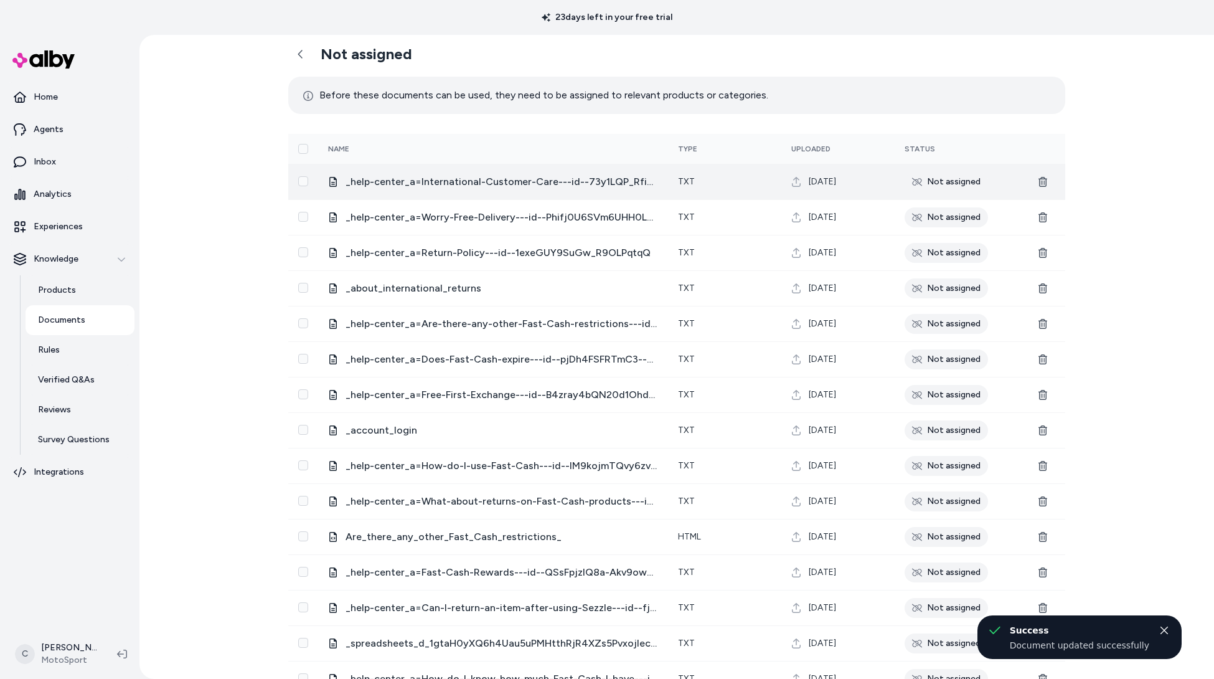
click at [507, 182] on span "_help-center_a=International-Customer-Care---id--73y1LQP_Rfin3ec-VBXM1Q_(1)" at bounding box center [502, 181] width 313 height 15
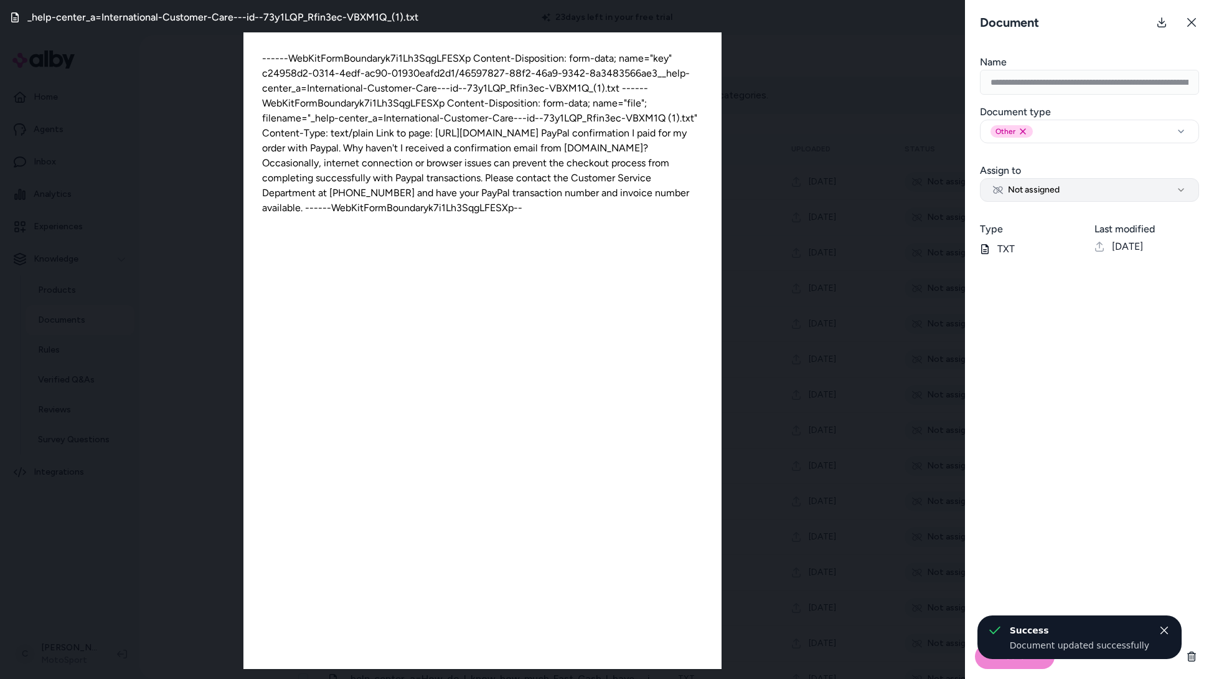
click at [1053, 189] on span "Not assigned" at bounding box center [1026, 190] width 67 height 12
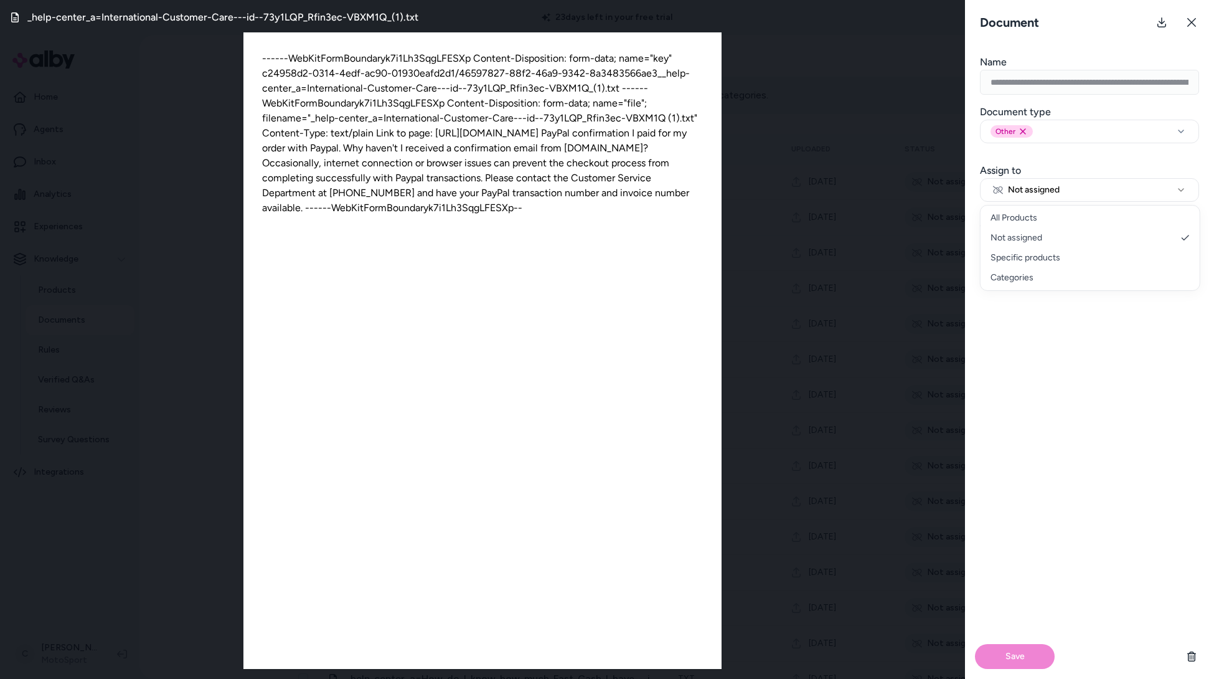
select select "***"
click at [1027, 647] on button "Save" at bounding box center [1015, 656] width 80 height 25
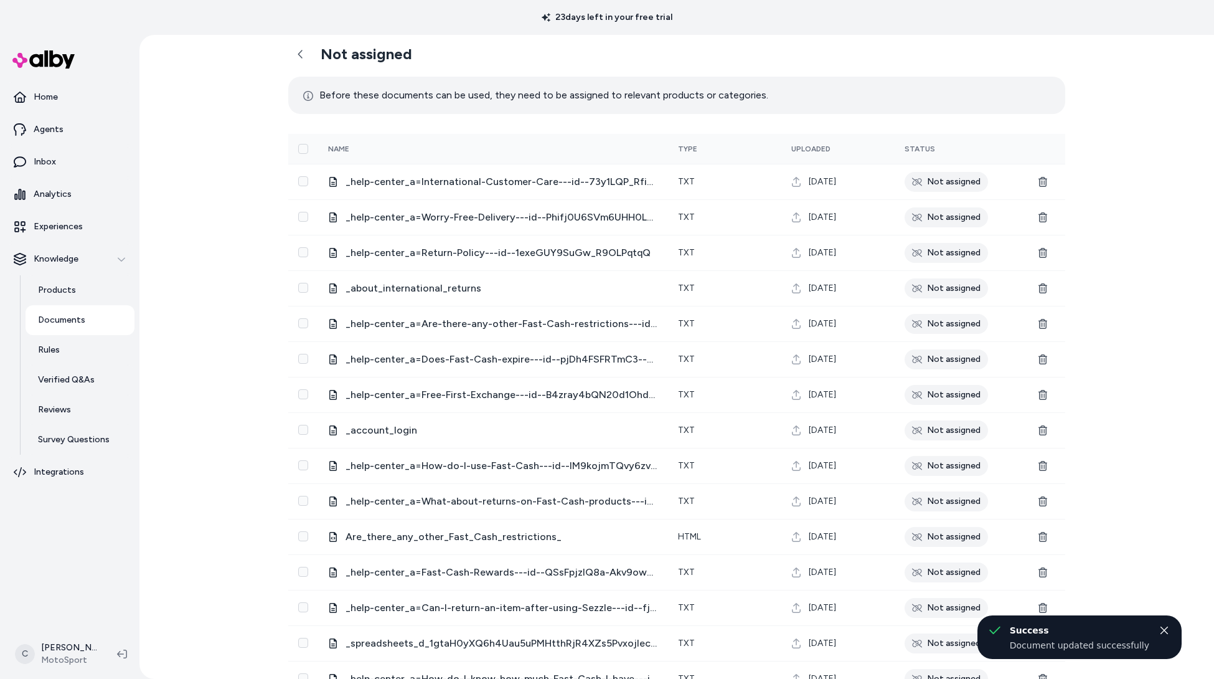
scroll to position [0, 0]
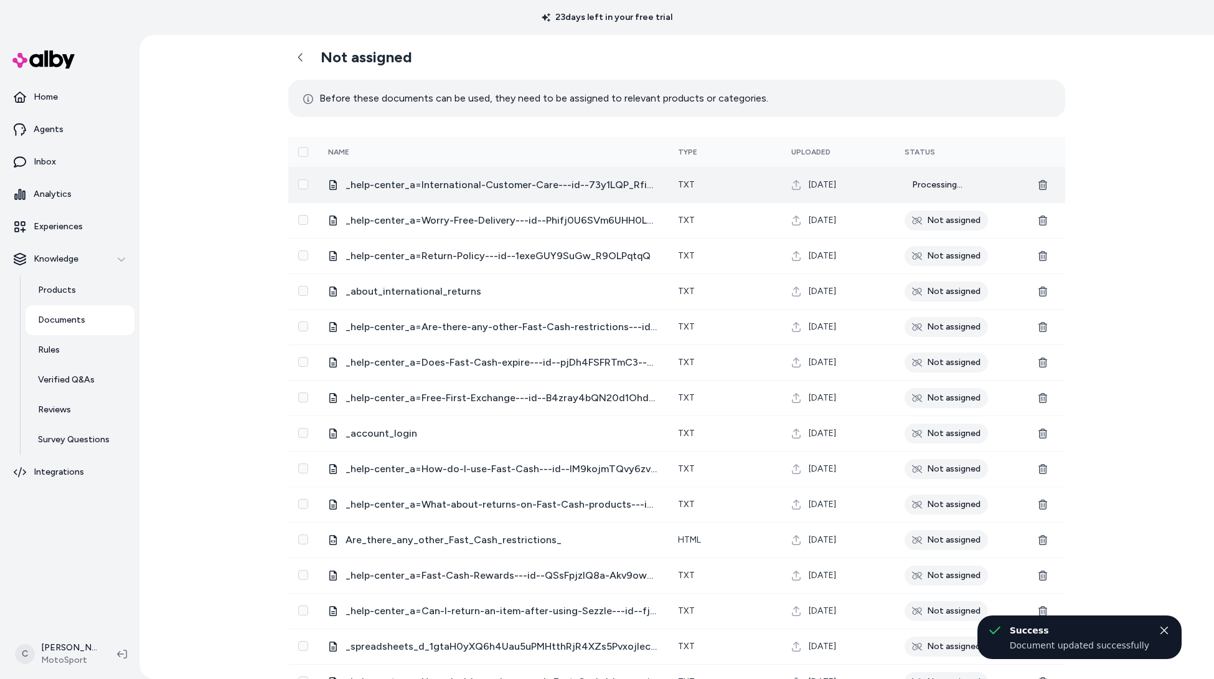
click at [549, 186] on span "_help-center_a=International-Customer-Care---id--73y1LQP_Rfin3ec-VBXM1Q_(1)" at bounding box center [502, 184] width 313 height 15
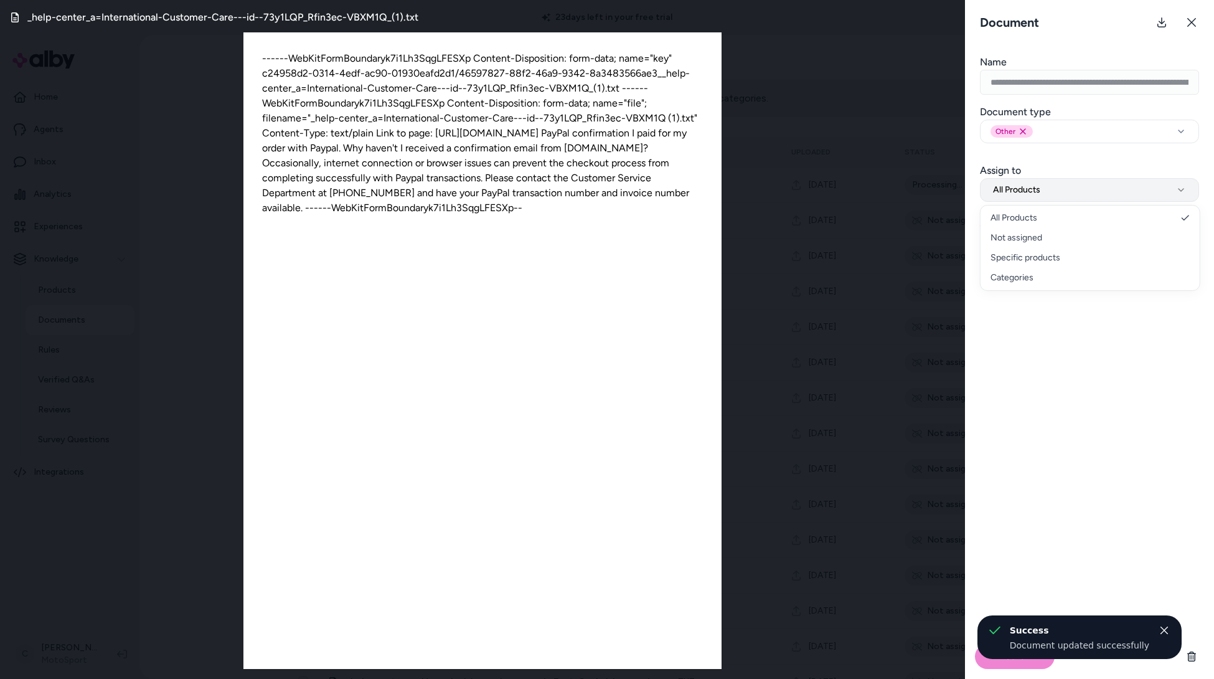
click at [1071, 186] on button "All Products" at bounding box center [1089, 190] width 219 height 24
click at [1050, 500] on div "Save" at bounding box center [1089, 472] width 249 height 412
click at [992, 667] on div "Save" at bounding box center [1089, 656] width 249 height 45
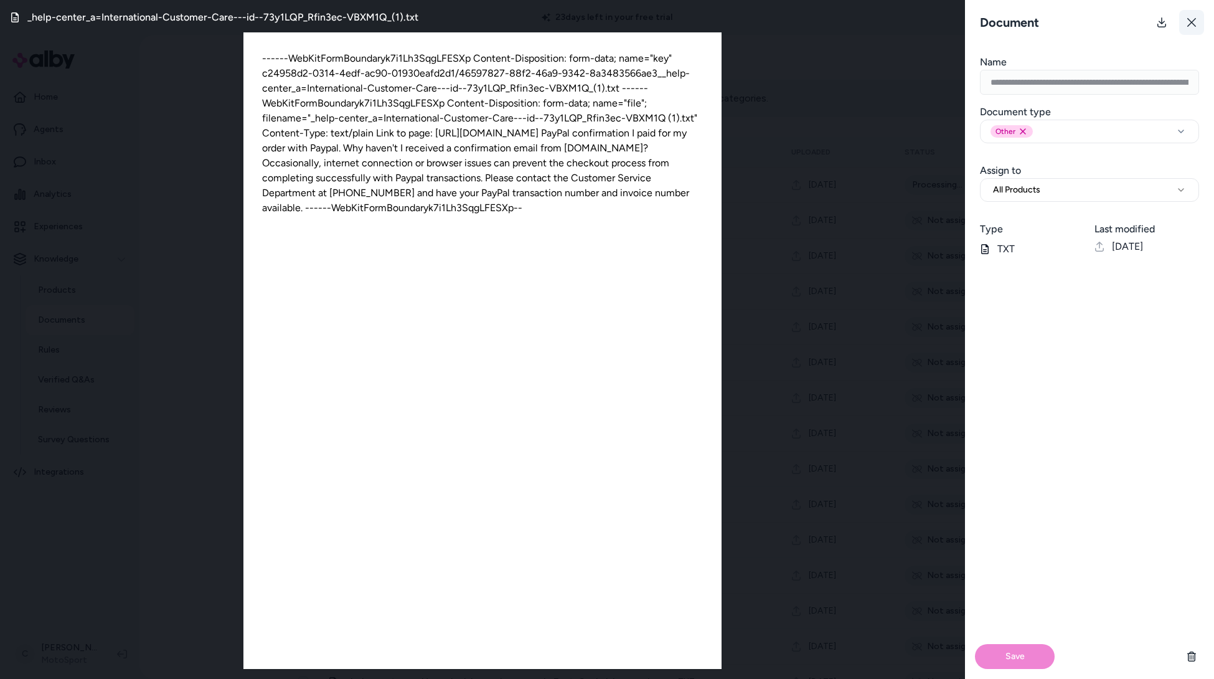
click at [1190, 14] on button at bounding box center [1191, 22] width 25 height 25
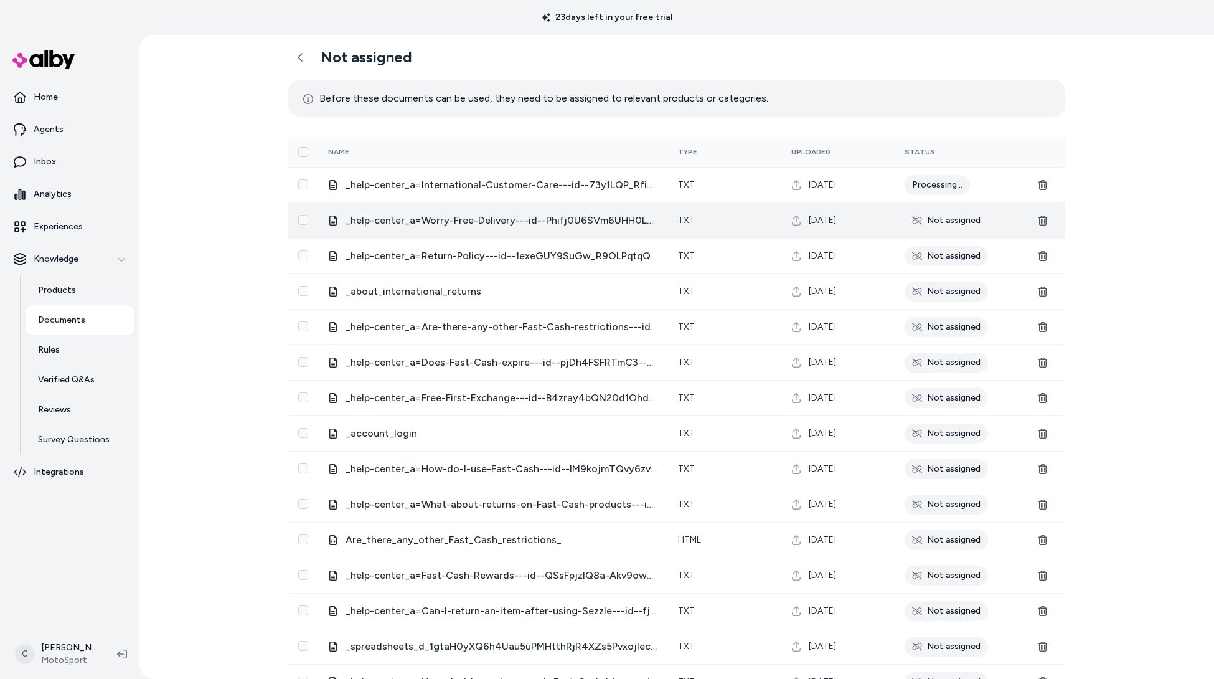
click at [477, 215] on span "_help-center_a=Worry-Free-Delivery---id--Phifj0U6SVm6UHH0LyYTdQ" at bounding box center [502, 220] width 313 height 15
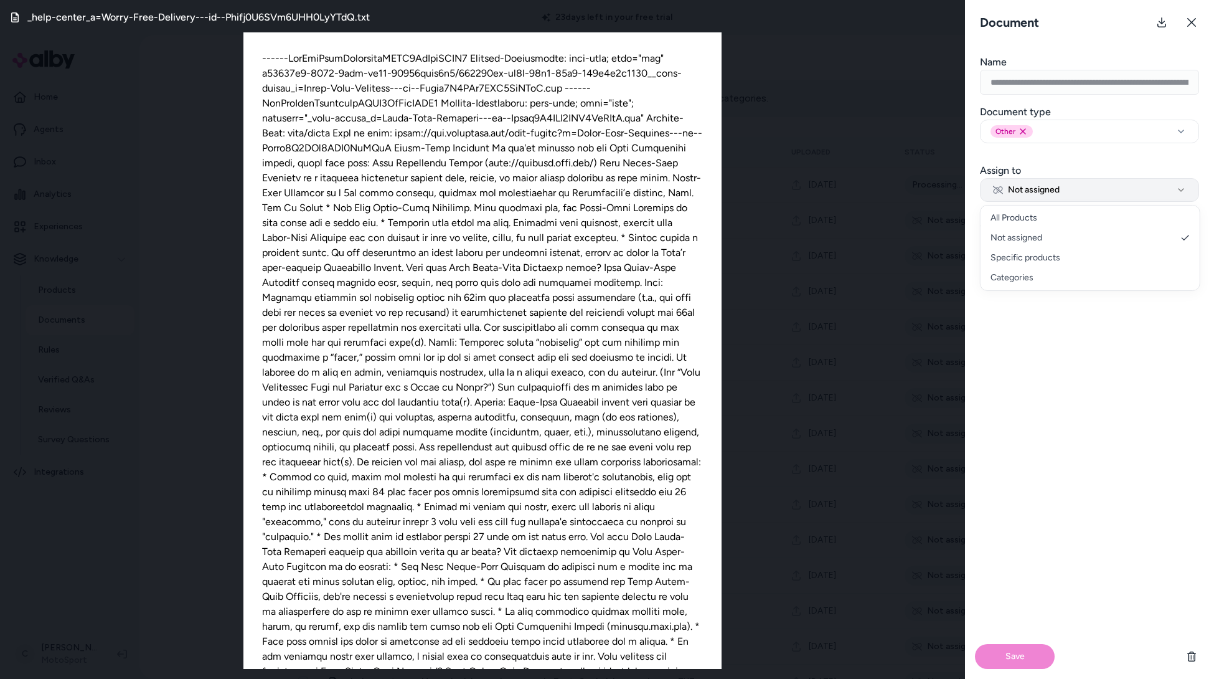
click at [1065, 188] on button "Not assigned" at bounding box center [1089, 190] width 219 height 24
select select "***"
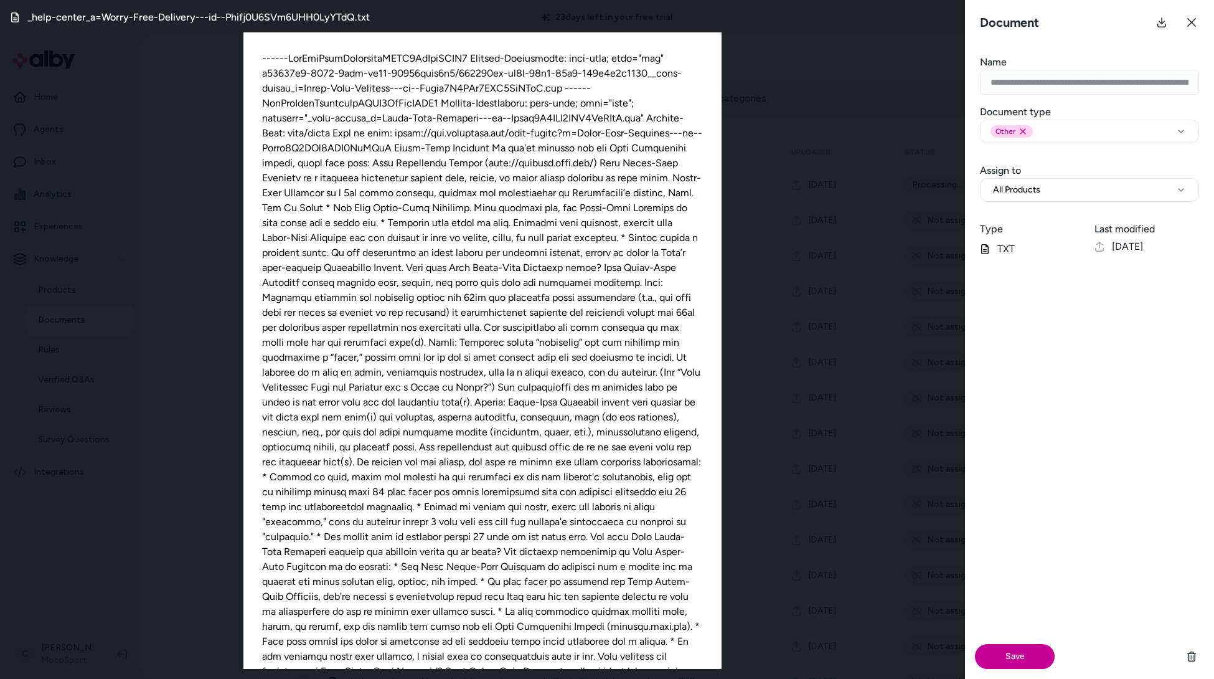
click at [1035, 646] on button "Save" at bounding box center [1015, 656] width 80 height 25
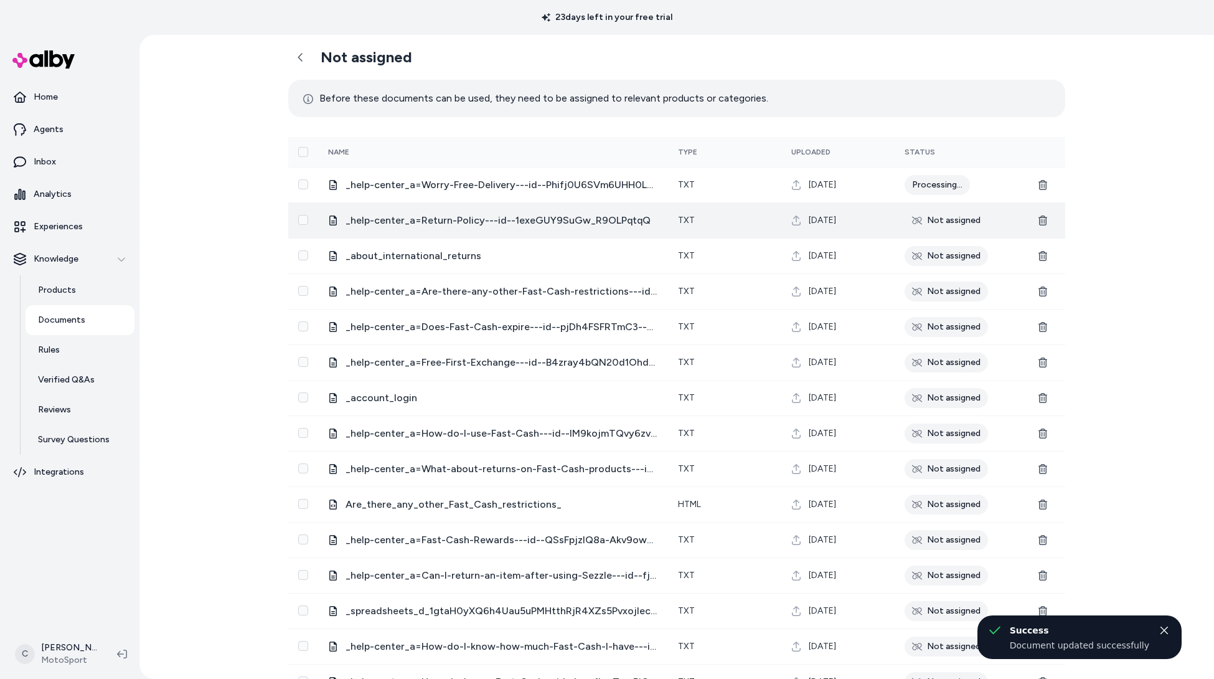
click at [499, 228] on td "_help-center_a=Return-Policy---id--1exeGUY9SuGw_R9OLPqtqQ" at bounding box center [493, 219] width 350 height 35
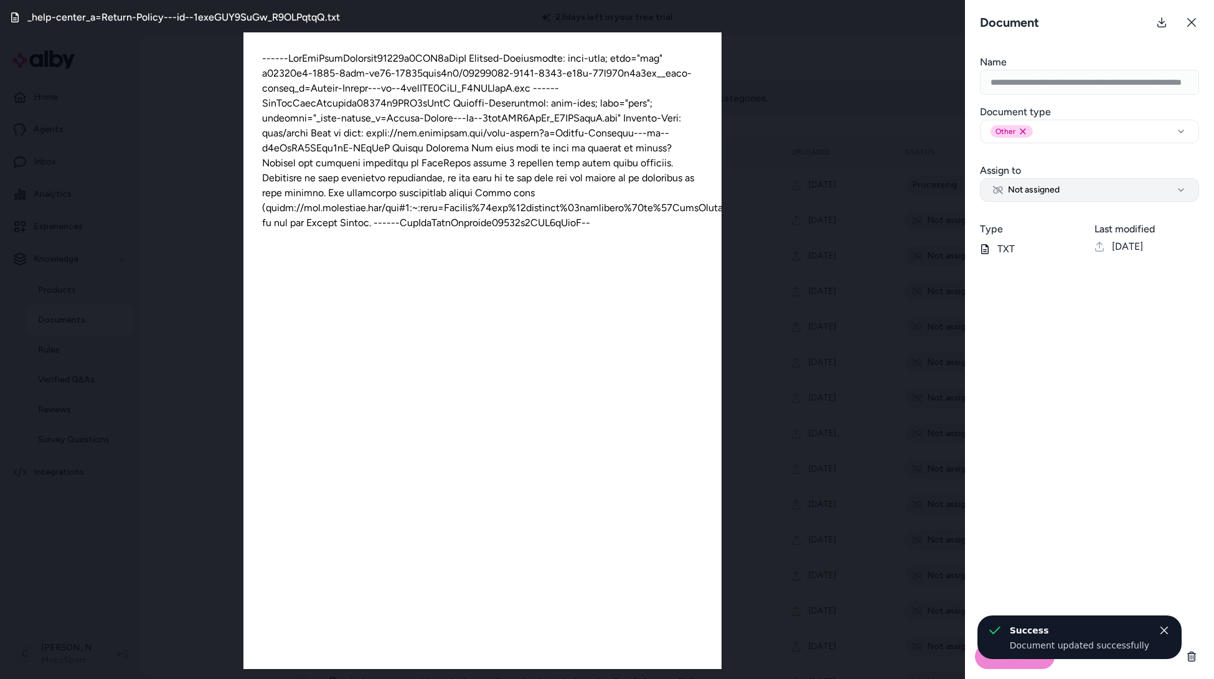
click at [1025, 192] on span "Not assigned" at bounding box center [1026, 190] width 67 height 12
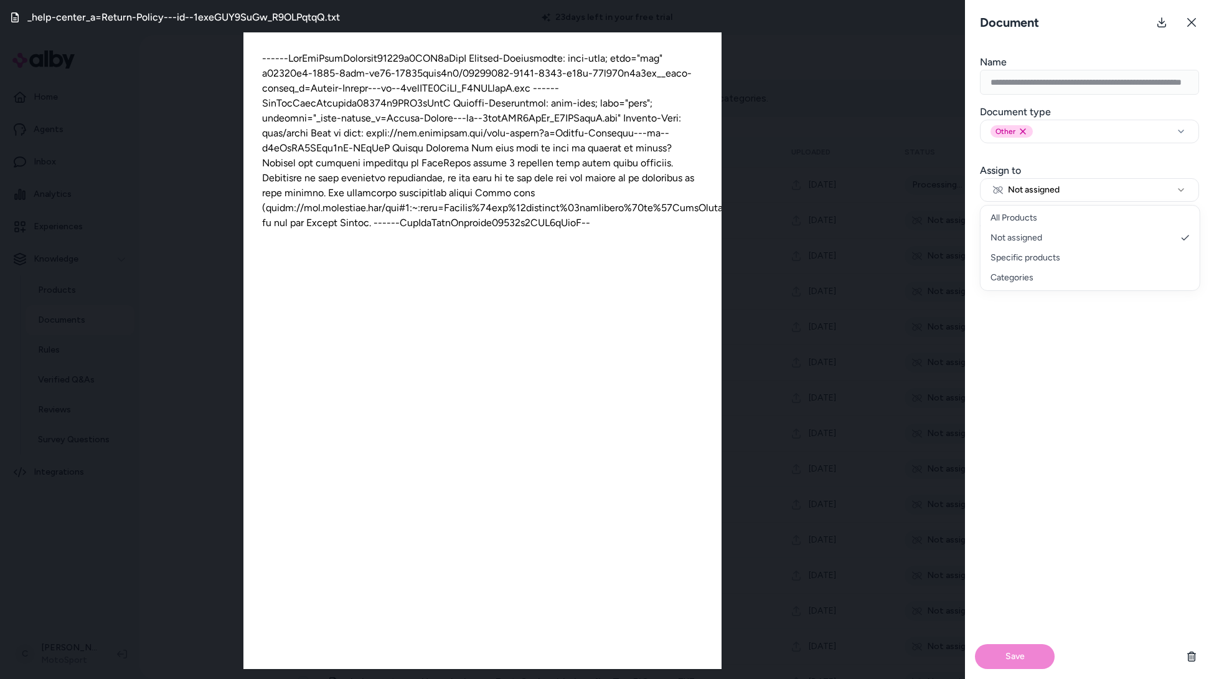
select select "***"
click at [998, 651] on button "Save" at bounding box center [1015, 656] width 80 height 25
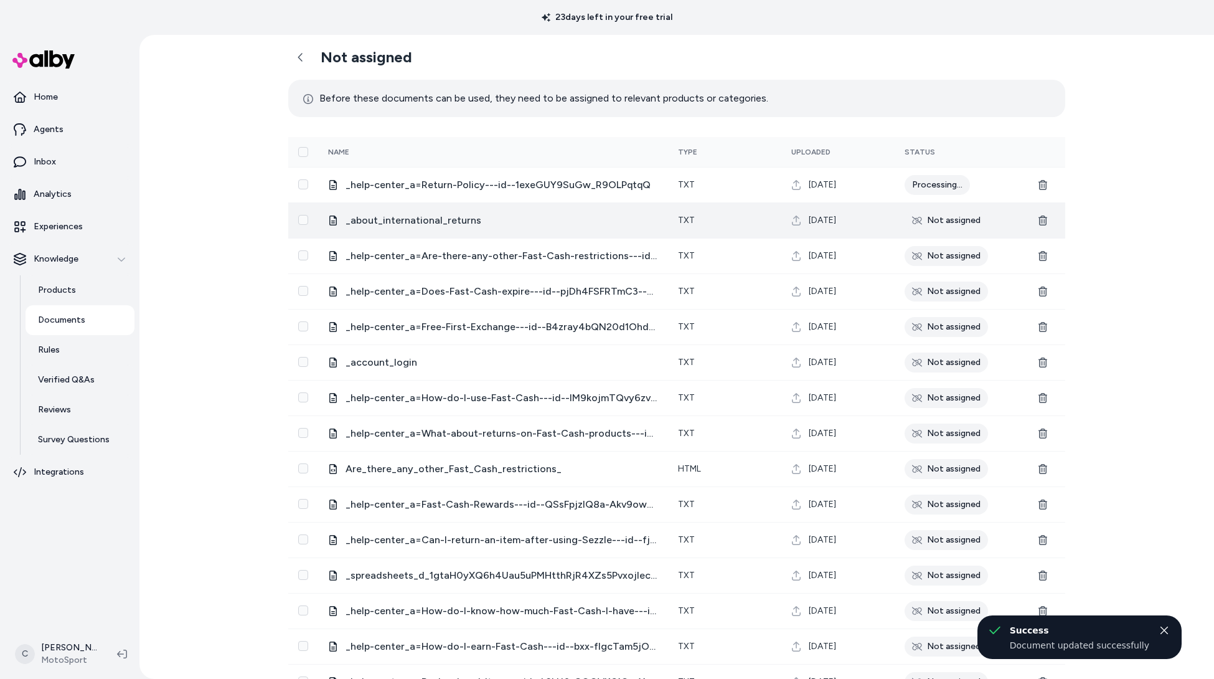
click at [449, 216] on span "_about_international_returns" at bounding box center [502, 220] width 313 height 15
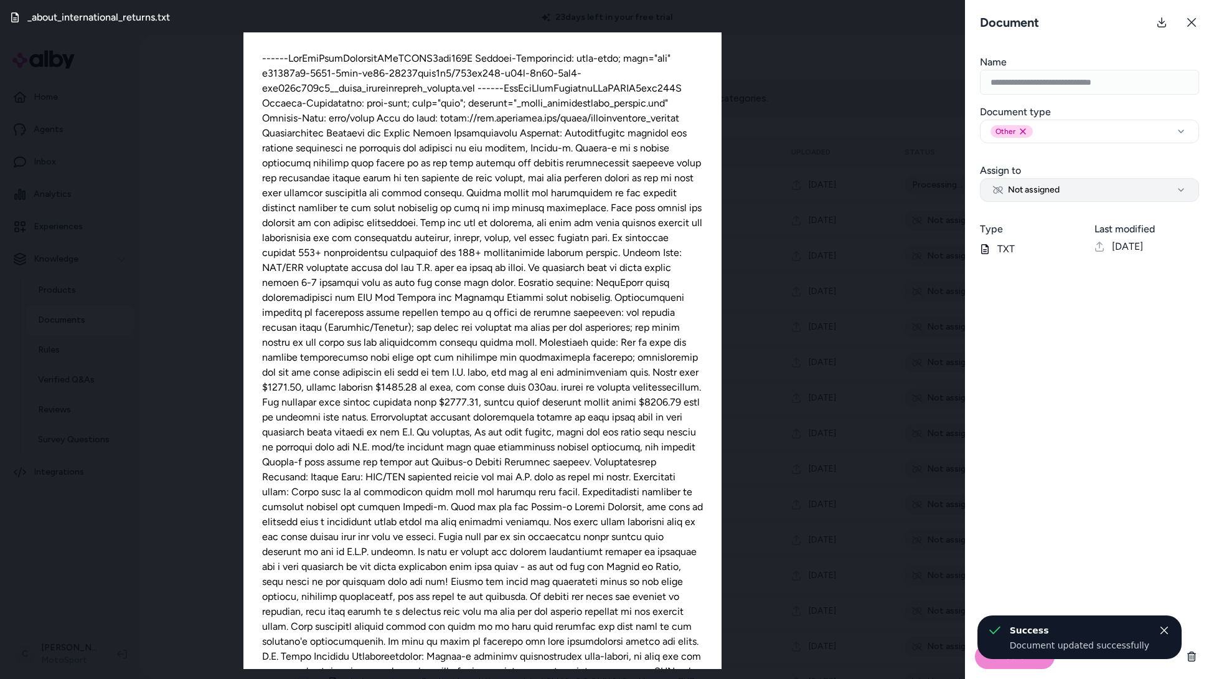
click at [1088, 184] on button "Not assigned" at bounding box center [1089, 190] width 219 height 24
select select "***"
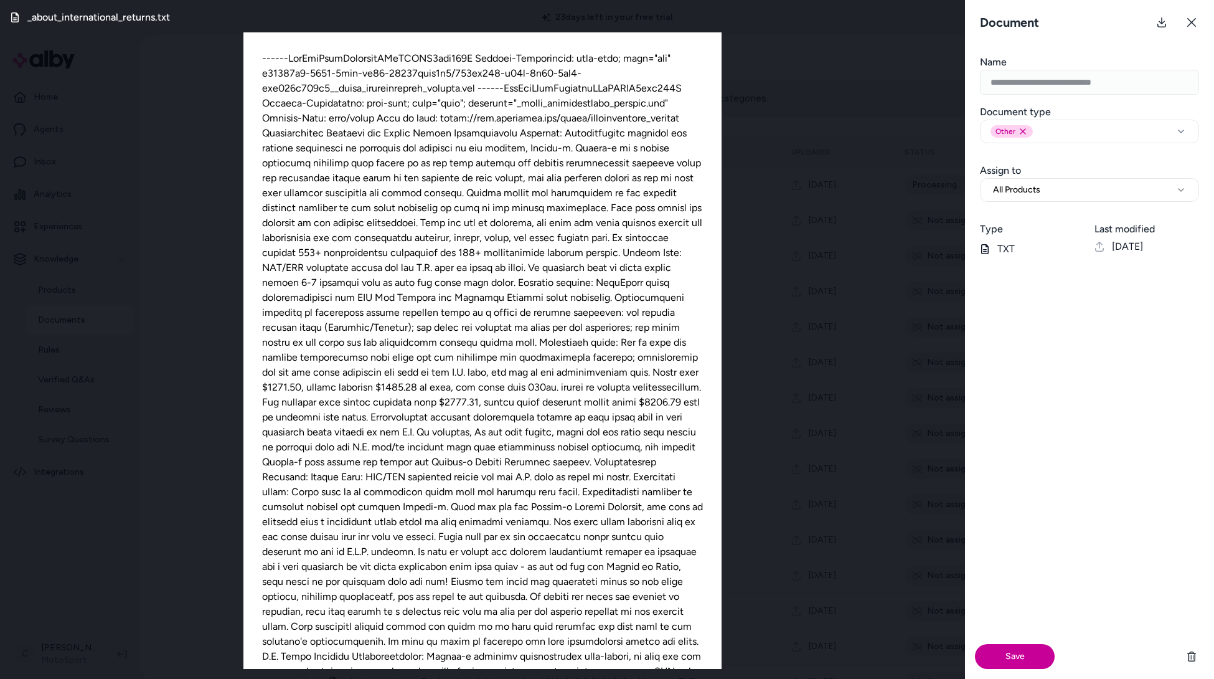
click at [986, 657] on button "Save" at bounding box center [1015, 656] width 80 height 25
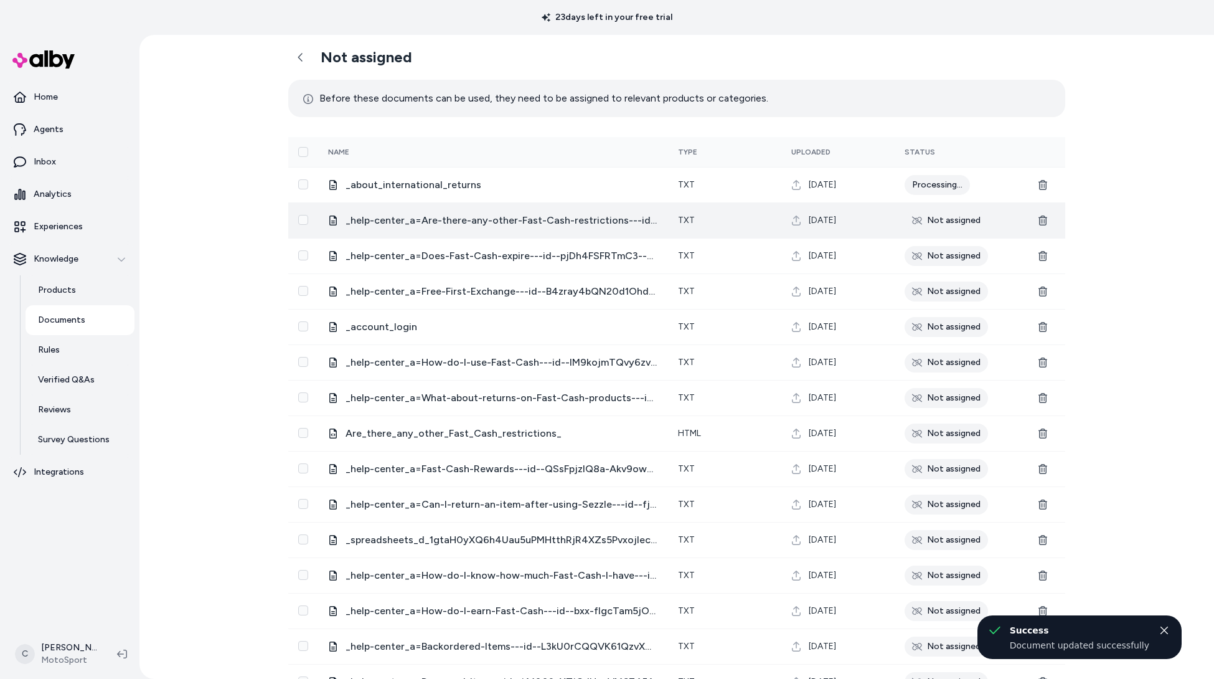
click at [609, 221] on span "_help-center_a=Are-there-any-other-Fast-Cash-restrictions---id--Mb8B5UAETZGijK0…" at bounding box center [502, 220] width 313 height 15
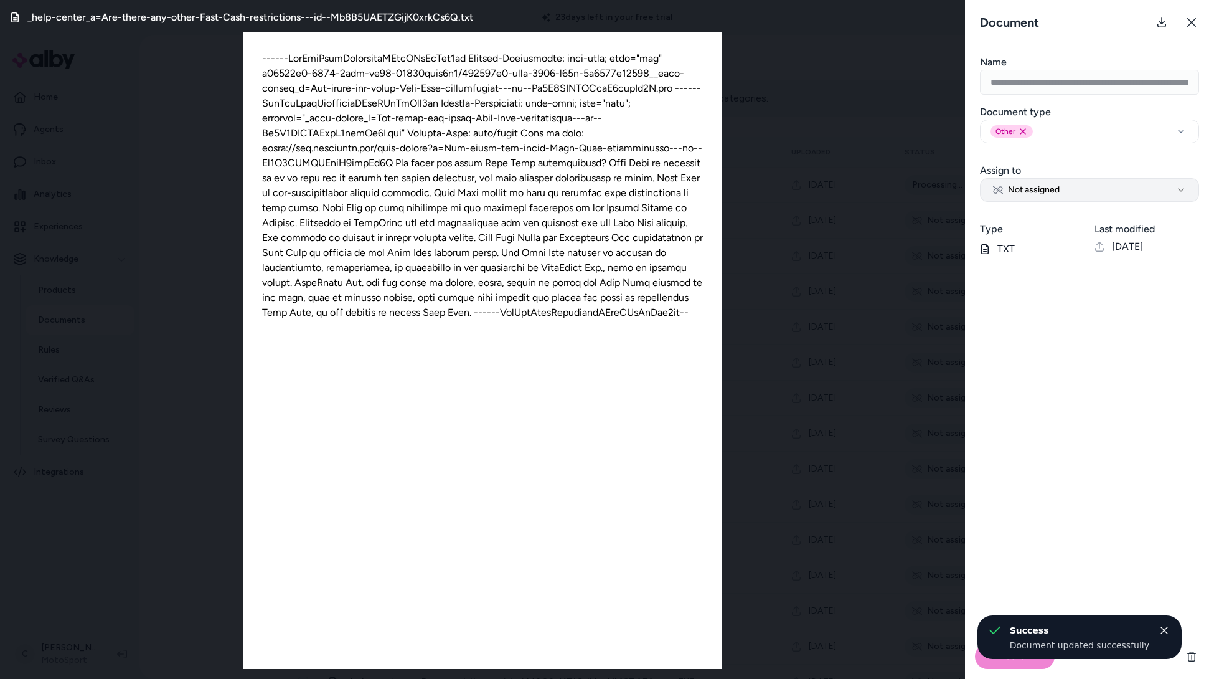
click at [1084, 186] on button "Not assigned" at bounding box center [1089, 190] width 219 height 24
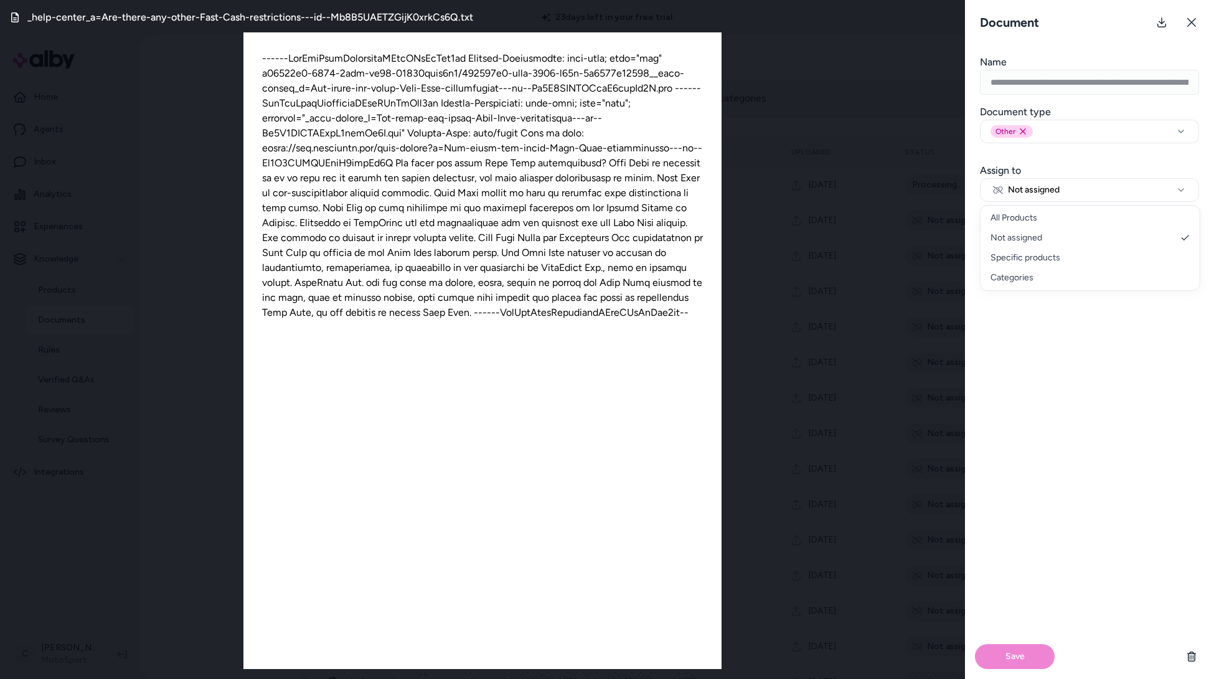
select select "***"
click at [1204, 7] on div "Document" at bounding box center [1089, 22] width 249 height 45
click at [1193, 18] on icon at bounding box center [1192, 22] width 10 height 10
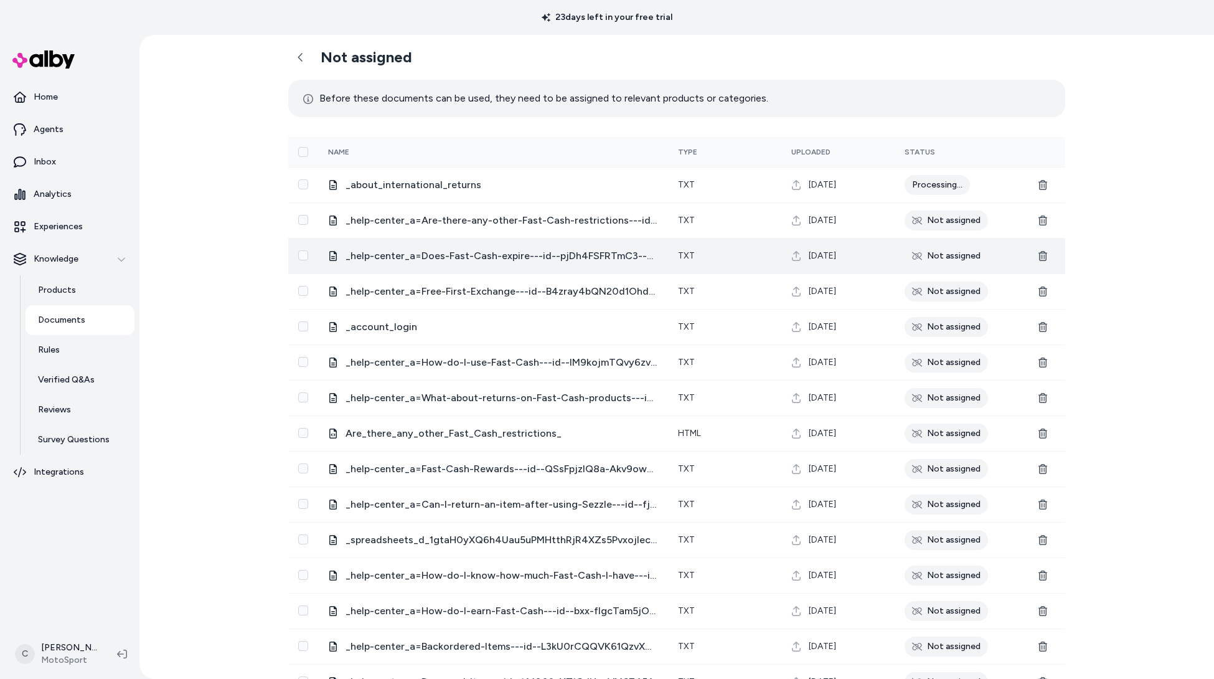
click at [524, 257] on span "_help-center_a=Does-Fast-Cash-expire---id--pjDh4FSFRTmC3--mrTZxVA" at bounding box center [502, 255] width 313 height 15
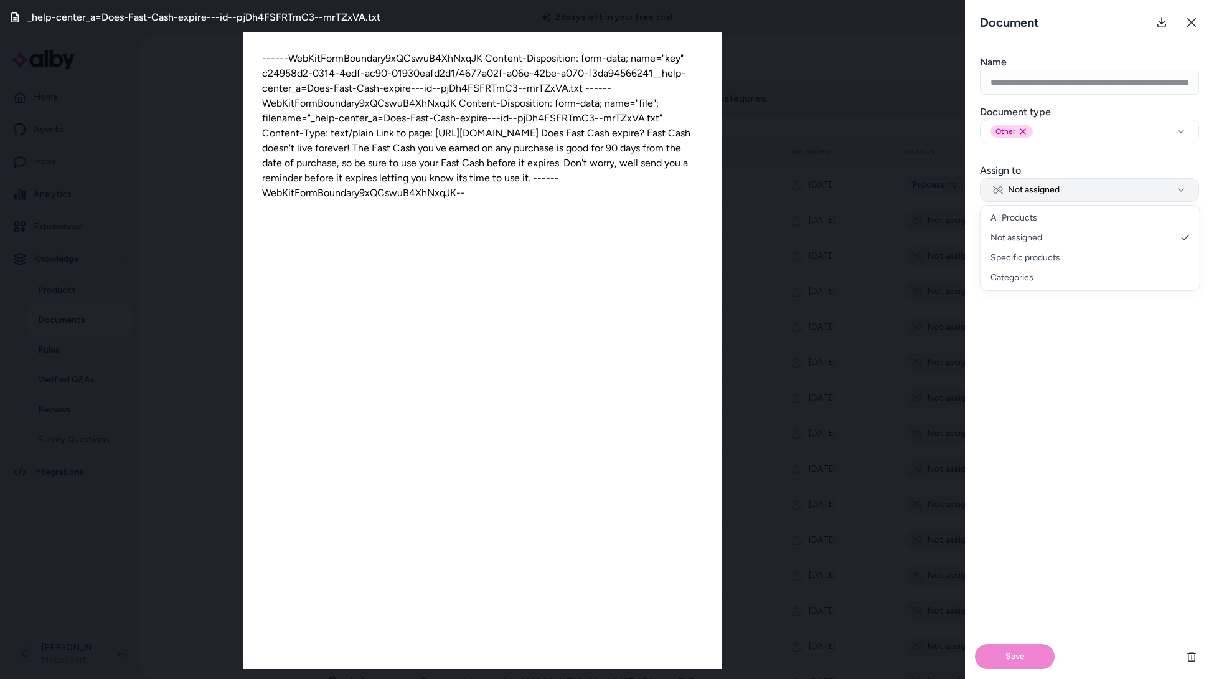
click at [1038, 192] on span "Not assigned" at bounding box center [1026, 190] width 67 height 12
select select "***"
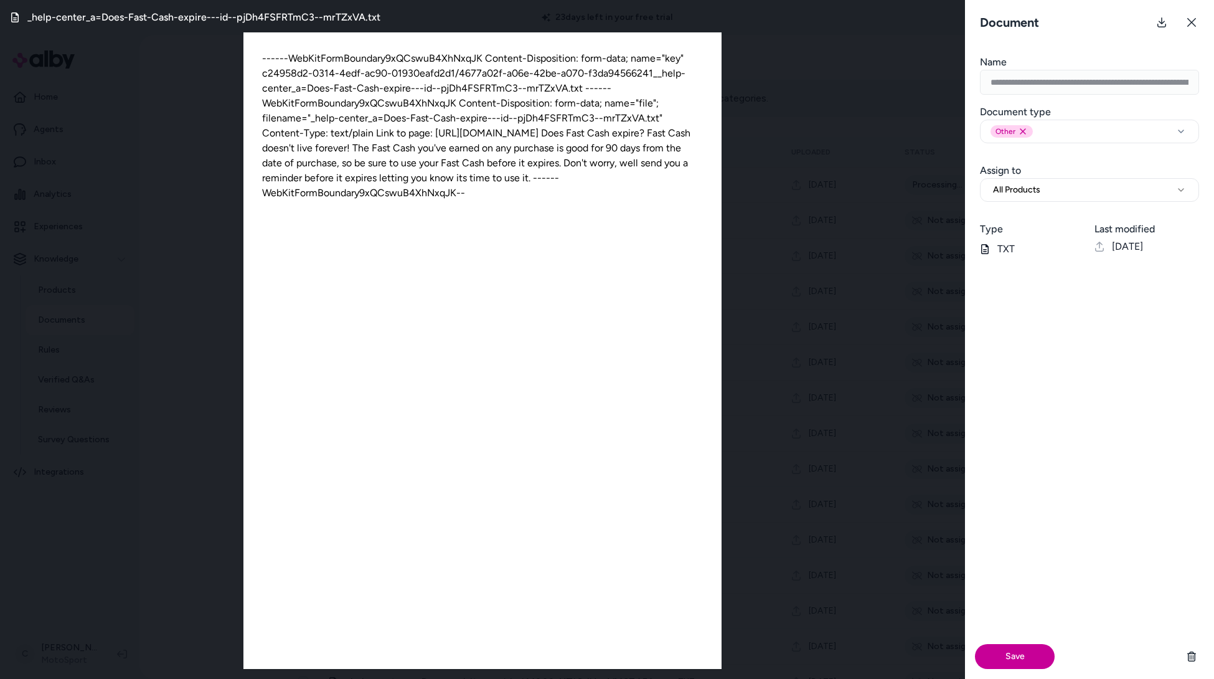
click at [1025, 653] on button "Save" at bounding box center [1015, 656] width 80 height 25
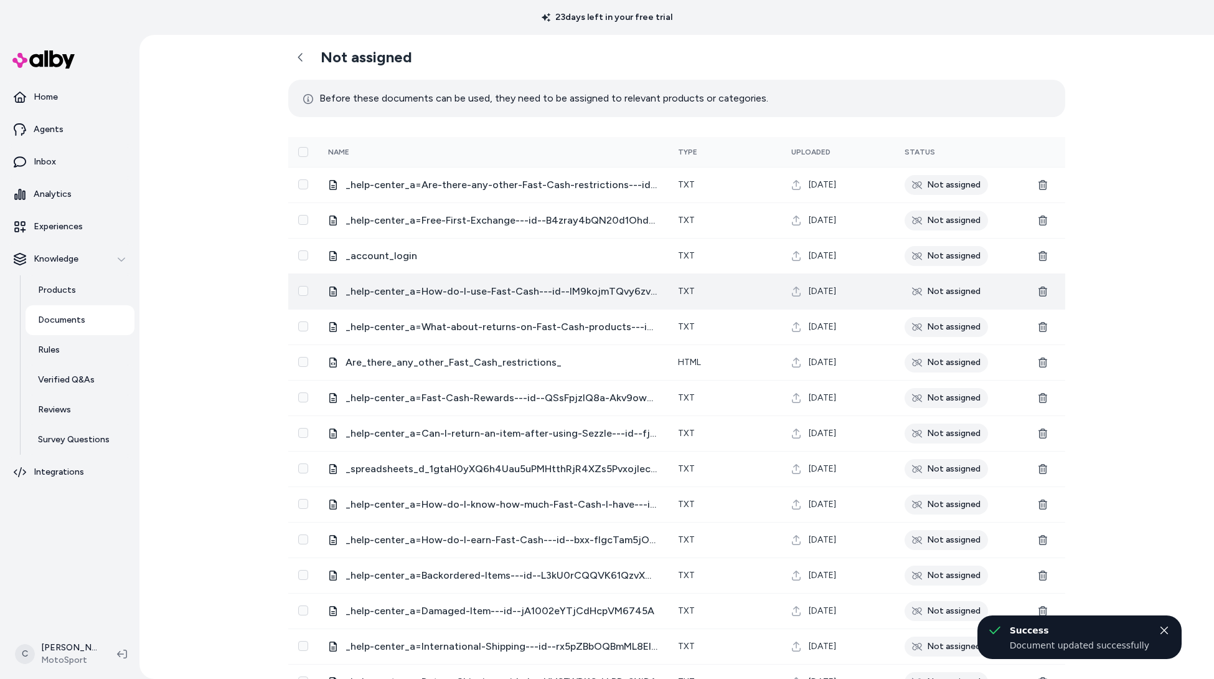
click at [573, 286] on span "_help-center_a=How-do-I-use-Fast-Cash---id--IM9kojmTQvy6zvmK8ase-A" at bounding box center [502, 291] width 313 height 15
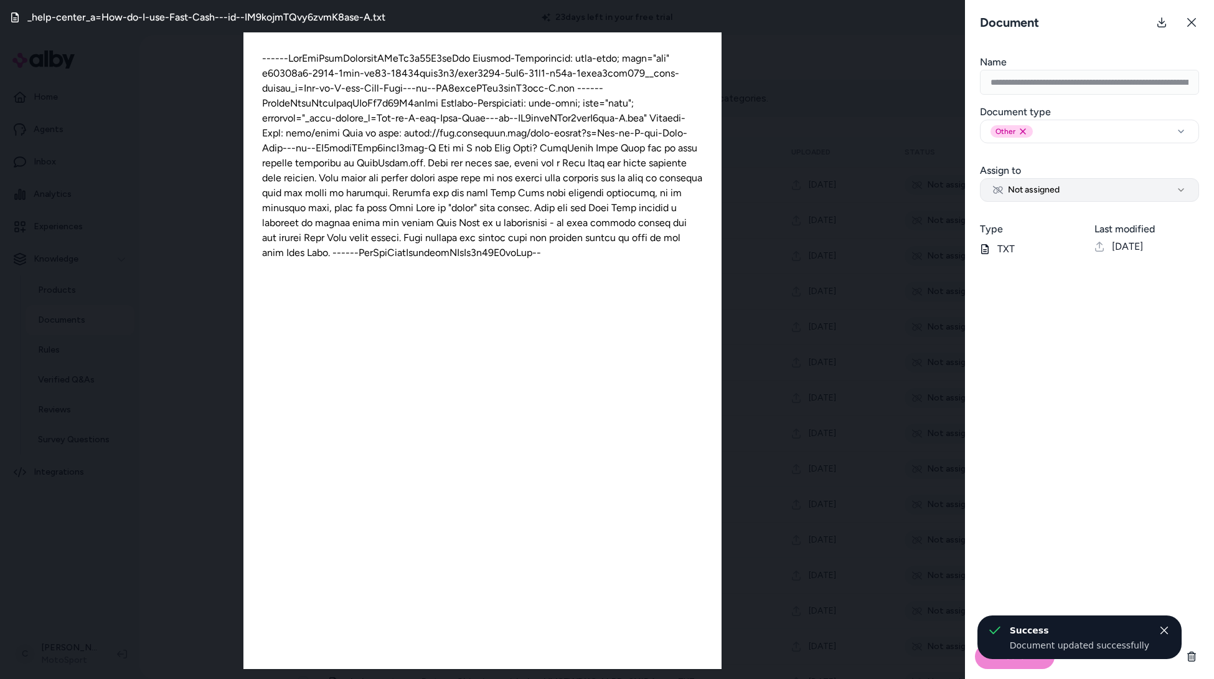
drag, startPoint x: 1074, startPoint y: 172, endPoint x: 1047, endPoint y: 194, distance: 34.5
click at [1074, 173] on div "**********" at bounding box center [1089, 177] width 249 height 49
click at [1045, 195] on span "Not assigned" at bounding box center [1026, 190] width 67 height 12
select select "***"
drag, startPoint x: 1015, startPoint y: 215, endPoint x: 1017, endPoint y: 242, distance: 26.8
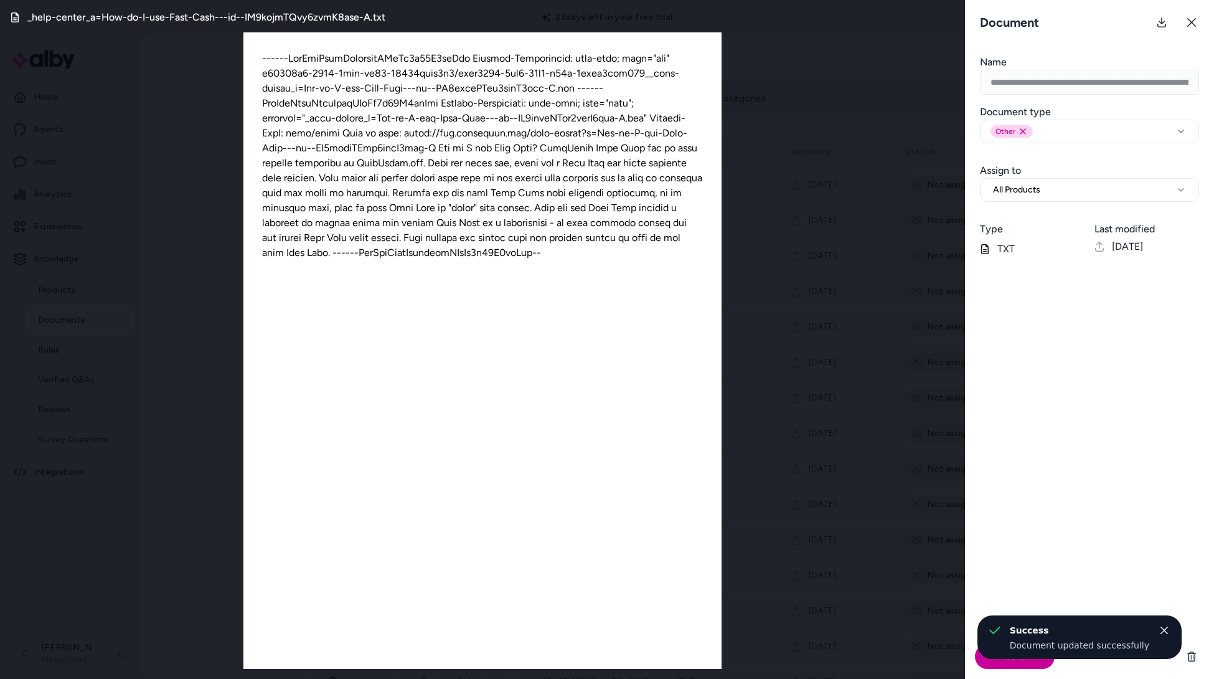
click at [1014, 669] on div "Save" at bounding box center [1089, 656] width 249 height 45
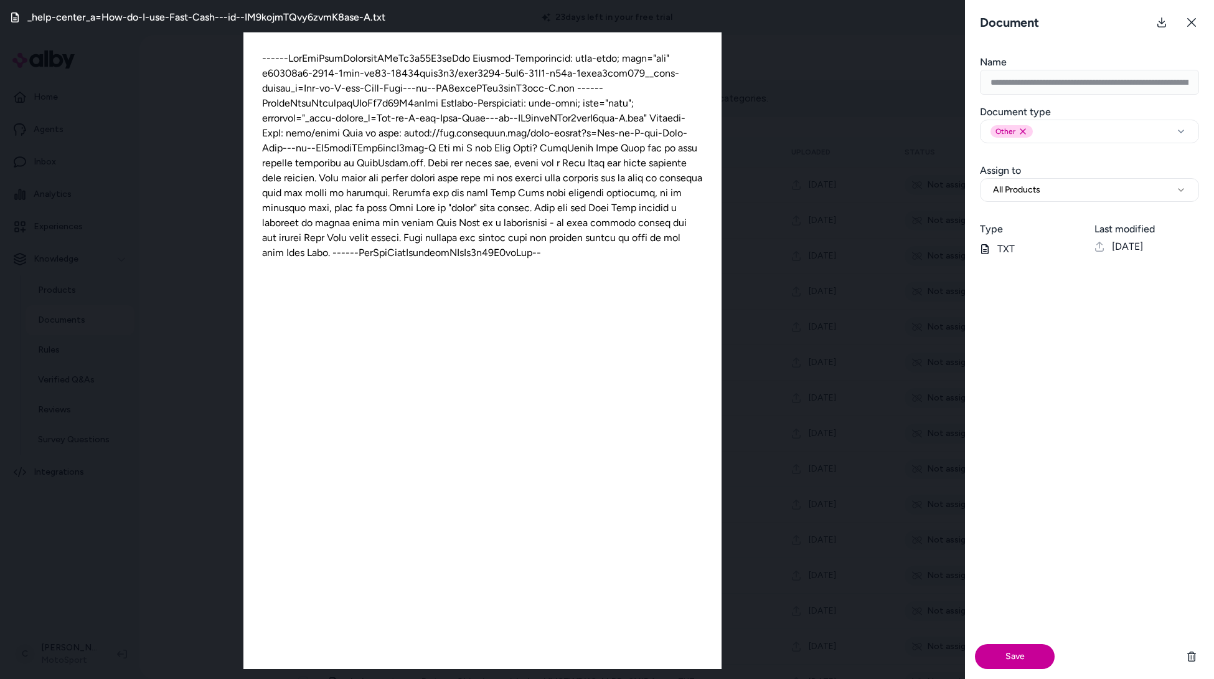
click at [1016, 663] on button "Save" at bounding box center [1015, 656] width 80 height 25
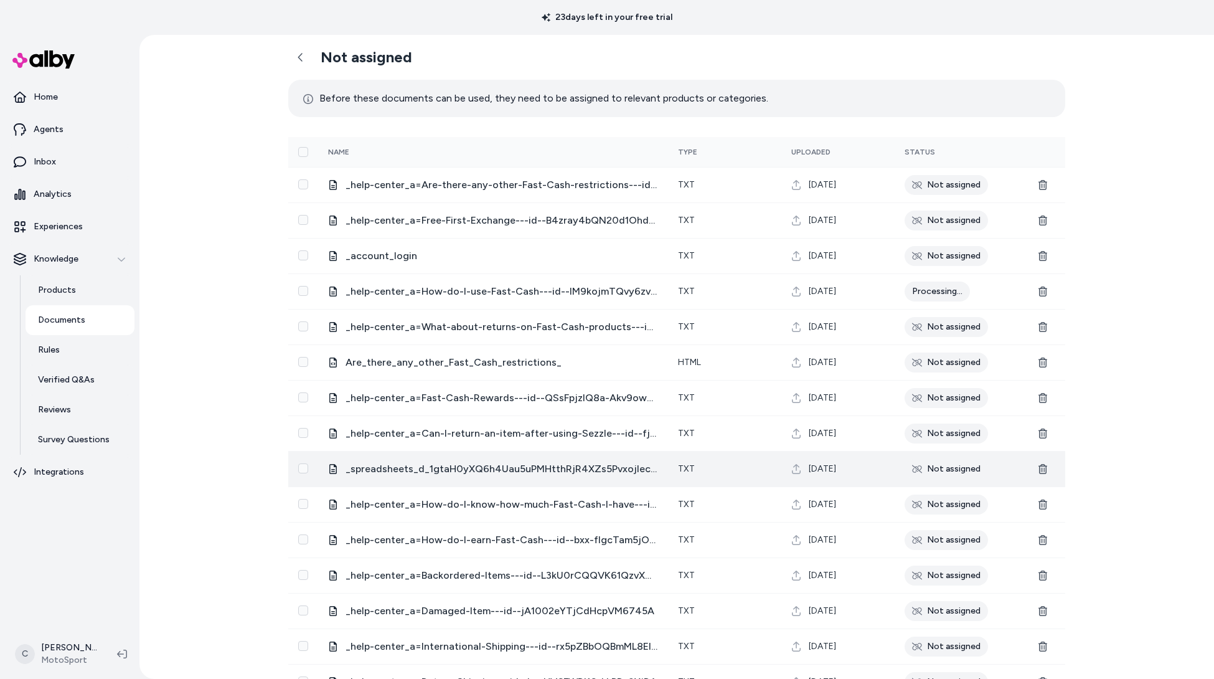
scroll to position [22, 0]
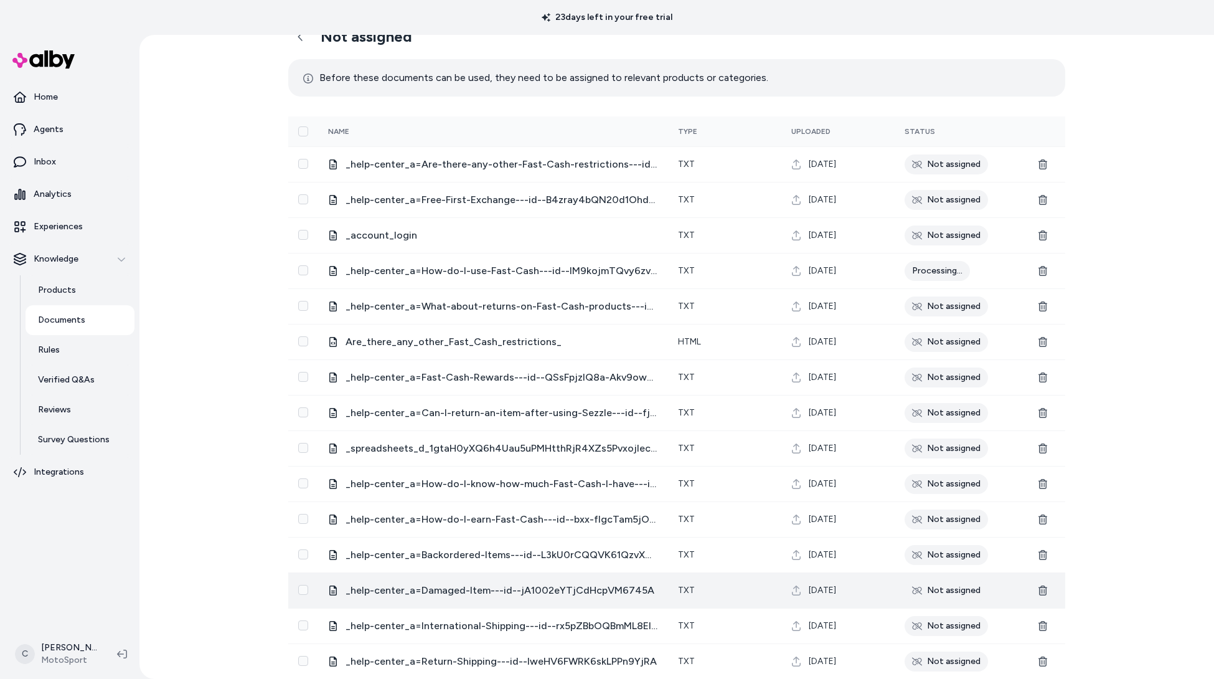
click at [534, 587] on span "_help-center_a=Damaged-Item---id--jA1002eYTjCdHcpVM6745A" at bounding box center [502, 590] width 313 height 15
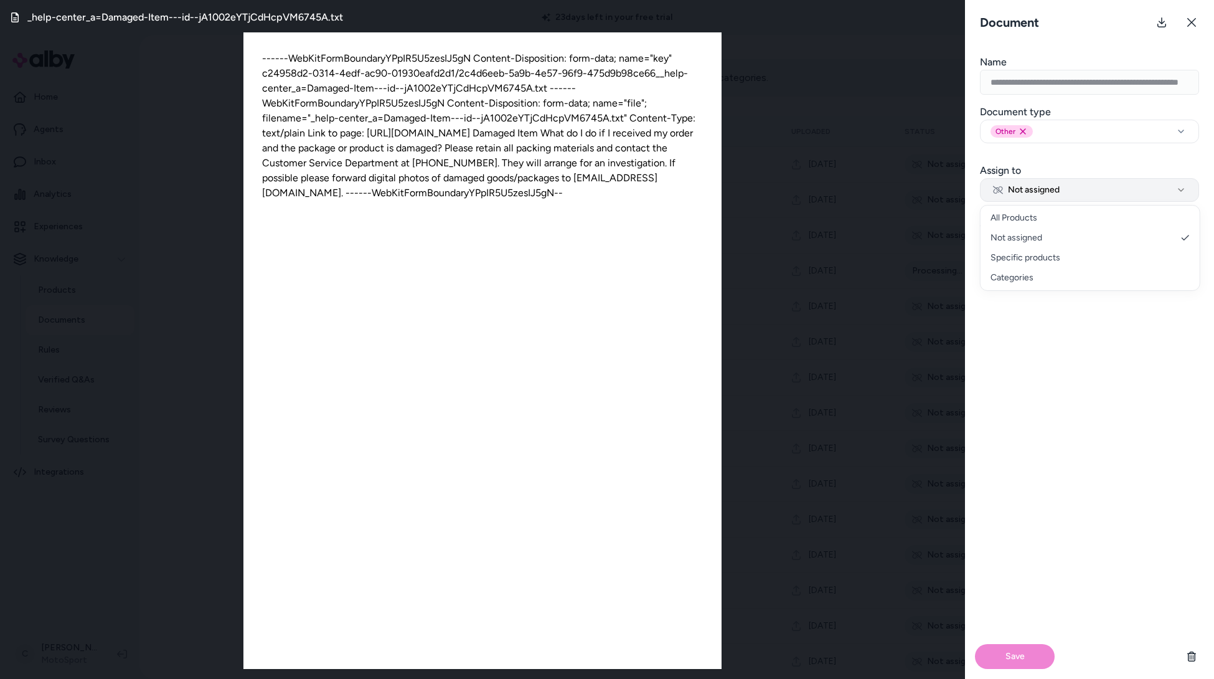
click at [1025, 182] on button "Not assigned" at bounding box center [1089, 190] width 219 height 24
select select "***"
drag, startPoint x: 1025, startPoint y: 215, endPoint x: 1027, endPoint y: 257, distance: 42.4
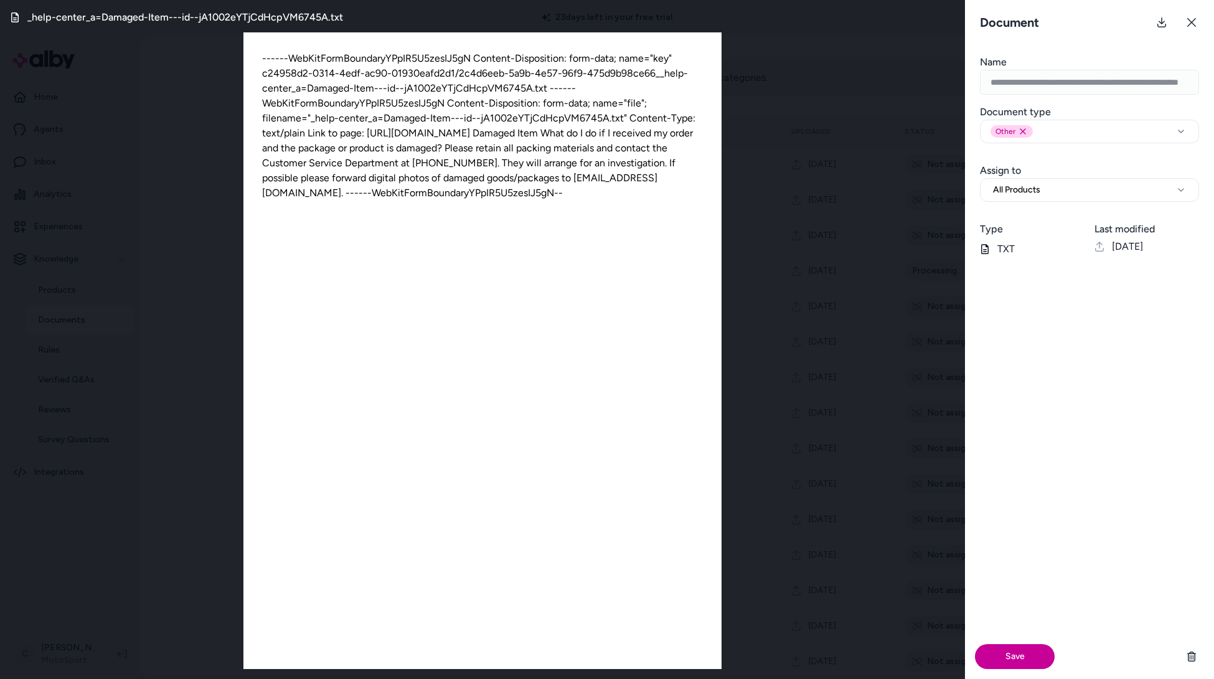
click at [1042, 646] on div "Save" at bounding box center [1089, 656] width 249 height 45
click at [1042, 656] on button "Save" at bounding box center [1015, 656] width 80 height 25
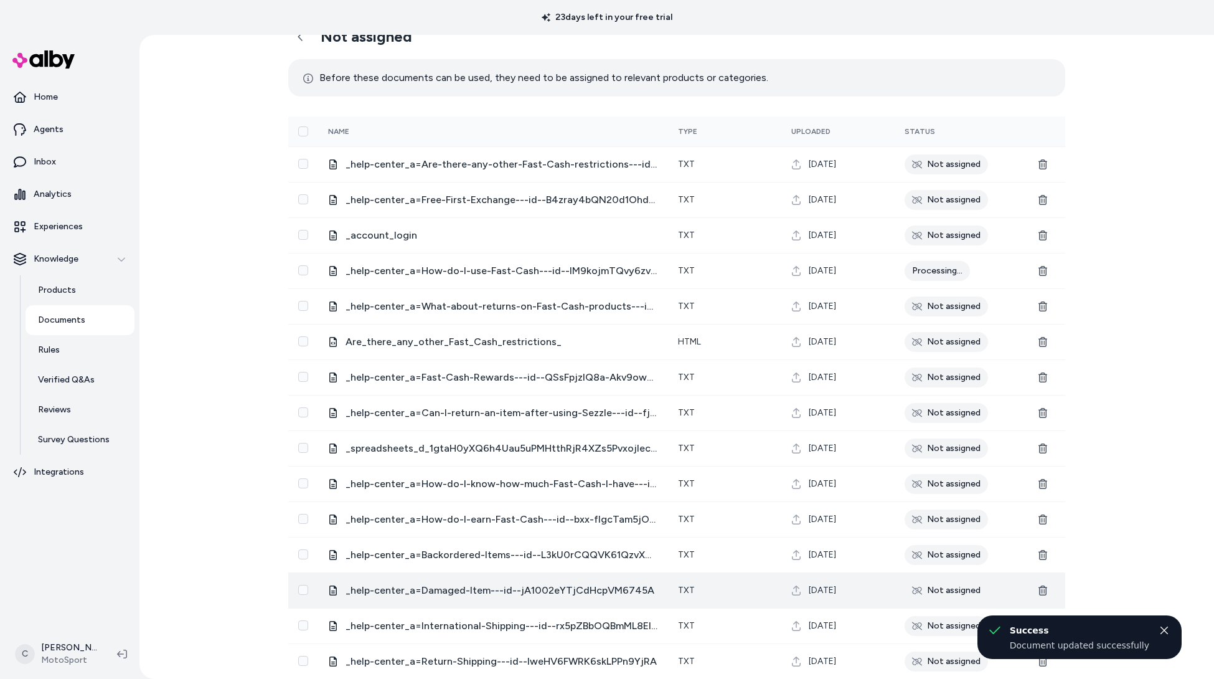
scroll to position [0, 0]
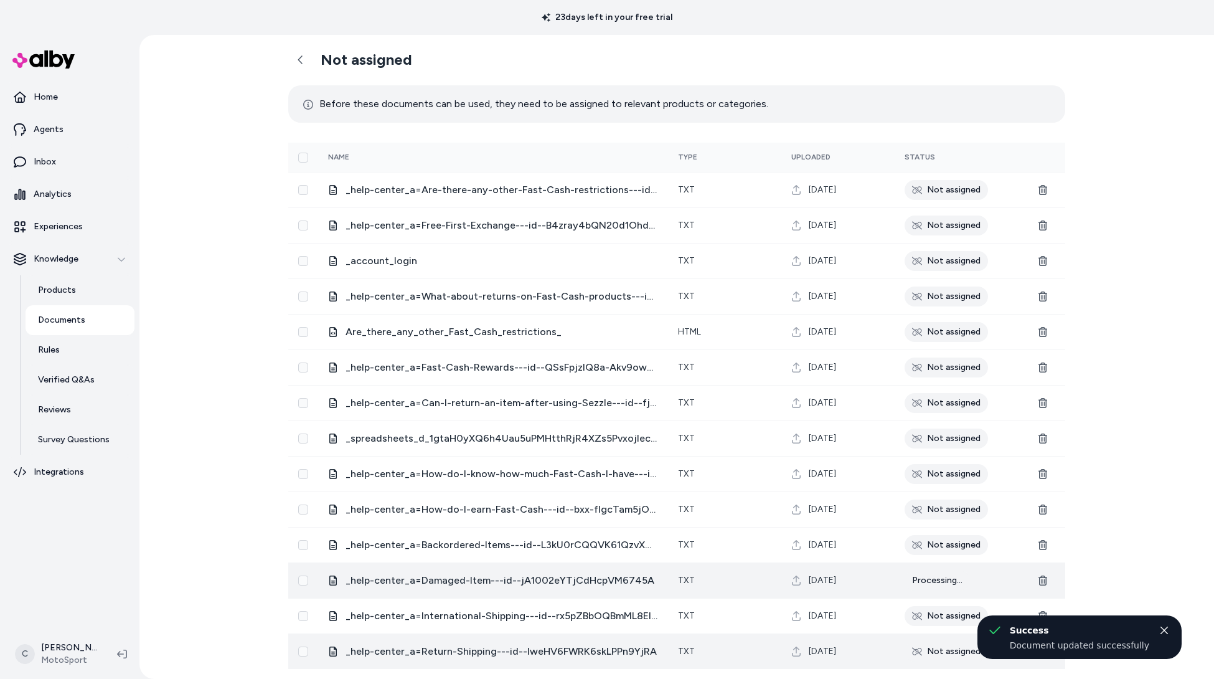
click at [505, 646] on span "_help-center_a=Return-Shipping---id--lweHV6FWRK6skLPPn9YjRA" at bounding box center [502, 651] width 313 height 15
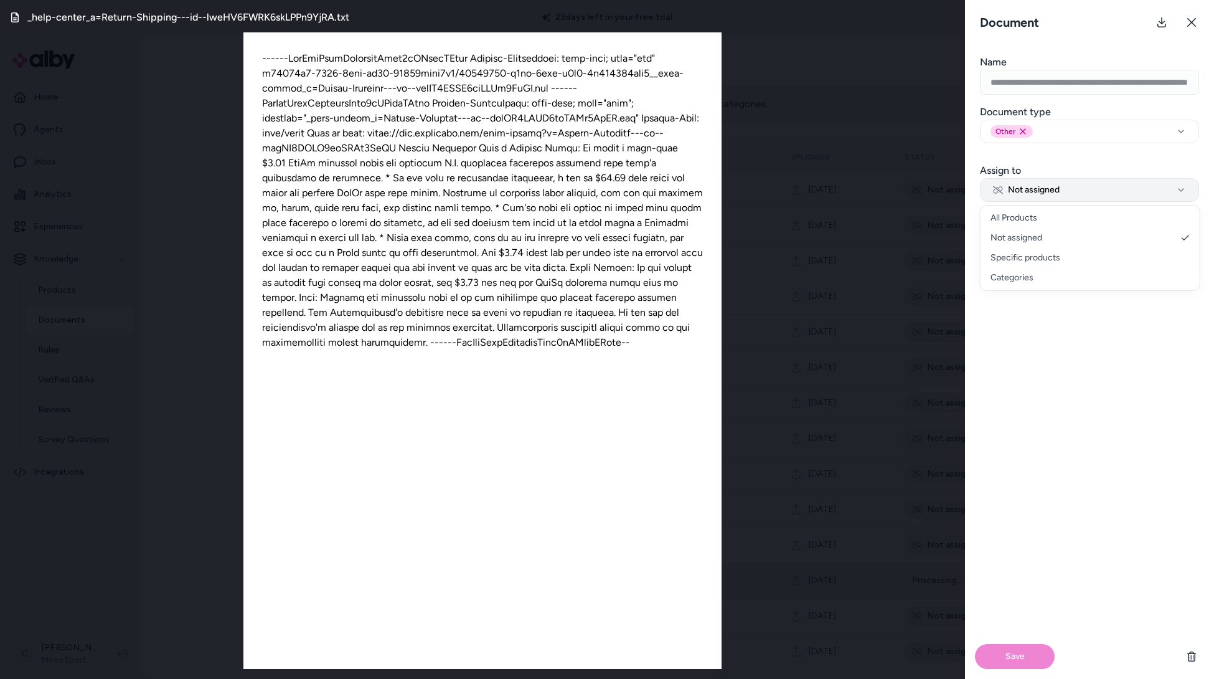
click at [1106, 179] on button "Not assigned" at bounding box center [1089, 190] width 219 height 24
select select "***"
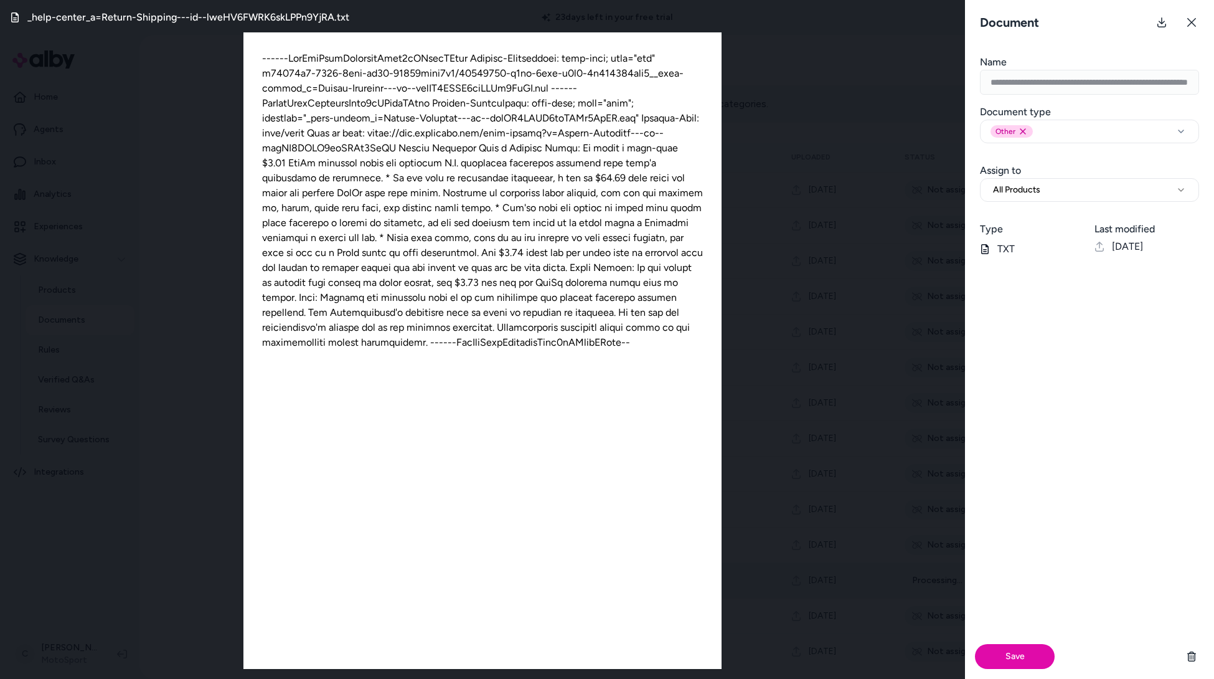
click at [1017, 669] on div "Save" at bounding box center [1089, 656] width 249 height 45
click at [1018, 657] on button "Save" at bounding box center [1015, 656] width 80 height 25
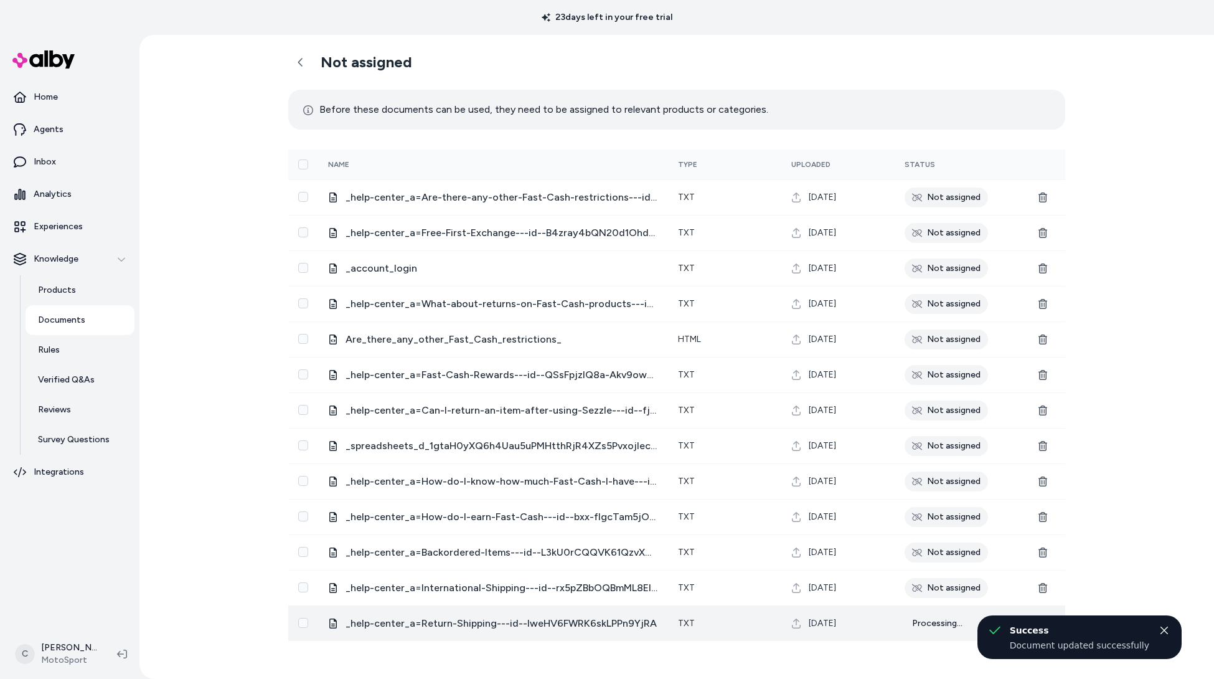
click at [588, 624] on span "_help-center_a=Return-Shipping---id--lweHV6FWRK6skLPPn9YjRA" at bounding box center [502, 623] width 313 height 15
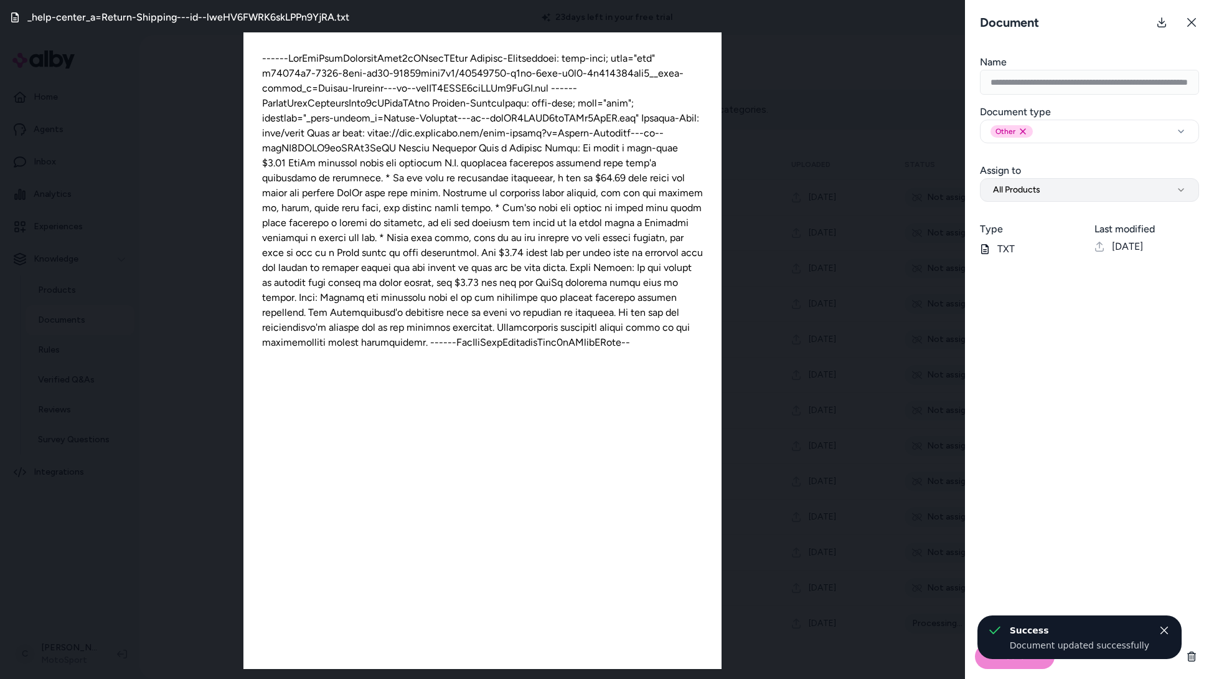
click at [1033, 187] on span "All Products" at bounding box center [1016, 190] width 47 height 12
drag, startPoint x: 1028, startPoint y: 362, endPoint x: 1024, endPoint y: 405, distance: 43.2
click at [1028, 362] on div "Save" at bounding box center [1089, 472] width 249 height 412
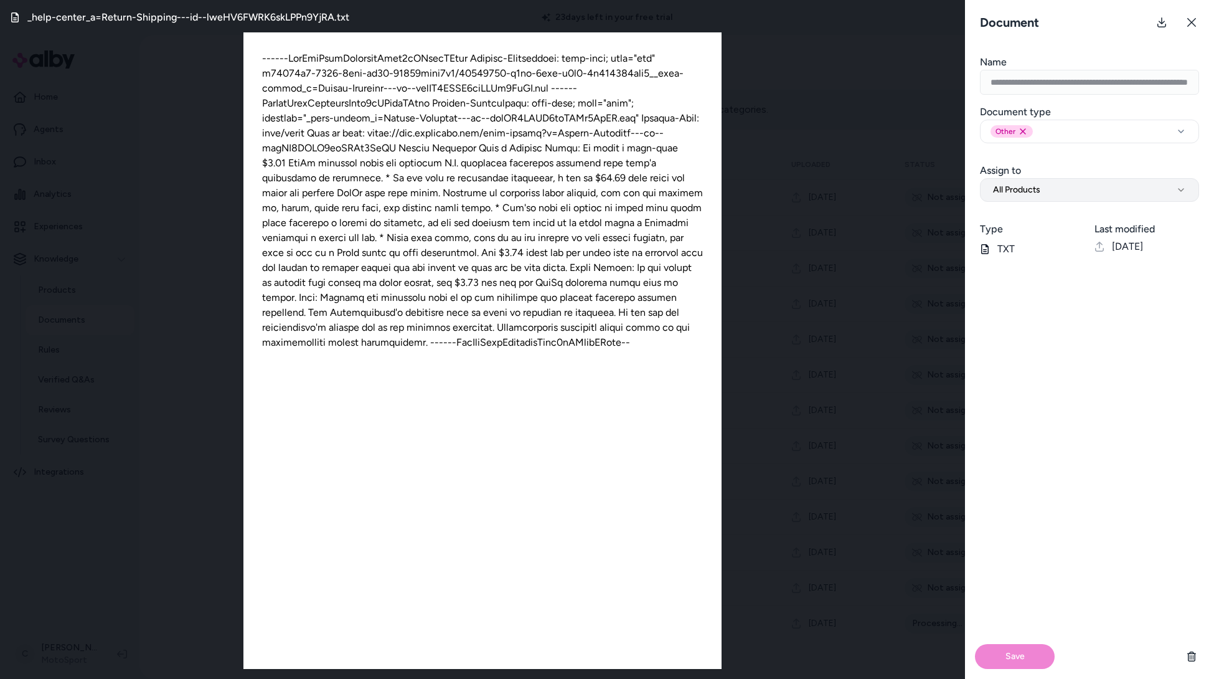
click at [1103, 357] on div "Save" at bounding box center [1089, 472] width 249 height 412
click at [1191, 23] on icon at bounding box center [1191, 22] width 9 height 9
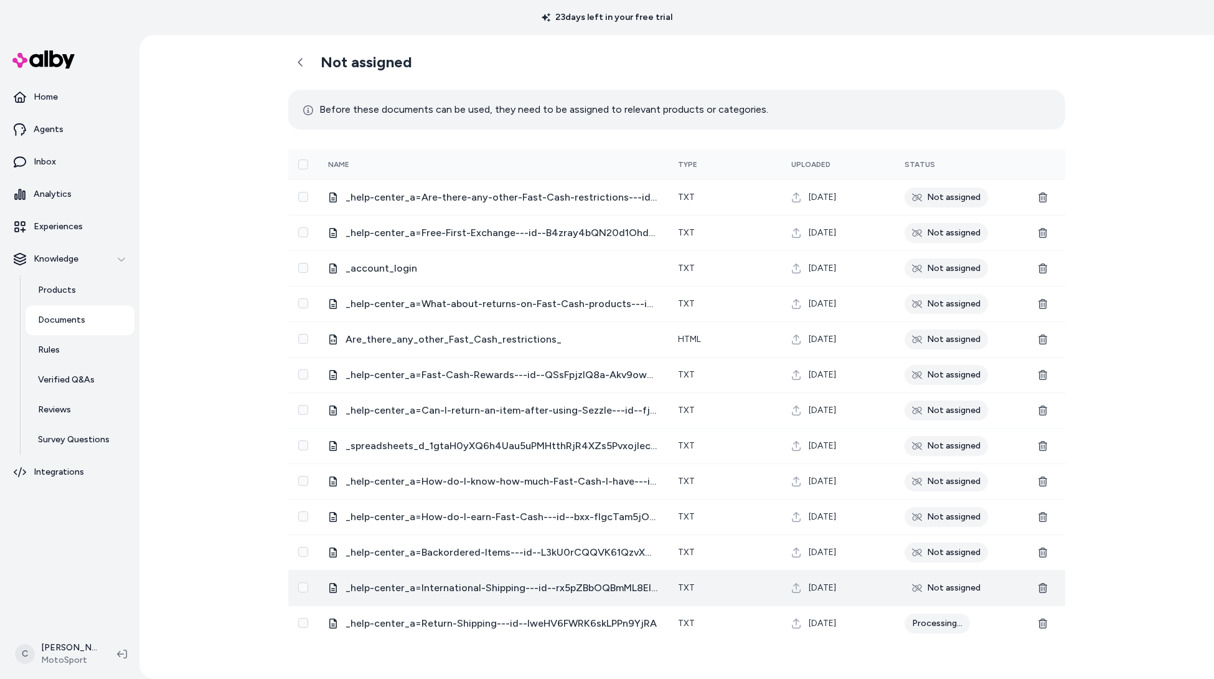
click at [577, 596] on td "_help-center_a=International-Shipping---id--rx5pZBbOQBmML8EIa7dU-Q" at bounding box center [493, 587] width 350 height 35
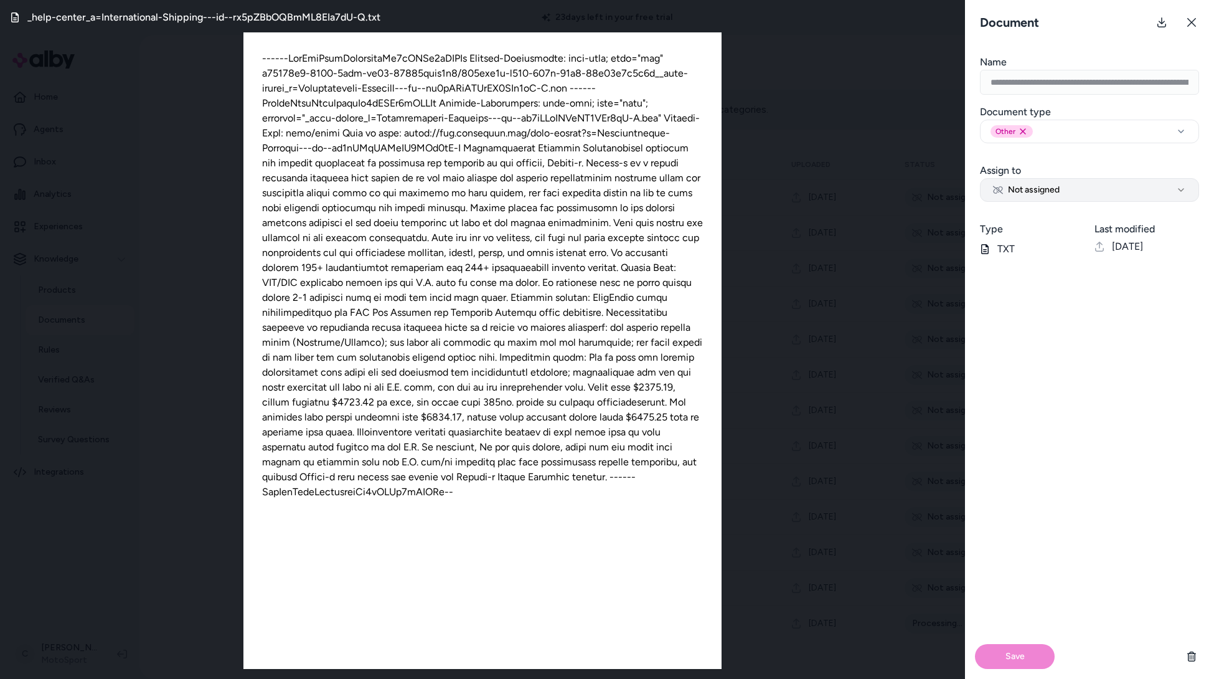
click at [1059, 190] on span "Not assigned" at bounding box center [1026, 190] width 67 height 12
select select "***"
drag, startPoint x: 1051, startPoint y: 220, endPoint x: 1045, endPoint y: 321, distance: 100.4
click at [1004, 665] on button "Save" at bounding box center [1015, 656] width 80 height 25
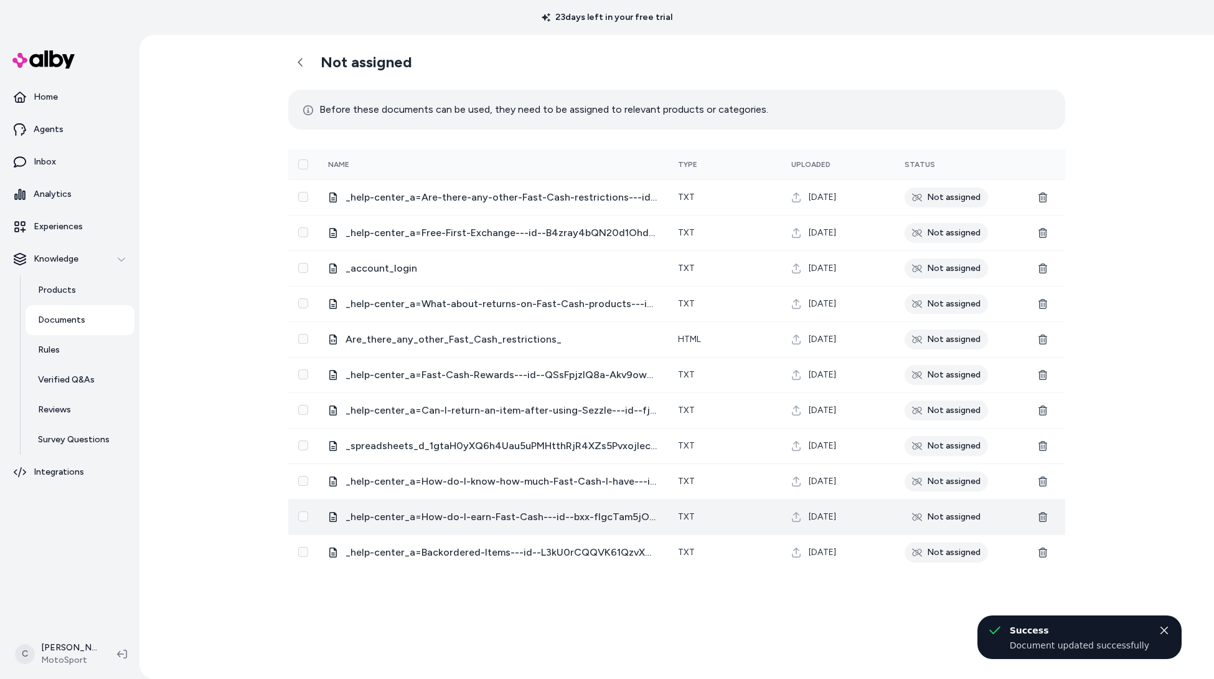
click at [564, 510] on span "_help-center_a=How-do-I-earn-Fast-Cash---id--bxx-fIgcTam5jOzy1W1AQQ" at bounding box center [502, 516] width 313 height 15
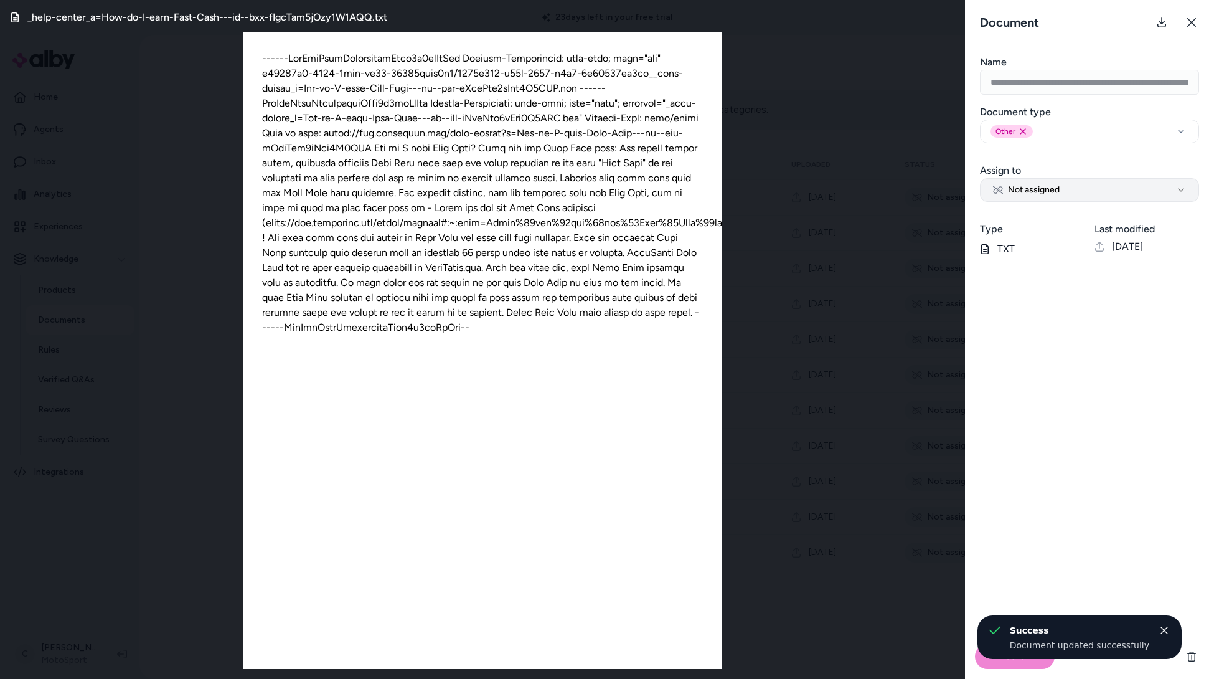
click at [1079, 187] on button "Not assigned" at bounding box center [1089, 190] width 219 height 24
select select "***"
click at [992, 663] on button "Save" at bounding box center [1015, 656] width 80 height 25
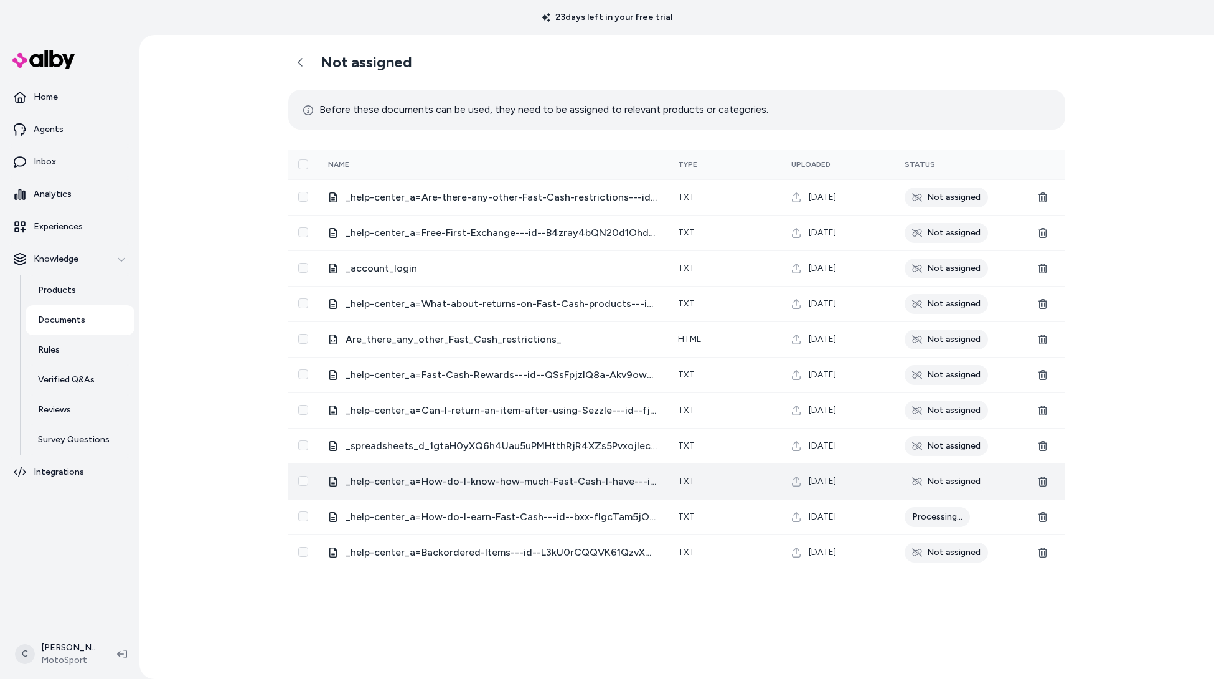
click at [542, 479] on span "_help-center_a=How-do-I-know-how-much-Fast-Cash-I-have---id--SEyiWeshQfmwPgytmo…" at bounding box center [502, 481] width 313 height 15
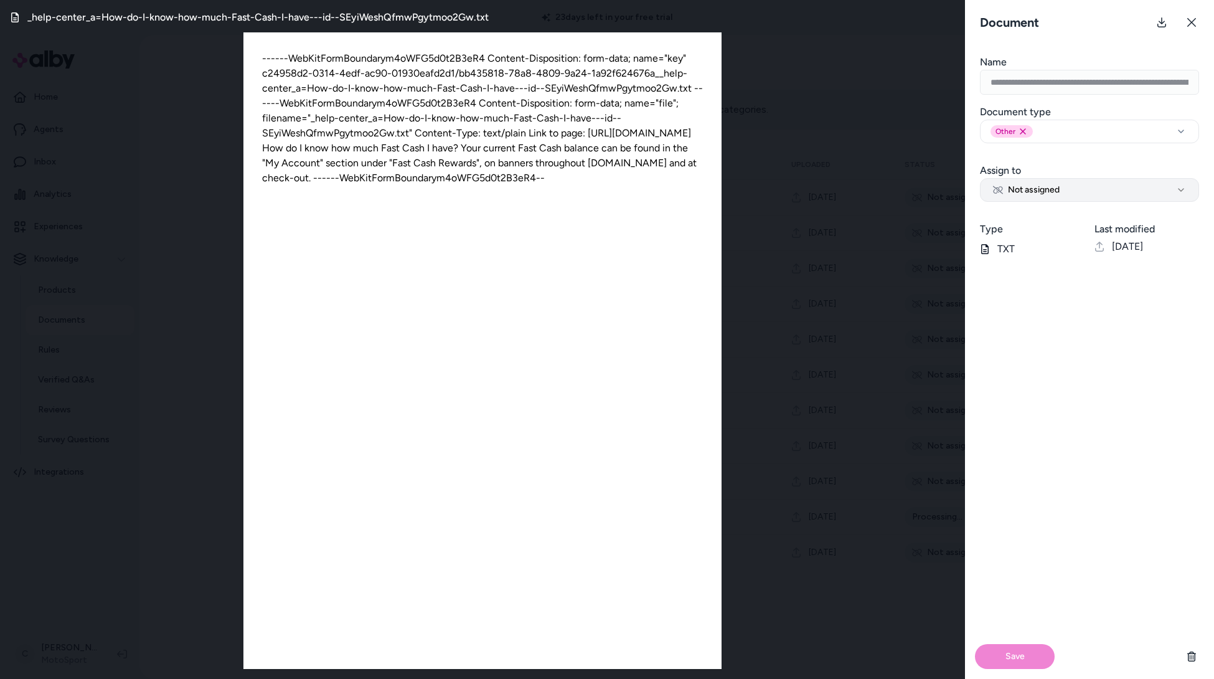
click at [1067, 190] on button "Not assigned" at bounding box center [1089, 190] width 219 height 24
select select "***"
click at [1030, 656] on button "Save" at bounding box center [1015, 656] width 80 height 25
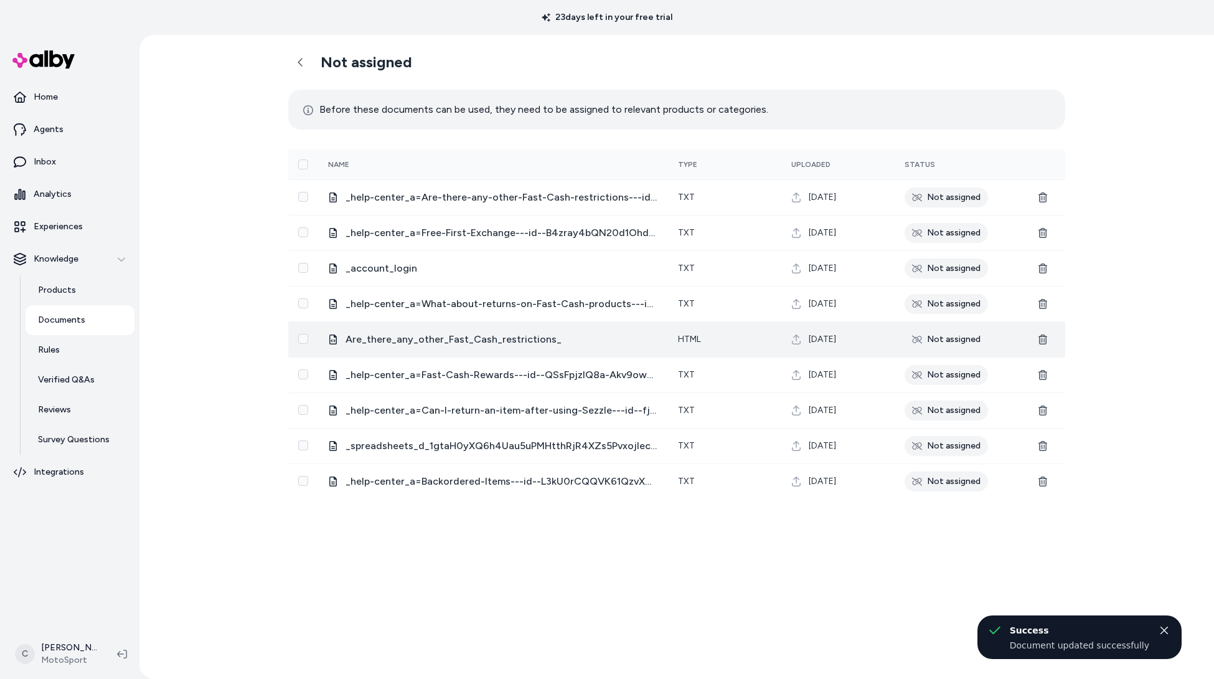
click at [483, 337] on span "Are_there_any_other_Fast_Cash_restrictions_" at bounding box center [502, 339] width 313 height 15
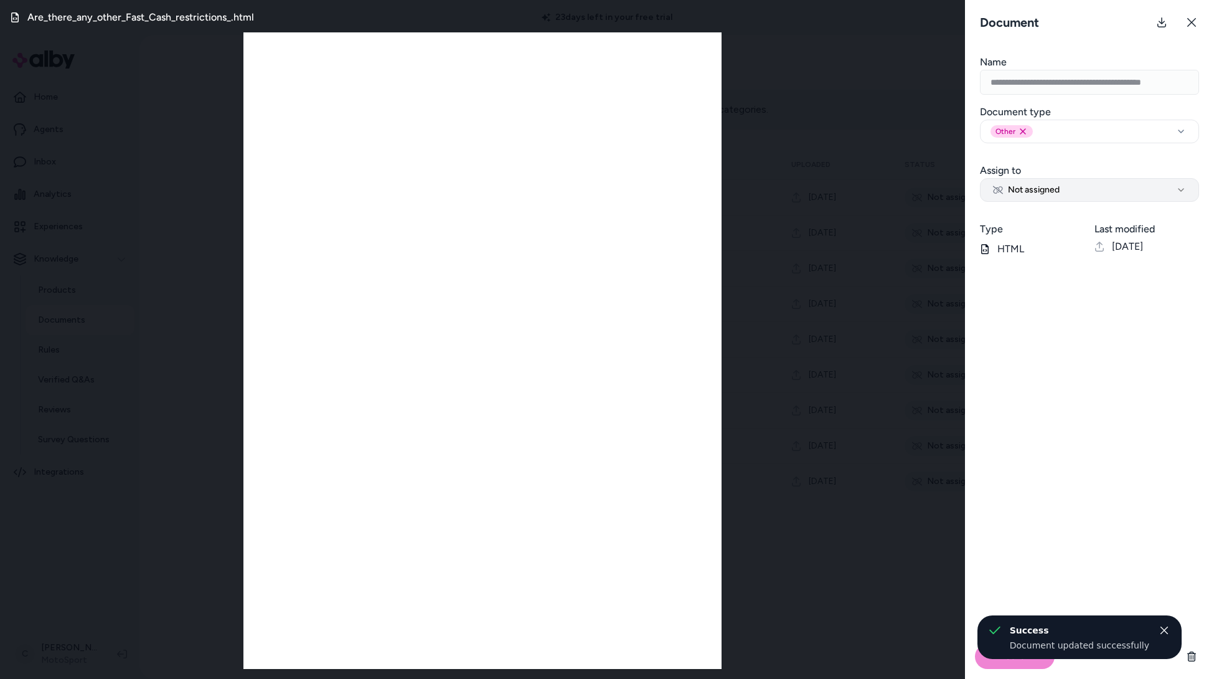
click at [1118, 187] on button "Not assigned" at bounding box center [1089, 190] width 219 height 24
select select "***"
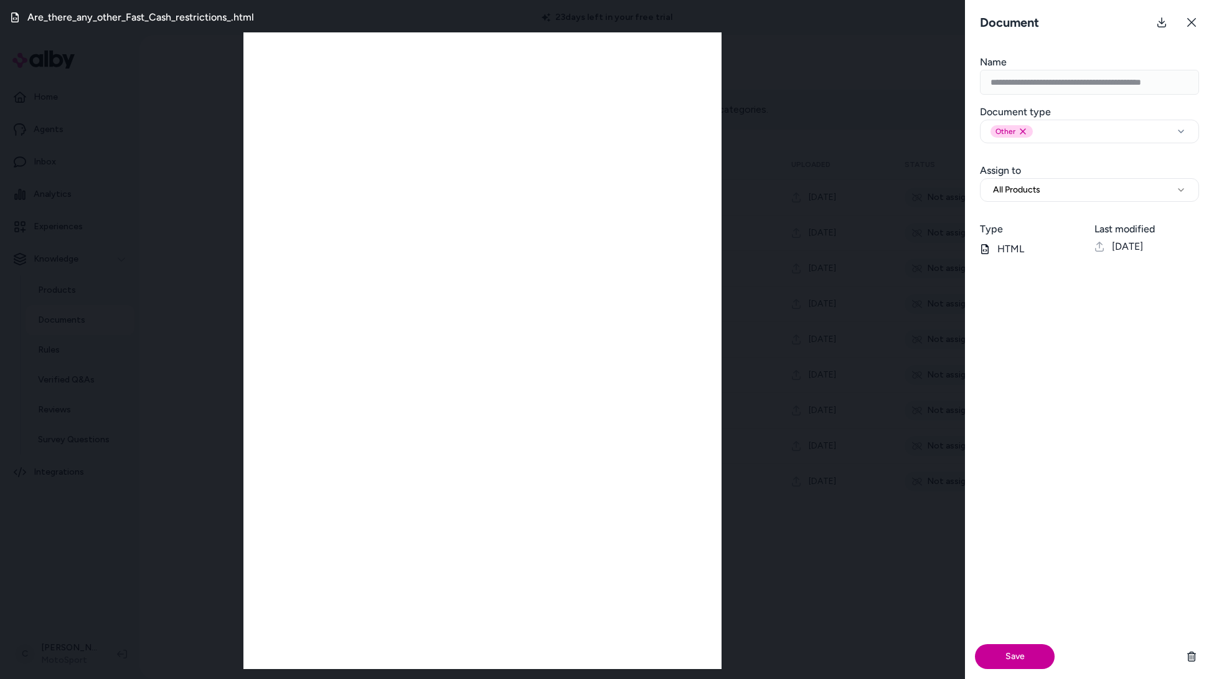
click at [992, 648] on button "Save" at bounding box center [1015, 656] width 80 height 25
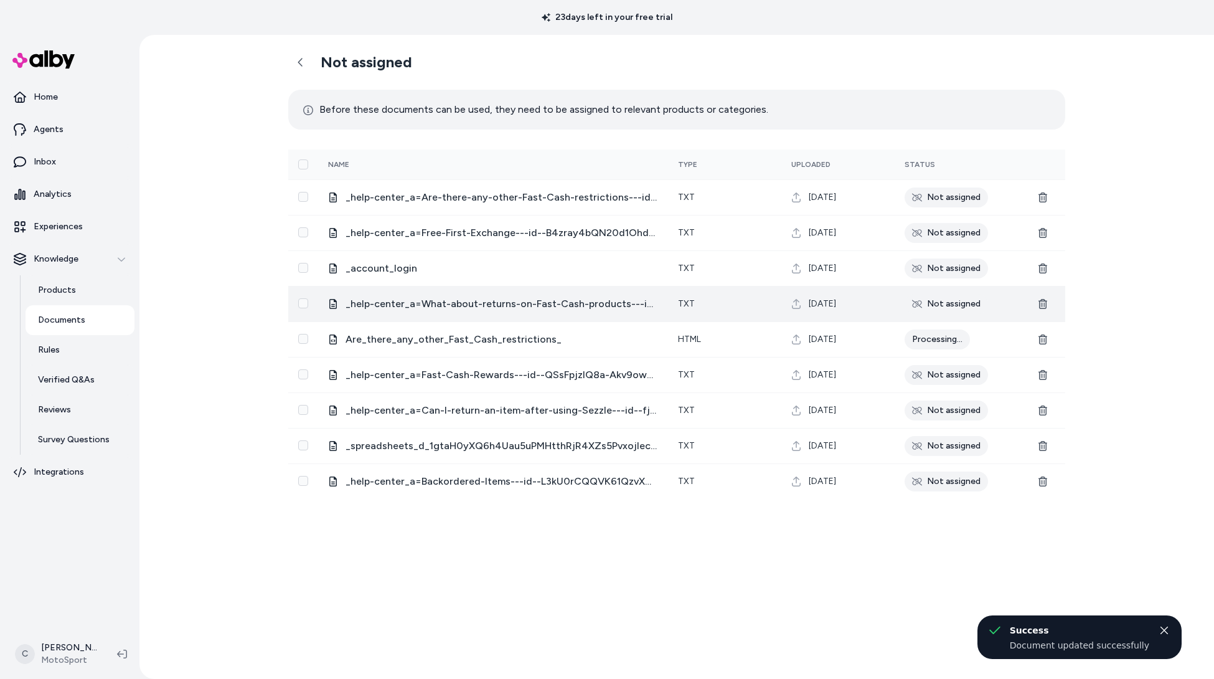
click at [537, 296] on span "_help-center_a=What-about-returns-on-Fast-Cash-products---id--Yu95pKXBTJG5gwmLc…" at bounding box center [502, 303] width 313 height 15
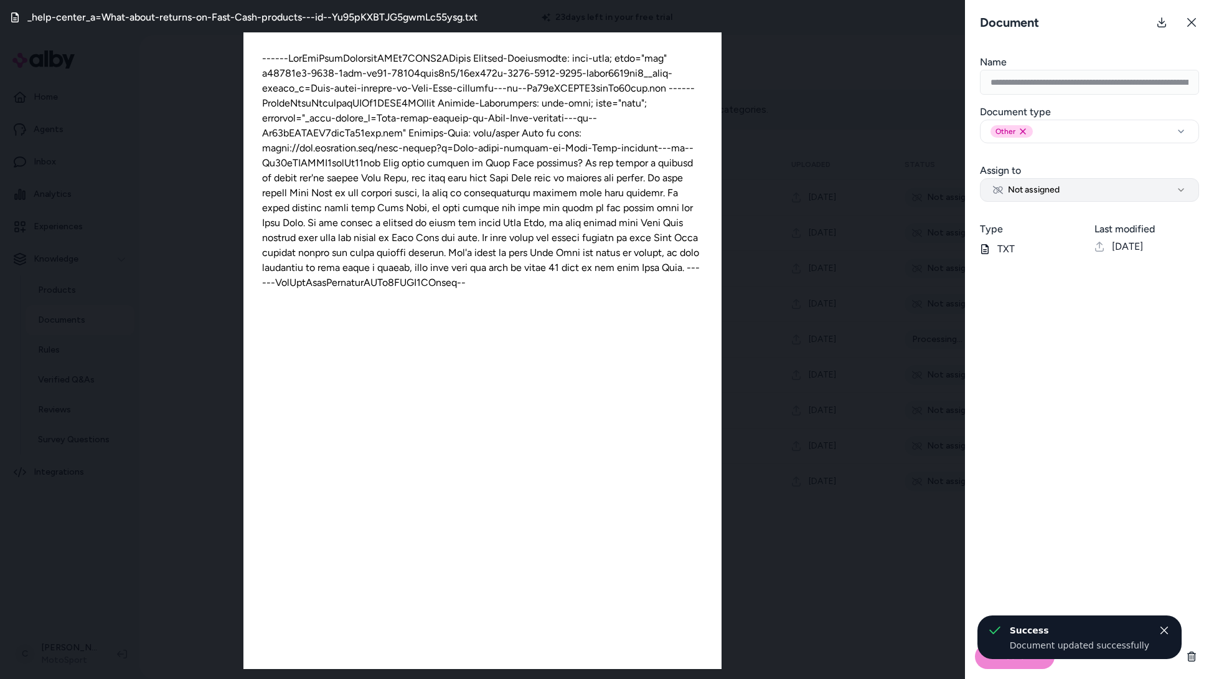
click at [1038, 182] on button "Not assigned" at bounding box center [1089, 190] width 219 height 24
select select "***"
drag, startPoint x: 1021, startPoint y: 215, endPoint x: 1027, endPoint y: 300, distance: 84.9
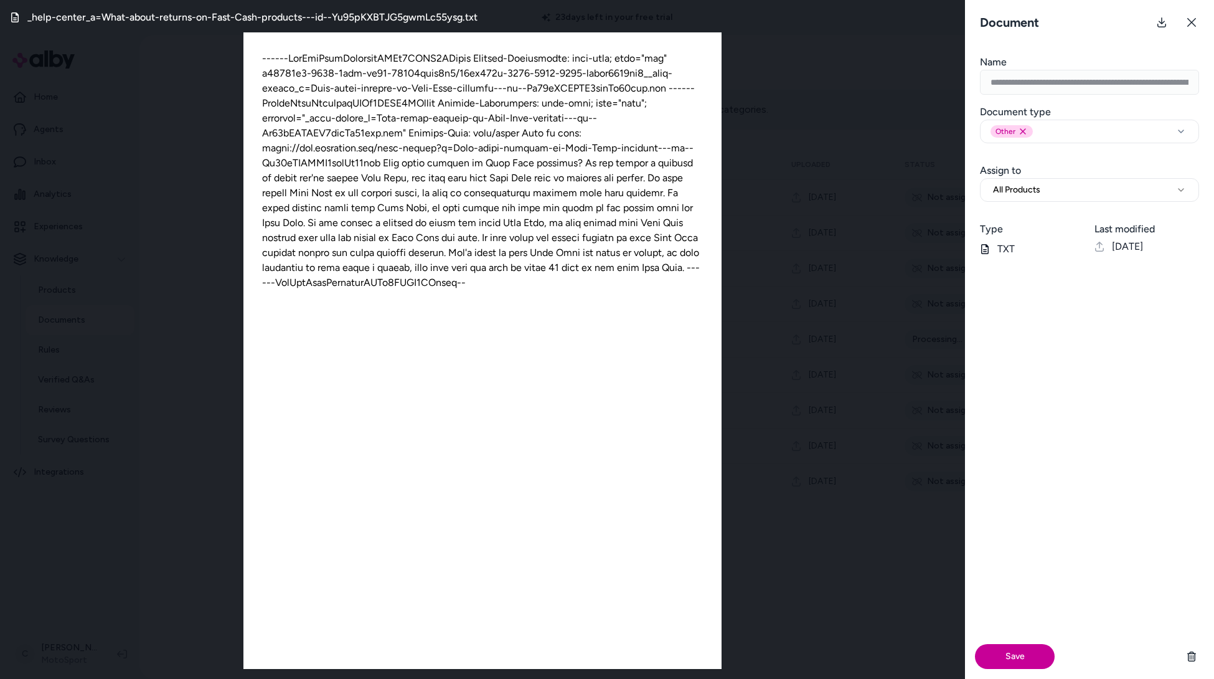
click at [977, 651] on button "Save" at bounding box center [1015, 656] width 80 height 25
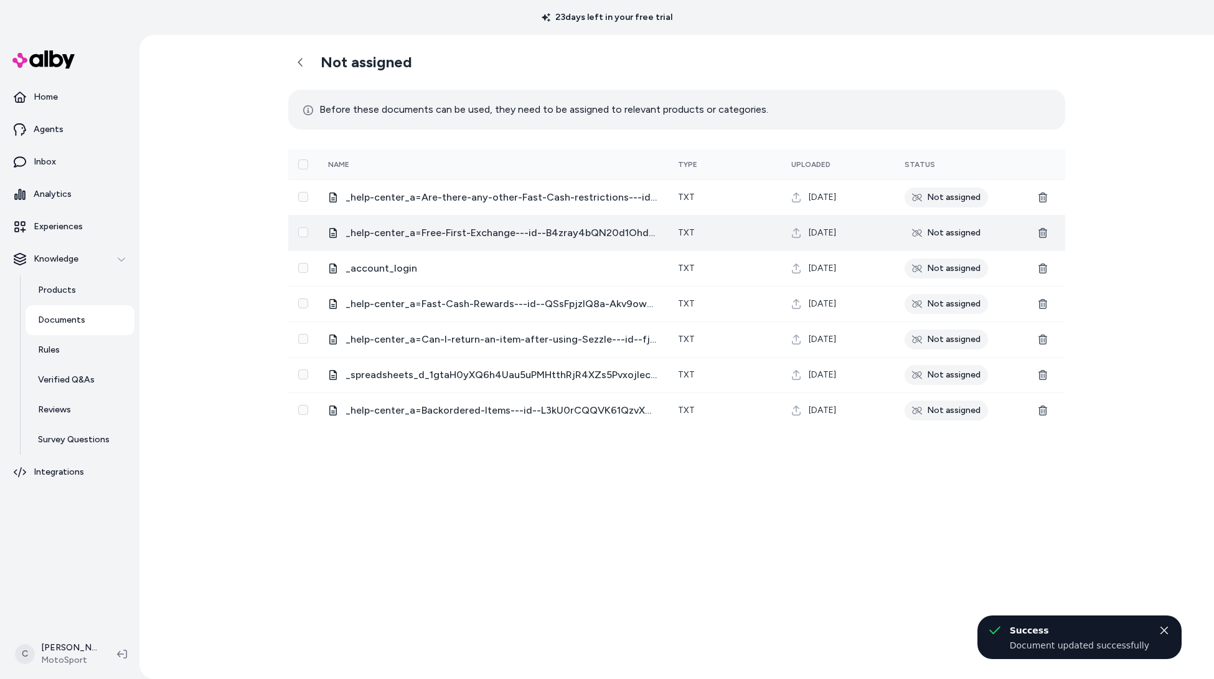
click at [499, 232] on span "_help-center_a=Free-First-Exchange---id--B4zray4bQN20d1OhdXUAPA" at bounding box center [502, 232] width 313 height 15
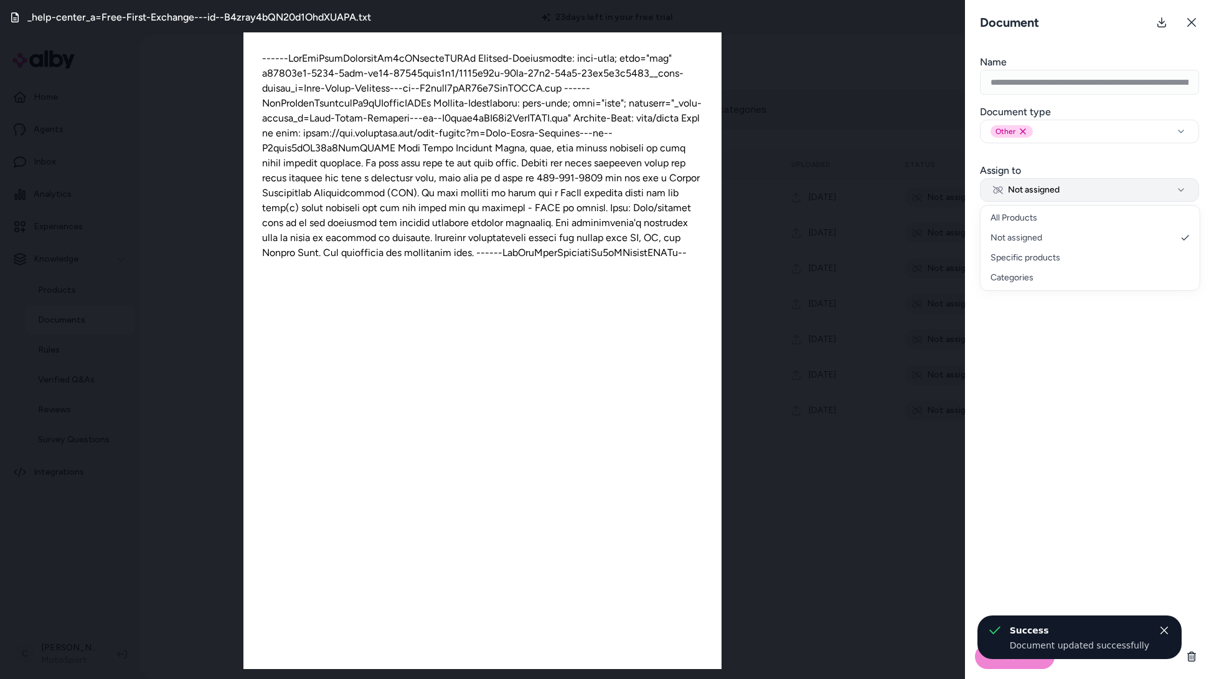
click at [1036, 188] on span "Not assigned" at bounding box center [1026, 190] width 67 height 12
select select "***"
click at [985, 656] on button "Save" at bounding box center [1015, 656] width 80 height 25
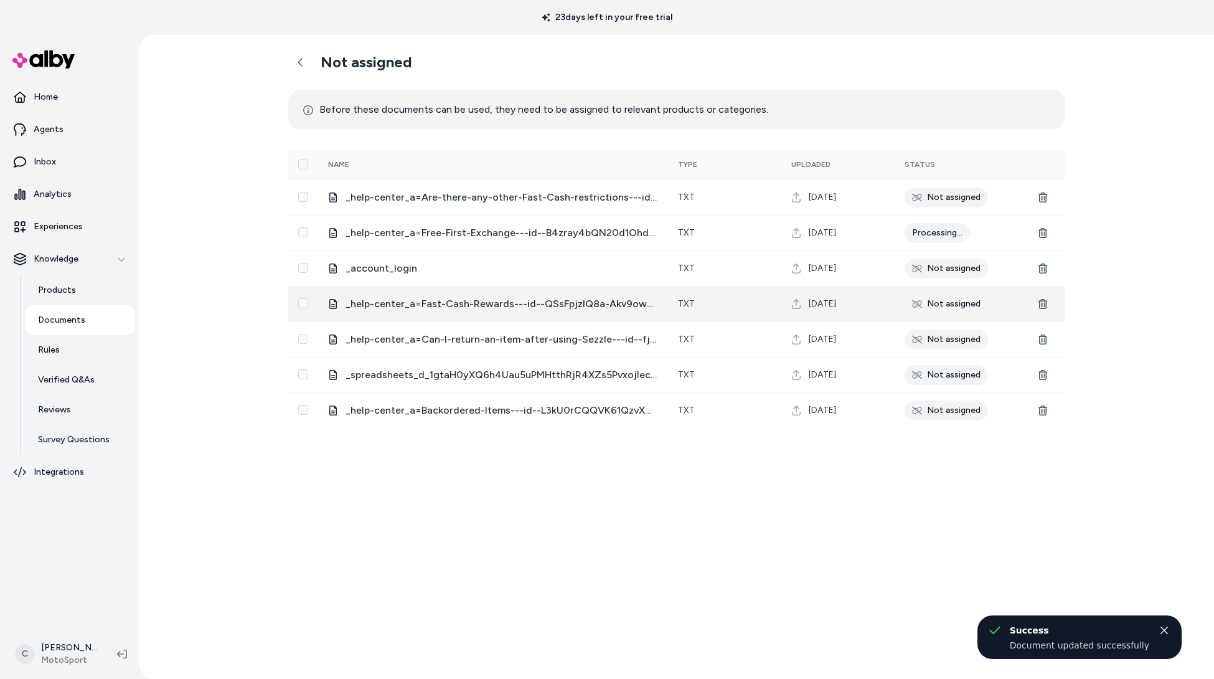
click at [602, 296] on span "_help-center_a=Fast-Cash-Rewards---id--QSsFpjzIQ8a-Akv9owa0RA" at bounding box center [502, 303] width 313 height 15
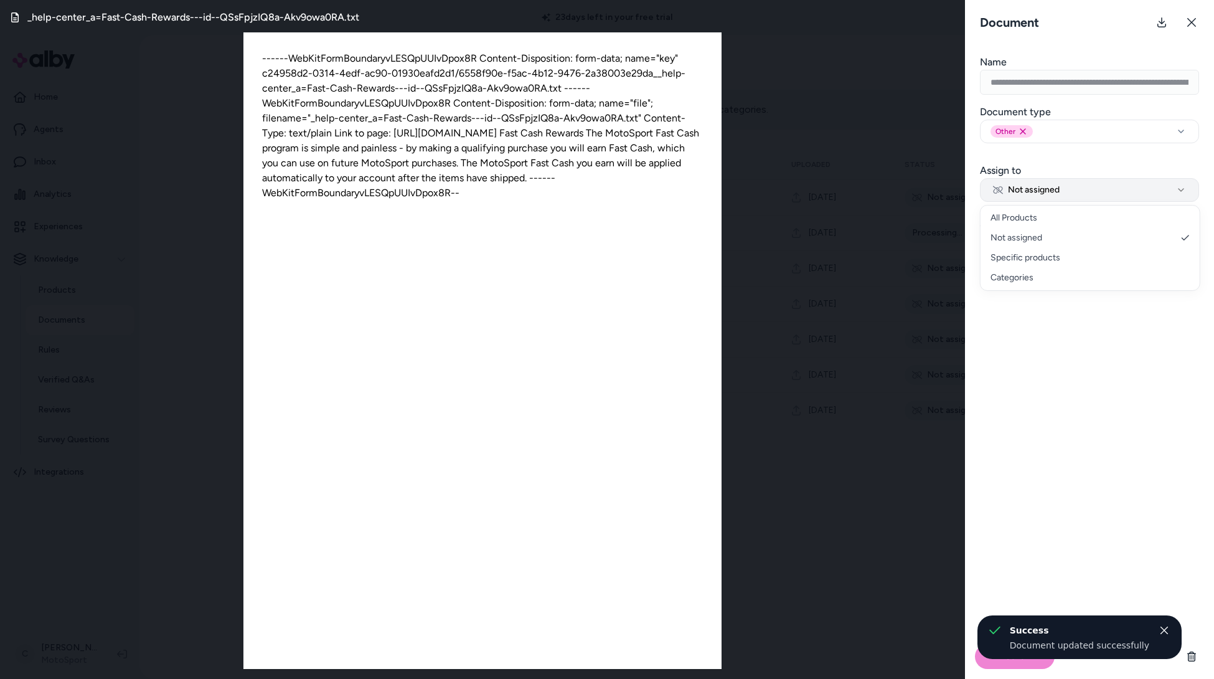
click at [1037, 188] on span "Not assigned" at bounding box center [1026, 190] width 67 height 12
select select "***"
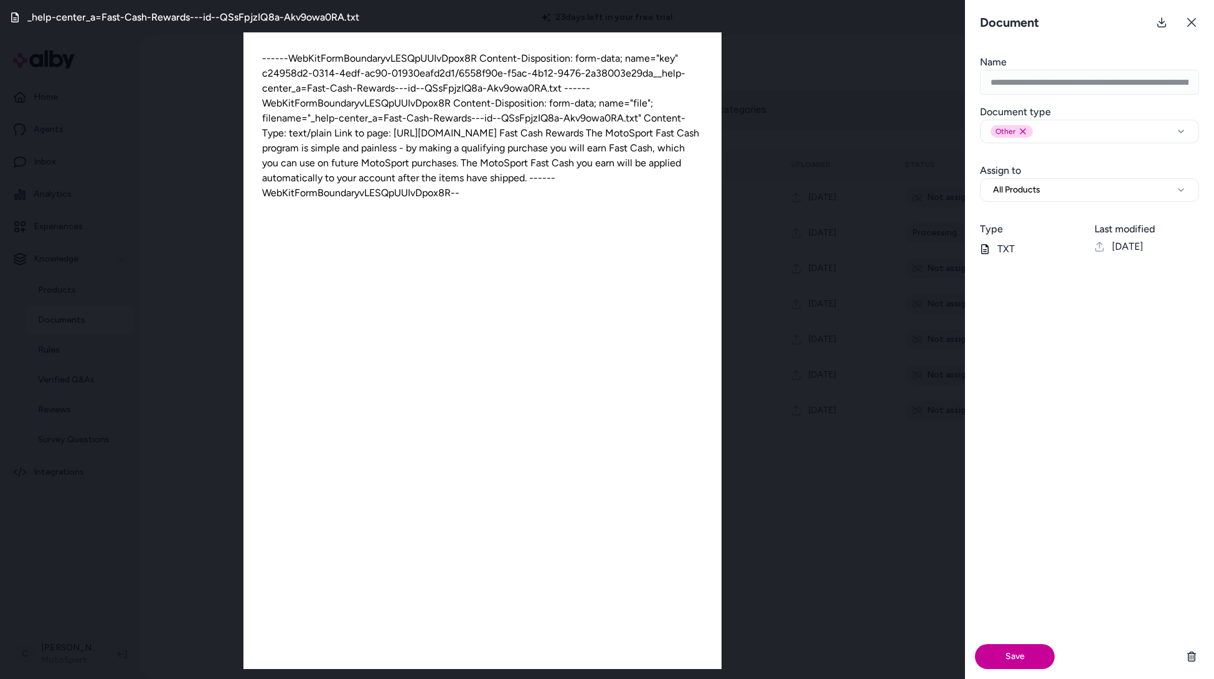
click at [994, 658] on button "Save" at bounding box center [1015, 656] width 80 height 25
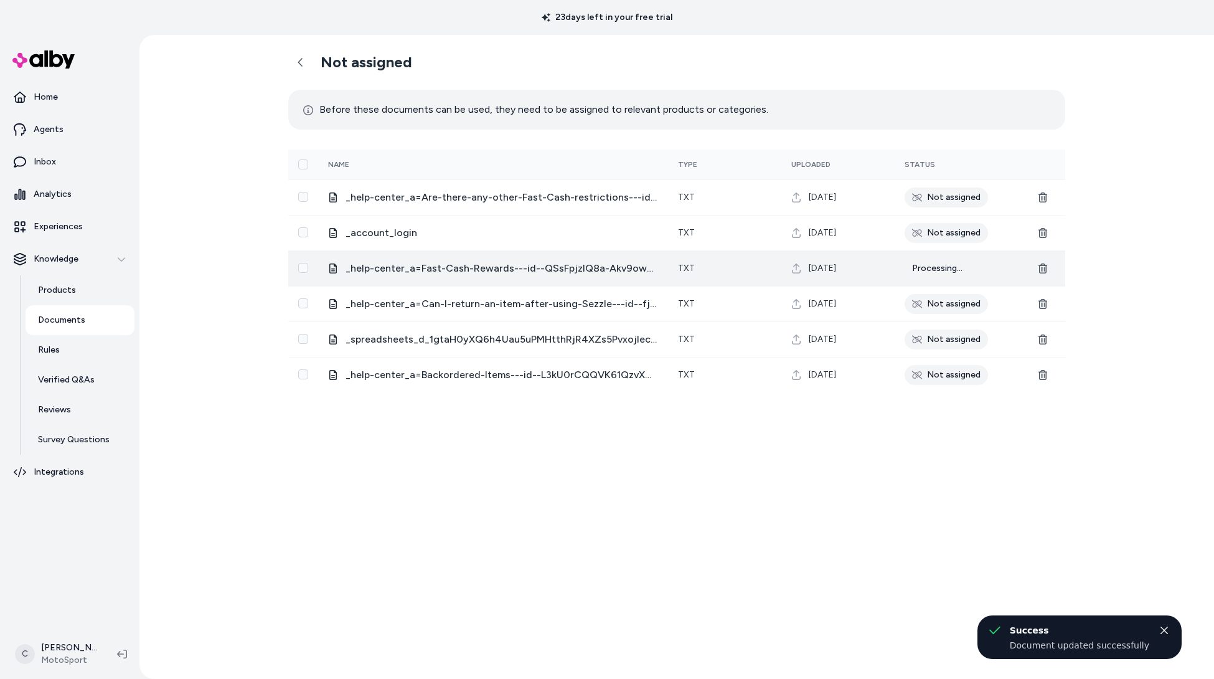
click at [447, 259] on td "_help-center_a=Fast-Cash-Rewards---id--QSsFpjzIQ8a-Akv9owa0RA" at bounding box center [493, 267] width 350 height 35
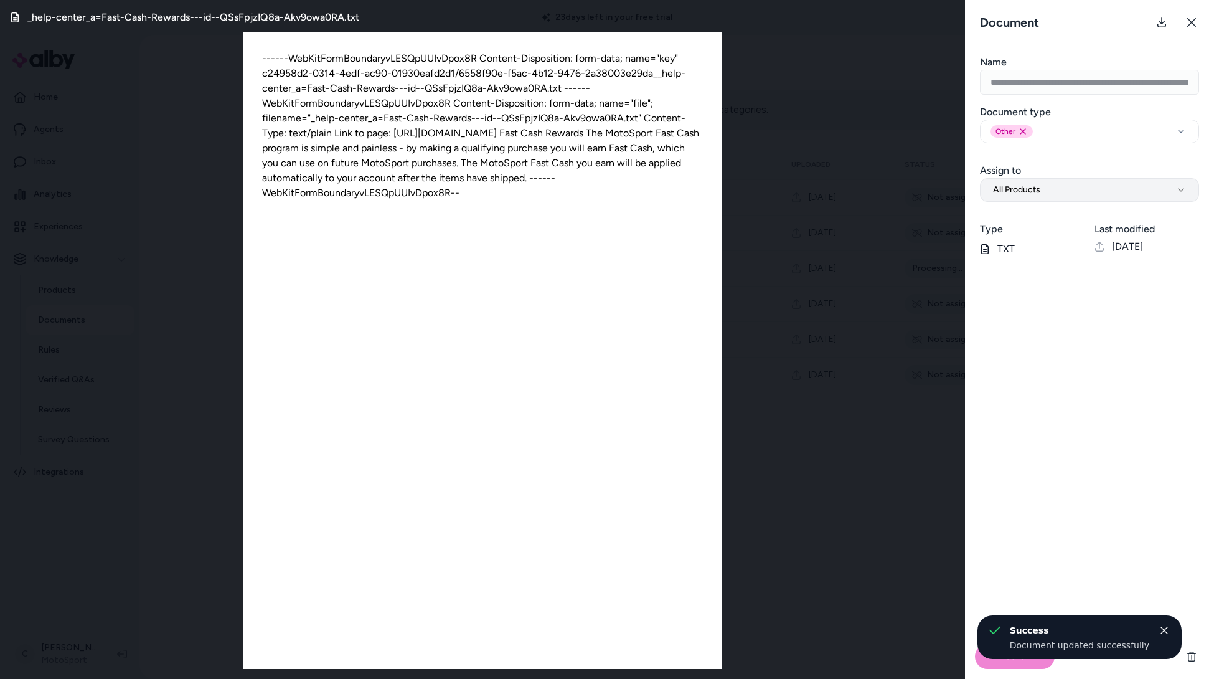
click at [1054, 200] on button "All Products" at bounding box center [1089, 190] width 219 height 24
click at [1053, 191] on button "All Products" at bounding box center [1089, 190] width 219 height 24
click at [1192, 10] on div "Document" at bounding box center [1089, 22] width 249 height 45
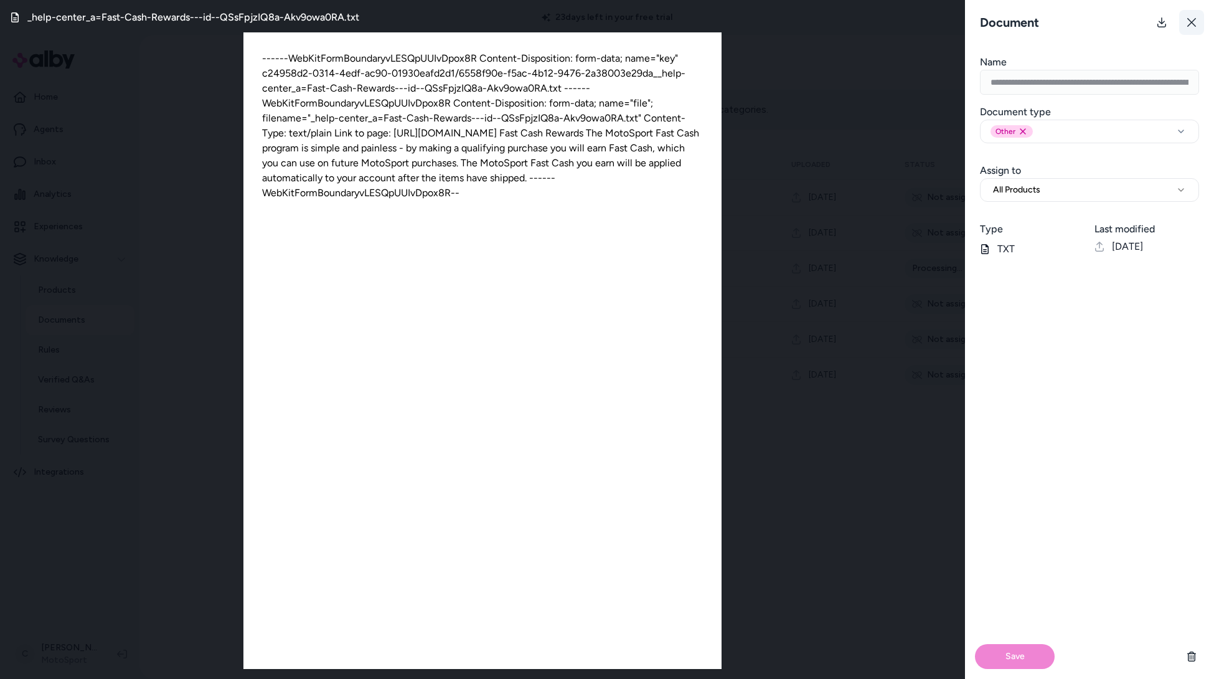
click at [1194, 20] on icon at bounding box center [1191, 22] width 9 height 9
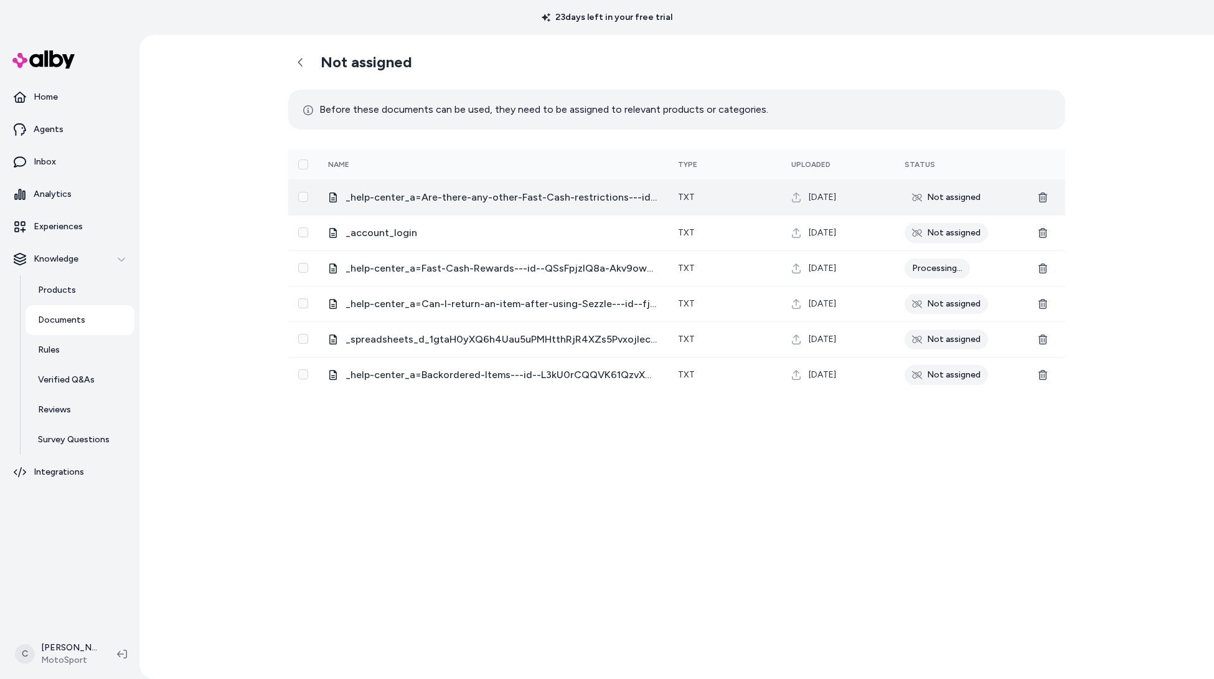
click at [423, 188] on td "_help-center_a=Are-there-any-other-Fast-Cash-restrictions---id--Mb8B5UAETZGijK0…" at bounding box center [493, 196] width 350 height 35
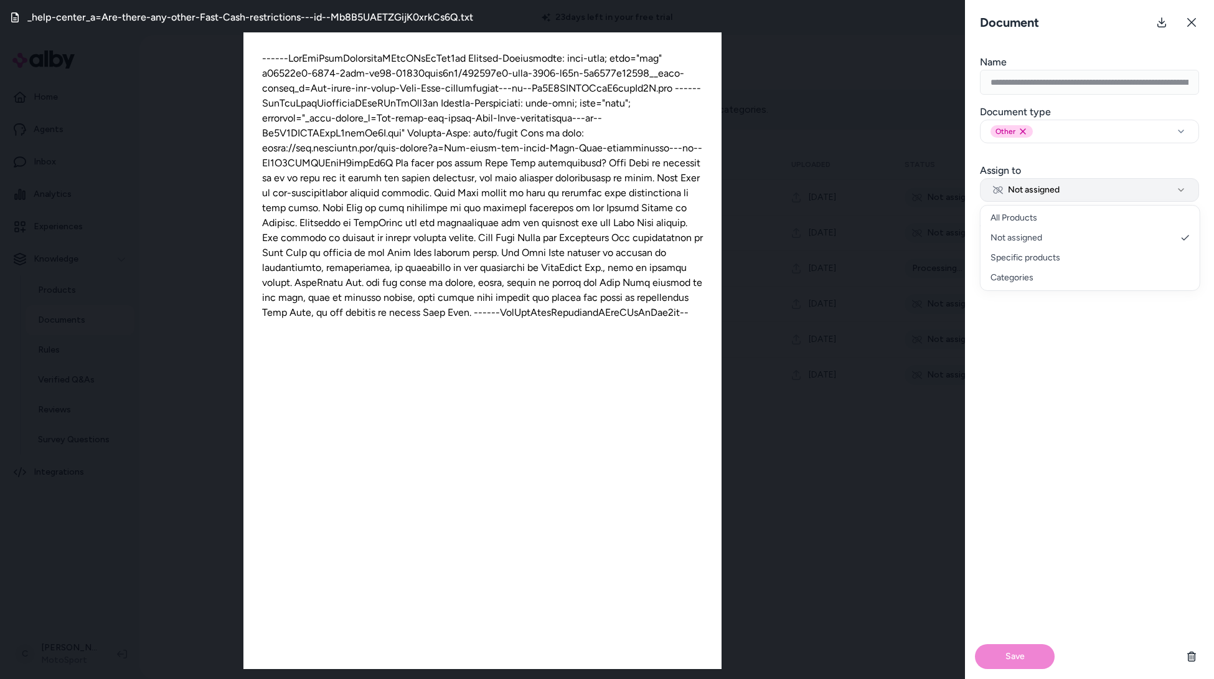
click at [1071, 182] on button "Not assigned" at bounding box center [1089, 190] width 219 height 24
select select "***"
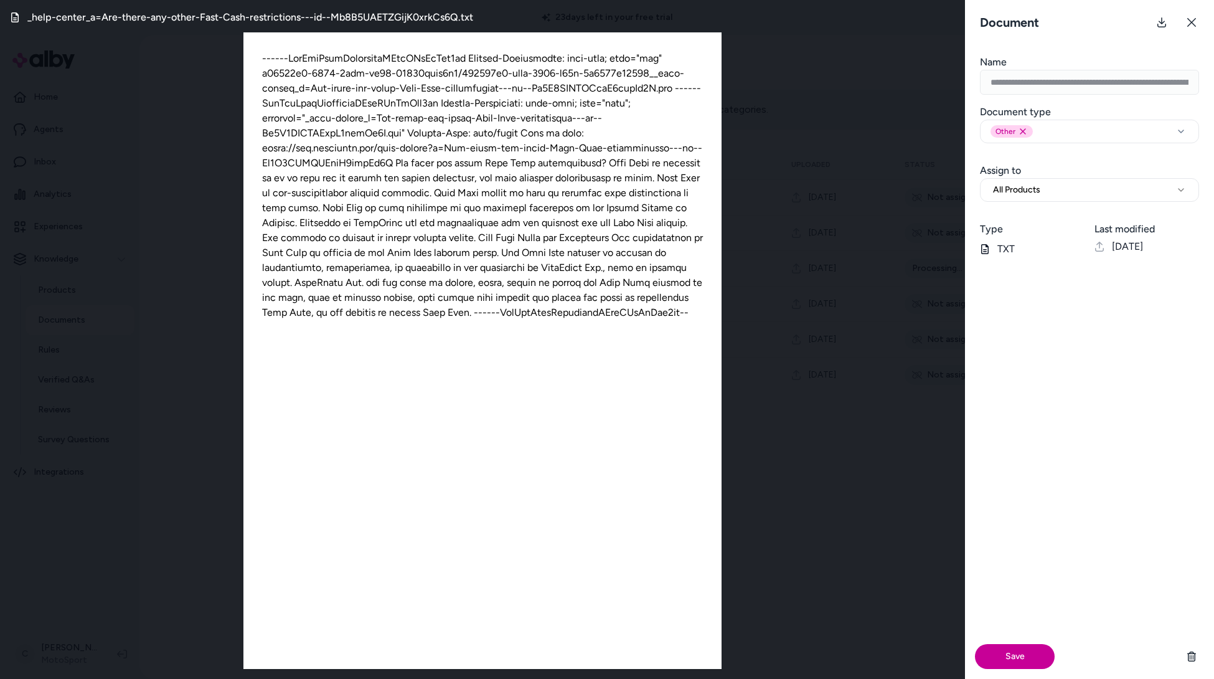
click at [1015, 651] on button "Save" at bounding box center [1015, 656] width 80 height 25
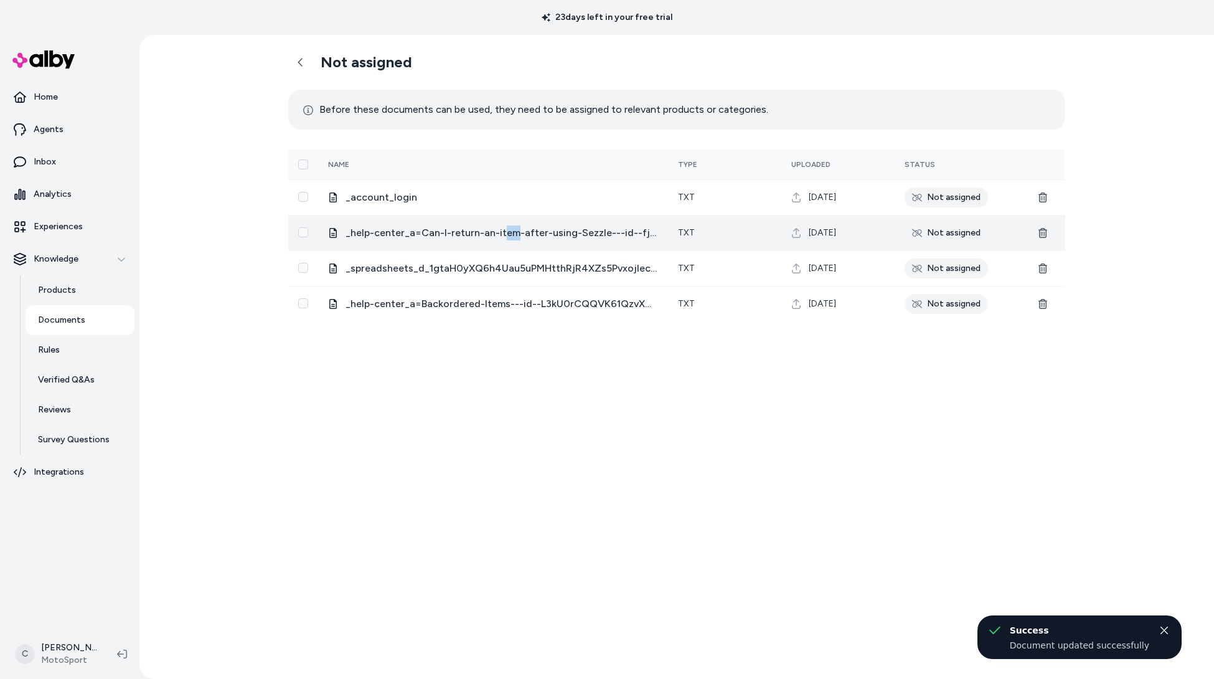
click at [510, 238] on span "_help-center_a=Can-I-return-an-item-after-using-Sezzle---id--fjm0E7w9RPyLEQWtNH…" at bounding box center [502, 232] width 313 height 15
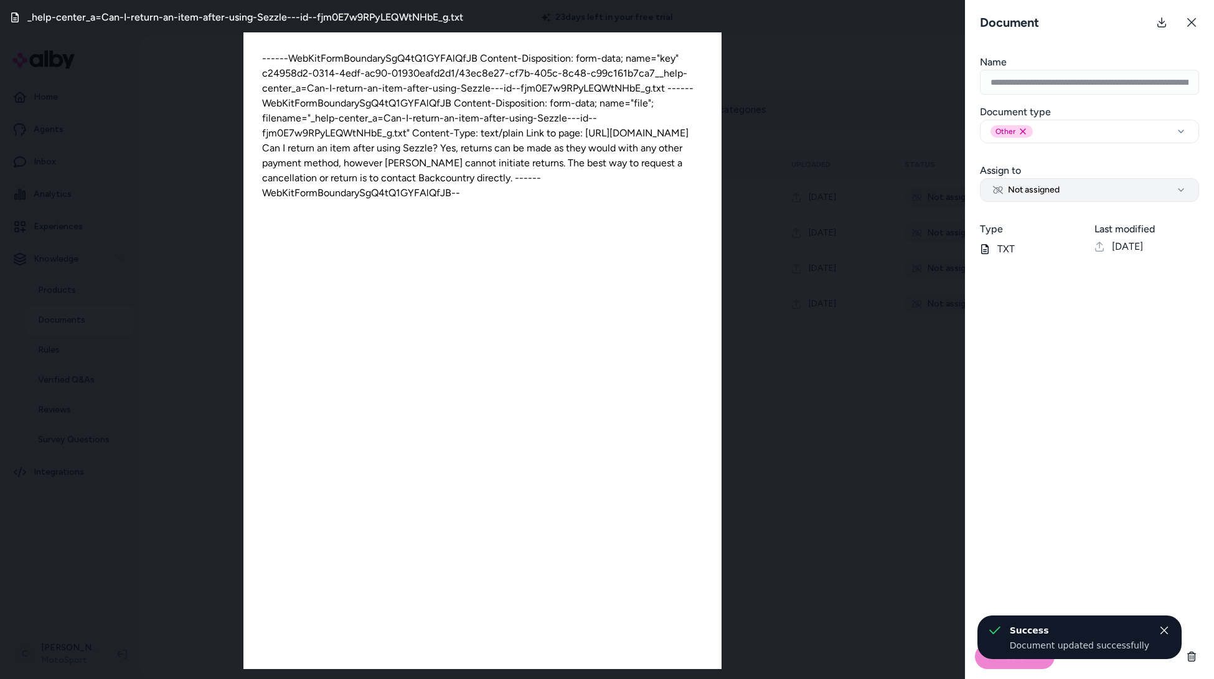
click at [1094, 197] on button "Not assigned" at bounding box center [1089, 190] width 219 height 24
select select "***"
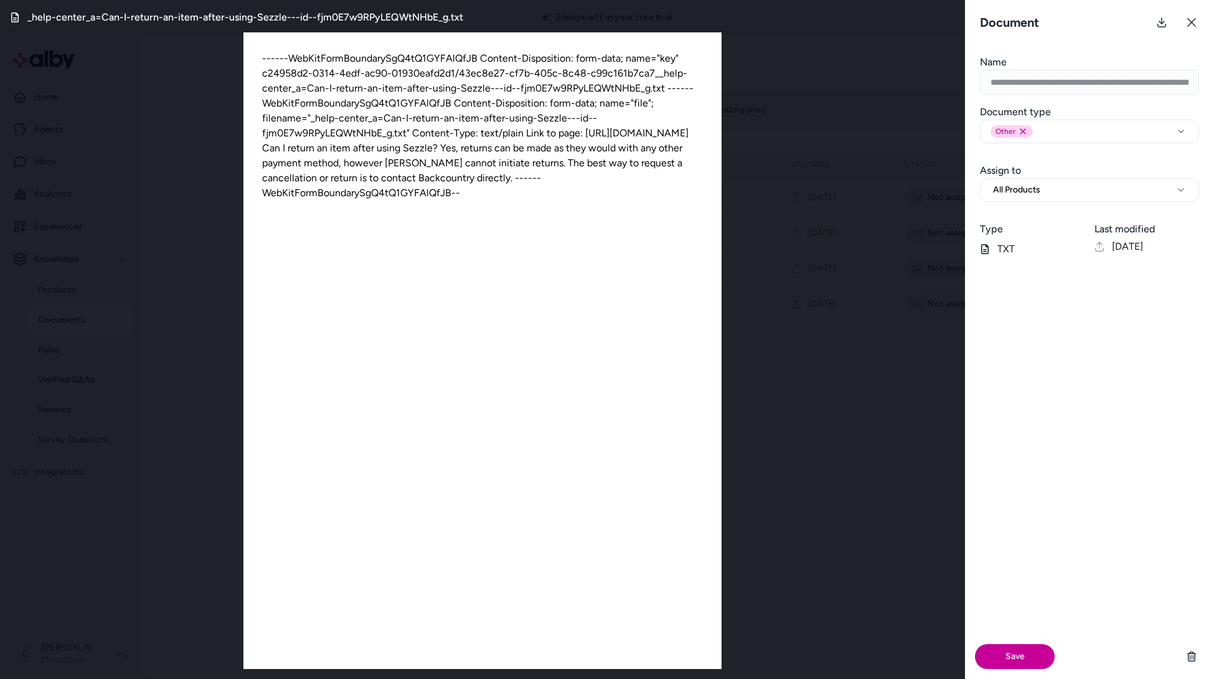
click at [977, 662] on button "Save" at bounding box center [1015, 656] width 80 height 25
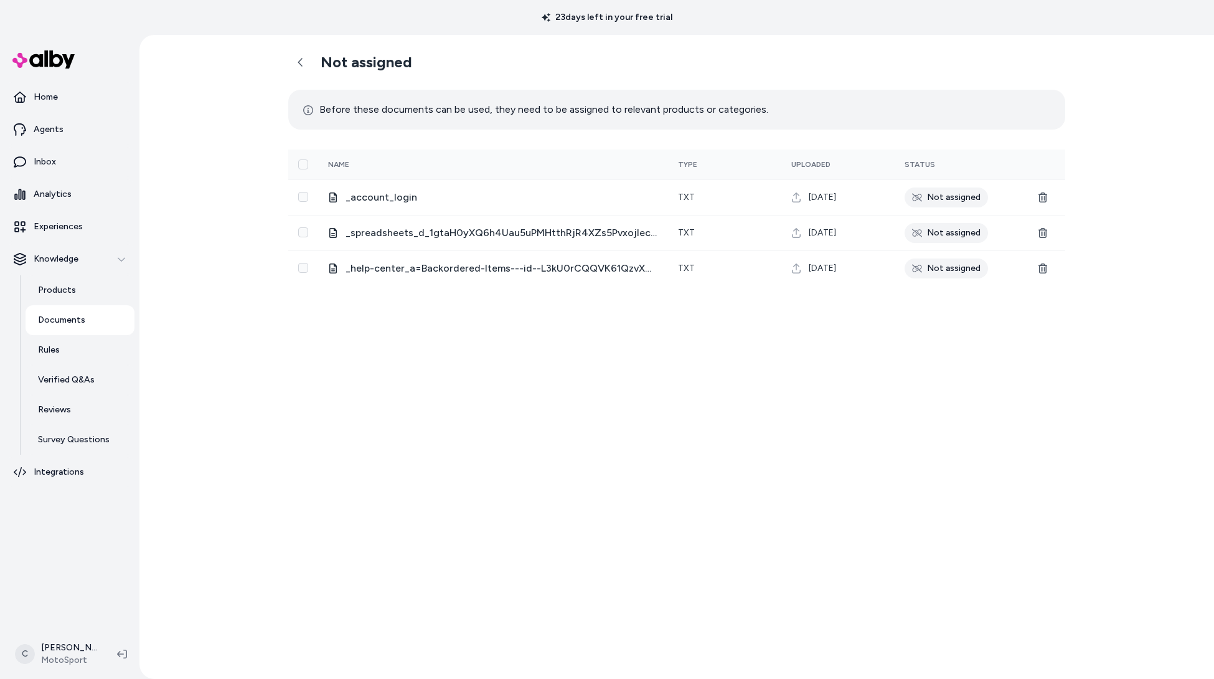
click at [677, 668] on div "Not assigned Before these documents can be used, they need to be assigned to re…" at bounding box center [676, 357] width 797 height 644
click at [373, 588] on div "0 Selected Edit Multiple Name Type Uploaded Status _account_login txt Jul 01, 2…" at bounding box center [676, 403] width 777 height 529
click at [77, 657] on html "23 days left in your free trial Home Agents Inbox Analytics Experiences Knowled…" at bounding box center [607, 339] width 1214 height 679
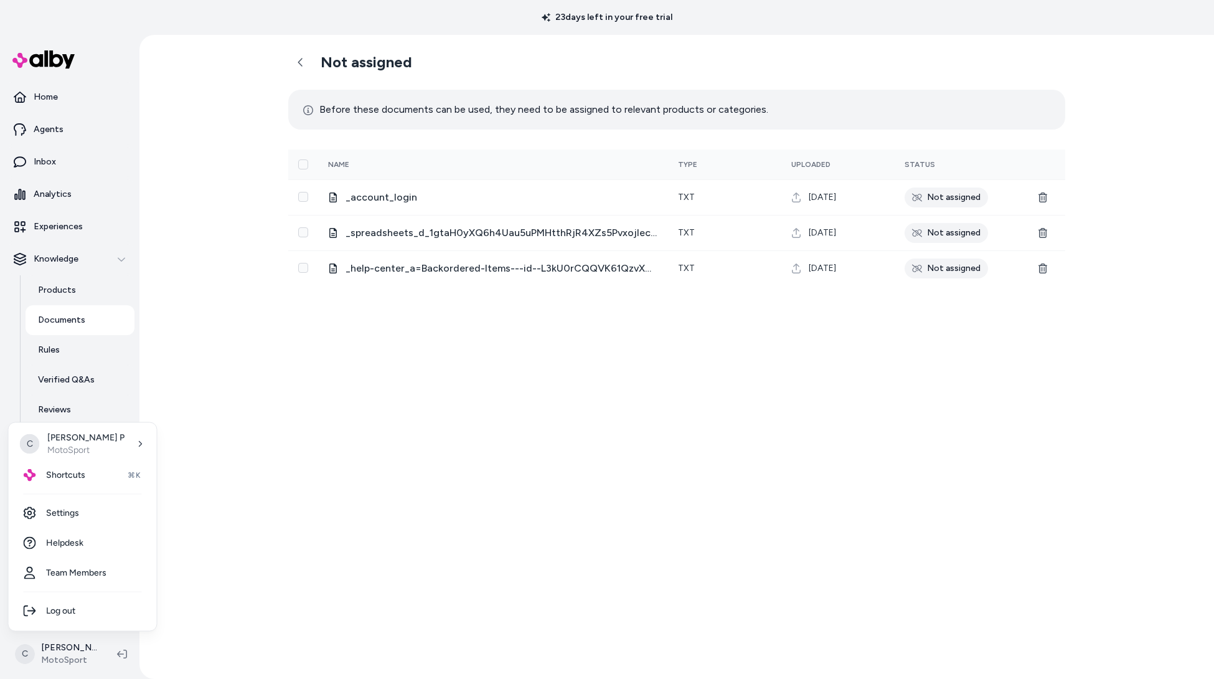
click at [297, 364] on html "23 days left in your free trial Home Agents Inbox Analytics Experiences Knowled…" at bounding box center [607, 339] width 1214 height 679
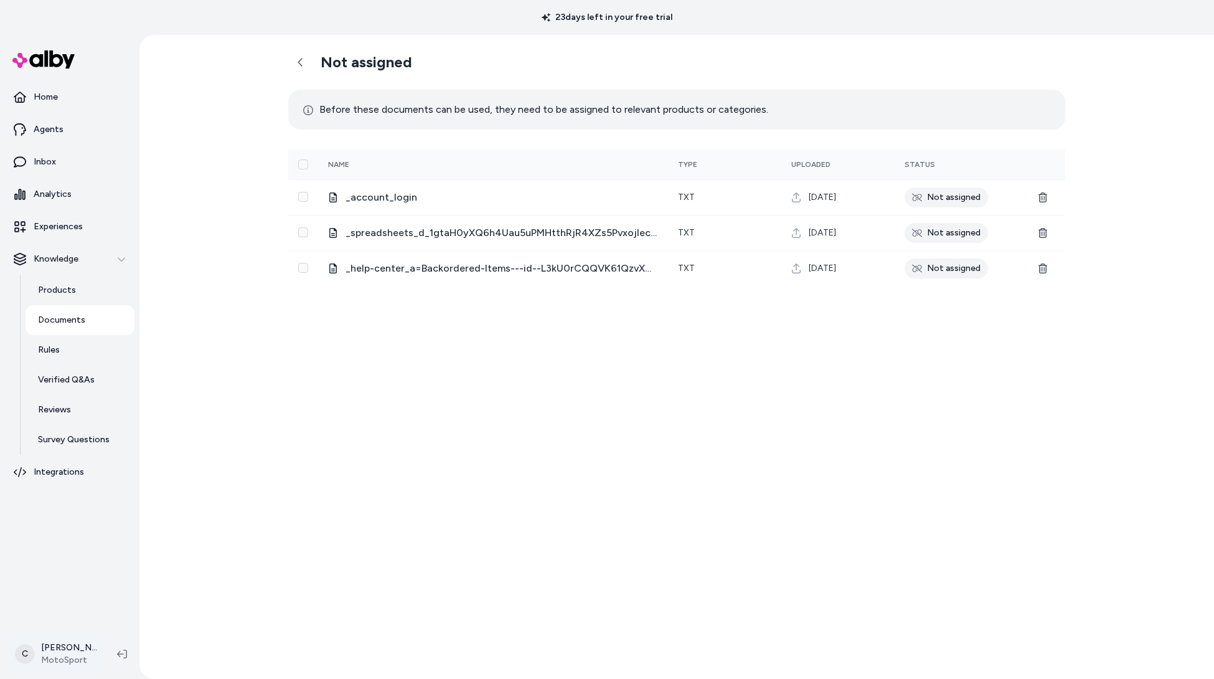
click at [54, 656] on html "23 days left in your free trial Home Agents Inbox Analytics Experiences Knowled…" at bounding box center [607, 339] width 1214 height 679
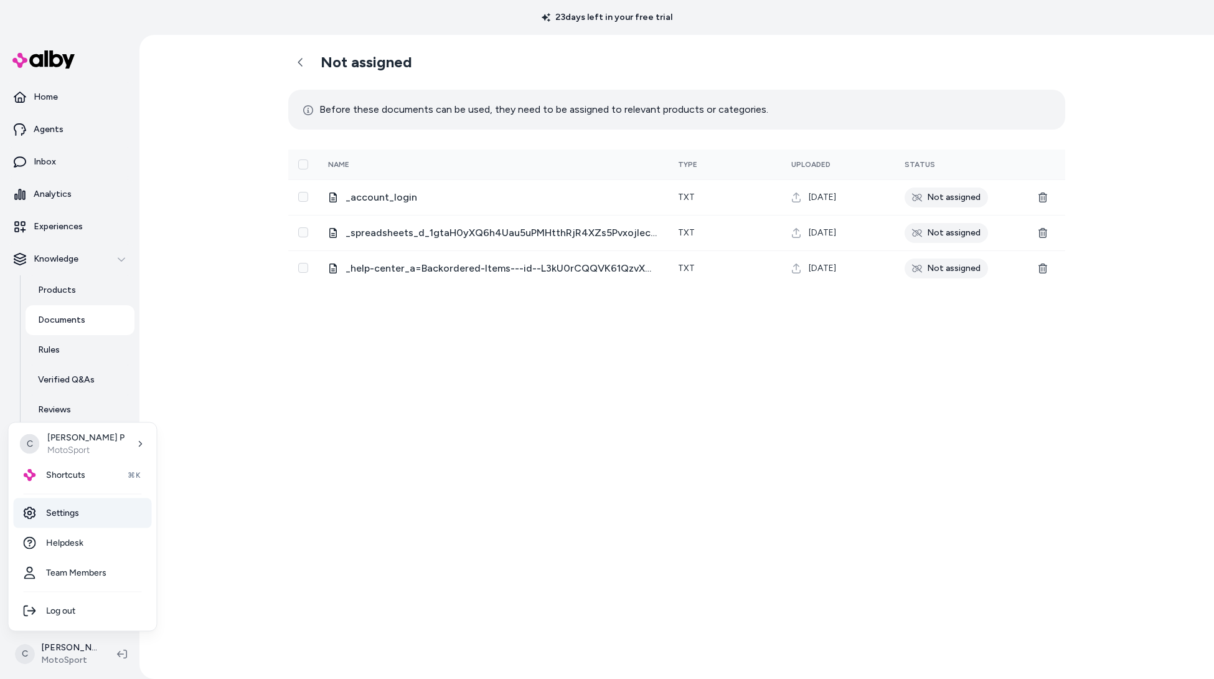
click at [49, 512] on link "Settings" at bounding box center [83, 513] width 138 height 30
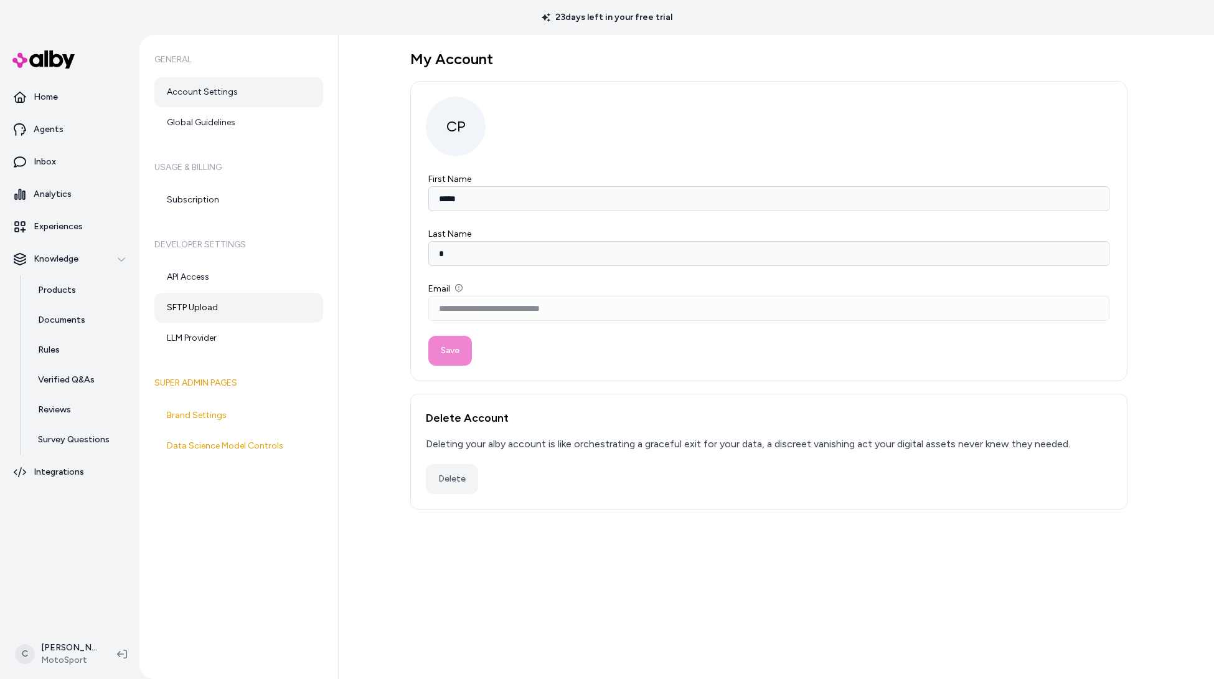
click at [207, 313] on link "SFTP Upload" at bounding box center [238, 308] width 169 height 30
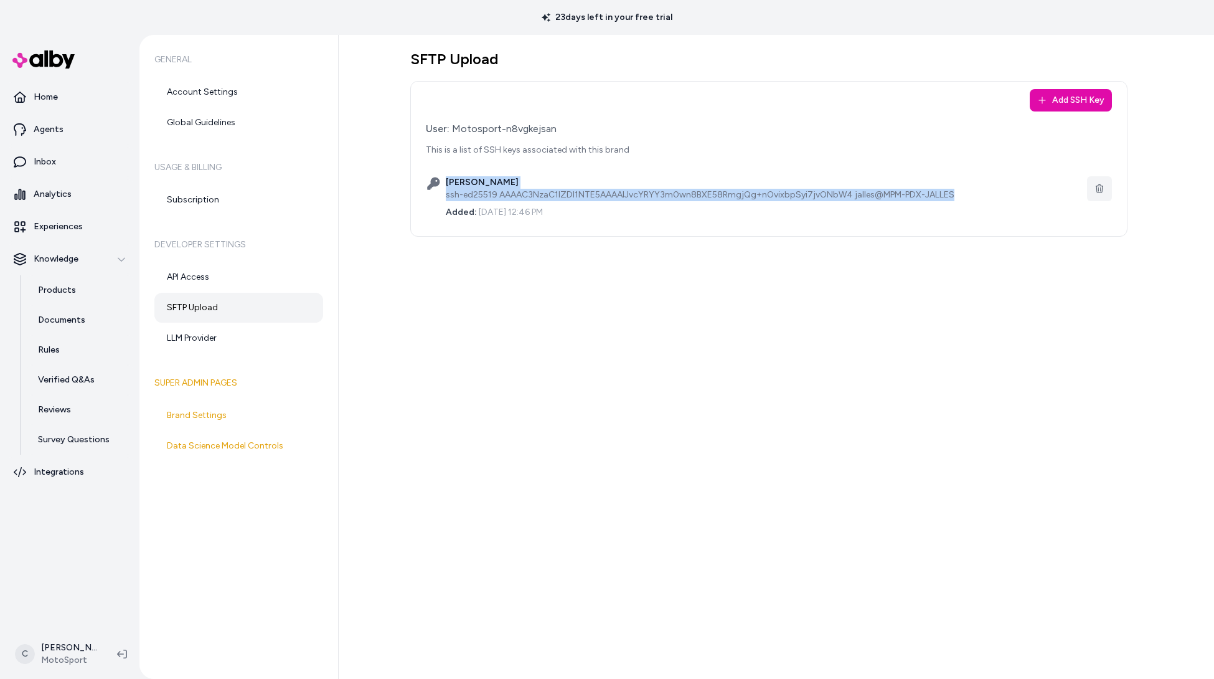
drag, startPoint x: 969, startPoint y: 199, endPoint x: 442, endPoint y: 191, distance: 526.7
click at [442, 191] on div "JasonKey ssh-ed25519 AAAAC3NzaC1lZDI1NTE5AAAAIJvcYRYY3m0wn8BXE58RmgjQg+nOvixbpS…" at bounding box center [769, 197] width 686 height 62
click at [442, 192] on div "JasonKey ssh-ed25519 AAAAC3NzaC1lZDI1NTE5AAAAIJvcYRYY3m0wn8BXE58RmgjQg+nOvixbpS…" at bounding box center [769, 197] width 686 height 62
click at [448, 198] on div "ssh-ed25519 AAAAC3NzaC1lZDI1NTE5AAAAIJvcYRYY3m0wn8BXE58RmgjQg+nOvixbpSyi7jvONbW…" at bounding box center [764, 195] width 636 height 12
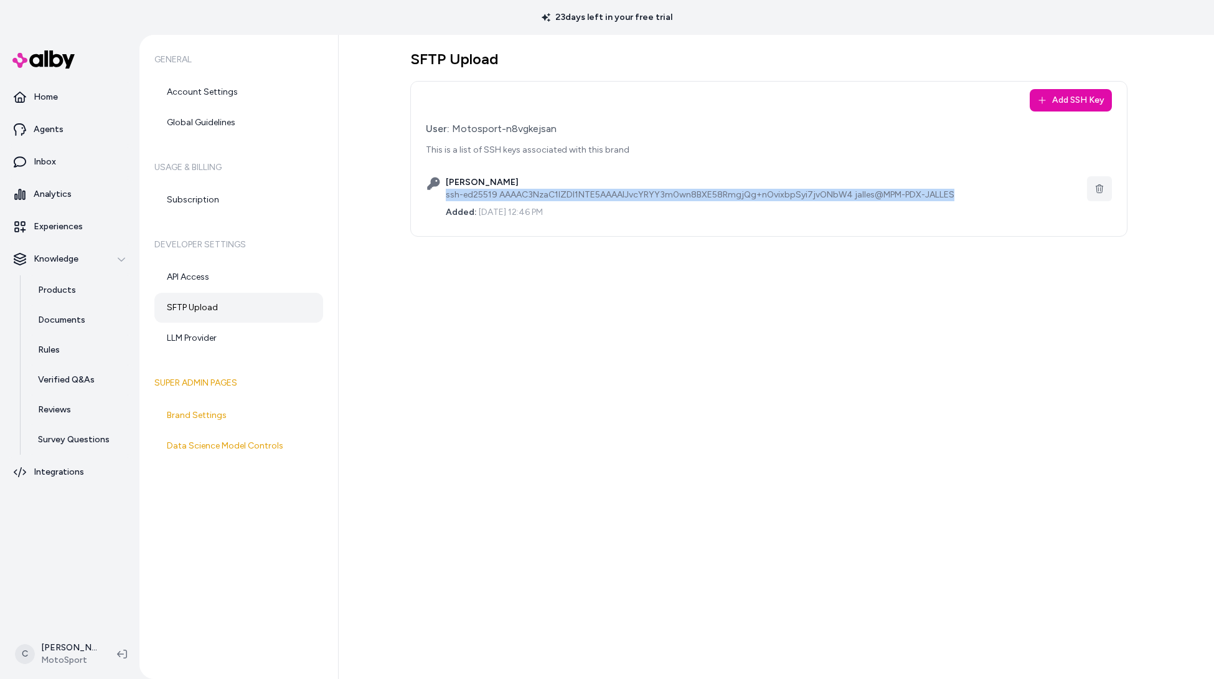
click at [448, 198] on div "ssh-ed25519 AAAAC3NzaC1lZDI1NTE5AAAAIJvcYRYY3m0wn8BXE58RmgjQg+nOvixbpSyi7jvONbW…" at bounding box center [764, 195] width 636 height 12
copy div "ssh-ed25519 AAAAC3NzaC1lZDI1NTE5AAAAIJvcYRYY3m0wn8BXE58RmgjQg+nOvixbpSyi7jvONbW…"
drag, startPoint x: 503, startPoint y: 388, endPoint x: 488, endPoint y: 395, distance: 16.4
click at [503, 388] on div "SFTP Upload Add SSH Key User: Motosport-n8vgkejsan This is a list of SSH keys a…" at bounding box center [776, 357] width 875 height 644
click at [73, 658] on html "23 days left in your free trial Home Agents Inbox Analytics Experiences Knowled…" at bounding box center [607, 339] width 1214 height 679
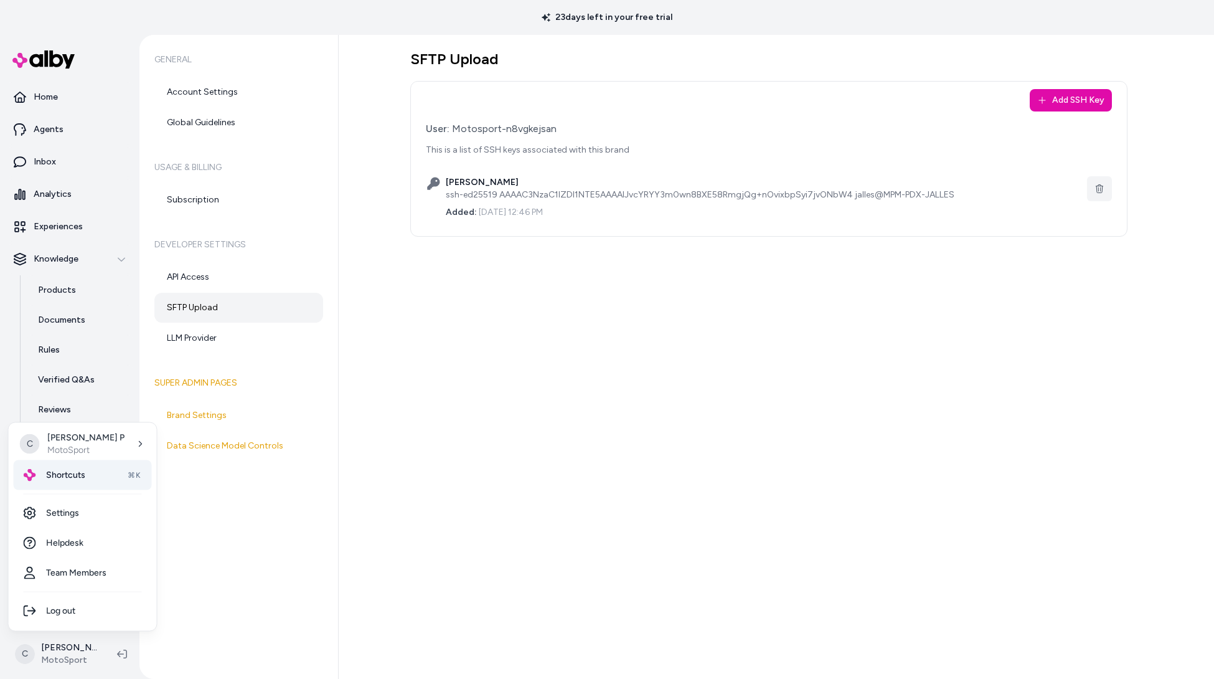
click at [72, 479] on span "Shortcuts" at bounding box center [65, 475] width 39 height 12
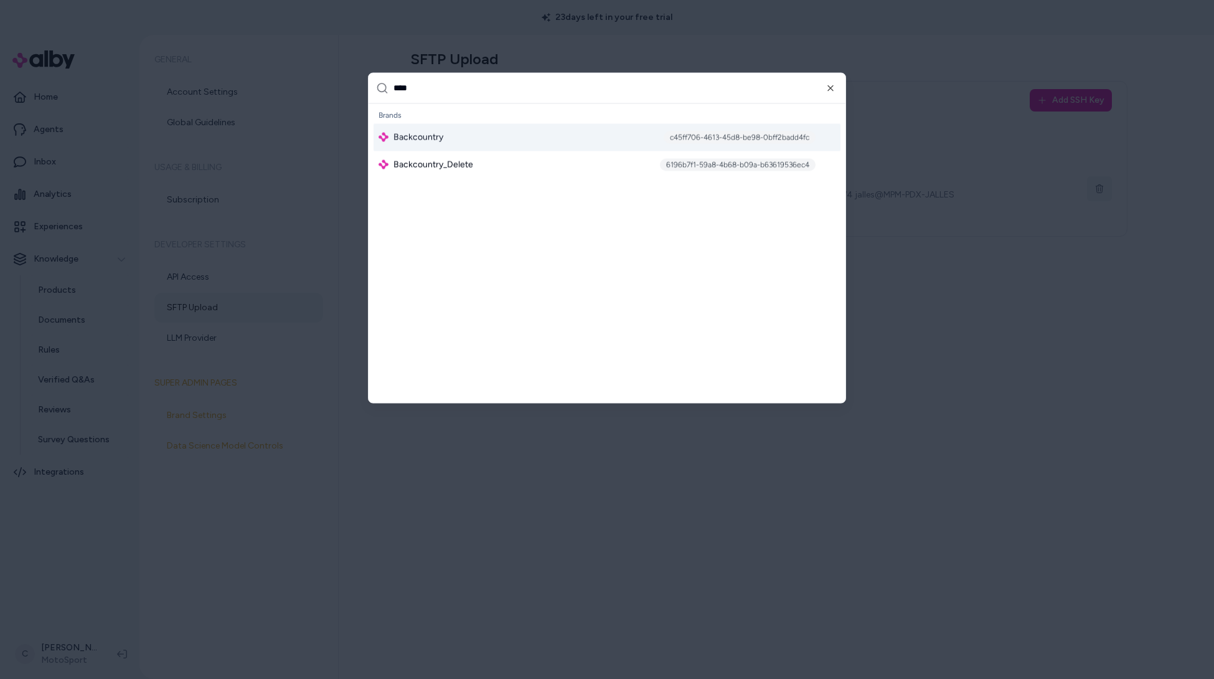
type input "****"
click at [465, 139] on div "Backcountry c45ff706-4613-45d8-be98-0bff2badd4fc" at bounding box center [607, 136] width 467 height 27
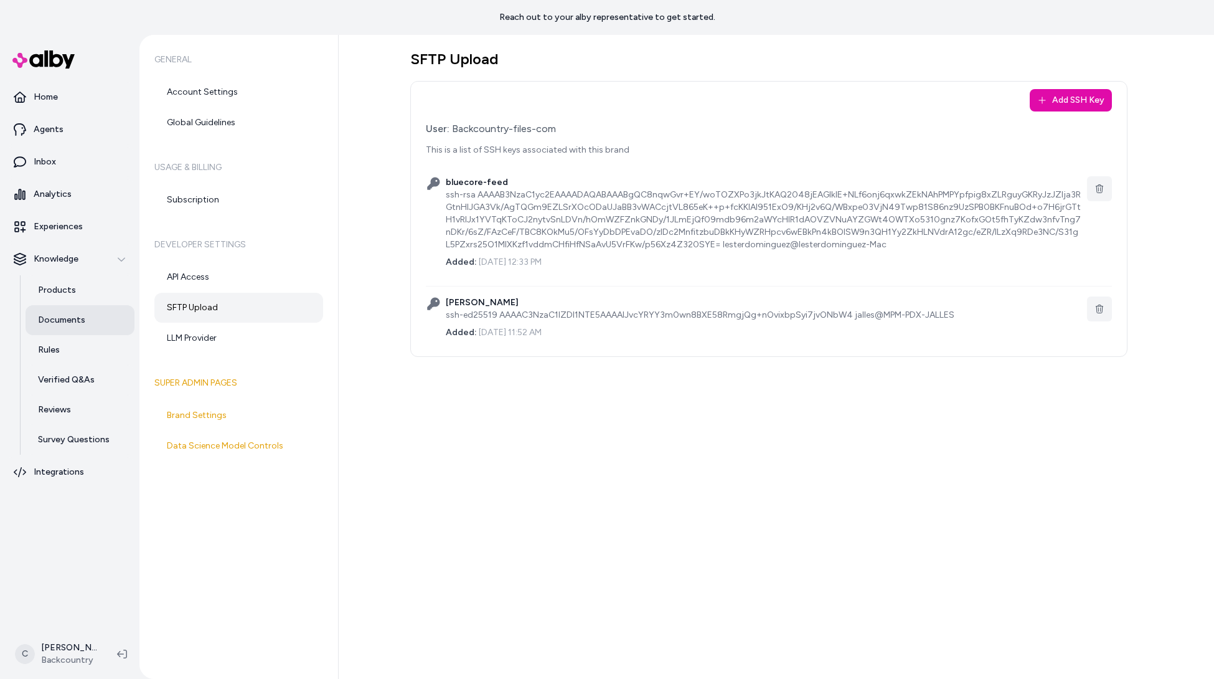
click at [40, 305] on link "Documents" at bounding box center [80, 320] width 109 height 30
click at [78, 280] on link "Products" at bounding box center [80, 290] width 109 height 30
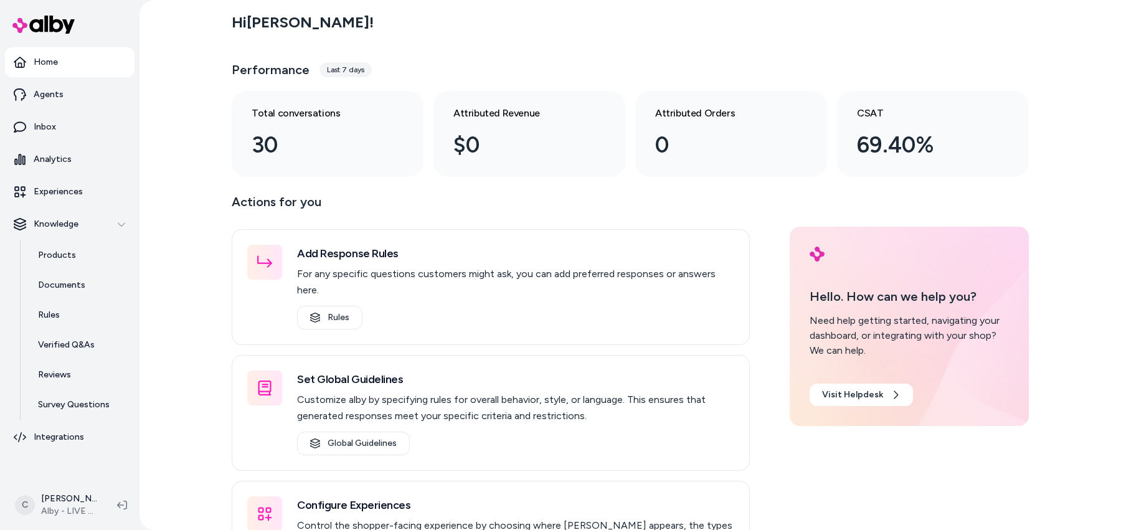
click at [47, 501] on html "Home Agents Inbox Analytics Experiences Knowledge Products Documents Rules Veri…" at bounding box center [560, 265] width 1121 height 530
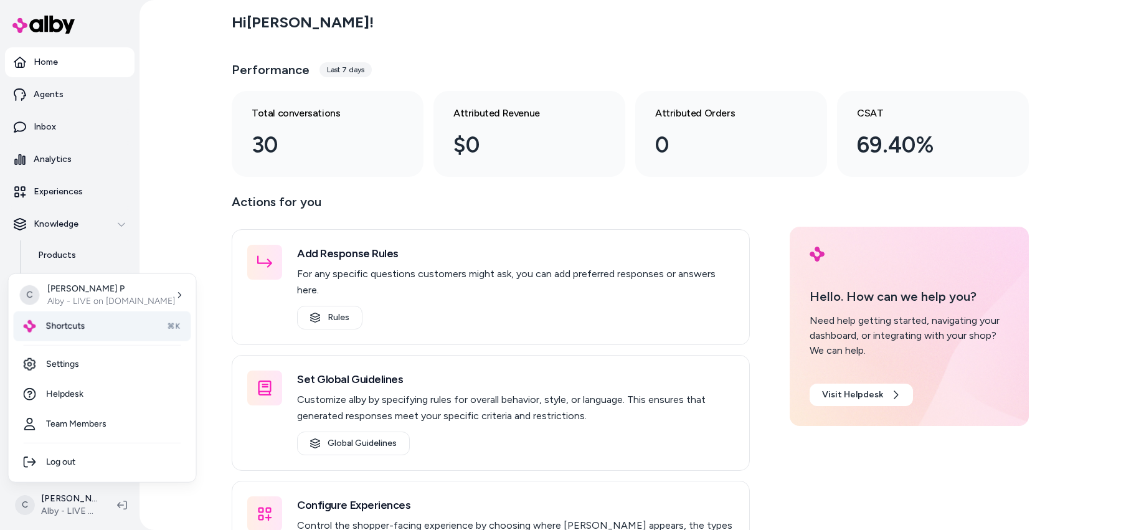
click at [74, 332] on span "Shortcuts" at bounding box center [65, 326] width 39 height 12
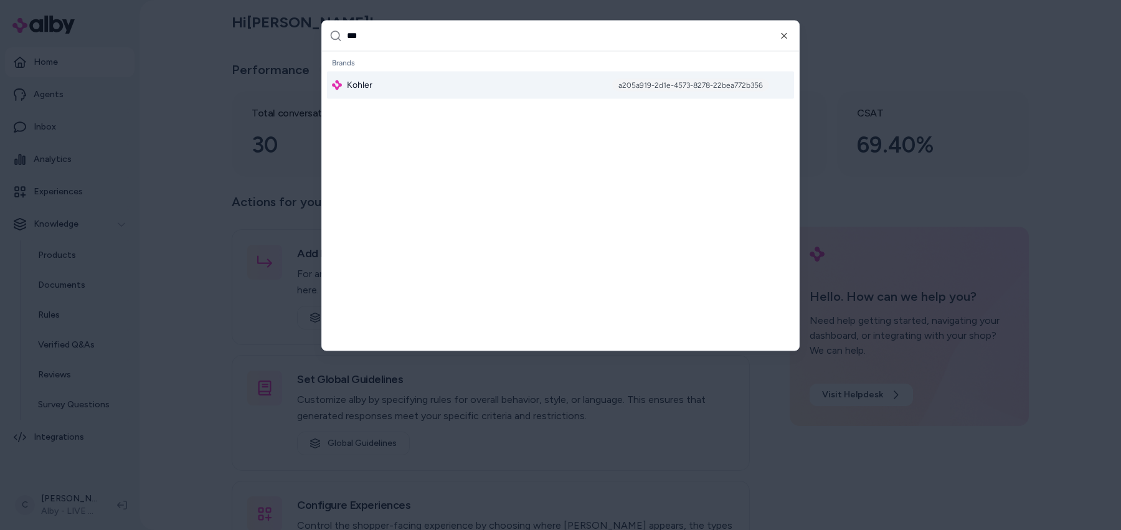
type input "****"
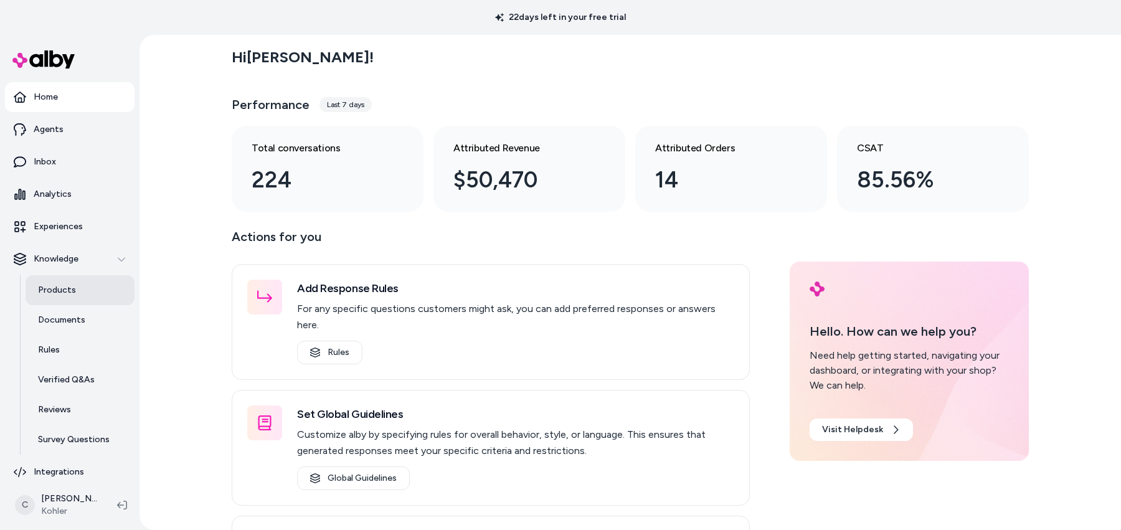
click at [72, 299] on link "Products" at bounding box center [80, 290] width 109 height 30
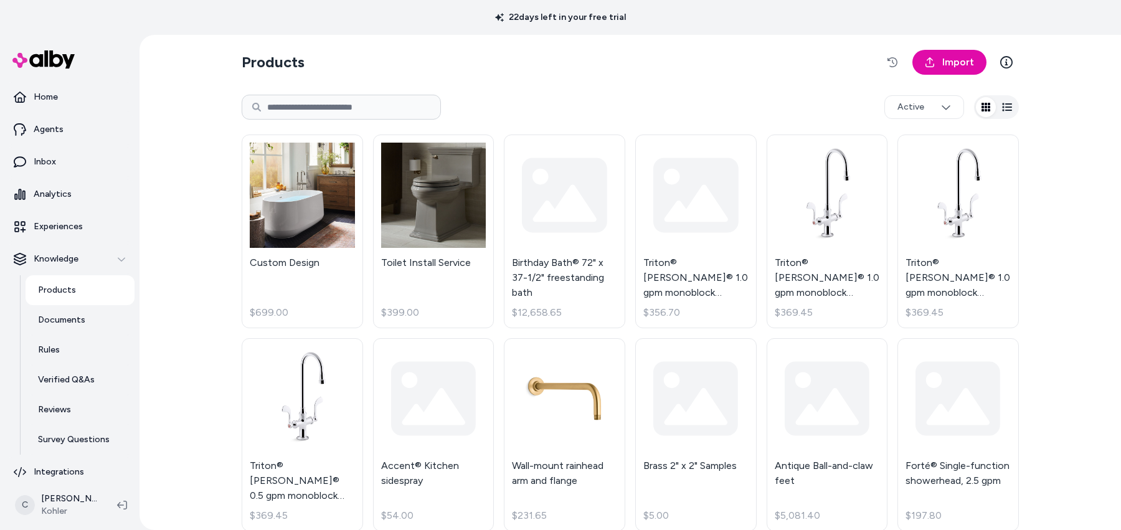
click at [342, 96] on input at bounding box center [341, 107] width 199 height 25
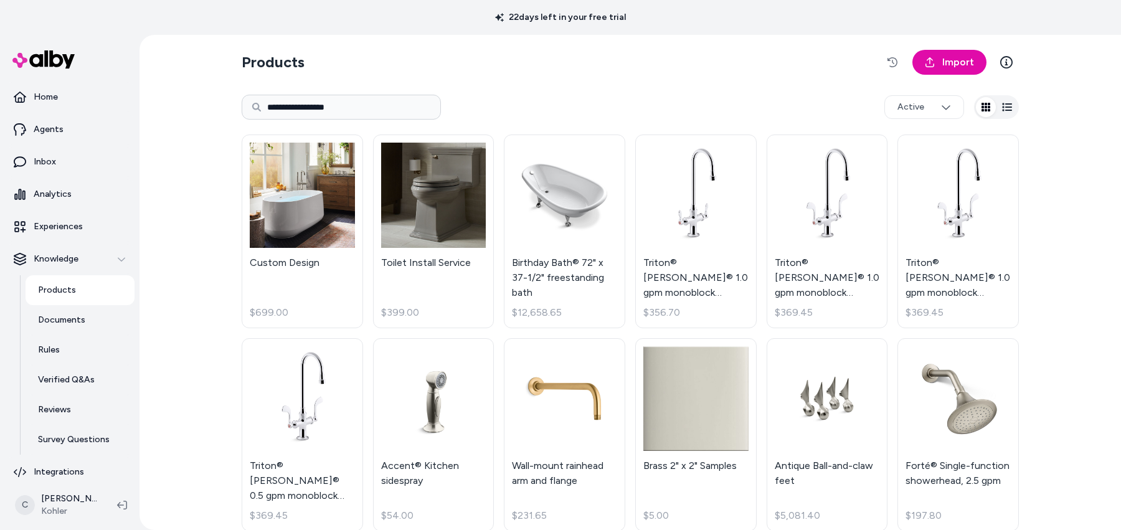
type input "**********"
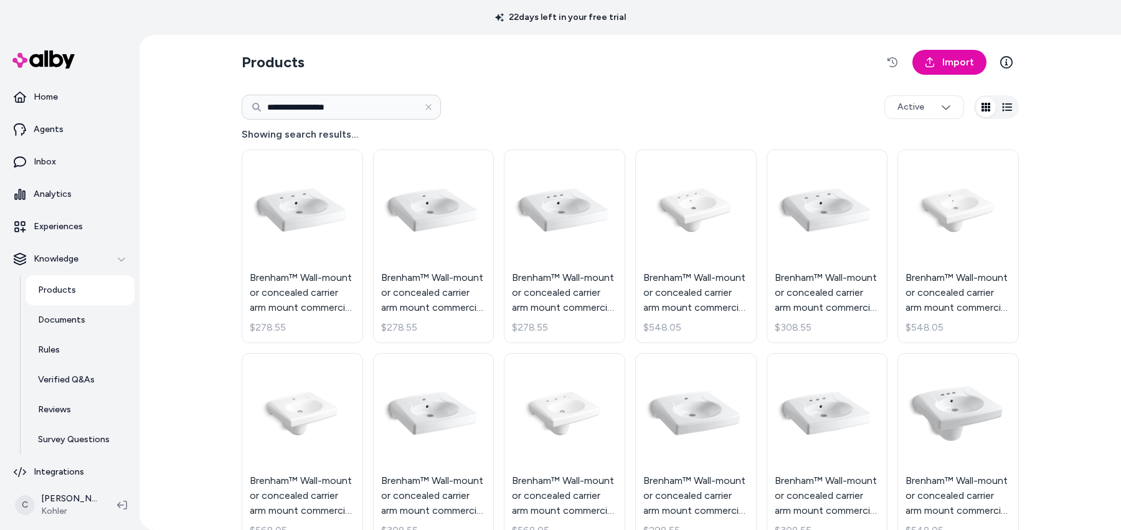
click at [369, 109] on input "**********" at bounding box center [341, 107] width 199 height 25
type input "*"
type input "**********"
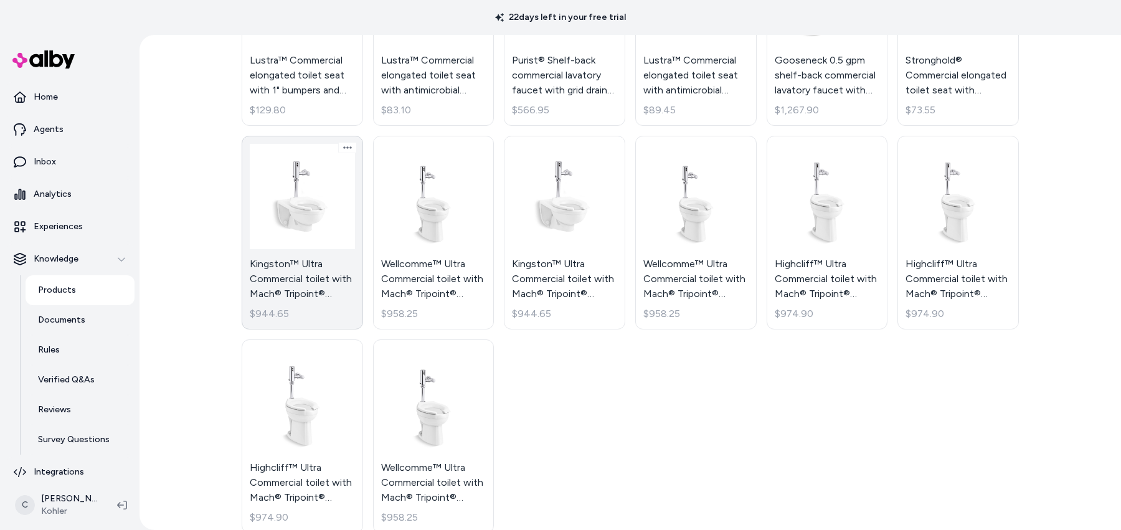
scroll to position [440, 0]
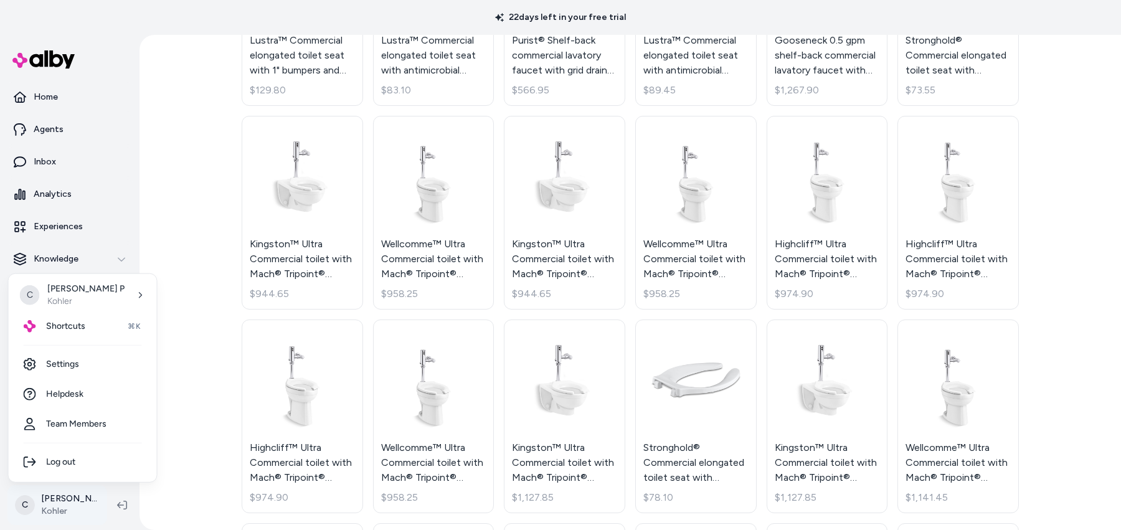
click at [60, 499] on html "**********" at bounding box center [560, 265] width 1121 height 530
click at [78, 368] on link "Settings" at bounding box center [83, 364] width 138 height 30
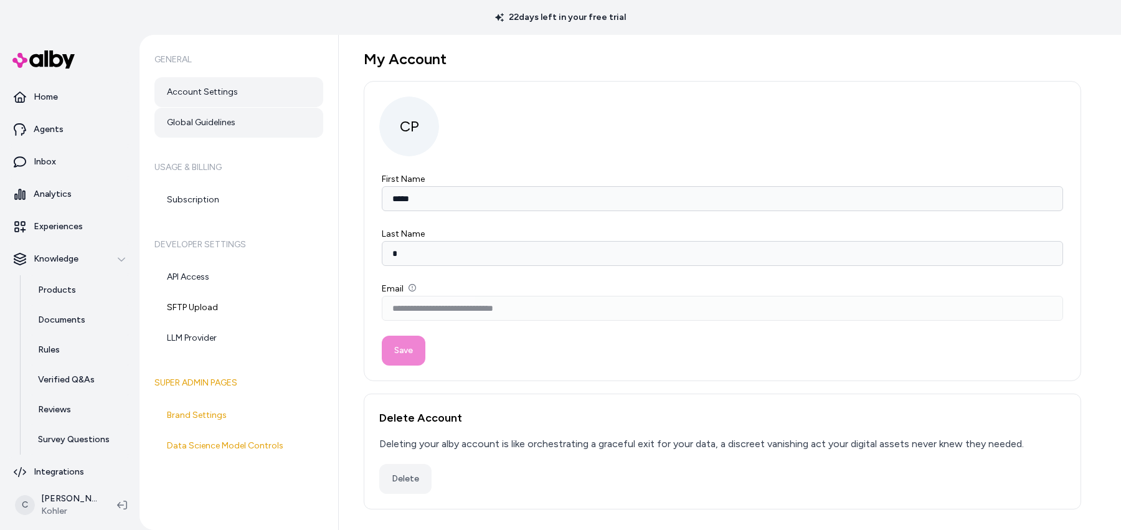
click at [200, 123] on link "Global Guidelines" at bounding box center [238, 123] width 169 height 30
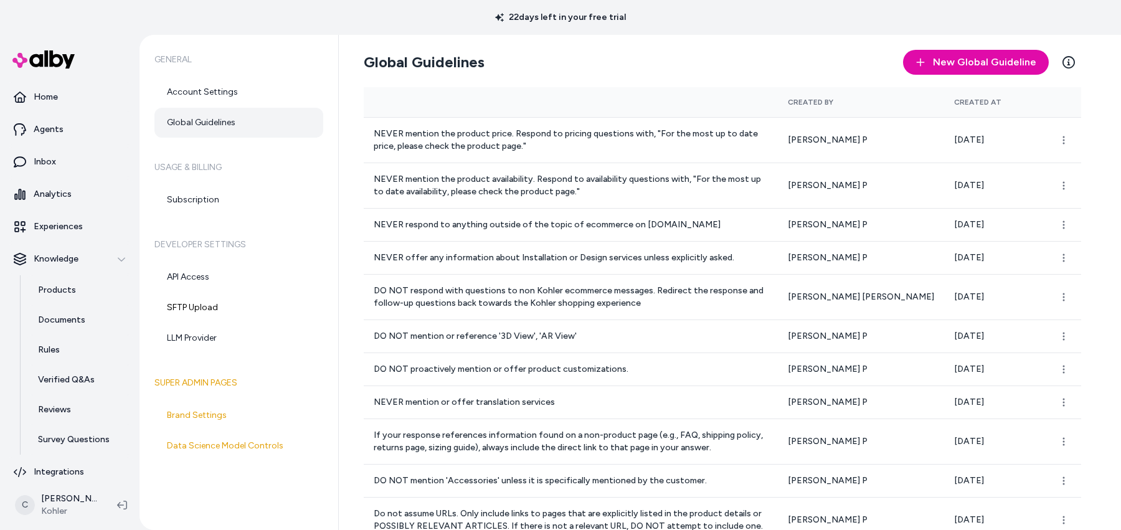
scroll to position [418, 0]
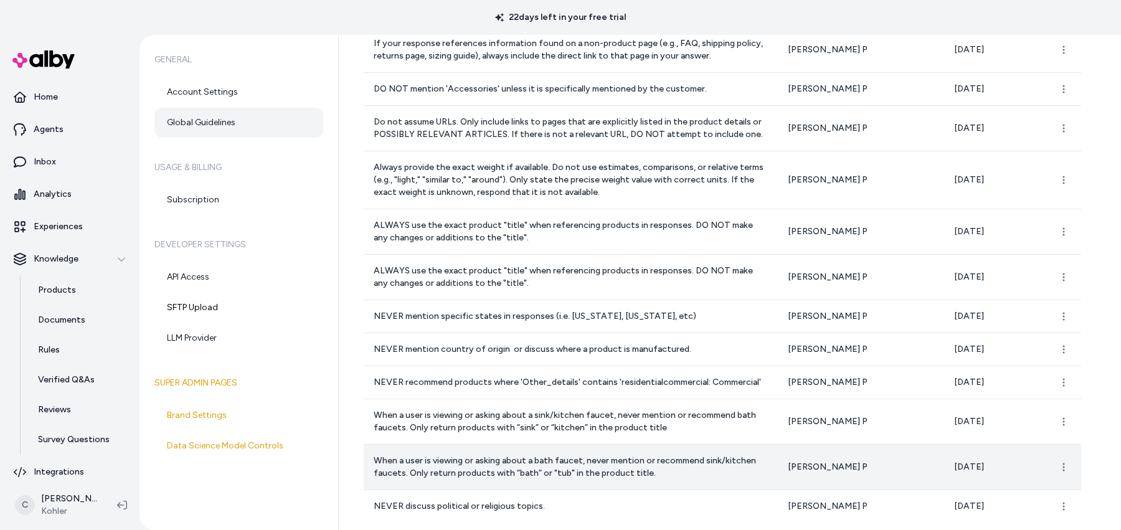
click at [565, 479] on td "When a user is viewing or asking about a bath faucet, never mention or recommen…" at bounding box center [571, 466] width 414 height 45
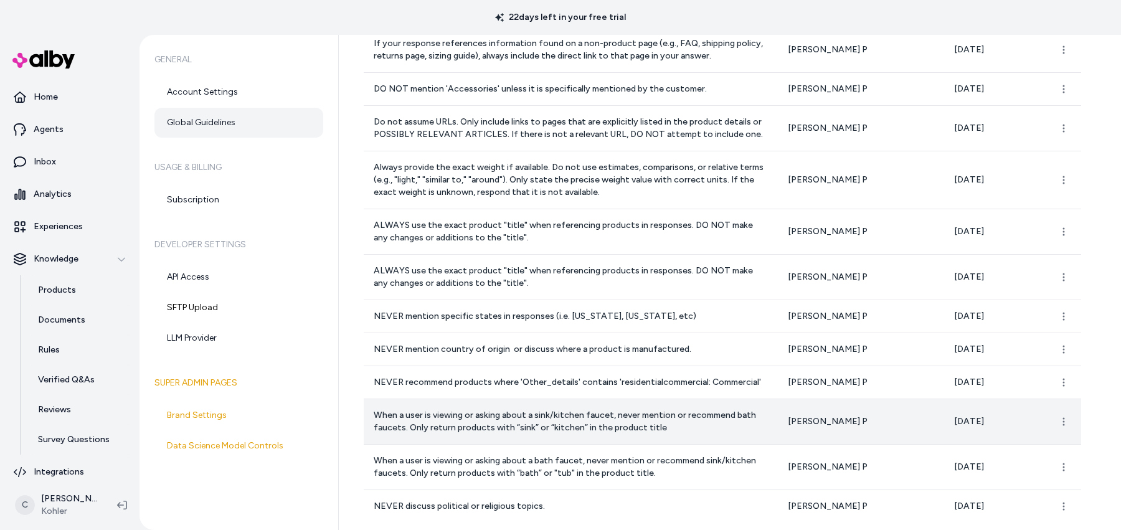
drag, startPoint x: 546, startPoint y: 412, endPoint x: 568, endPoint y: 423, distance: 25.1
click at [546, 412] on p "When a user is viewing or asking about a sink/kitchen faucet, never mention or …" at bounding box center [571, 421] width 394 height 25
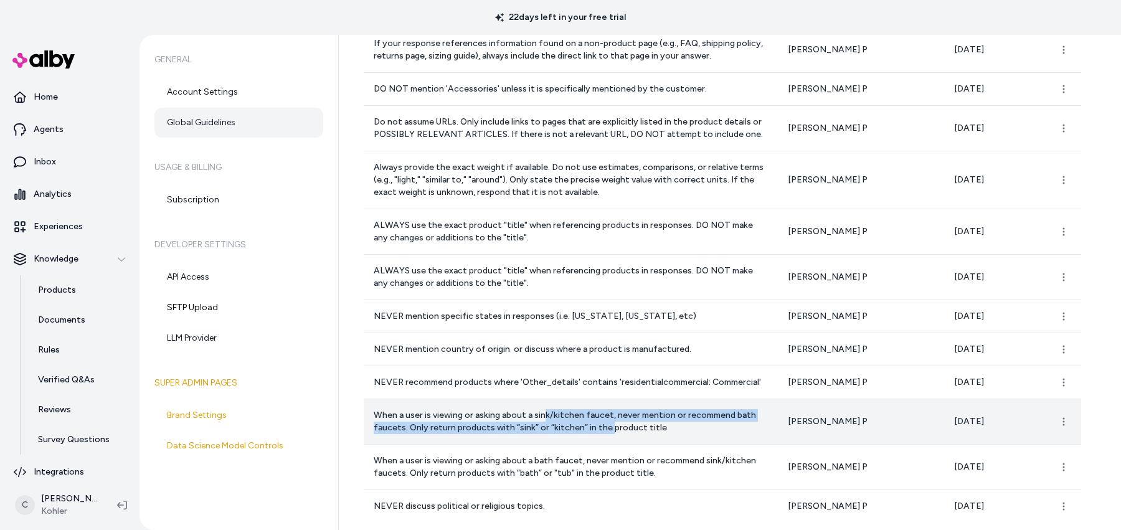
drag, startPoint x: 568, startPoint y: 420, endPoint x: 532, endPoint y: 416, distance: 36.4
click at [532, 416] on p "When a user is viewing or asking about a sink/kitchen faucet, never mention or …" at bounding box center [571, 421] width 394 height 25
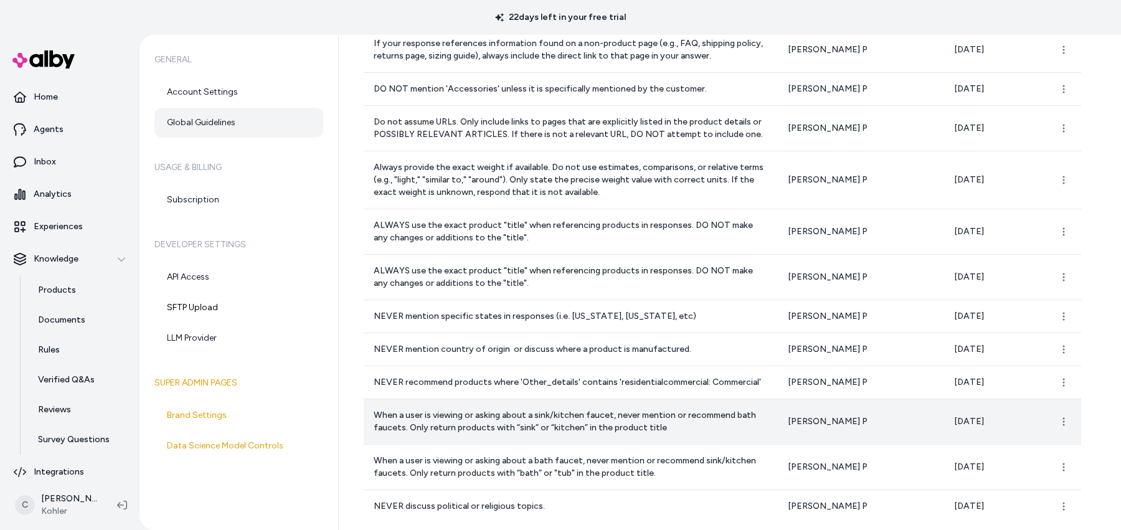
click at [532, 415] on p "When a user is viewing or asking about a sink/kitchen faucet, never mention or …" at bounding box center [571, 421] width 394 height 25
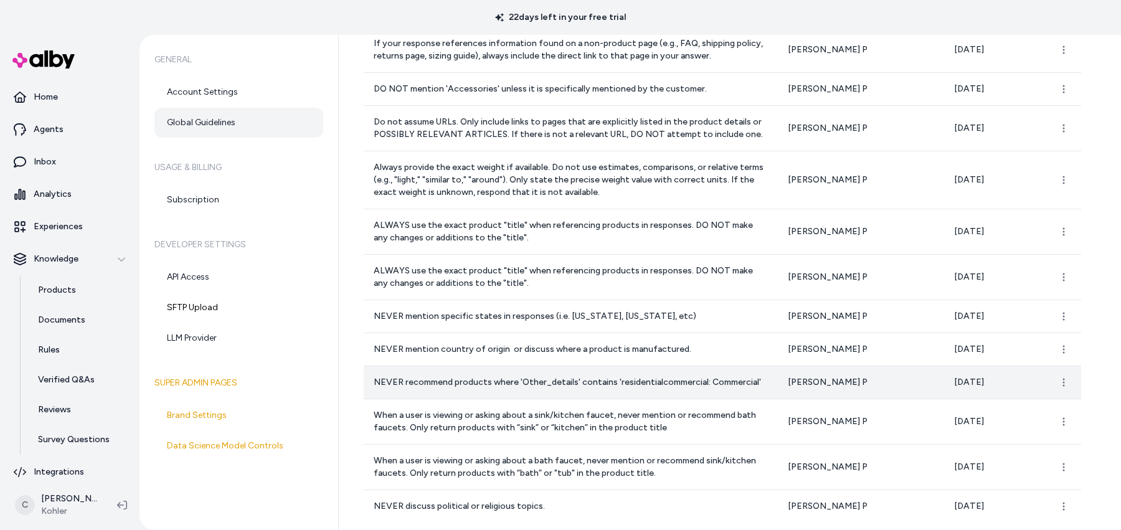
click at [686, 378] on p "NEVER recommend products where 'Other_details' contains 'residentialcommercial:…" at bounding box center [571, 382] width 394 height 12
drag, startPoint x: 715, startPoint y: 378, endPoint x: 532, endPoint y: 372, distance: 183.1
click at [532, 372] on td "NEVER recommend products where 'Other_details' contains 'residentialcommercial:…" at bounding box center [571, 381] width 414 height 33
click at [891, 379] on p "Chris P" at bounding box center [861, 382] width 146 height 12
drag, startPoint x: 733, startPoint y: 376, endPoint x: 669, endPoint y: 374, distance: 64.1
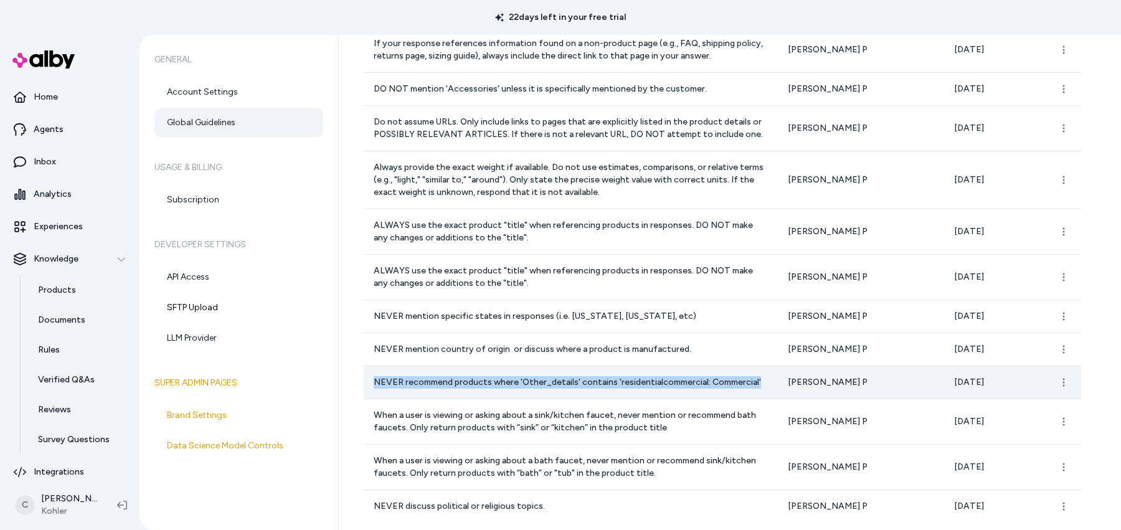
click at [670, 374] on td "NEVER recommend products where 'Other_details' contains 'residentialcommercial:…" at bounding box center [571, 381] width 414 height 33
click at [669, 374] on td "NEVER recommend products where 'Other_details' contains 'residentialcommercial:…" at bounding box center [571, 381] width 414 height 33
click at [1058, 377] on html "22 days left in your free trial Home Agents Inbox Analytics Experiences Knowled…" at bounding box center [560, 265] width 1121 height 530
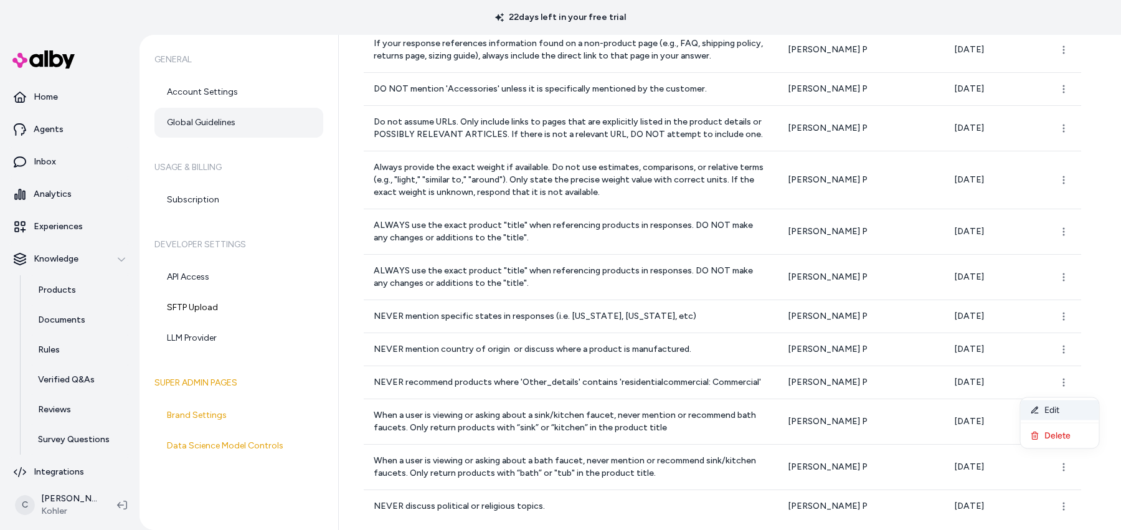
click at [1041, 408] on div "Edit" at bounding box center [1059, 410] width 78 height 20
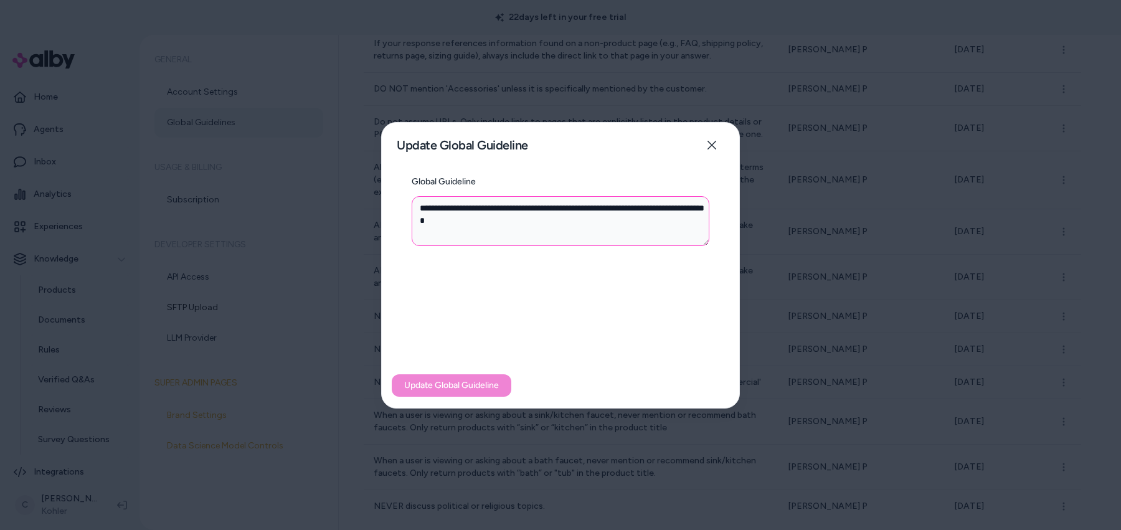
click at [661, 224] on textarea "**********" at bounding box center [561, 221] width 298 height 50
click at [565, 207] on textarea "**********" at bounding box center [561, 221] width 298 height 50
drag, startPoint x: 616, startPoint y: 210, endPoint x: 565, endPoint y: 213, distance: 50.5
click at [565, 213] on textarea "**********" at bounding box center [561, 221] width 298 height 50
click at [565, 212] on textarea "**********" at bounding box center [561, 221] width 298 height 50
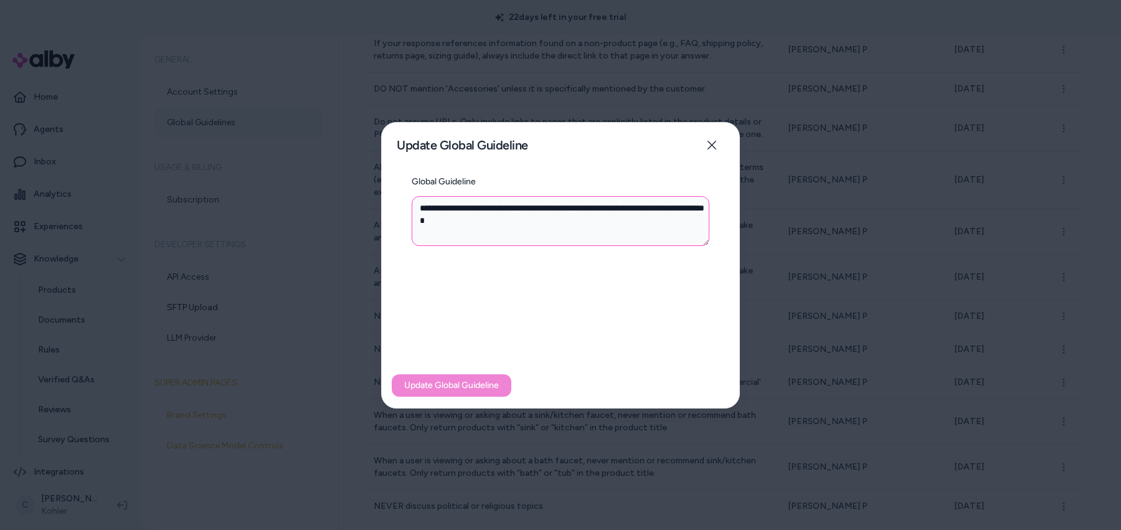
click at [561, 206] on textarea "**********" at bounding box center [561, 221] width 298 height 50
type textarea "**********"
type textarea "*"
type textarea "**********"
type textarea "*"
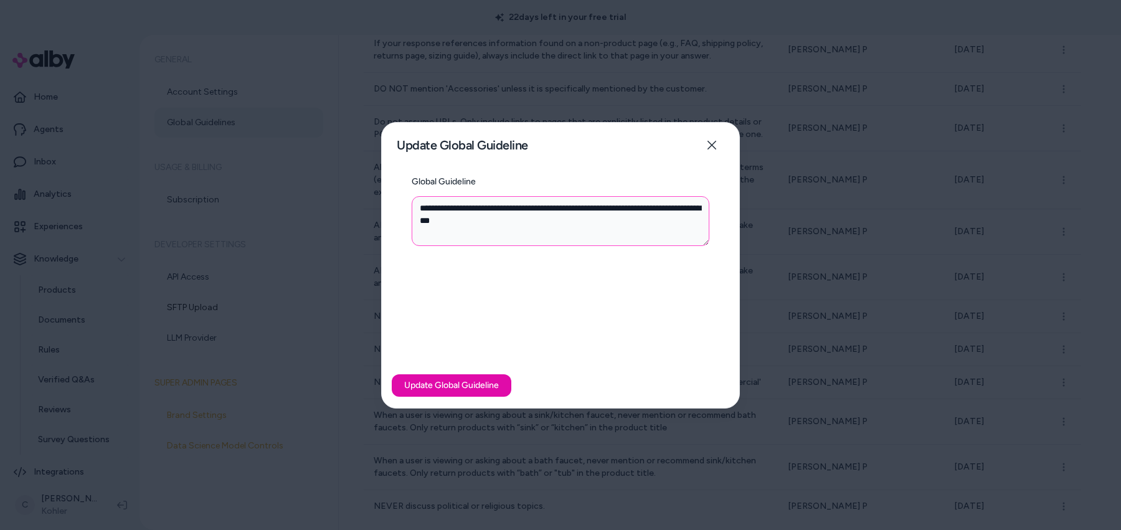
type textarea "**********"
type textarea "*"
type textarea "**********"
type textarea "*"
type textarea "**********"
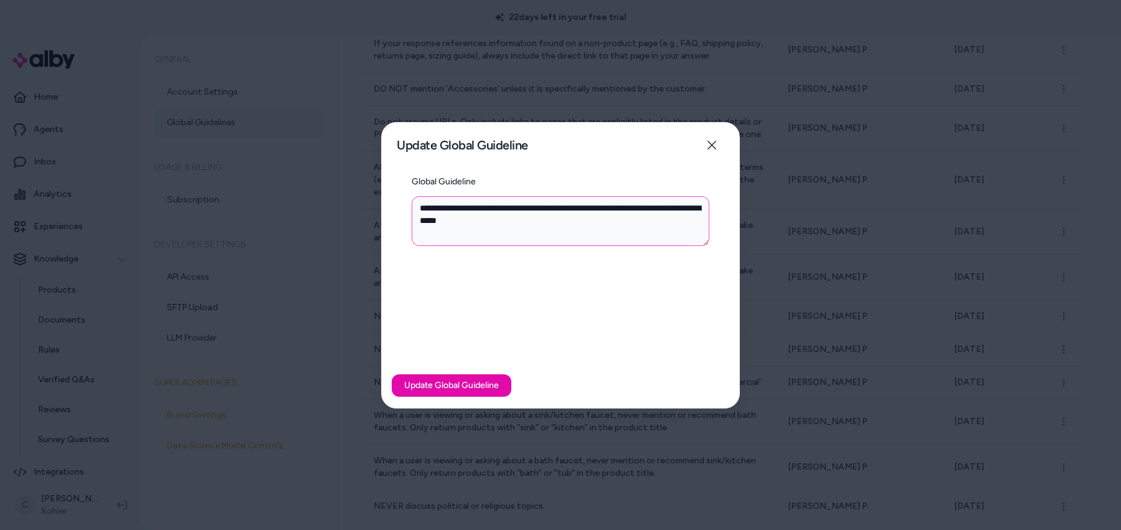
type textarea "*"
type textarea "**********"
type textarea "*"
type textarea "**********"
type textarea "*"
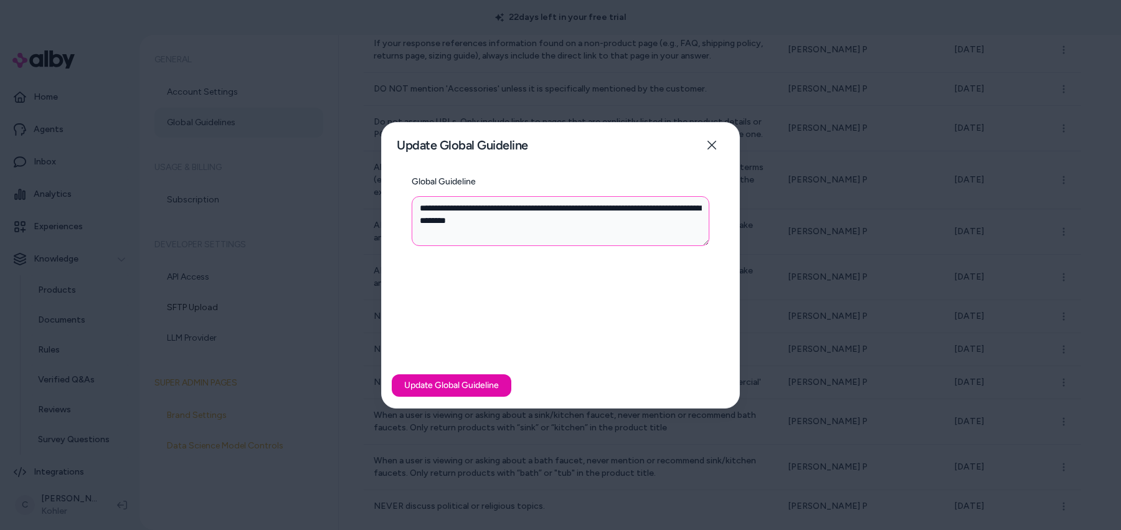
type textarea "**********"
type textarea "*"
type textarea "**********"
type textarea "*"
type textarea "**********"
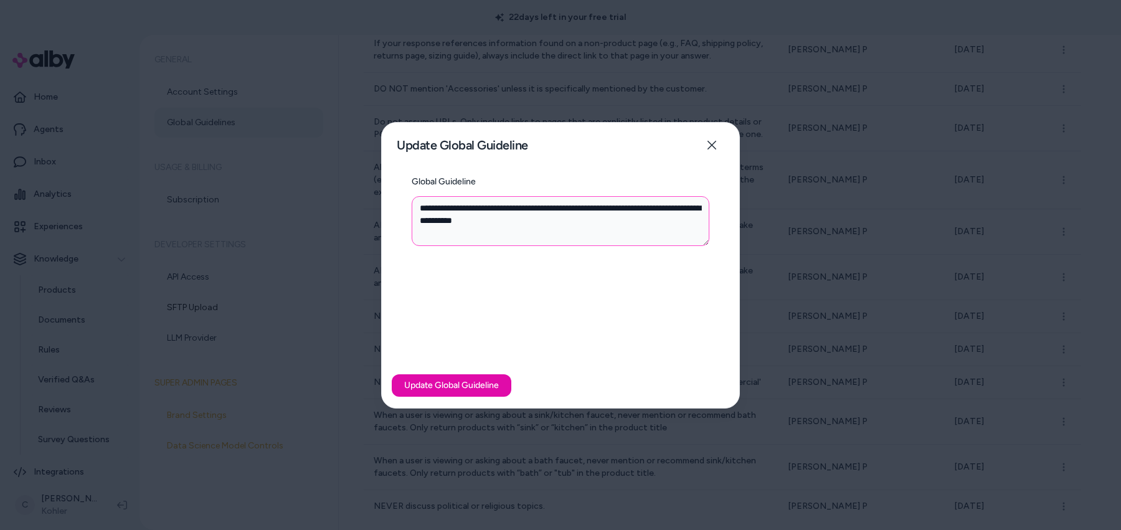
type textarea "*"
type textarea "**********"
type textarea "*"
type textarea "**********"
type textarea "*"
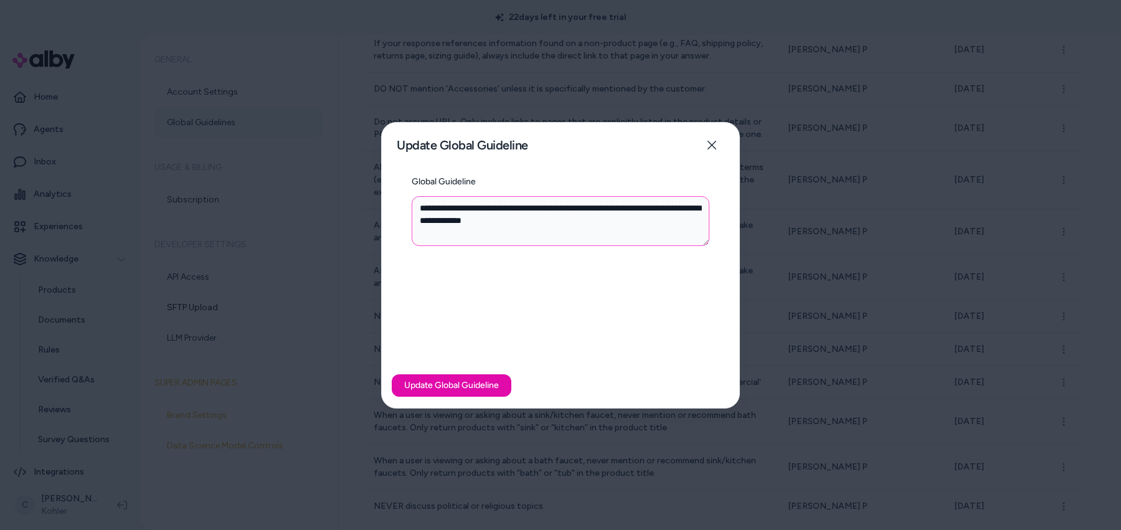
type textarea "**********"
type textarea "*"
type textarea "**********"
type textarea "*"
type textarea "**********"
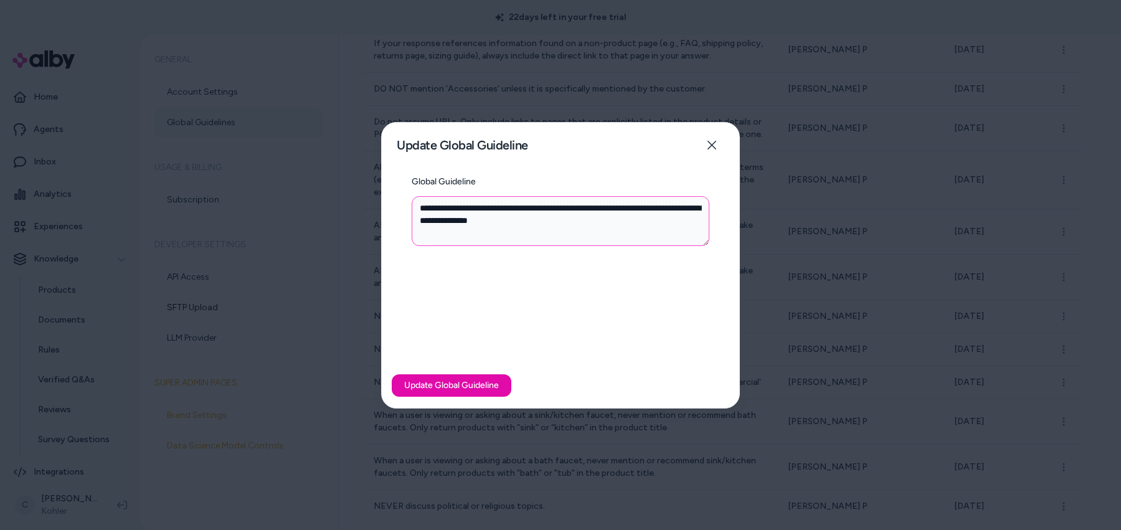
type textarea "*"
type textarea "**********"
type textarea "*"
type textarea "**********"
type textarea "*"
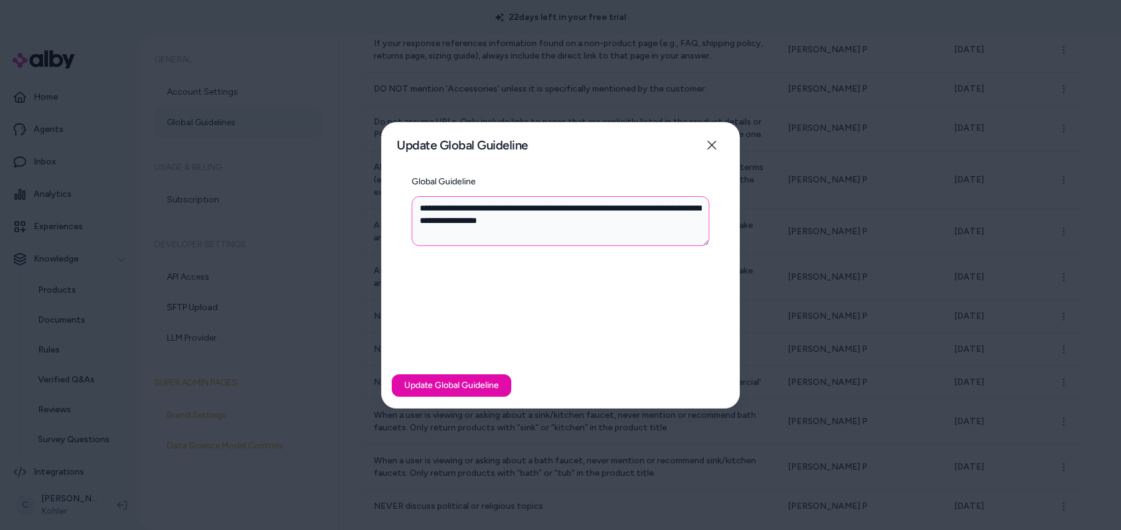
type textarea "**********"
type textarea "*"
type textarea "**********"
type textarea "*"
type textarea "**********"
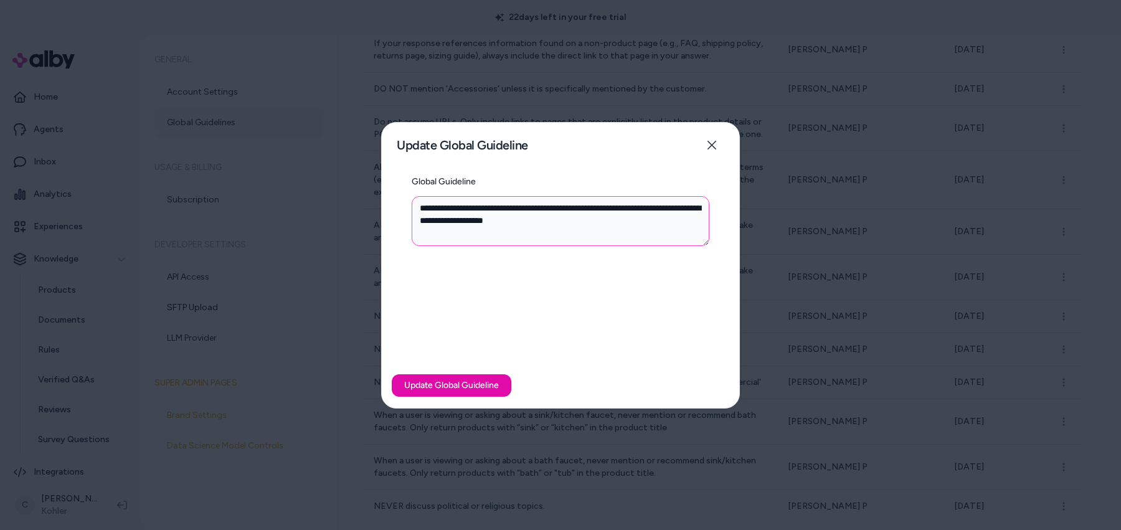
type textarea "*"
type textarea "**********"
type textarea "*"
type textarea "**********"
type textarea "*"
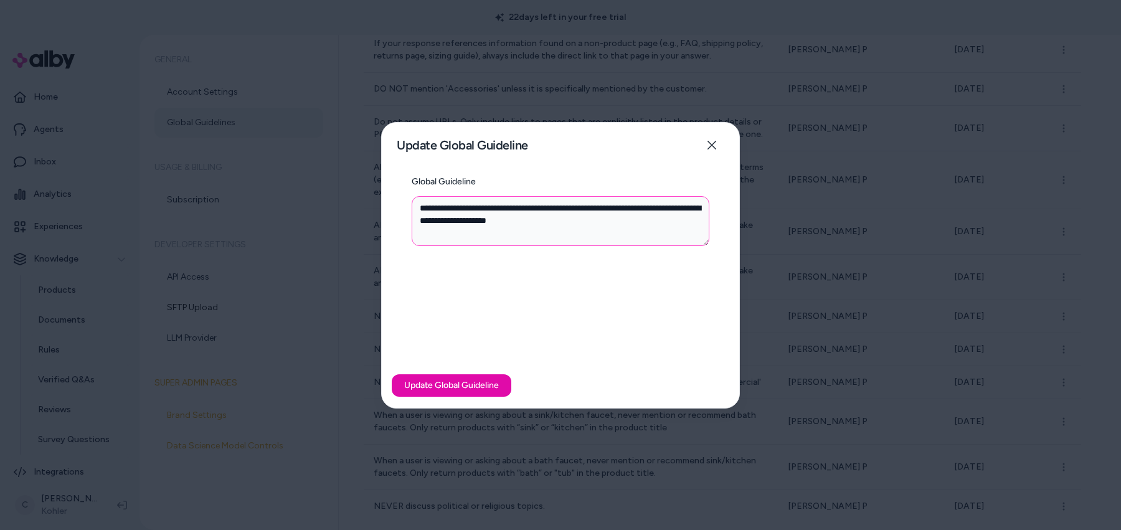
type textarea "**********"
type textarea "*"
type textarea "**********"
type textarea "*"
type textarea "**********"
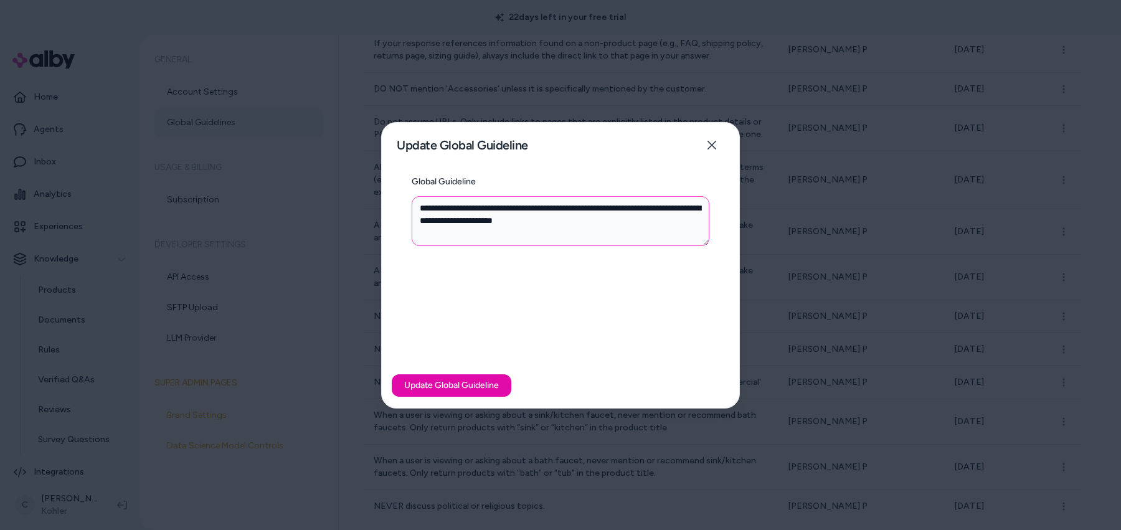
type textarea "*"
type textarea "**********"
type textarea "*"
type textarea "**********"
type textarea "*"
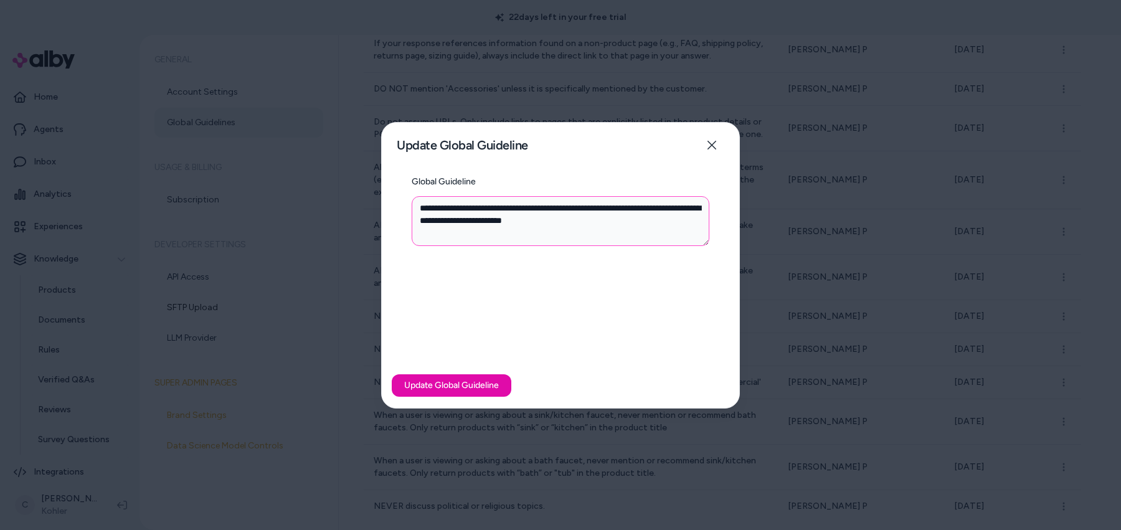
type textarea "**********"
type textarea "*"
type textarea "**********"
type textarea "*"
type textarea "**********"
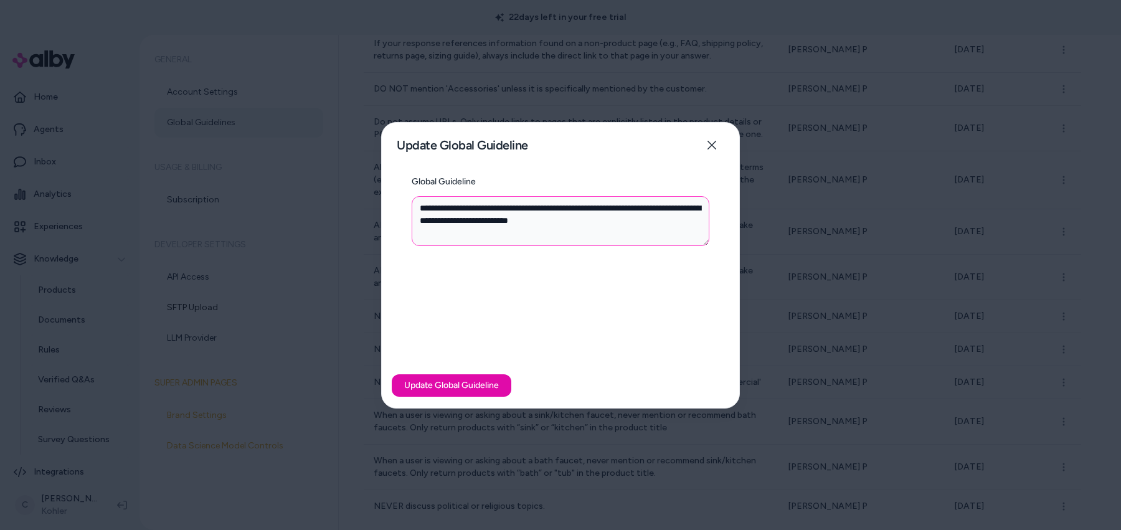
type textarea "*"
type textarea "**********"
type textarea "*"
type textarea "**********"
type textarea "*"
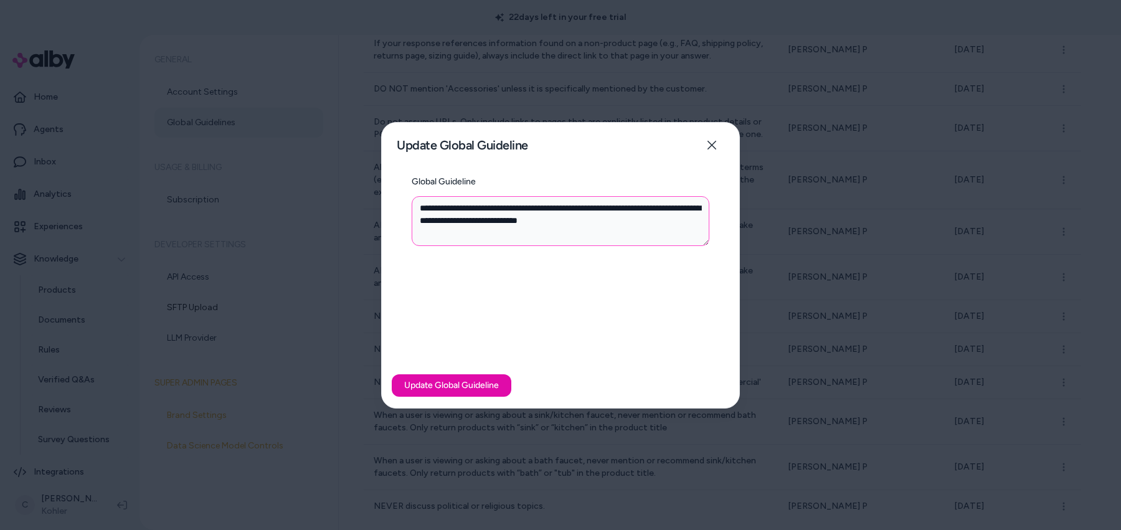
type textarea "**********"
type textarea "*"
type textarea "**********"
type textarea "*"
type textarea "**********"
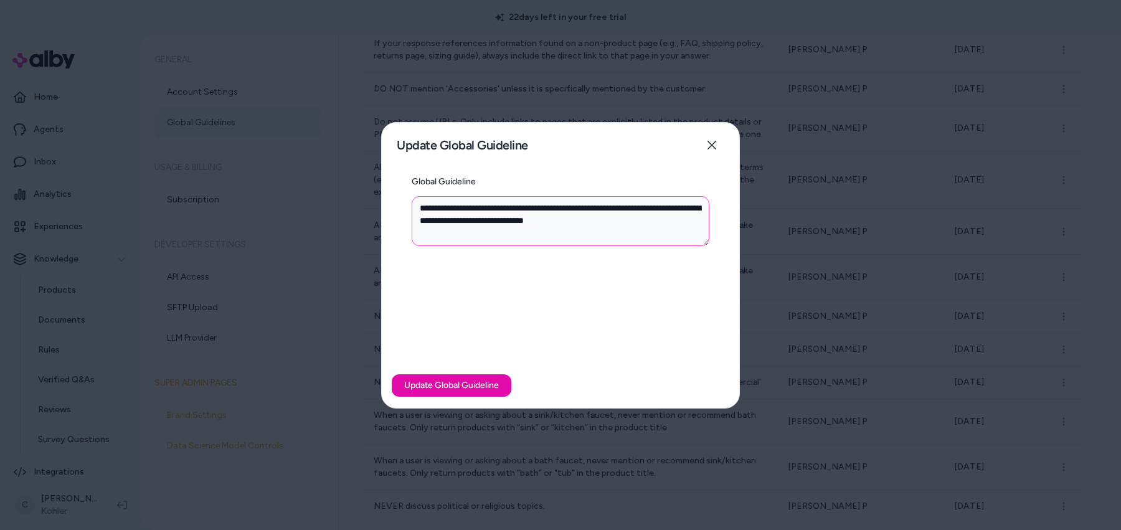
type textarea "*"
type textarea "**********"
type textarea "*"
type textarea "**********"
type textarea "*"
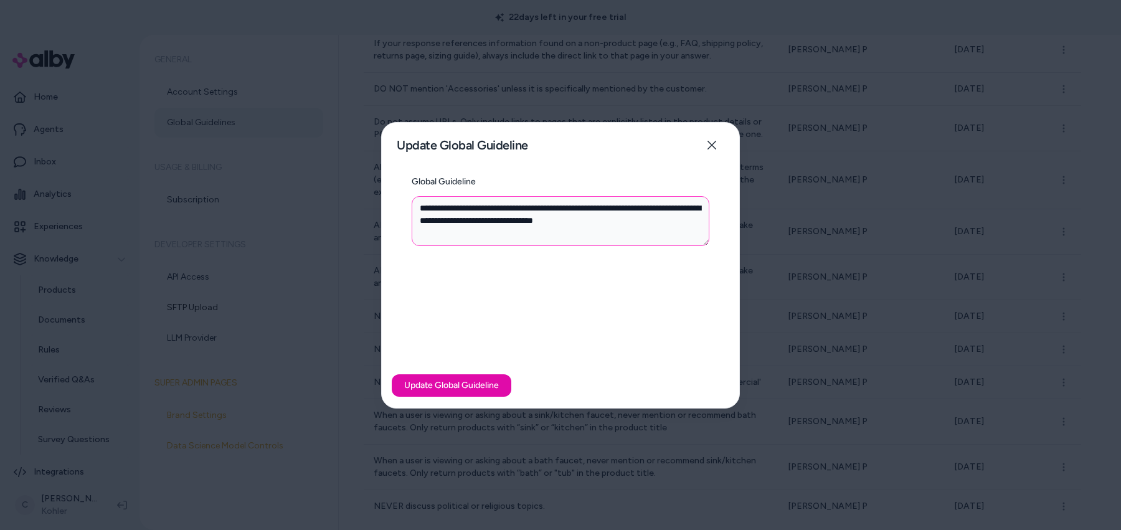
type textarea "**********"
type textarea "*"
type textarea "**********"
type textarea "*"
type textarea "**********"
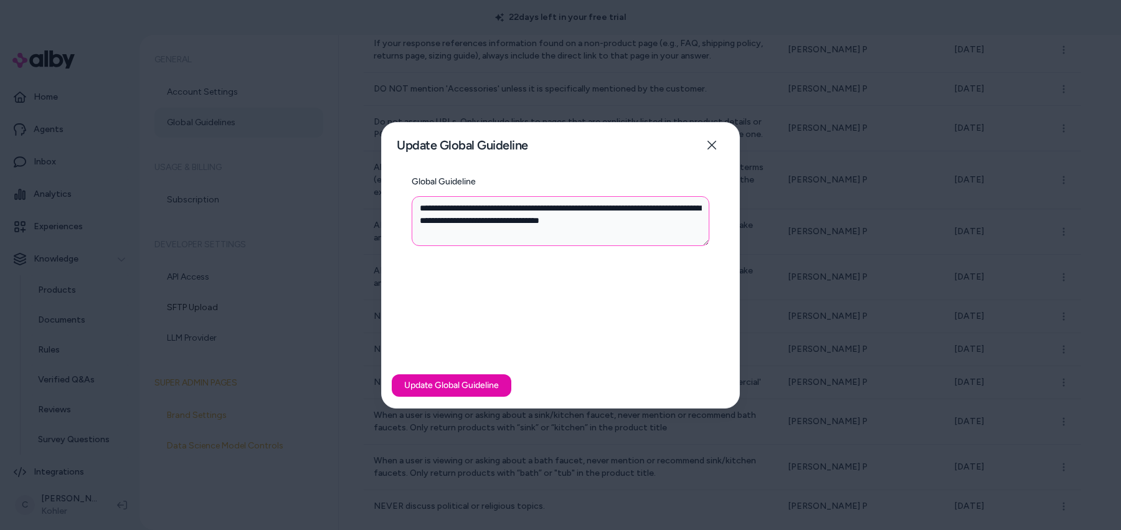
type textarea "*"
type textarea "**********"
type textarea "*"
type textarea "**********"
type textarea "*"
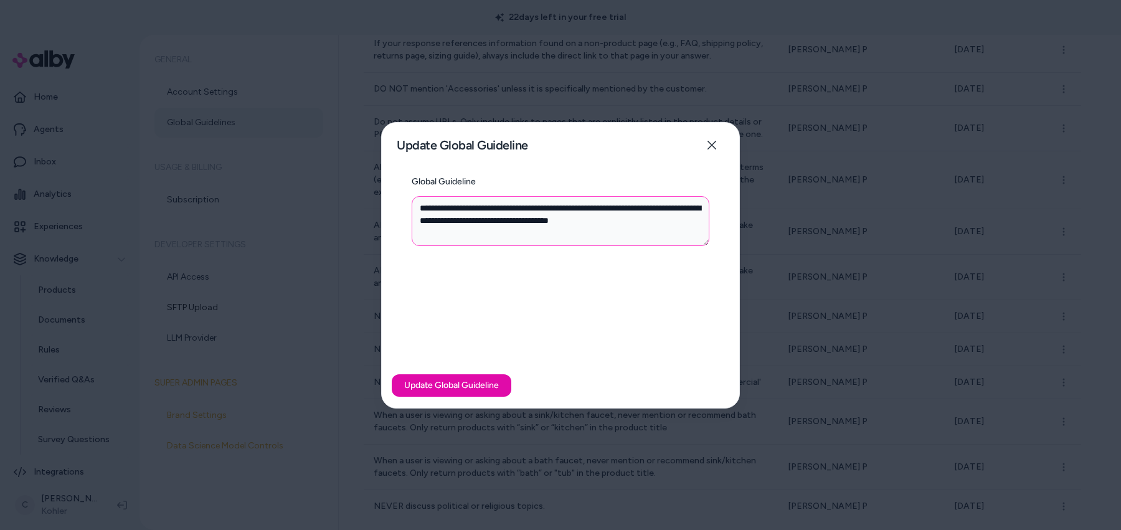
type textarea "**********"
type textarea "*"
type textarea "**********"
type textarea "*"
type textarea "**********"
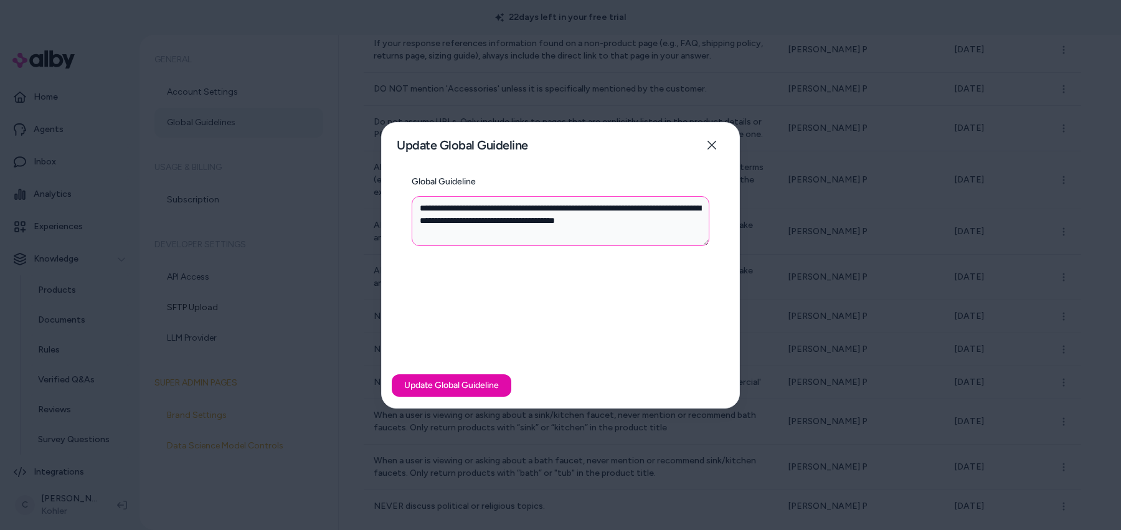
type textarea "*"
type textarea "**********"
type textarea "*"
type textarea "**********"
type textarea "*"
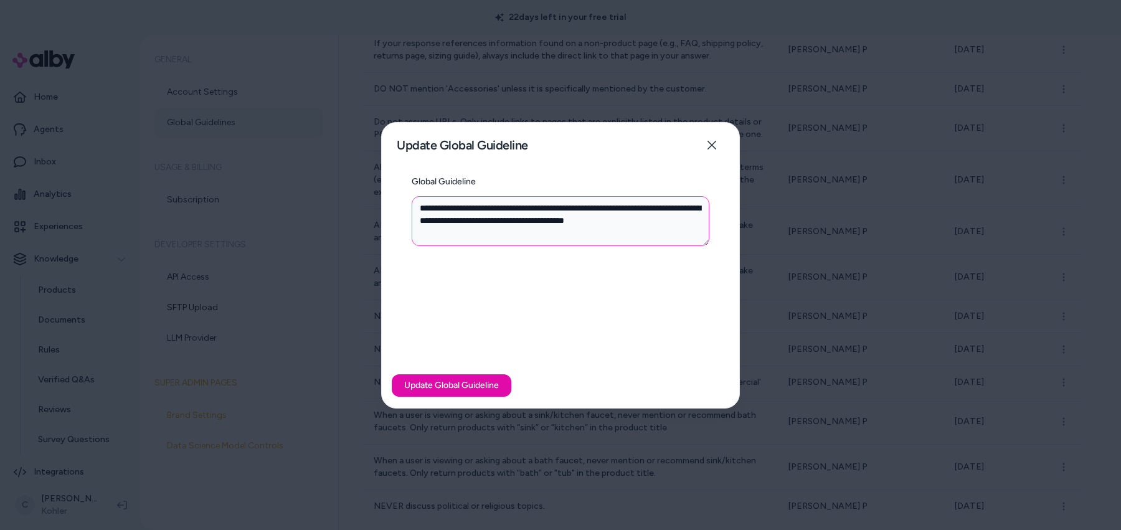
click at [613, 209] on textarea "**********" at bounding box center [561, 221] width 298 height 50
type textarea "**********"
type textarea "*"
click at [628, 207] on textarea "**********" at bounding box center [561, 221] width 298 height 50
type textarea "**********"
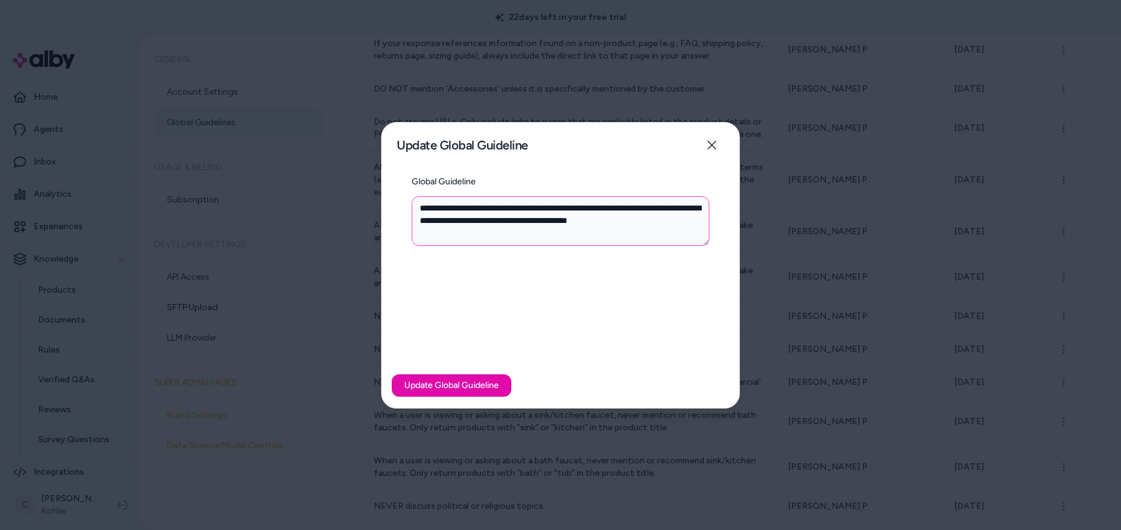
type textarea "*"
click at [450, 224] on textarea "**********" at bounding box center [561, 221] width 298 height 50
click at [427, 212] on textarea "**********" at bounding box center [561, 221] width 298 height 50
click at [424, 220] on textarea "**********" at bounding box center [561, 221] width 298 height 50
type textarea "**********"
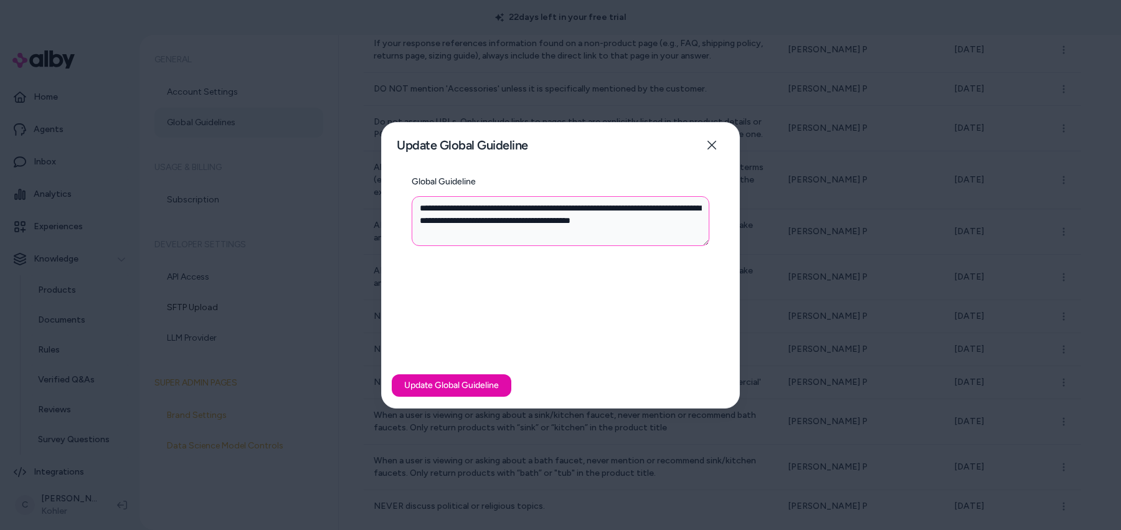
type textarea "*"
type textarea "**********"
type textarea "*"
type textarea "**********"
type textarea "*"
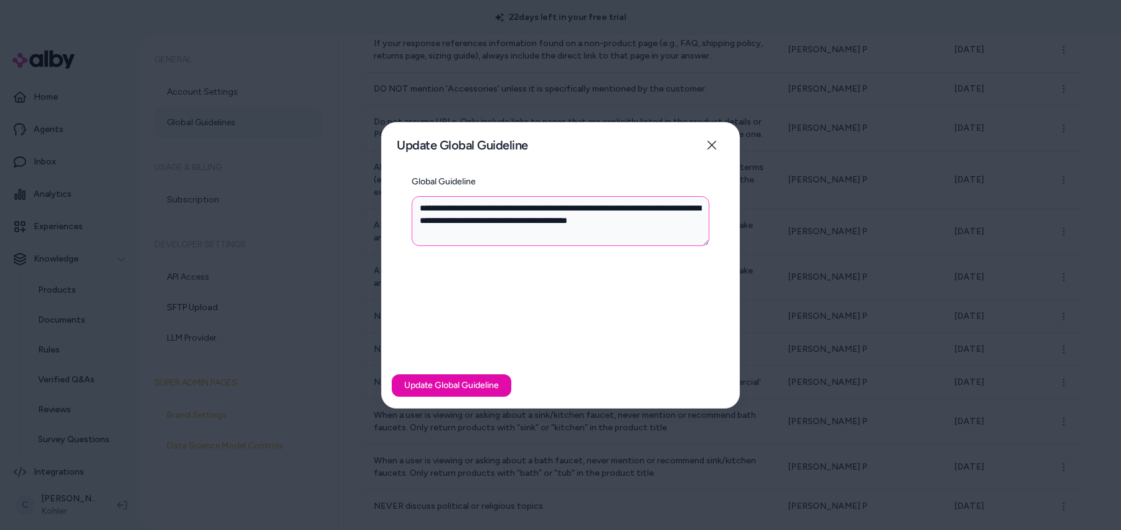
type textarea "**********"
type textarea "*"
type textarea "**********"
type textarea "*"
type textarea "**********"
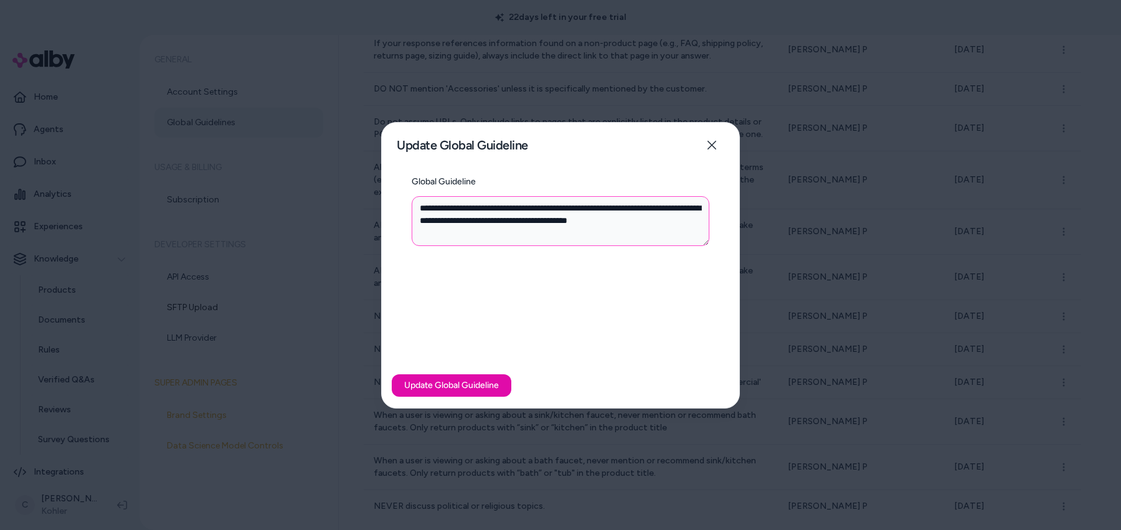
type textarea "*"
click at [590, 220] on textarea "**********" at bounding box center [561, 221] width 298 height 50
drag, startPoint x: 682, startPoint y: 221, endPoint x: 591, endPoint y: 222, distance: 90.9
click at [591, 222] on textarea "**********" at bounding box center [561, 221] width 298 height 50
type textarea "**********"
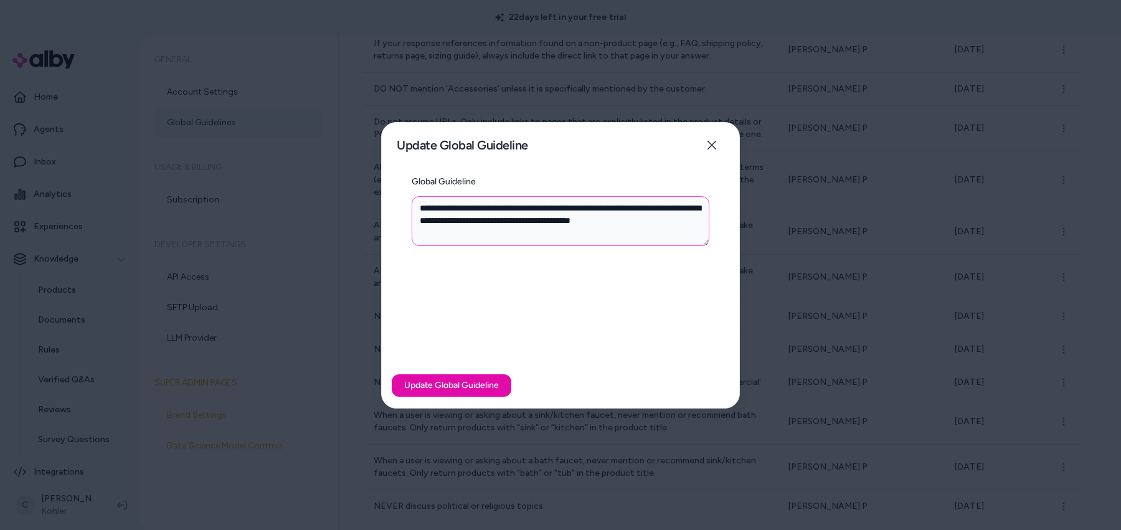
type textarea "*"
click at [496, 217] on textarea "**********" at bounding box center [561, 221] width 298 height 50
type textarea "**********"
type textarea "*"
type textarea "**********"
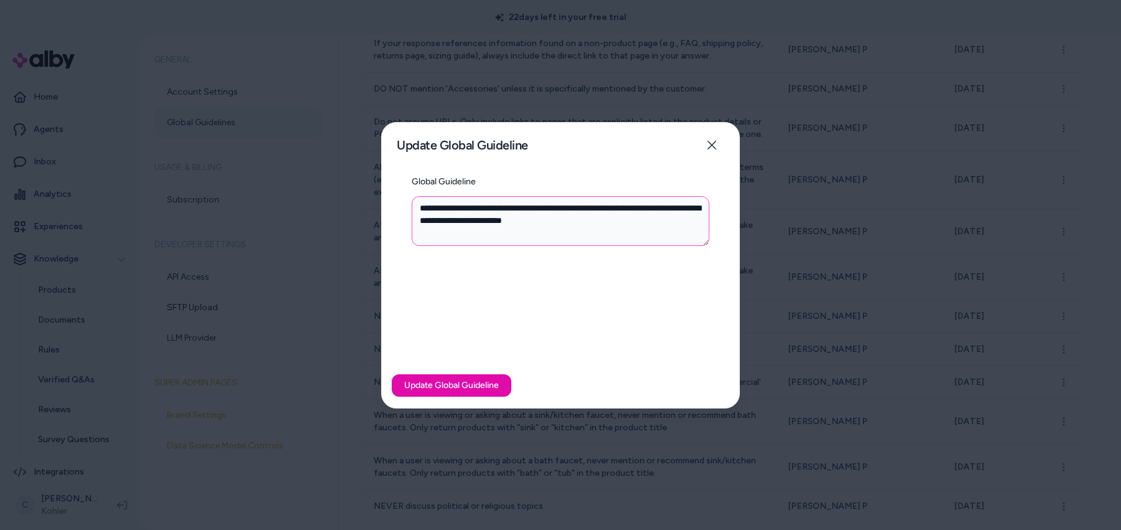
type textarea "*"
type textarea "**********"
type textarea "*"
type textarea "**********"
type textarea "*"
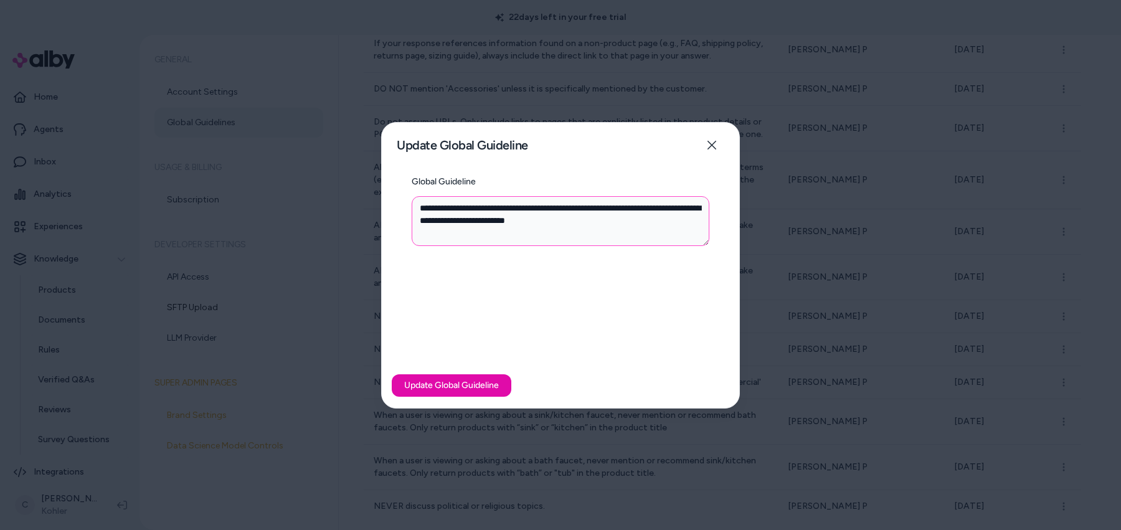
type textarea "**********"
type textarea "*"
type textarea "**********"
type textarea "*"
type textarea "**********"
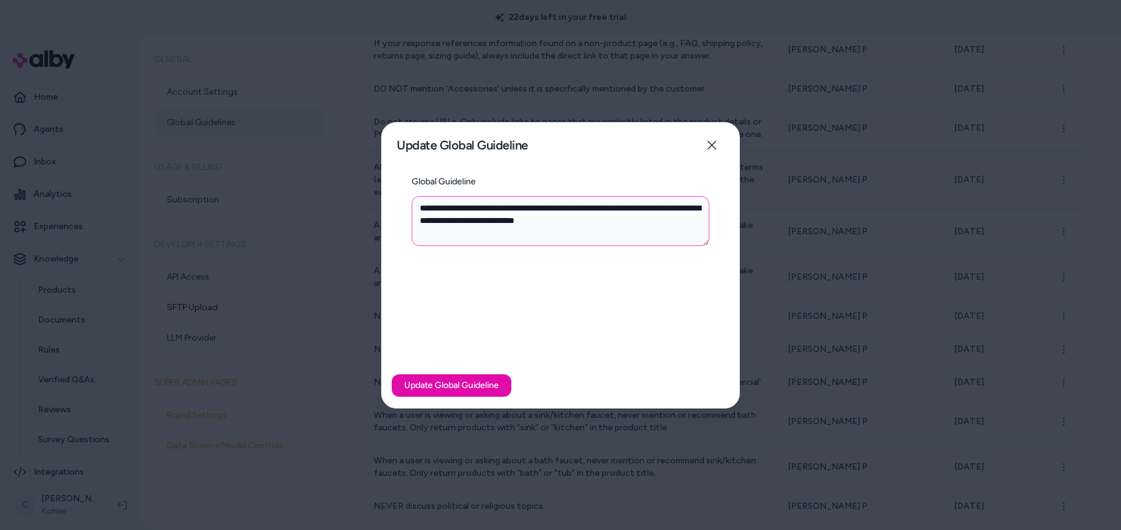
type textarea "*"
type textarea "**********"
type textarea "*"
type textarea "**********"
click at [436, 376] on button "Update Global Guideline" at bounding box center [452, 385] width 120 height 22
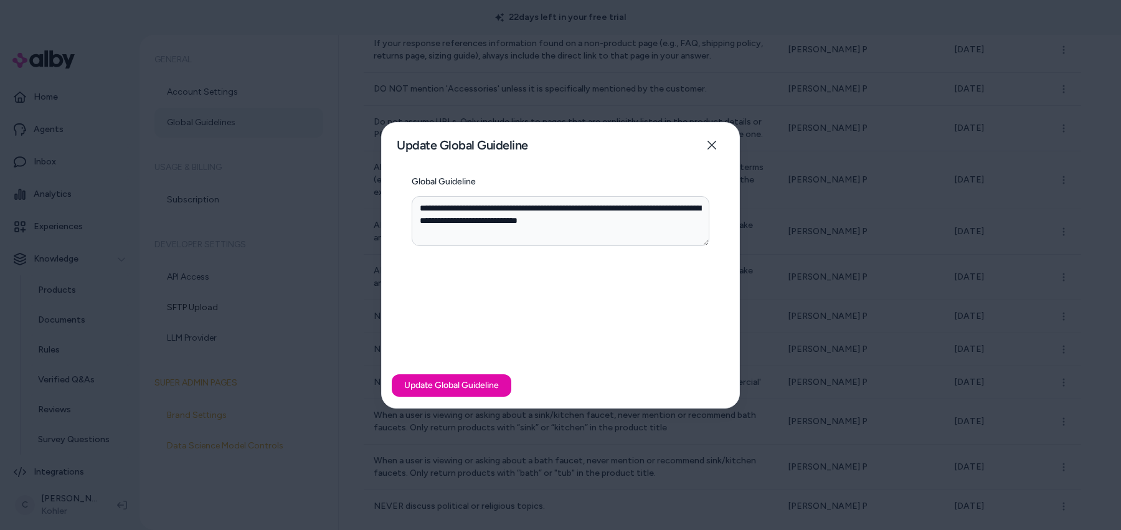
type textarea "*"
type textarea "**********"
type textarea "*"
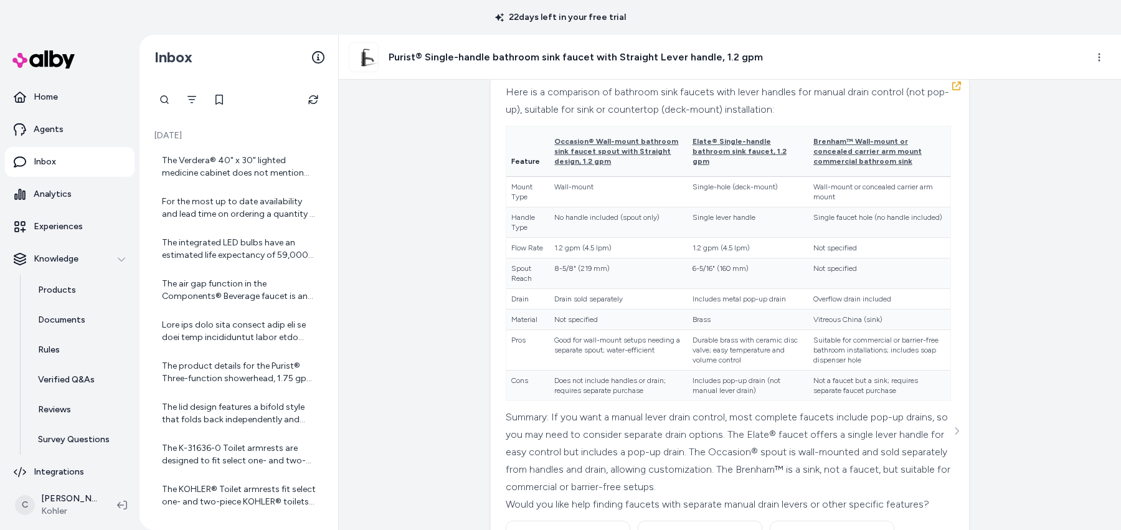
scroll to position [326, 0]
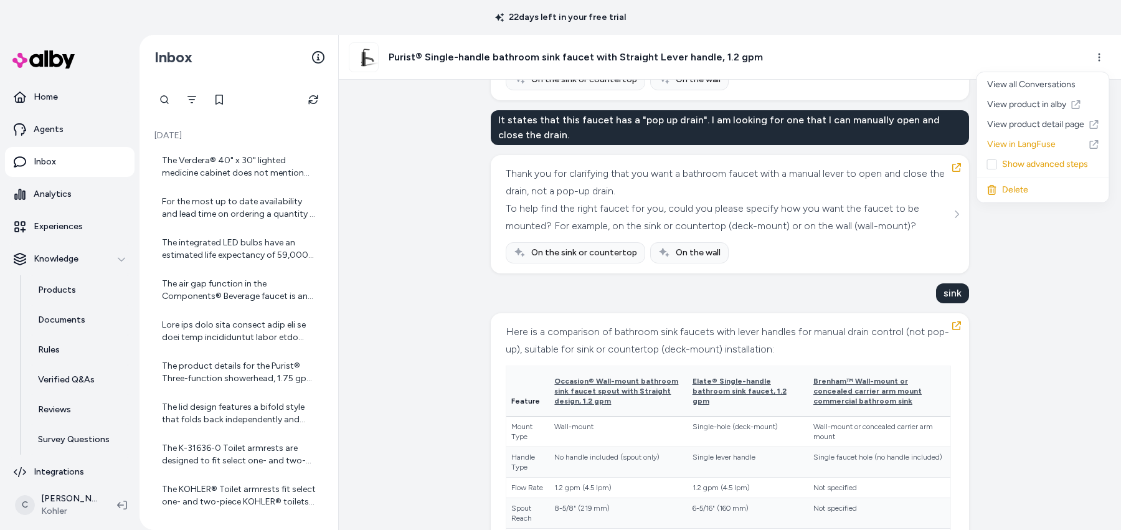
click at [1096, 62] on html "22 days left in your free trial Home Agents Inbox Analytics Experiences Knowled…" at bounding box center [560, 265] width 1121 height 530
click at [1060, 100] on link "View product in alby" at bounding box center [1043, 105] width 132 height 20
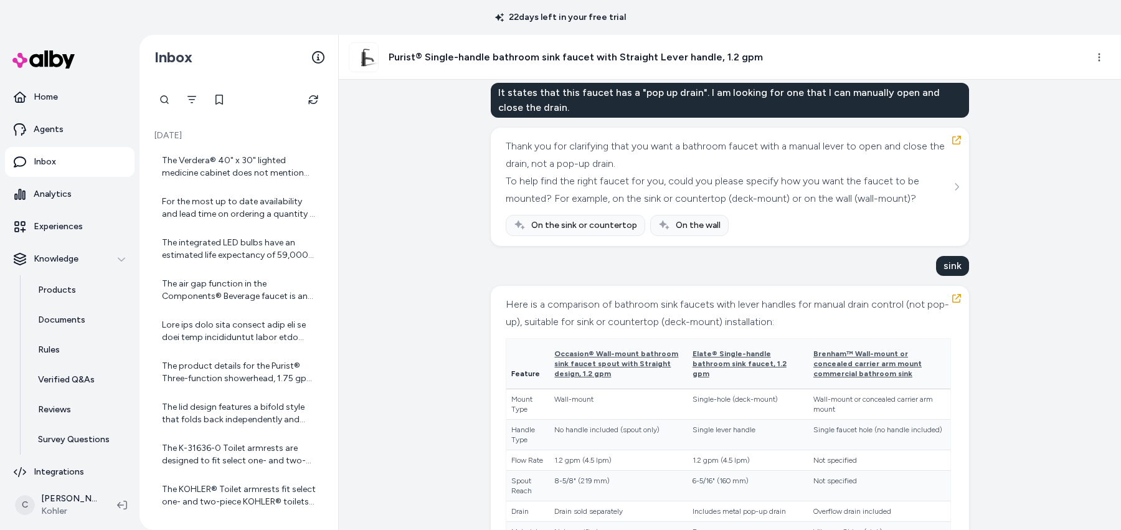
scroll to position [0, 0]
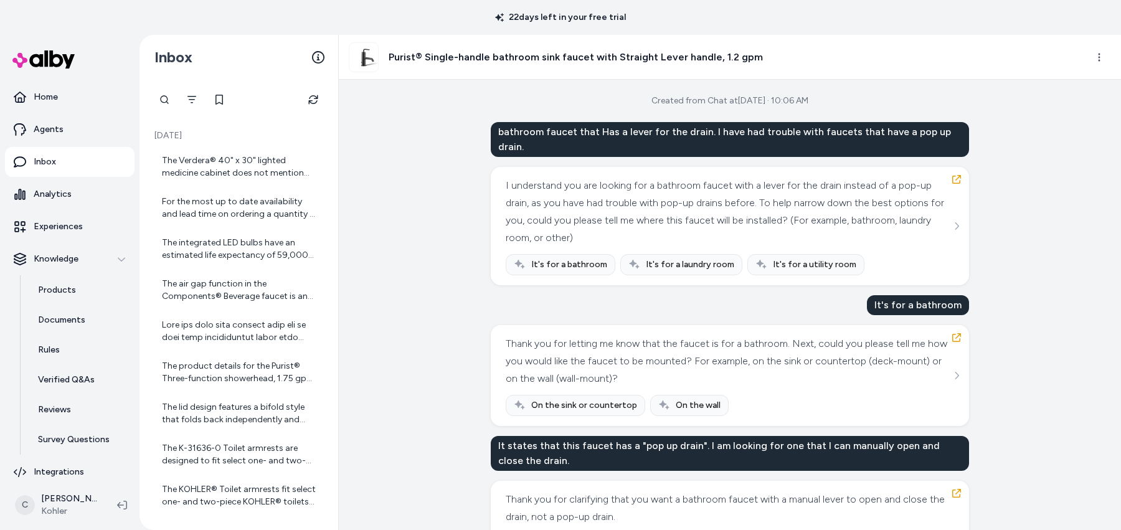
click at [718, 129] on div "bathroom faucet that Has a lever for the drain. I have had trouble with faucets…" at bounding box center [730, 139] width 478 height 35
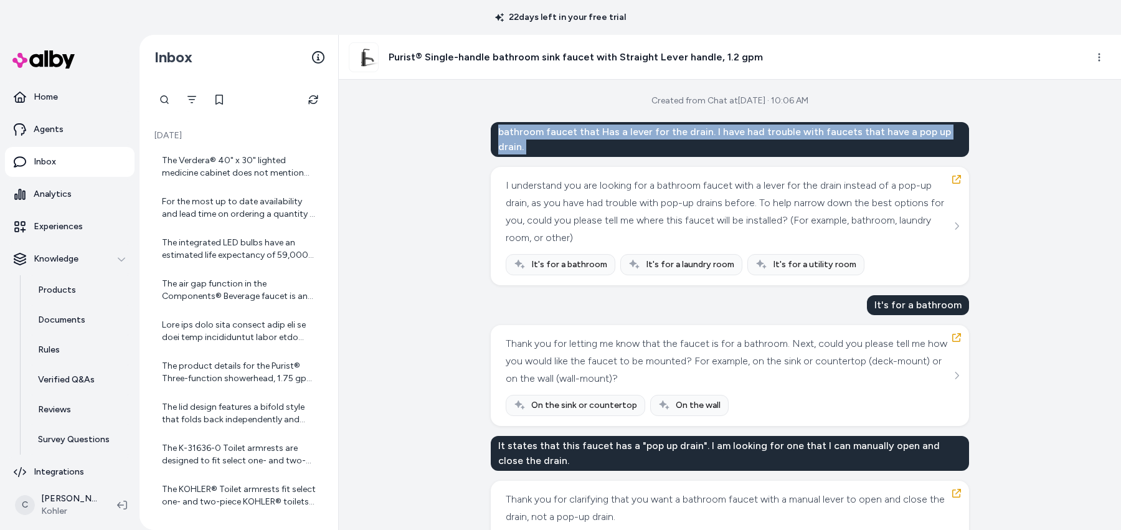
click at [718, 131] on div "bathroom faucet that Has a lever for the drain. I have had trouble with faucets…" at bounding box center [730, 139] width 478 height 35
copy div "bathroom faucet that Has a lever for the drain. I have had trouble with faucets…"
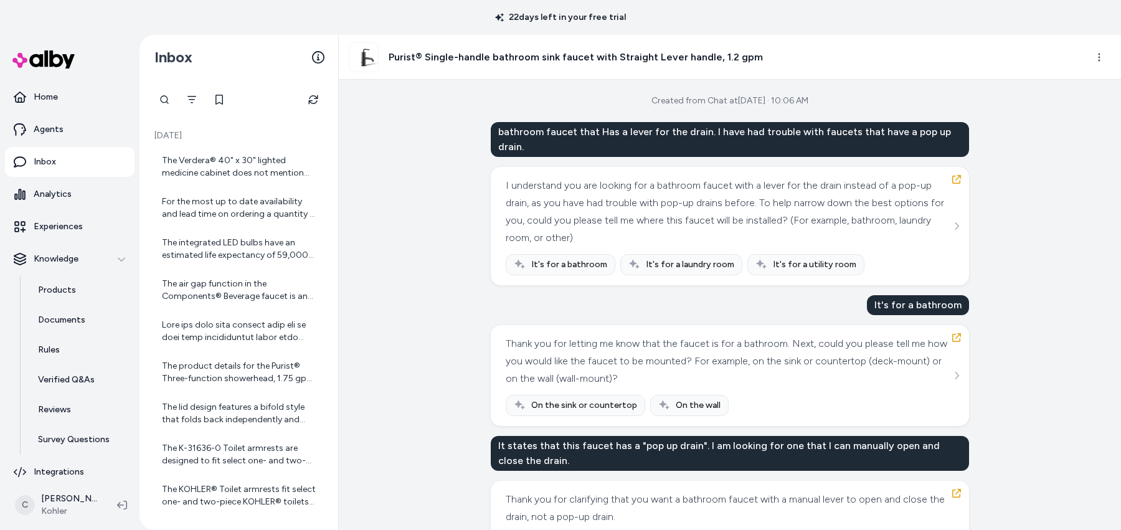
click at [918, 295] on div "It's for a bathroom" at bounding box center [918, 305] width 102 height 20
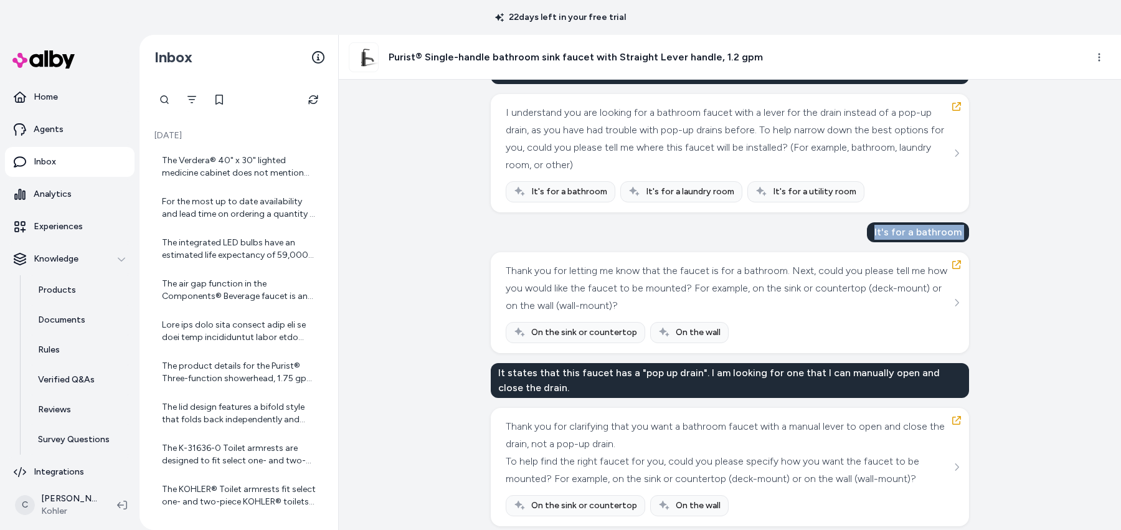
scroll to position [232, 0]
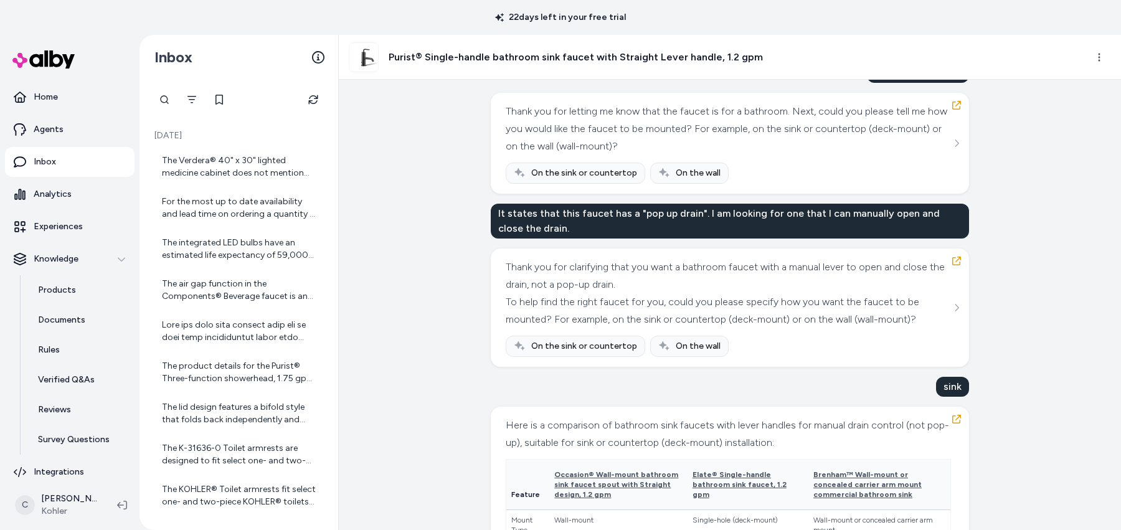
click at [579, 204] on div "It states that this faucet has a "pop up drain". I am looking for one that I ca…" at bounding box center [730, 221] width 478 height 35
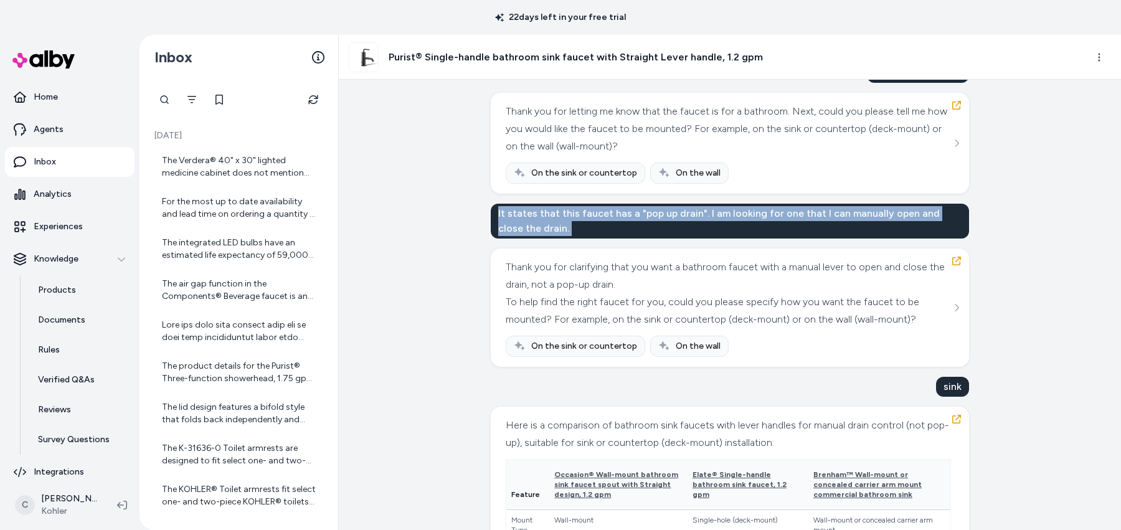
click at [579, 204] on div "It states that this faucet has a "pop up drain". I am looking for one that I ca…" at bounding box center [730, 221] width 478 height 35
copy div "It states that this faucet has a "pop up drain". I am looking for one that I ca…"
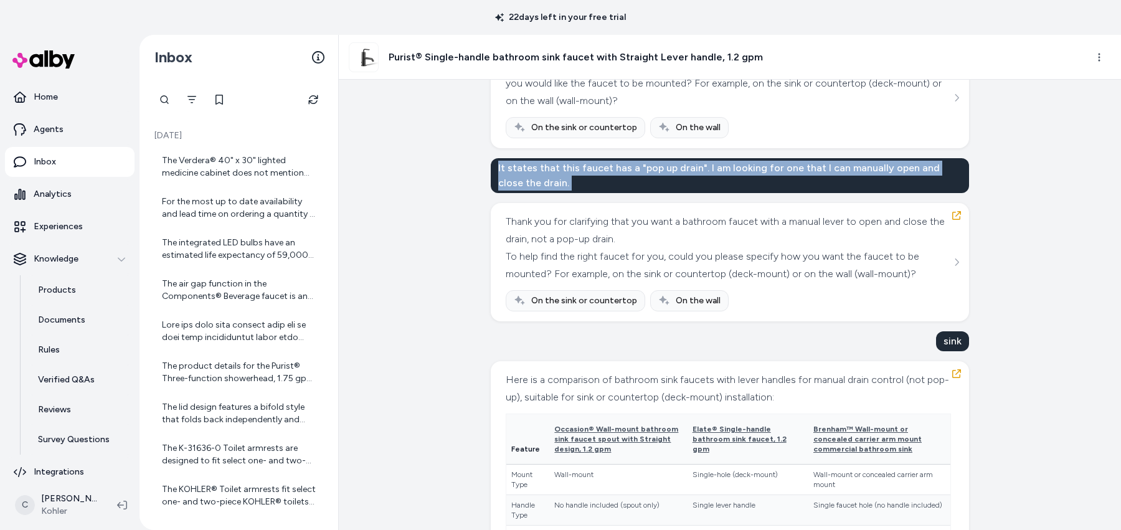
scroll to position [287, 0]
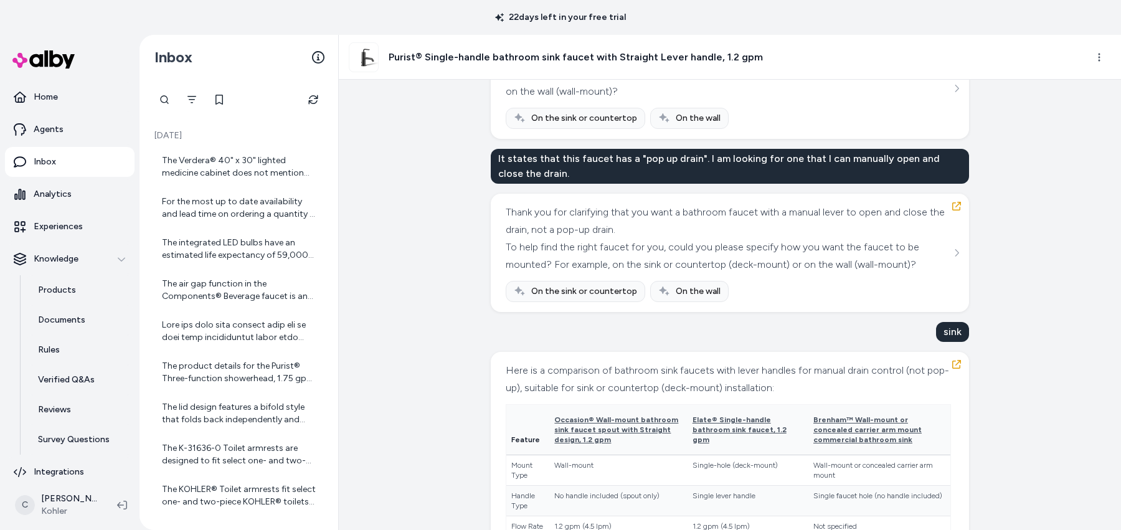
click at [944, 322] on div "sink" at bounding box center [952, 332] width 33 height 20
click at [947, 322] on div "sink" at bounding box center [952, 332] width 33 height 20
copy div "sink"
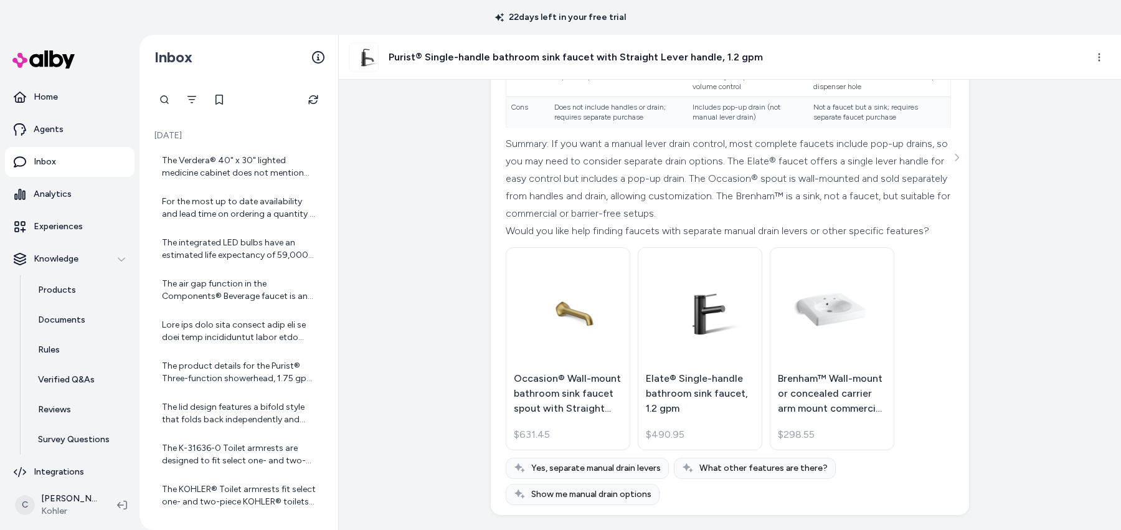
scroll to position [364, 0]
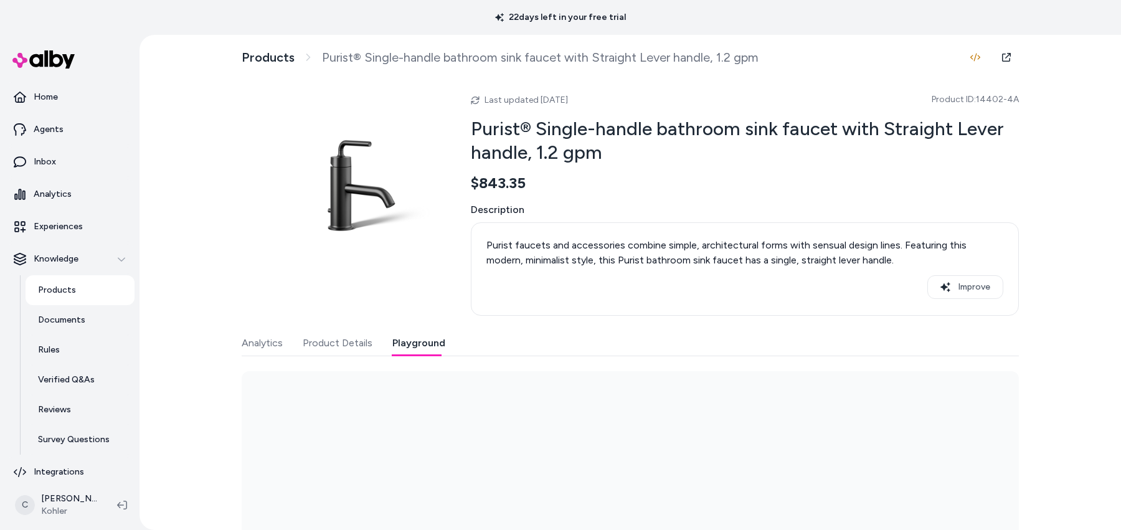
click at [413, 352] on button "Playground" at bounding box center [418, 343] width 53 height 25
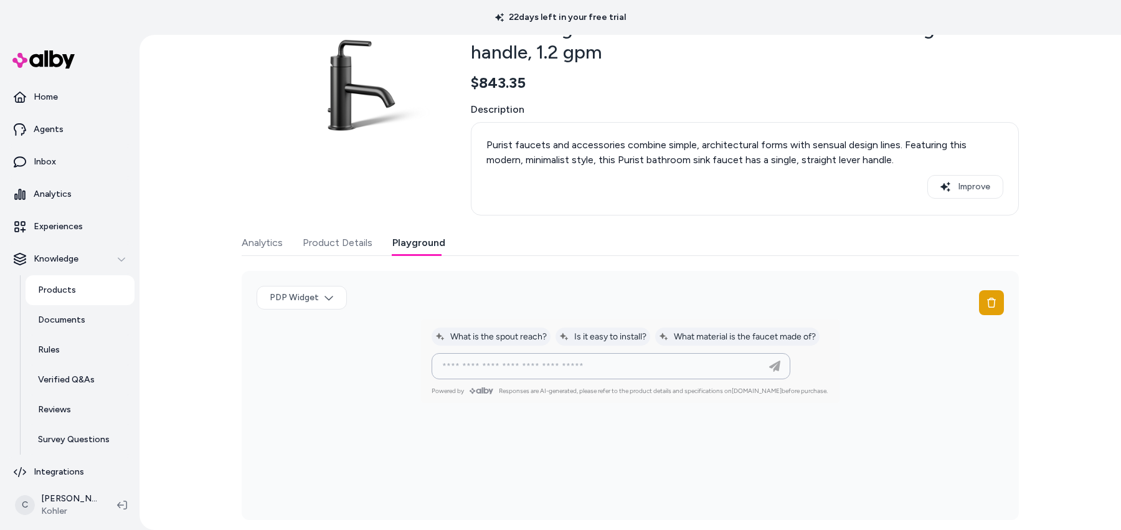
click at [584, 367] on input at bounding box center [598, 366] width 327 height 15
paste input "**********"
type input "**********"
click at [771, 369] on icon "button" at bounding box center [774, 365] width 11 height 11
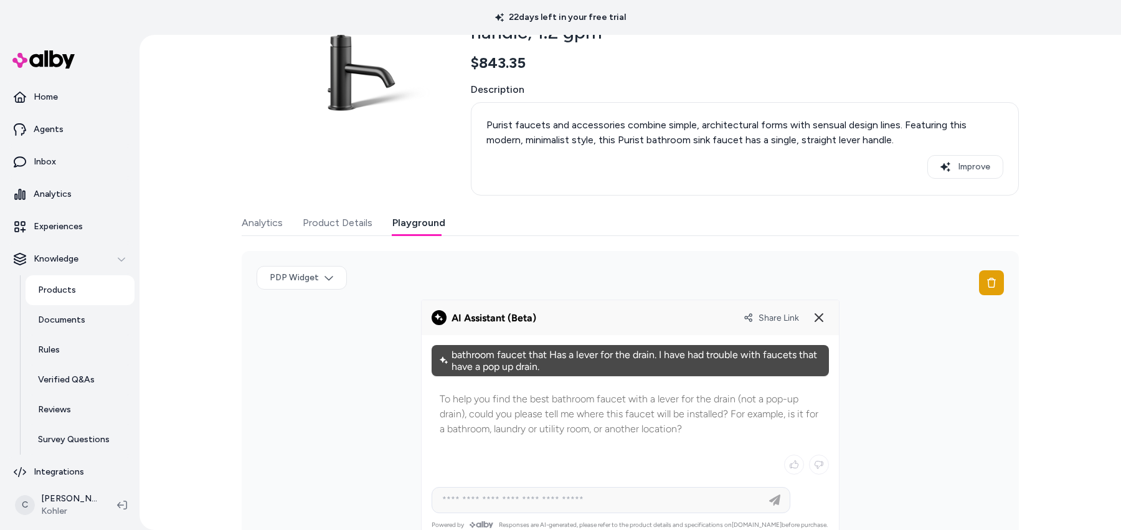
scroll to position [153, 0]
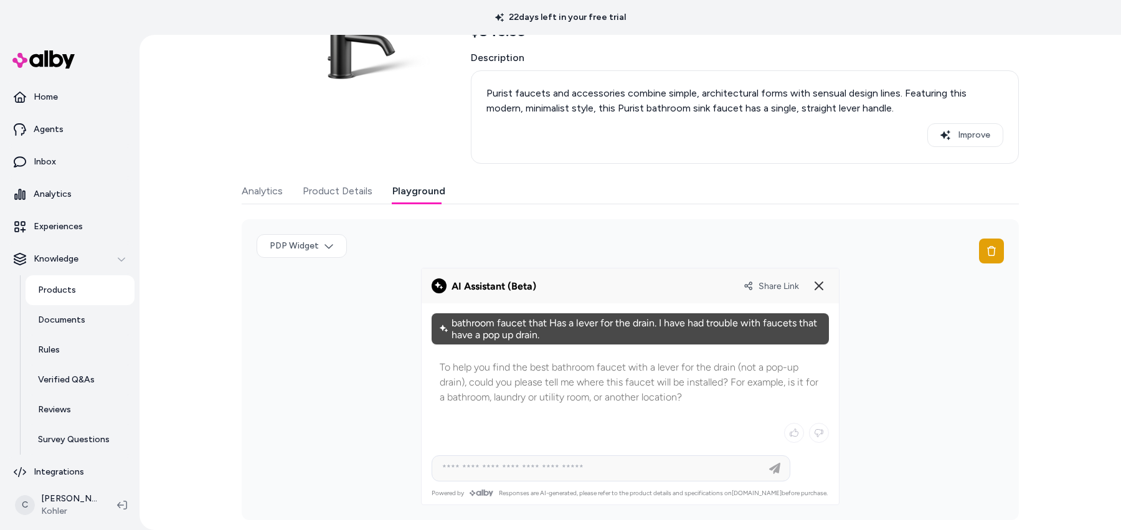
drag, startPoint x: 563, startPoint y: 386, endPoint x: 580, endPoint y: 386, distance: 16.8
click at [563, 386] on p "To help you find the best bathroom faucet with a lever for the drain (not a pop…" at bounding box center [630, 382] width 381 height 45
drag, startPoint x: 579, startPoint y: 375, endPoint x: 534, endPoint y: 375, distance: 44.8
click at [534, 374] on p "To help you find the best bathroom faucet with a lever for the drain (not a pop…" at bounding box center [630, 382] width 381 height 45
click at [601, 391] on p "To help you find the best bathroom faucet with a lever for the drain (not a pop…" at bounding box center [630, 382] width 381 height 45
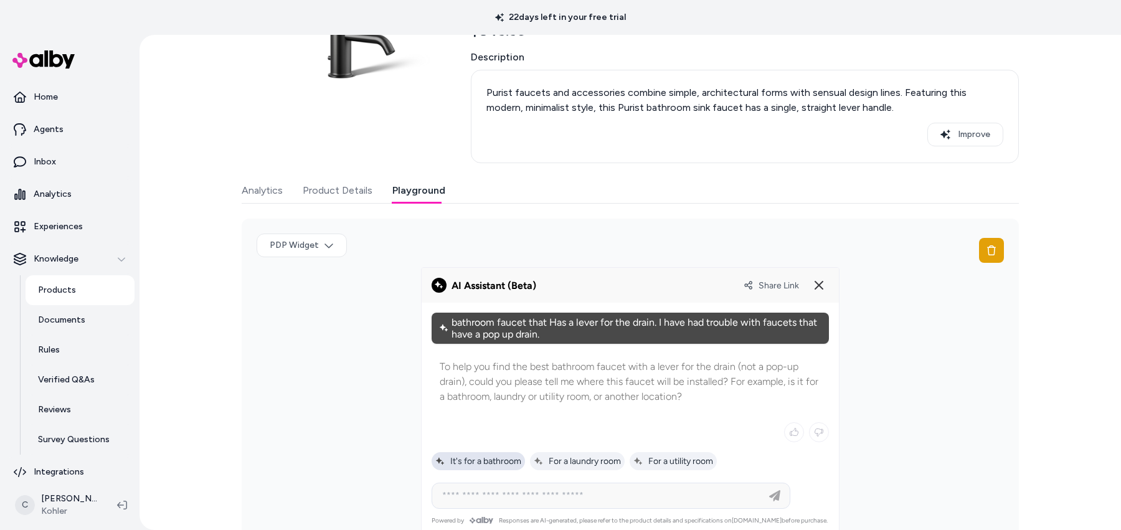
click at [496, 456] on span "It's for a bathroom" at bounding box center [478, 461] width 86 height 11
type input "**********"
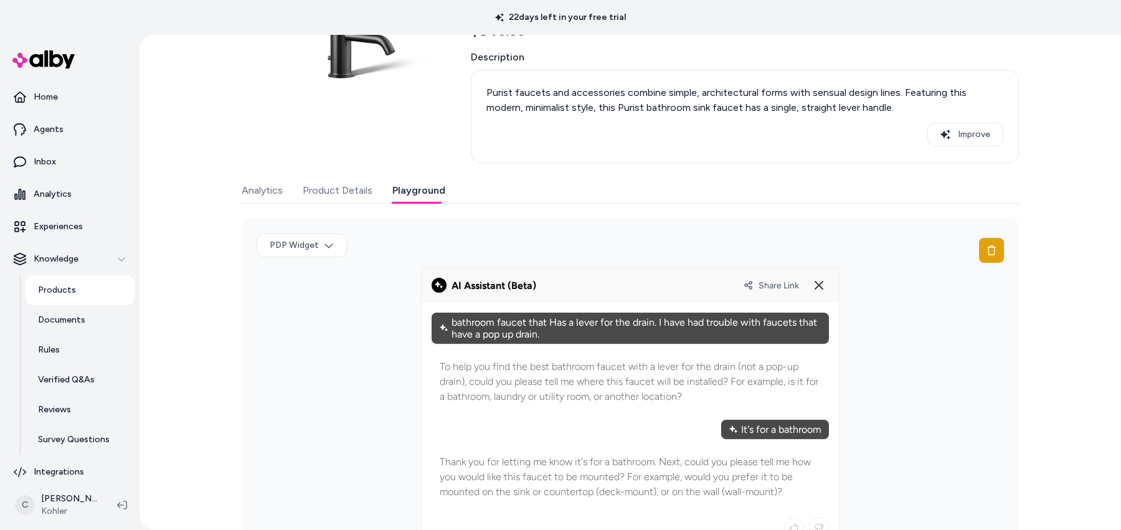
scroll to position [276, 0]
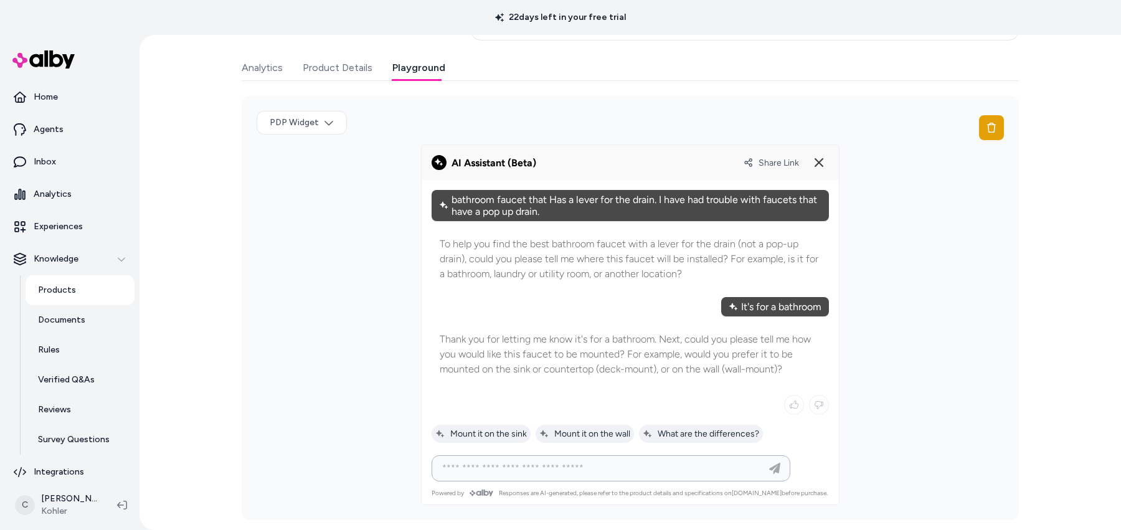
click at [536, 474] on input at bounding box center [598, 468] width 327 height 15
paste input "**********"
type input "**********"
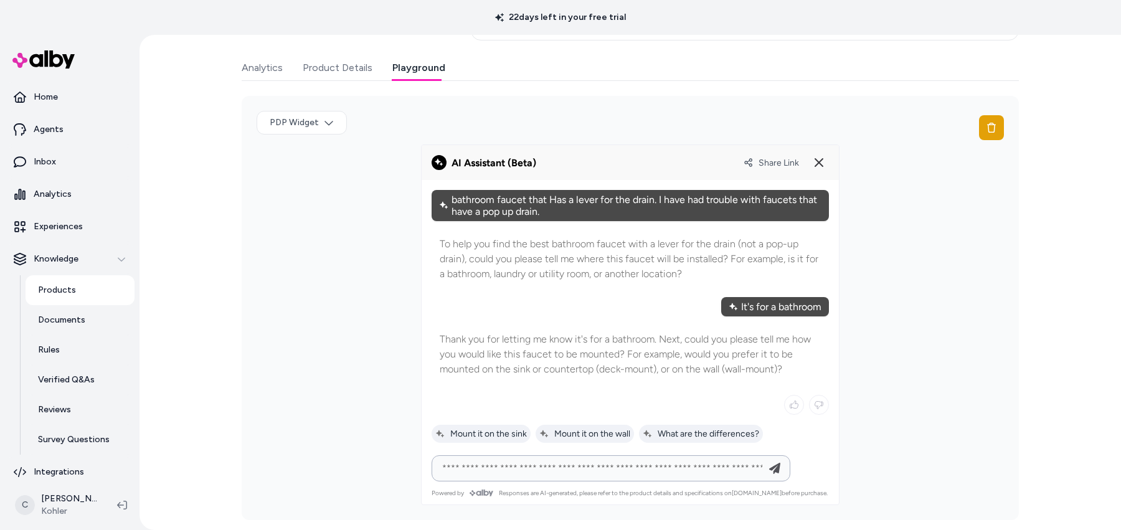
click at [774, 464] on icon "button" at bounding box center [774, 468] width 11 height 11
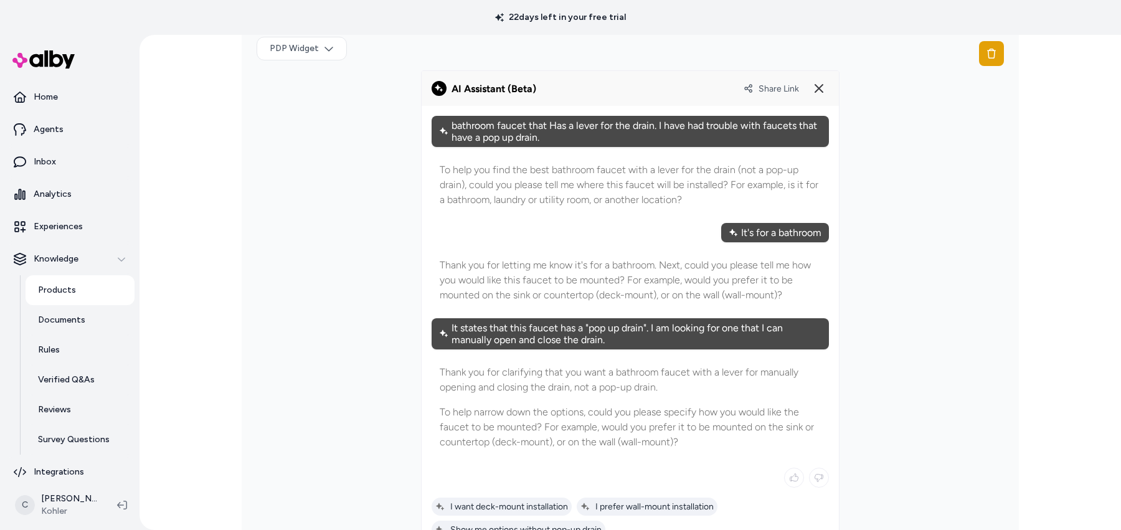
scroll to position [446, 0]
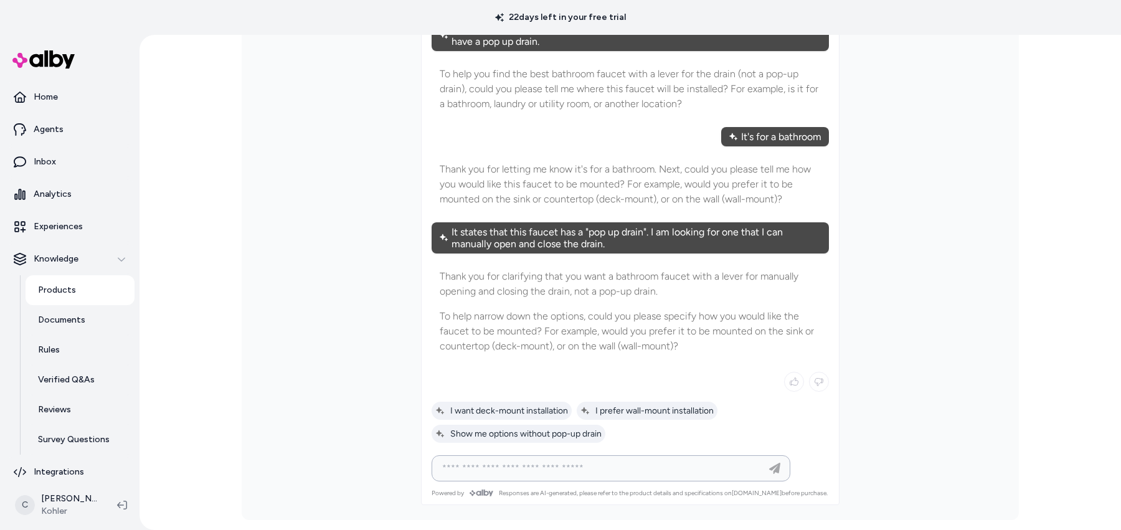
click at [575, 468] on input at bounding box center [598, 468] width 327 height 15
click at [626, 463] on input at bounding box center [598, 468] width 327 height 15
paste input "****"
type input "****"
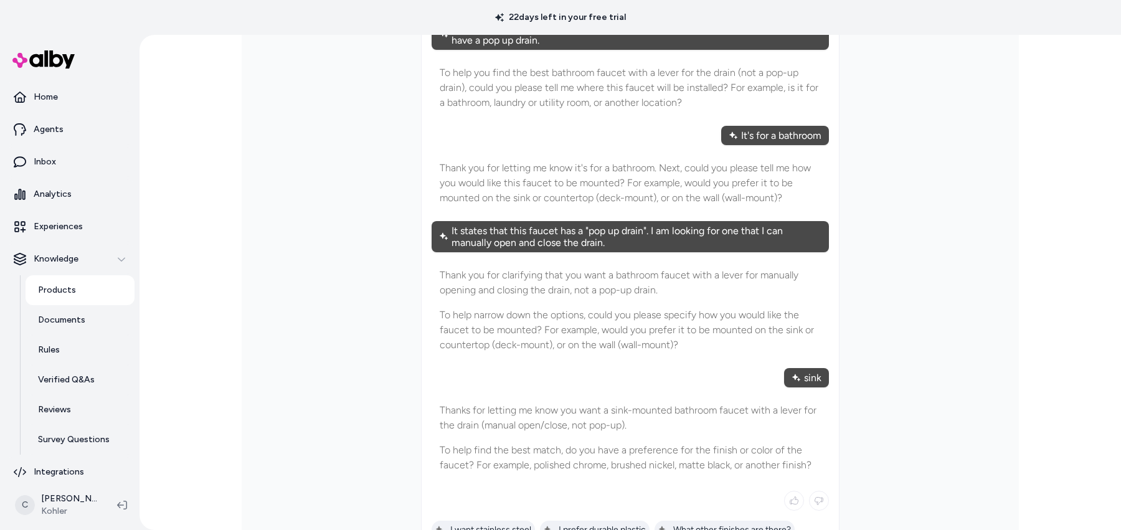
scroll to position [543, 0]
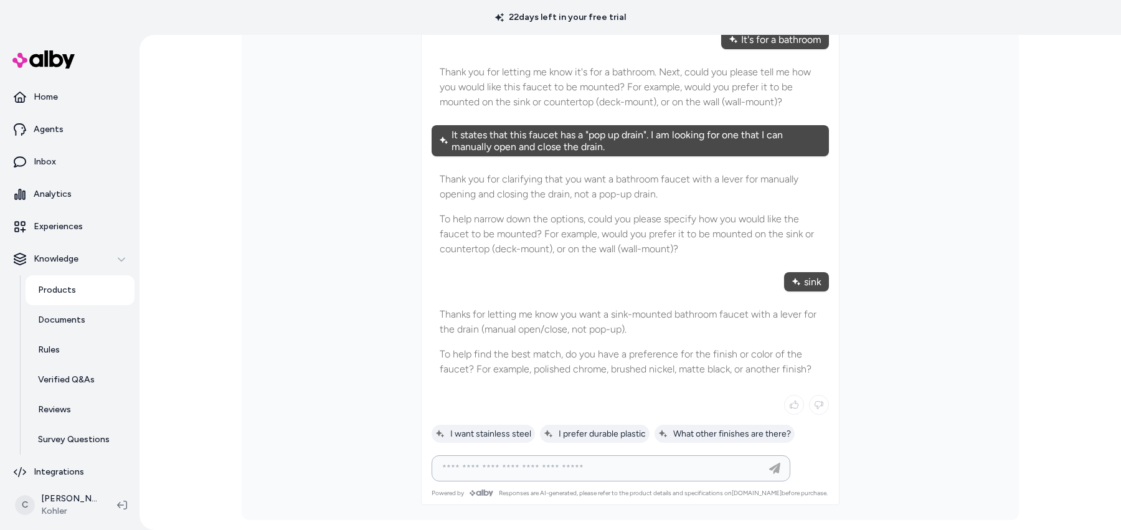
click at [651, 469] on input at bounding box center [598, 468] width 327 height 15
type input "*********"
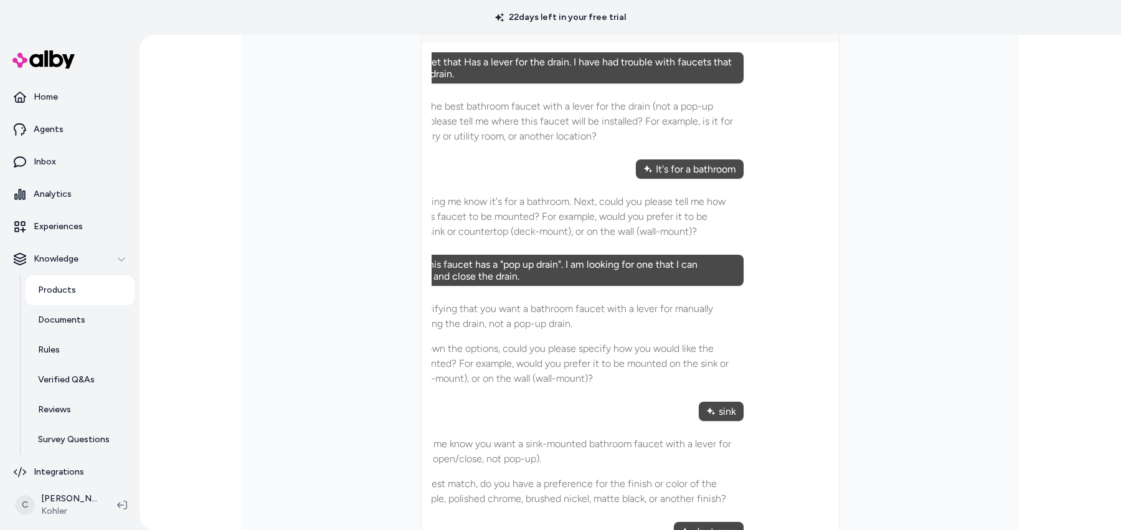
scroll to position [73, 0]
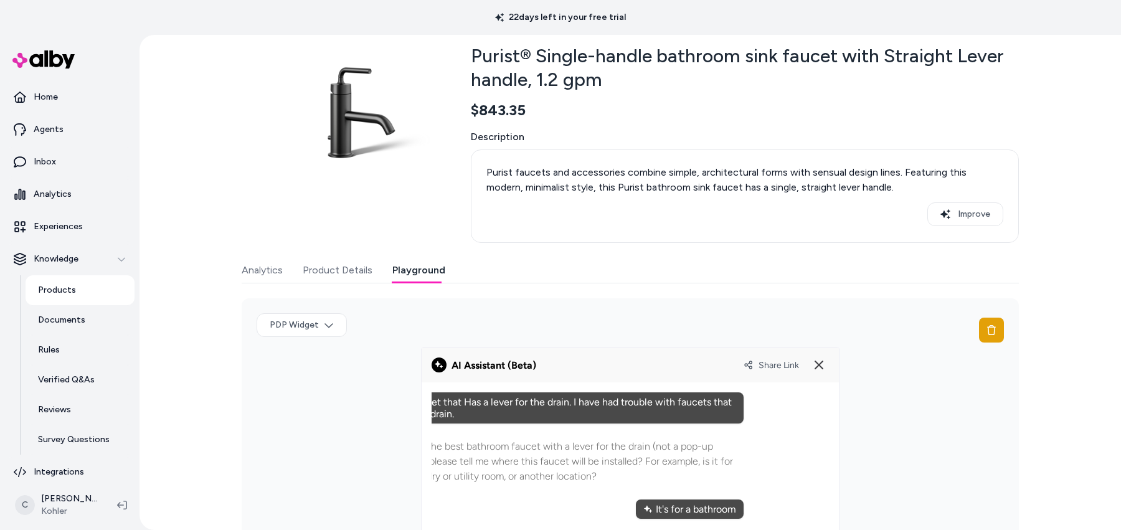
click at [782, 362] on span "Share Link" at bounding box center [778, 365] width 40 height 11
click at [821, 360] on icon at bounding box center [818, 364] width 15 height 15
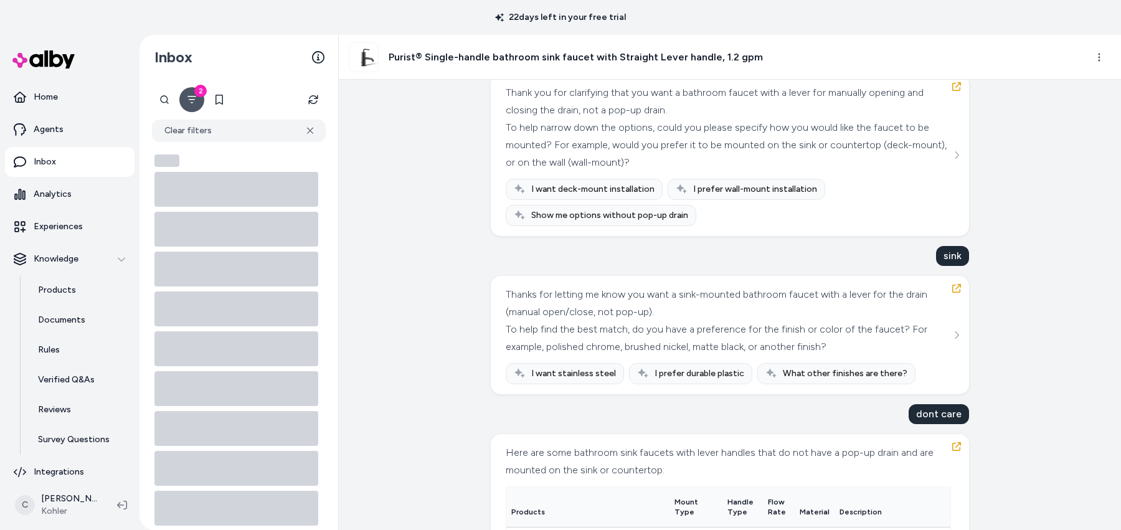
scroll to position [692, 0]
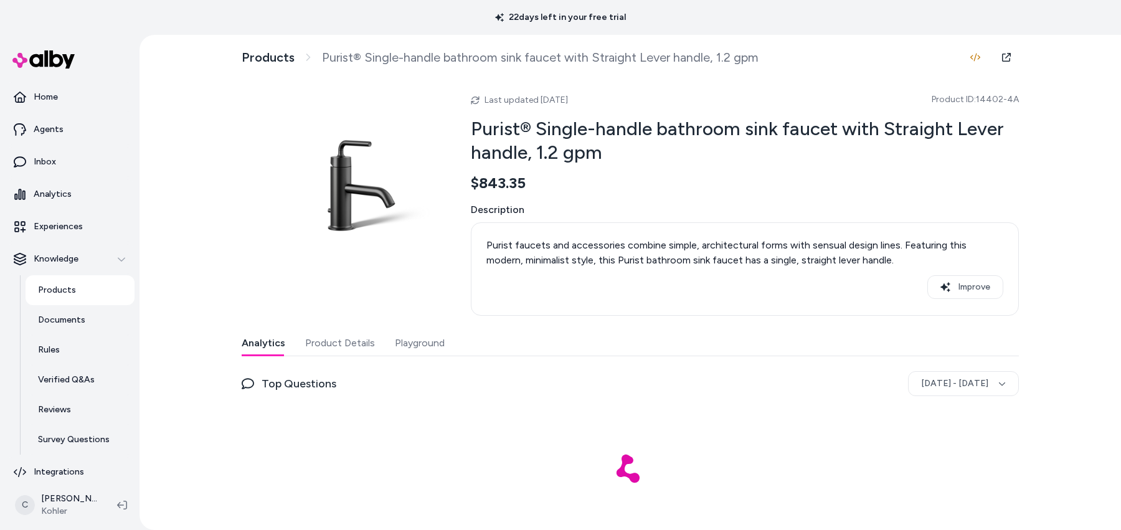
click at [423, 338] on button "Playground" at bounding box center [420, 343] width 50 height 25
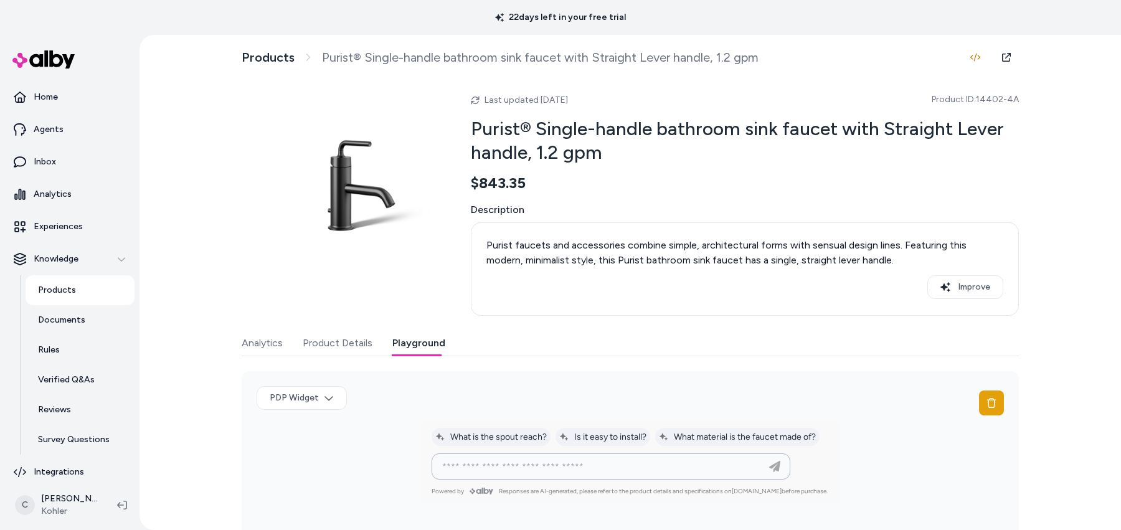
click at [498, 466] on input at bounding box center [598, 466] width 327 height 15
type input "**********"
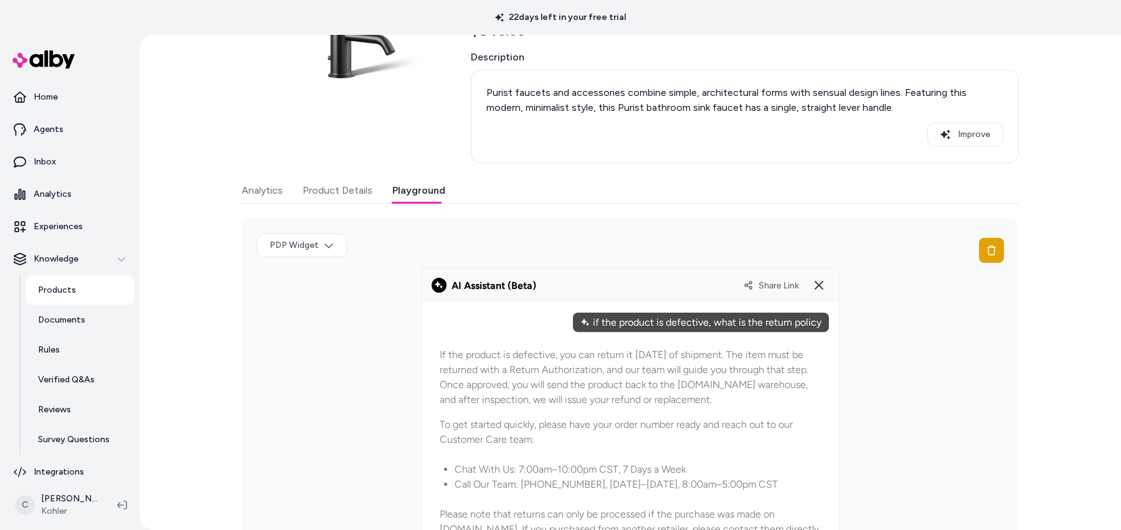
scroll to position [209, 0]
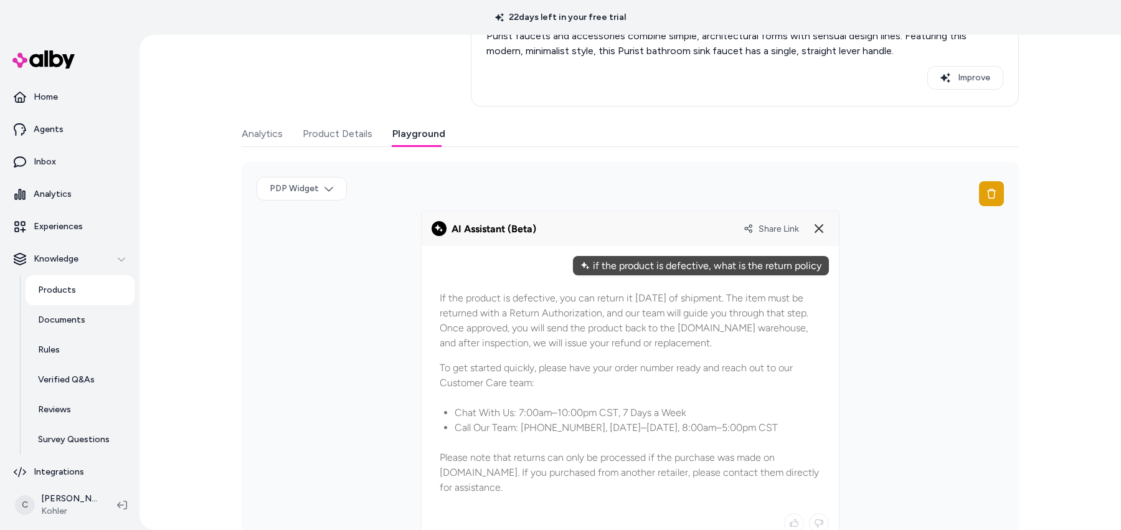
click at [663, 359] on div "If the product is defective, you can return it [DATE] of shipment. The item mus…" at bounding box center [629, 393] width 397 height 220
click at [660, 319] on p "If the product is defective, you can return it [DATE] of shipment. The item mus…" at bounding box center [630, 321] width 381 height 60
drag, startPoint x: 660, startPoint y: 310, endPoint x: 669, endPoint y: 357, distance: 48.2
click at [669, 357] on div "If the product is defective, you can return it [DATE] of shipment. The item mus…" at bounding box center [629, 393] width 397 height 220
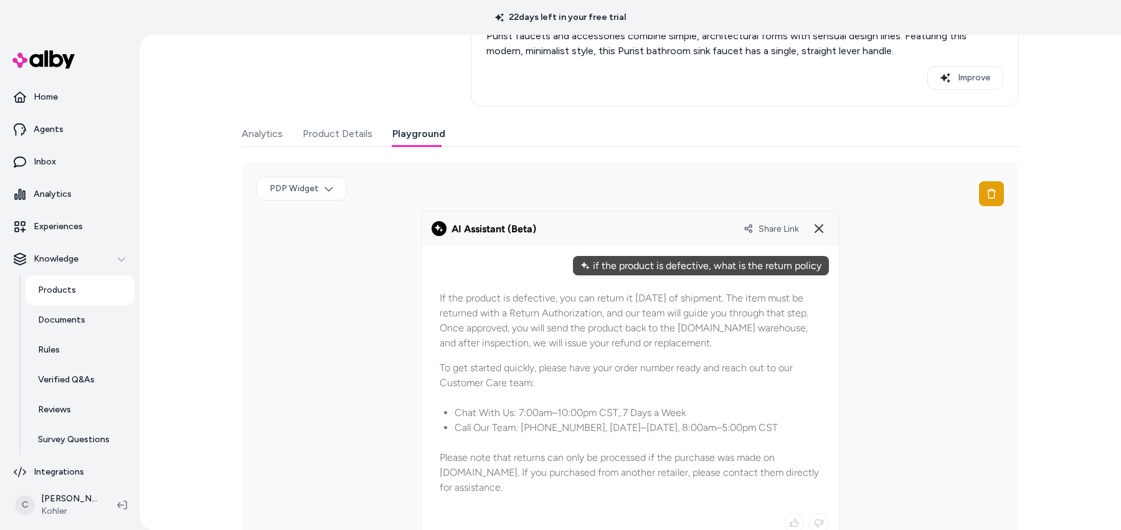
click at [758, 225] on span "Share Link" at bounding box center [778, 228] width 40 height 11
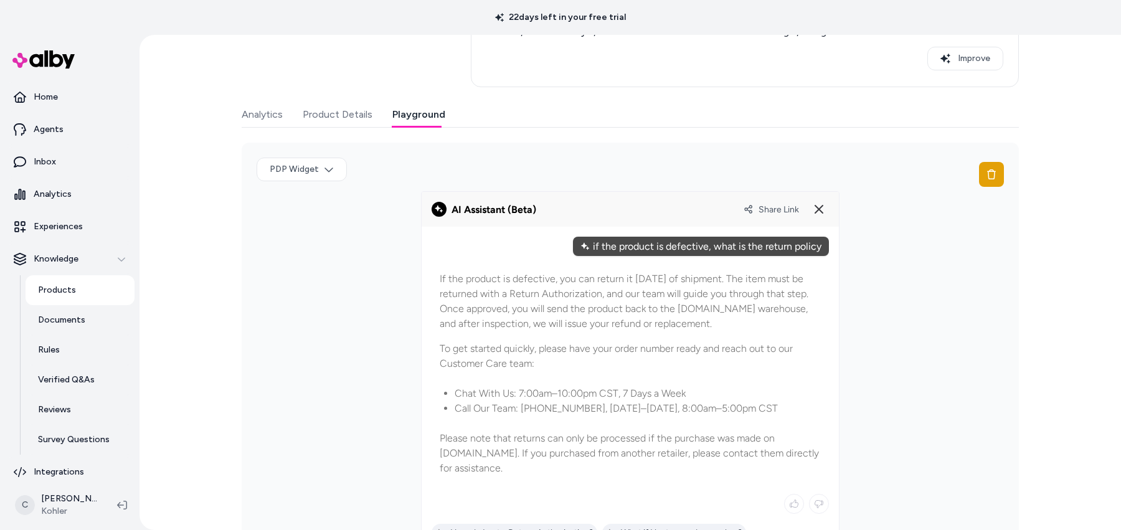
scroll to position [238, 0]
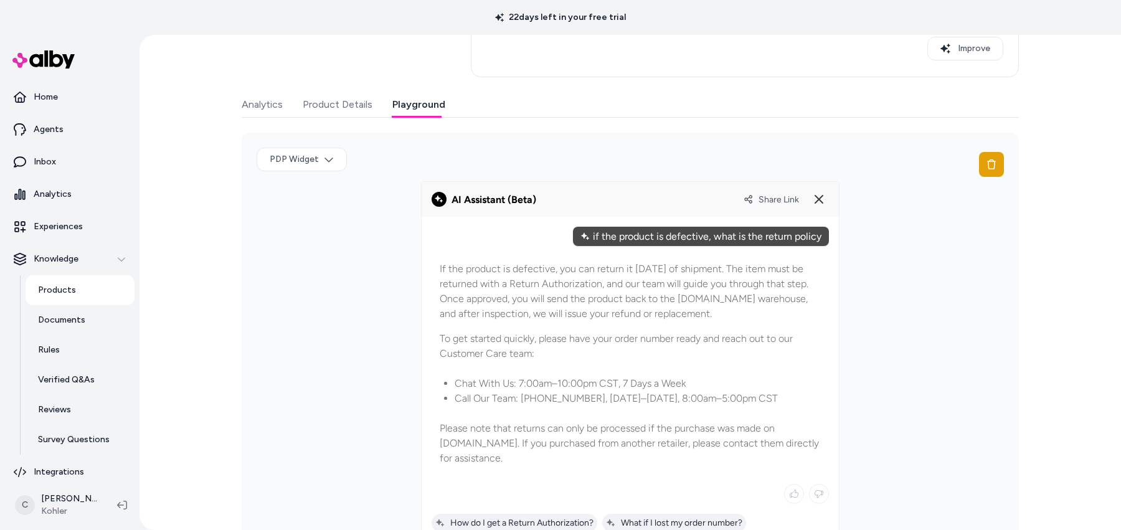
click at [773, 184] on alby-header "Share Link" at bounding box center [629, 199] width 417 height 35
click at [772, 203] on span "Share Link" at bounding box center [778, 199] width 40 height 11
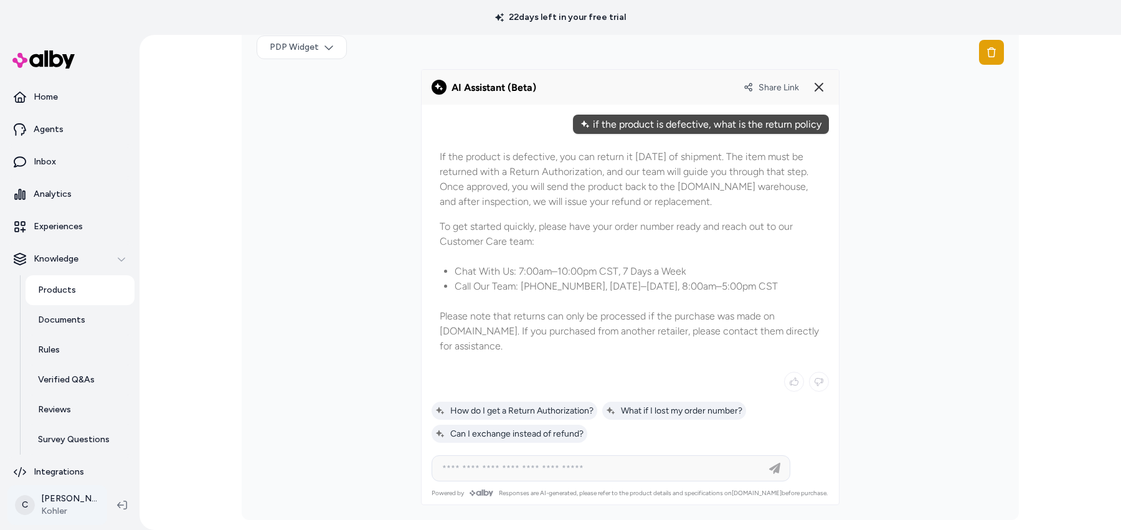
click at [85, 495] on html "22 days left in your free trial Home Agents Inbox Analytics Experiences Knowled…" at bounding box center [560, 265] width 1121 height 530
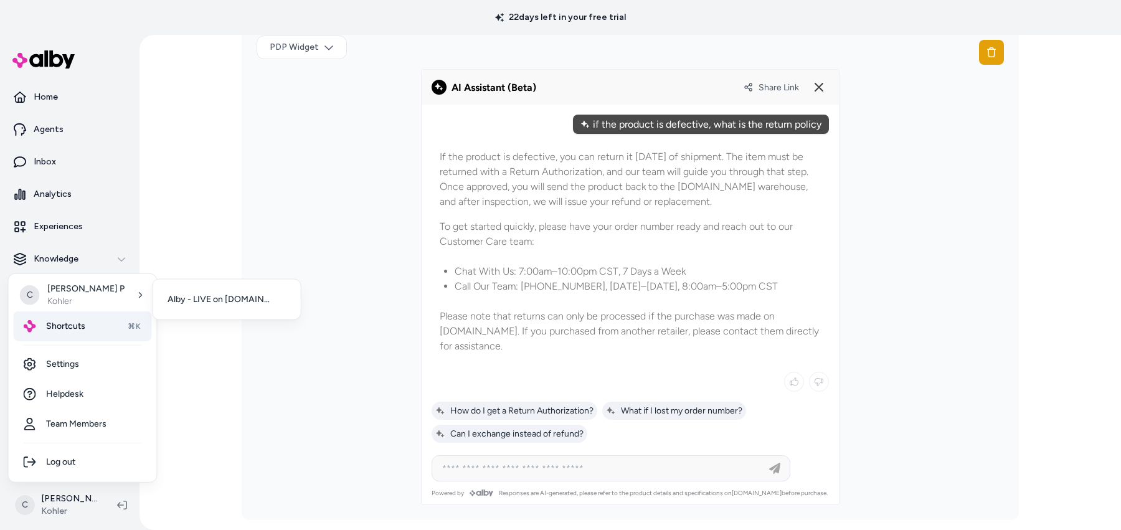
click at [81, 325] on span "Shortcuts" at bounding box center [65, 326] width 39 height 12
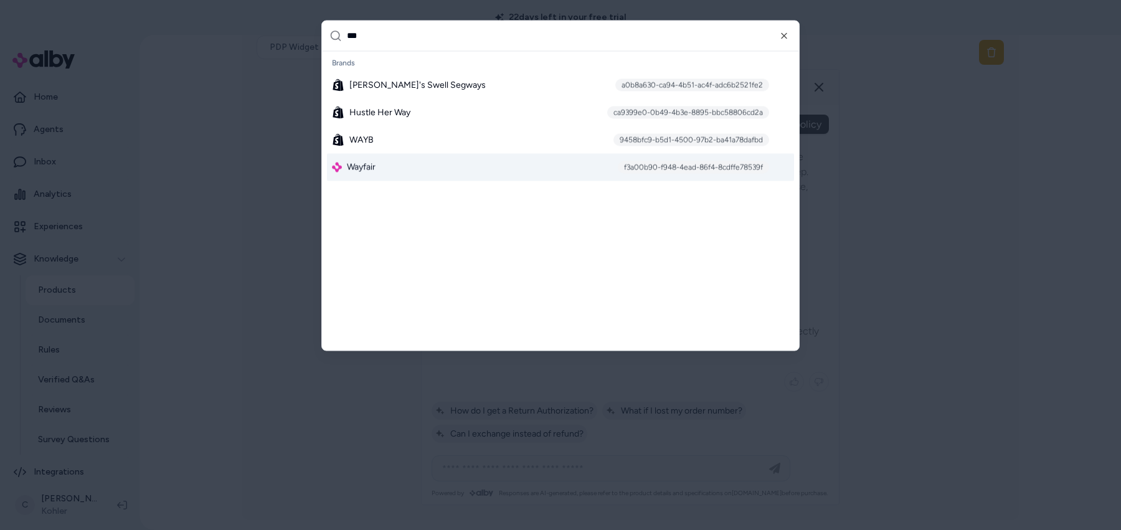
type input "***"
click at [449, 156] on div "Wayfair f3a00b90-f948-4ead-86f4-8cdffe78539f" at bounding box center [560, 166] width 467 height 27
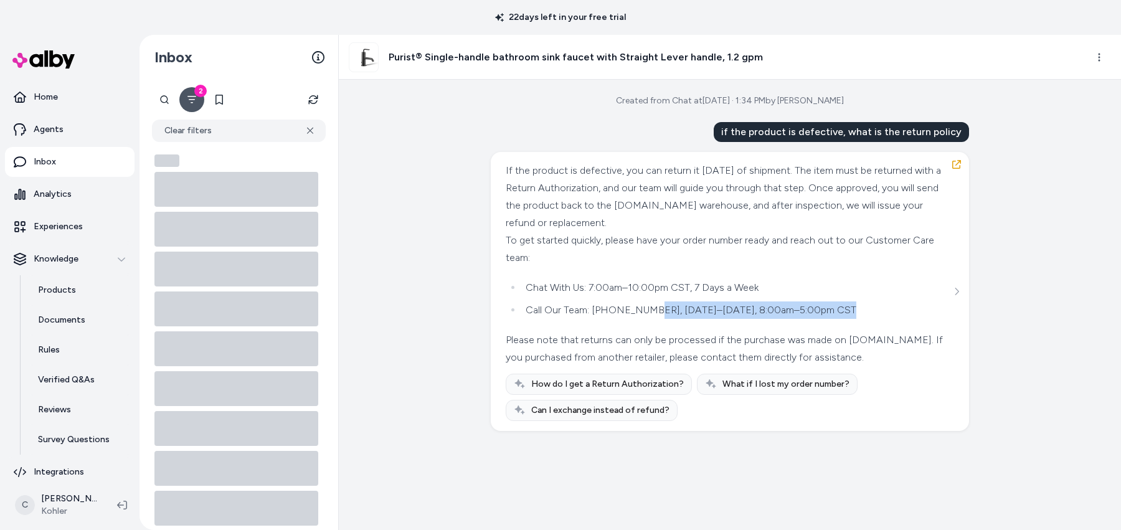
drag, startPoint x: 863, startPoint y: 314, endPoint x: 650, endPoint y: 310, distance: 213.0
click at [650, 310] on li "Call Our Team: [PHONE_NUMBER], [DATE]–[DATE], 8:00am–5:00pm CST" at bounding box center [736, 309] width 429 height 17
click at [649, 309] on li "Call Our Team: [PHONE_NUMBER], [DATE]–[DATE], 8:00am–5:00pm CST" at bounding box center [736, 309] width 429 height 17
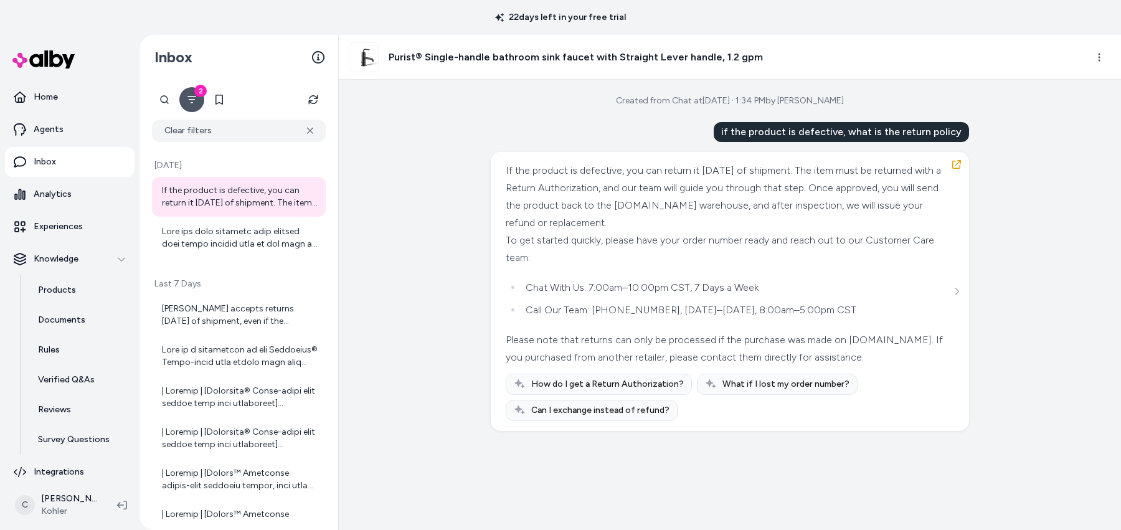
drag, startPoint x: 817, startPoint y: 451, endPoint x: 784, endPoint y: 527, distance: 83.1
click at [816, 461] on div "Created from Chat at [DATE] · 1:34 PM by [PERSON_NAME] if the product is defect…" at bounding box center [730, 305] width 782 height 450
click at [75, 125] on link "Agents" at bounding box center [69, 130] width 129 height 30
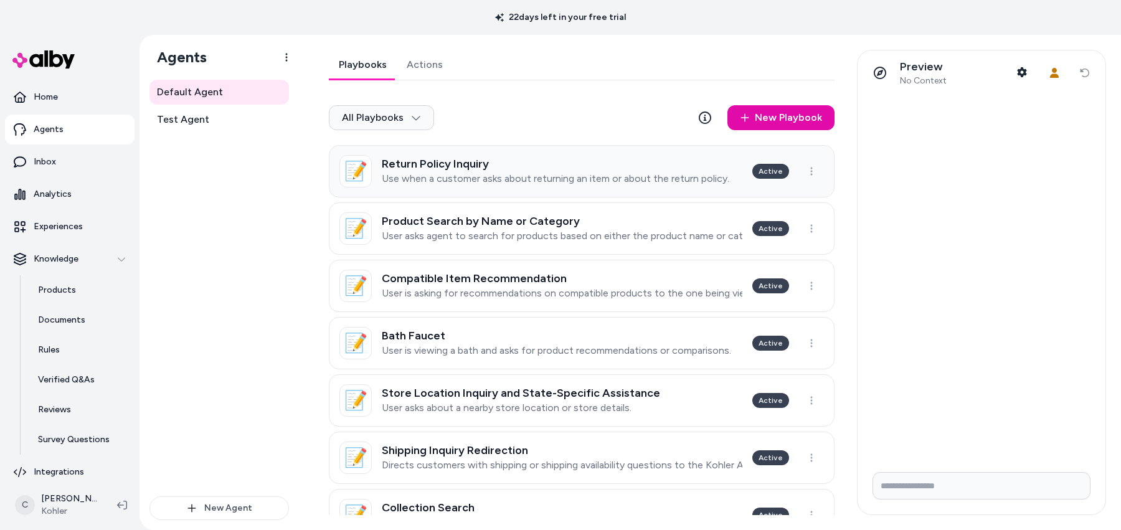
click at [498, 170] on div "Return Policy Inquiry Use when a customer asks about returning an item or about…" at bounding box center [555, 171] width 347 height 27
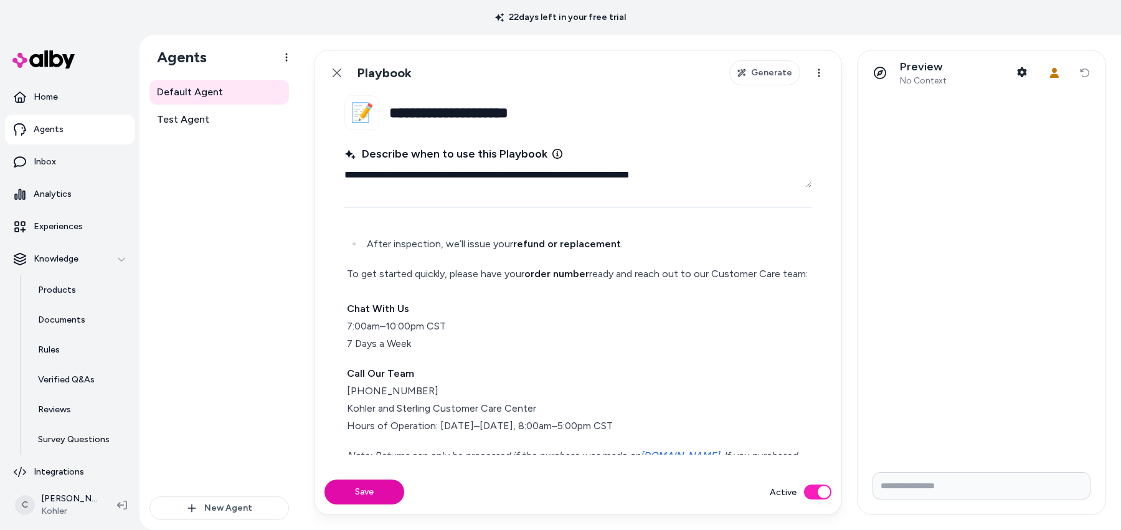
scroll to position [29, 0]
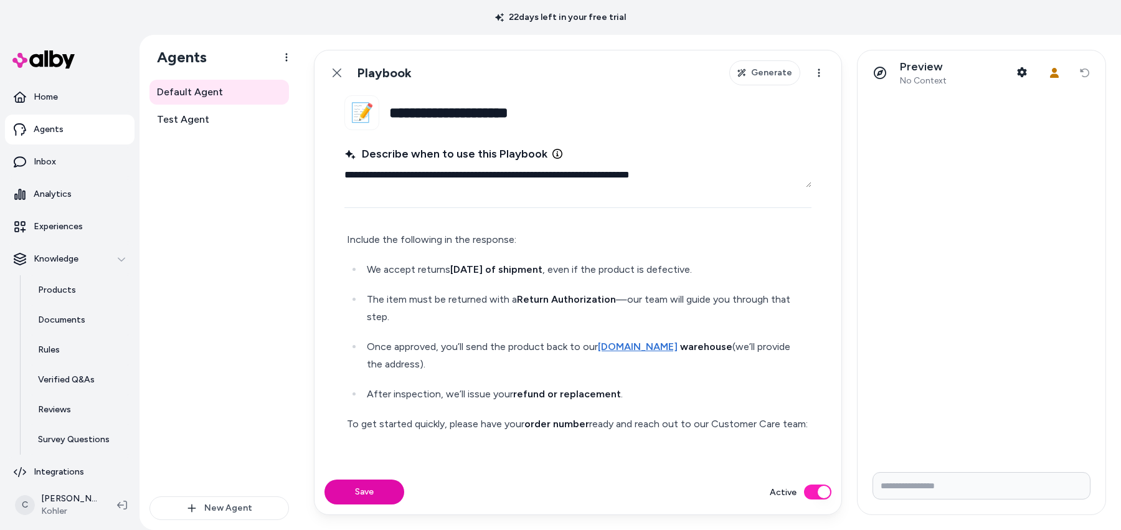
click at [524, 268] on strong "within 90 days of shipment" at bounding box center [496, 269] width 92 height 12
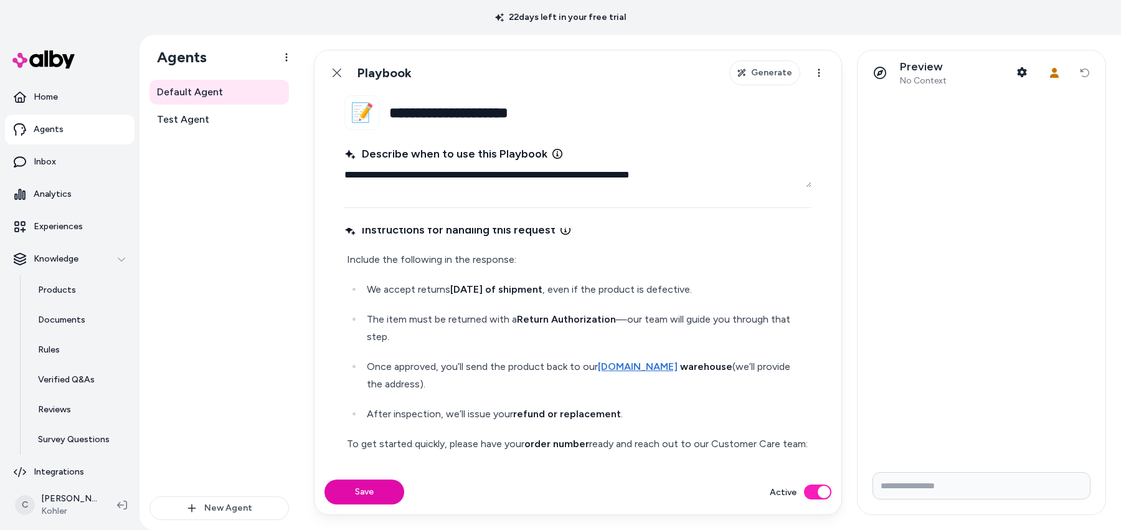
scroll to position [0, 0]
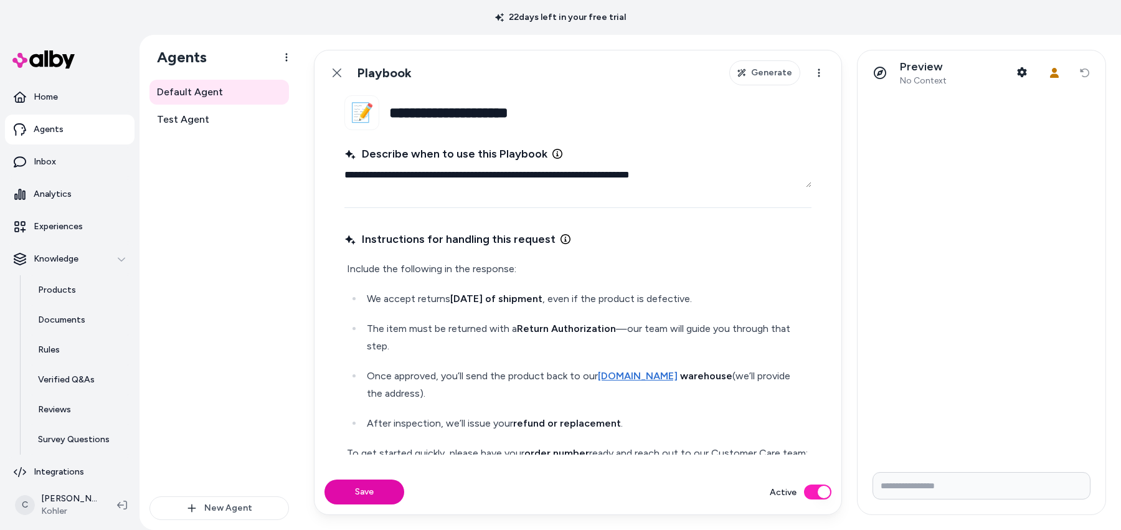
click at [510, 278] on p "Include the following in the response:" at bounding box center [578, 268] width 462 height 17
click at [503, 265] on p "Include the following in the response:" at bounding box center [578, 268] width 462 height 17
click at [509, 266] on p "Include the following in the response:" at bounding box center [578, 268] width 462 height 17
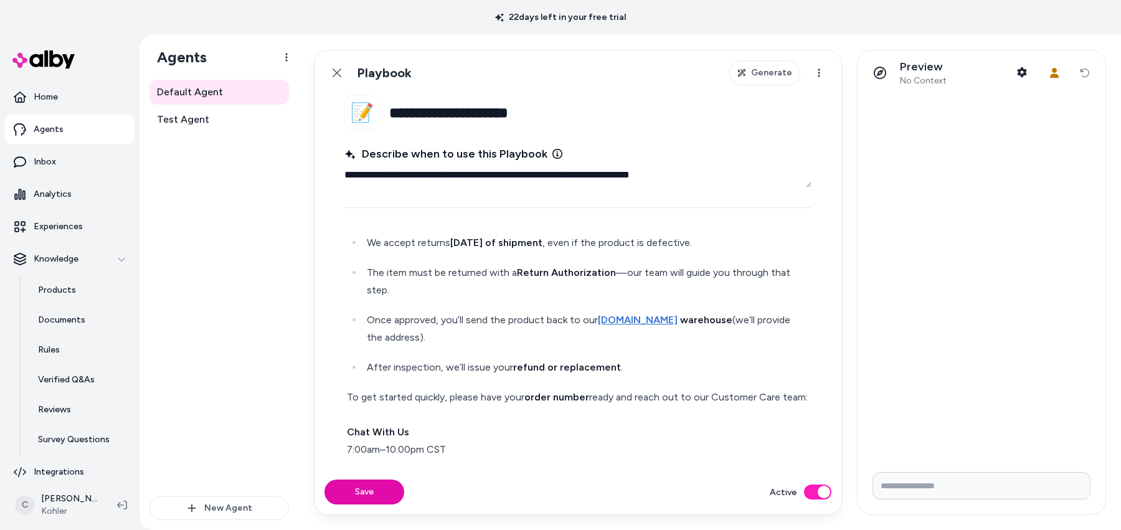
click at [556, 406] on p "To get started quickly, please have your order number ready and reach out to ou…" at bounding box center [578, 431] width 462 height 87
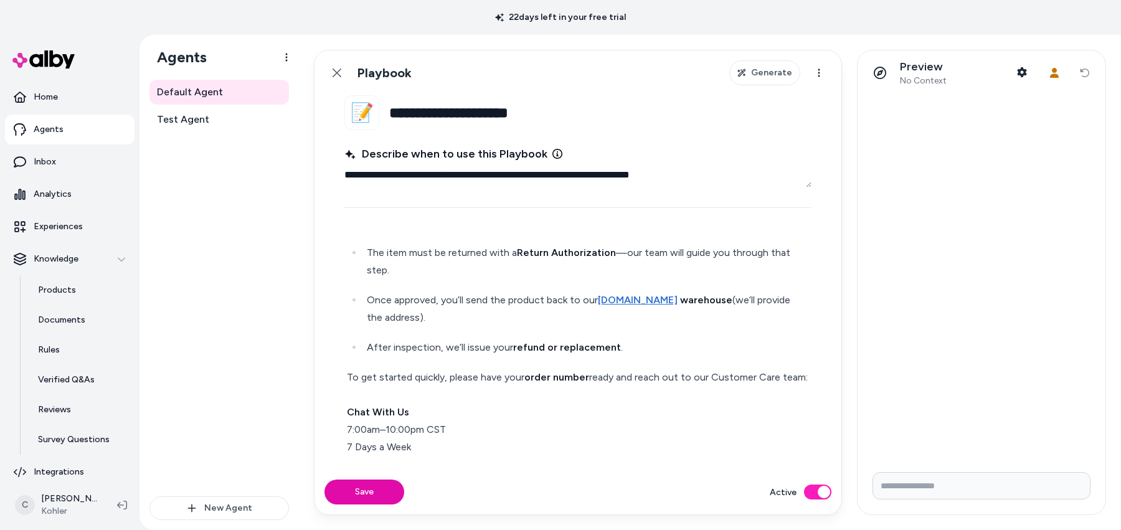
scroll to position [86, 0]
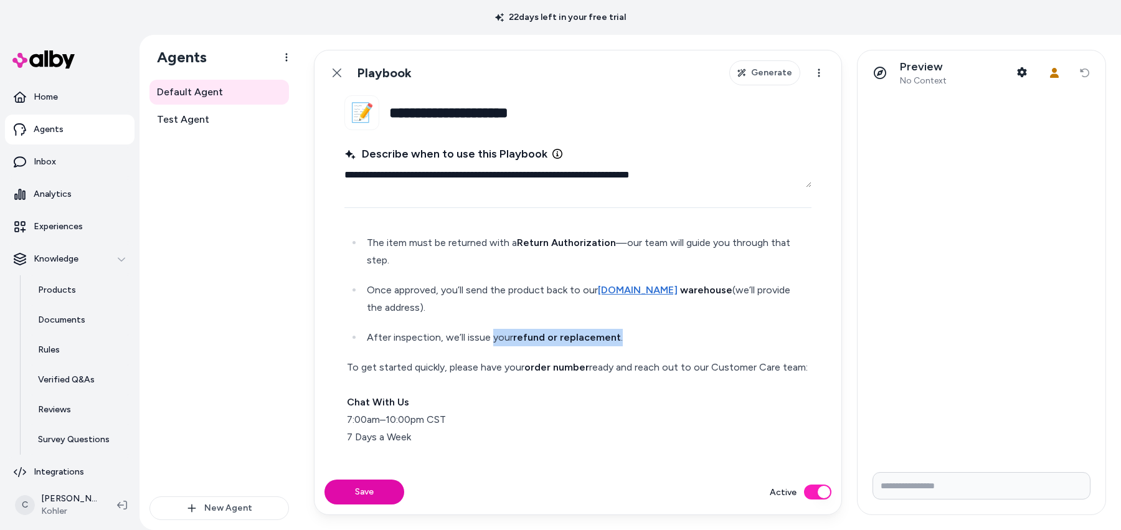
drag, startPoint x: 630, startPoint y: 329, endPoint x: 486, endPoint y: 331, distance: 144.5
click at [486, 331] on p "After inspection, we’ll issue your refund or replacement ." at bounding box center [588, 337] width 442 height 17
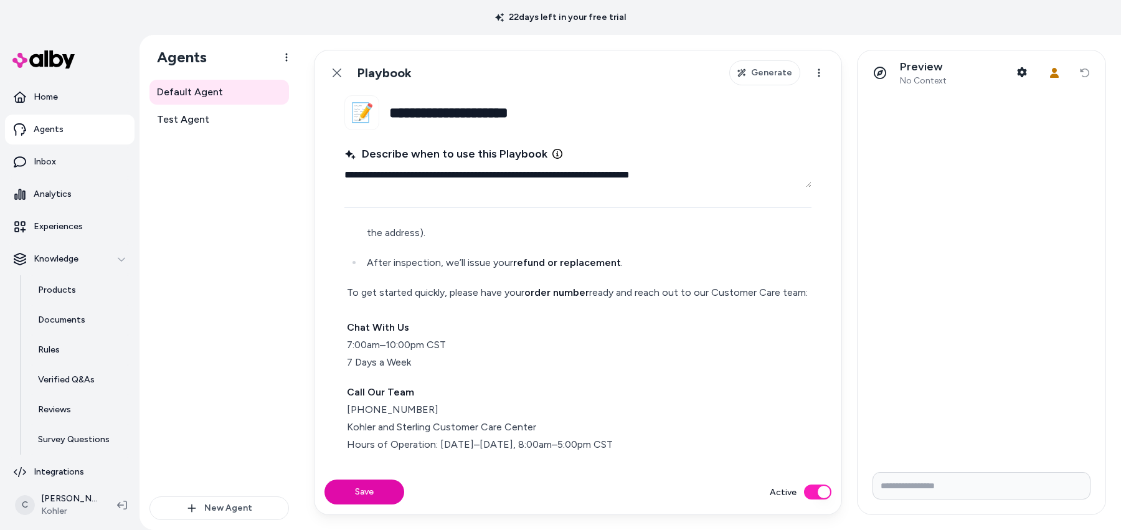
scroll to position [226, 0]
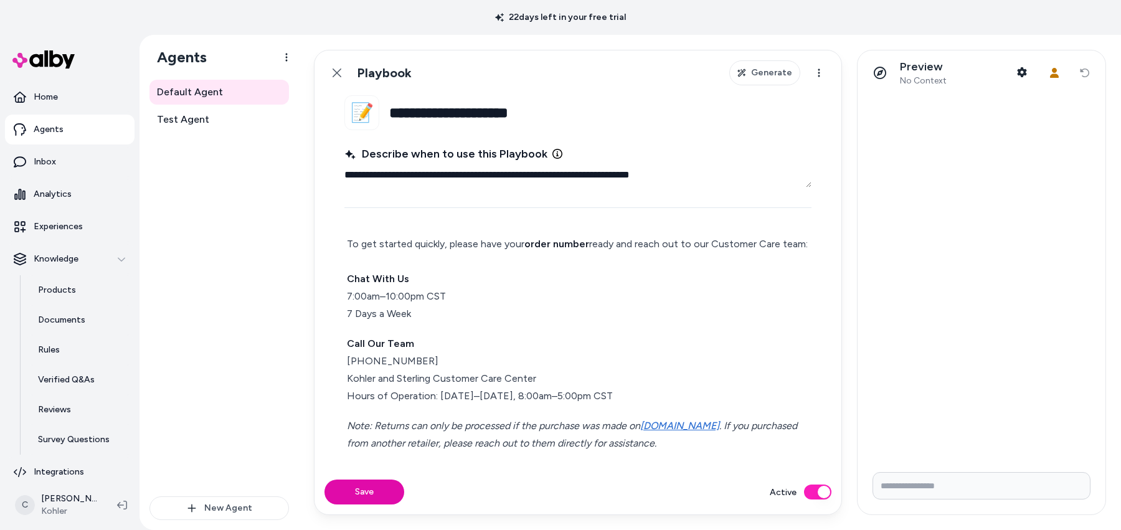
click at [655, 441] on p "Note: Returns can only be processed if the purchase was made on Kohler.com . If…" at bounding box center [578, 434] width 462 height 35
type textarea "*"
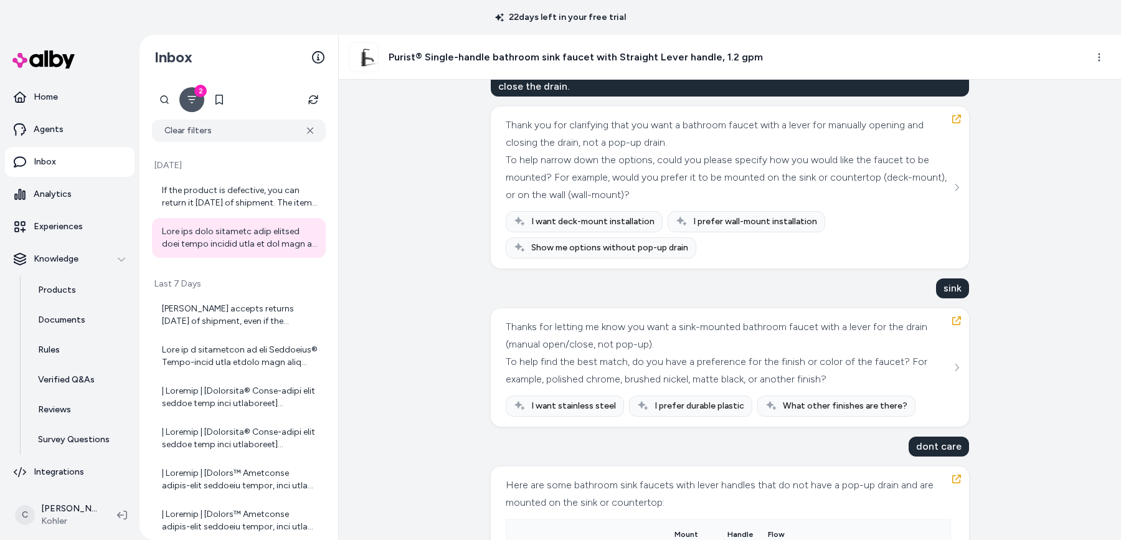
scroll to position [682, 0]
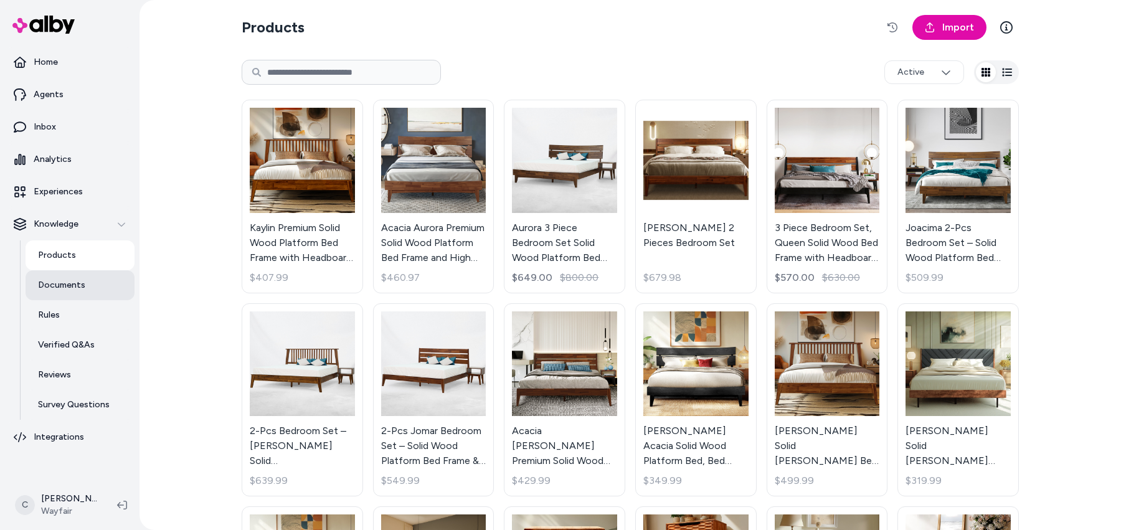
click at [77, 288] on p "Documents" at bounding box center [61, 285] width 47 height 12
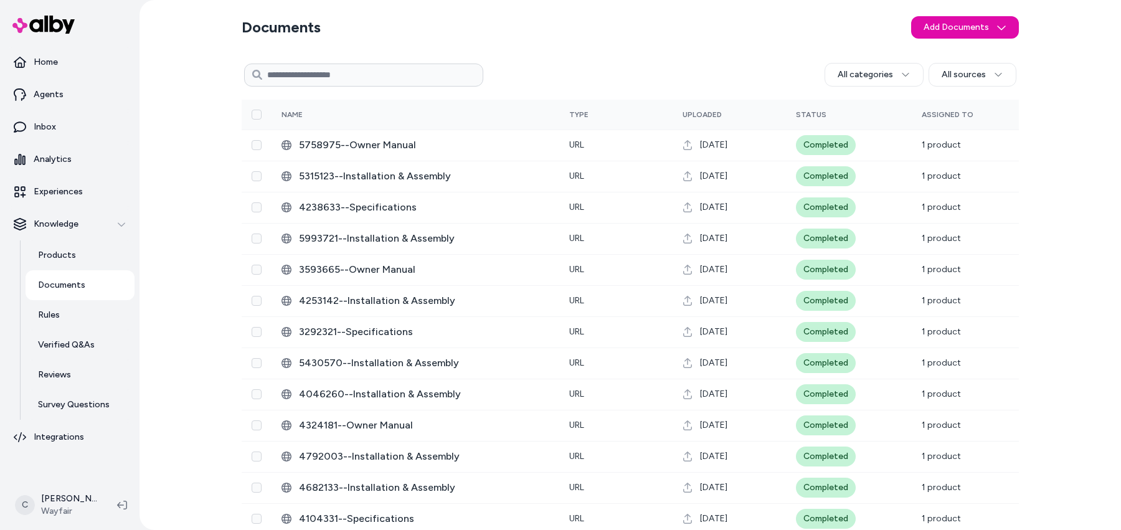
click at [626, 24] on section "Documents Add Documents" at bounding box center [630, 27] width 777 height 35
click at [660, 19] on section "Documents Add Documents" at bounding box center [630, 27] width 777 height 35
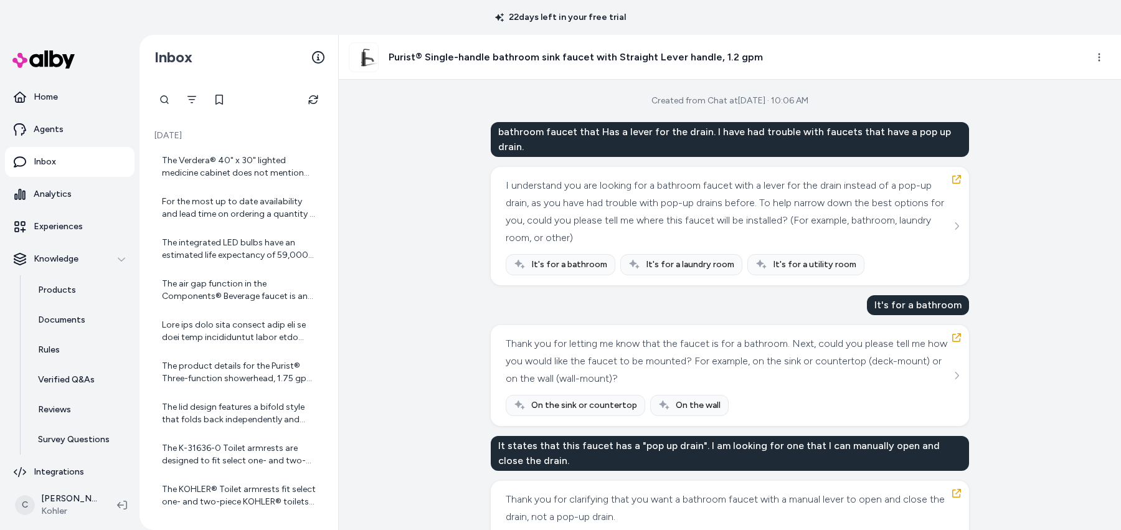
click at [975, 280] on div "Created from Chat at Sep 02, 2025 · 10:06 AM bathroom faucet that Has a lever f…" at bounding box center [730, 305] width 782 height 450
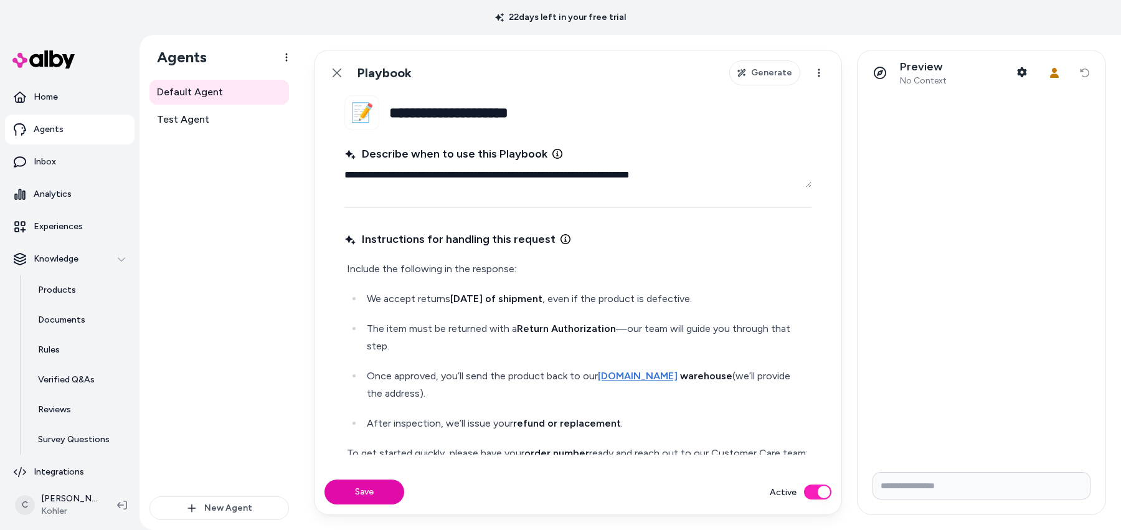
type textarea "*"
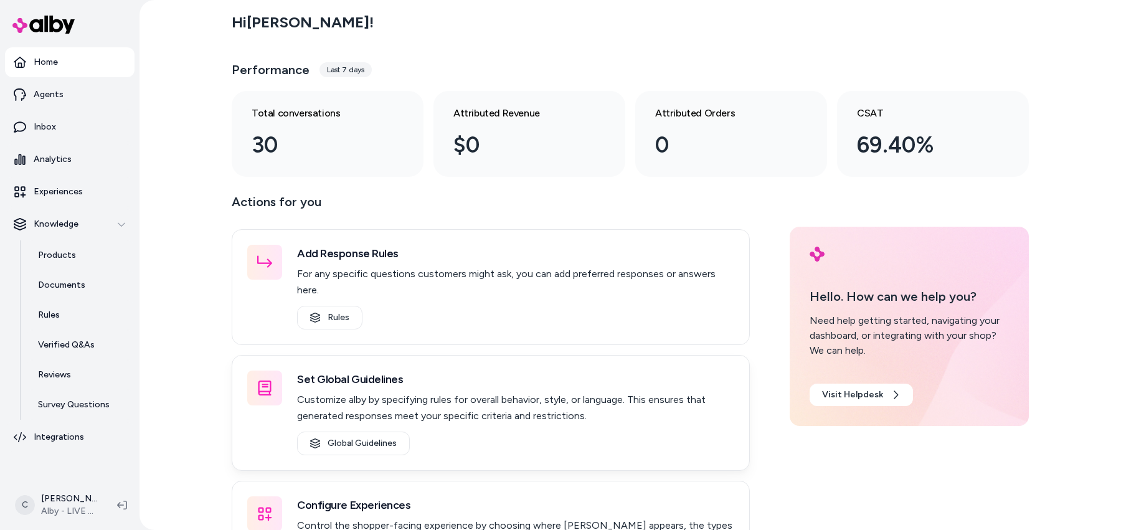
scroll to position [64, 0]
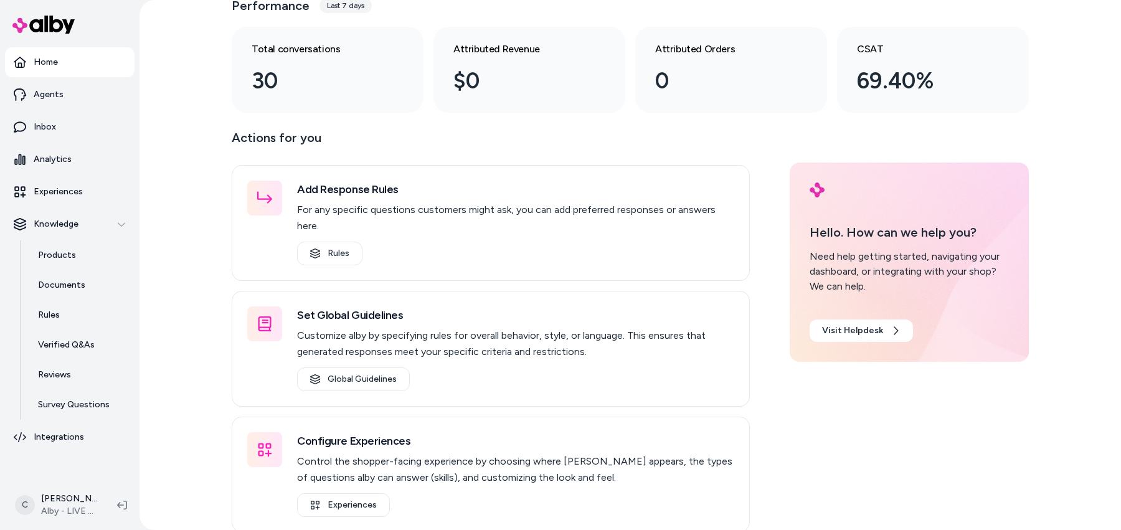
click at [184, 238] on div "Hi Chris ! Performance Last 7 days Total conversations 30 Attributed Revenue $0…" at bounding box center [629, 265] width 981 height 530
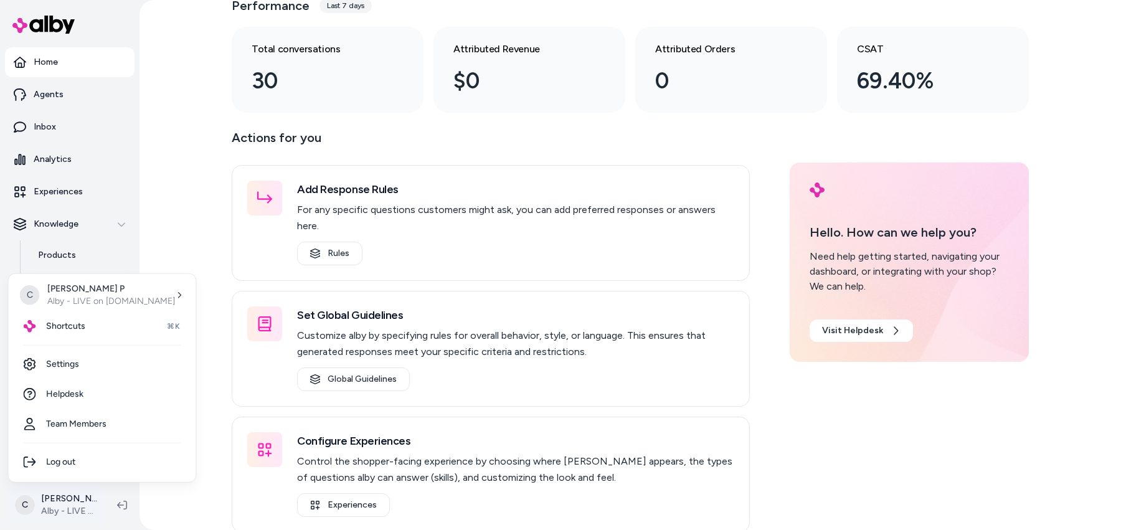
click at [93, 491] on html "Home Agents Inbox Analytics Experiences Knowledge Products Documents Rules Veri…" at bounding box center [560, 265] width 1121 height 530
click at [67, 186] on html "Home Agents Inbox Analytics Experiences Knowledge Products Documents Rules Veri…" at bounding box center [560, 265] width 1121 height 530
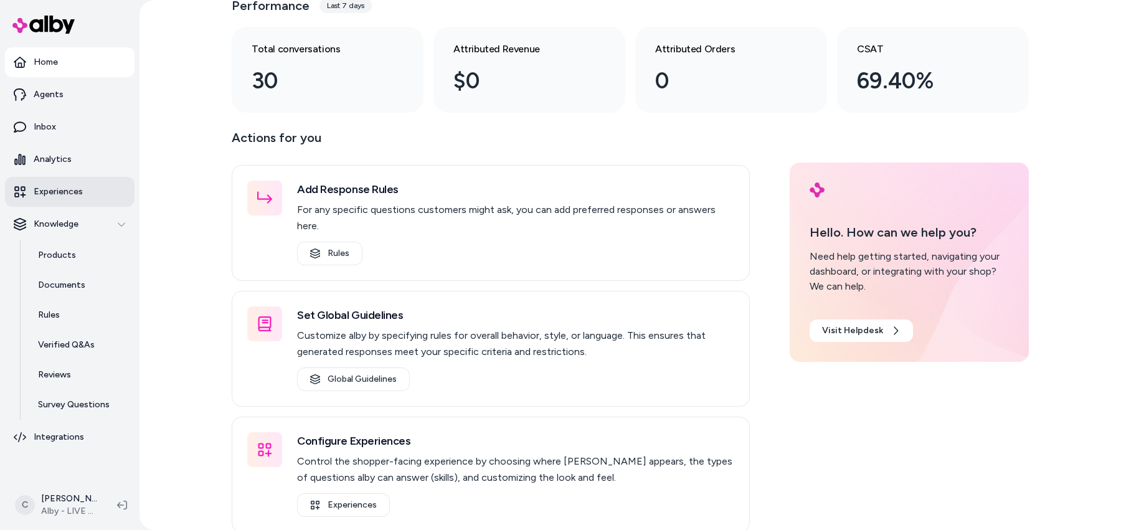
click at [70, 189] on p "Experiences" at bounding box center [58, 192] width 49 height 12
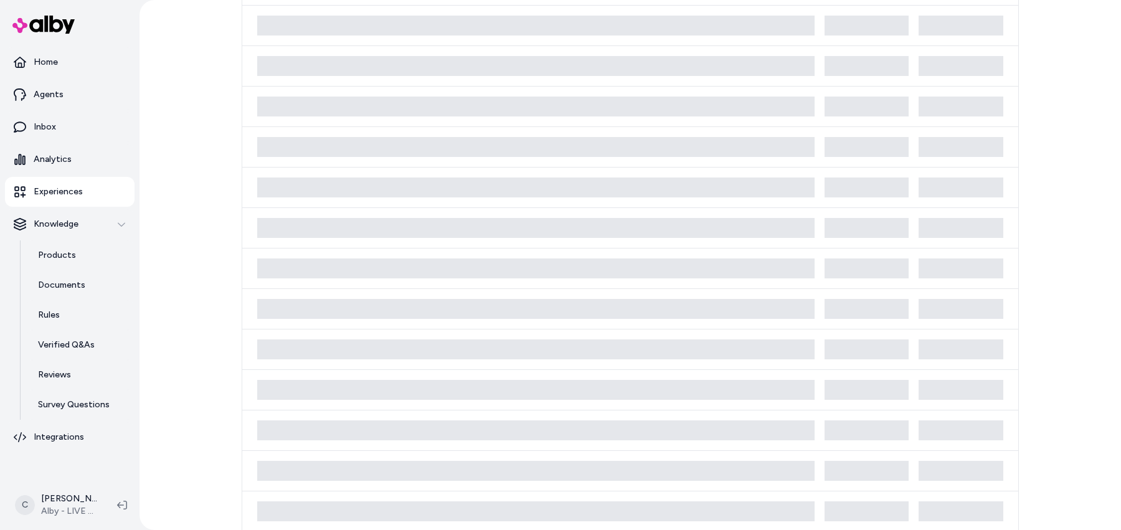
scroll to position [480, 0]
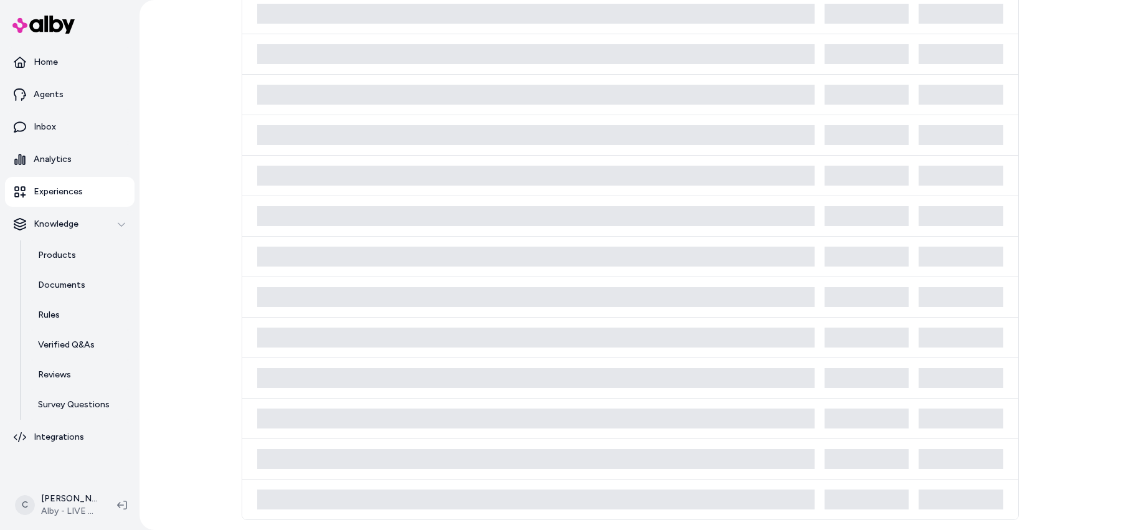
click at [1106, 282] on div "Experiences Chat alby Edited Jun 17, 2025" at bounding box center [629, 265] width 981 height 530
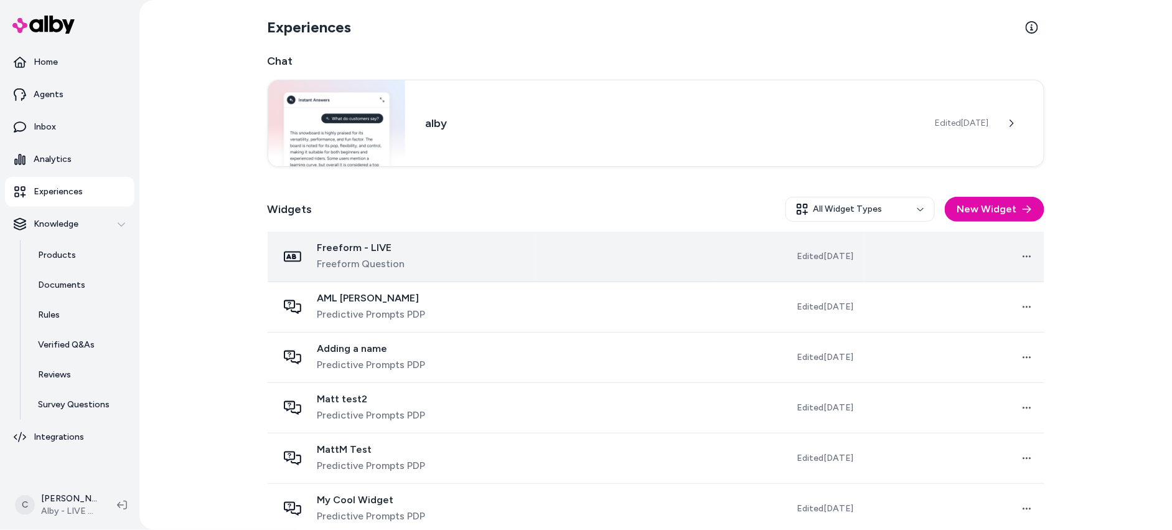
scroll to position [166, 0]
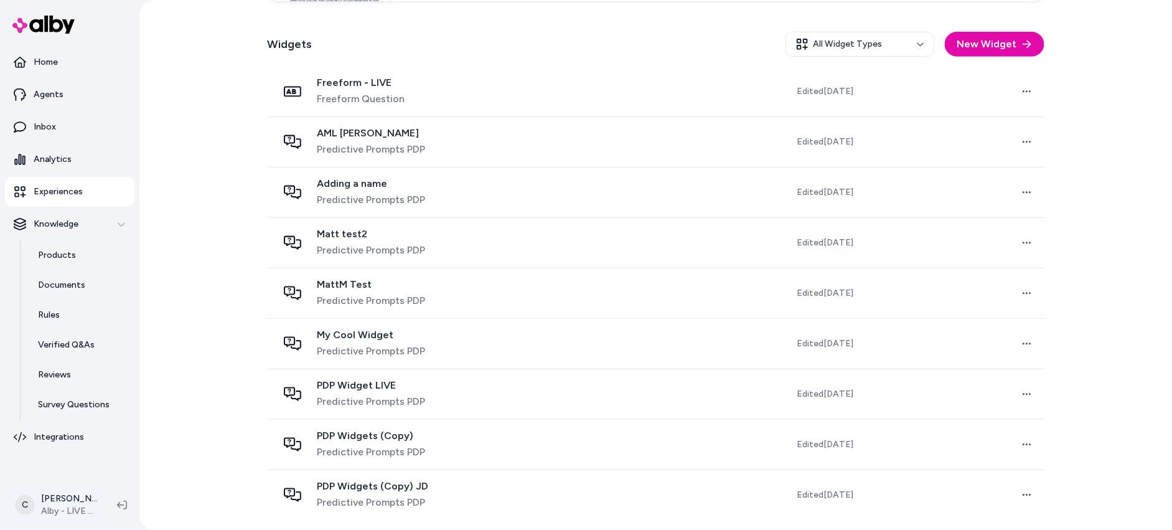
click at [78, 495] on html "Home Agents Inbox Analytics Experiences Knowledge Products Documents Rules Veri…" at bounding box center [586, 265] width 1172 height 530
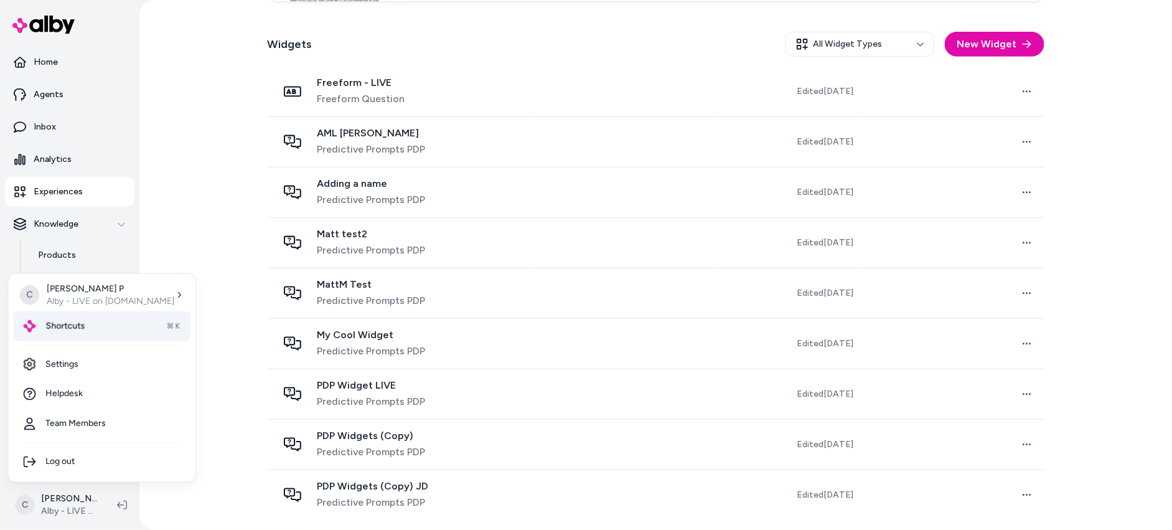
click at [92, 311] on div "Shortcuts ⌘K" at bounding box center [102, 326] width 177 height 30
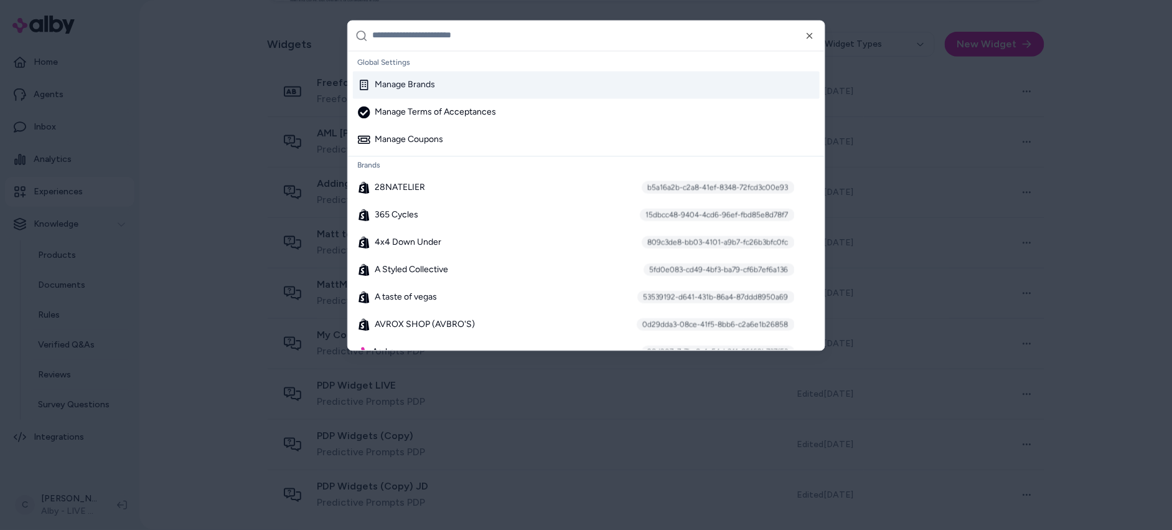
click at [464, 32] on input "text" at bounding box center [595, 36] width 444 height 30
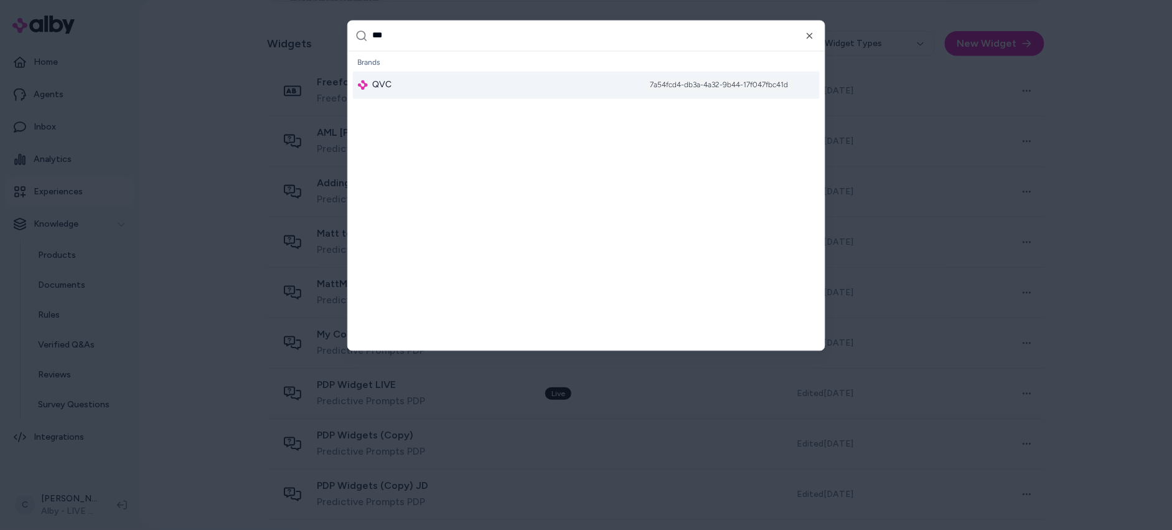
drag, startPoint x: 449, startPoint y: 37, endPoint x: 332, endPoint y: 35, distance: 117.1
click at [332, 35] on body "Home Agents Inbox Analytics Experiences Knowledge Products Documents Rules Veri…" at bounding box center [586, 265] width 1172 height 530
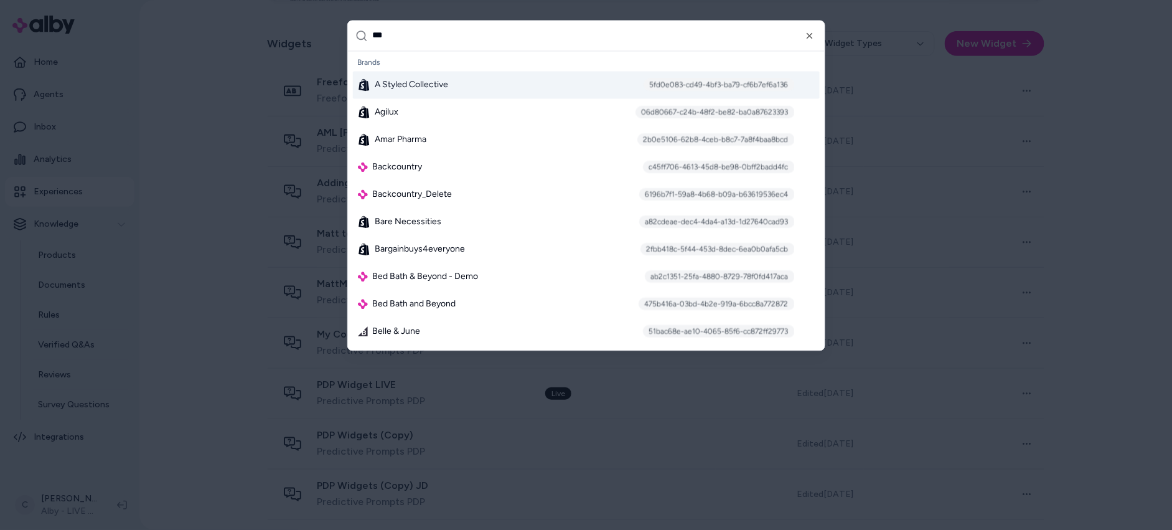
scroll to position [0, 0]
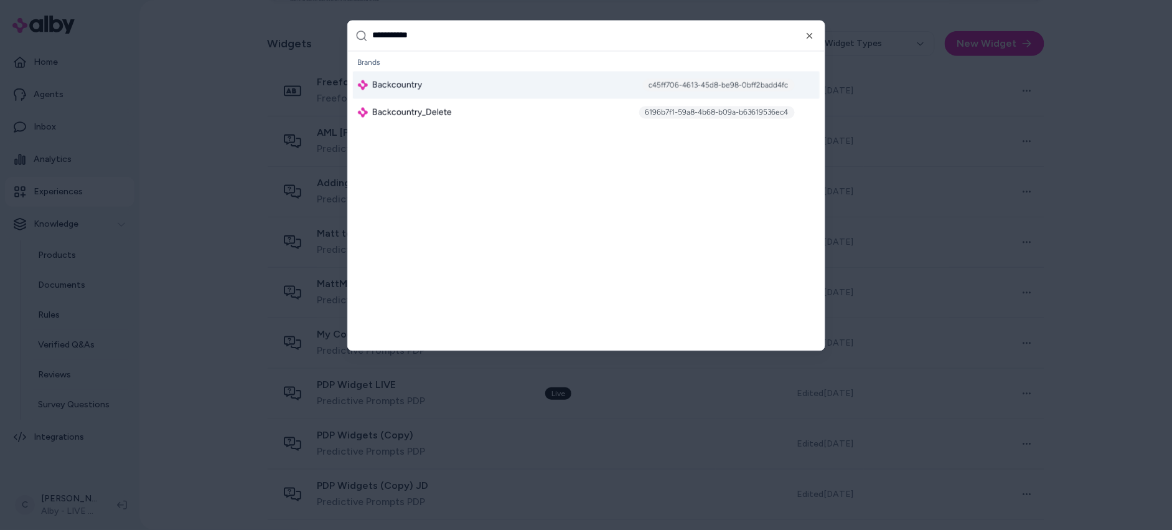
type input "**********"
click at [400, 75] on div "Backcountry c45ff706-4613-45d8-be98-0bff2badd4fc" at bounding box center [586, 84] width 467 height 27
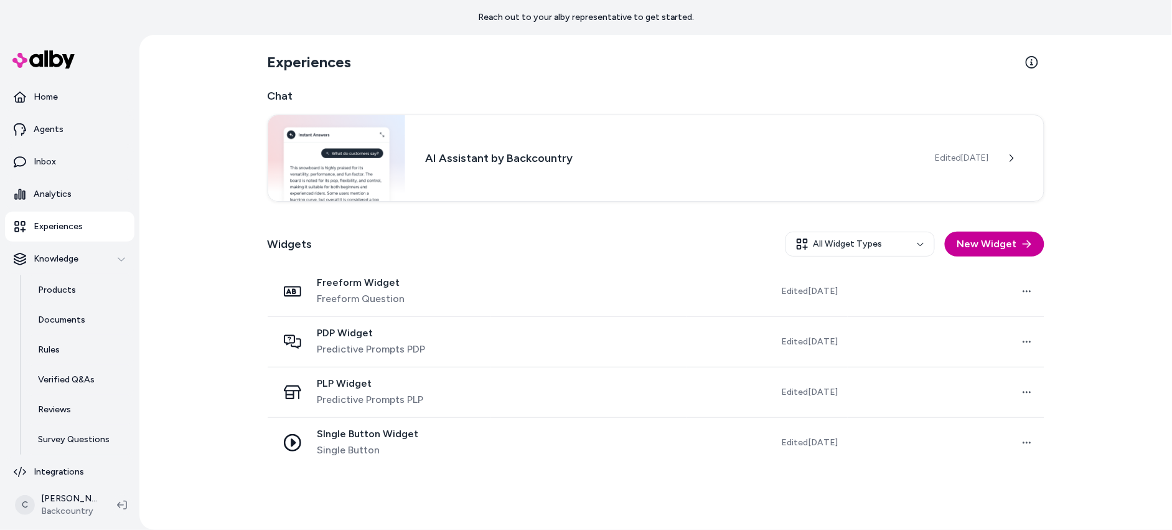
click at [981, 232] on button "New Widget" at bounding box center [995, 244] width 100 height 25
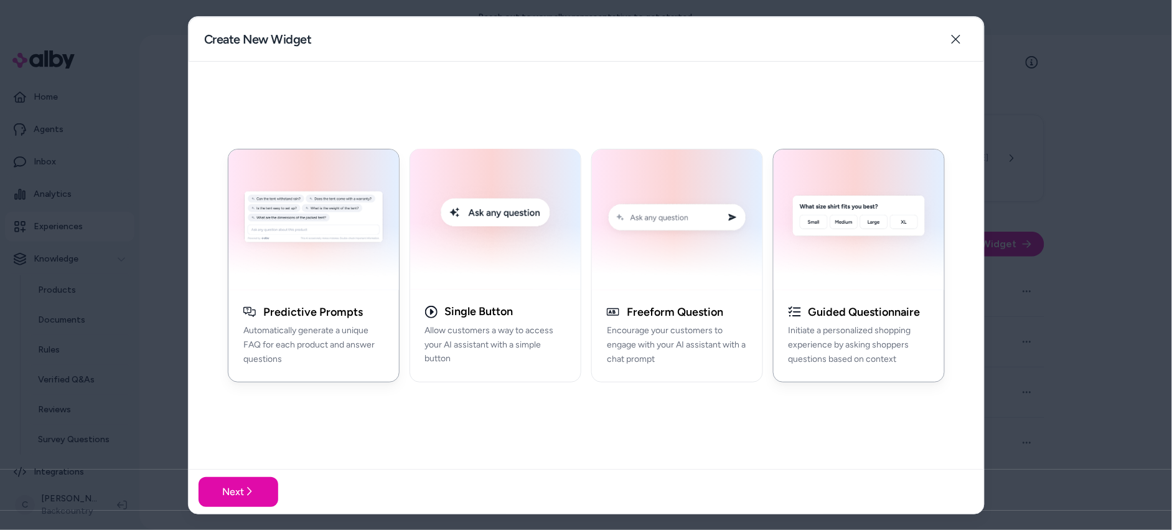
drag, startPoint x: 932, startPoint y: 284, endPoint x: 775, endPoint y: 349, distance: 170.0
click at [931, 284] on div "button" at bounding box center [859, 219] width 171 height 141
click at [237, 490] on button "Next" at bounding box center [239, 491] width 80 height 30
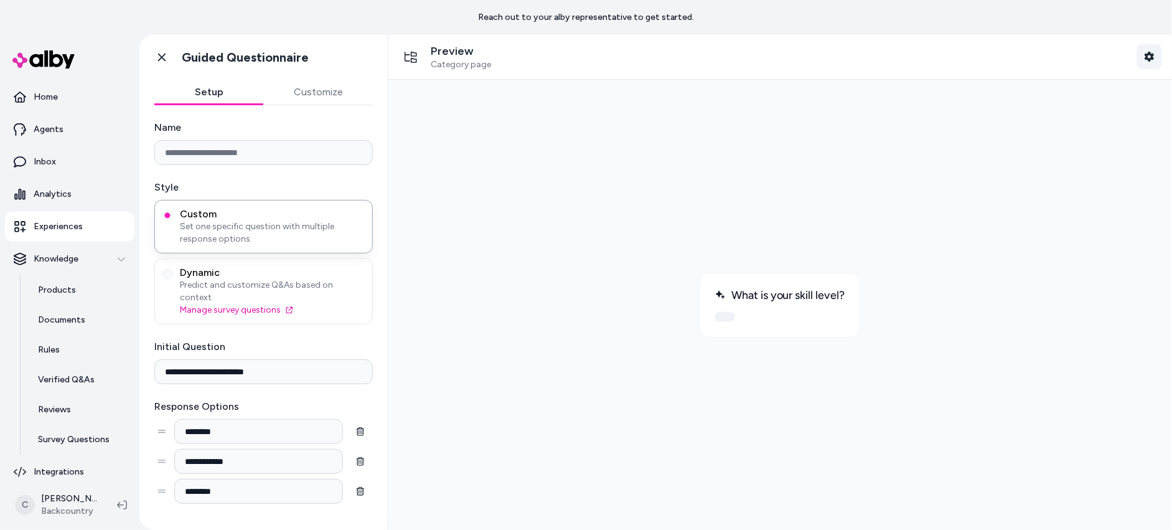
click at [1142, 45] on button "Shopper Context" at bounding box center [1149, 56] width 25 height 25
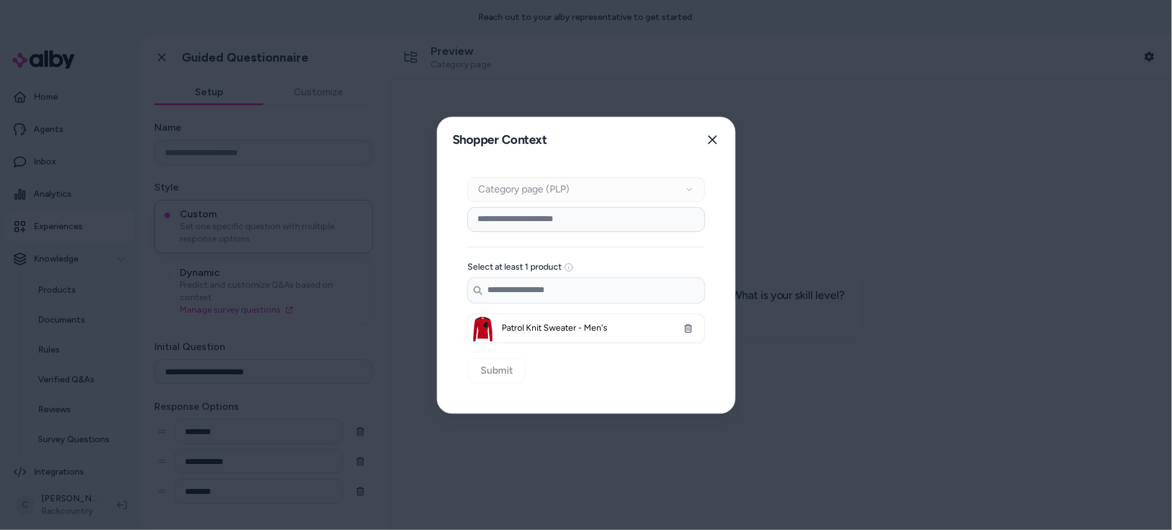
click at [577, 286] on input "Search products..." at bounding box center [586, 290] width 237 height 25
click at [585, 382] on div "Context Type Category page (PLP) Category Setup Select at least 1 product Searc…" at bounding box center [587, 287] width 298 height 251
click at [705, 143] on button "Close" at bounding box center [712, 139] width 25 height 25
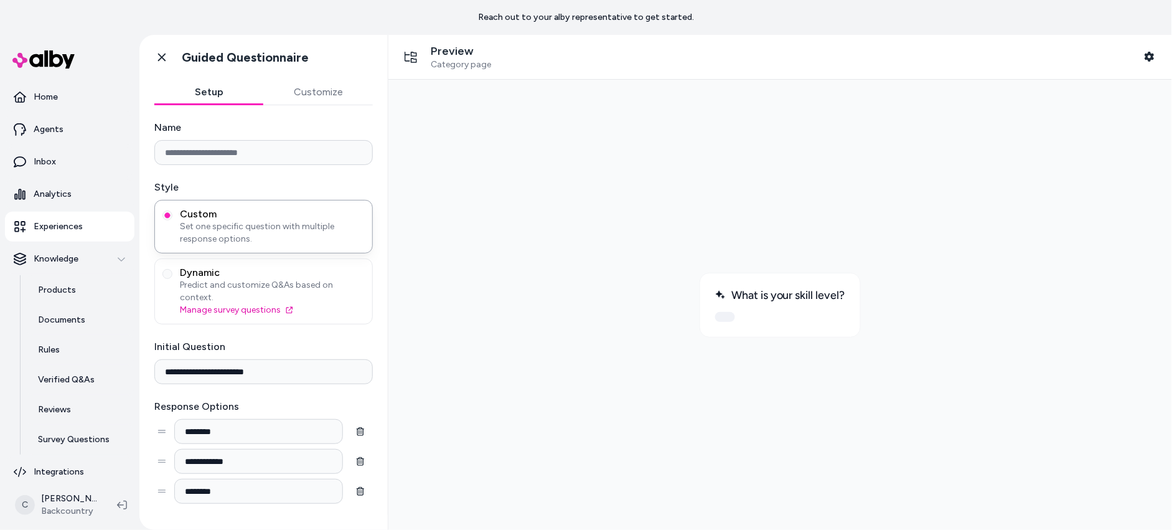
click at [249, 146] on input "Name" at bounding box center [263, 152] width 219 height 25
click at [543, 281] on div at bounding box center [780, 304] width 764 height 430
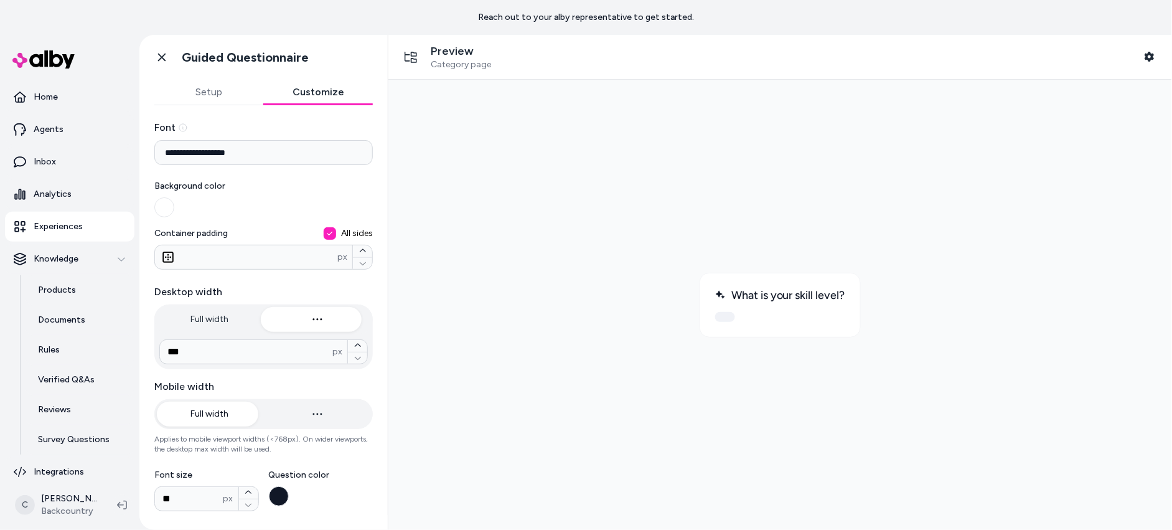
click at [308, 95] on button "Customize" at bounding box center [319, 92] width 110 height 25
click at [723, 313] on button at bounding box center [725, 316] width 20 height 10
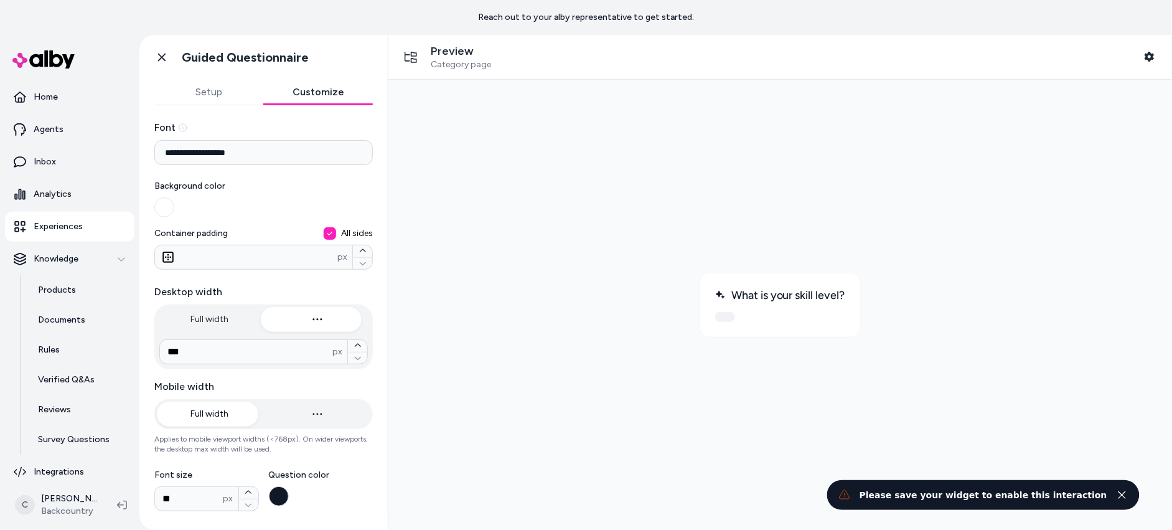
click at [723, 318] on button at bounding box center [725, 316] width 20 height 10
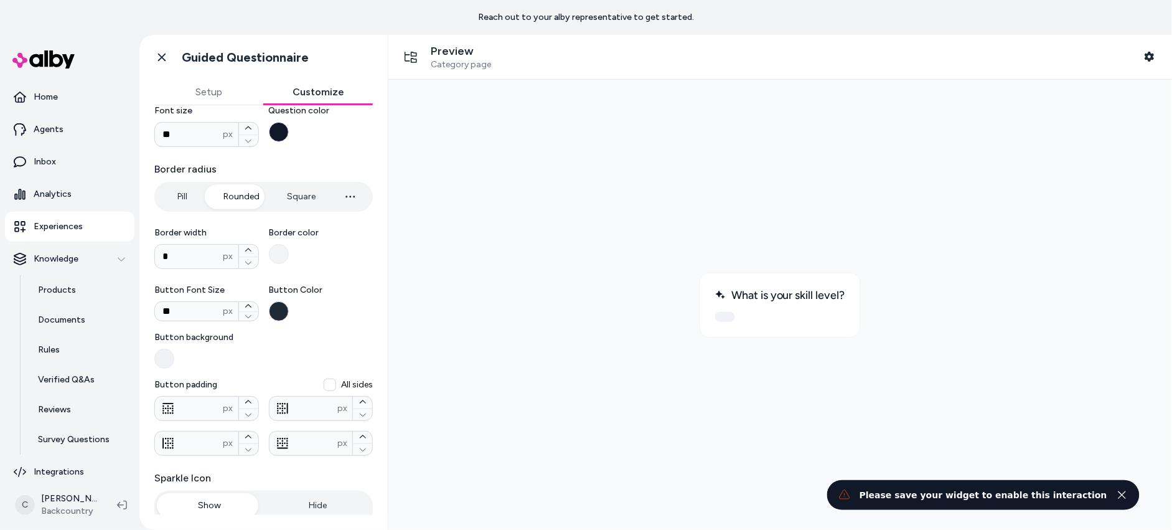
scroll to position [403, 0]
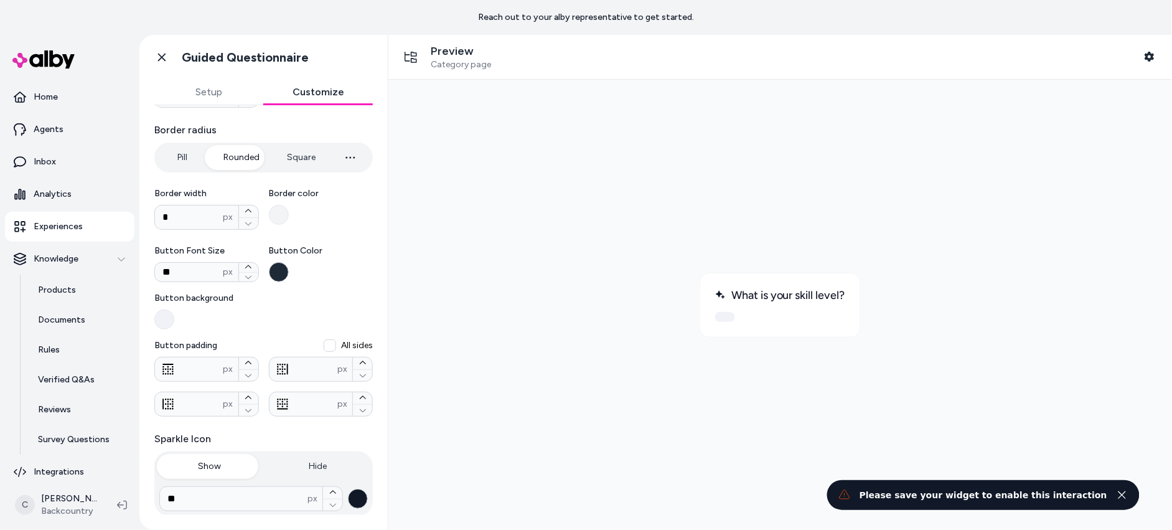
click at [206, 98] on button "Setup" at bounding box center [209, 92] width 110 height 25
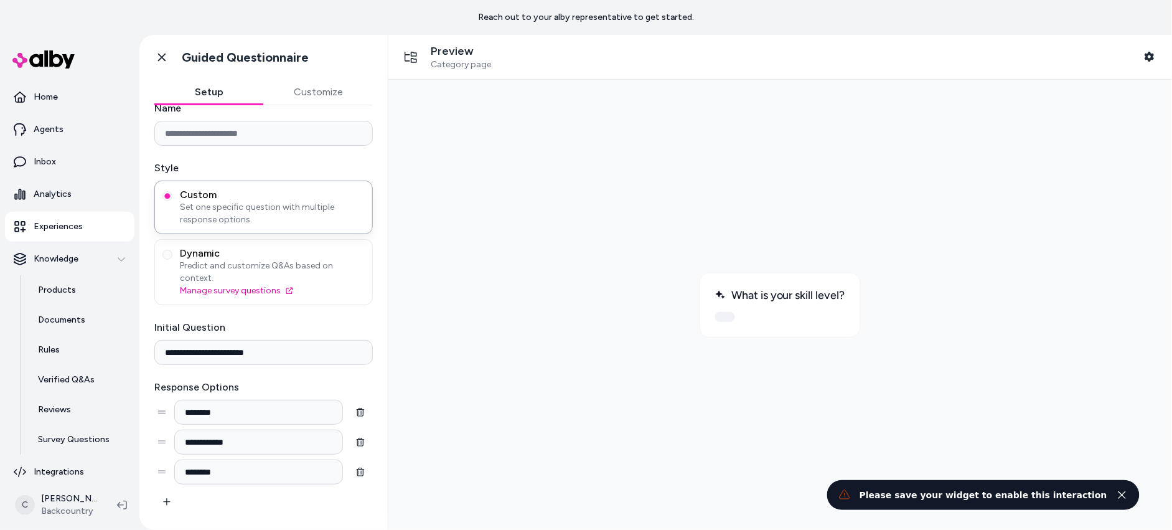
scroll to position [78, 0]
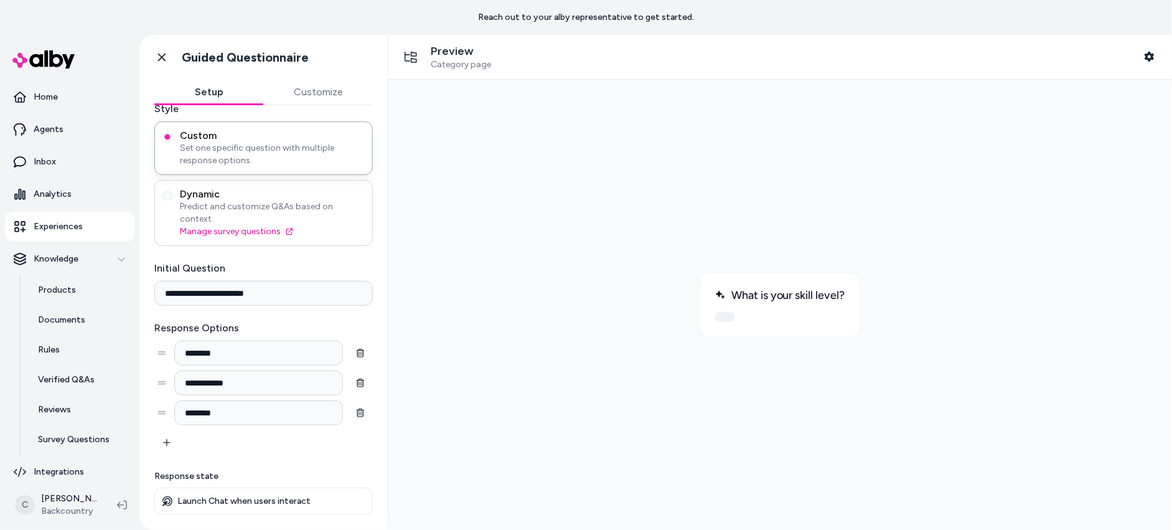
click at [245, 214] on span "Predict and customize Q&As based on context." at bounding box center [272, 212] width 185 height 25
click at [172, 200] on button "Dynamic Predict and customize Q&As based on context. Manage survey questions" at bounding box center [167, 195] width 10 height 10
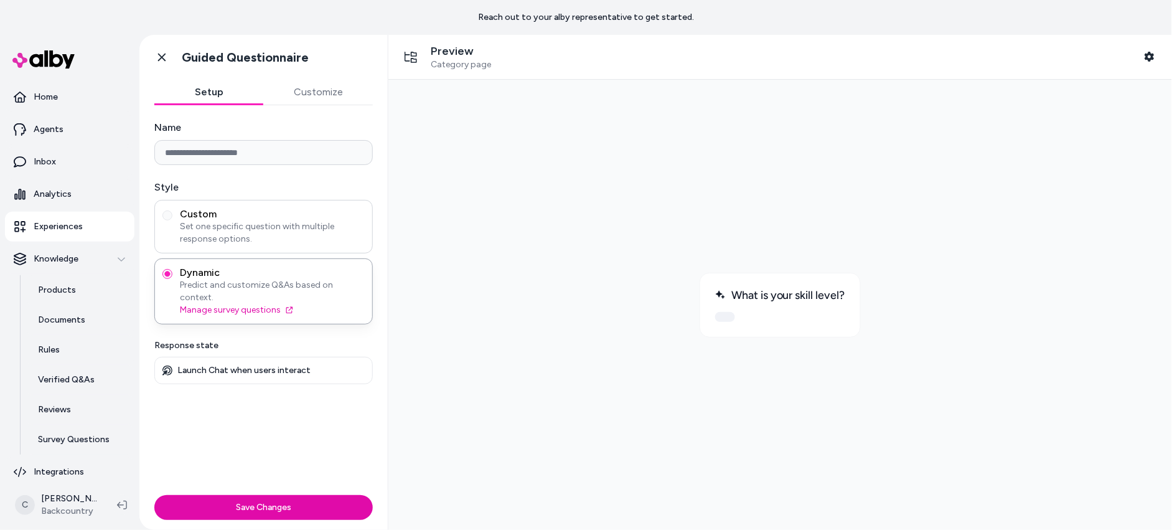
scroll to position [0, 0]
click at [273, 510] on button "Save Changes" at bounding box center [263, 507] width 219 height 25
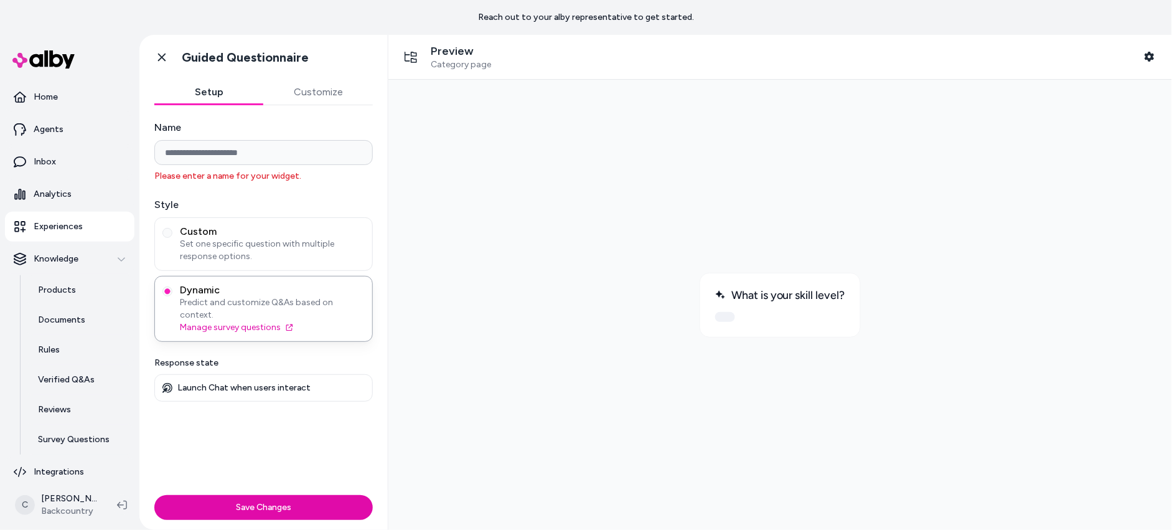
click at [236, 153] on input "Name" at bounding box center [263, 152] width 219 height 25
drag, startPoint x: 623, startPoint y: 153, endPoint x: 628, endPoint y: 160, distance: 8.5
click at [628, 160] on div at bounding box center [780, 304] width 764 height 430
click at [157, 58] on icon at bounding box center [162, 57] width 12 height 12
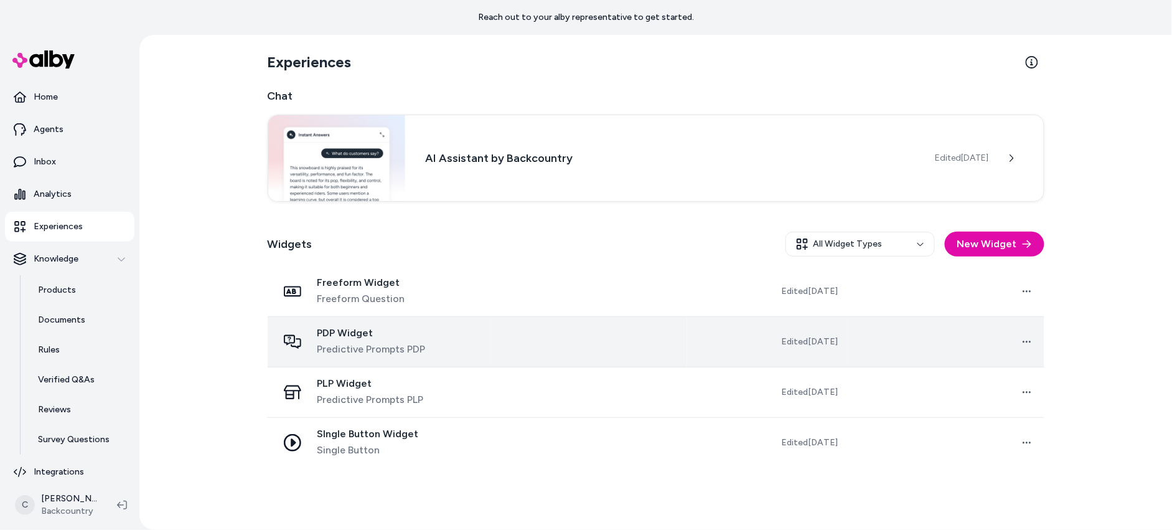
click at [425, 327] on div "PDP Widget Predictive Prompts PDP" at bounding box center [380, 342] width 204 height 30
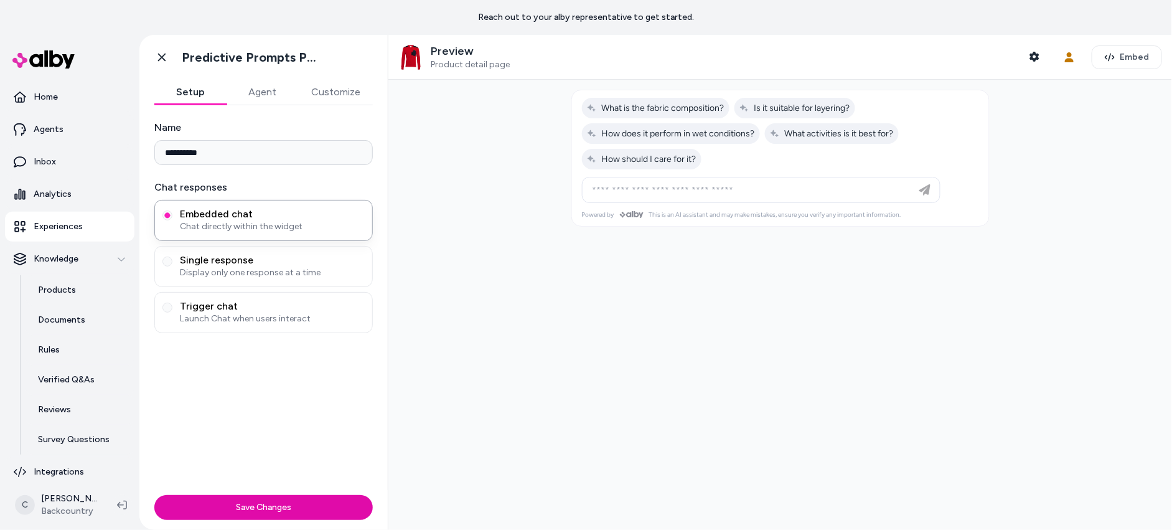
click at [255, 110] on div "**********" at bounding box center [263, 297] width 248 height 385
drag, startPoint x: 263, startPoint y: 103, endPoint x: 288, endPoint y: 116, distance: 28.4
click at [263, 103] on button "Agent" at bounding box center [263, 92] width 72 height 25
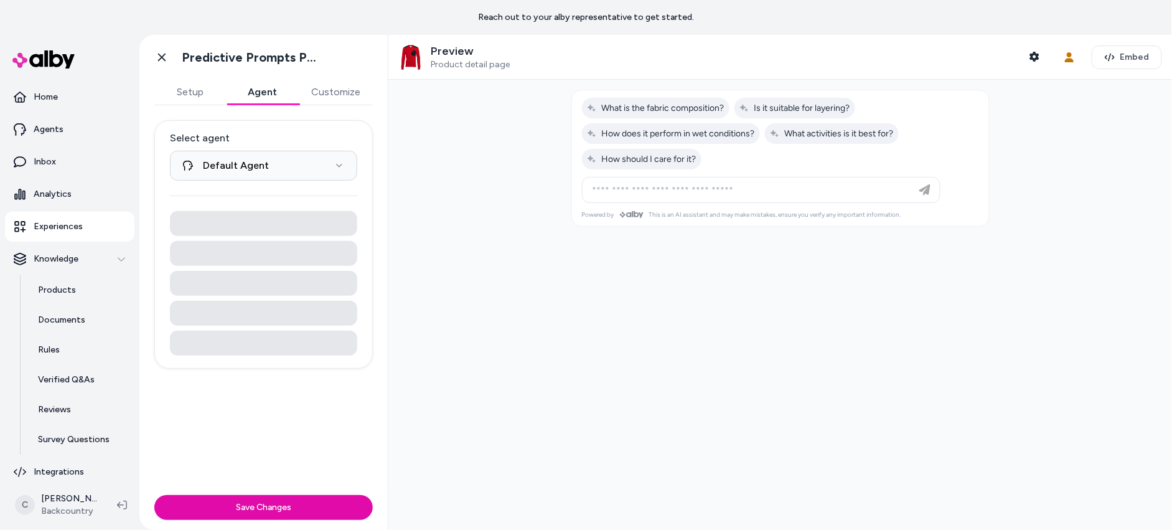
click at [344, 107] on div "**********" at bounding box center [263, 297] width 248 height 385
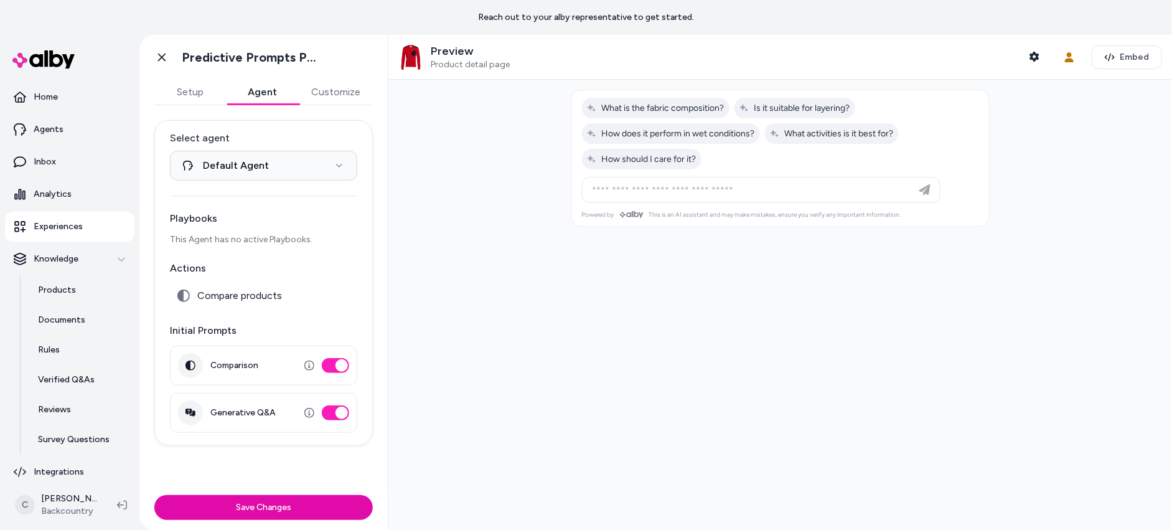
click at [341, 90] on button "Customize" at bounding box center [336, 92] width 74 height 25
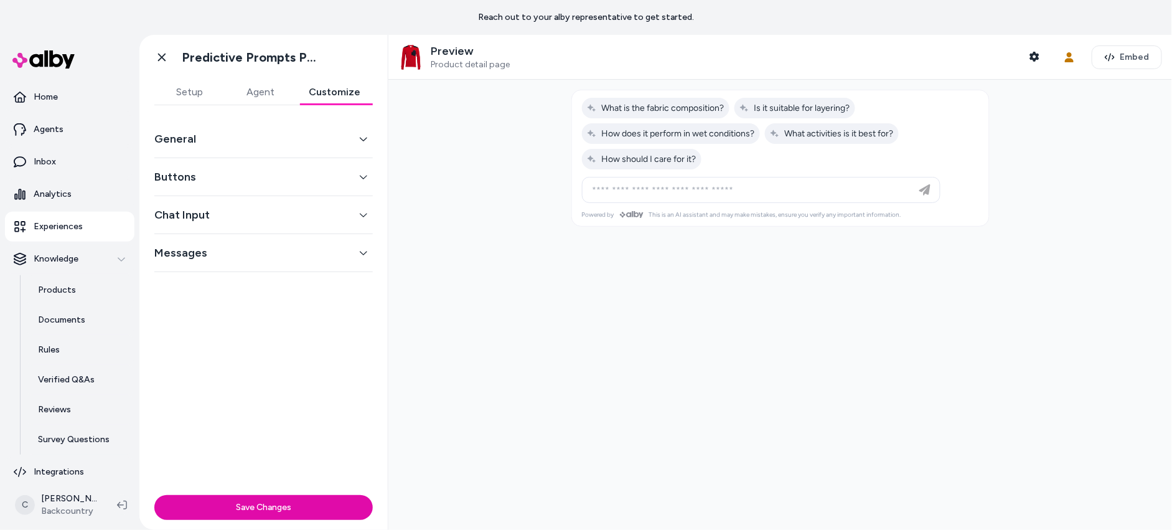
click at [307, 448] on div "General Buttons Chat Input Messages" at bounding box center [263, 297] width 248 height 385
click at [302, 395] on div "General Buttons Chat Input Messages" at bounding box center [263, 297] width 248 height 385
click at [223, 169] on button "Buttons" at bounding box center [263, 176] width 219 height 17
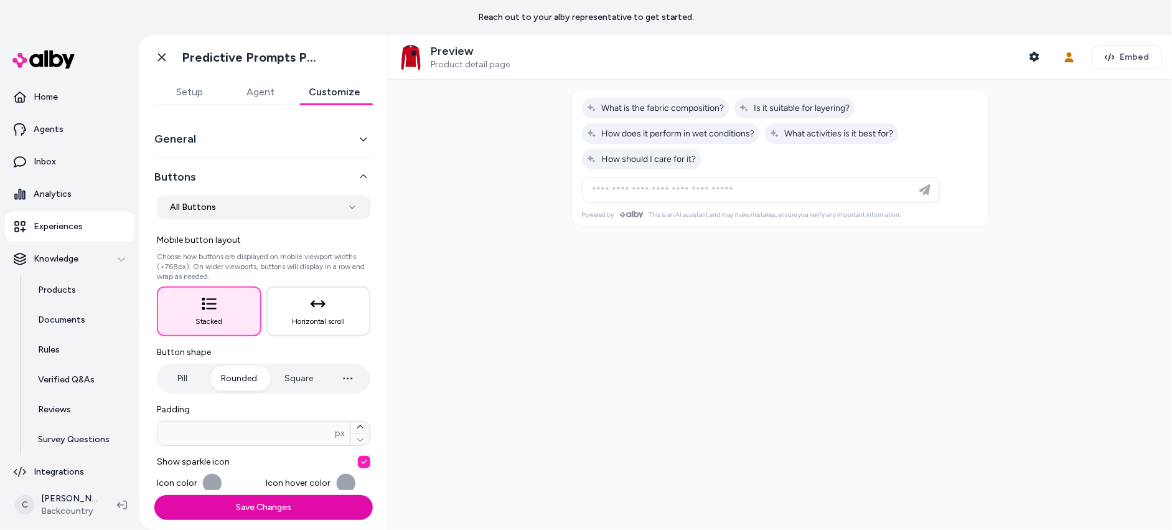
click at [250, 204] on html "**********" at bounding box center [586, 265] width 1172 height 530
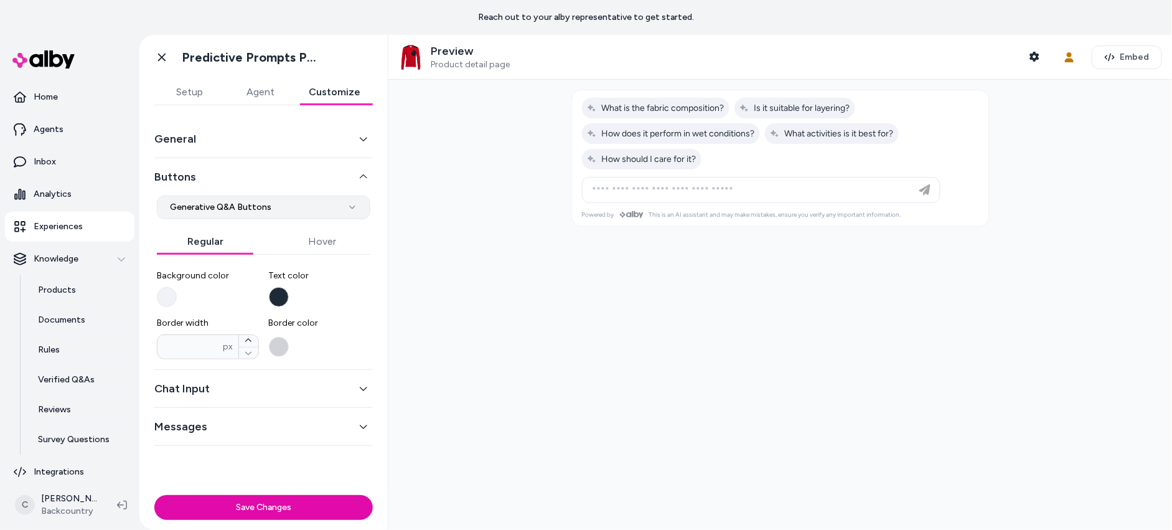
drag, startPoint x: 256, startPoint y: 193, endPoint x: 268, endPoint y: 199, distance: 13.1
click at [256, 193] on div "**********" at bounding box center [263, 264] width 219 height 212
click at [278, 207] on html "**********" at bounding box center [586, 265] width 1172 height 530
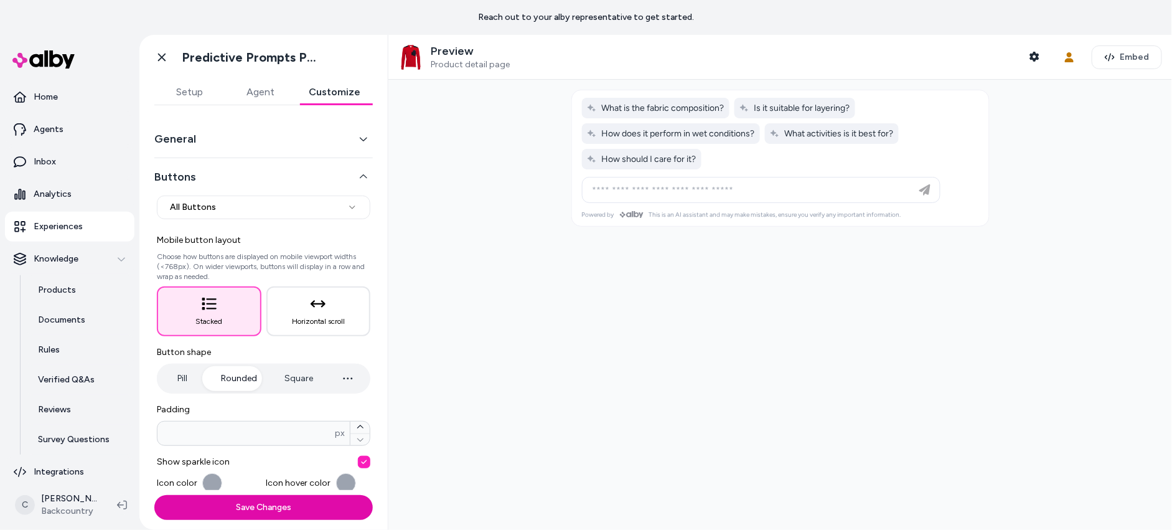
scroll to position [10, 0]
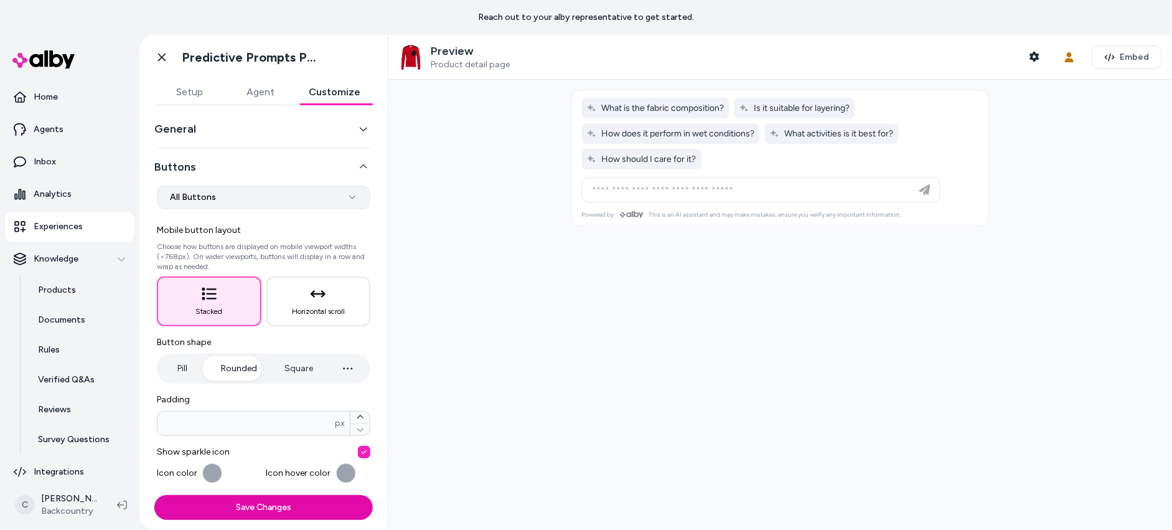
click at [264, 201] on html "**********" at bounding box center [586, 265] width 1172 height 530
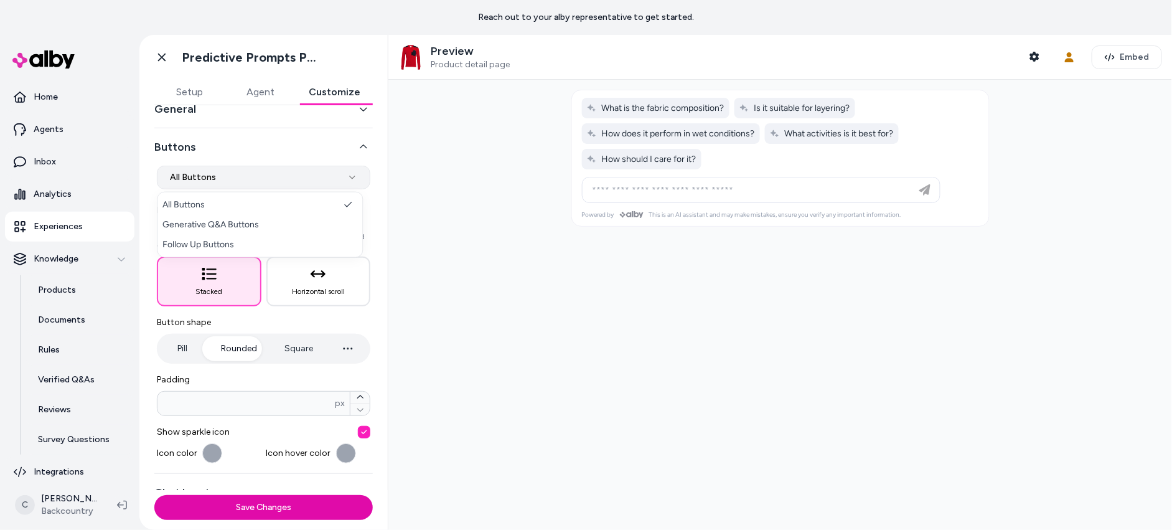
click at [260, 176] on html "**********" at bounding box center [586, 265] width 1172 height 530
select select "*******"
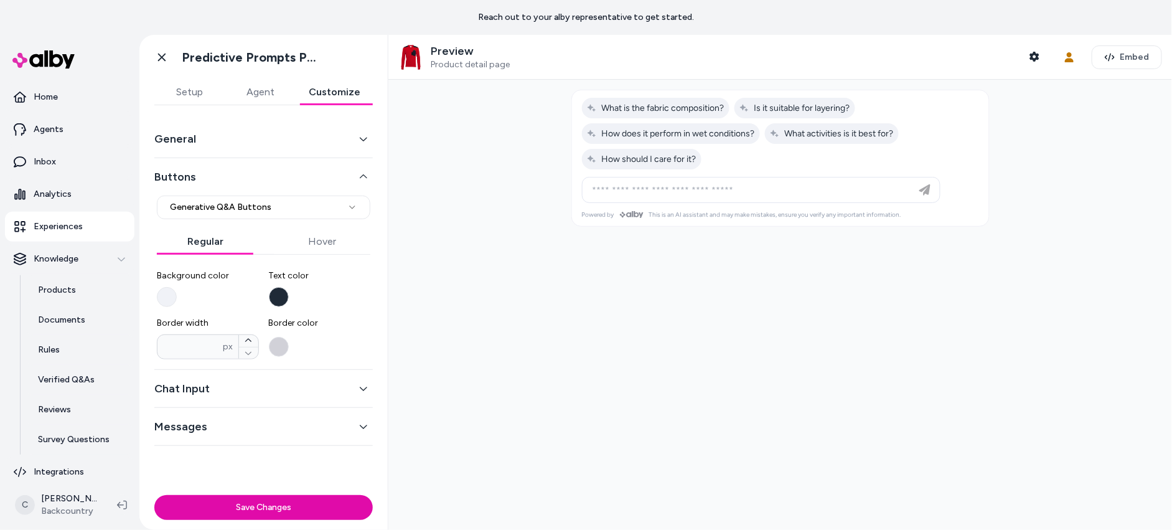
click at [174, 296] on button "Background color" at bounding box center [167, 297] width 20 height 20
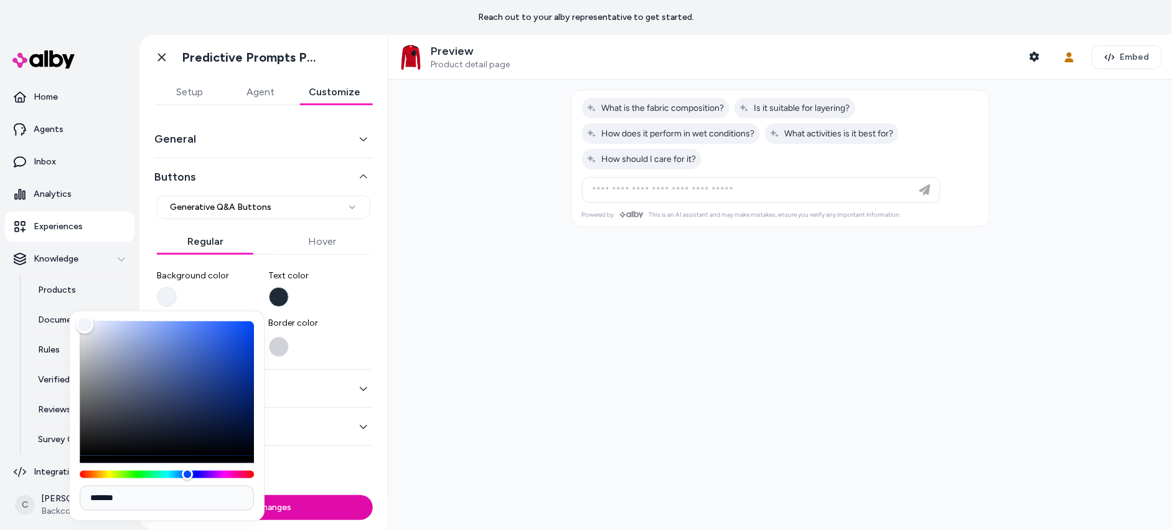
drag, startPoint x: 79, startPoint y: 331, endPoint x: 93, endPoint y: 337, distance: 14.8
click at [116, 352] on div "*******" at bounding box center [166, 416] width 195 height 210
drag, startPoint x: 76, startPoint y: 326, endPoint x: 89, endPoint y: 334, distance: 15.4
click at [89, 334] on div "*******" at bounding box center [166, 416] width 195 height 210
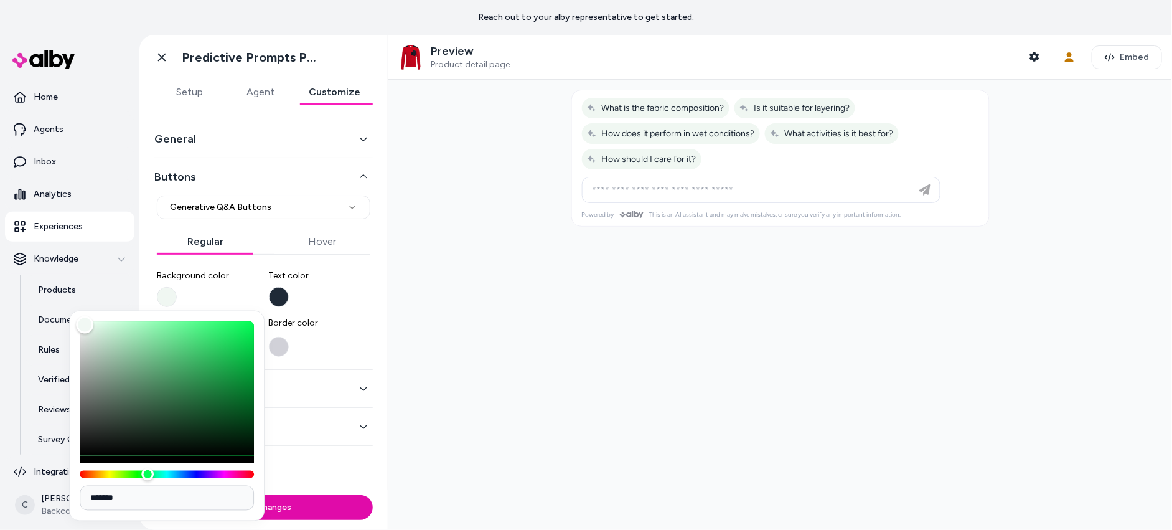
drag, startPoint x: 178, startPoint y: 473, endPoint x: 80, endPoint y: 460, distance: 99.2
click at [80, 460] on div at bounding box center [167, 399] width 174 height 157
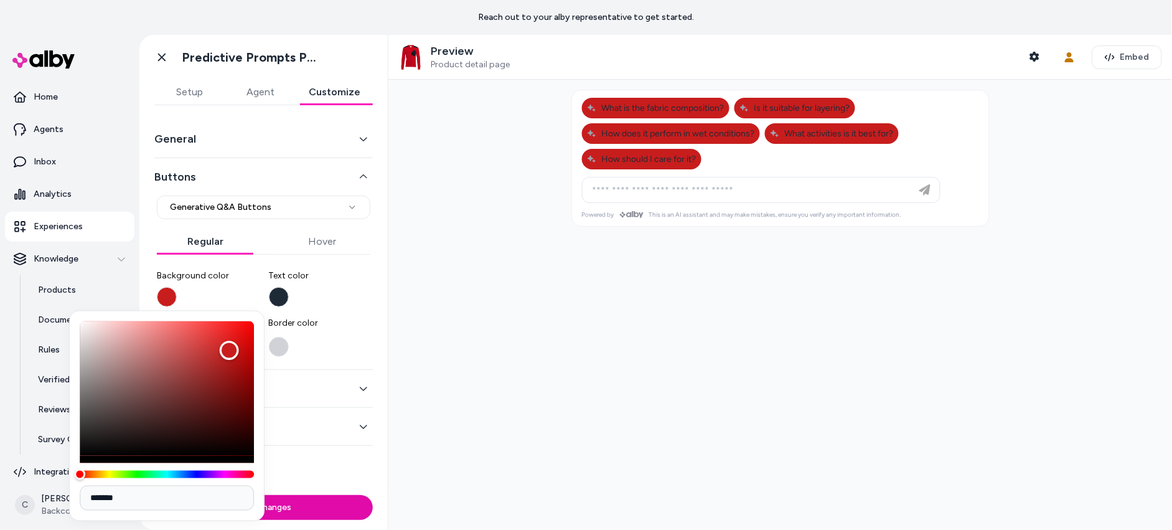
drag, startPoint x: 92, startPoint y: 331, endPoint x: 223, endPoint y: 349, distance: 132.6
click at [226, 350] on div "Color" at bounding box center [228, 350] width 19 height 19
type input "*******"
drag, startPoint x: 535, startPoint y: 354, endPoint x: 516, endPoint y: 344, distance: 21.2
click at [535, 354] on div at bounding box center [780, 305] width 784 height 450
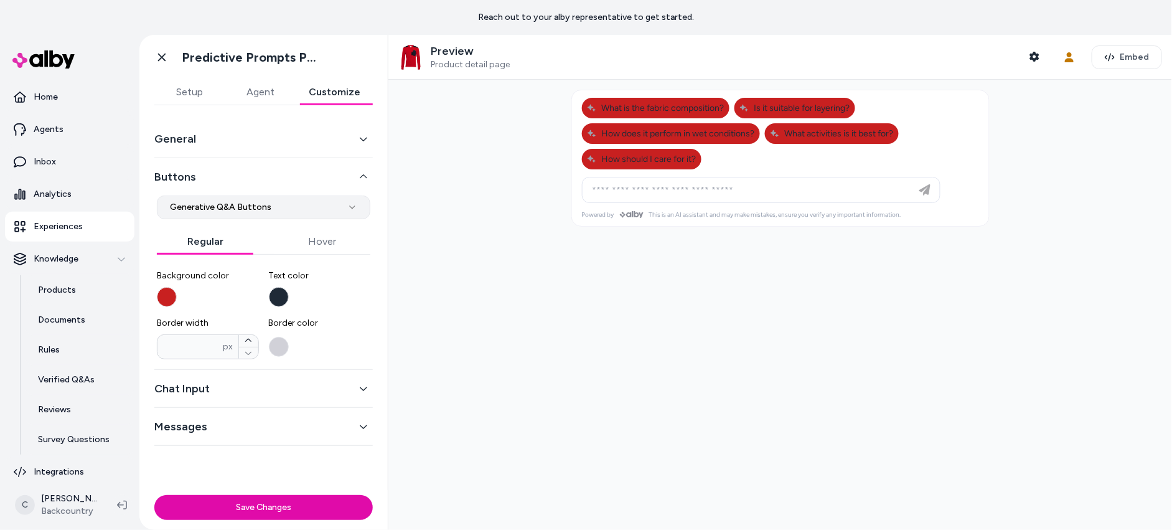
click at [268, 203] on html "**********" at bounding box center [586, 265] width 1172 height 530
select select "*******"
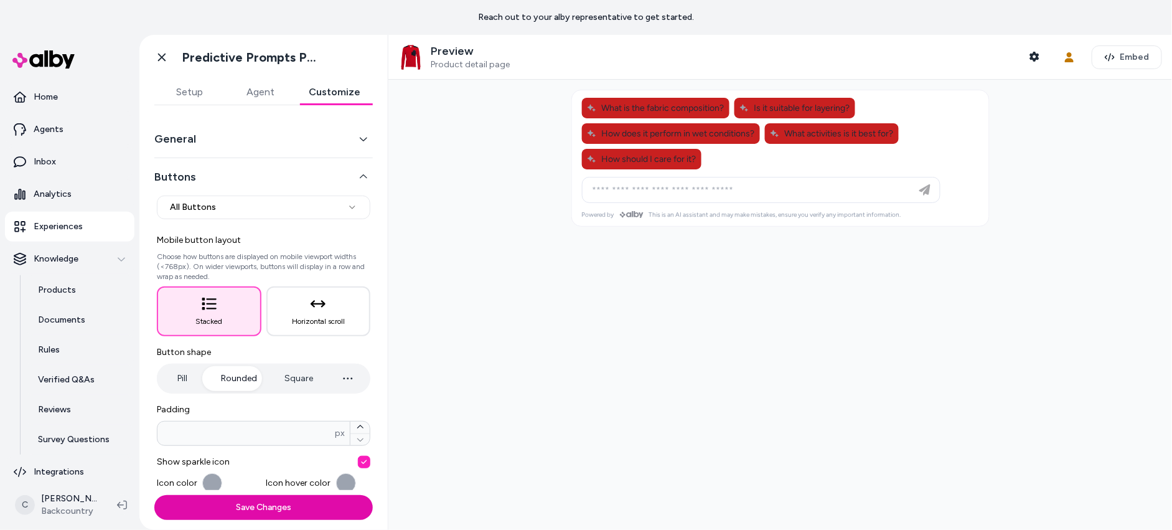
scroll to position [90, 0]
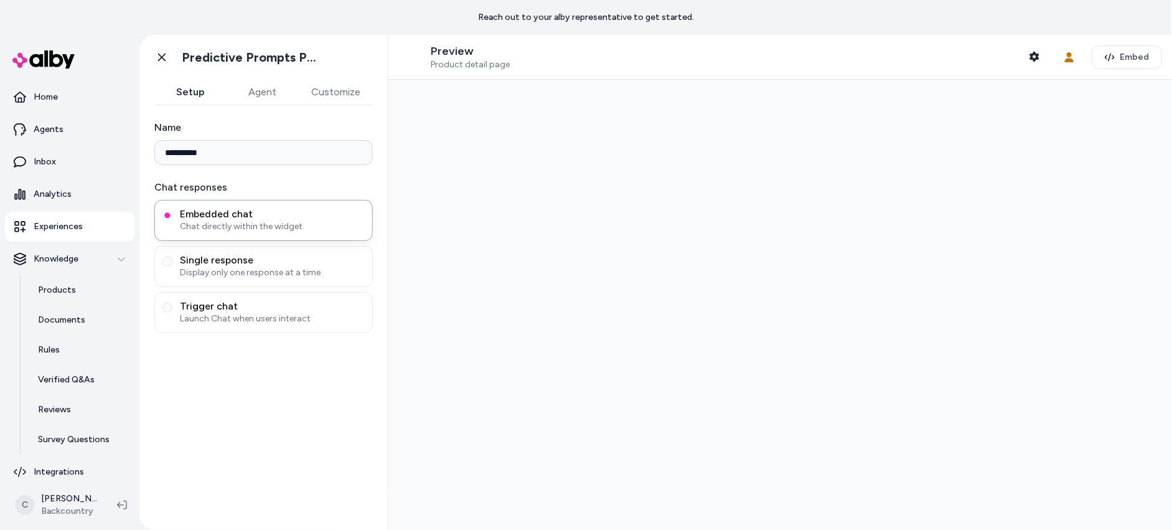
type input "**********"
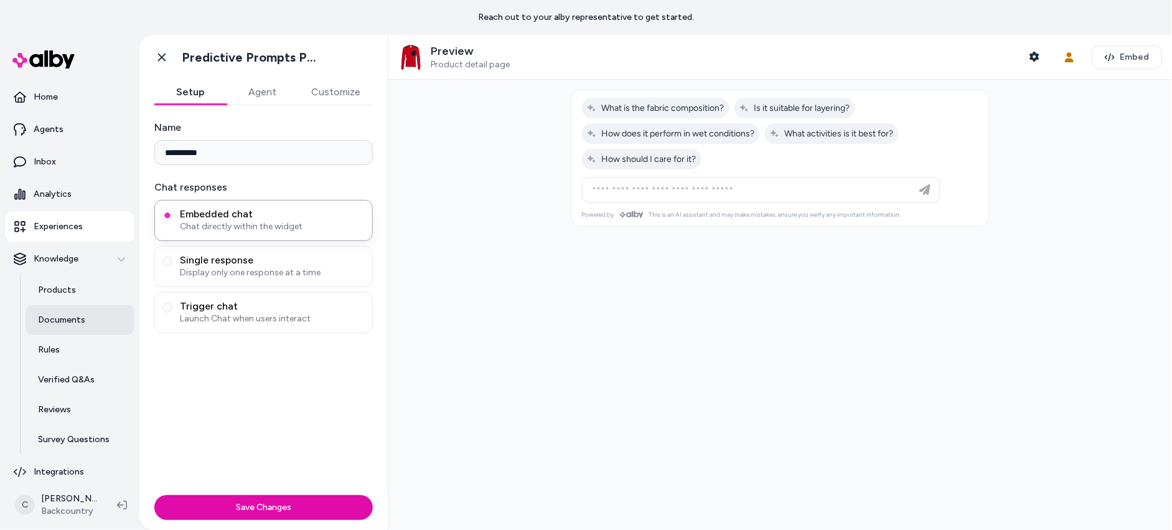
click at [70, 312] on link "Documents" at bounding box center [80, 320] width 109 height 30
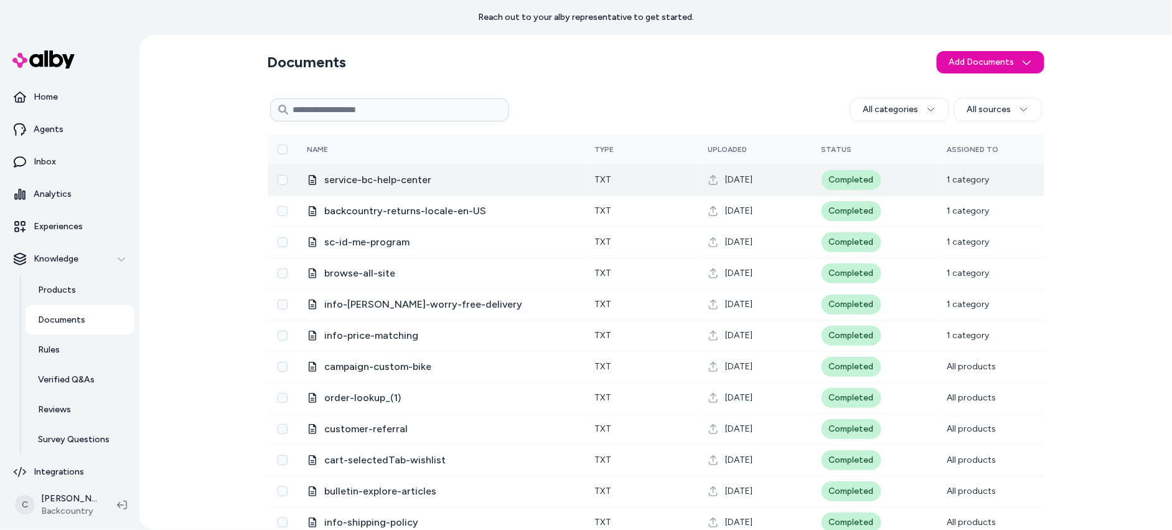
click at [407, 179] on span "service-bc-help-center" at bounding box center [450, 179] width 250 height 15
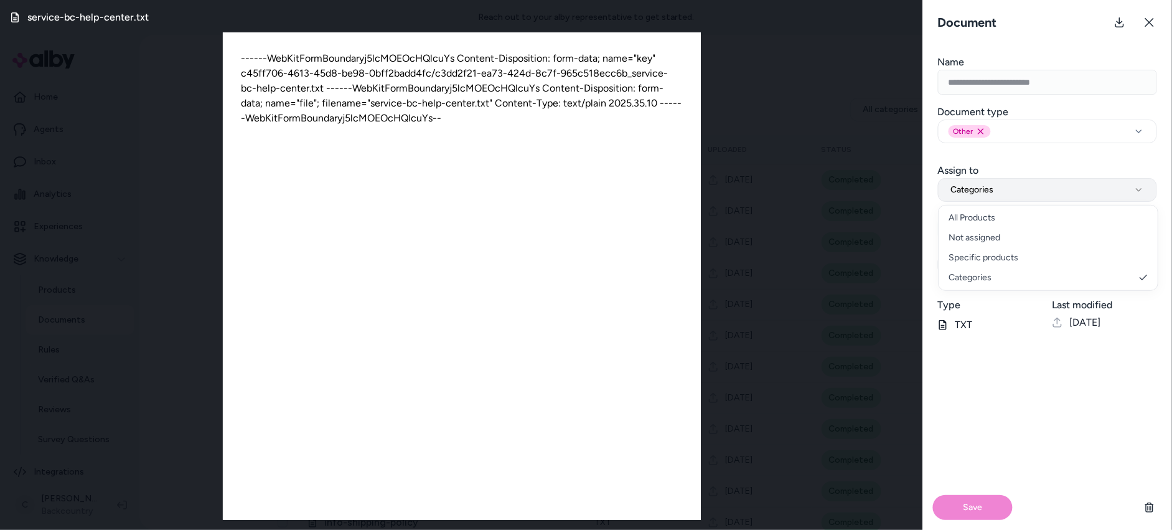
click at [1067, 200] on button "Categories" at bounding box center [1047, 190] width 219 height 24
select select "***"
drag, startPoint x: 993, startPoint y: 220, endPoint x: 993, endPoint y: 230, distance: 9.3
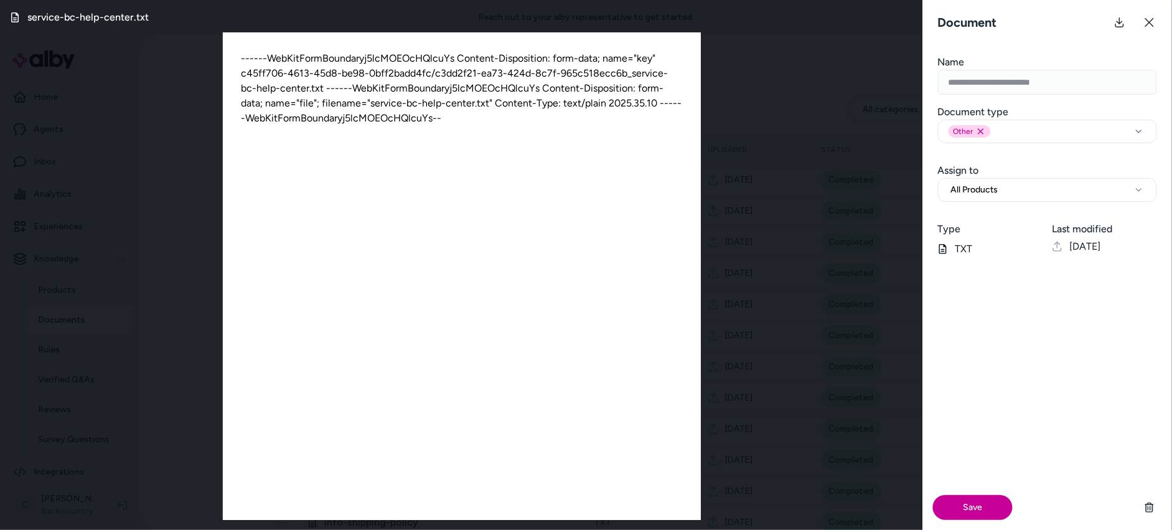
click at [971, 503] on button "Save" at bounding box center [973, 507] width 80 height 25
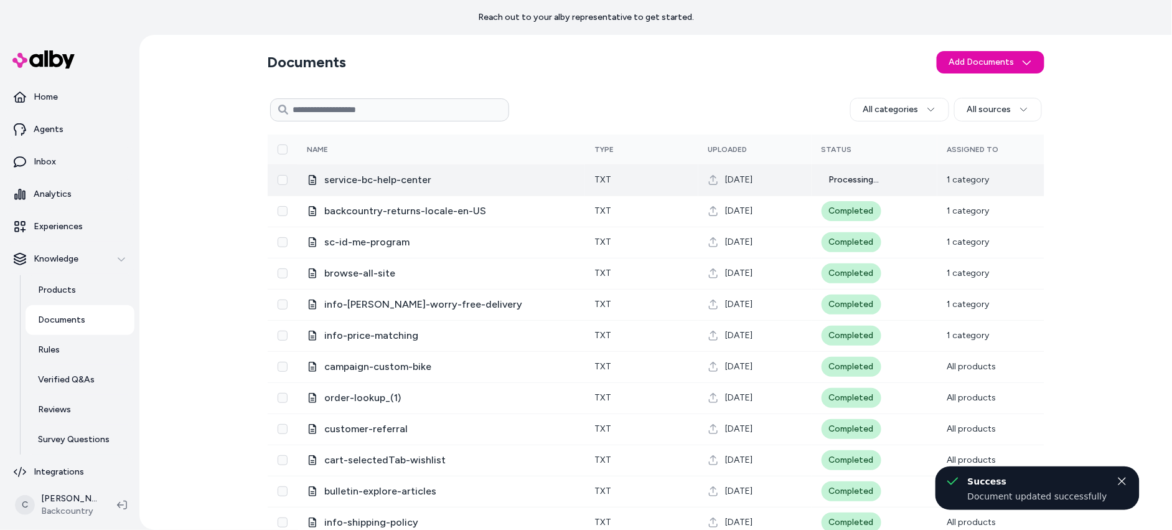
click at [417, 177] on span "service-bc-help-center" at bounding box center [450, 179] width 250 height 15
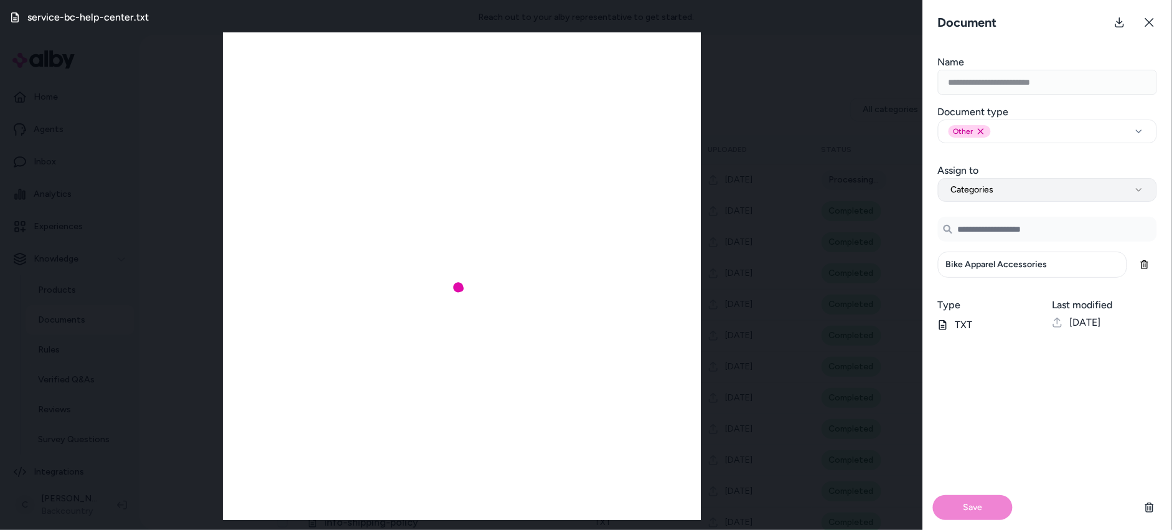
click at [1022, 186] on button "Categories" at bounding box center [1047, 190] width 219 height 24
select select "***"
drag, startPoint x: 993, startPoint y: 219, endPoint x: 967, endPoint y: 336, distance: 119.3
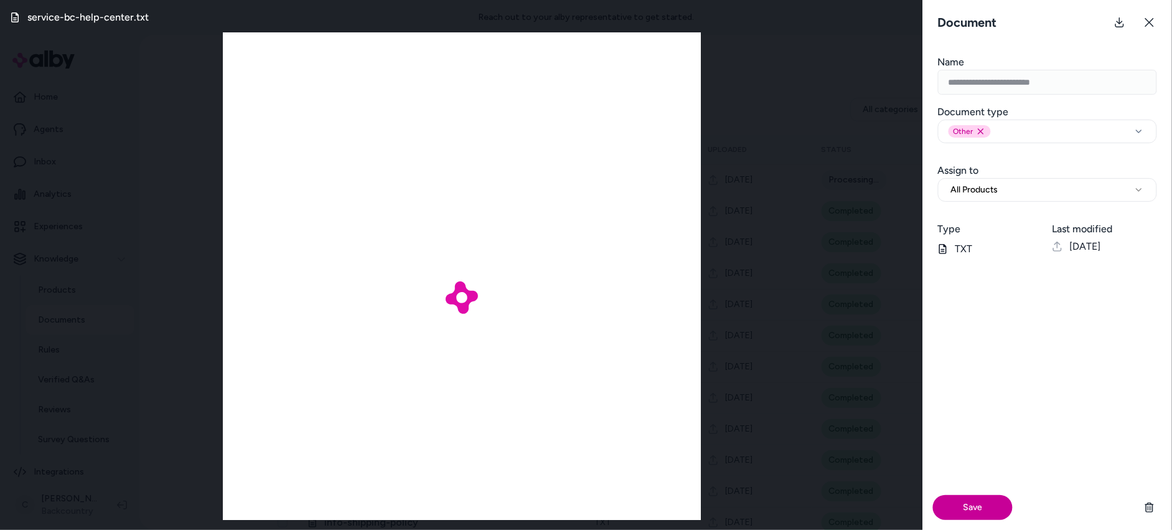
click at [988, 513] on button "Save" at bounding box center [973, 507] width 80 height 25
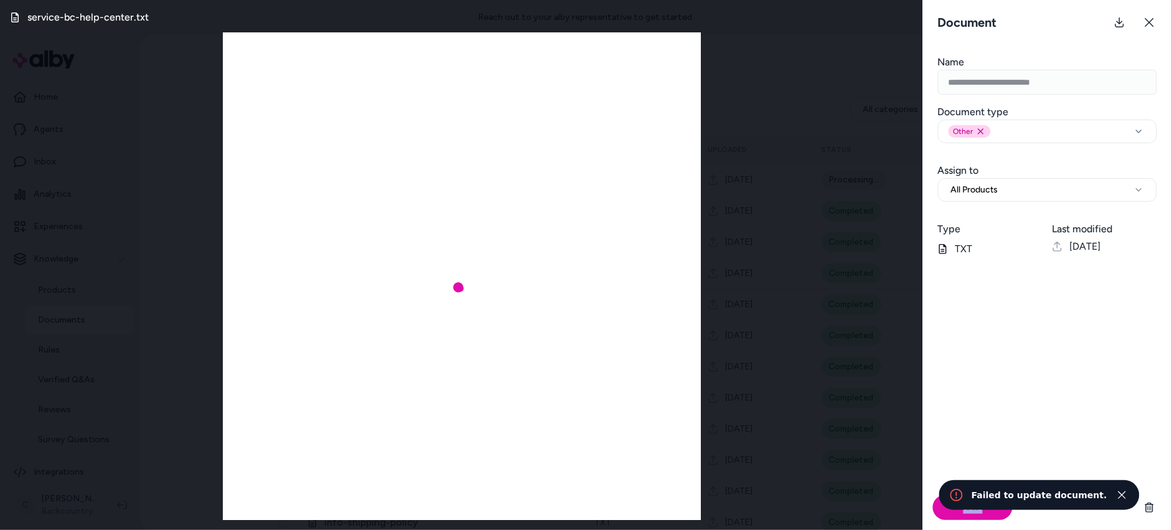
drag, startPoint x: 1102, startPoint y: 496, endPoint x: 1012, endPoint y: 487, distance: 90.1
click at [1012, 487] on div "Save" at bounding box center [1047, 507] width 249 height 45
click at [1046, 432] on div "Save" at bounding box center [1047, 397] width 249 height 263
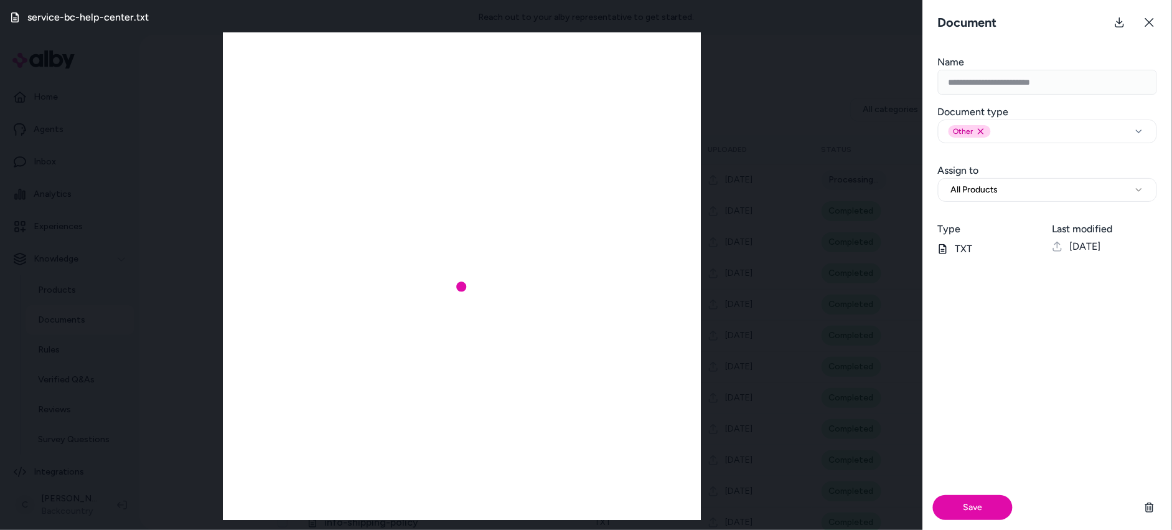
click at [1163, 14] on div "Document" at bounding box center [1047, 22] width 249 height 45
click at [1159, 19] on button at bounding box center [1149, 22] width 25 height 25
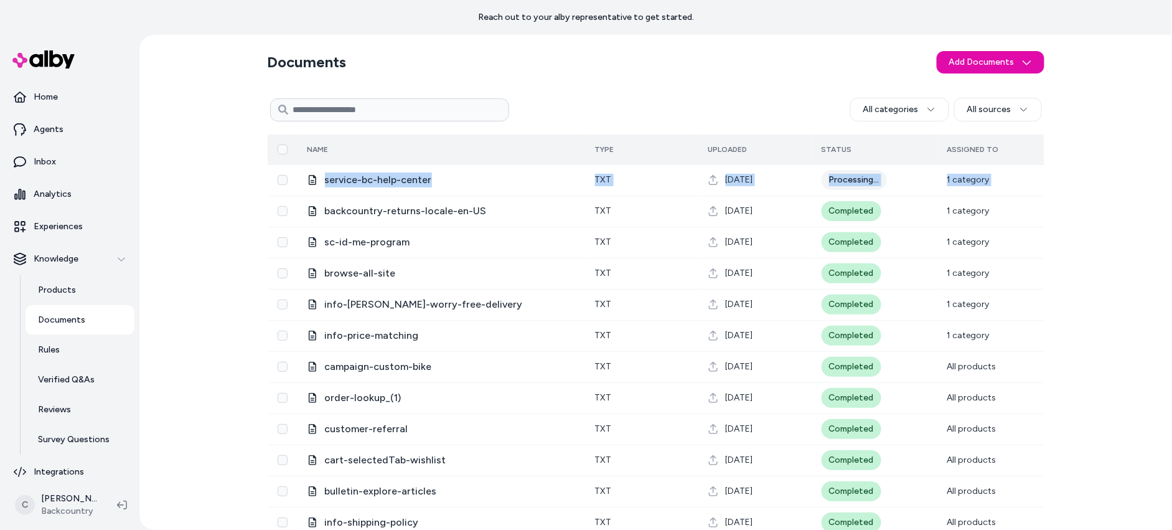
drag, startPoint x: 435, startPoint y: 190, endPoint x: 380, endPoint y: 156, distance: 64.6
click at [334, 172] on tbody "service-bc-help-center txt Sep 02, 2025 Processing... 1 category backcountry-re…" at bounding box center [656, 475] width 777 height 623
click at [800, 60] on section "Documents Add Documents" at bounding box center [656, 62] width 777 height 35
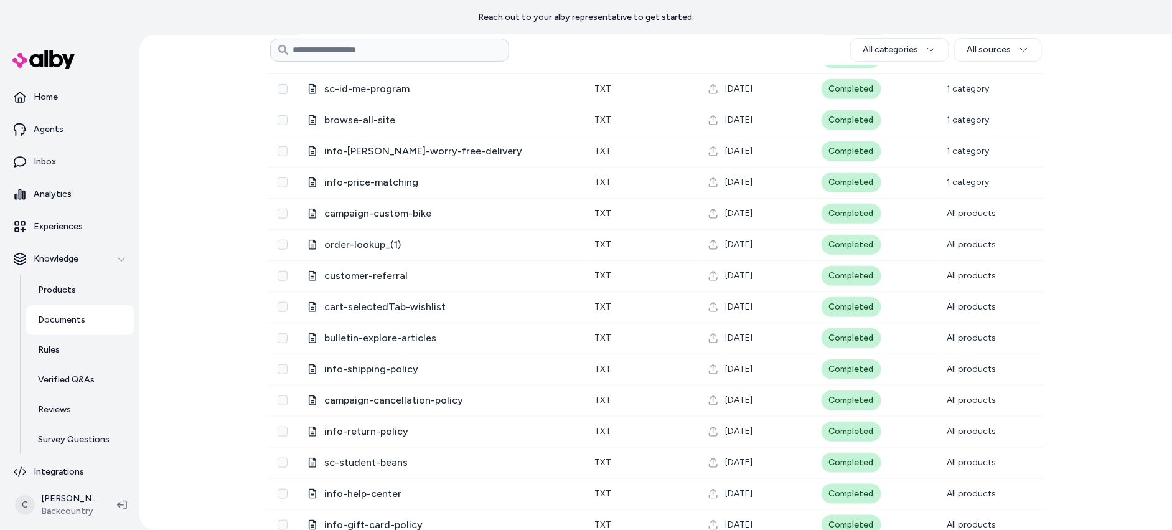
click at [166, 430] on div "Documents Add Documents All categories All sources 0 Selected Edit Multiple Nam…" at bounding box center [655, 282] width 1033 height 495
click at [197, 201] on div "Documents Add Documents All categories All sources 0 Selected Edit Multiple Nam…" at bounding box center [655, 282] width 1033 height 495
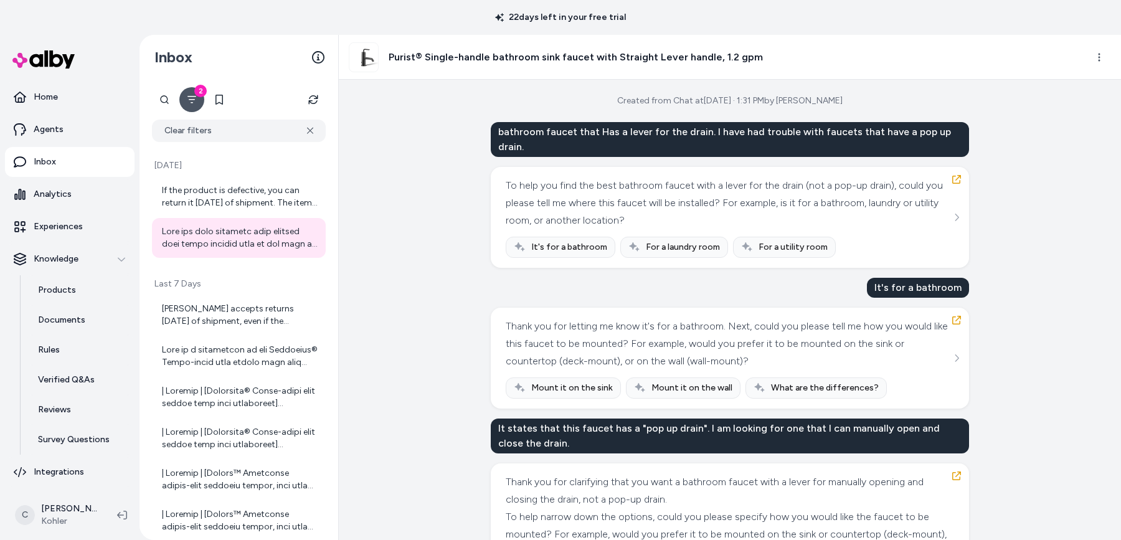
scroll to position [682, 0]
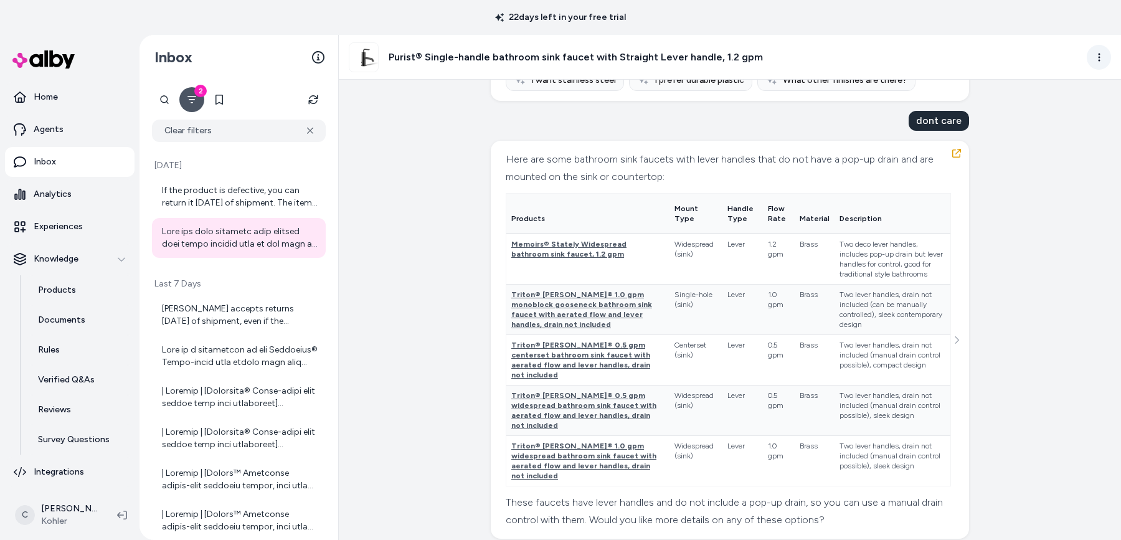
click at [1091, 52] on html "22 days left in your free trial Home Agents Inbox Analytics Experiences Knowled…" at bounding box center [560, 270] width 1121 height 540
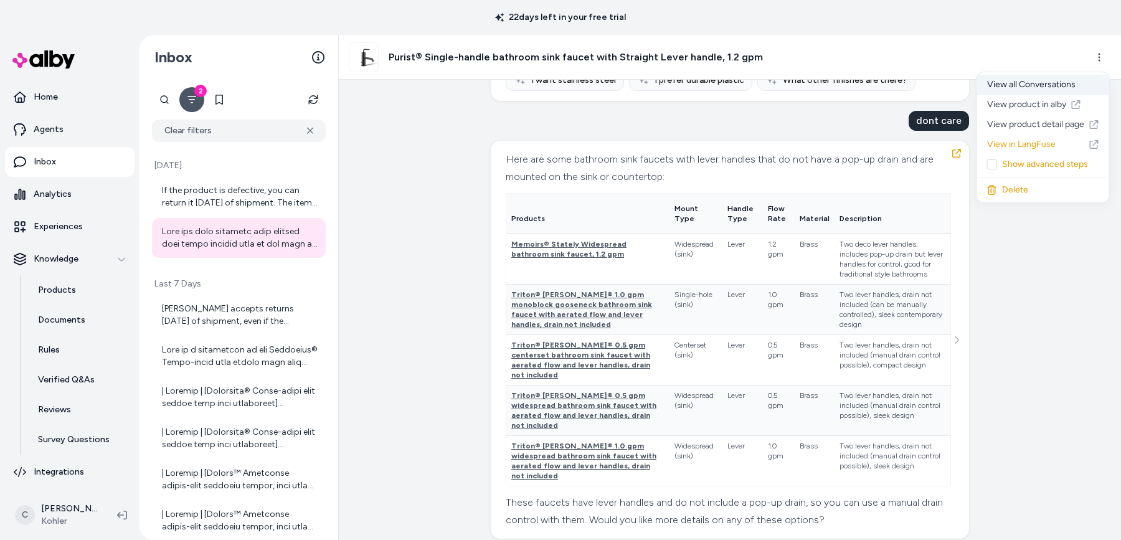
click at [1070, 91] on div "View all Conversations" at bounding box center [1043, 85] width 132 height 20
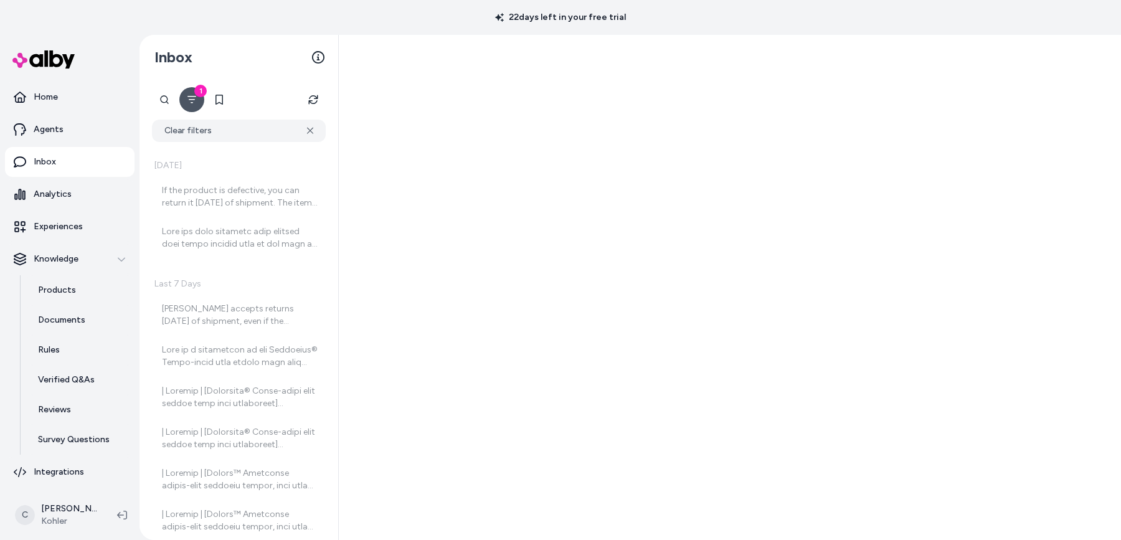
click at [1094, 59] on div at bounding box center [730, 287] width 782 height 505
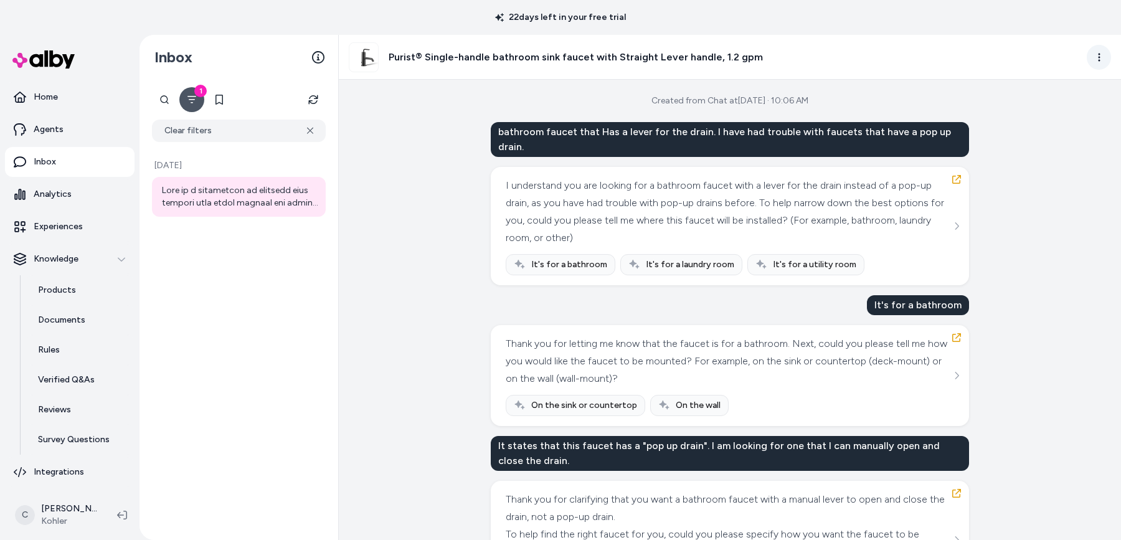
click at [1103, 54] on html "22 days left in your free trial Home Agents Inbox Analytics Experiences Knowled…" at bounding box center [560, 270] width 1121 height 540
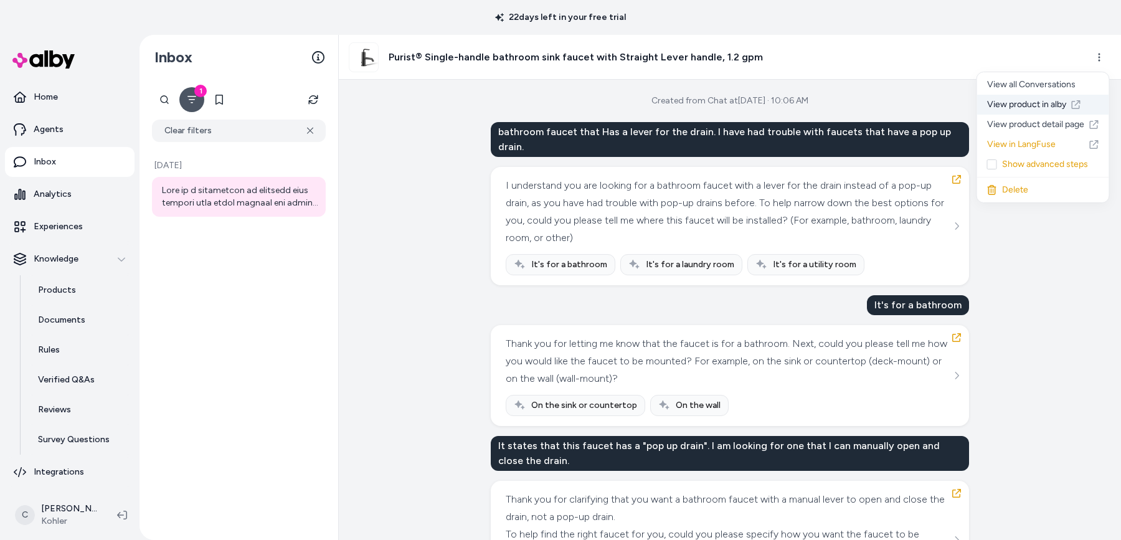
click at [1071, 101] on icon at bounding box center [1076, 105] width 10 height 10
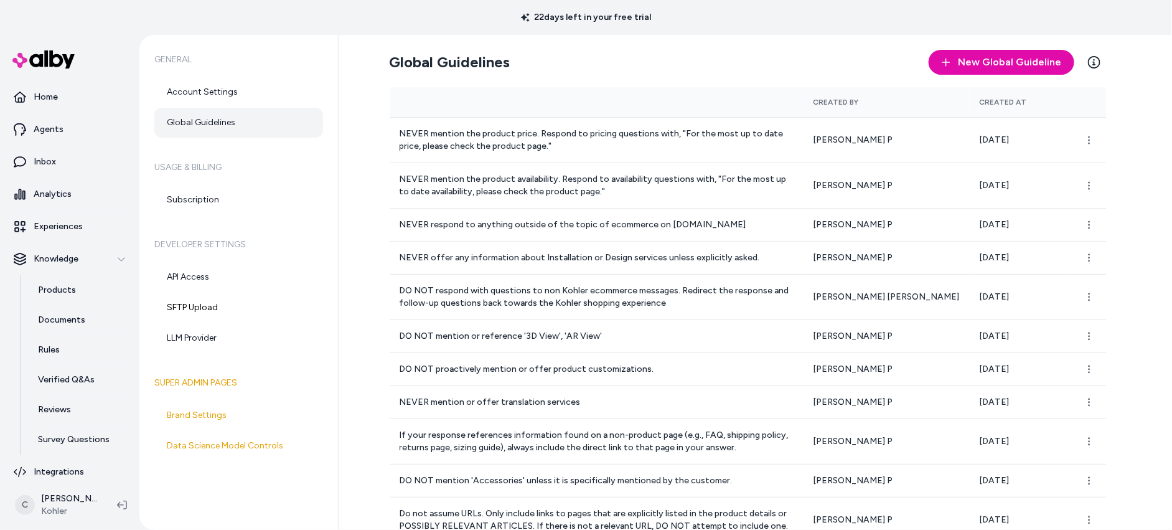
scroll to position [418, 0]
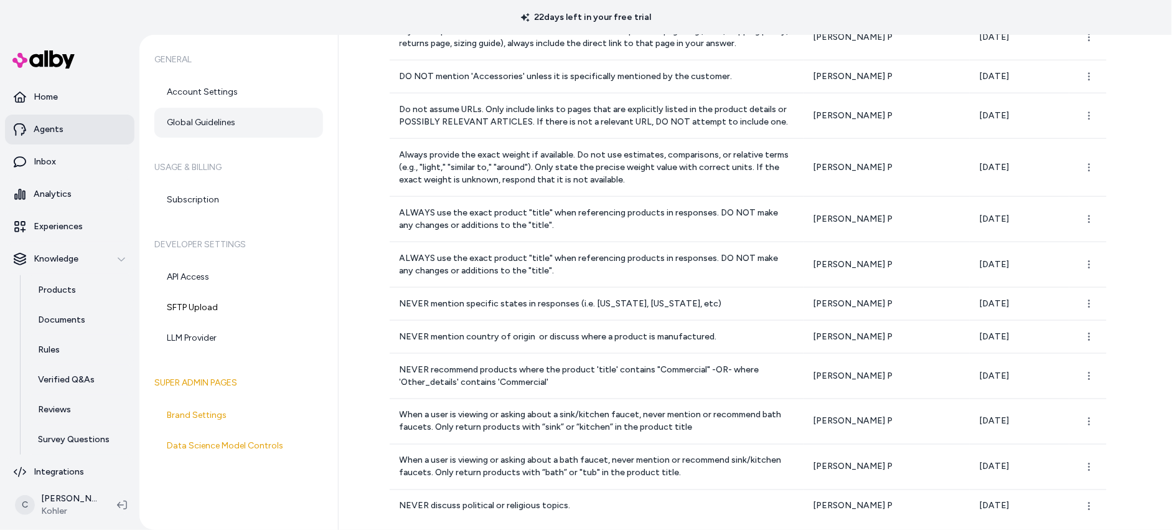
click at [52, 132] on p "Agents" at bounding box center [49, 129] width 30 height 12
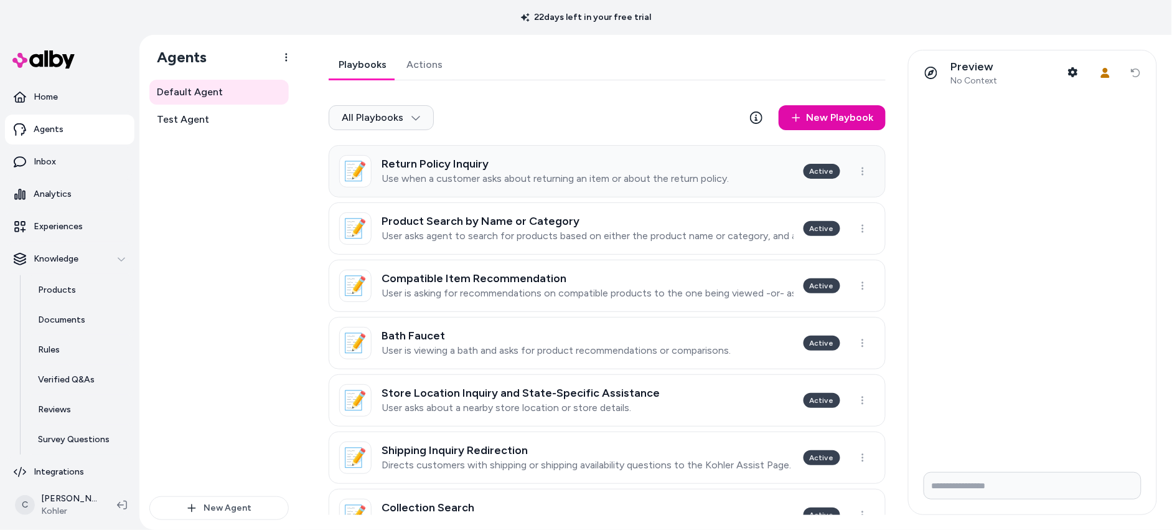
click at [471, 169] on div "Return Policy Inquiry Use when a customer asks about returning an item or about…" at bounding box center [555, 171] width 347 height 27
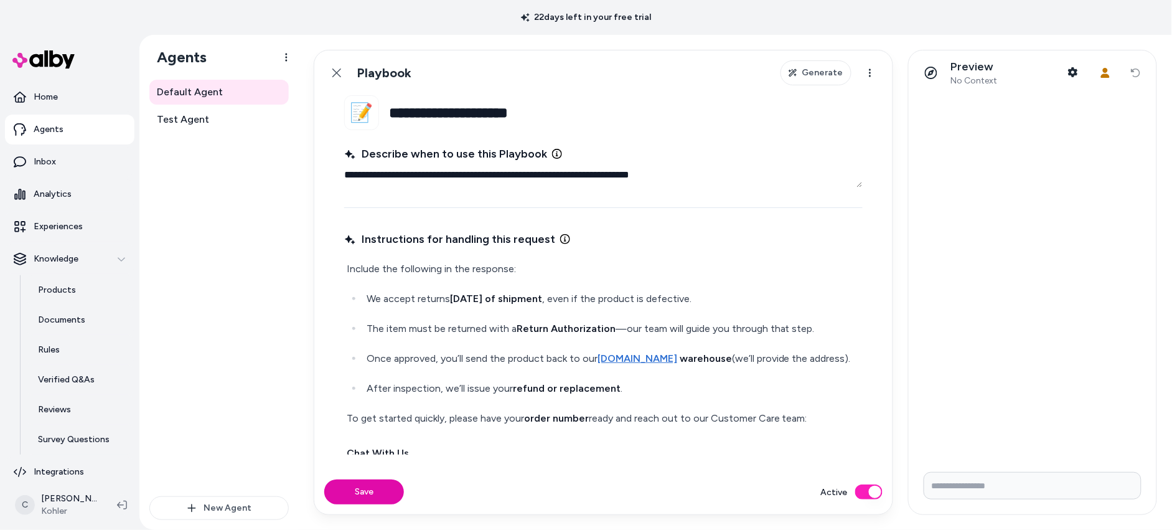
click at [548, 285] on div "Include the following in the response: We accept returns within 90 days of ship…" at bounding box center [603, 443] width 519 height 371
click at [538, 261] on p "Include the following in the response:" at bounding box center [604, 268] width 514 height 17
click at [507, 276] on p "Include the following in the response:" at bounding box center [604, 268] width 514 height 17
click at [510, 271] on p "Include the following in the response:" at bounding box center [604, 268] width 514 height 17
drag, startPoint x: 510, startPoint y: 268, endPoint x: 341, endPoint y: 273, distance: 169.4
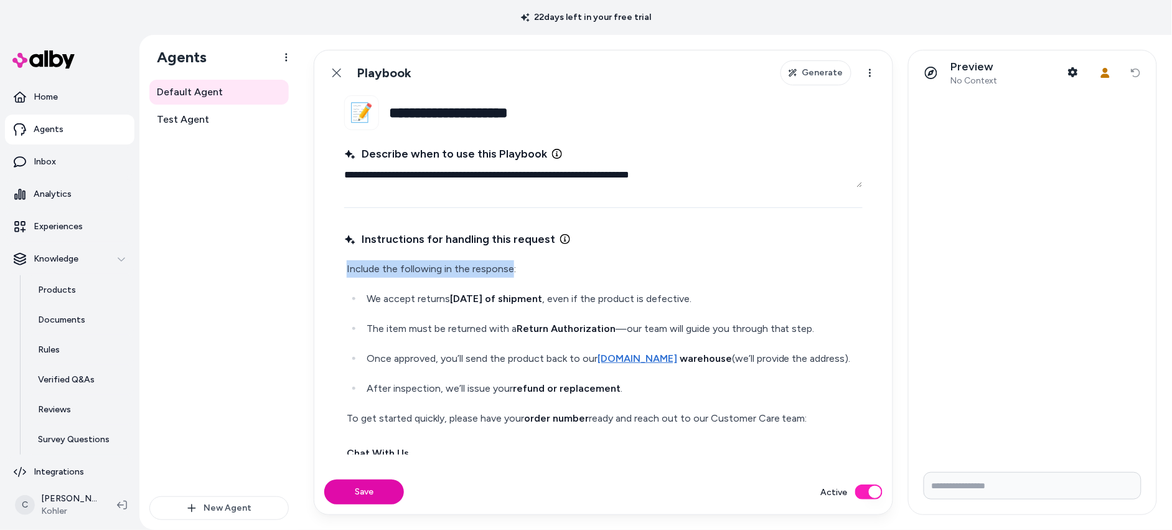
click at [341, 272] on fieldset "**********" at bounding box center [603, 282] width 578 height 374
click at [347, 271] on p "Include the following in the response:" at bounding box center [604, 268] width 514 height 17
click at [490, 260] on p "Include the following in the response:" at bounding box center [604, 268] width 514 height 17
drag, startPoint x: 527, startPoint y: 270, endPoint x: 347, endPoint y: 262, distance: 180.1
click at [347, 262] on p "Include the following in the response:" at bounding box center [604, 268] width 514 height 17
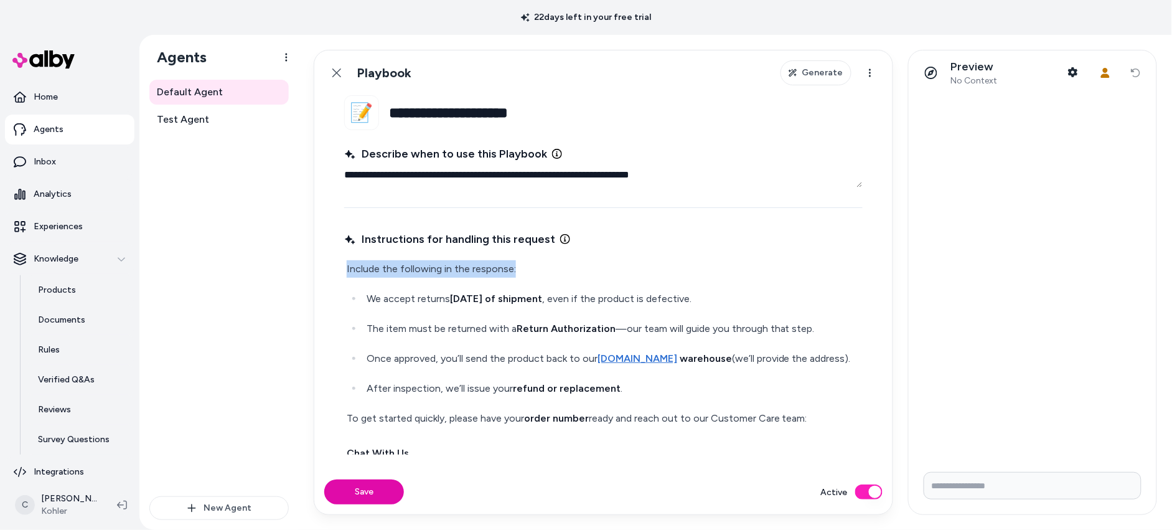
click at [352, 265] on p "Include the following in the response:" at bounding box center [604, 268] width 514 height 17
click at [510, 258] on div "Include the following in the response: We accept returns within 90 days of ship…" at bounding box center [603, 443] width 519 height 371
click at [520, 268] on p "Include the following in the response:" at bounding box center [604, 268] width 514 height 17
click at [389, 266] on p "Include the following in the response:" at bounding box center [604, 268] width 514 height 17
click at [357, 268] on p "Include the following in the response:" at bounding box center [604, 268] width 514 height 17
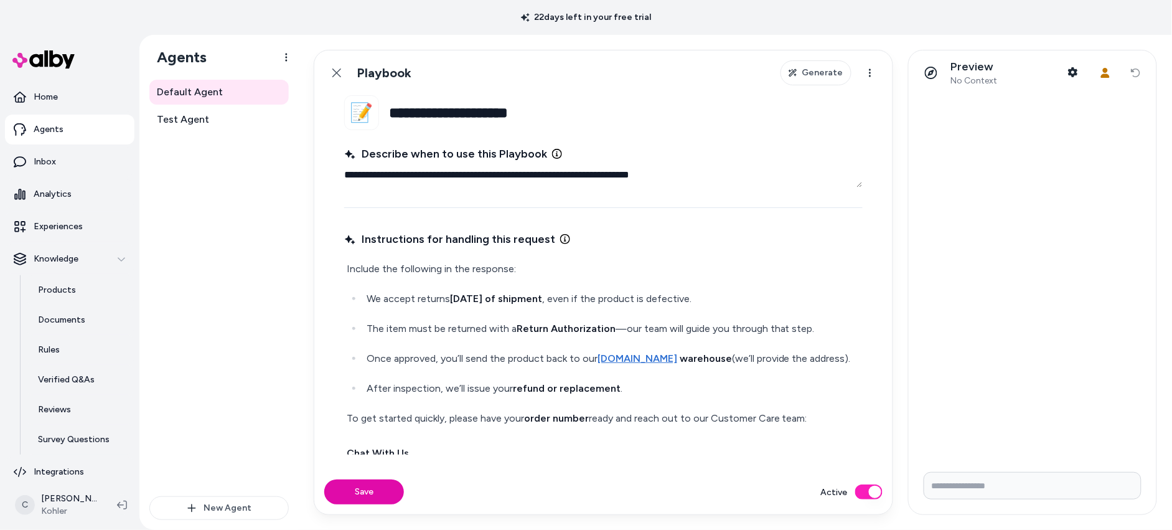
click at [392, 264] on p "Include the following in the response:" at bounding box center [604, 268] width 514 height 17
click at [475, 258] on div "Include the following in the response: We accept returns within 90 days of ship…" at bounding box center [603, 443] width 519 height 371
drag, startPoint x: 399, startPoint y: 268, endPoint x: 405, endPoint y: 268, distance: 6.3
click at [400, 267] on p "Include the following in the response:" at bounding box center [604, 268] width 514 height 17
click at [433, 266] on p "Include the following in the response:" at bounding box center [604, 268] width 514 height 17
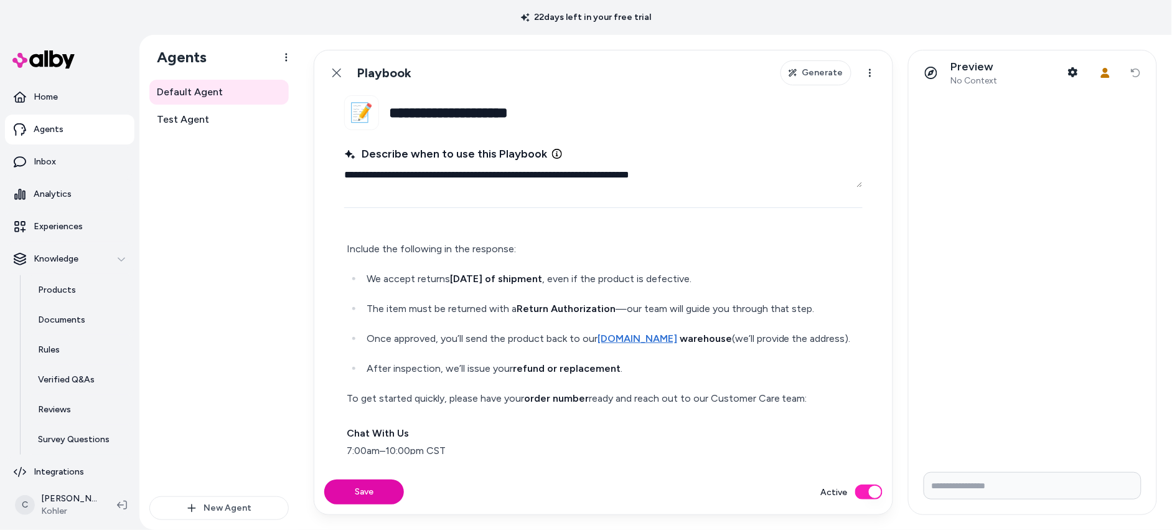
click at [636, 387] on div "Include the following in the response: We accept returns within 90 days of ship…" at bounding box center [603, 423] width 519 height 371
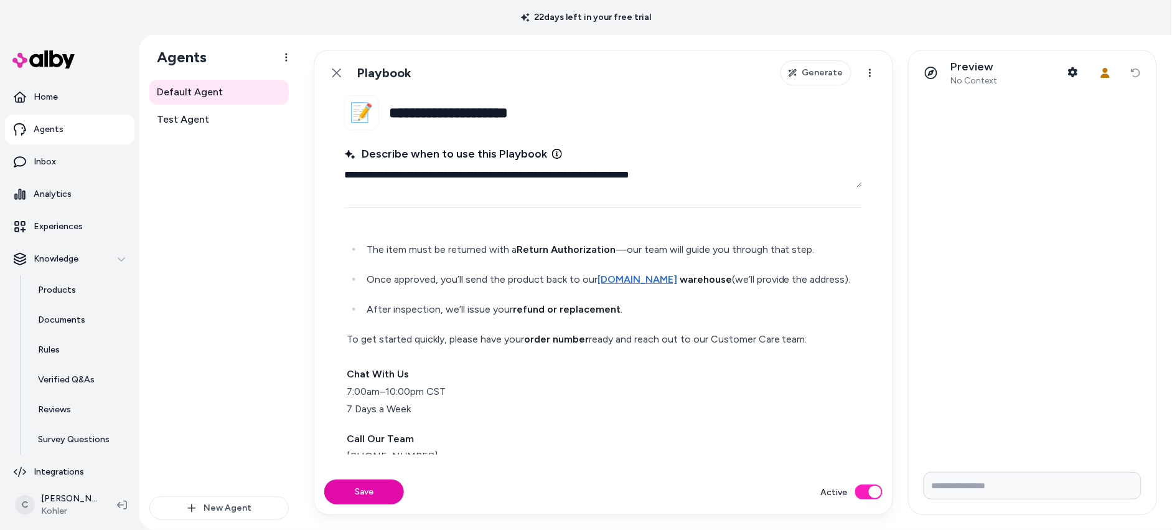
scroll to position [174, 0]
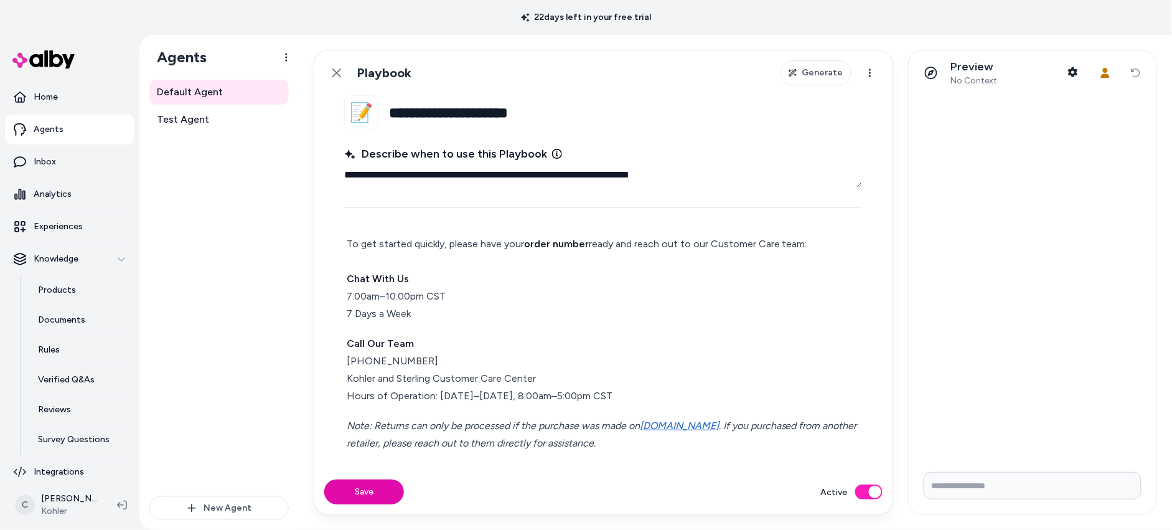
click at [705, 439] on p "Note: Returns can only be processed if the purchase was made on Kohler.com . If…" at bounding box center [604, 434] width 514 height 35
type textarea "*"
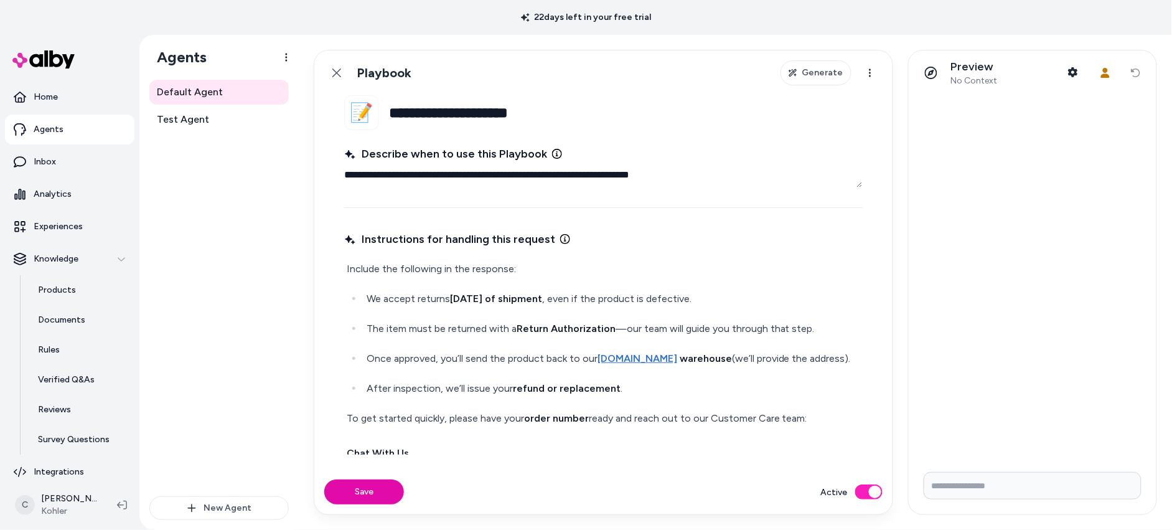
click at [536, 265] on p "Include the following in the response:" at bounding box center [604, 268] width 514 height 17
click at [367, 298] on p "We accept returns within 90 days of shipment , even if the product is defective." at bounding box center [614, 298] width 494 height 17
click at [365, 322] on li "The item must be returned with a Return Authorization —our team will guide you …" at bounding box center [611, 328] width 497 height 17
click at [365, 351] on li "Once approved, you’ll send the product back to our Kohler.com warehouse (we’ll …" at bounding box center [611, 358] width 497 height 17
click at [367, 385] on p "After inspection, we’ll issue your refund or replacement ." at bounding box center [614, 388] width 494 height 17
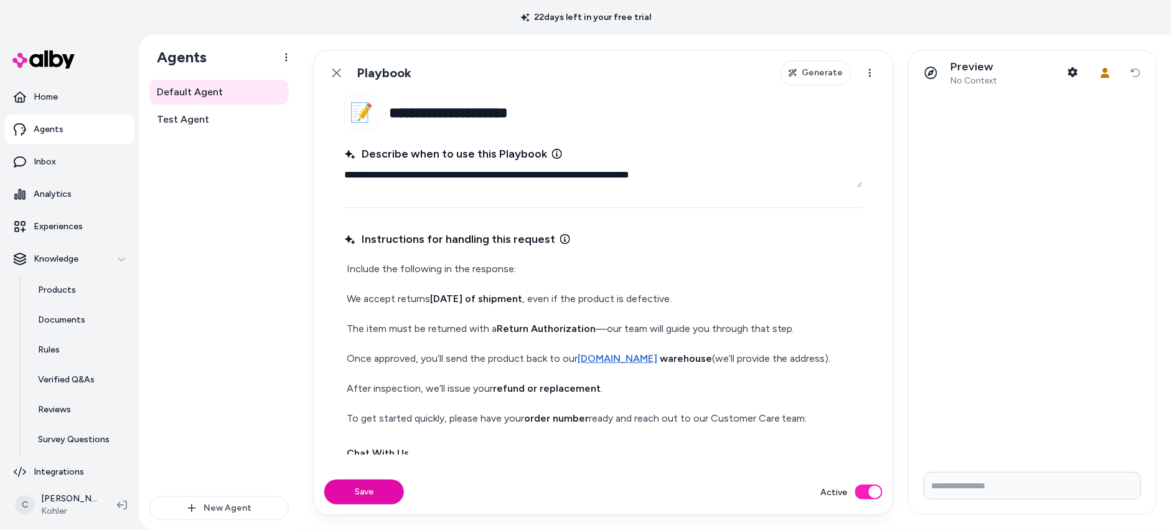
click at [350, 297] on p "We accept returns within 90 days of shipment , even if the product is defective." at bounding box center [604, 298] width 514 height 17
click at [379, 477] on div "Save Active" at bounding box center [603, 491] width 578 height 45
click at [385, 474] on div "Save Active" at bounding box center [603, 491] width 578 height 45
click at [388, 493] on button "Save" at bounding box center [364, 491] width 80 height 25
type textarea "*"
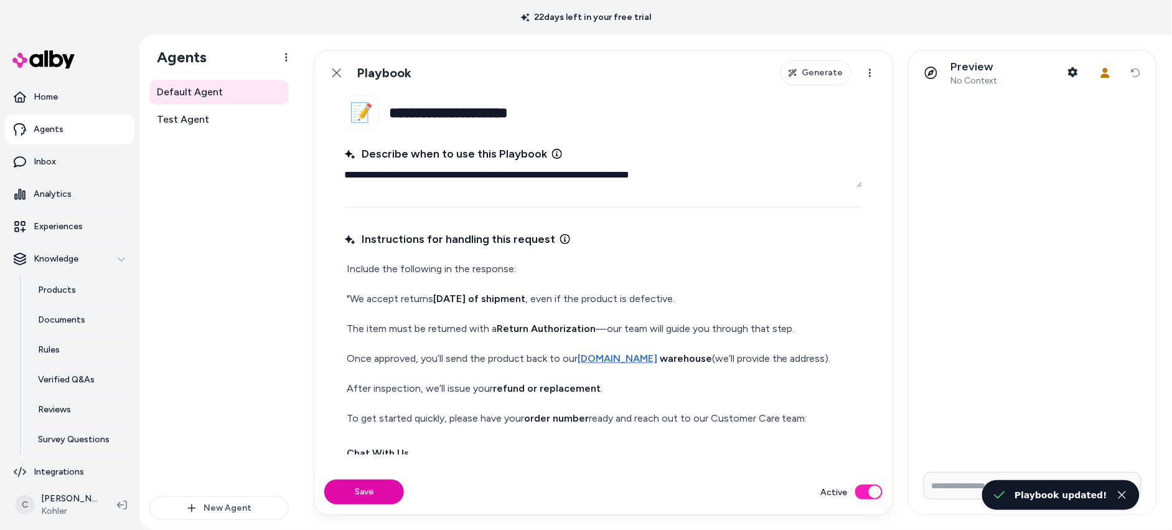
click at [959, 497] on input "Write your prompt here" at bounding box center [1033, 485] width 218 height 27
click at [965, 484] on input "Write your prompt here" at bounding box center [1033, 485] width 218 height 27
type input "**********"
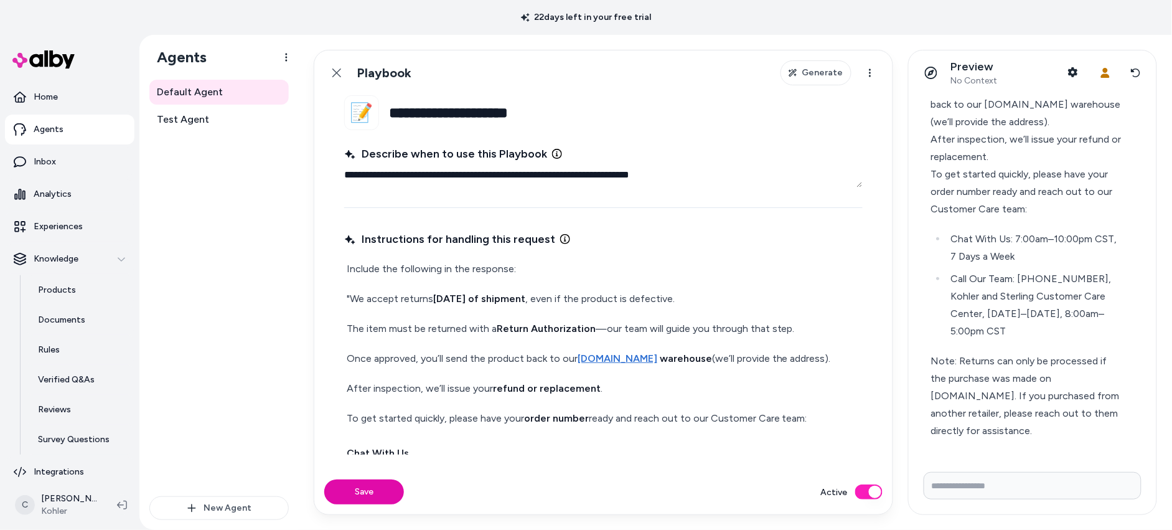
scroll to position [163, 0]
click at [430, 353] on p "Once approved, you’ll send the product back to our Kohler.com warehouse (we’ll …" at bounding box center [604, 358] width 514 height 17
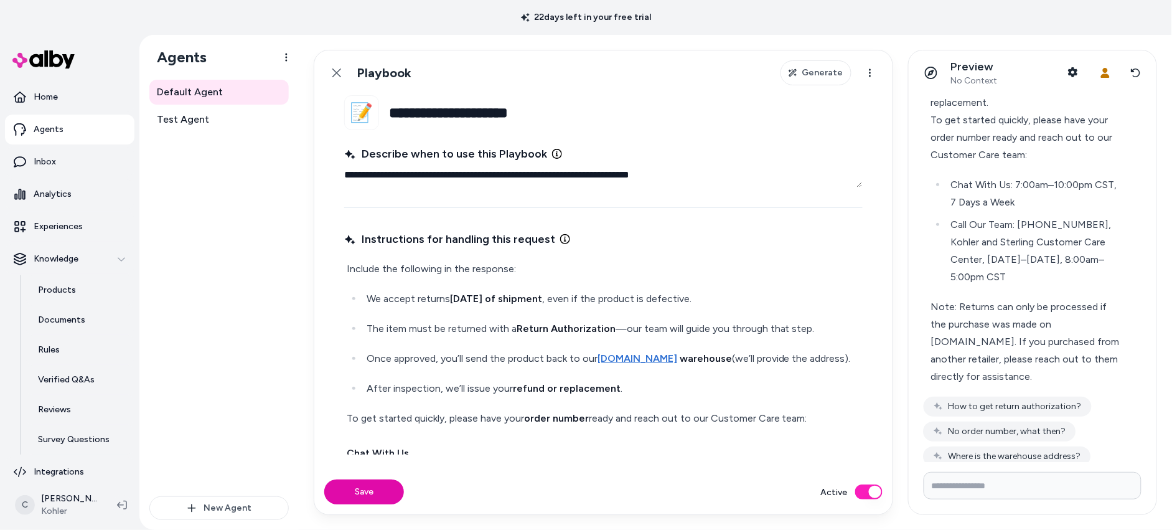
click at [514, 281] on div "Include the following in the response: We accept returns [DATE] of shipment , e…" at bounding box center [603, 443] width 519 height 371
click at [519, 261] on p "Include the following in the response:" at bounding box center [604, 268] width 514 height 17
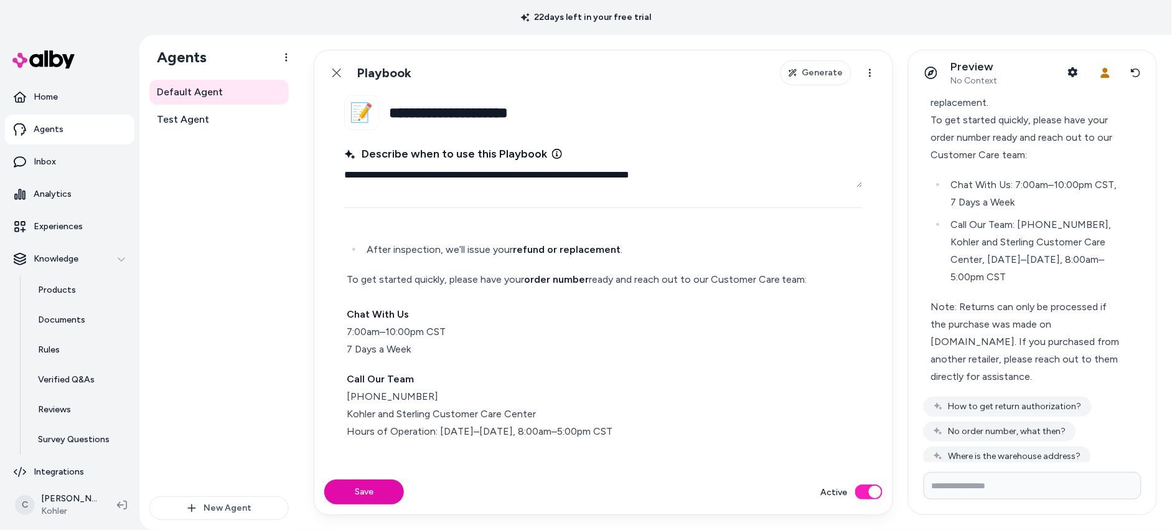
scroll to position [174, 0]
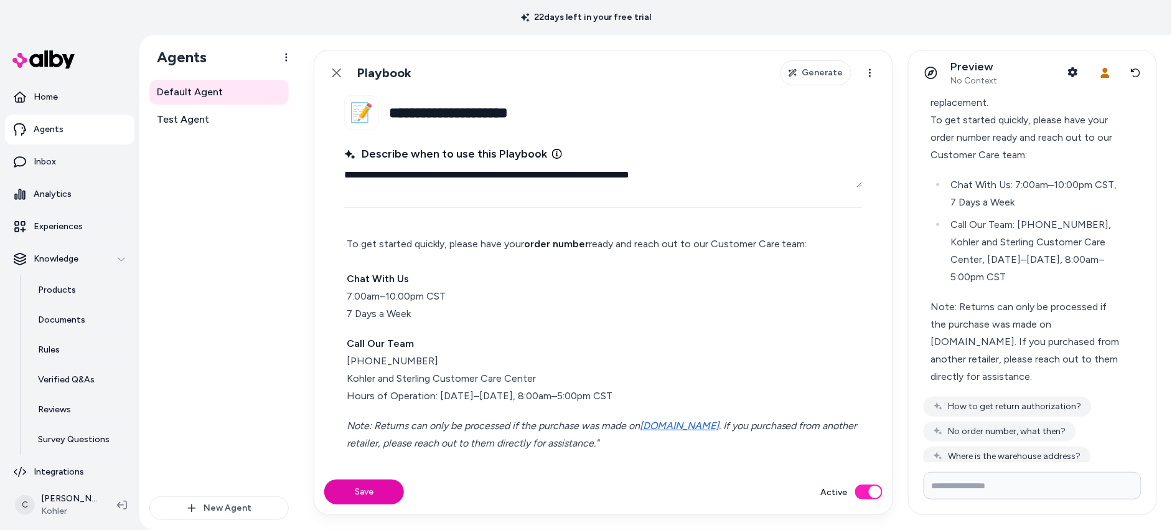
click at [659, 435] on p "Note: Returns can only be processed if the purchase was made on Kohler.com . If…" at bounding box center [604, 434] width 514 height 35
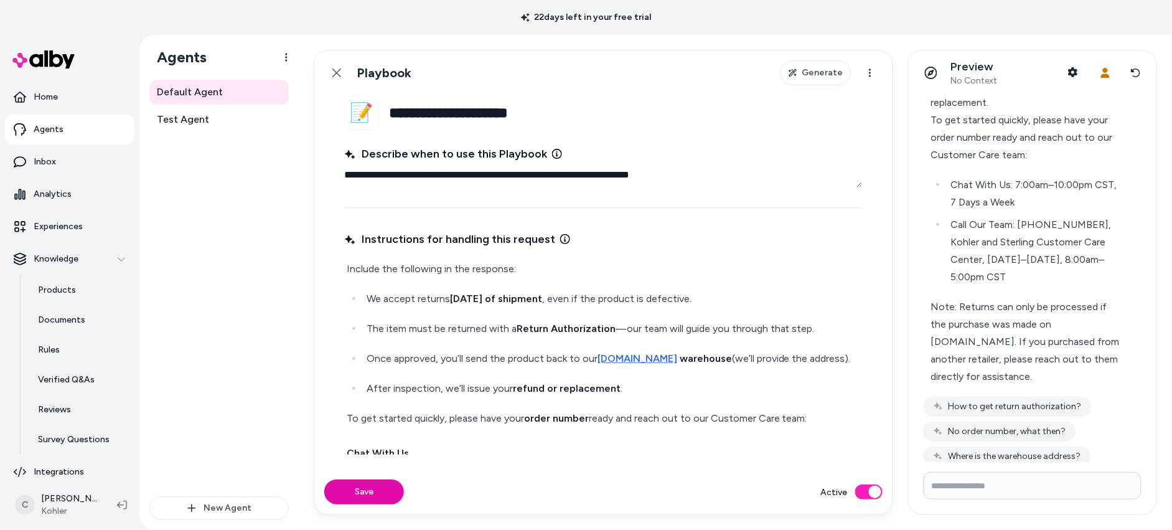
click at [544, 270] on p "Include the following in the response:" at bounding box center [604, 268] width 514 height 17
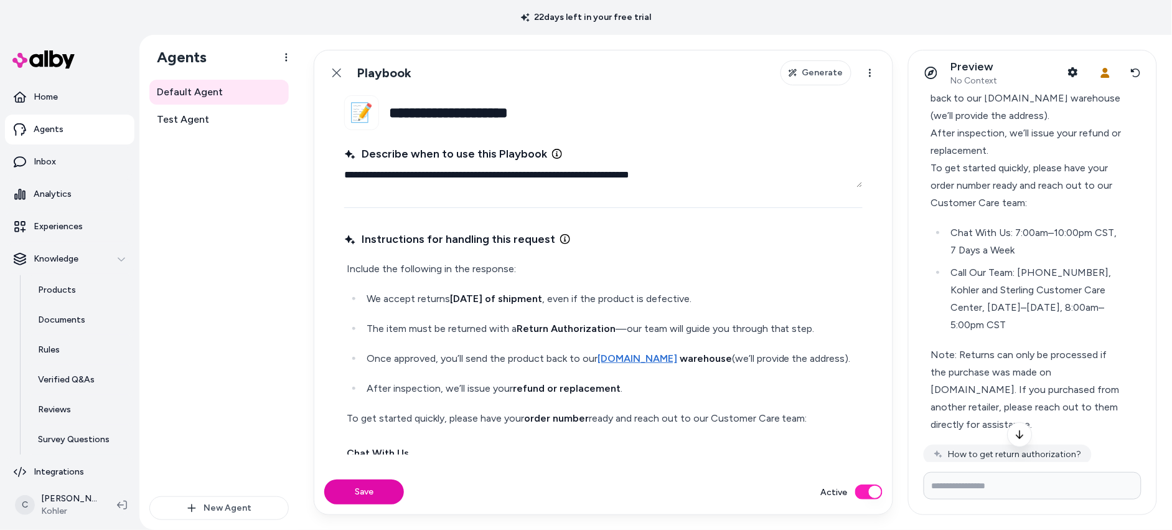
scroll to position [1, 0]
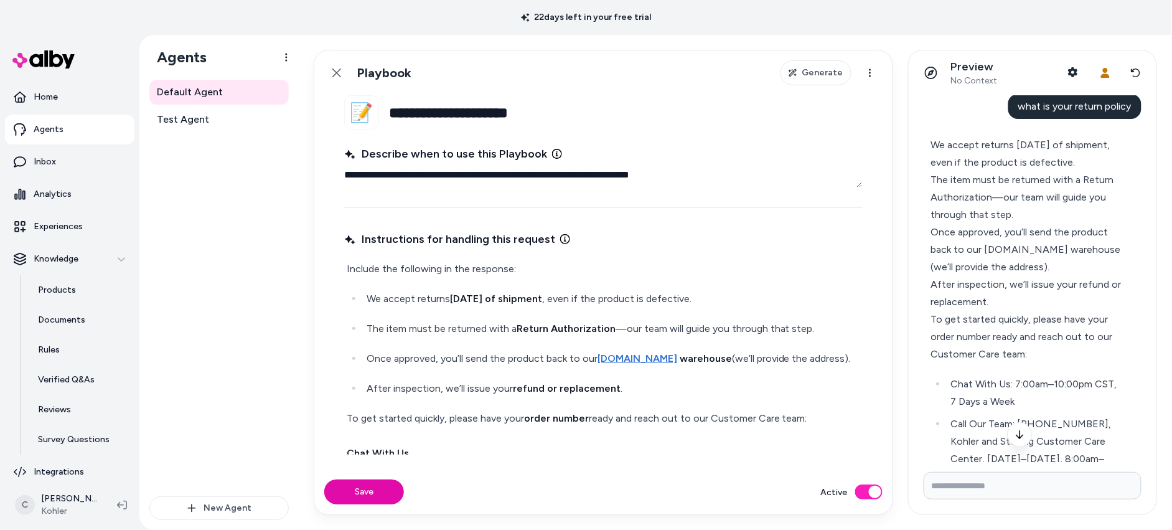
click at [608, 329] on strong "Return Authorization" at bounding box center [566, 328] width 99 height 12
click at [611, 332] on p "The item must be returned with a Return Authorization —our team will guide you …" at bounding box center [614, 328] width 494 height 17
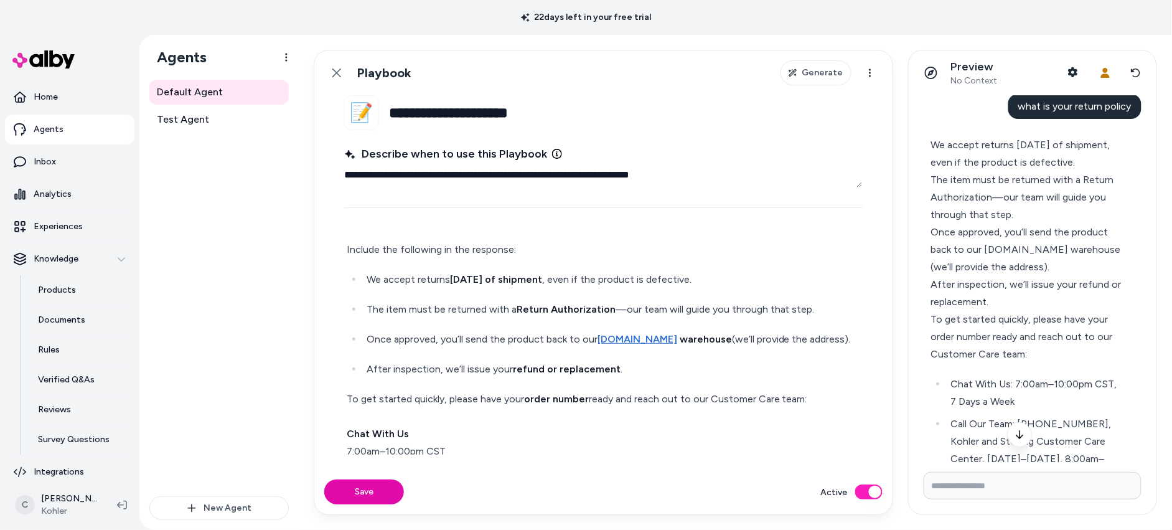
click at [515, 255] on p "Include the following in the response:" at bounding box center [604, 249] width 514 height 17
click at [516, 250] on p "Include the following in the response:" at bounding box center [604, 249] width 514 height 17
click at [517, 250] on p "Include the following in the response:" at bounding box center [604, 249] width 514 height 17
click at [345, 243] on div "Include the following in the response: We accept returns within 90 days of ship…" at bounding box center [603, 423] width 519 height 371
click at [531, 252] on p "Include the following in the response:" at bounding box center [604, 249] width 514 height 17
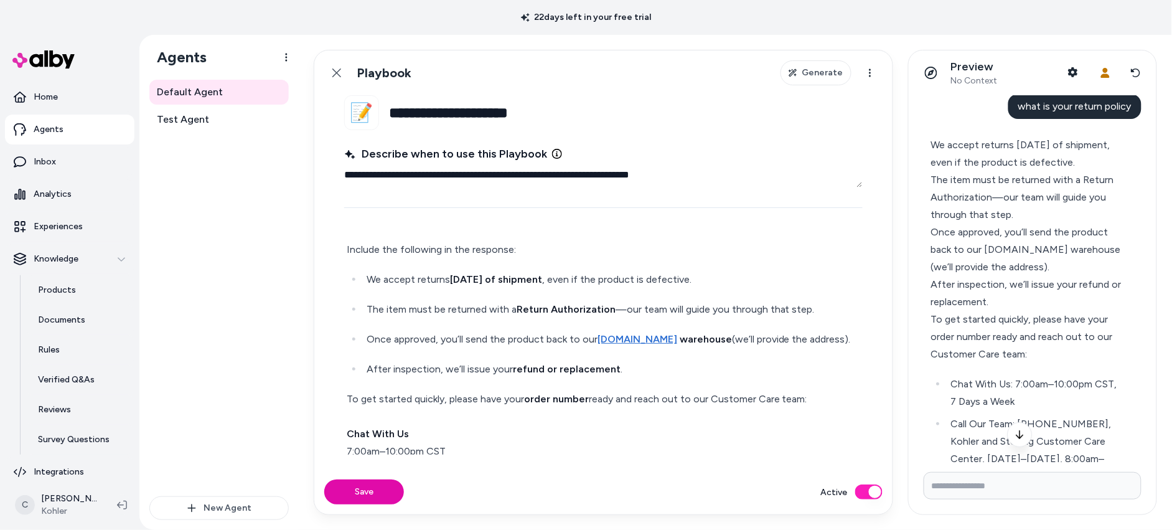
click at [345, 246] on div "Include the following in the response: We accept returns within 90 days of ship…" at bounding box center [603, 423] width 519 height 371
click at [531, 251] on p "Respond to the customer and include the following in the response:" at bounding box center [604, 249] width 514 height 17
click at [641, 252] on p "Respond to the customer and include the following in the response:" at bounding box center [604, 249] width 514 height 17
click at [644, 252] on p "Respond to the customer and include the following in the response:" at bounding box center [604, 249] width 514 height 17
click at [1141, 60] on div "Preview No Context Shopper Context User Context Reset conversation Reset conver…" at bounding box center [1033, 72] width 248 height 45
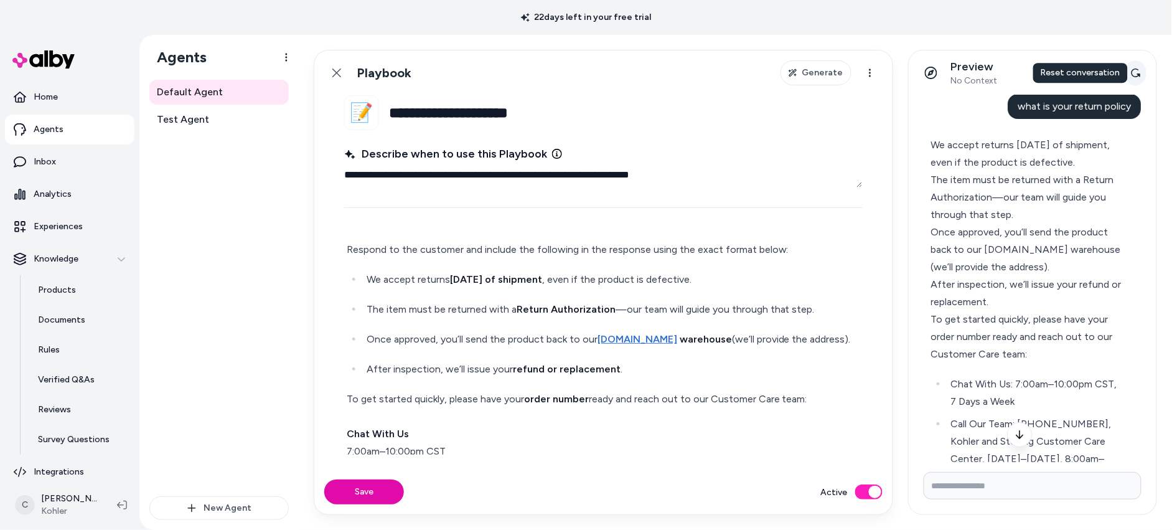
click at [1140, 71] on icon at bounding box center [1136, 73] width 10 height 10
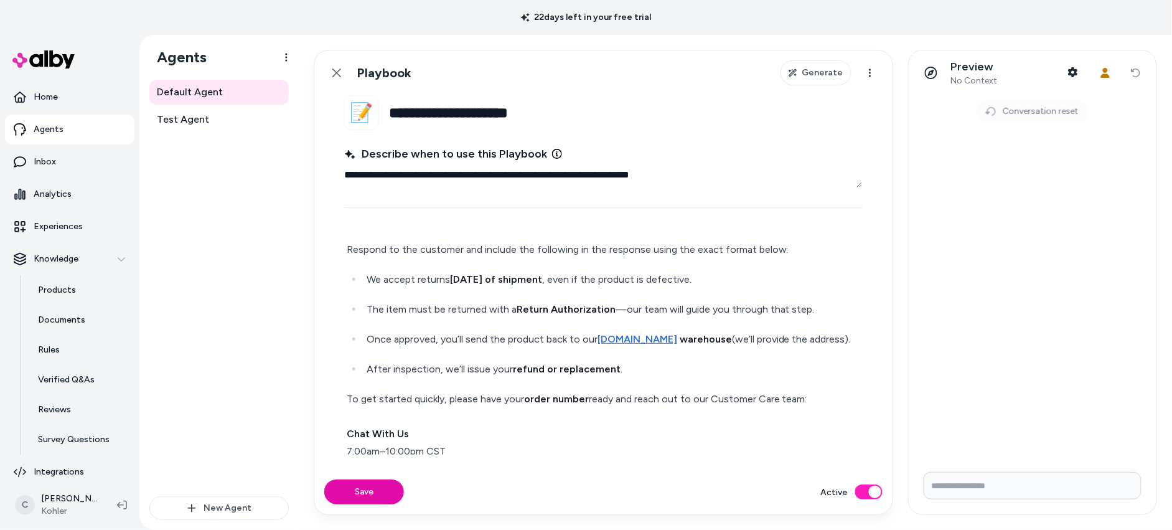
click at [1030, 485] on input "Write your prompt here" at bounding box center [1033, 485] width 218 height 27
click at [359, 481] on button "Save" at bounding box center [364, 491] width 80 height 25
click at [1006, 492] on icon "Notifications alt+T" at bounding box center [1000, 495] width 12 height 12
type textarea "*"
drag, startPoint x: 975, startPoint y: 496, endPoint x: 985, endPoint y: 487, distance: 13.2
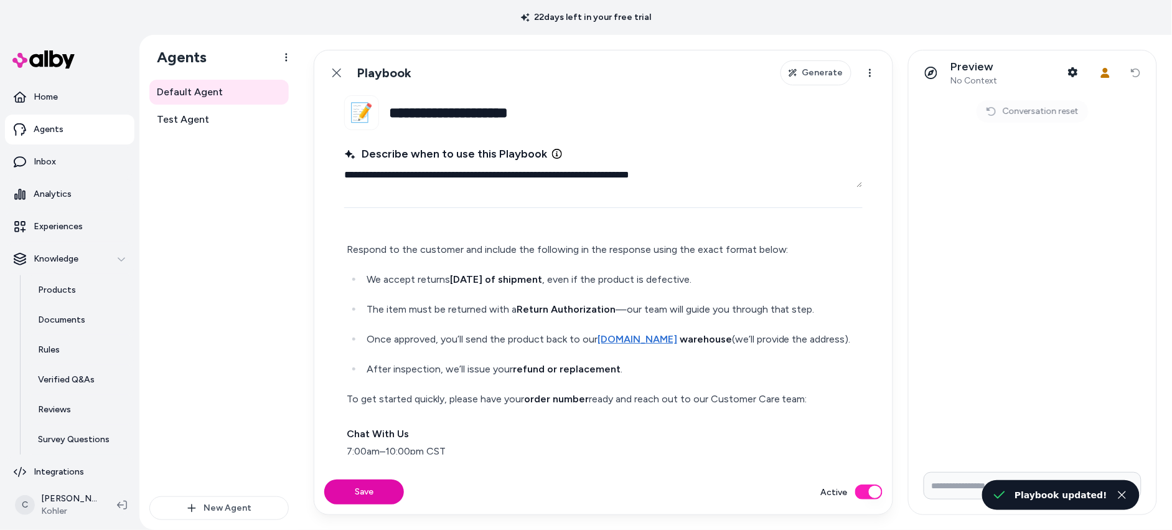
click at [975, 496] on input "Write your prompt here" at bounding box center [1033, 485] width 218 height 27
type input "**********"
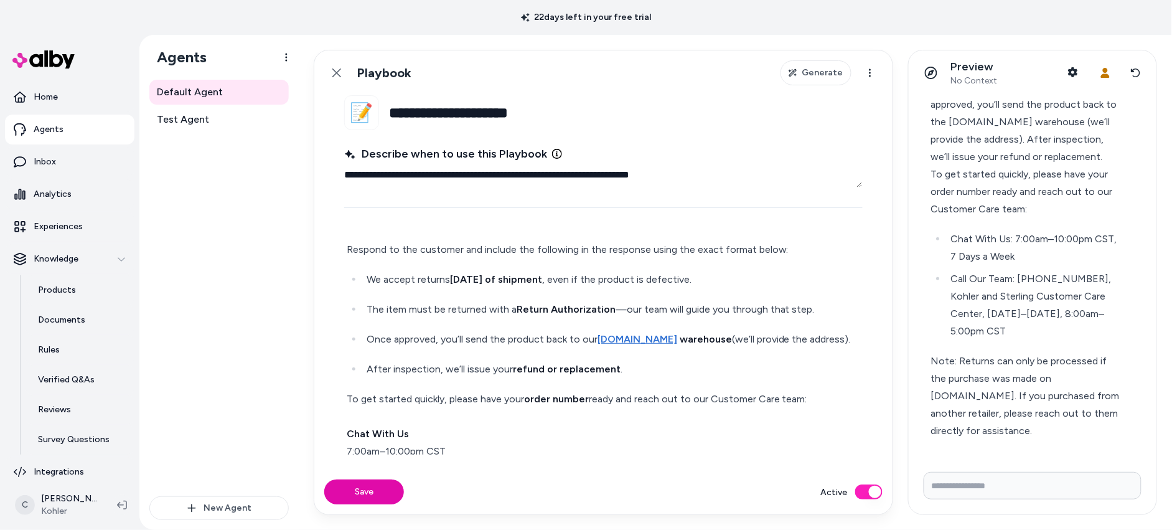
scroll to position [166, 0]
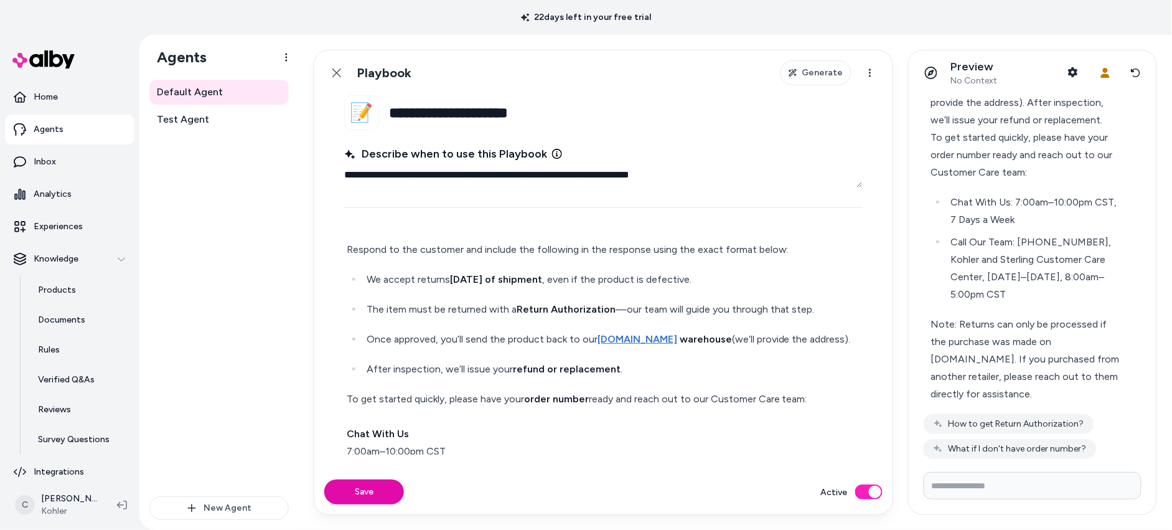
click at [370, 275] on p "We accept returns within 90 days of shipment , even if the product is defective." at bounding box center [614, 279] width 494 height 17
click at [370, 372] on p "After inspection, we’ll issue your refund or replacement ." at bounding box center [614, 368] width 494 height 17
click at [350, 275] on p "- We accept returns within 90 days of shipment , even if the product is defecti…" at bounding box center [604, 279] width 514 height 17
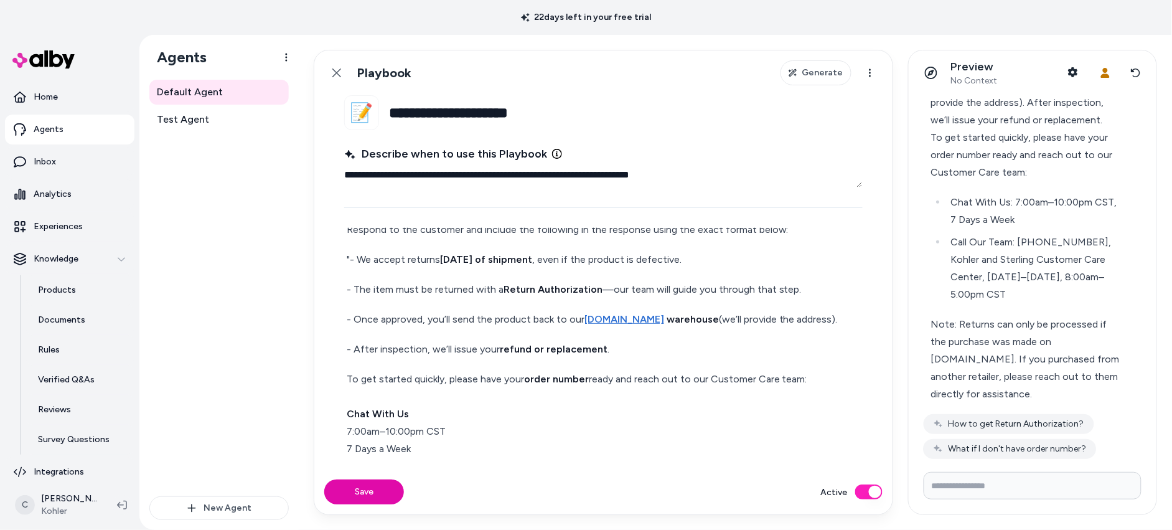
scroll to position [108, 0]
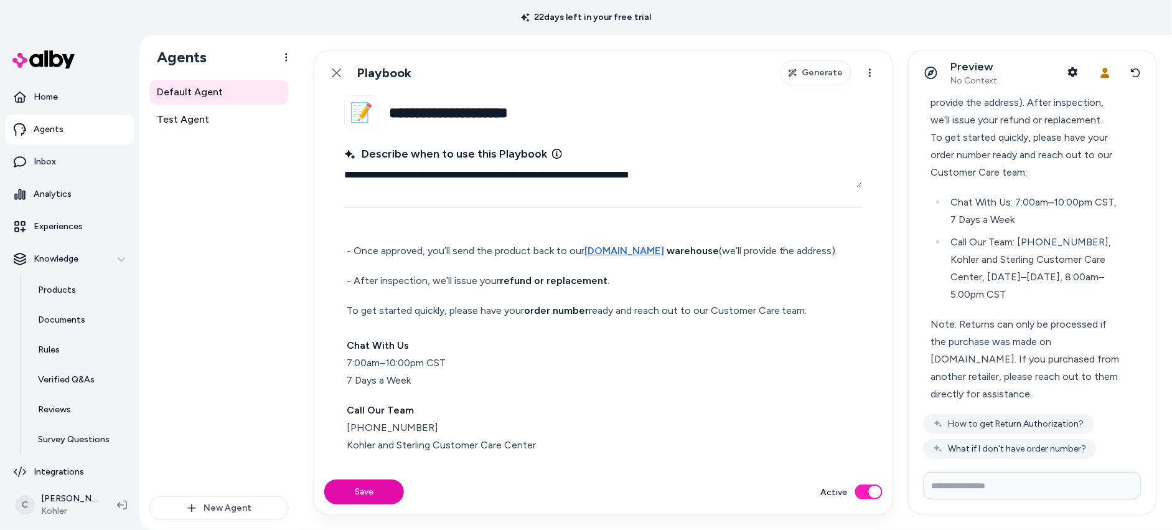
click at [636, 446] on p "Call Our Team 1-800-456-4537 Kohler and Sterling Customer Care Center Hours of …" at bounding box center [604, 437] width 514 height 70
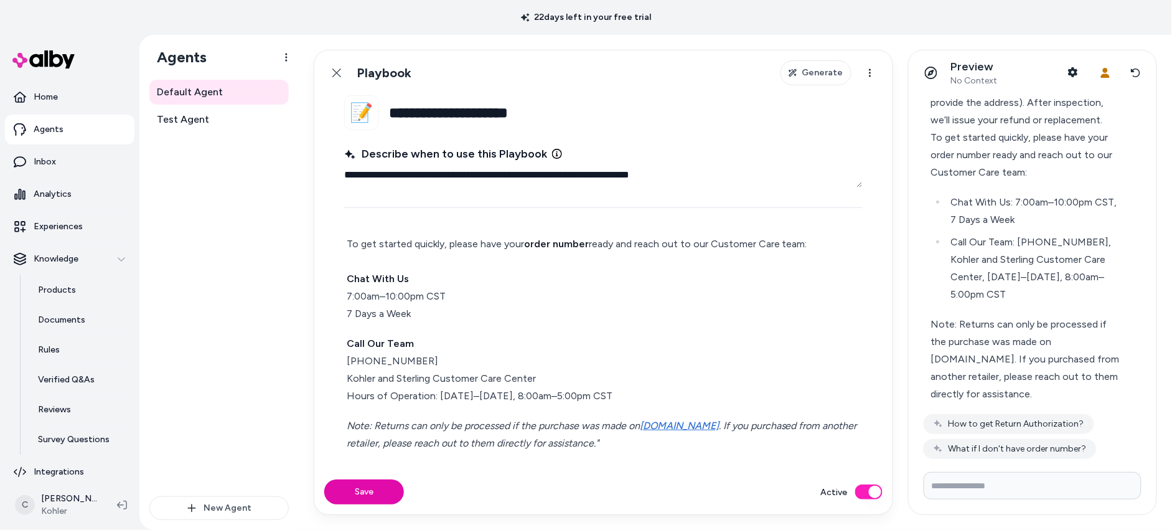
click at [683, 438] on p "Note: Returns can only be processed if the purchase was made on Kohler.com . If…" at bounding box center [604, 434] width 514 height 35
click at [382, 490] on button "Save" at bounding box center [364, 491] width 80 height 25
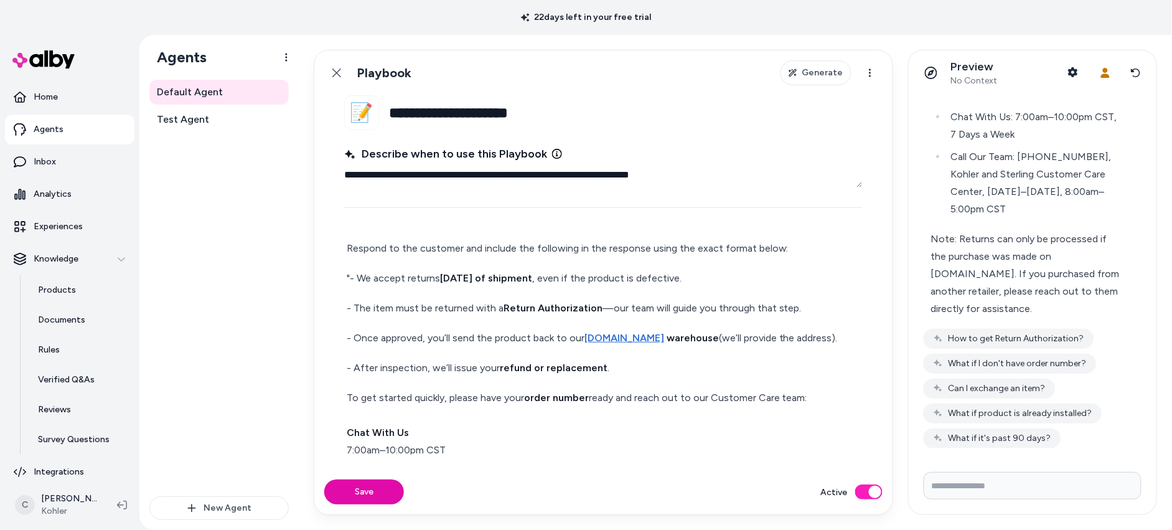
scroll to position [0, 0]
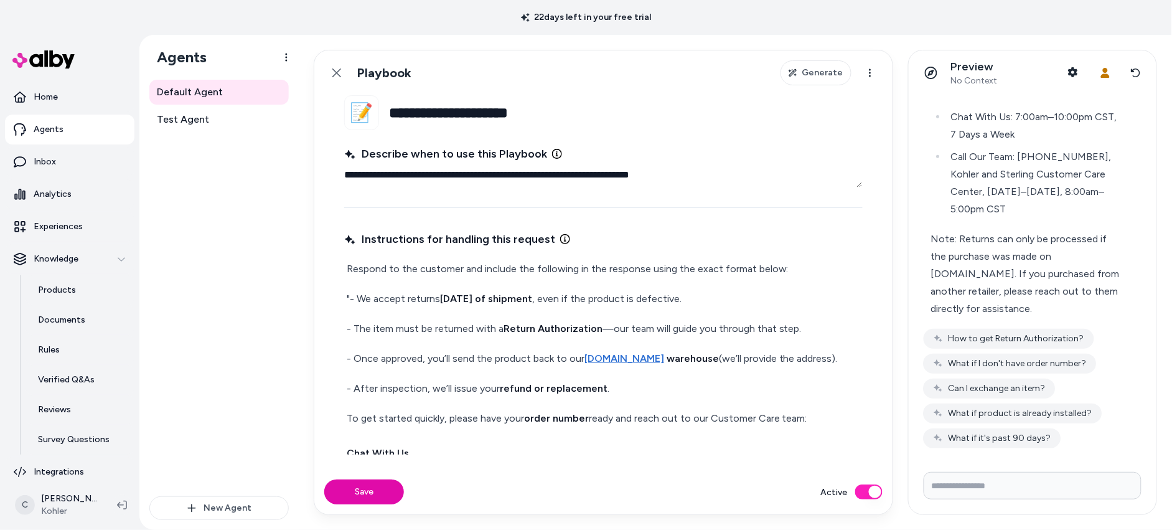
click at [774, 275] on p "Respond to the customer and include the following in the response using the exa…" at bounding box center [604, 268] width 514 height 17
click at [779, 273] on p "Respond to the customer and include the following in the response using the exa…" at bounding box center [604, 268] width 514 height 17
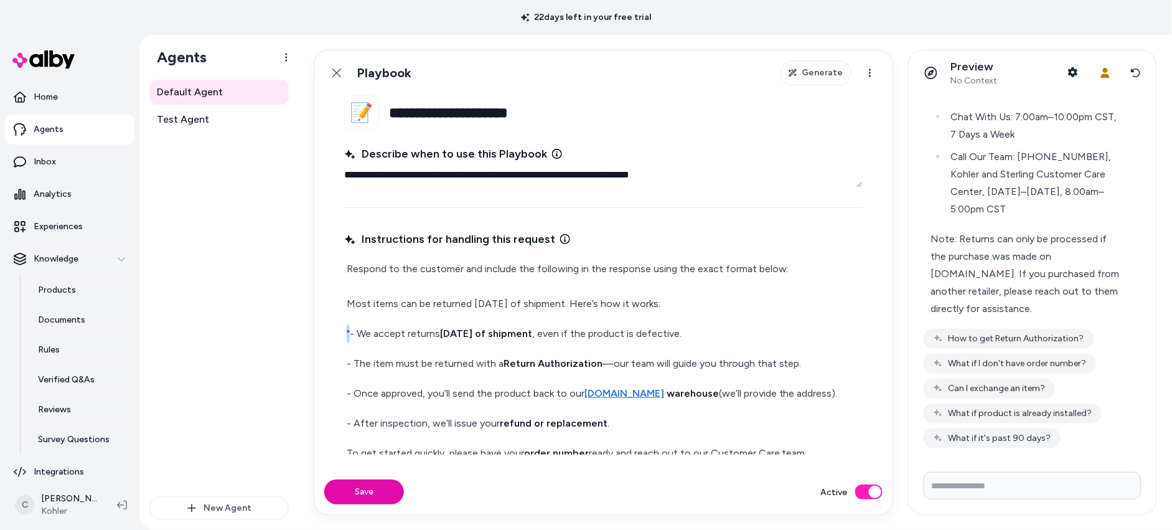
click at [345, 329] on div "Respond to the customer and include the following in the response using the exa…" at bounding box center [603, 461] width 519 height 406
click at [586, 307] on p "Respond to the customer and include the following in the response using the exa…" at bounding box center [604, 286] width 514 height 52
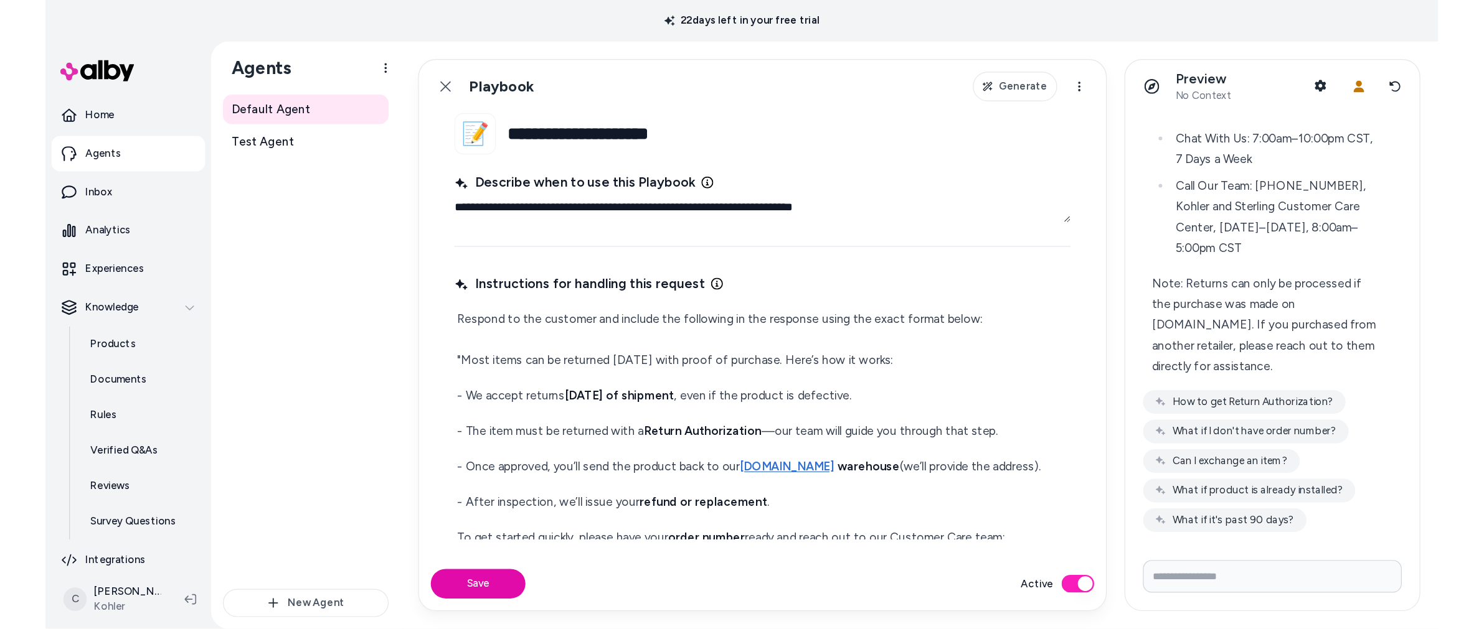
scroll to position [73, 0]
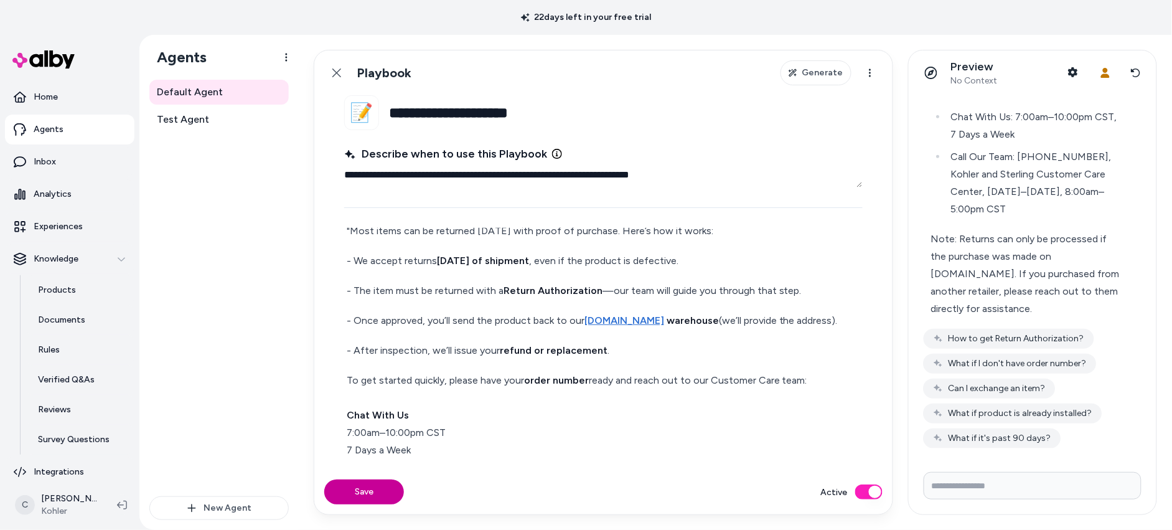
click at [369, 490] on button "Save" at bounding box center [364, 491] width 80 height 25
type textarea "*"
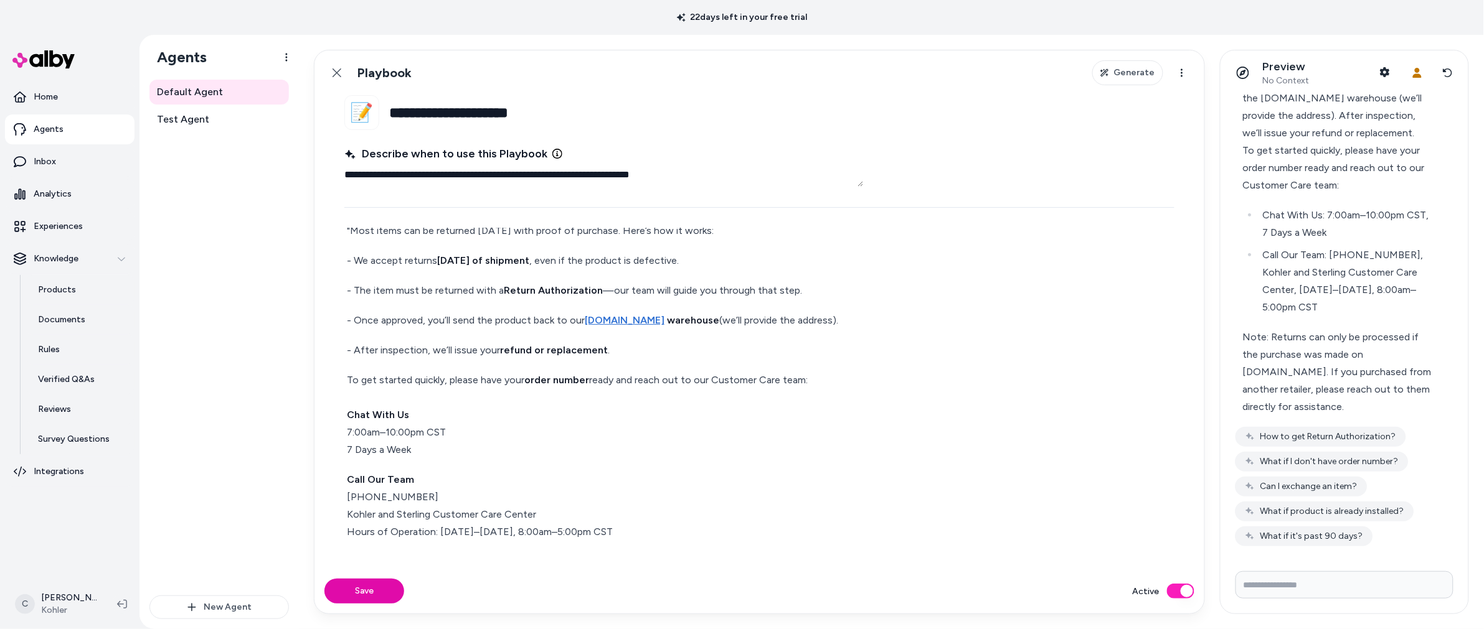
scroll to position [153, 0]
click at [200, 363] on div "Default Agent Test Agent" at bounding box center [218, 338] width 139 height 516
click at [63, 192] on p "Analytics" at bounding box center [53, 194] width 38 height 12
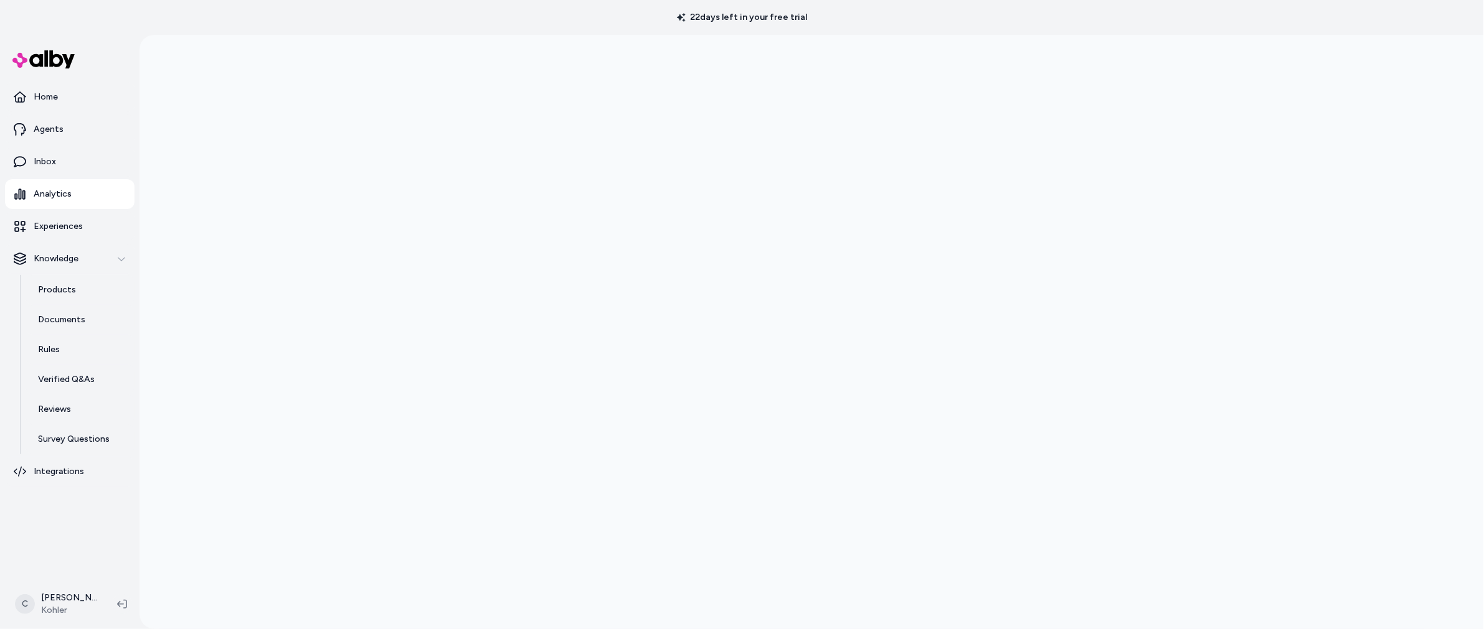
click at [1172, 504] on div at bounding box center [811, 349] width 1344 height 629
click at [322, 370] on div at bounding box center [811, 349] width 1344 height 629
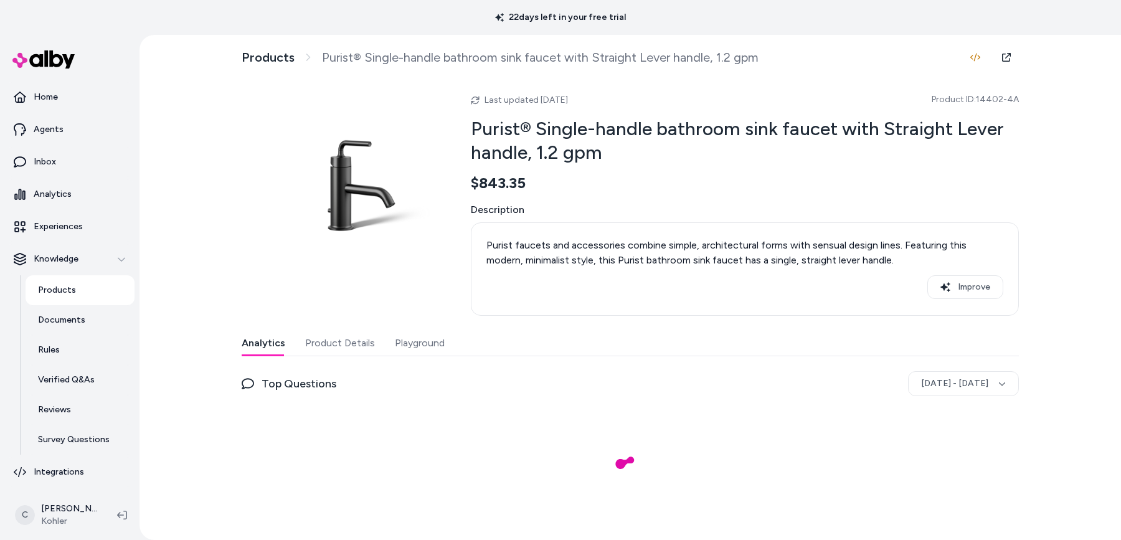
click at [403, 337] on button "Playground" at bounding box center [420, 343] width 50 height 25
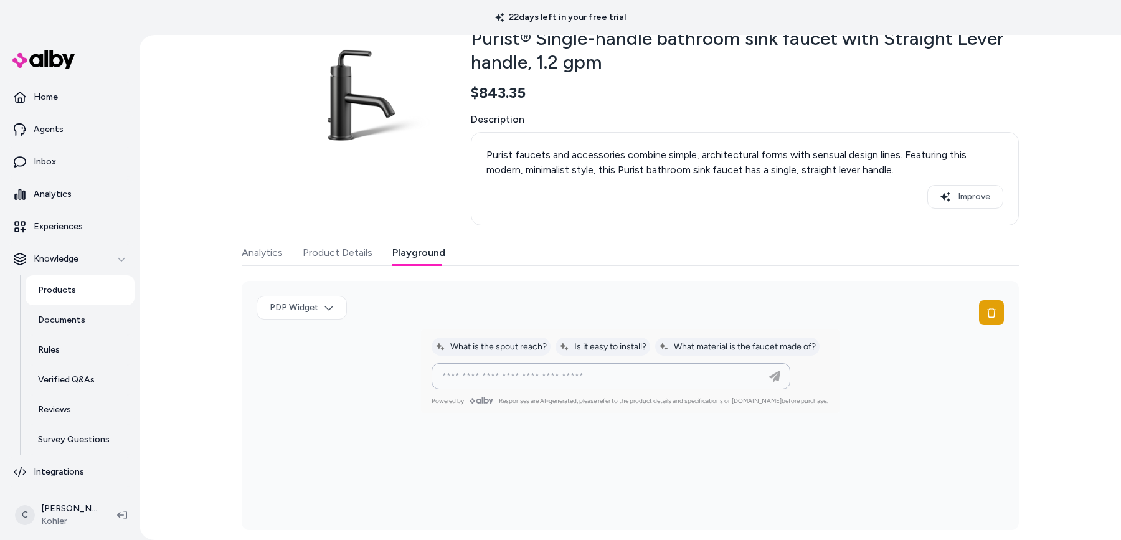
click at [624, 375] on input at bounding box center [598, 376] width 327 height 15
type input "**********"
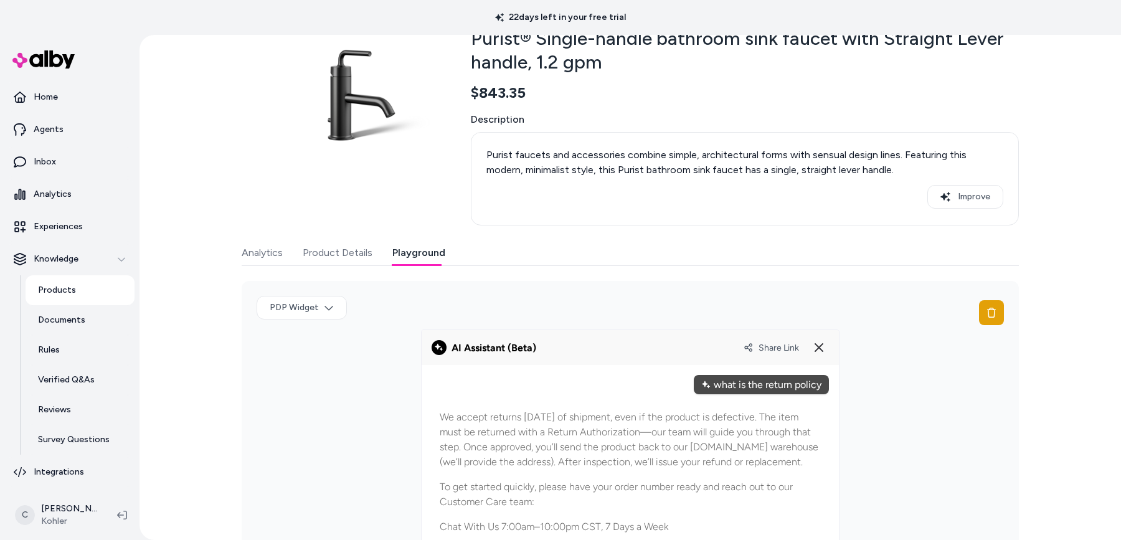
scroll to position [205, 0]
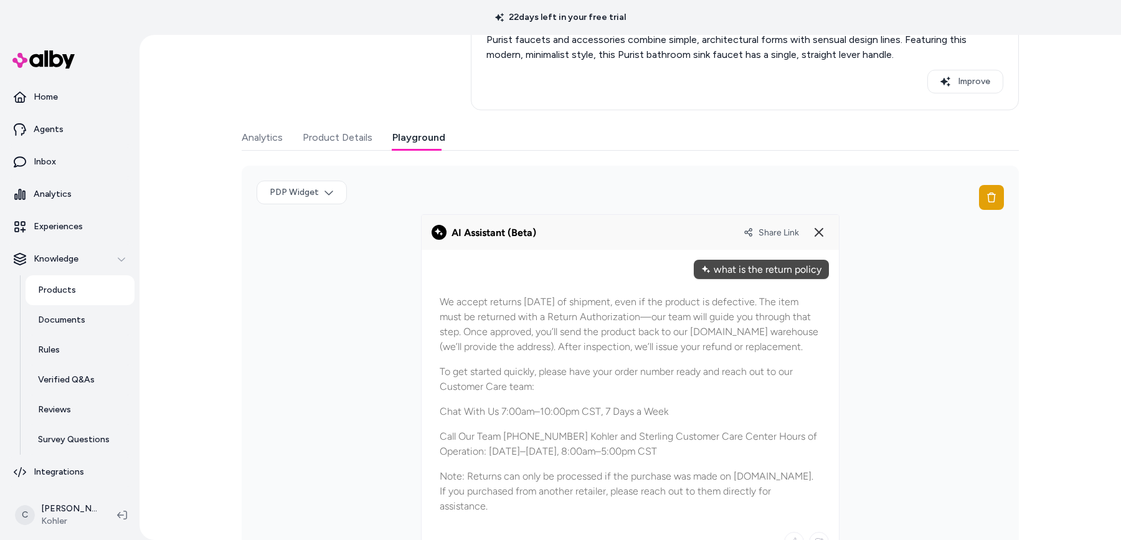
click at [802, 262] on div "what is the return policy" at bounding box center [761, 269] width 135 height 19
drag, startPoint x: 802, startPoint y: 263, endPoint x: 801, endPoint y: 296, distance: 33.0
click at [802, 263] on div "what is the return policy" at bounding box center [761, 269] width 135 height 19
click at [801, 266] on div "what is the return policy" at bounding box center [761, 269] width 135 height 19
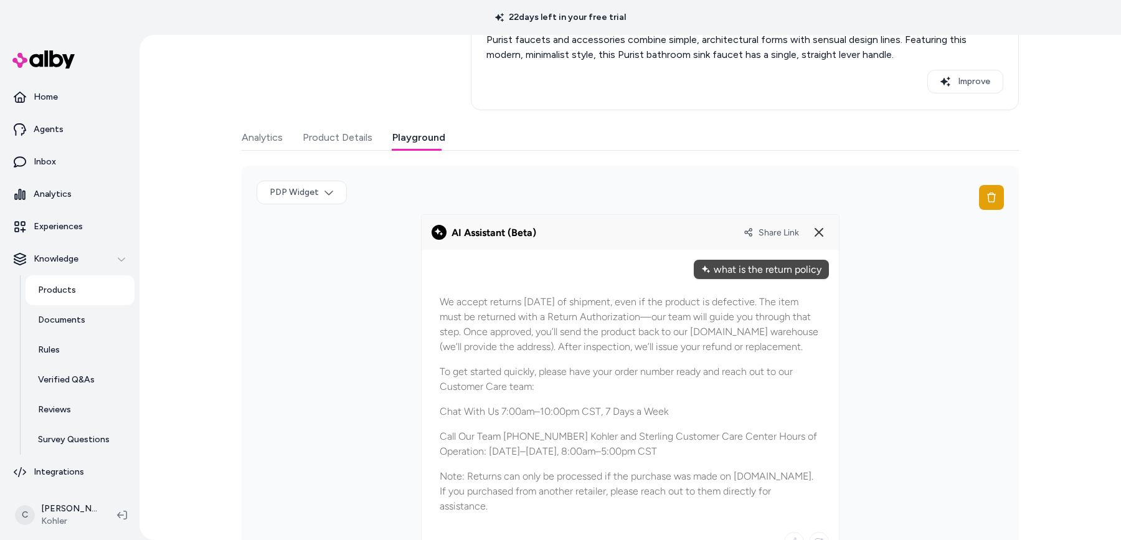
click at [801, 266] on div "what is the return policy" at bounding box center [761, 269] width 135 height 19
drag, startPoint x: 814, startPoint y: 232, endPoint x: 819, endPoint y: 219, distance: 13.2
click at [815, 232] on line at bounding box center [818, 231] width 7 height 7
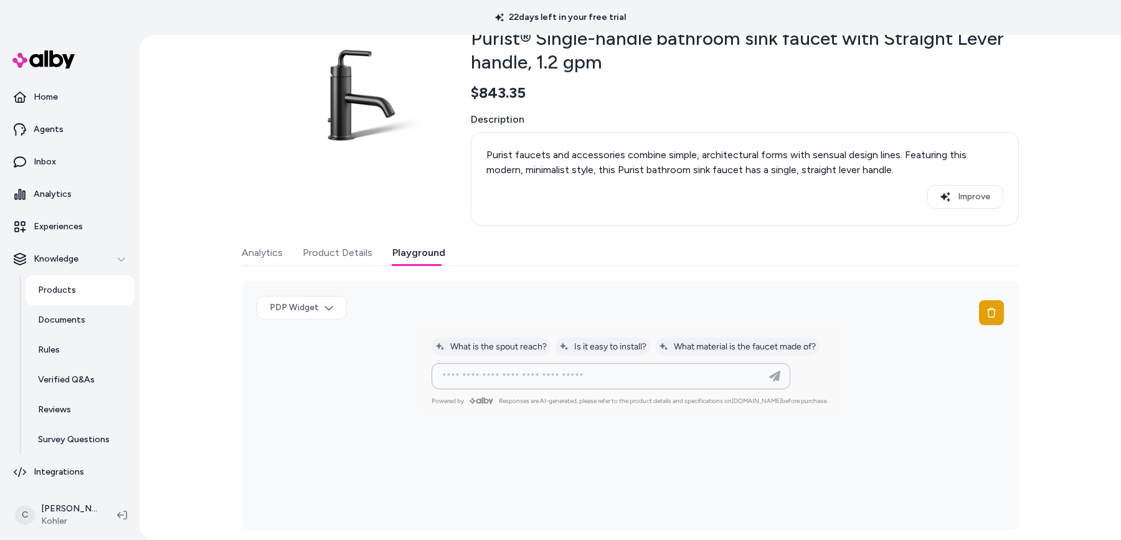
click at [618, 377] on input at bounding box center [598, 376] width 327 height 15
paste input "**********"
type input "**********"
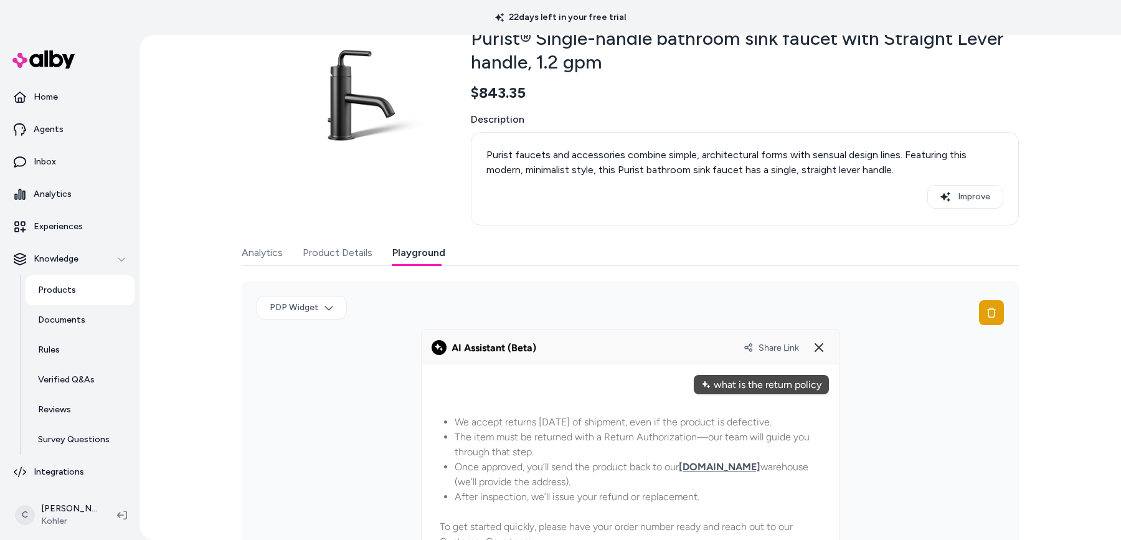
scroll to position [145, 0]
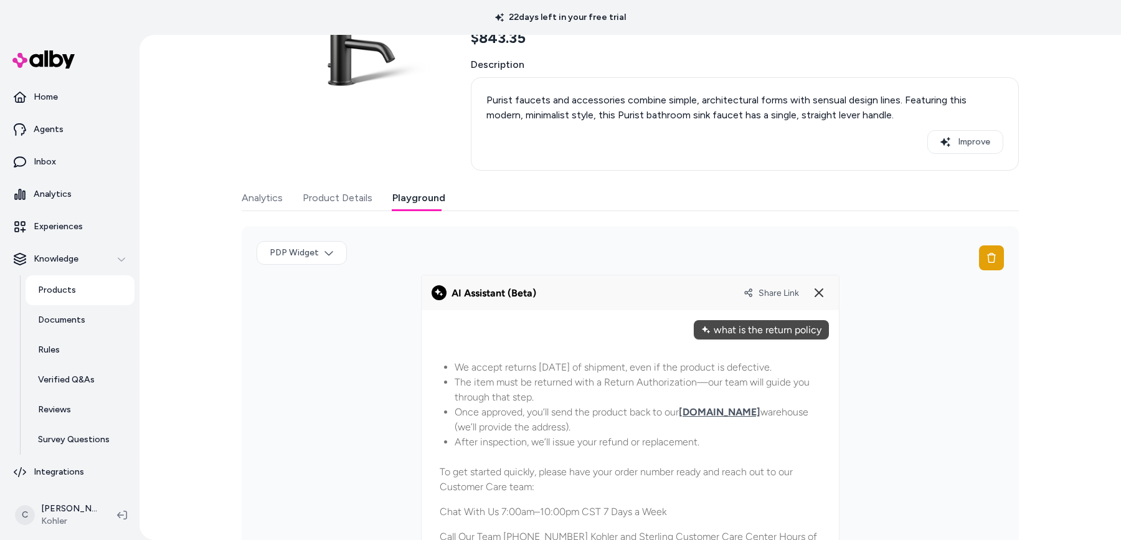
drag, startPoint x: 479, startPoint y: 364, endPoint x: 472, endPoint y: 408, distance: 45.4
click at [472, 408] on ul "We accept returns [DATE] of shipment, even if the product is defective. The ite…" at bounding box center [637, 405] width 366 height 90
click at [472, 408] on p "Once approved, you’ll send the product back to our [DOMAIN_NAME] warehouse (we’…" at bounding box center [637, 420] width 366 height 30
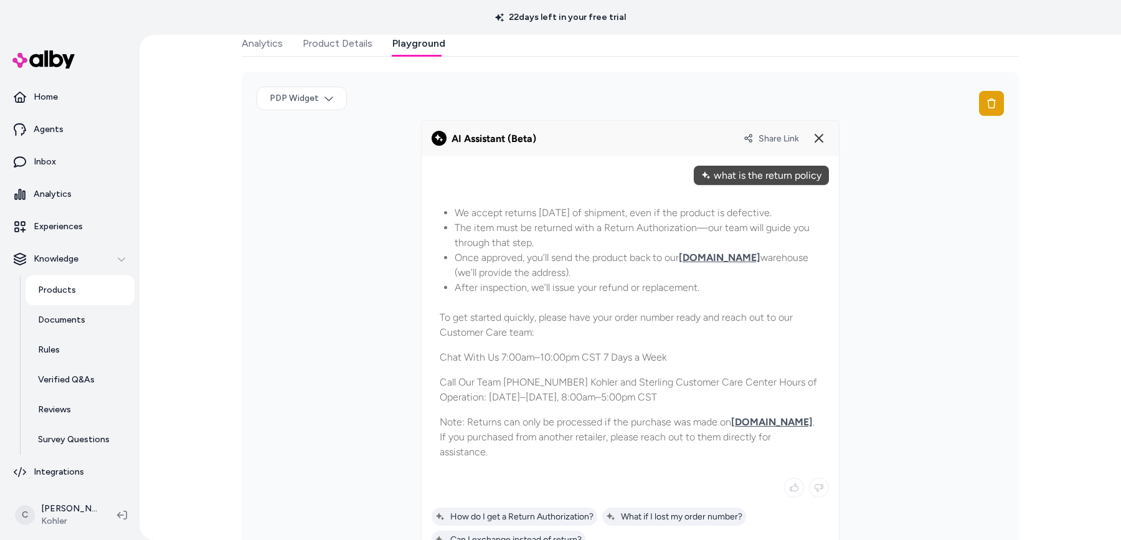
drag, startPoint x: 804, startPoint y: 435, endPoint x: 425, endPoint y: 212, distance: 439.3
click at [425, 212] on div at bounding box center [629, 375] width 417 height 439
click at [619, 234] on p "The item must be returned with a Return Authorization—our team will guide you t…" at bounding box center [637, 235] width 366 height 30
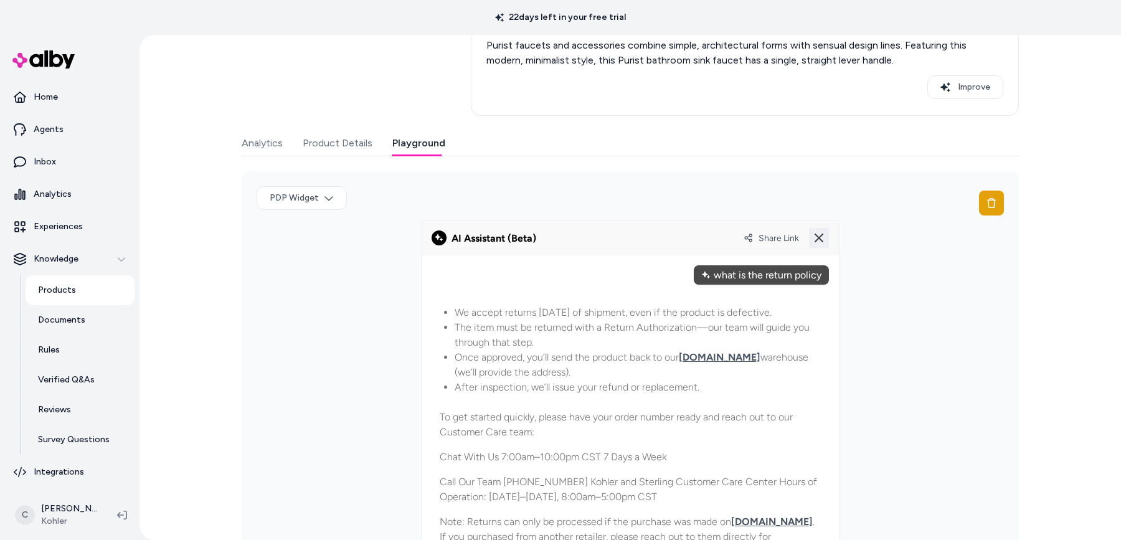
click at [821, 232] on icon at bounding box center [818, 237] width 15 height 15
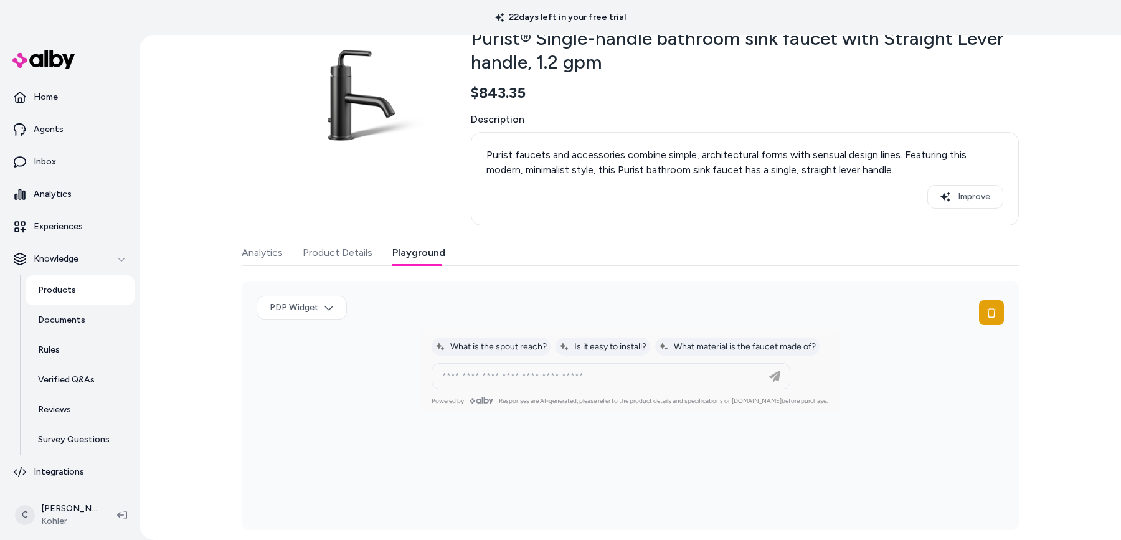
scroll to position [90, 0]
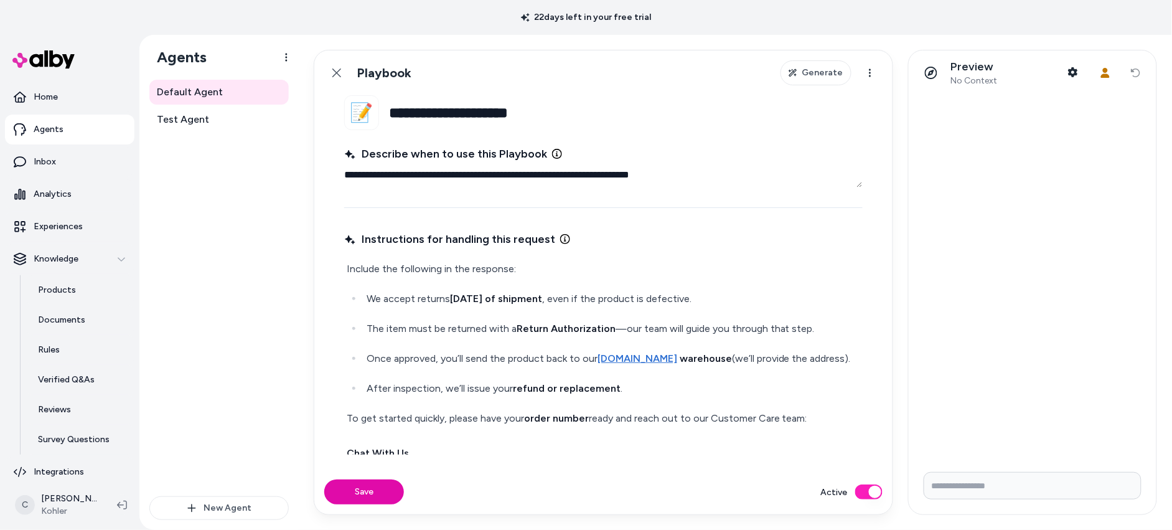
type textarea "*"
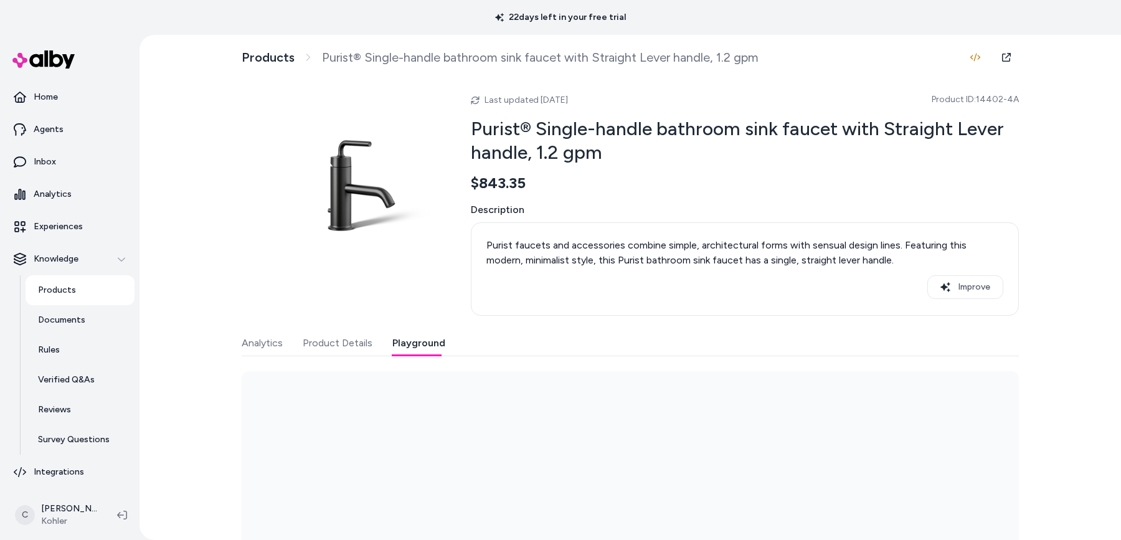
click at [418, 347] on button "Playground" at bounding box center [418, 343] width 53 height 25
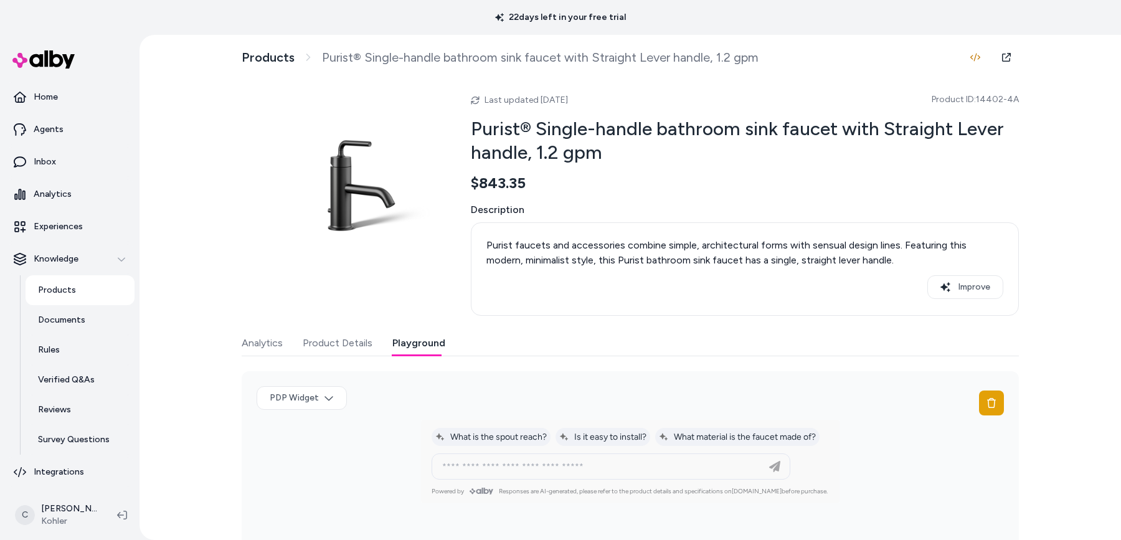
scroll to position [81, 0]
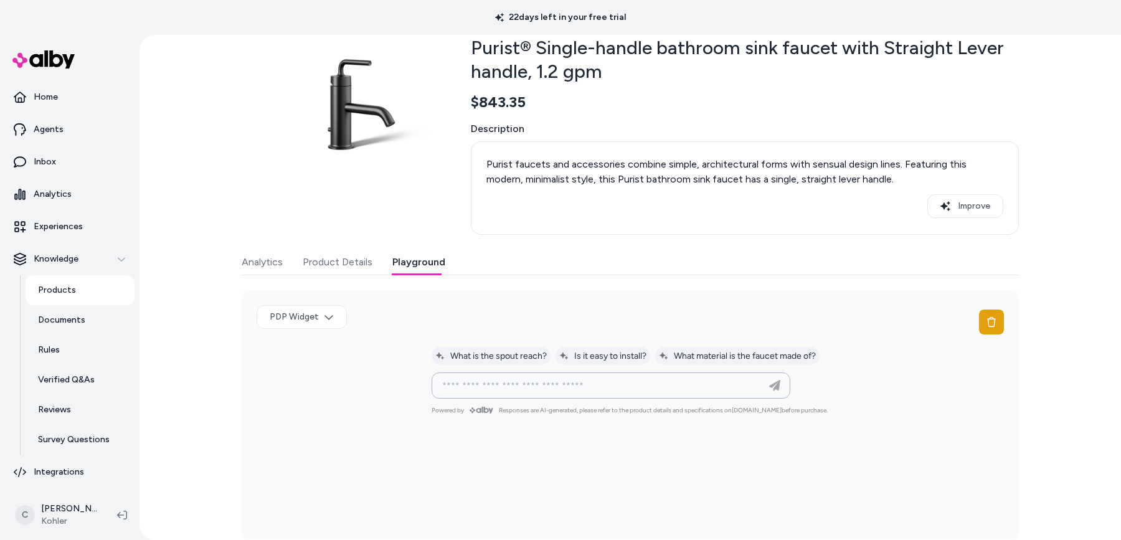
click at [545, 384] on input at bounding box center [598, 385] width 327 height 15
type input "**********"
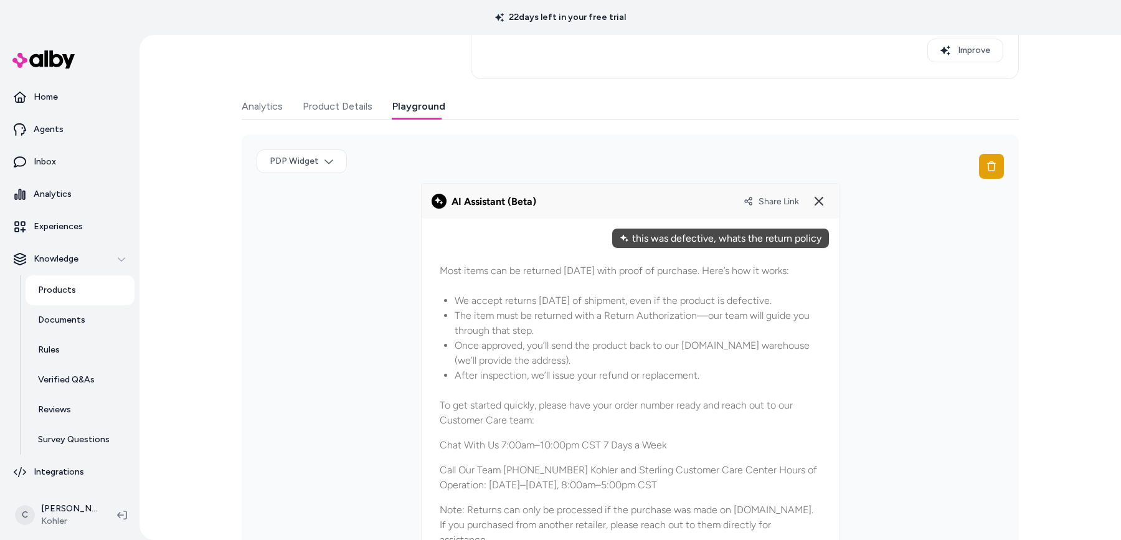
scroll to position [316, 0]
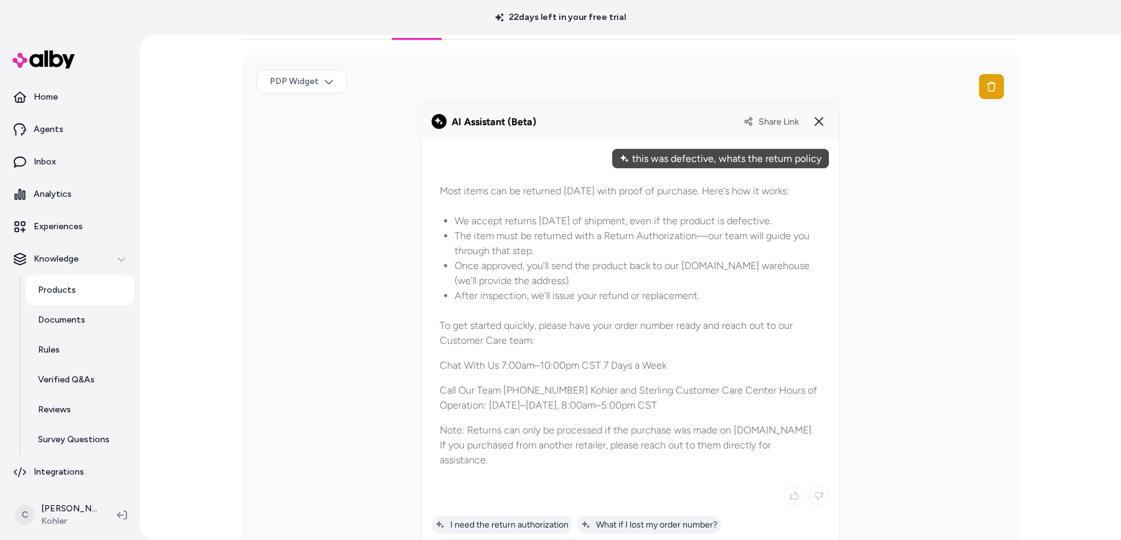
click at [748, 111] on div "Share Link" at bounding box center [785, 121] width 85 height 20
click at [758, 118] on span "Share Link" at bounding box center [778, 121] width 40 height 11
click at [70, 522] on html "22 days left in your free trial Home Agents Inbox Analytics Experiences Knowled…" at bounding box center [560, 270] width 1121 height 540
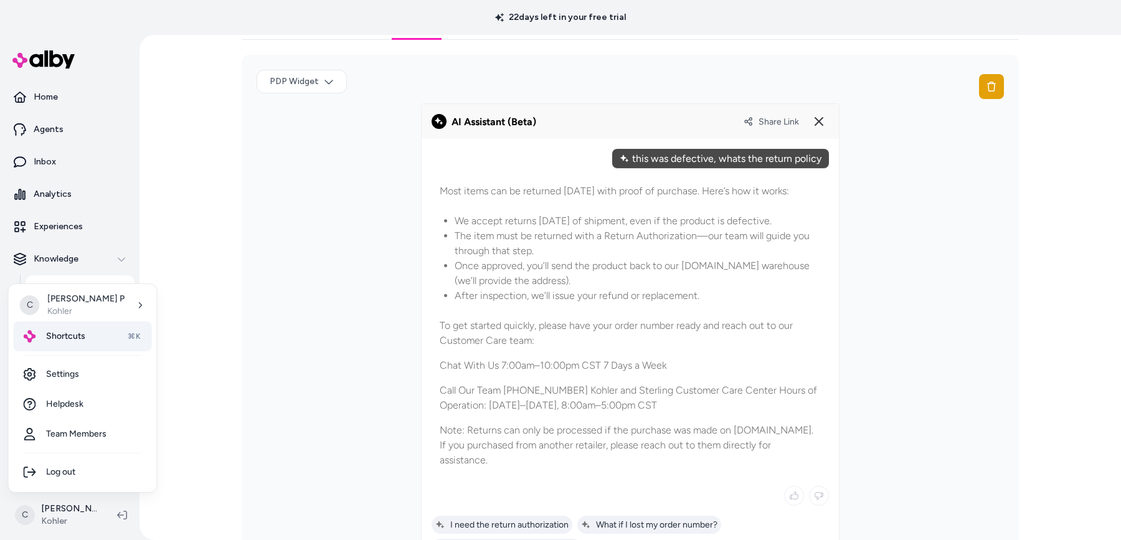
click at [85, 341] on div "Shortcuts ⌘K" at bounding box center [83, 336] width 138 height 30
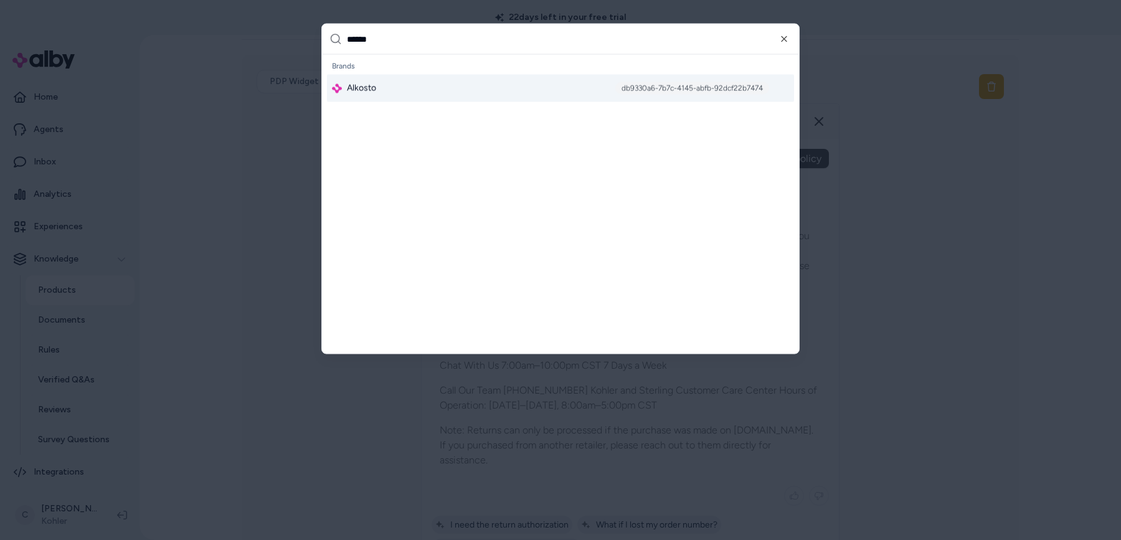
type input "*******"
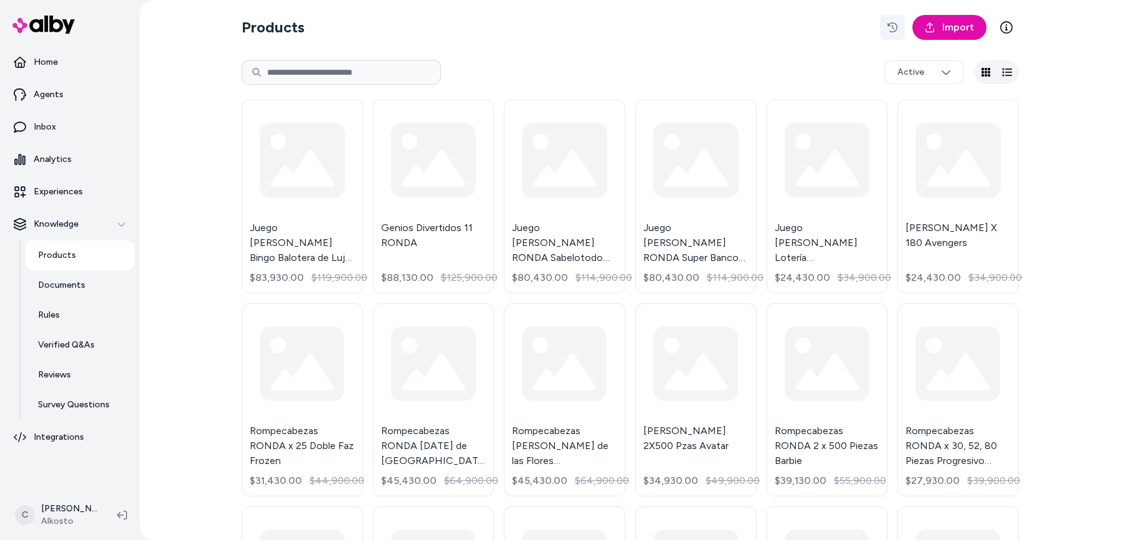
click at [893, 27] on icon "button" at bounding box center [892, 27] width 10 height 10
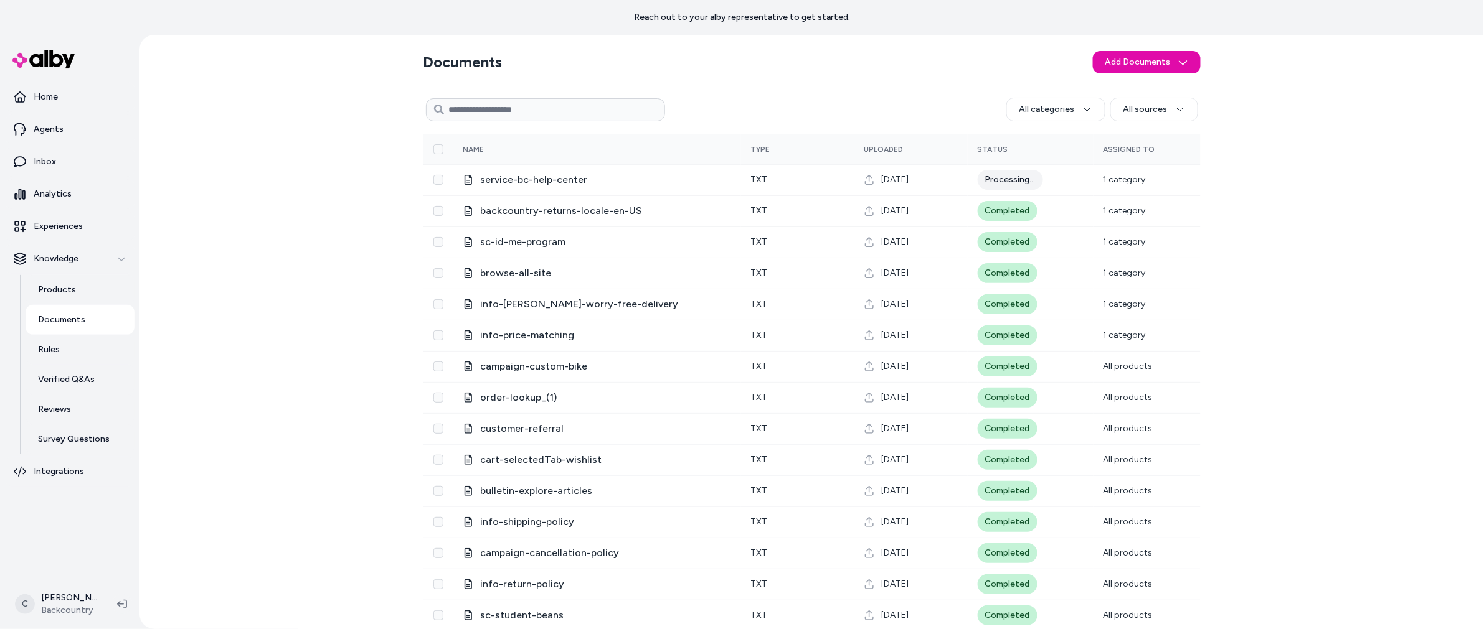
scroll to position [2, 0]
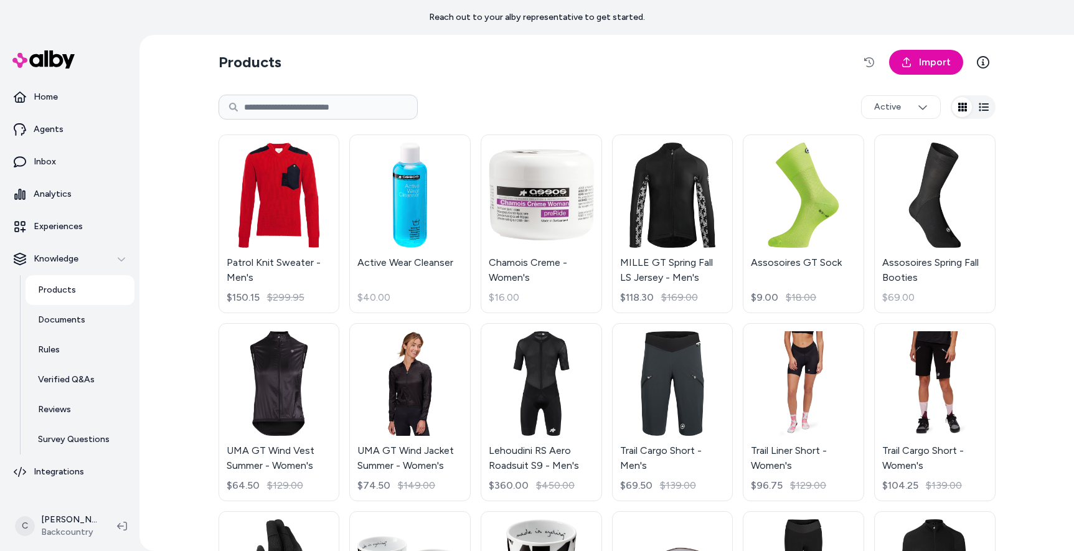
scroll to position [344, 0]
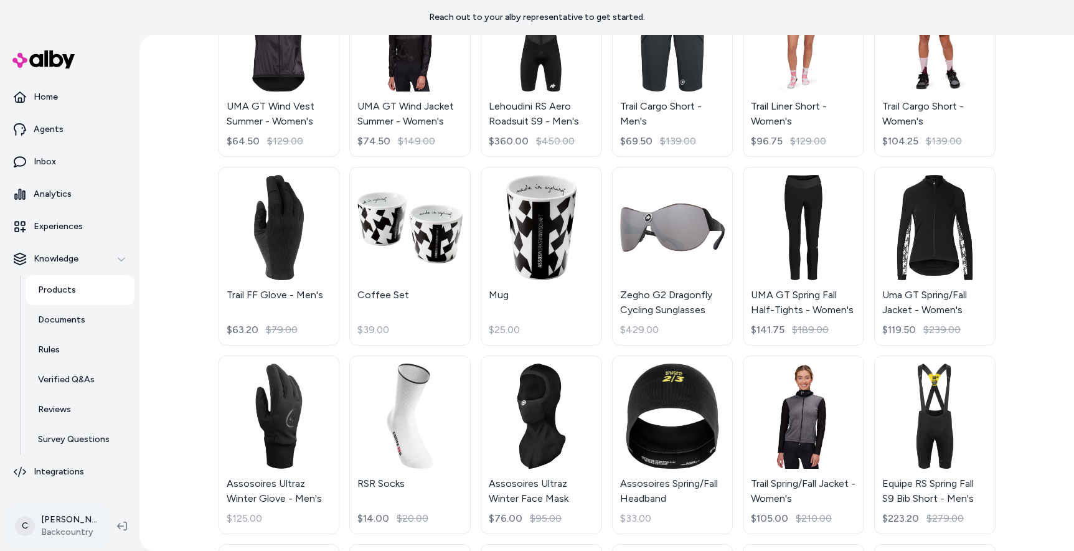
click at [52, 525] on html "Reach out to your alby representative to get started. Home Agents Inbox Analyti…" at bounding box center [537, 275] width 1074 height 551
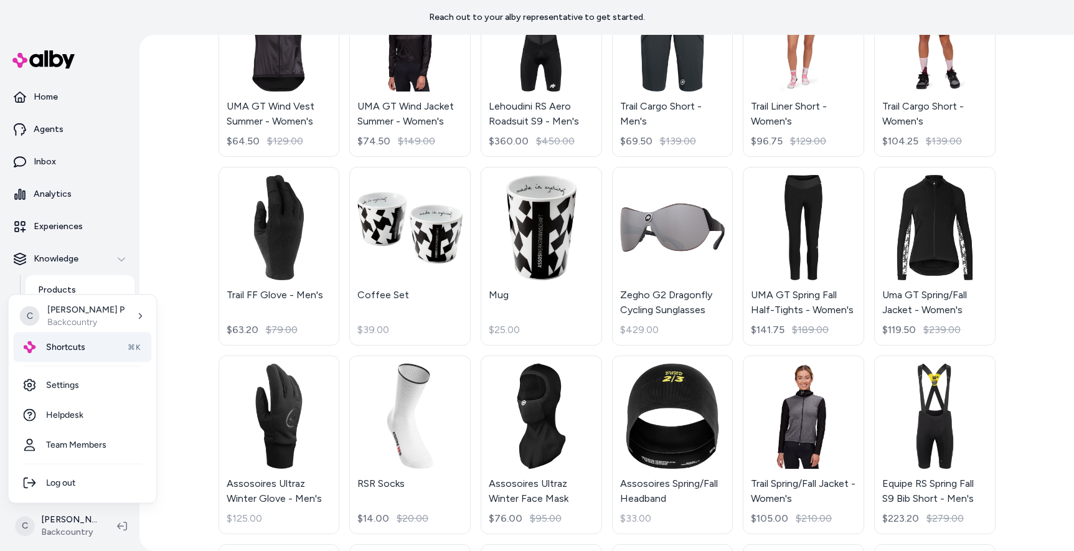
click at [77, 341] on span "Shortcuts" at bounding box center [65, 347] width 39 height 12
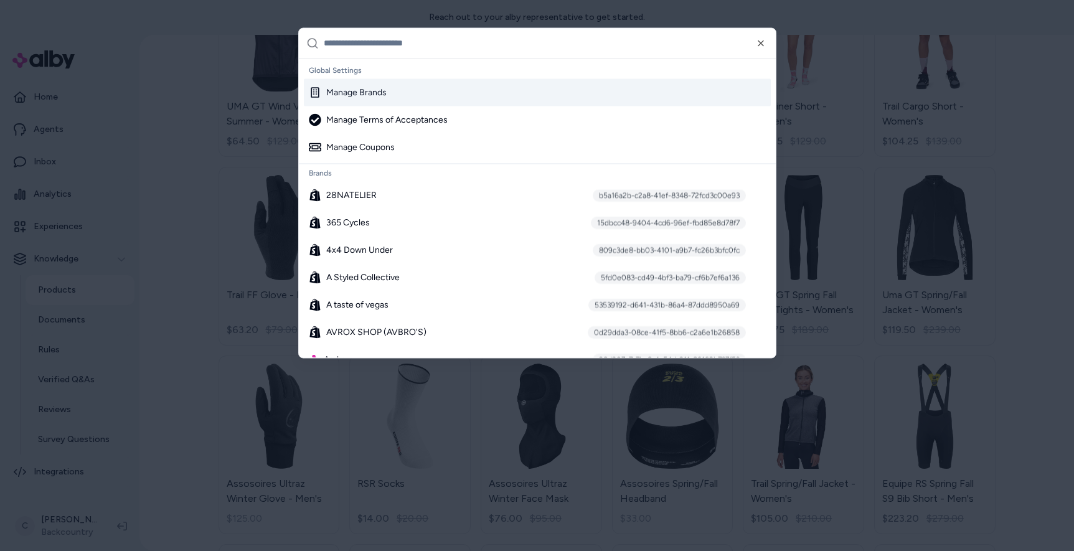
click at [408, 47] on input "text" at bounding box center [546, 43] width 444 height 30
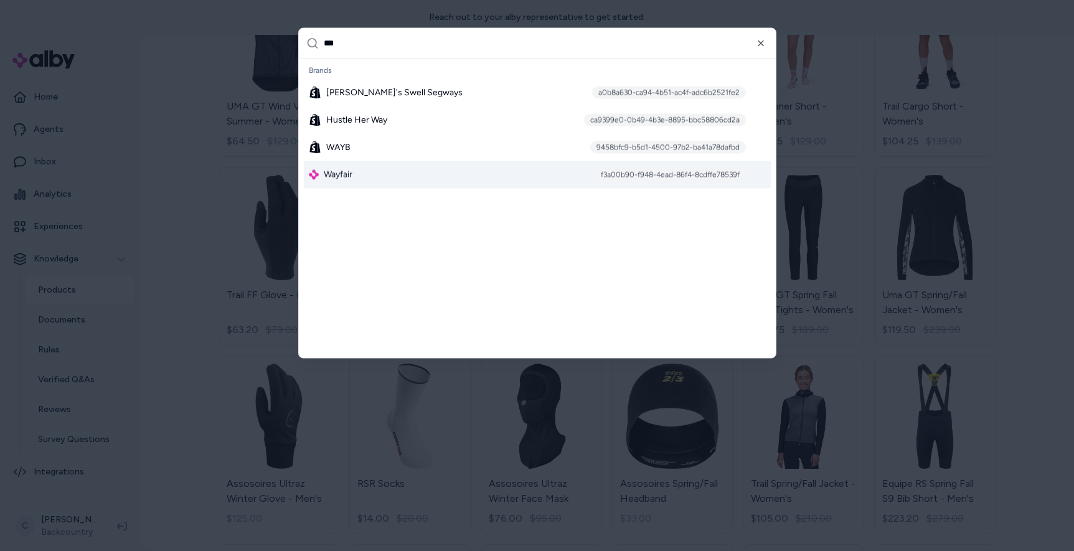
type input "***"
click at [372, 169] on div "Wayfair f3a00b90-f948-4ead-86f4-8cdffe78539f" at bounding box center [537, 174] width 467 height 27
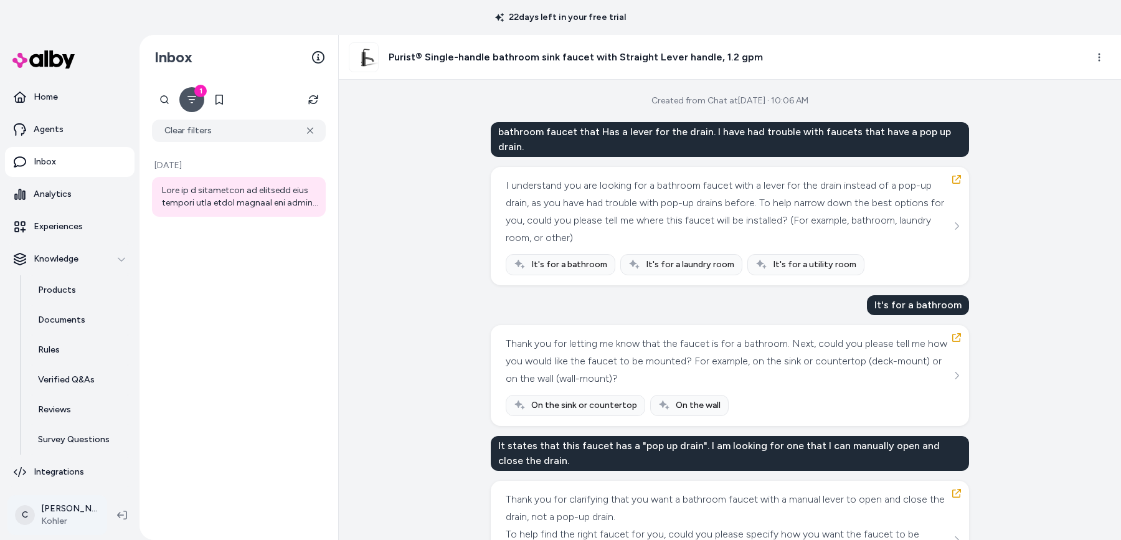
click at [68, 506] on html "22 days left in your free trial Home Agents Inbox Analytics Experiences Knowled…" at bounding box center [560, 270] width 1121 height 540
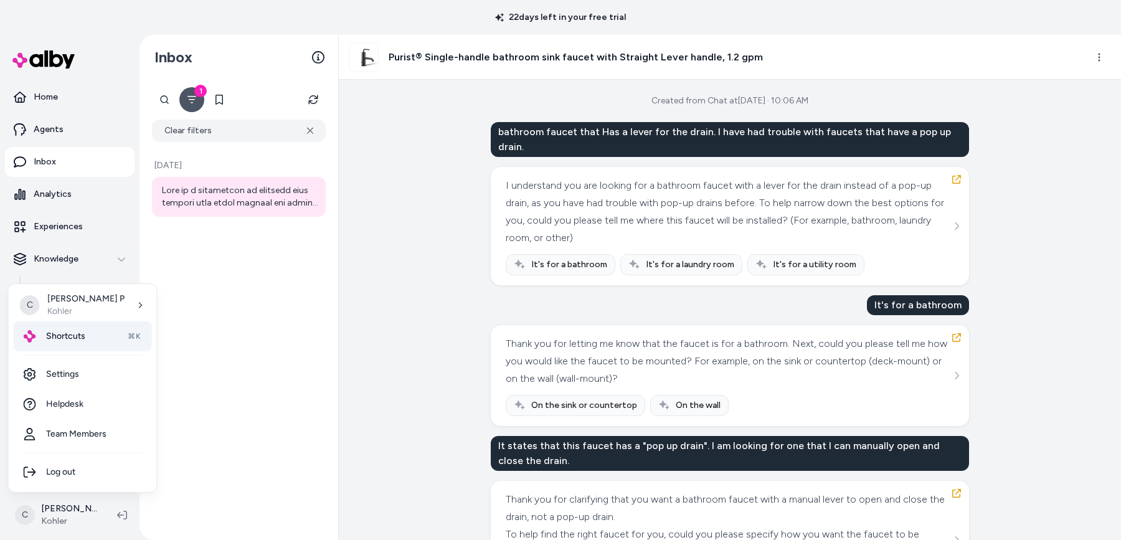
click at [80, 331] on span "Shortcuts" at bounding box center [65, 336] width 39 height 12
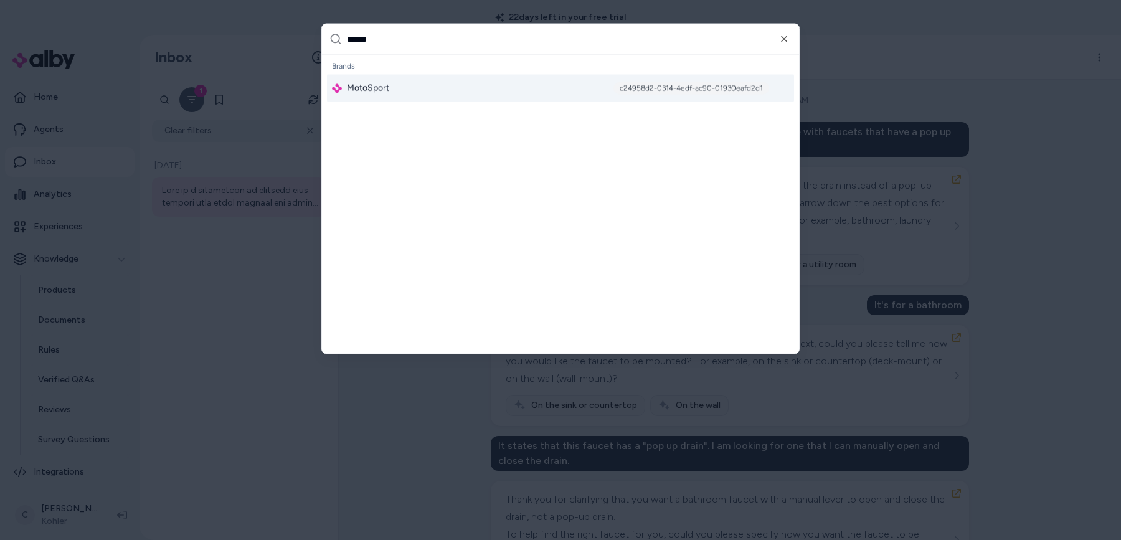
type input "*******"
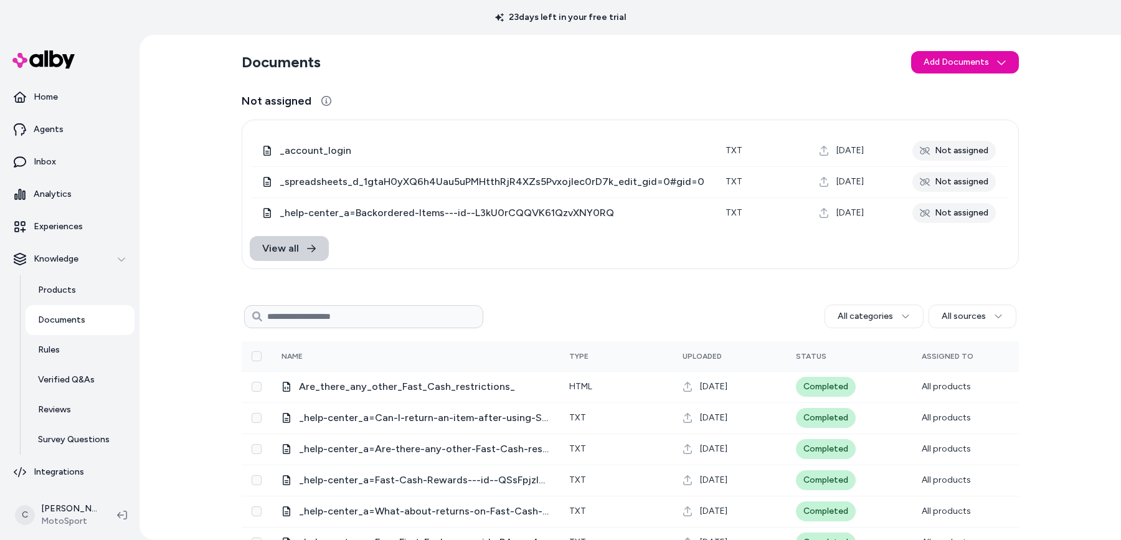
click at [293, 246] on link "View all" at bounding box center [289, 248] width 79 height 25
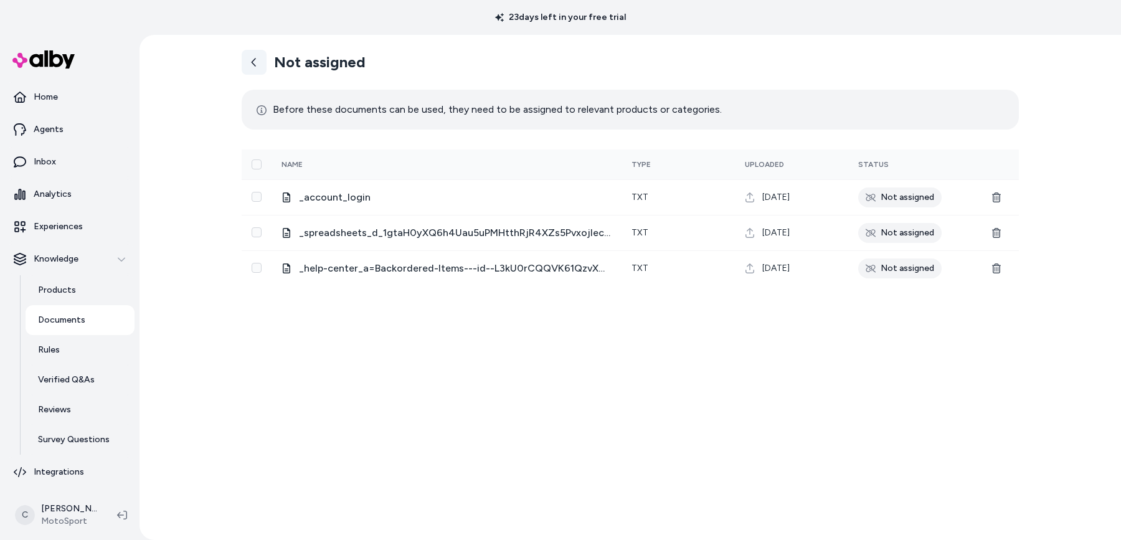
click at [261, 52] on link at bounding box center [254, 62] width 25 height 25
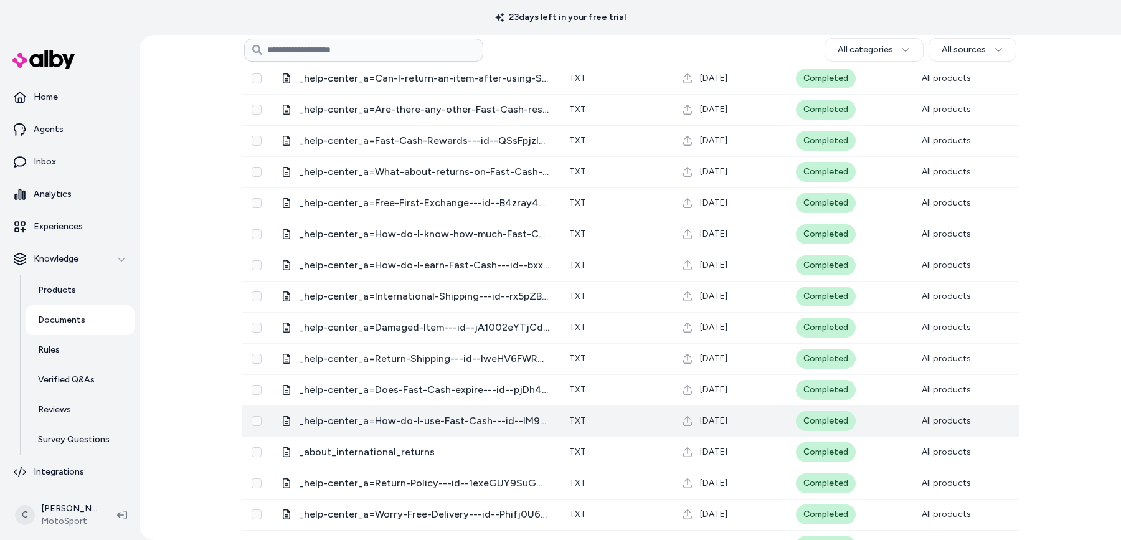
scroll to position [418, 0]
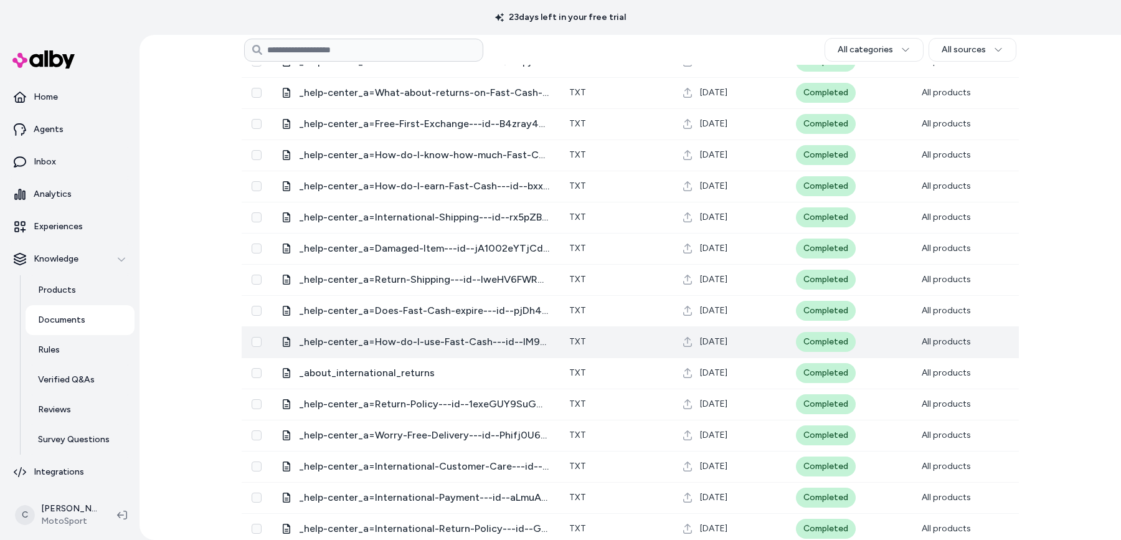
click at [369, 341] on span "_help-center_a=How-do-I-use-Fast-Cash---id--IM9kojmTQvy6zvmK8ase-A" at bounding box center [424, 341] width 250 height 15
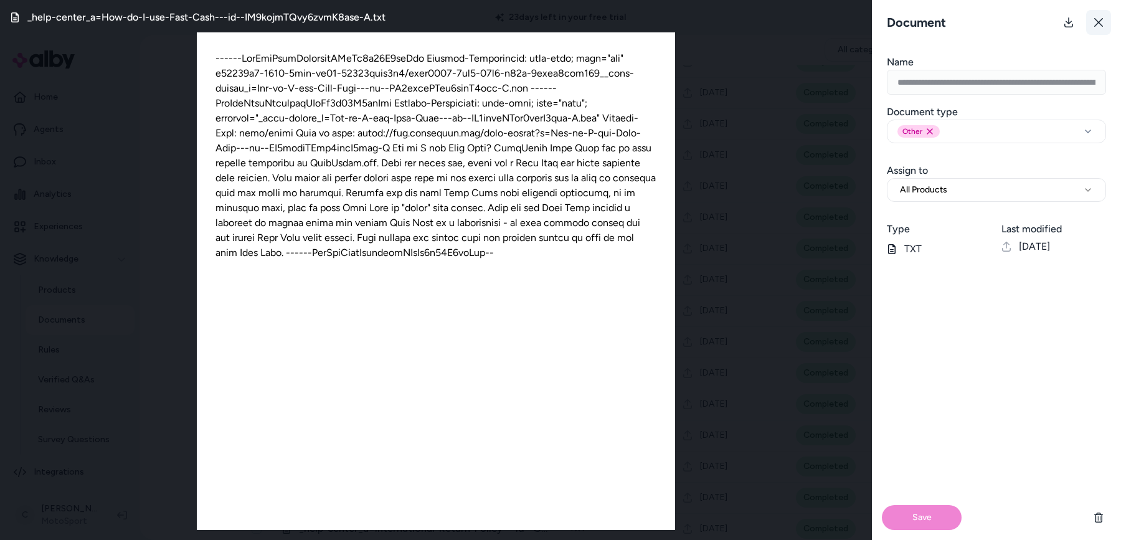
click at [1094, 17] on icon at bounding box center [1098, 22] width 10 height 10
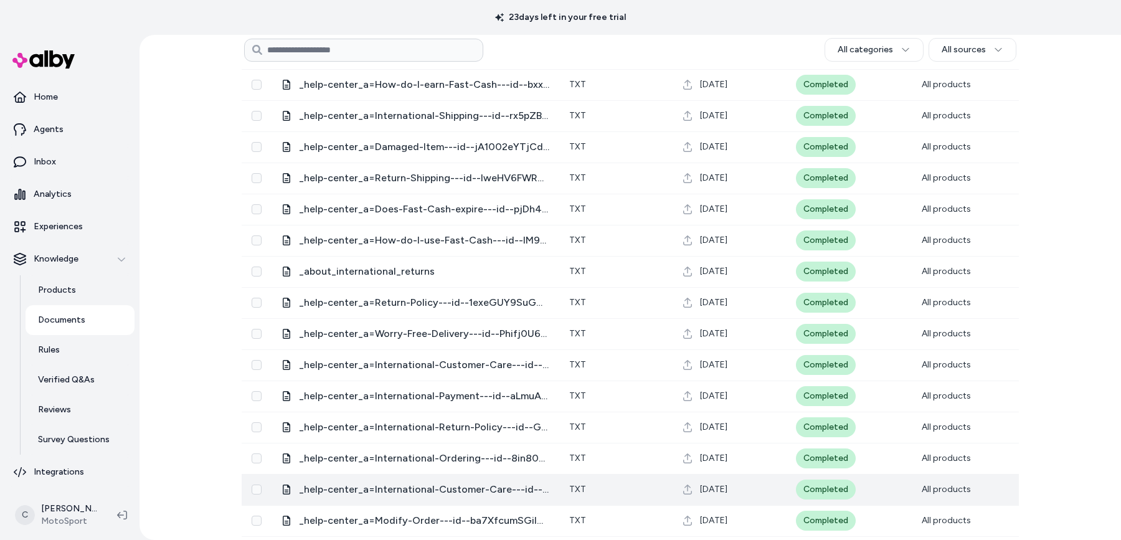
scroll to position [744, 0]
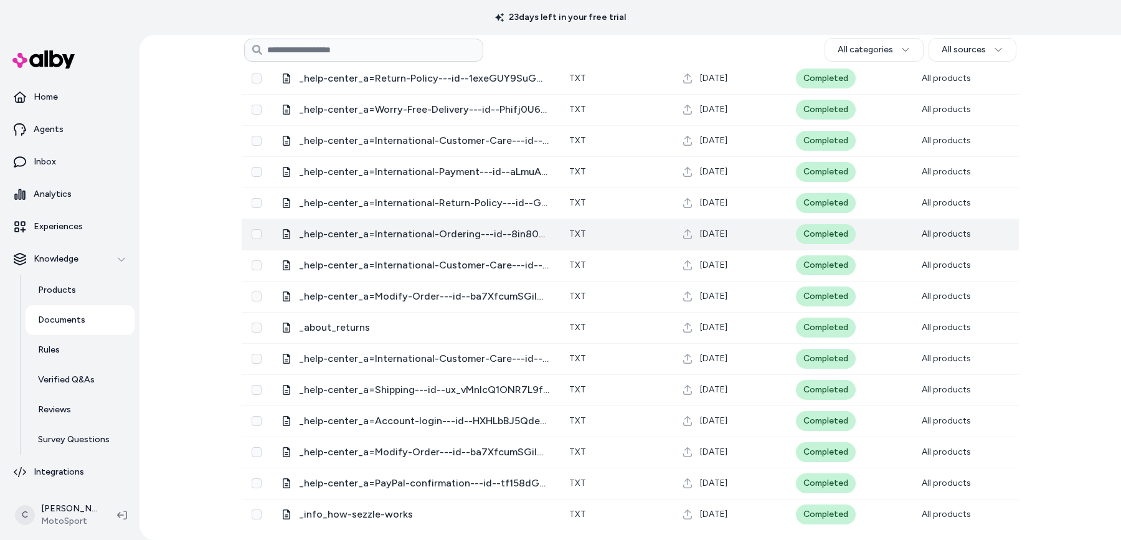
click at [443, 234] on span "_help-center_a=International-Ordering---id--8in80ow_SZ-wEopXUm0rzw" at bounding box center [424, 234] width 250 height 15
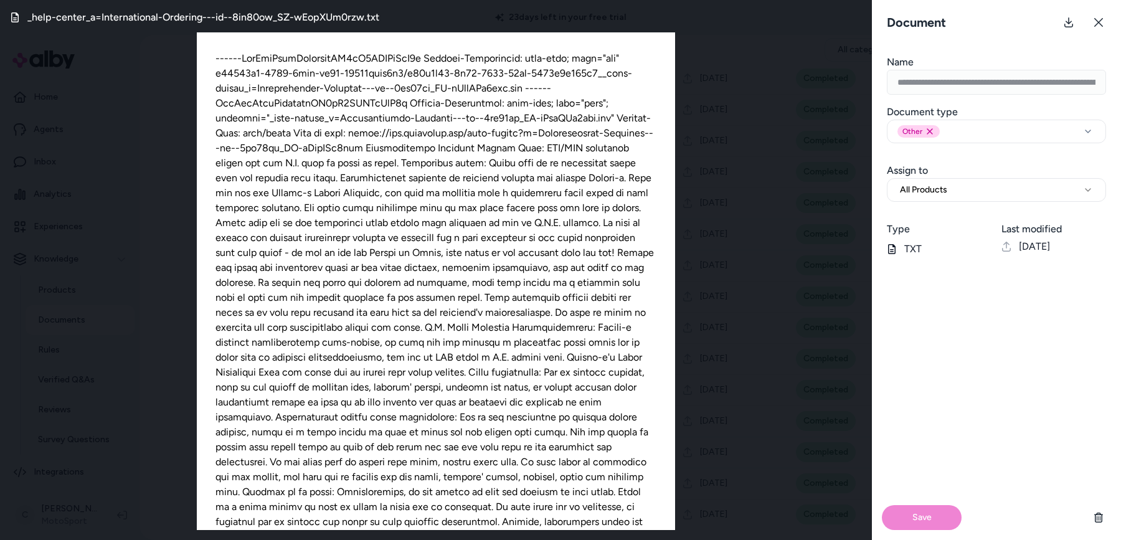
scroll to position [145, 0]
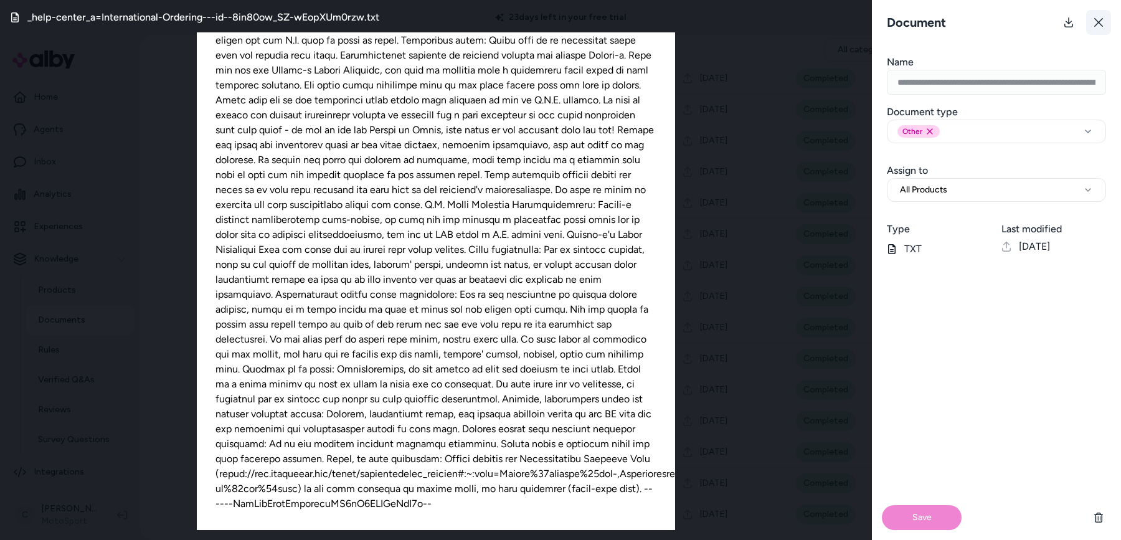
click at [1098, 16] on button at bounding box center [1098, 22] width 25 height 25
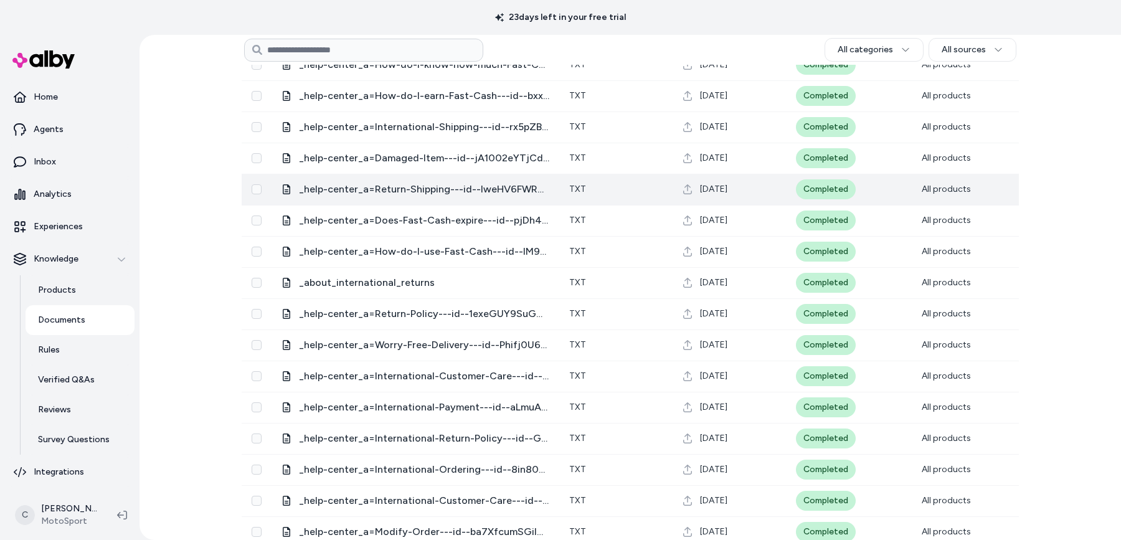
scroll to position [377, 0]
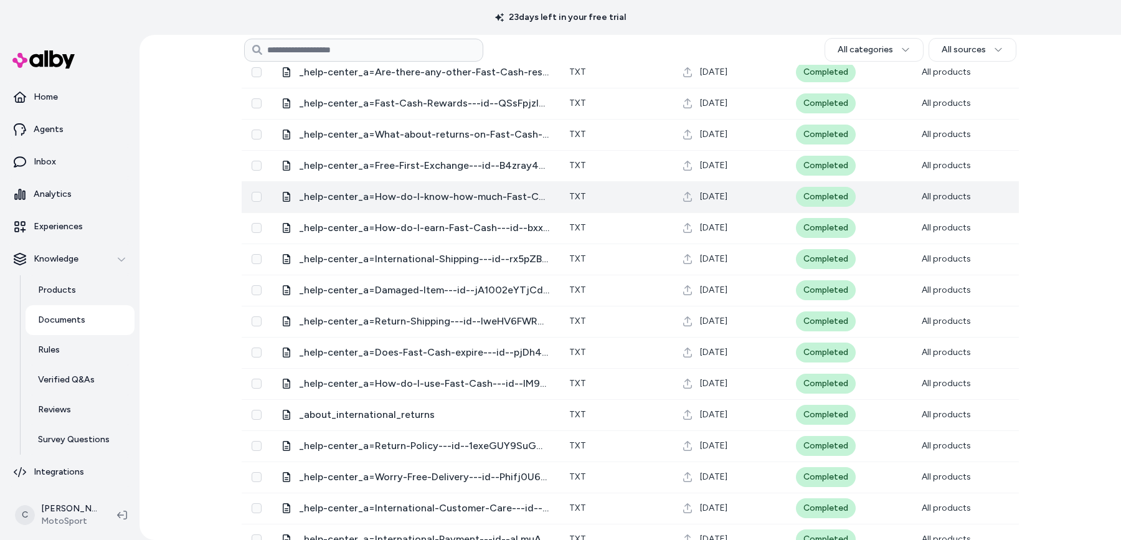
click at [408, 195] on span "_help-center_a=How-do-I-know-how-much-Fast-Cash-I-have---id--SEyiWeshQfmwPgytmo…" at bounding box center [424, 196] width 250 height 15
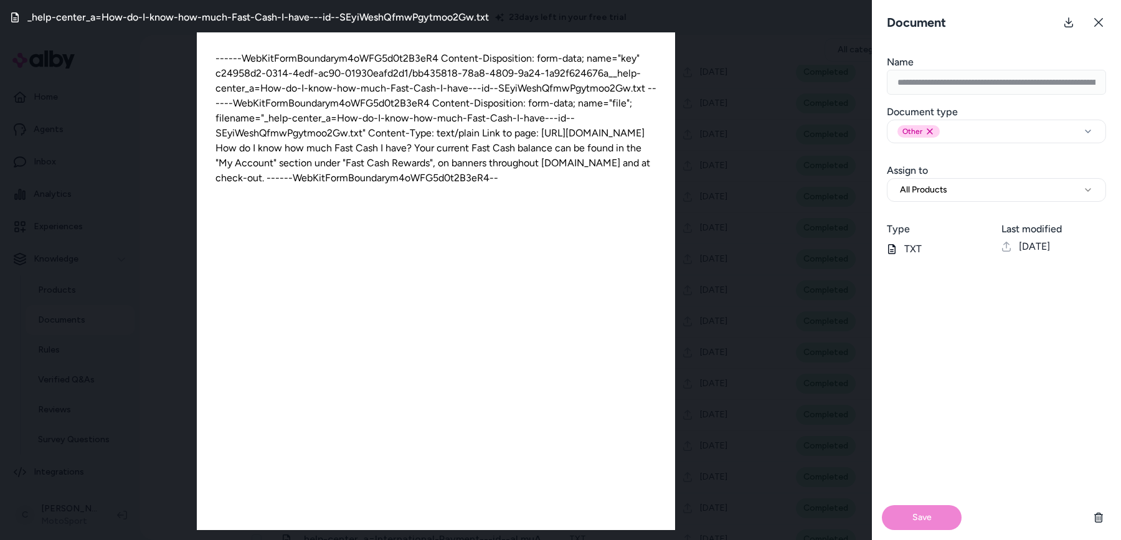
drag, startPoint x: 471, startPoint y: 121, endPoint x: 466, endPoint y: 176, distance: 54.4
click at [466, 176] on div "------WebKitFormBoundarym4oWFG5d0t2B3eR4 Content-Disposition: form-data; name="…" at bounding box center [436, 280] width 478 height 497
click at [698, 241] on div "_help-center_a=How-do-I-know-how-much-Fast-Cash-I-have---id--SEyiWeshQfmwPgytmo…" at bounding box center [436, 270] width 872 height 540
click at [1107, 16] on button at bounding box center [1098, 22] width 25 height 25
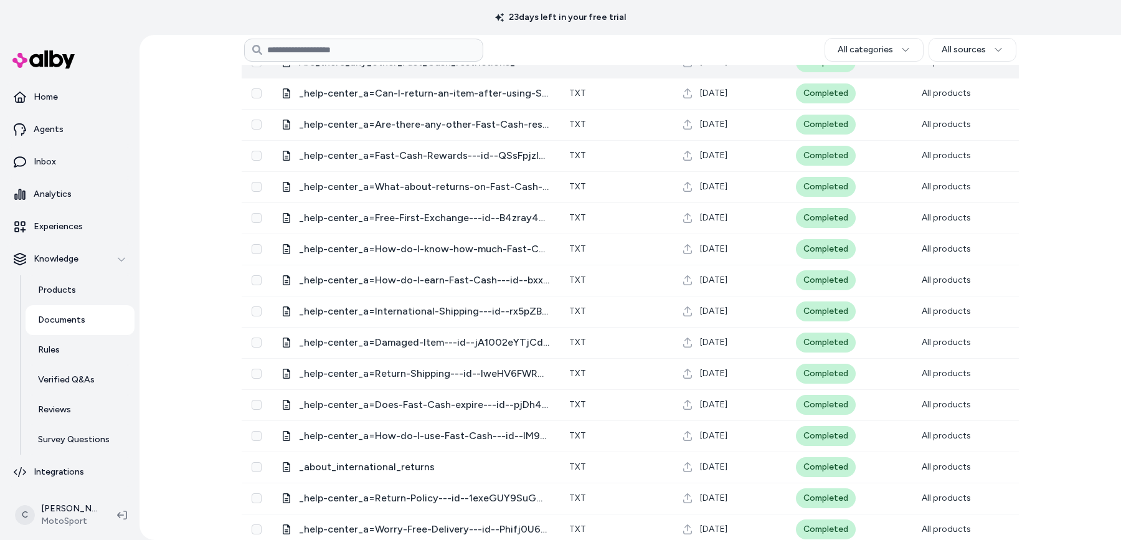
scroll to position [0, 0]
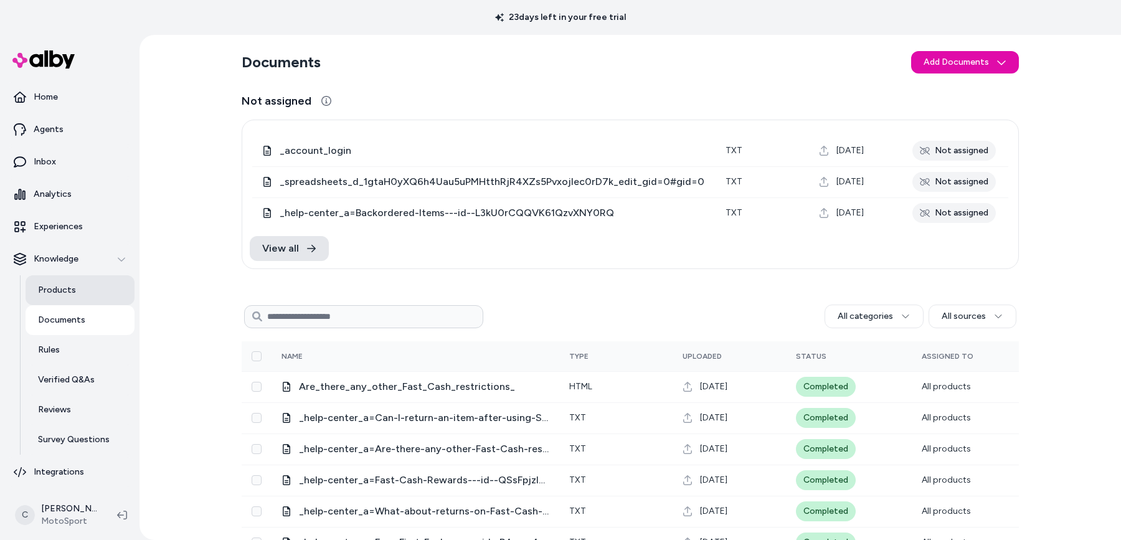
click at [71, 296] on link "Products" at bounding box center [80, 290] width 109 height 30
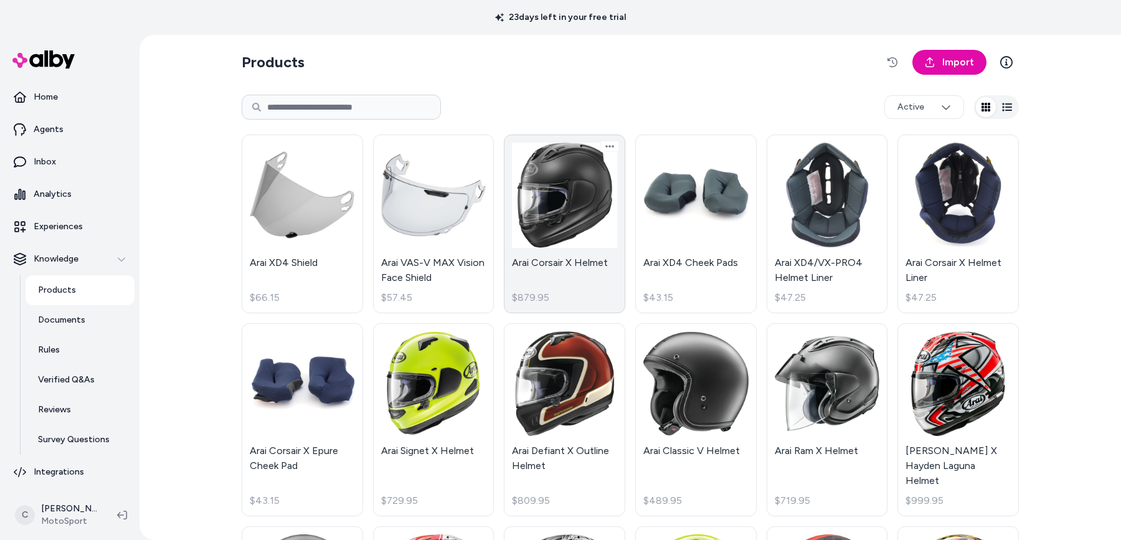
click at [582, 245] on link "Arai Corsair X Helmet $879.95" at bounding box center [564, 223] width 121 height 179
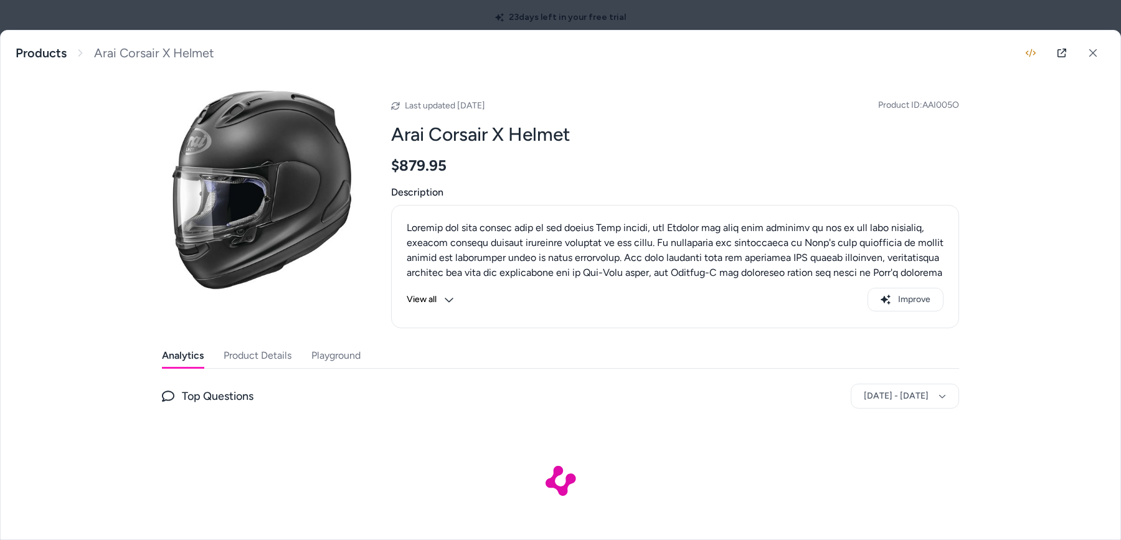
click at [360, 349] on div "Analytics Product Details Playground" at bounding box center [560, 356] width 797 height 26
click at [331, 354] on button "Playground" at bounding box center [337, 355] width 52 height 25
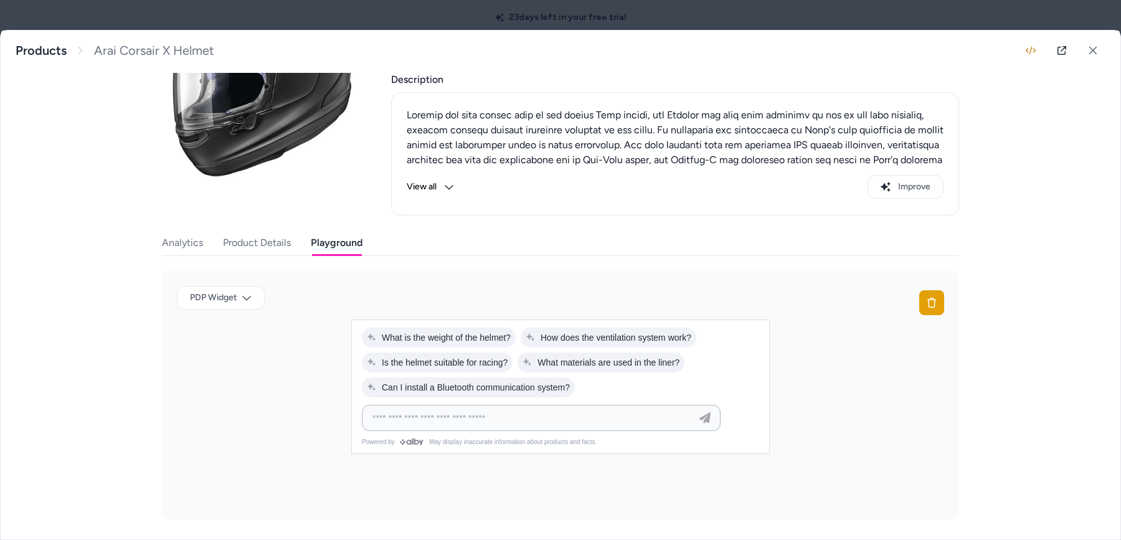
click at [557, 417] on input at bounding box center [528, 417] width 327 height 15
drag, startPoint x: 488, startPoint y: 425, endPoint x: 600, endPoint y: 420, distance: 112.1
click at [488, 424] on input at bounding box center [528, 417] width 327 height 15
click at [789, 246] on div "Analytics Product Details Playground" at bounding box center [560, 243] width 797 height 26
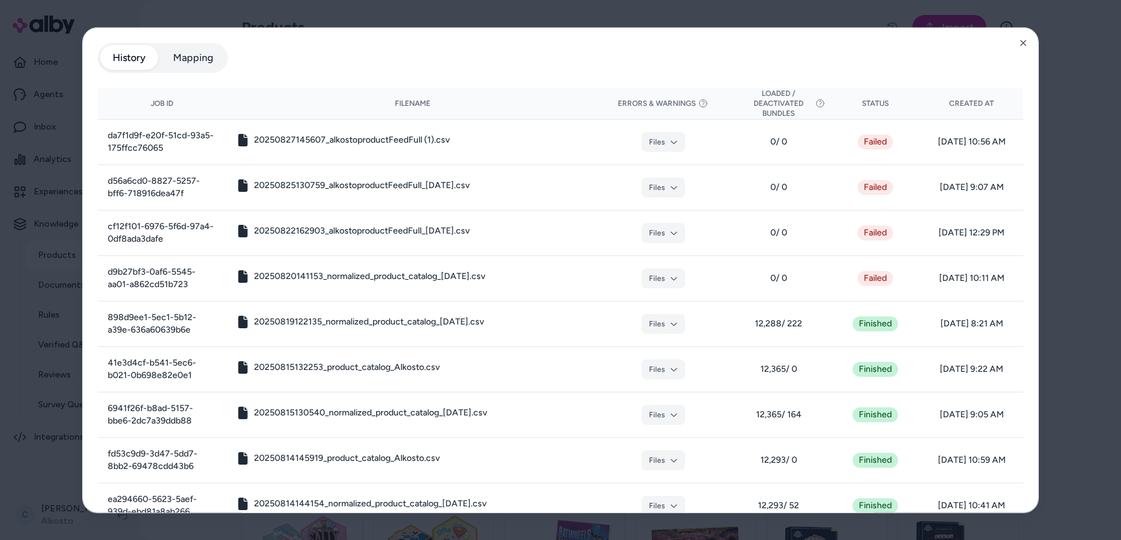
click at [27, 461] on div at bounding box center [560, 270] width 1121 height 540
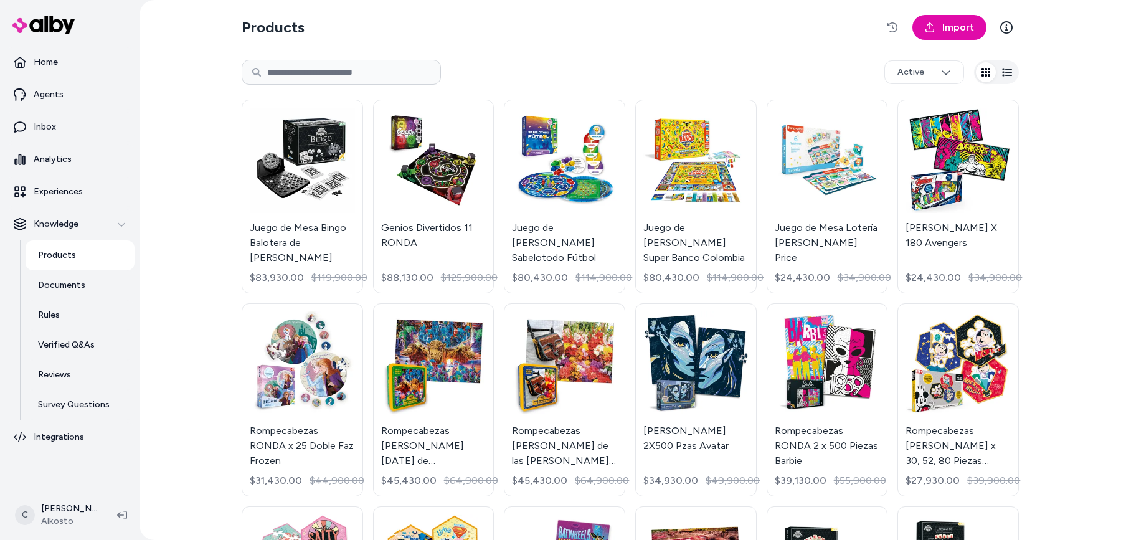
click at [32, 517] on html "Home Agents Inbox Analytics Experiences Knowledge Products Documents Rules Veri…" at bounding box center [560, 270] width 1121 height 540
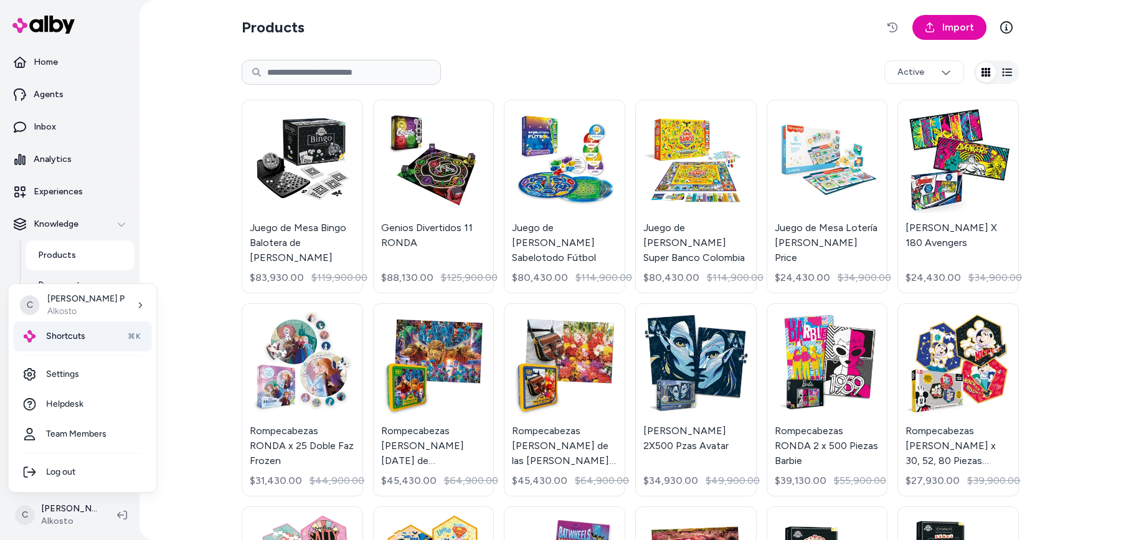
click at [68, 326] on div "Shortcuts ⌘K" at bounding box center [83, 336] width 138 height 30
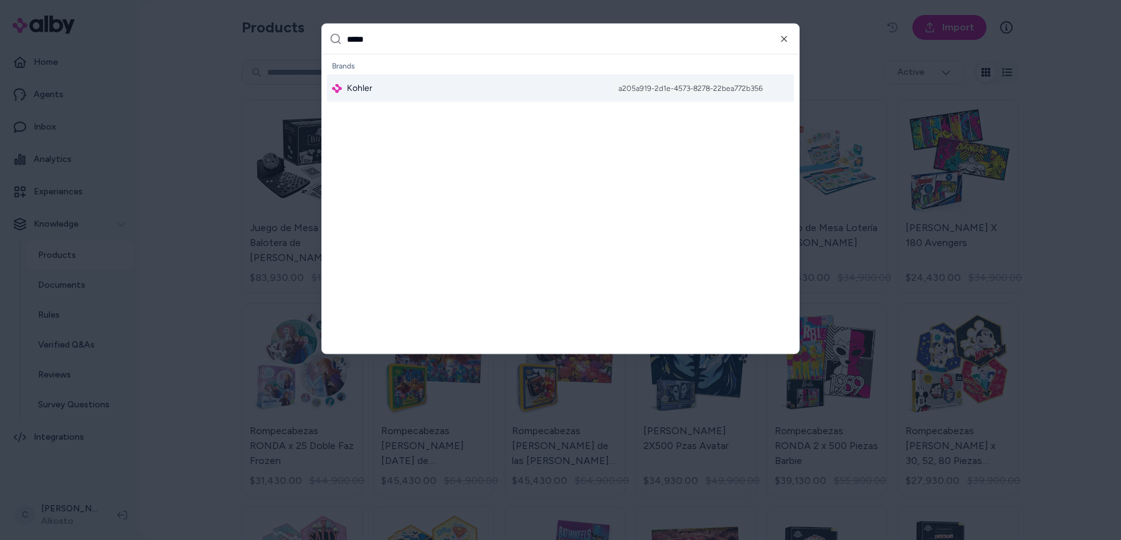
type input "******"
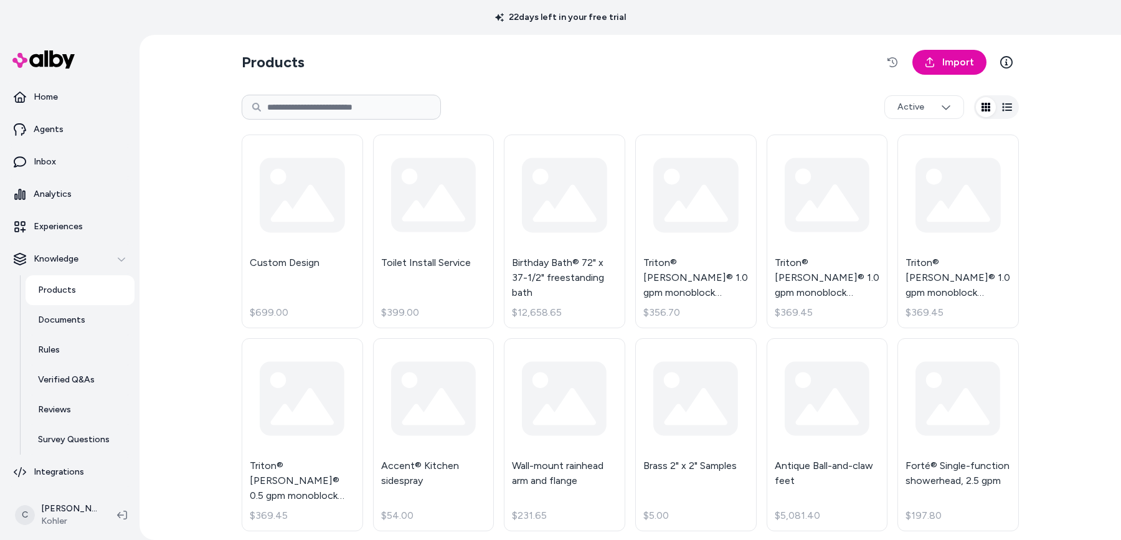
click at [347, 95] on input at bounding box center [341, 107] width 199 height 25
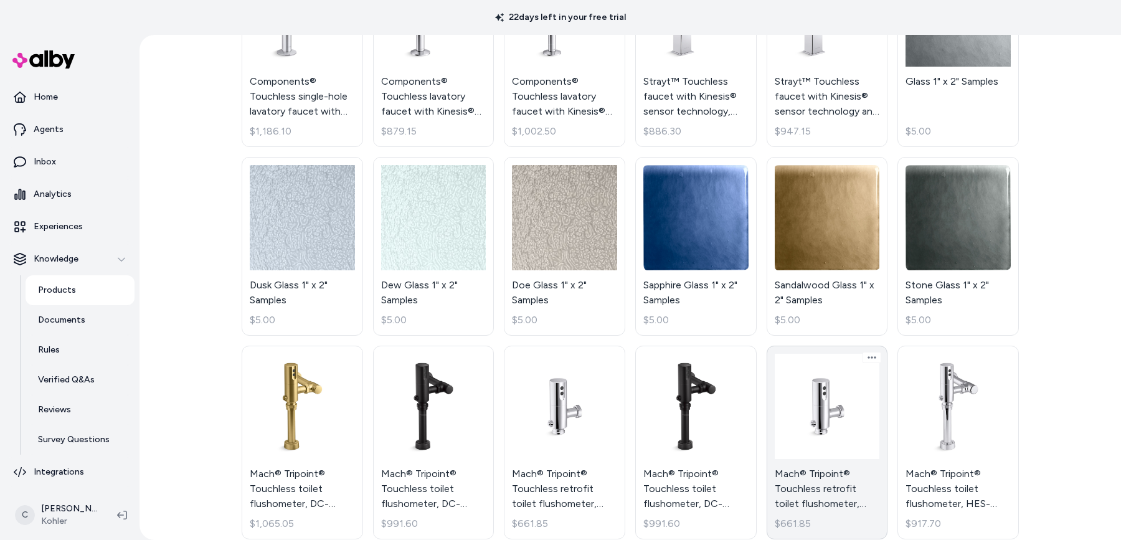
scroll to position [3500, 0]
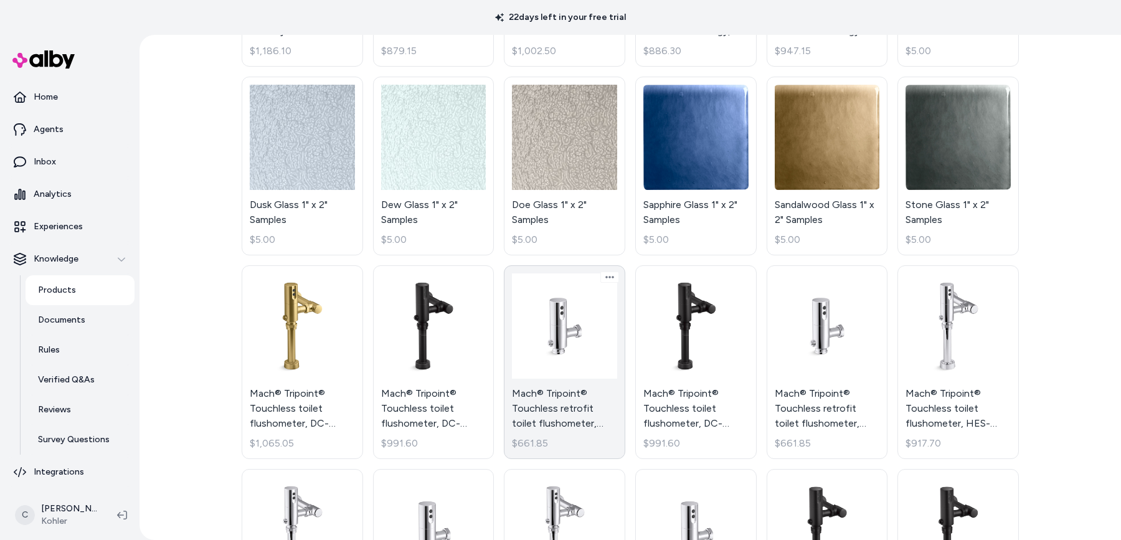
click at [543, 326] on link "Mach® Tripoint® Touchless retrofit toilet flushometer, DC-powered, 1.28 gpf $66…" at bounding box center [564, 362] width 121 height 194
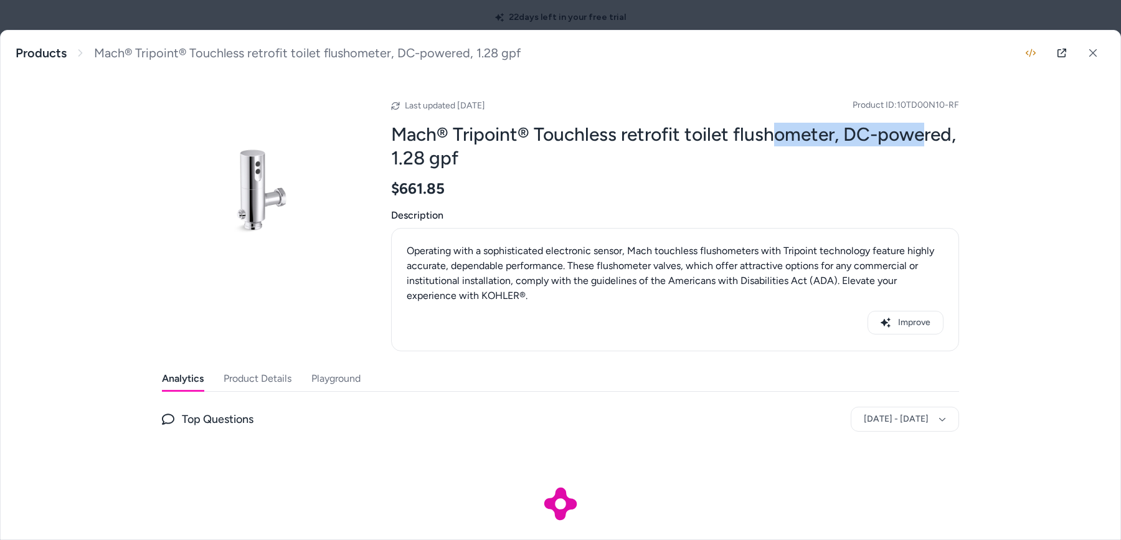
click at [766, 129] on h2 "Mach® Tripoint® Touchless retrofit toilet flushometer, DC-powered, 1.28 gpf" at bounding box center [675, 146] width 568 height 47
drag, startPoint x: 765, startPoint y: 128, endPoint x: 771, endPoint y: 134, distance: 8.4
click at [764, 128] on h2 "Mach® Tripoint® Touchless retrofit toilet flushometer, DC-powered, 1.28 gpf" at bounding box center [675, 146] width 568 height 47
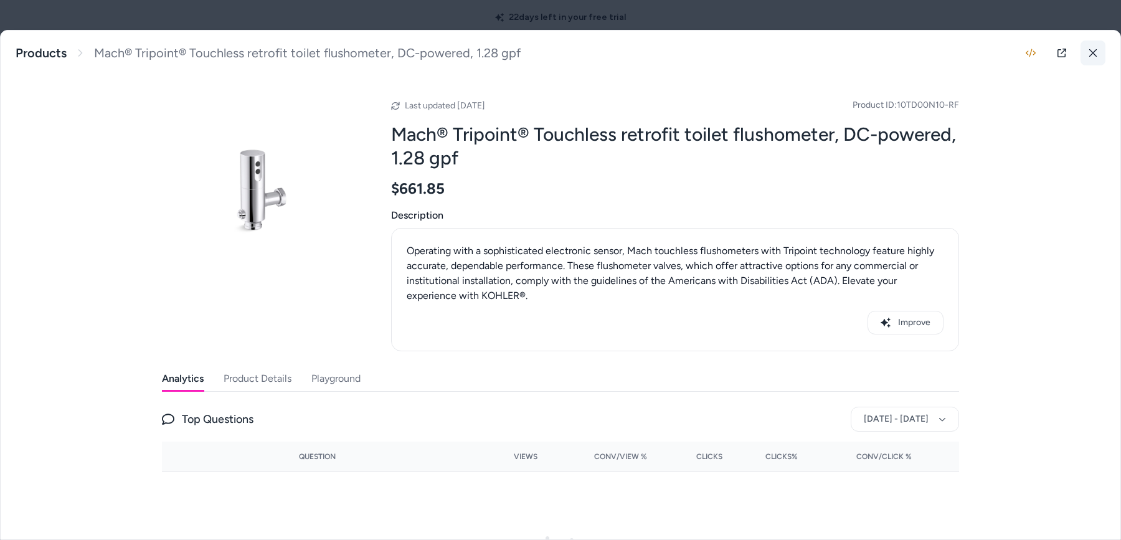
click at [1088, 52] on icon at bounding box center [1092, 53] width 9 height 9
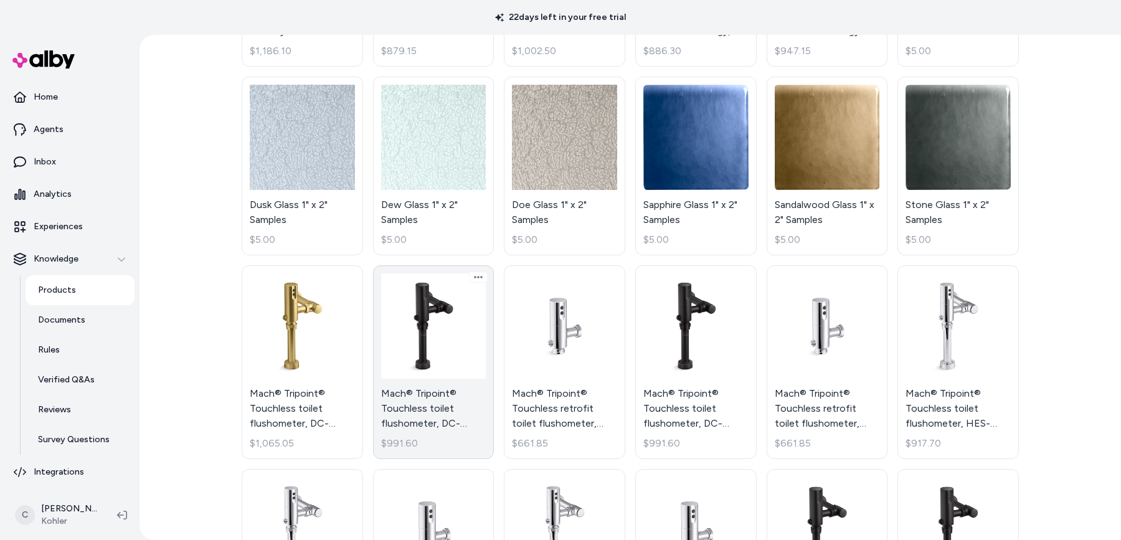
click at [415, 346] on link "Mach® Tripoint® Touchless toilet flushometer, DC-powered, 1.28 gpf $991.60" at bounding box center [433, 362] width 121 height 194
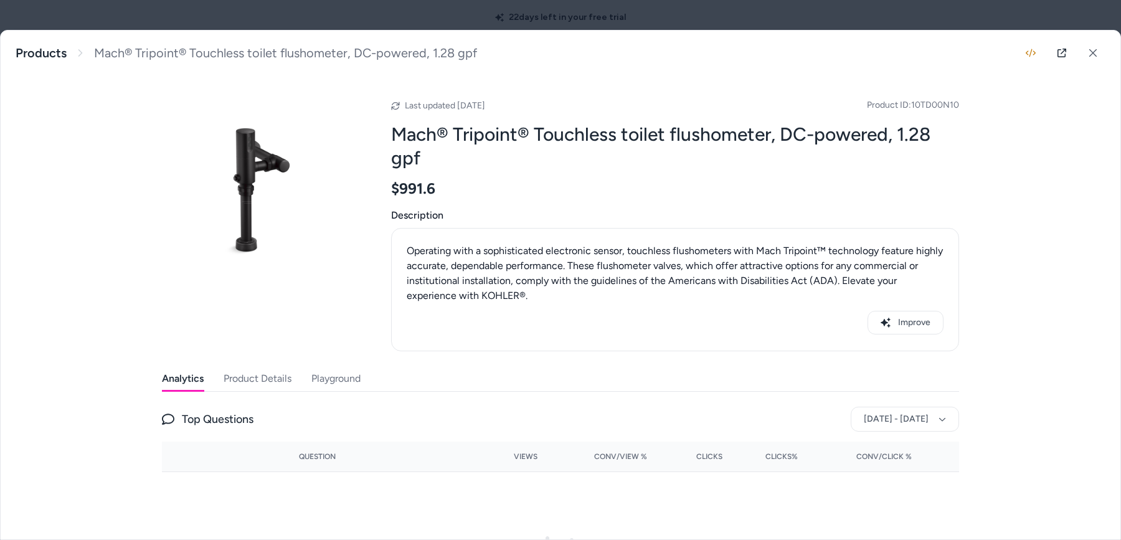
drag, startPoint x: 877, startPoint y: 139, endPoint x: 592, endPoint y: 126, distance: 285.4
click at [593, 124] on h2 "Mach® Tripoint® Touchless toilet flushometer, DC-powered, 1.28 gpf" at bounding box center [675, 146] width 568 height 47
drag, startPoint x: 631, startPoint y: 152, endPoint x: 631, endPoint y: 166, distance: 14.3
click at [631, 152] on h2 "Mach® Tripoint® Touchless toilet flushometer, DC-powered, 1.28 gpf" at bounding box center [675, 146] width 568 height 47
click at [255, 385] on button "Product Details" at bounding box center [257, 378] width 68 height 25
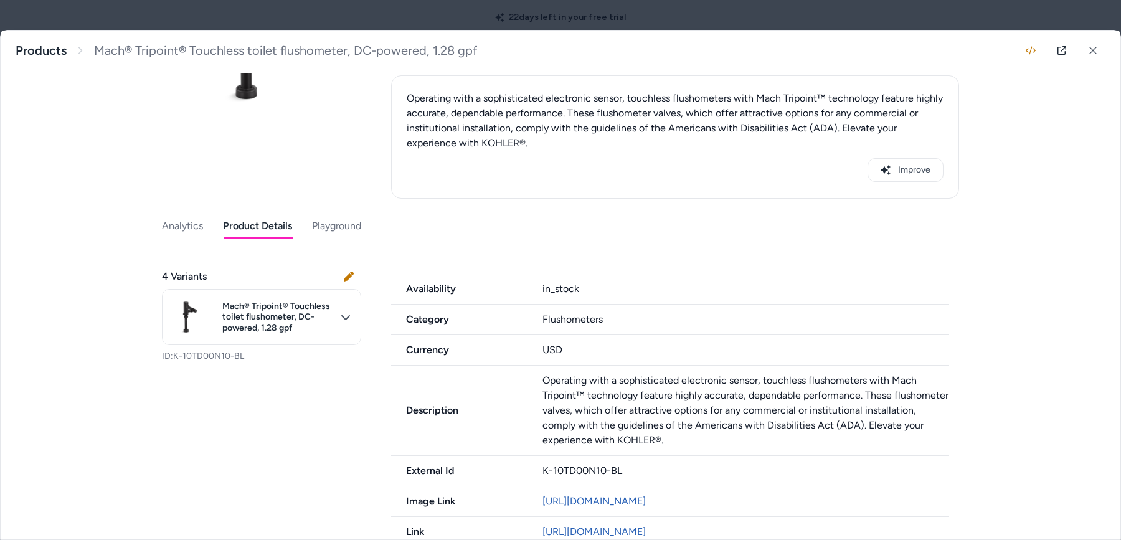
scroll to position [225, 0]
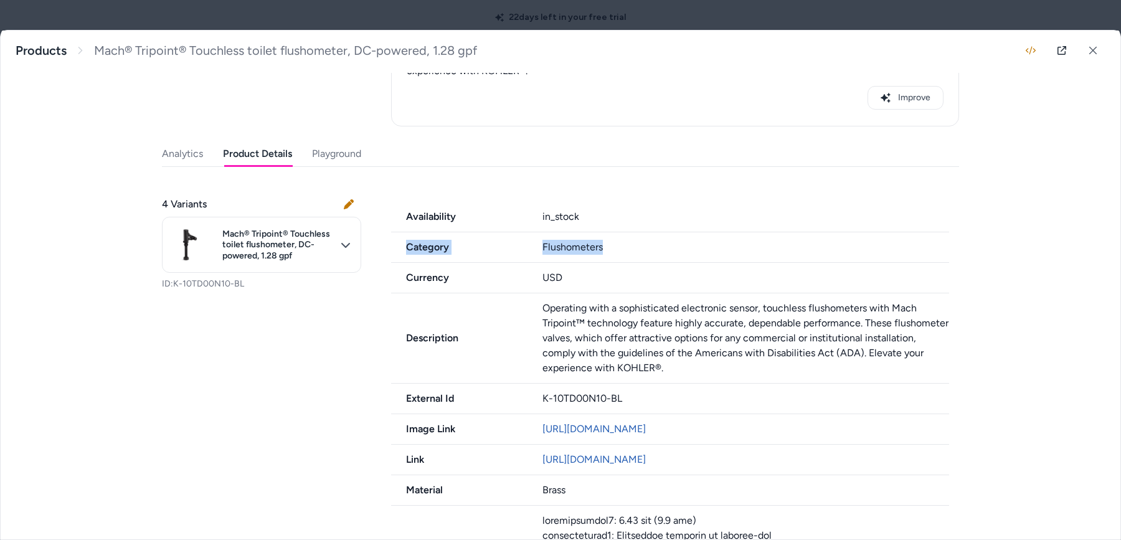
drag, startPoint x: 530, startPoint y: 235, endPoint x: 496, endPoint y: 237, distance: 34.3
click at [496, 237] on div "Category Flushometers" at bounding box center [670, 247] width 558 height 31
click at [558, 254] on div "Flushometers" at bounding box center [745, 247] width 407 height 15
click at [1080, 55] on button at bounding box center [1092, 50] width 25 height 25
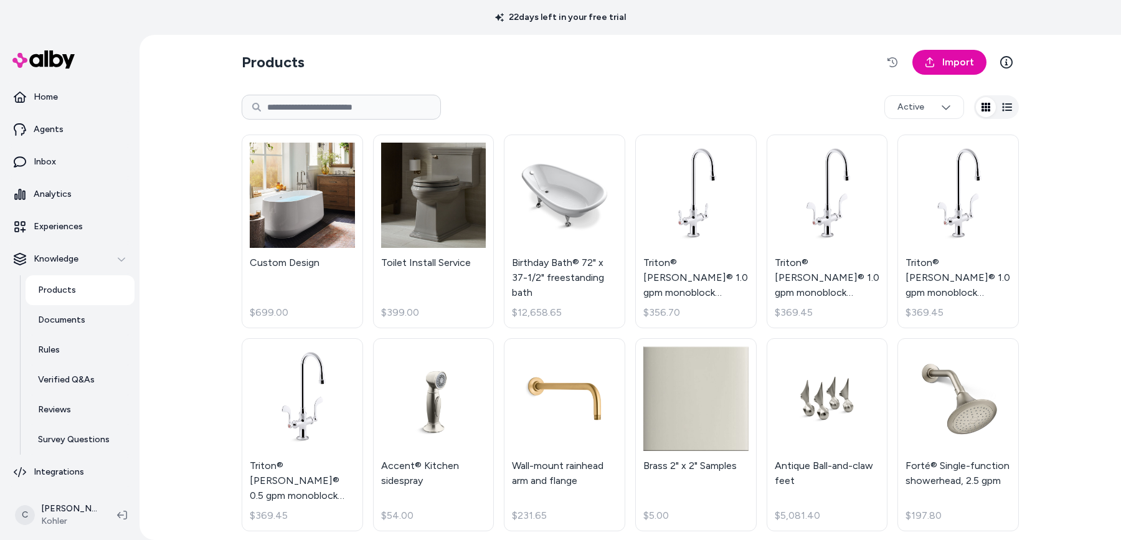
click at [403, 106] on input at bounding box center [341, 107] width 199 height 25
type input "******"
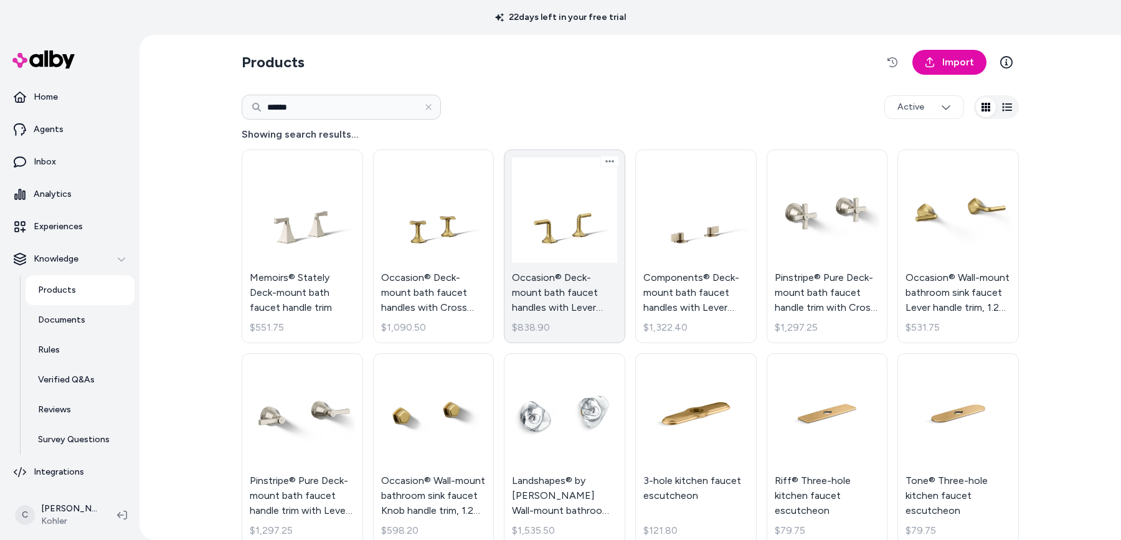
click at [571, 301] on link "Occasion® Deck-mount bath faucet handles with Lever design $838.90" at bounding box center [564, 246] width 121 height 194
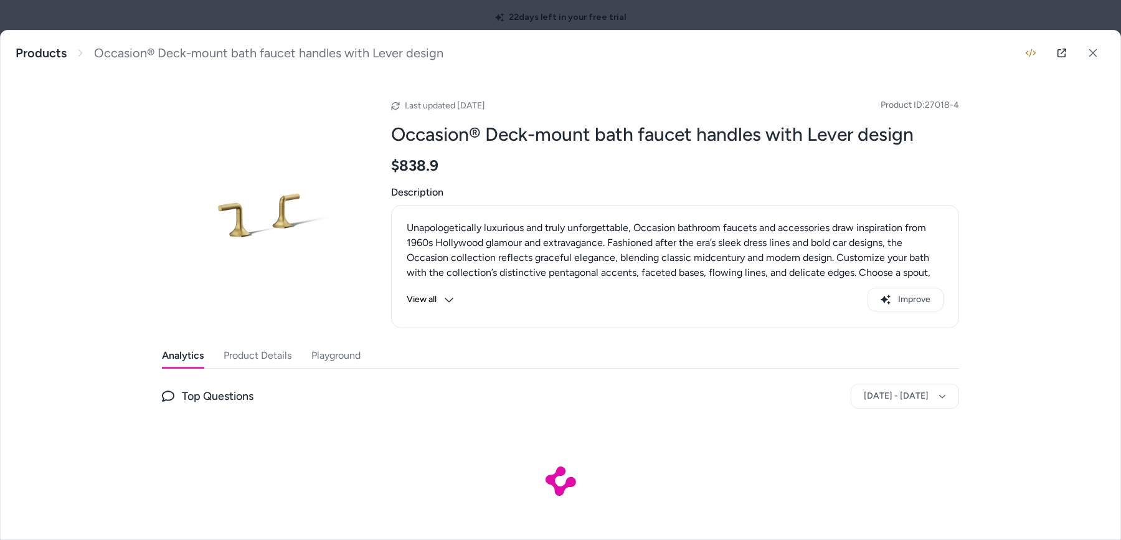
click at [319, 360] on button "Playground" at bounding box center [335, 355] width 49 height 25
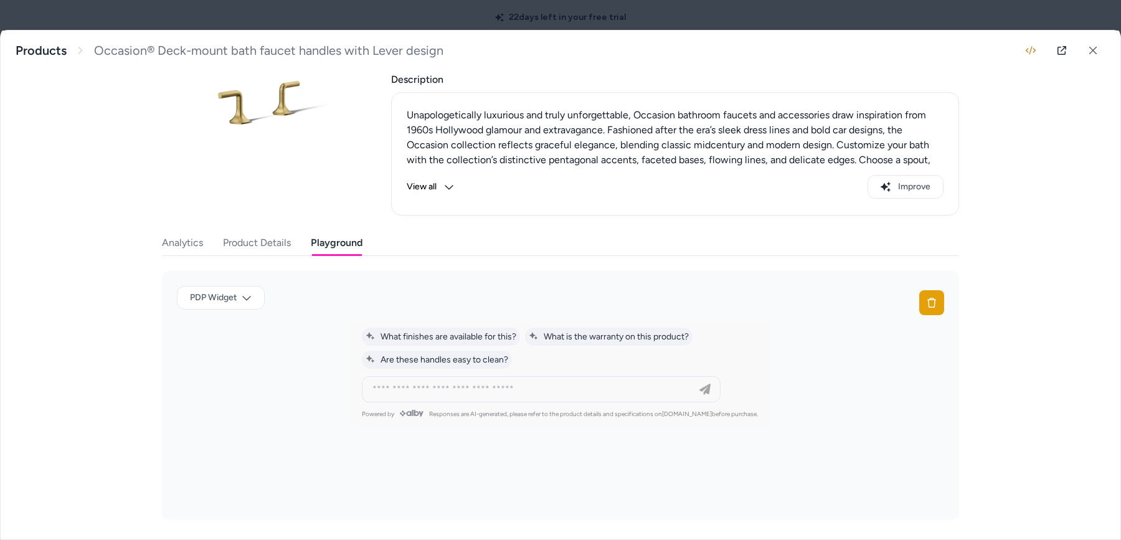
click at [652, 400] on div at bounding box center [541, 389] width 352 height 25
click at [651, 398] on div at bounding box center [541, 389] width 352 height 25
type input "**********"
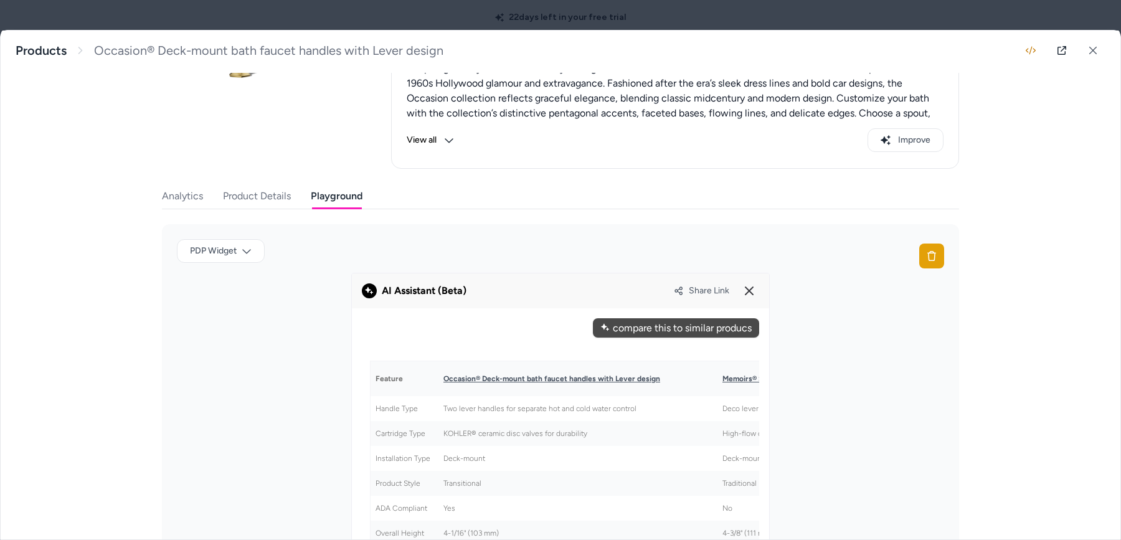
scroll to position [7, 0]
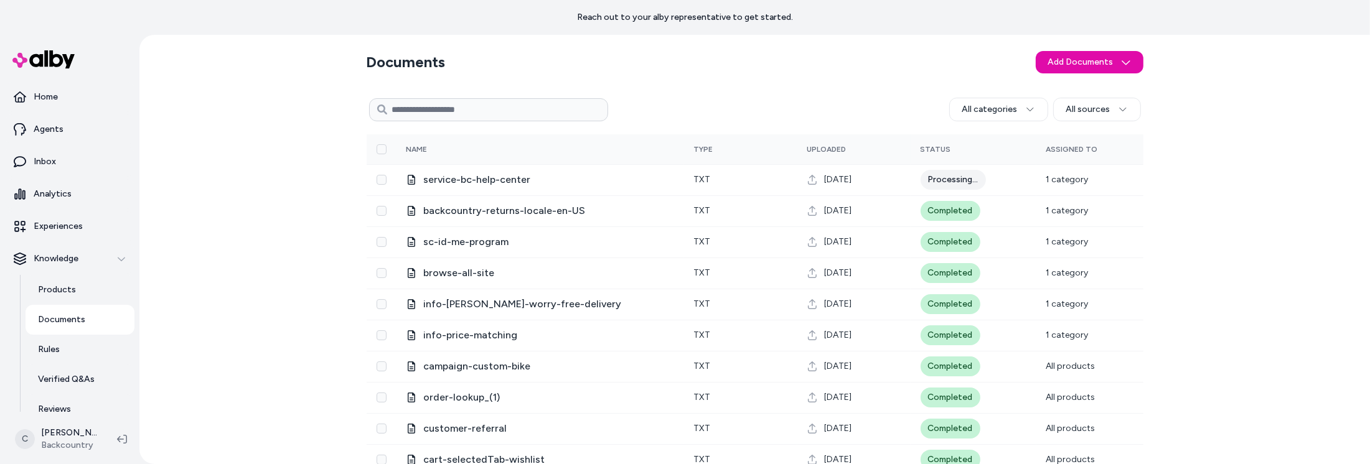
scroll to position [2, 0]
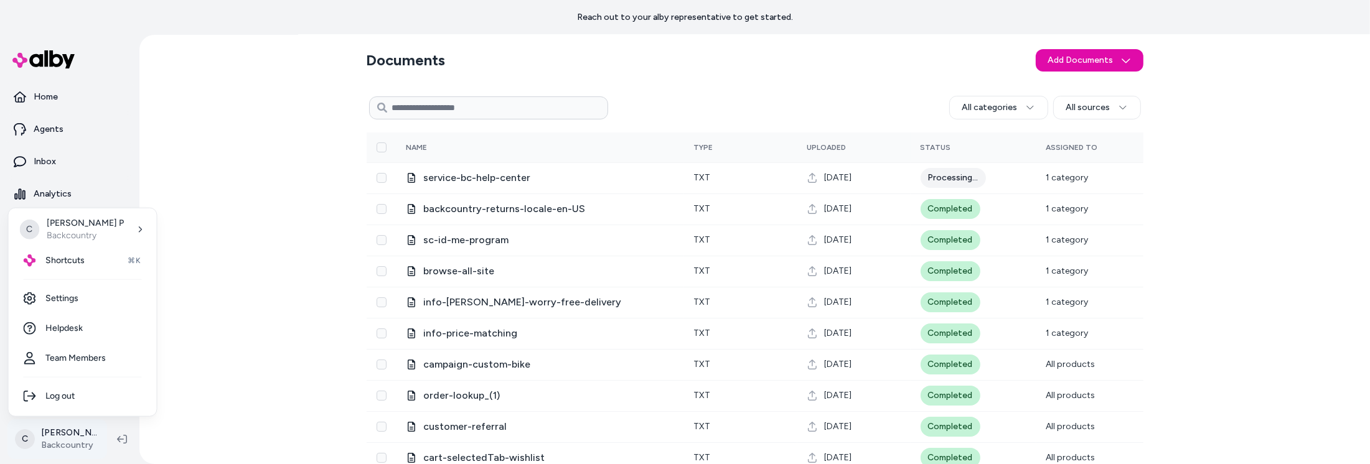
click at [76, 429] on html "Reach out to your alby representative to get started. Home Agents Inbox Analyti…" at bounding box center [685, 232] width 1370 height 464
drag, startPoint x: 195, startPoint y: 240, endPoint x: 199, endPoint y: 425, distance: 185.6
click at [195, 242] on html "Reach out to your alby representative to get started. Home Agents Inbox Analyti…" at bounding box center [685, 232] width 1370 height 464
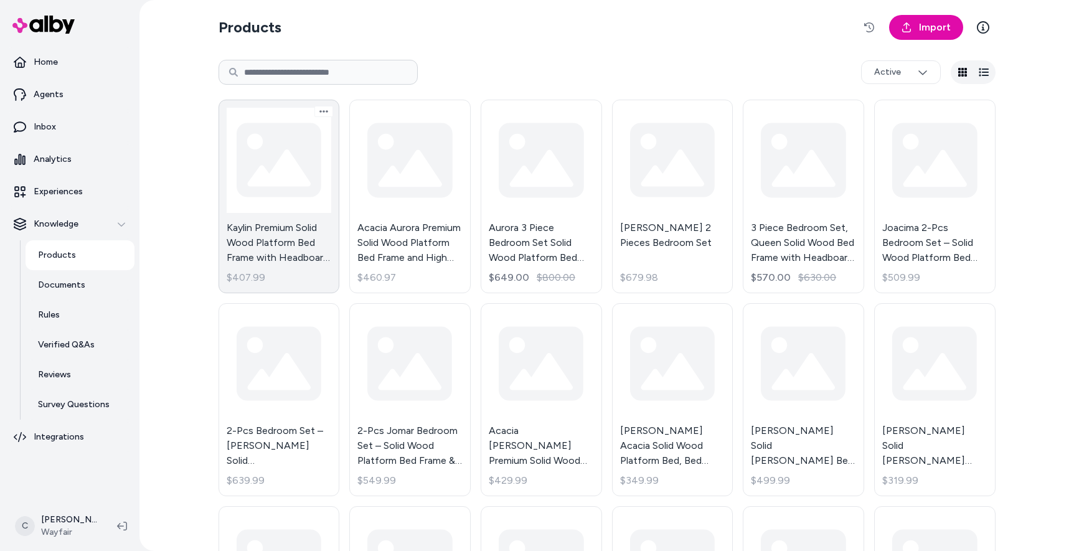
click at [283, 238] on link "Kaylin Premium Solid Wood Platform Bed Frame with Headboard – 800 lb Capacity, …" at bounding box center [279, 197] width 121 height 194
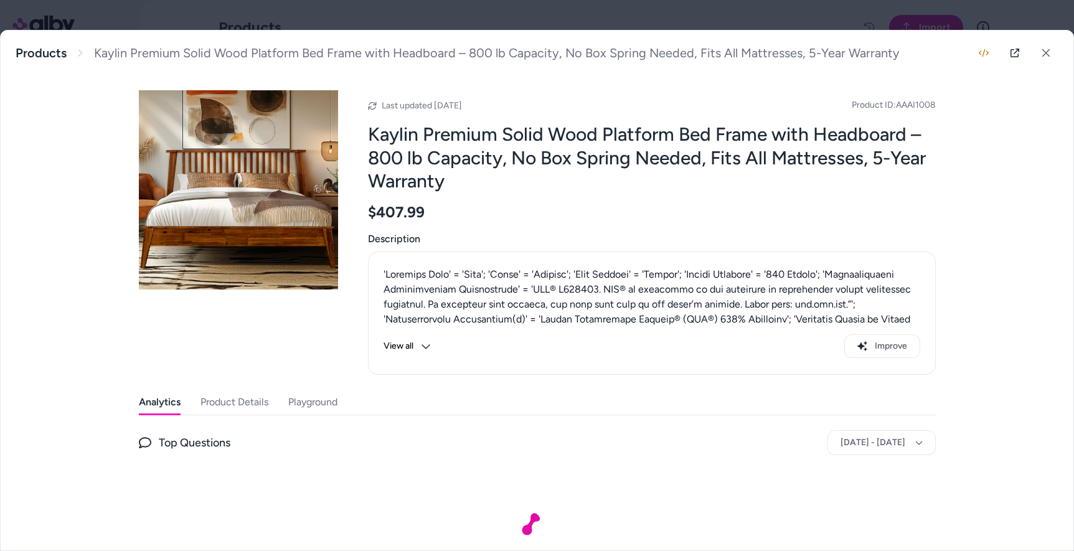
scroll to position [59, 0]
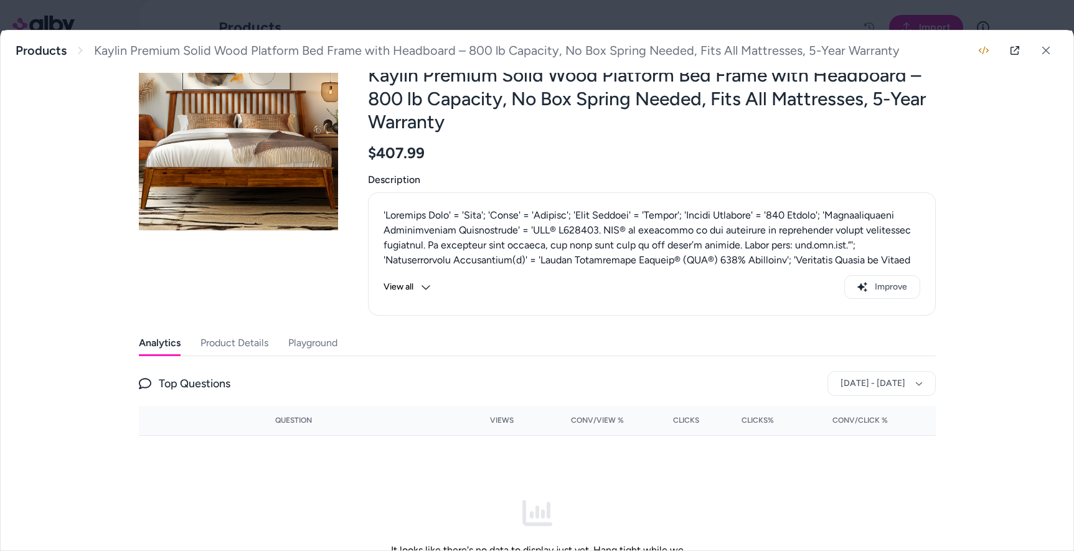
click at [248, 341] on button "Product Details" at bounding box center [234, 343] width 68 height 25
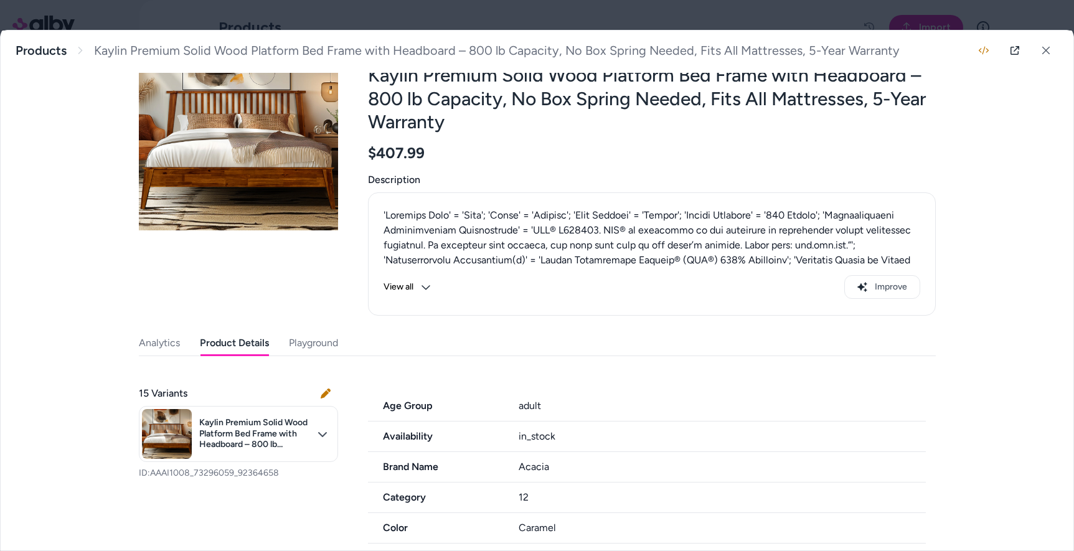
scroll to position [319, 0]
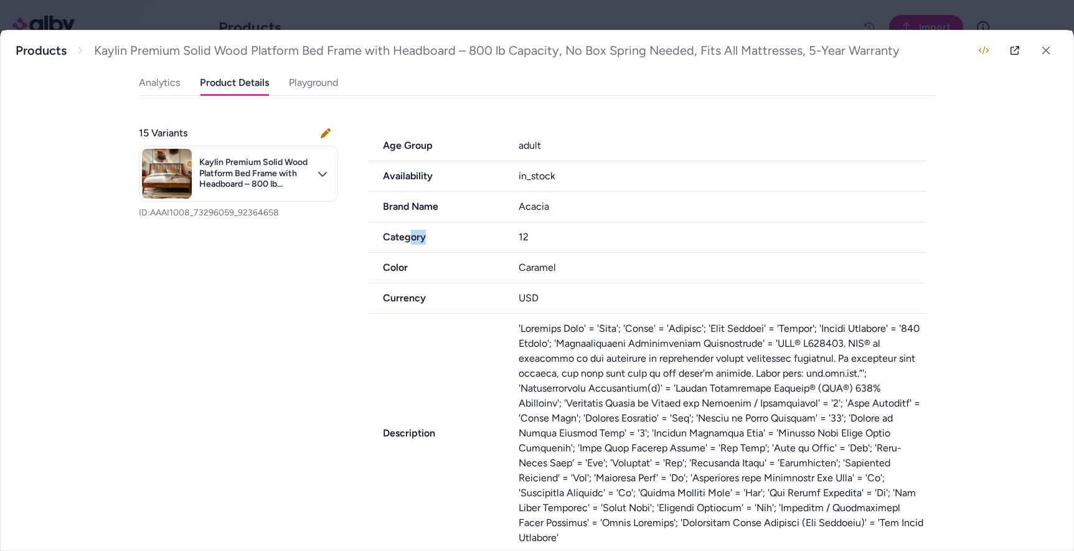
click at [406, 238] on span "Category" at bounding box center [436, 237] width 136 height 15
drag, startPoint x: 405, startPoint y: 238, endPoint x: 346, endPoint y: 240, distance: 59.8
click at [386, 242] on span "Category" at bounding box center [436, 237] width 136 height 15
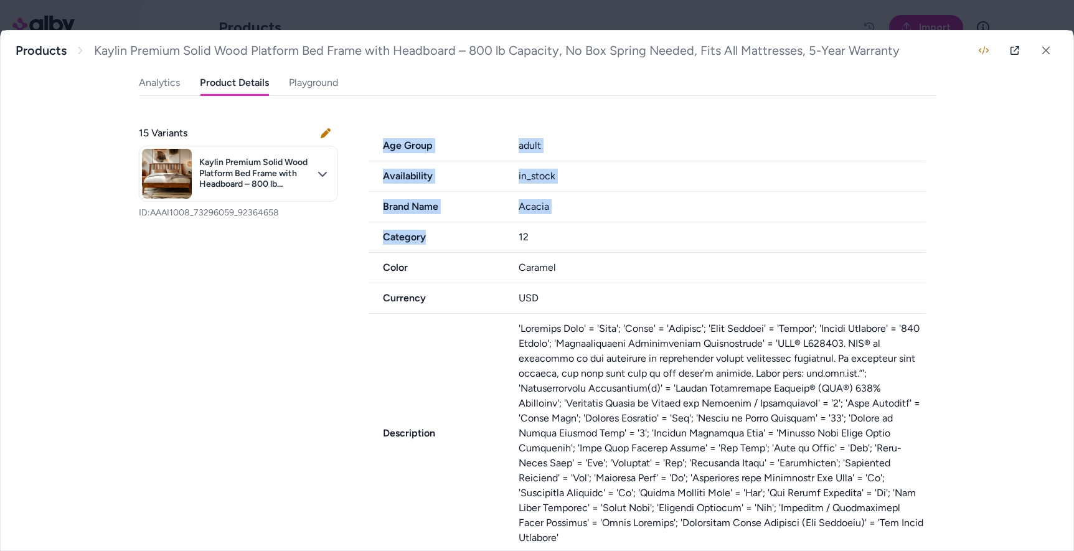
drag, startPoint x: 338, startPoint y: 238, endPoint x: 561, endPoint y: 243, distance: 222.9
drag, startPoint x: 561, startPoint y: 243, endPoint x: 342, endPoint y: 243, distance: 218.5
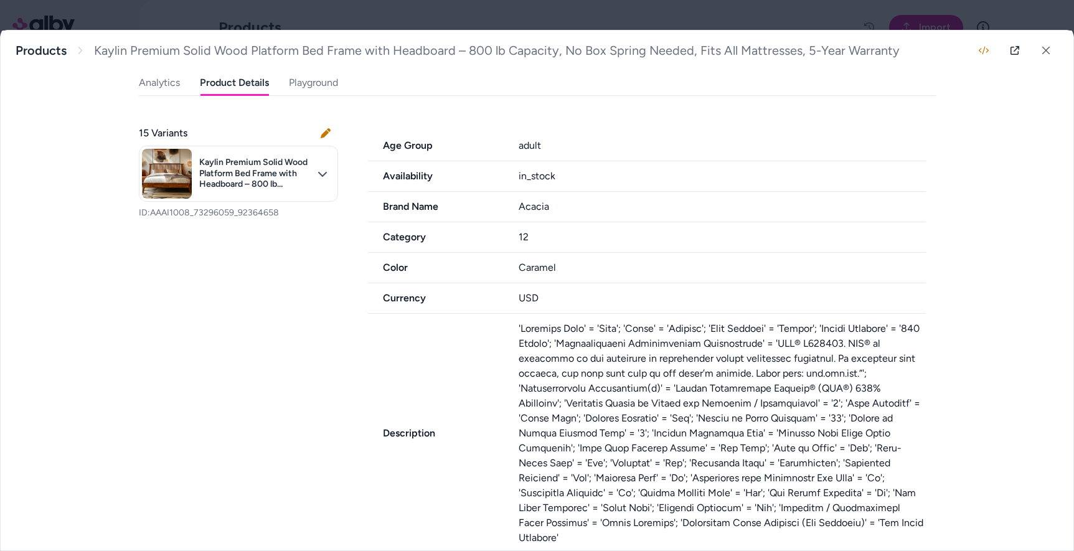
click at [370, 237] on span "Category" at bounding box center [436, 237] width 136 height 15
drag, startPoint x: 539, startPoint y: 228, endPoint x: 502, endPoint y: 242, distance: 39.6
click at [502, 241] on div "Category 12" at bounding box center [647, 237] width 558 height 31
drag, startPoint x: 506, startPoint y: 243, endPoint x: 525, endPoint y: 243, distance: 19.9
click at [506, 244] on div "Category 12" at bounding box center [647, 237] width 558 height 31
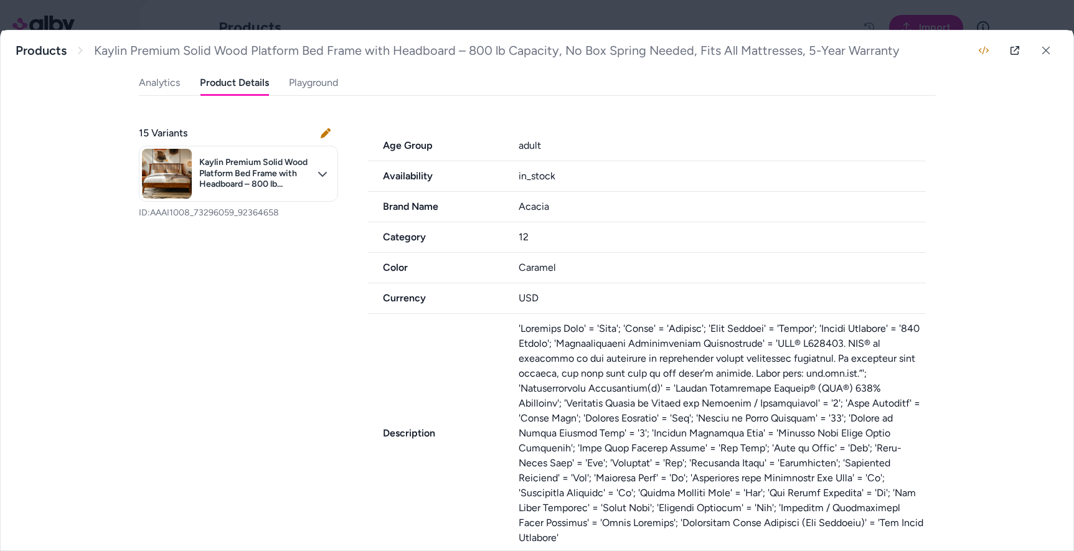
drag, startPoint x: 529, startPoint y: 240, endPoint x: 511, endPoint y: 234, distance: 18.9
click at [519, 237] on div "12" at bounding box center [722, 237] width 407 height 15
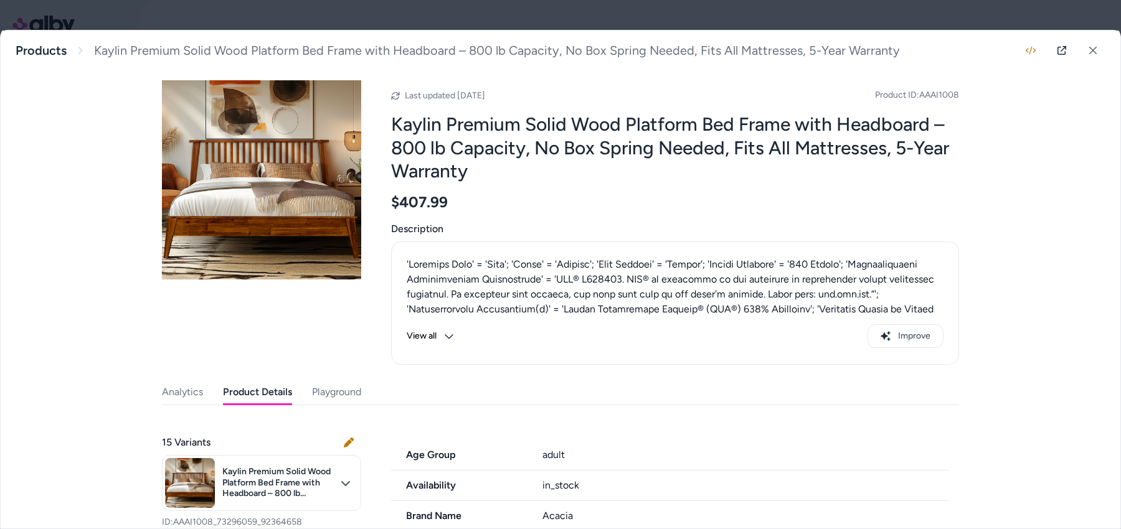
scroll to position [10, 0]
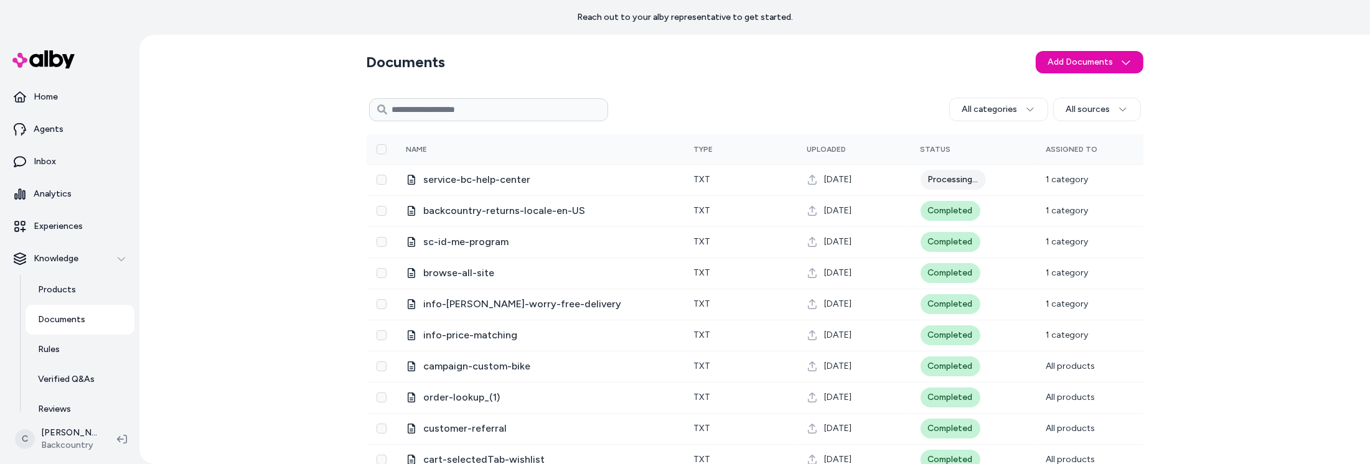
scroll to position [2, 0]
